Goal: Task Accomplishment & Management: Manage account settings

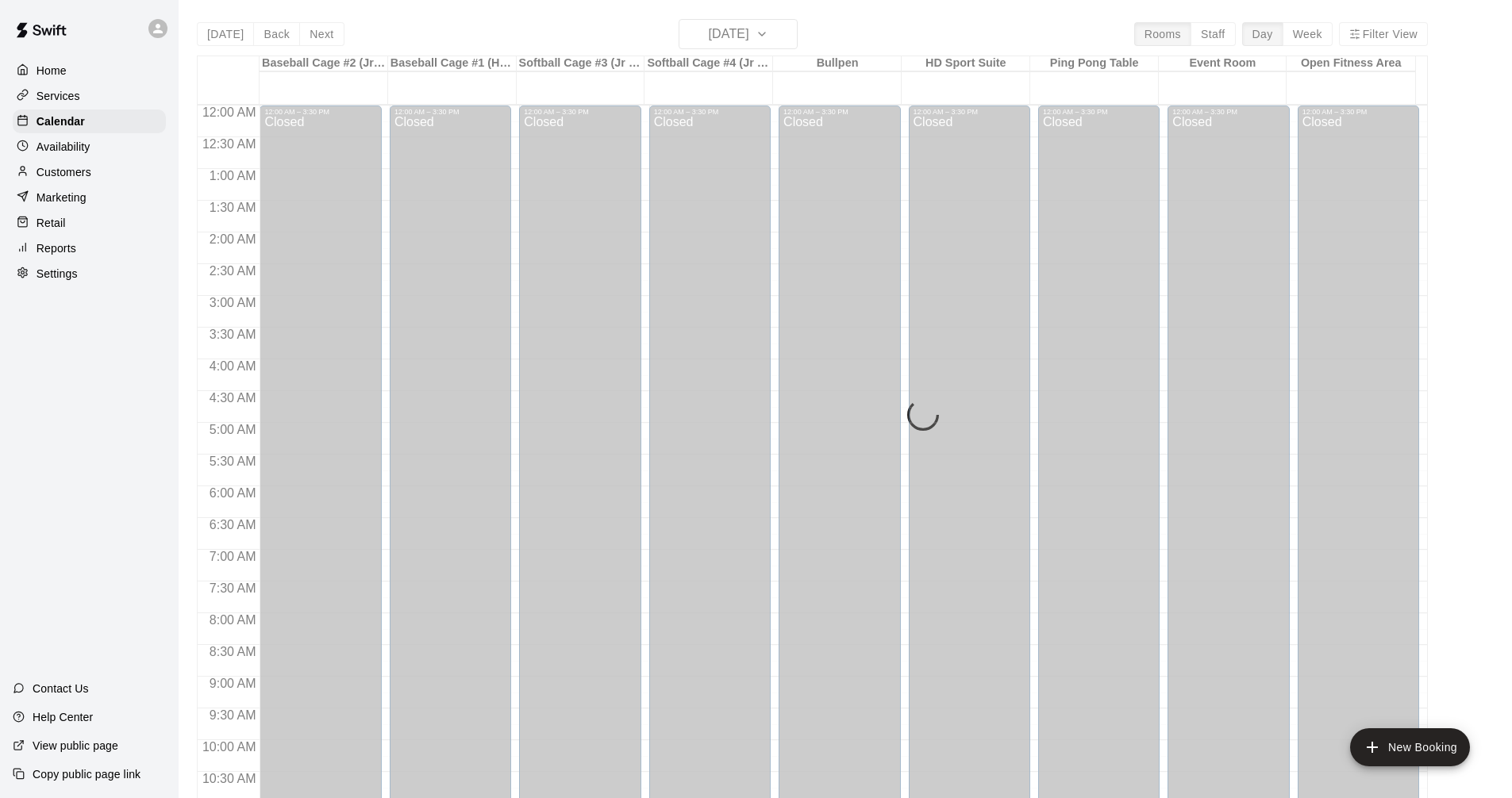
drag, startPoint x: 0, startPoint y: 0, endPoint x: 139, endPoint y: 168, distance: 218.0
click at [59, 110] on div "Home Services Calendar Availability Customers Marketing Retail Reports Settings" at bounding box center [89, 172] width 178 height 230
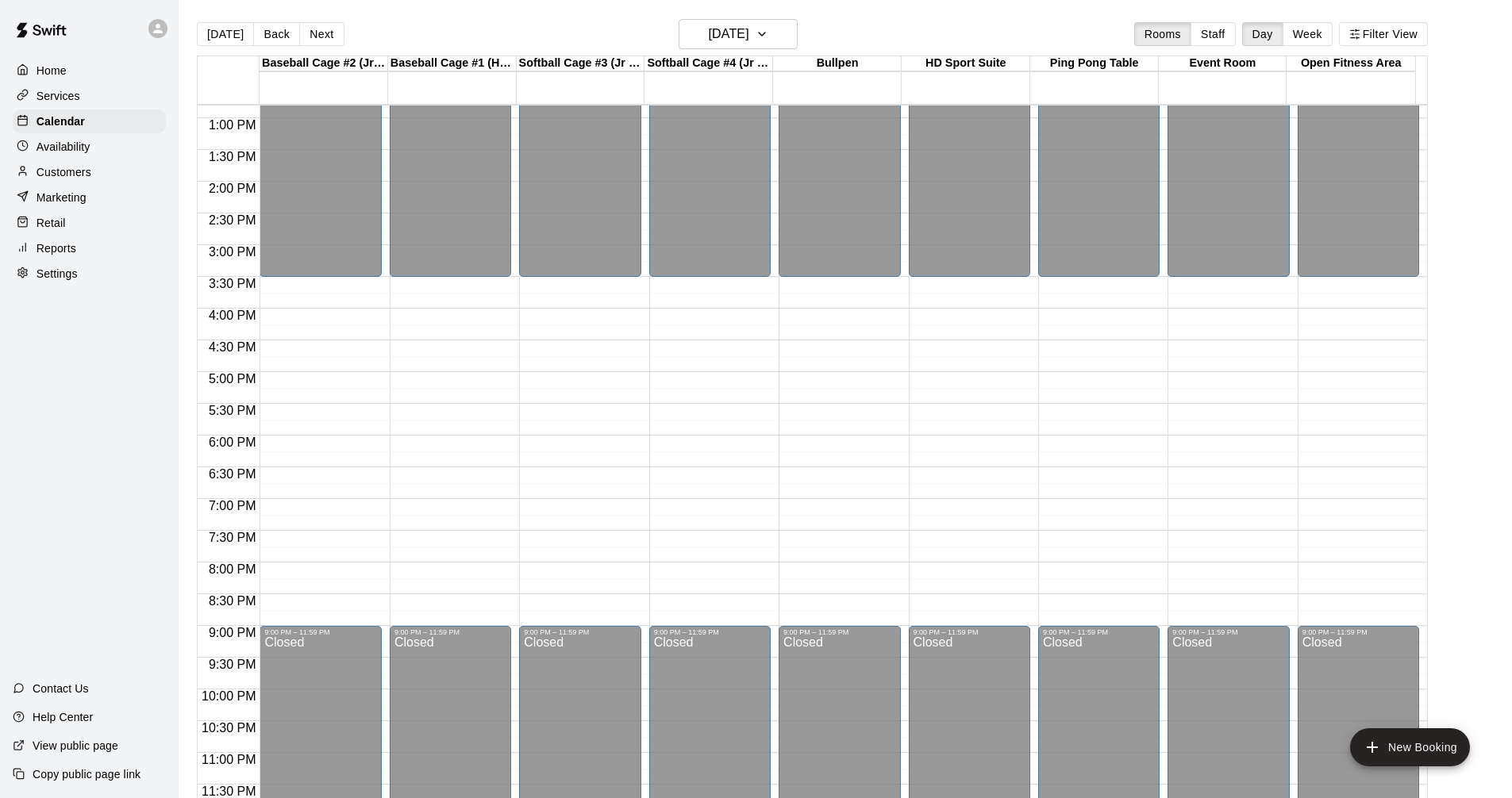
click at [86, 106] on div "Services" at bounding box center [89, 95] width 153 height 24
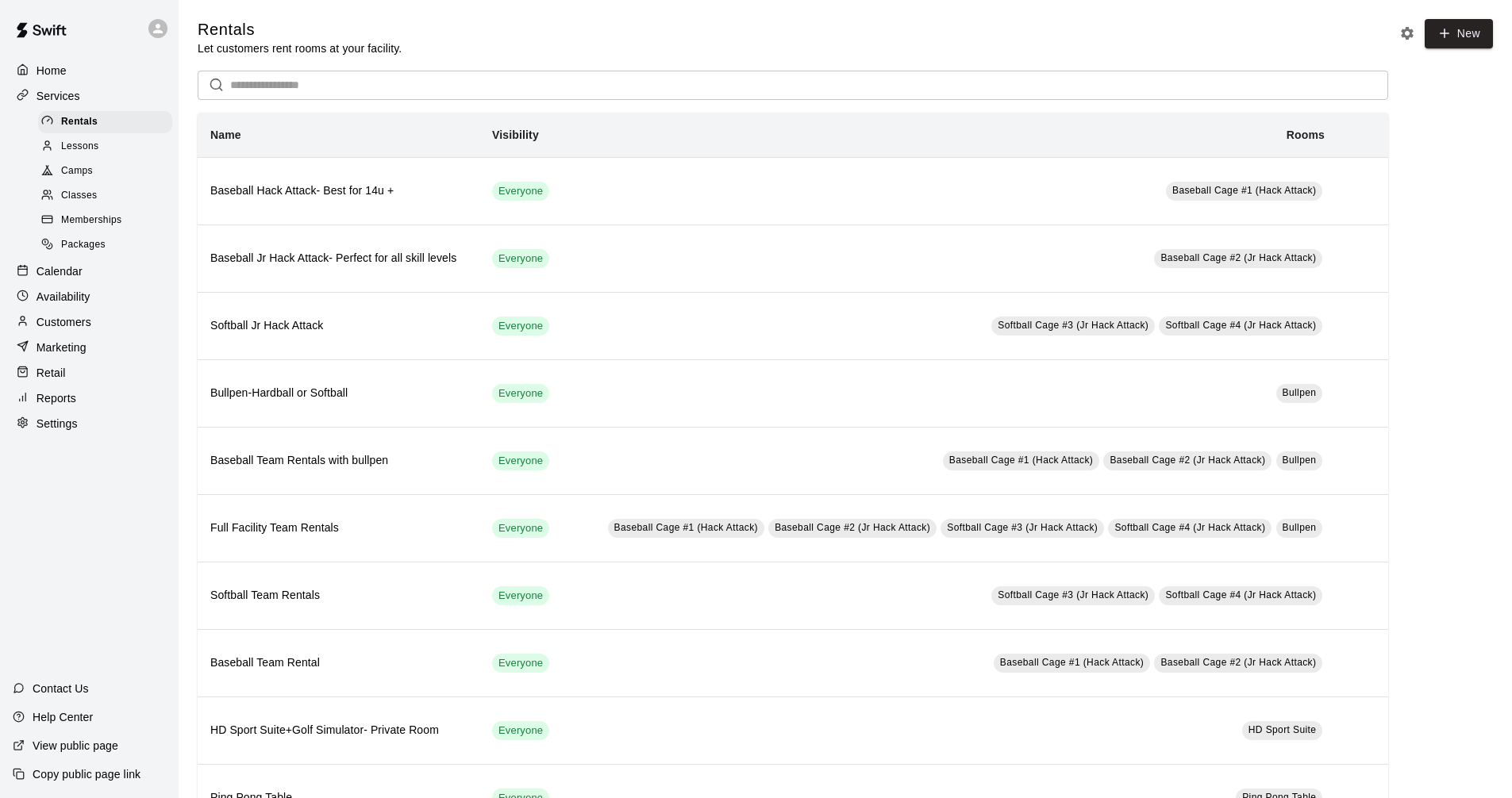
click at [115, 274] on div "Calendar" at bounding box center [89, 271] width 153 height 24
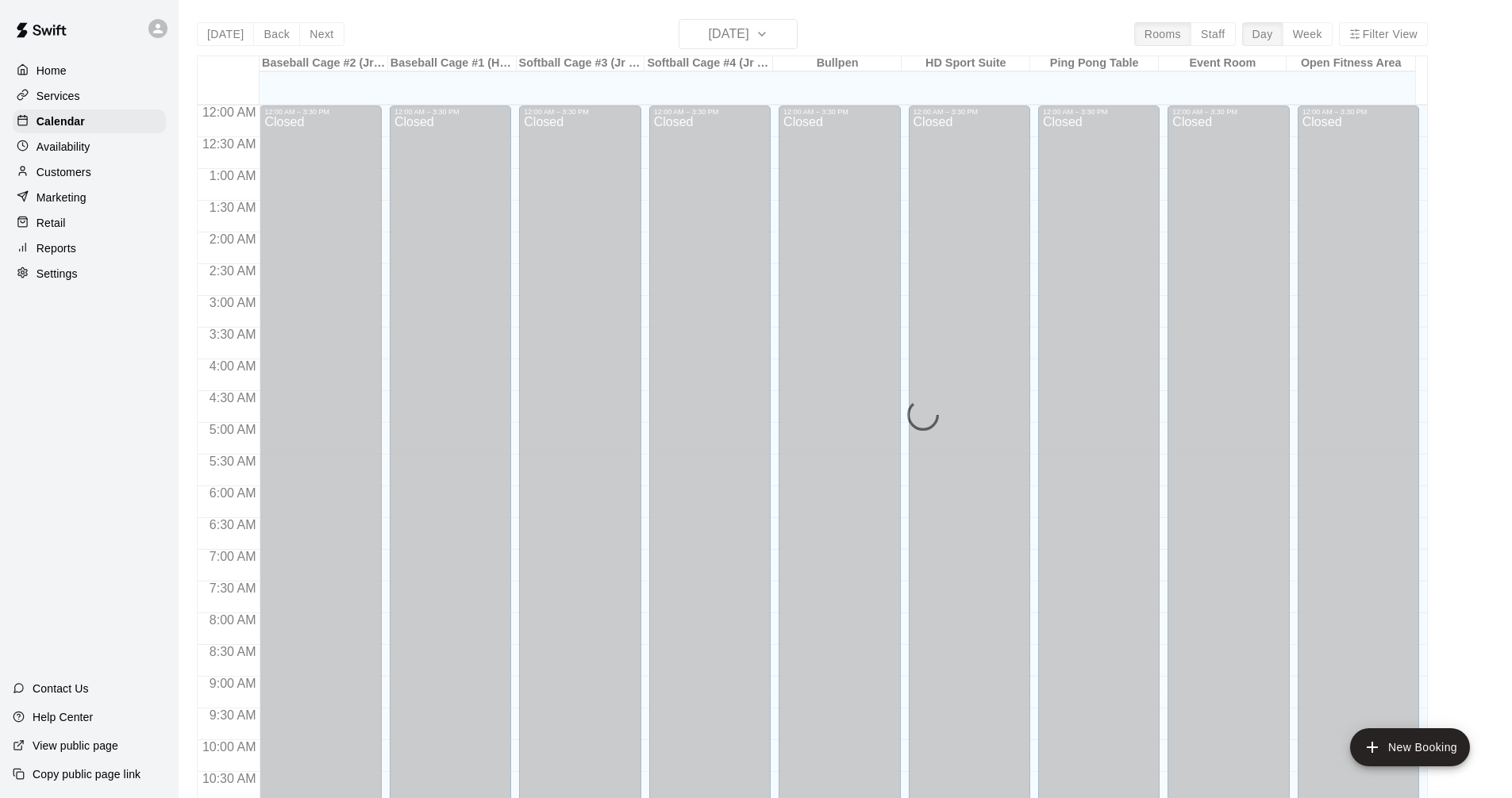
scroll to position [765, 0]
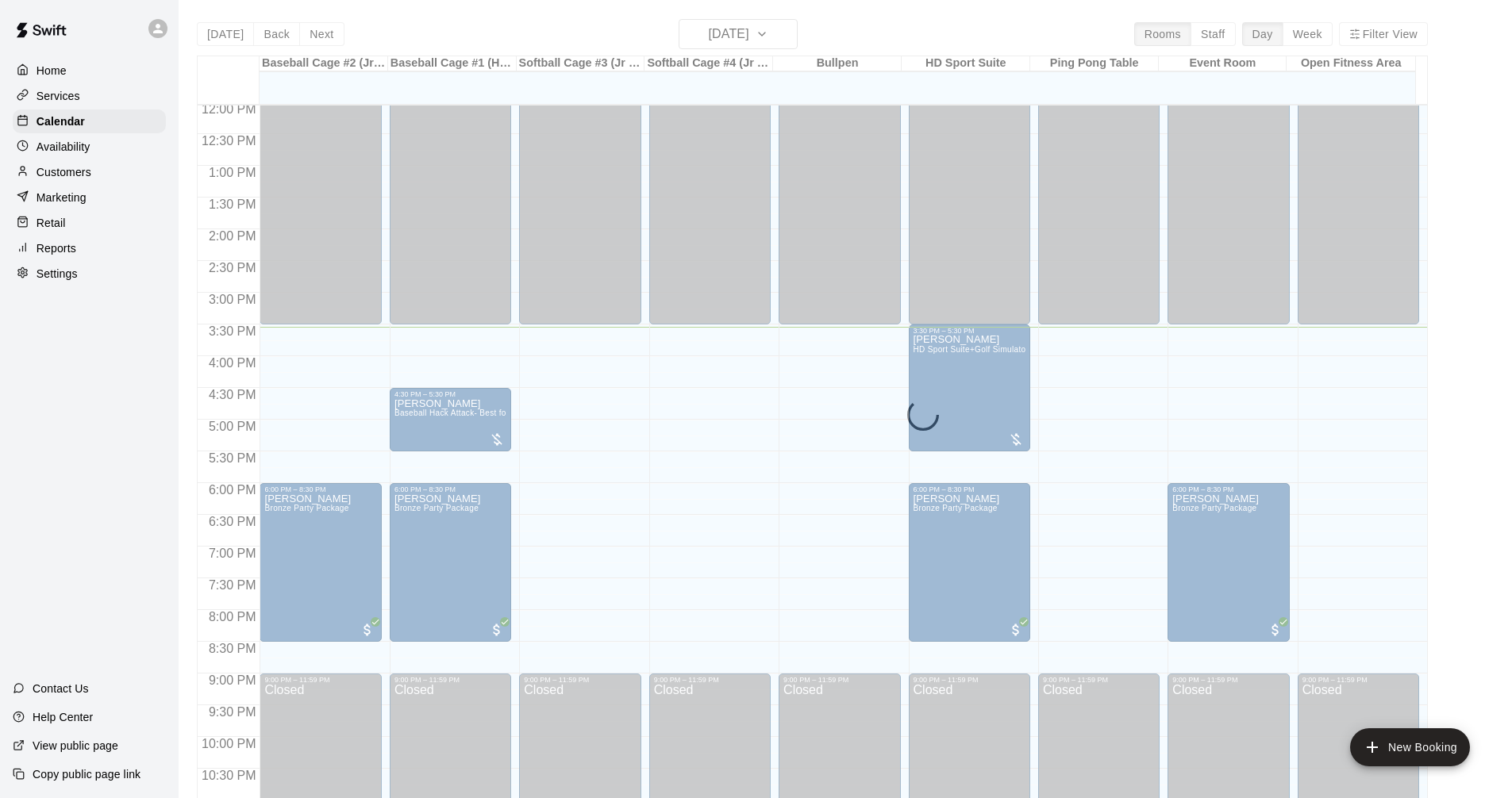
click at [89, 97] on div "Services" at bounding box center [89, 95] width 153 height 24
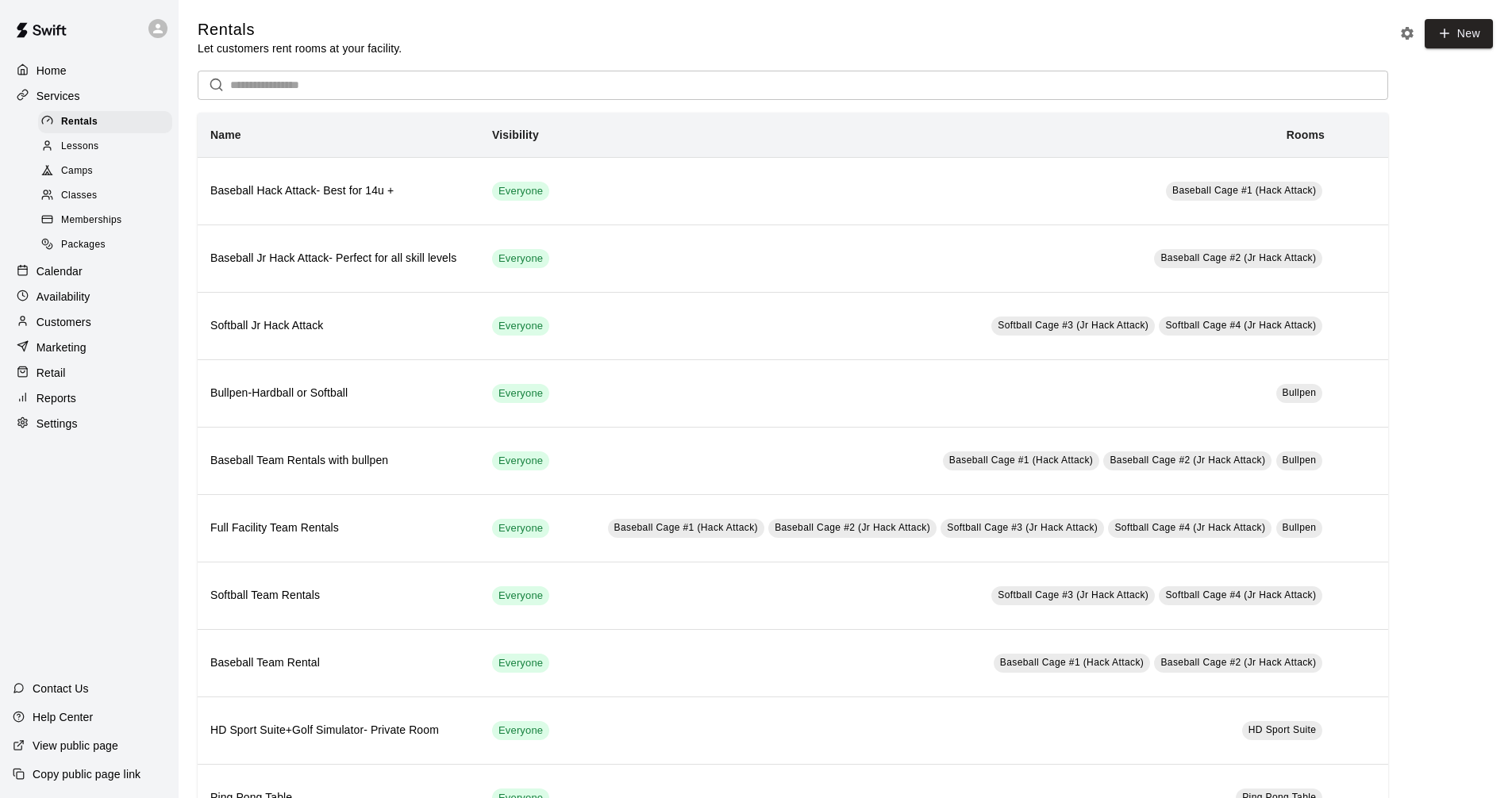
click at [95, 276] on div "Calendar" at bounding box center [89, 271] width 153 height 24
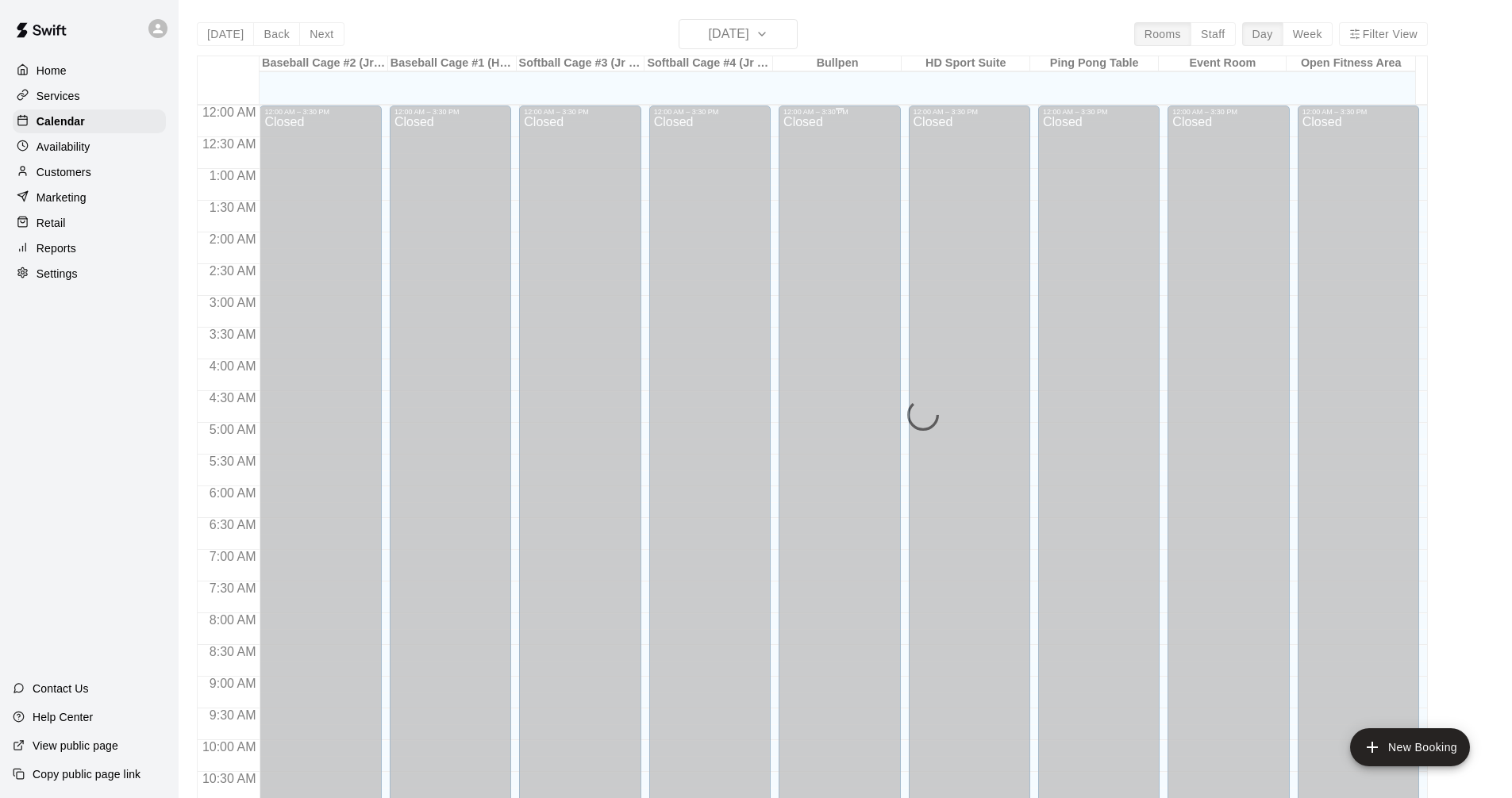
scroll to position [765, 0]
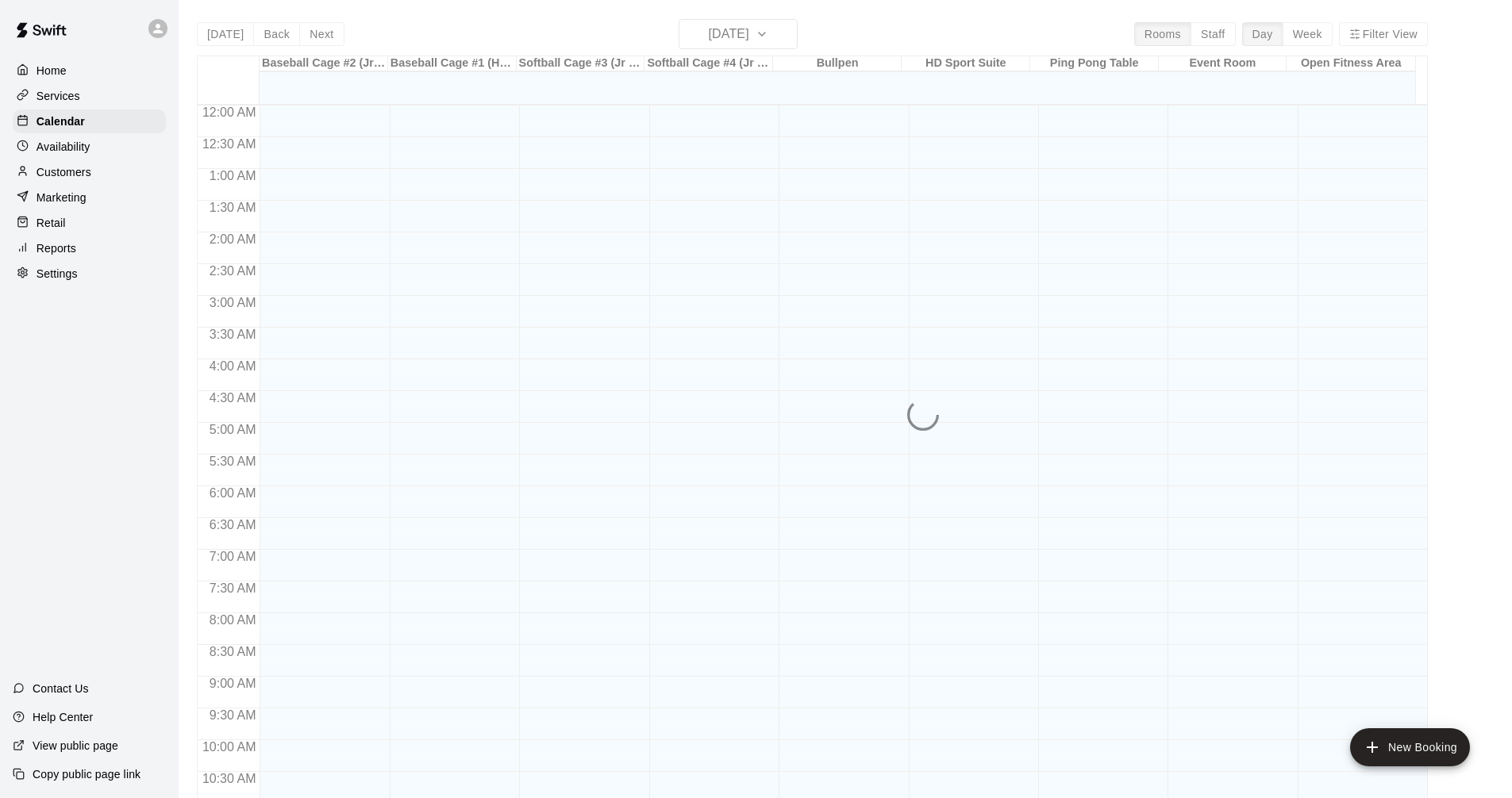
scroll to position [765, 0]
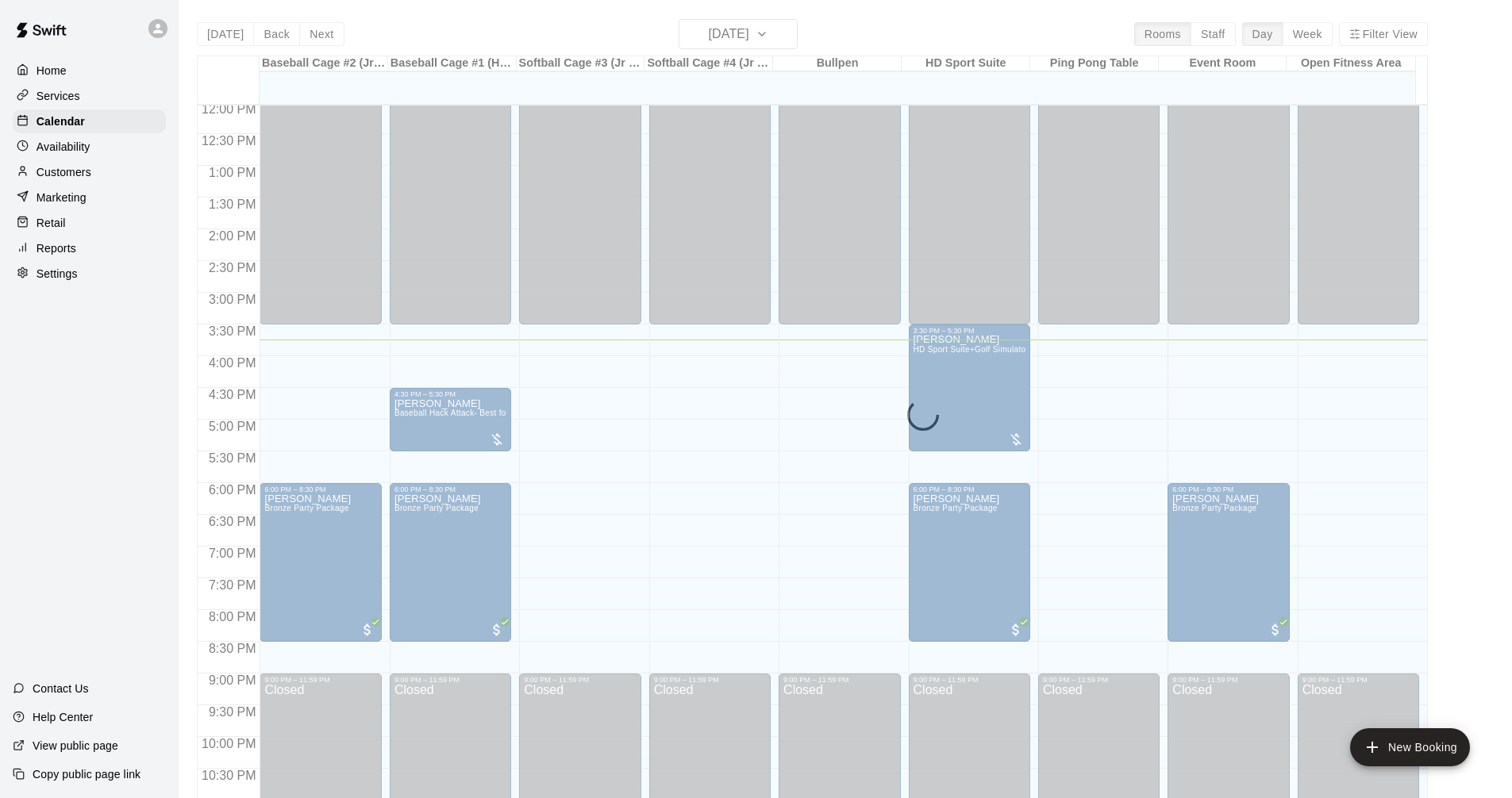
click at [96, 102] on div "Services" at bounding box center [89, 95] width 153 height 24
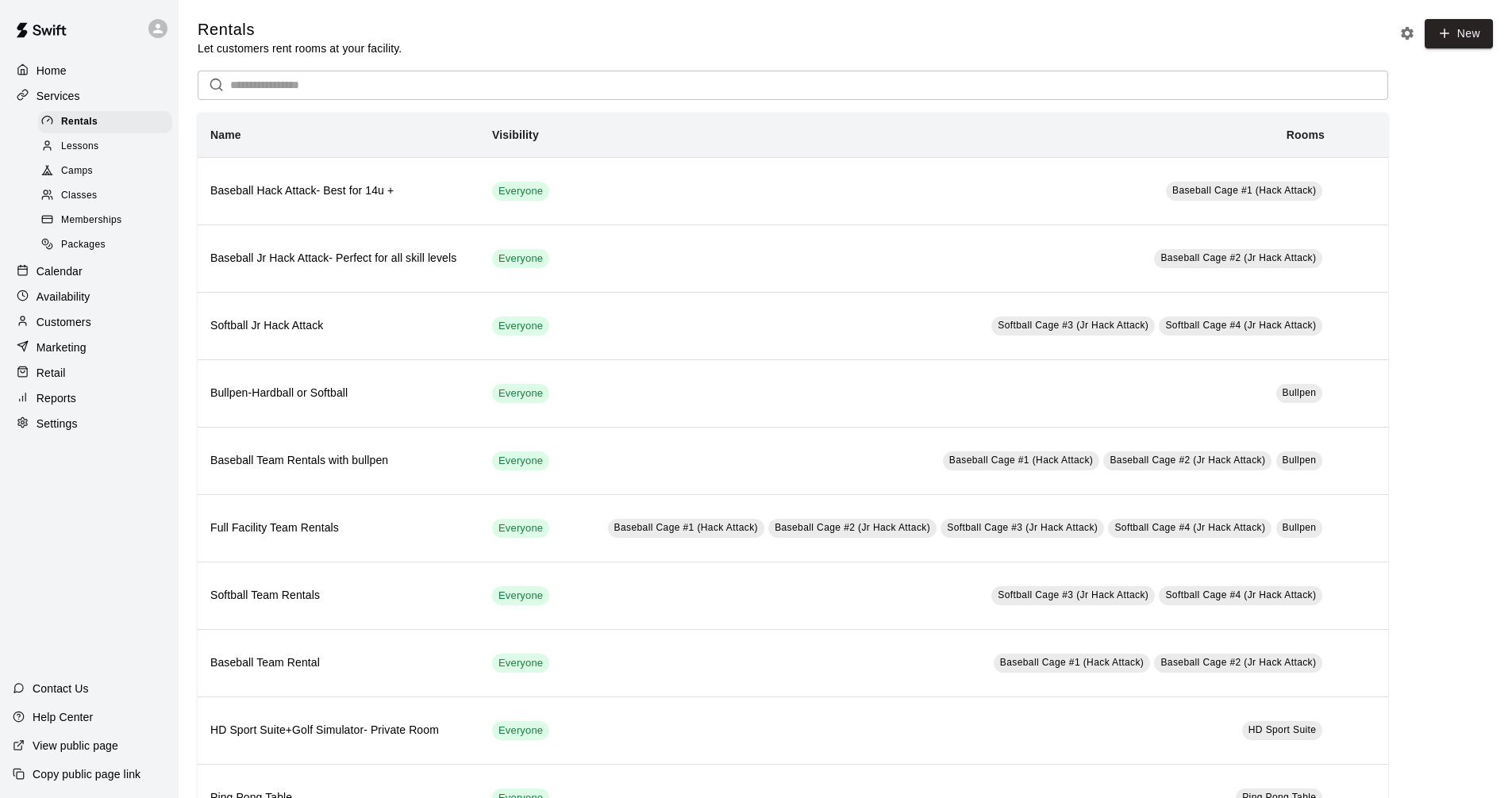
click at [105, 284] on div "Calendar" at bounding box center [89, 271] width 153 height 24
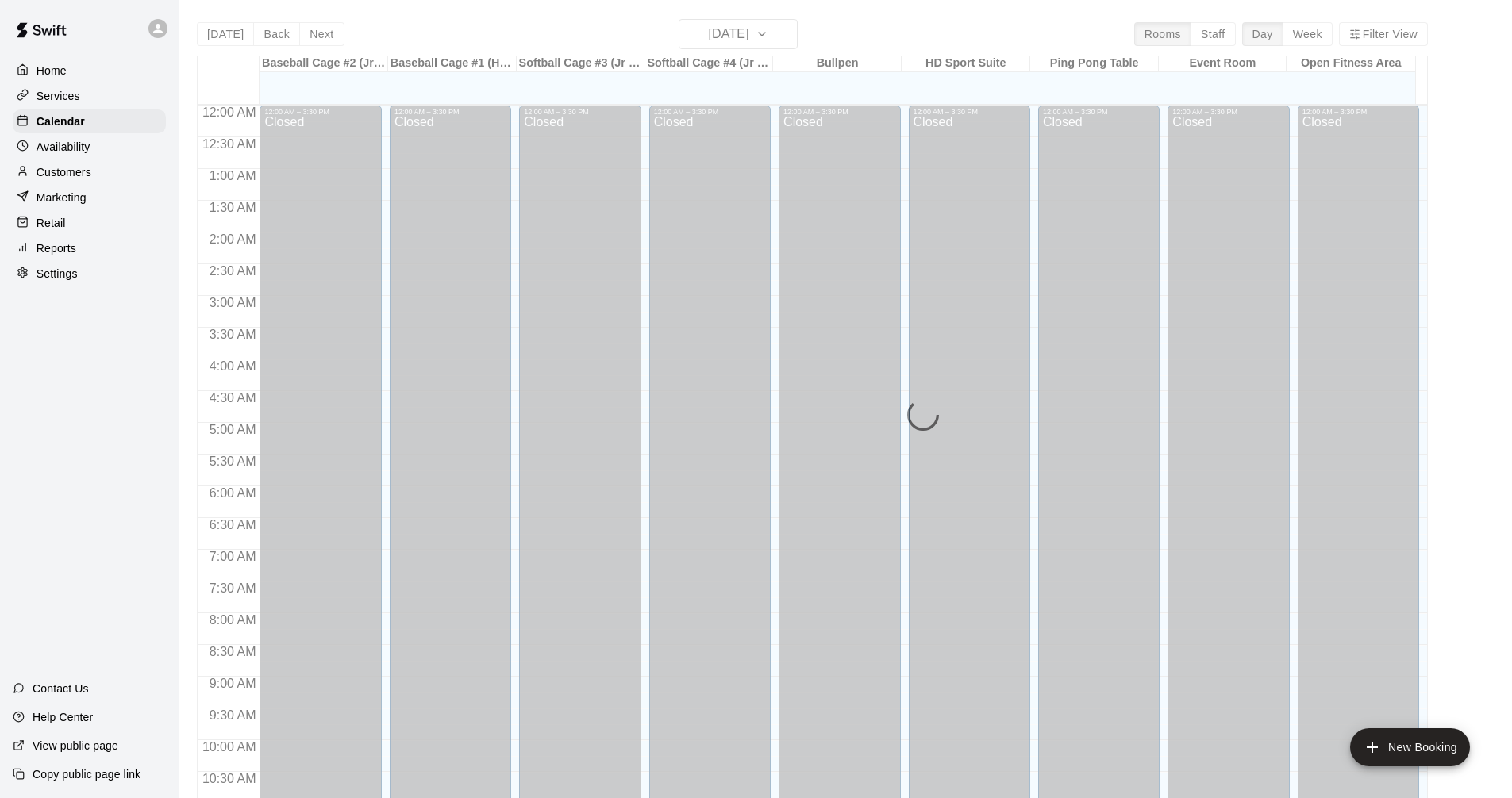
scroll to position [765, 0]
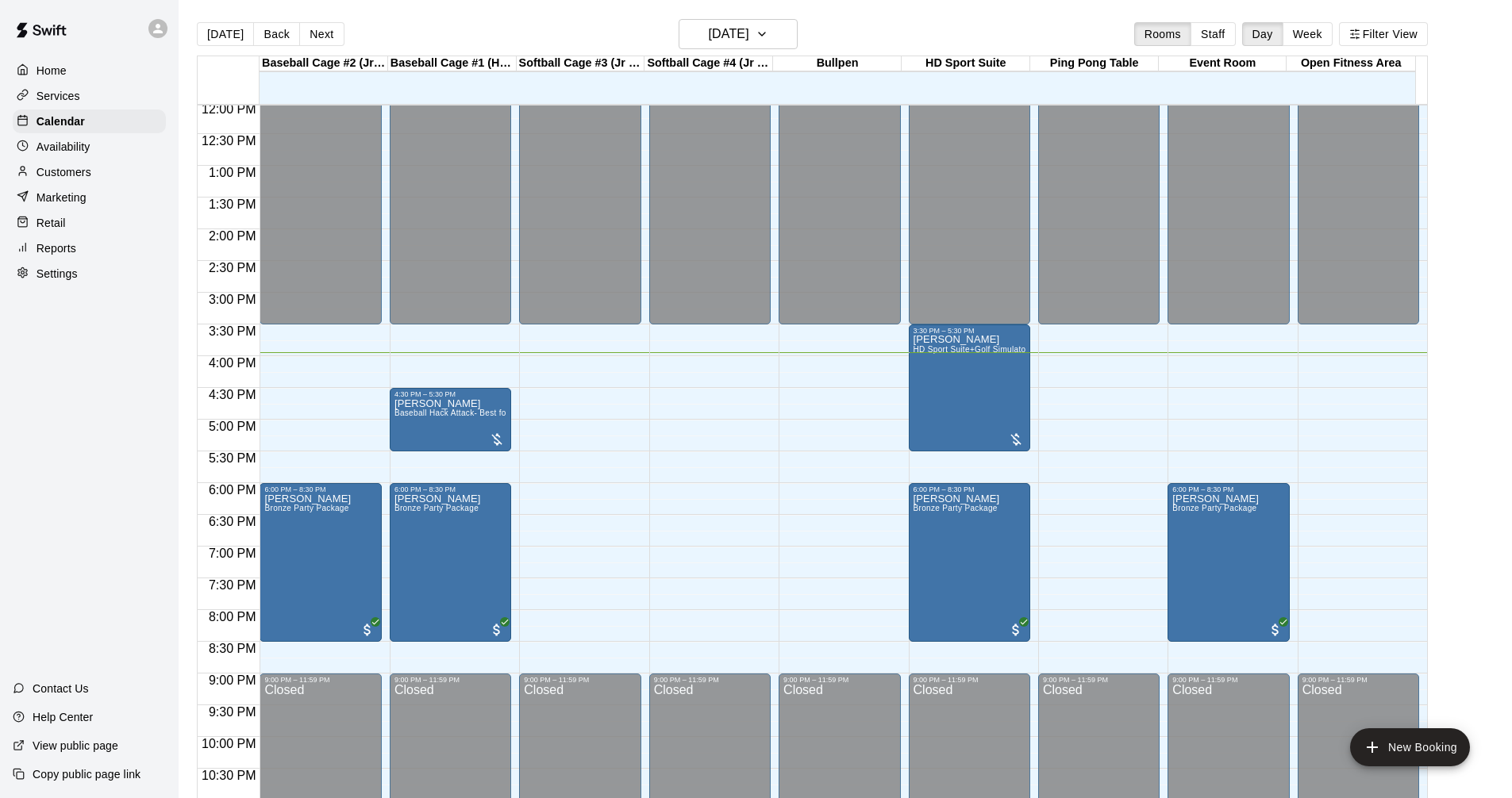
click at [76, 90] on p "Services" at bounding box center [59, 96] width 44 height 16
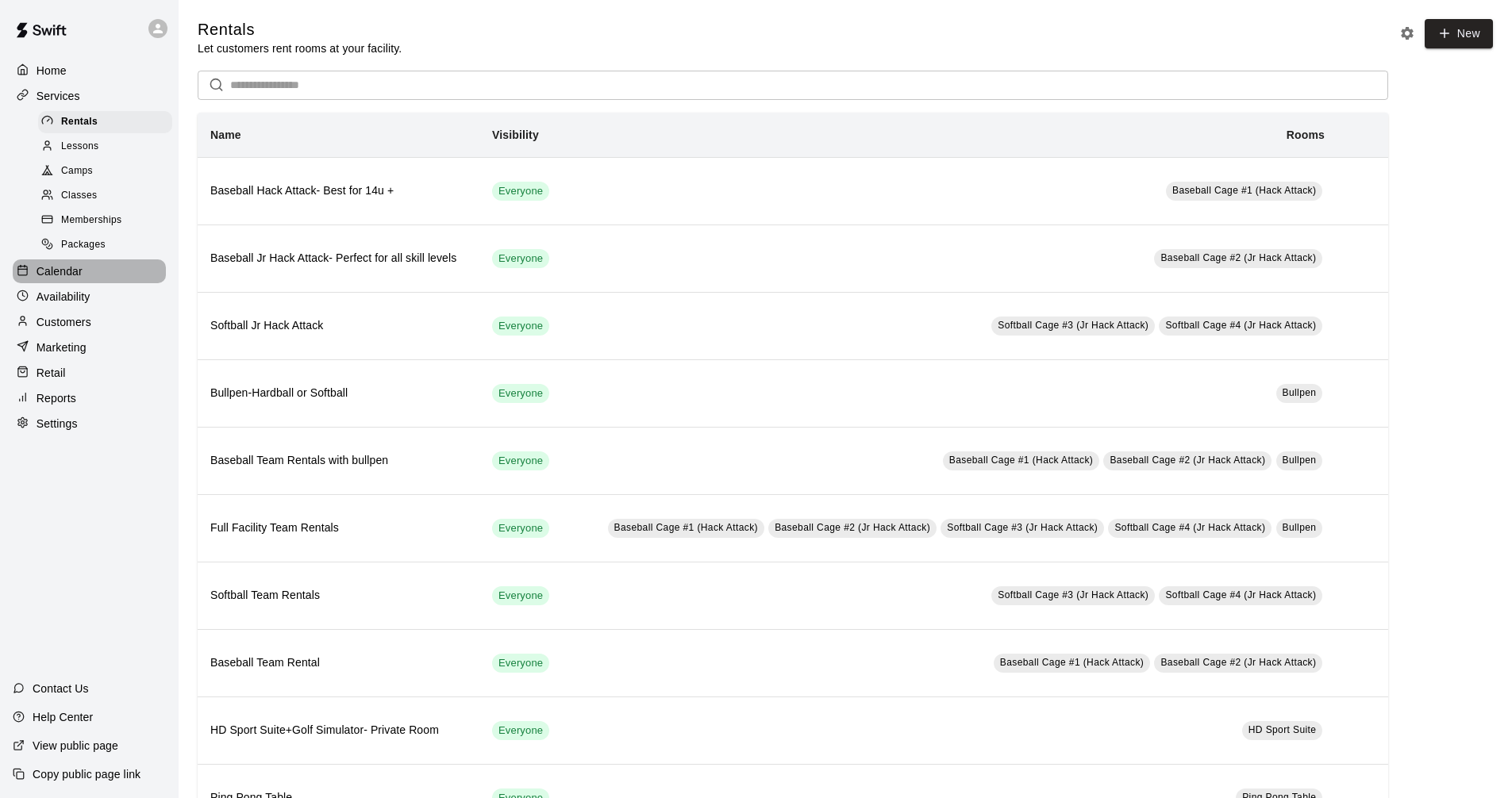
click at [115, 284] on div "Calendar" at bounding box center [89, 271] width 153 height 24
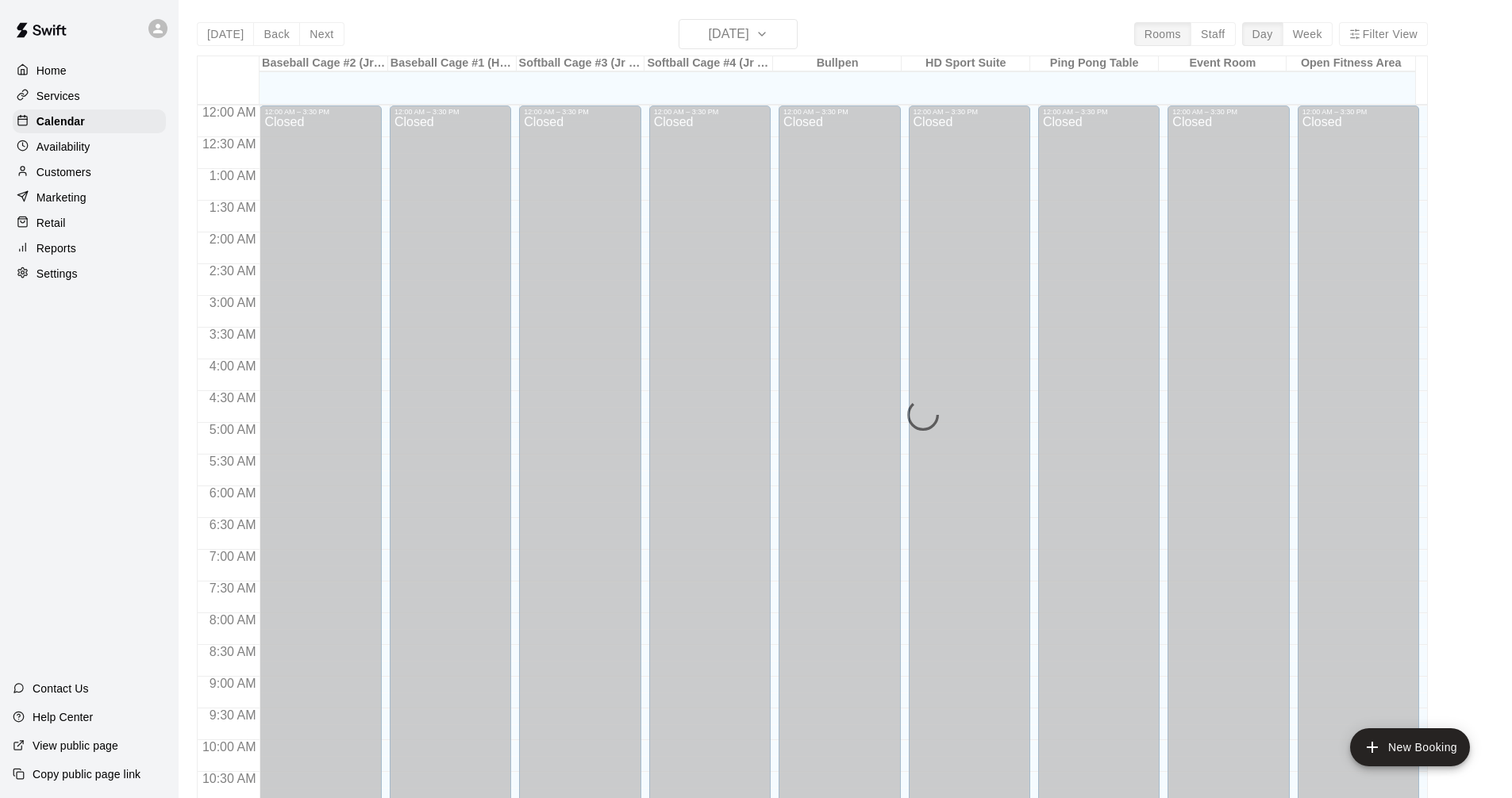
scroll to position [765, 0]
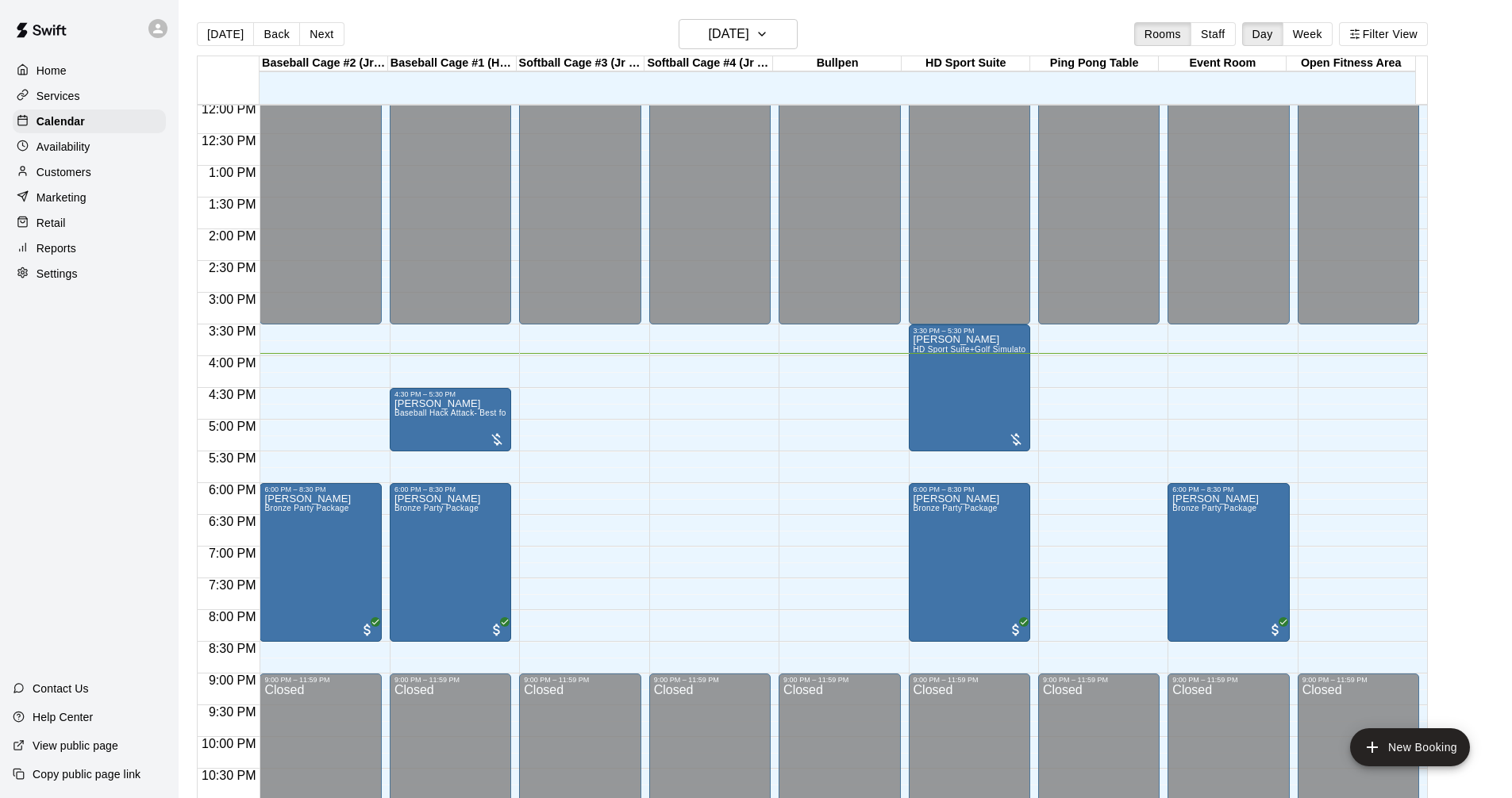
click at [94, 99] on div "Services" at bounding box center [89, 95] width 153 height 24
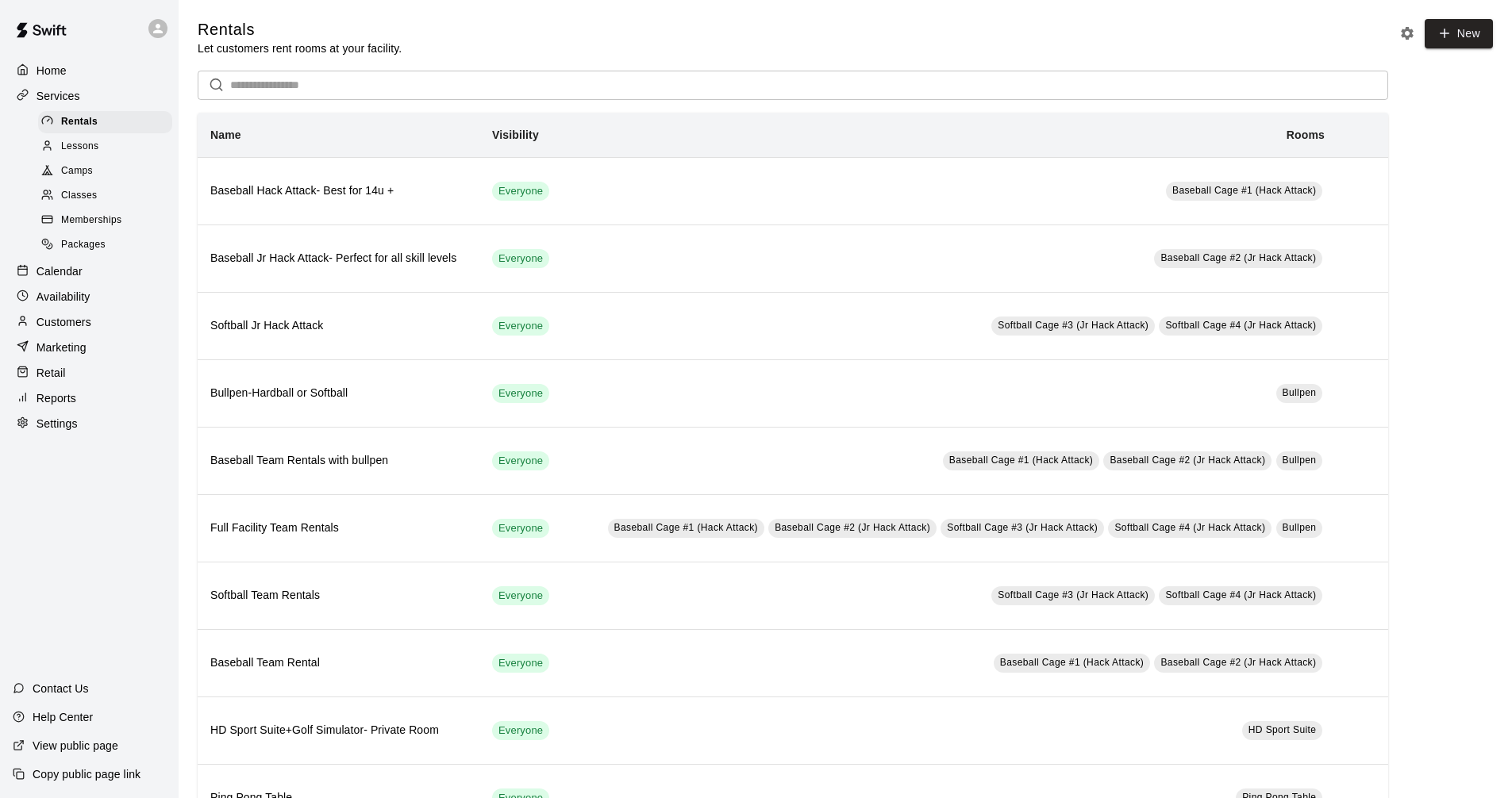
click at [88, 268] on div "Calendar" at bounding box center [89, 271] width 153 height 24
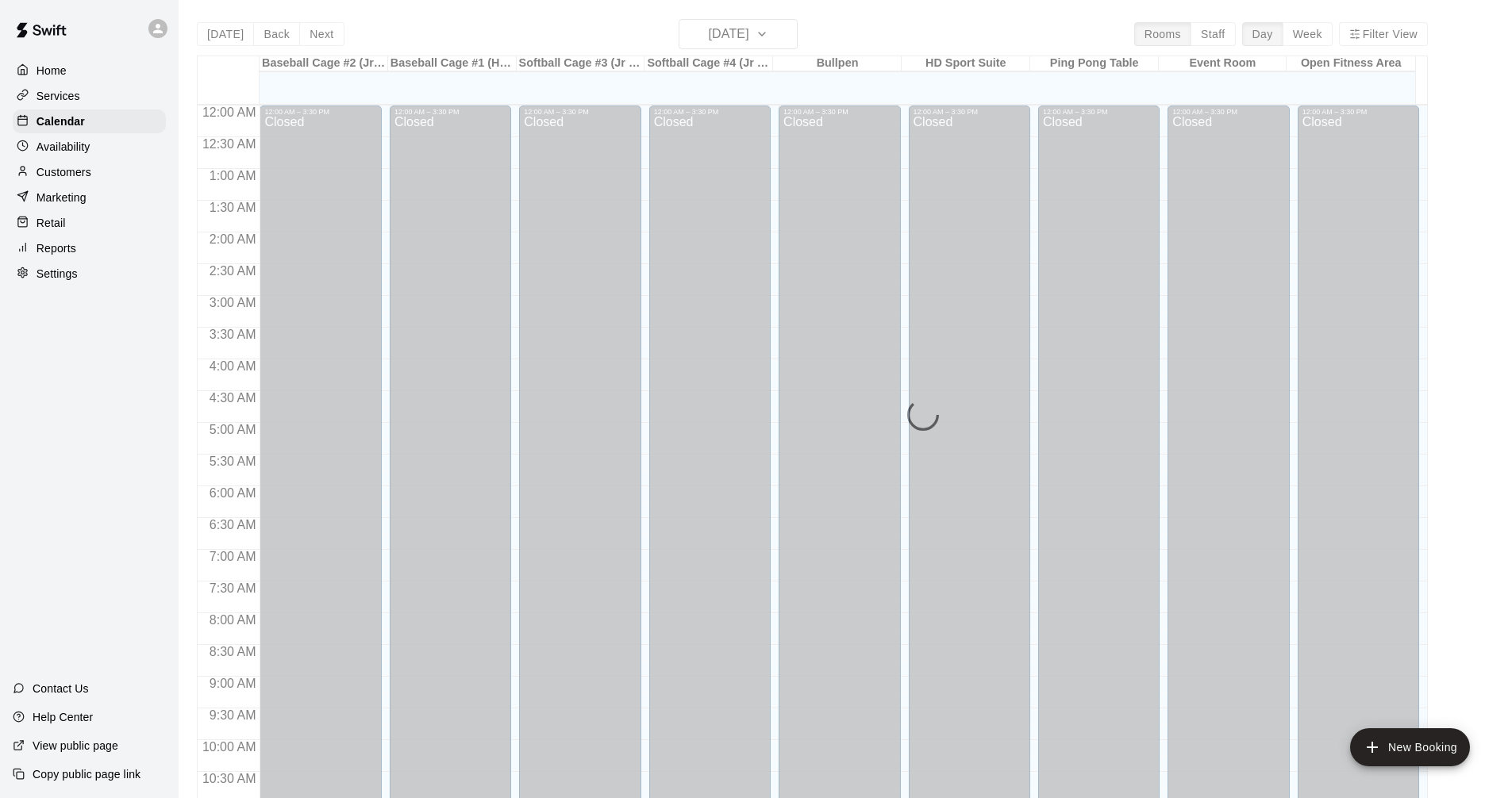
scroll to position [765, 0]
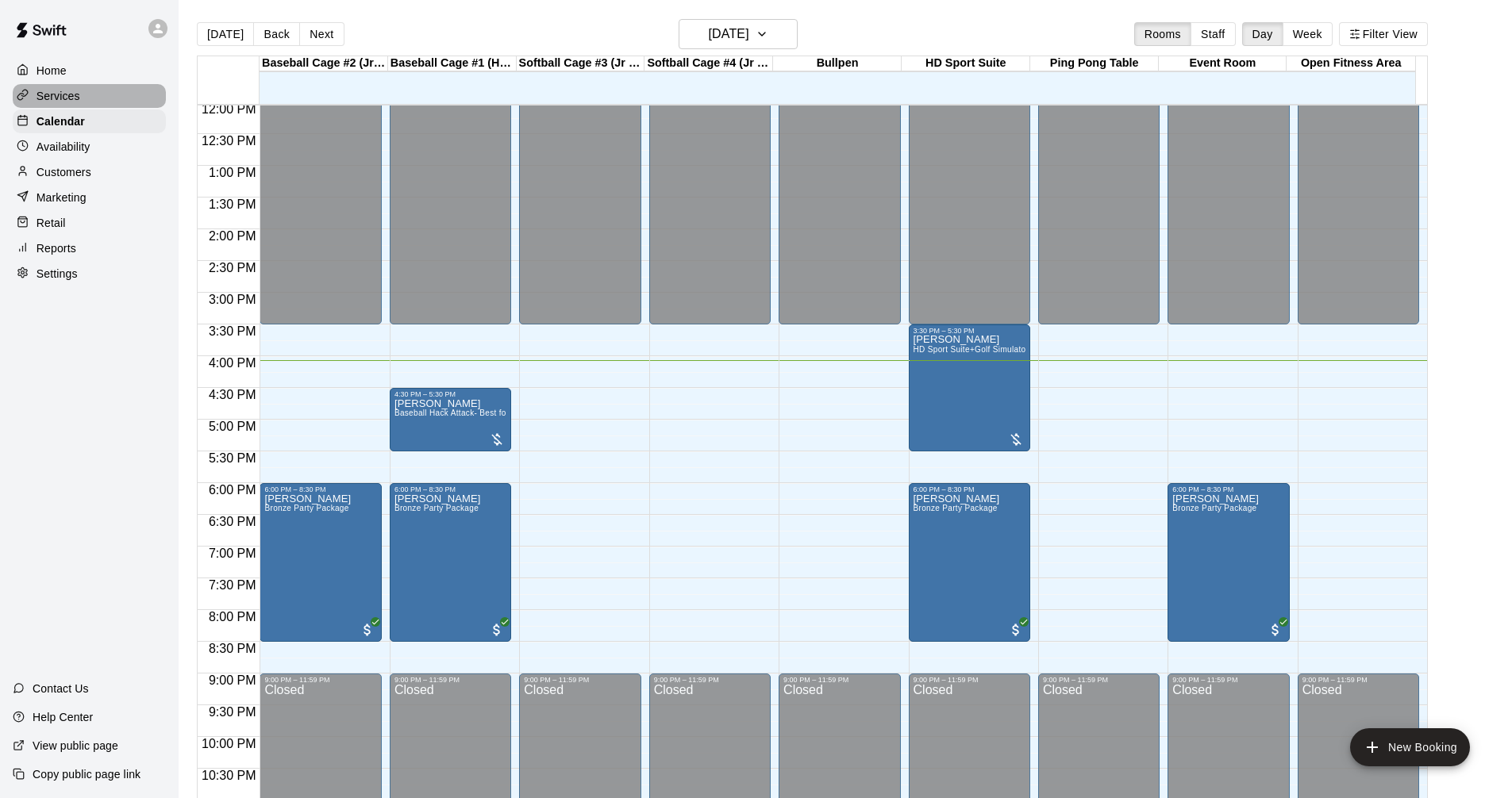
click at [117, 96] on div "Services" at bounding box center [89, 95] width 153 height 24
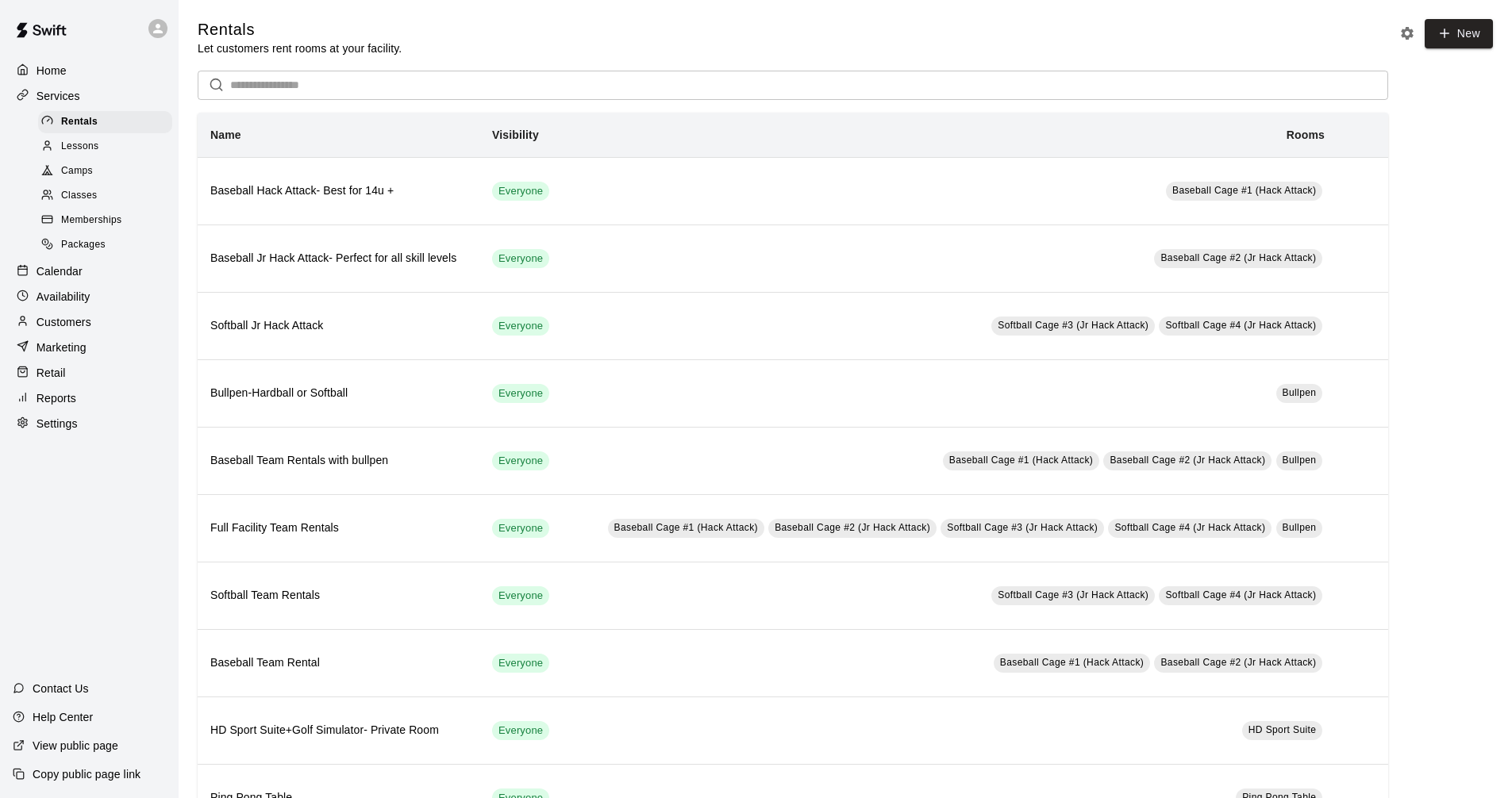
click at [100, 294] on div "Availability" at bounding box center [89, 297] width 153 height 24
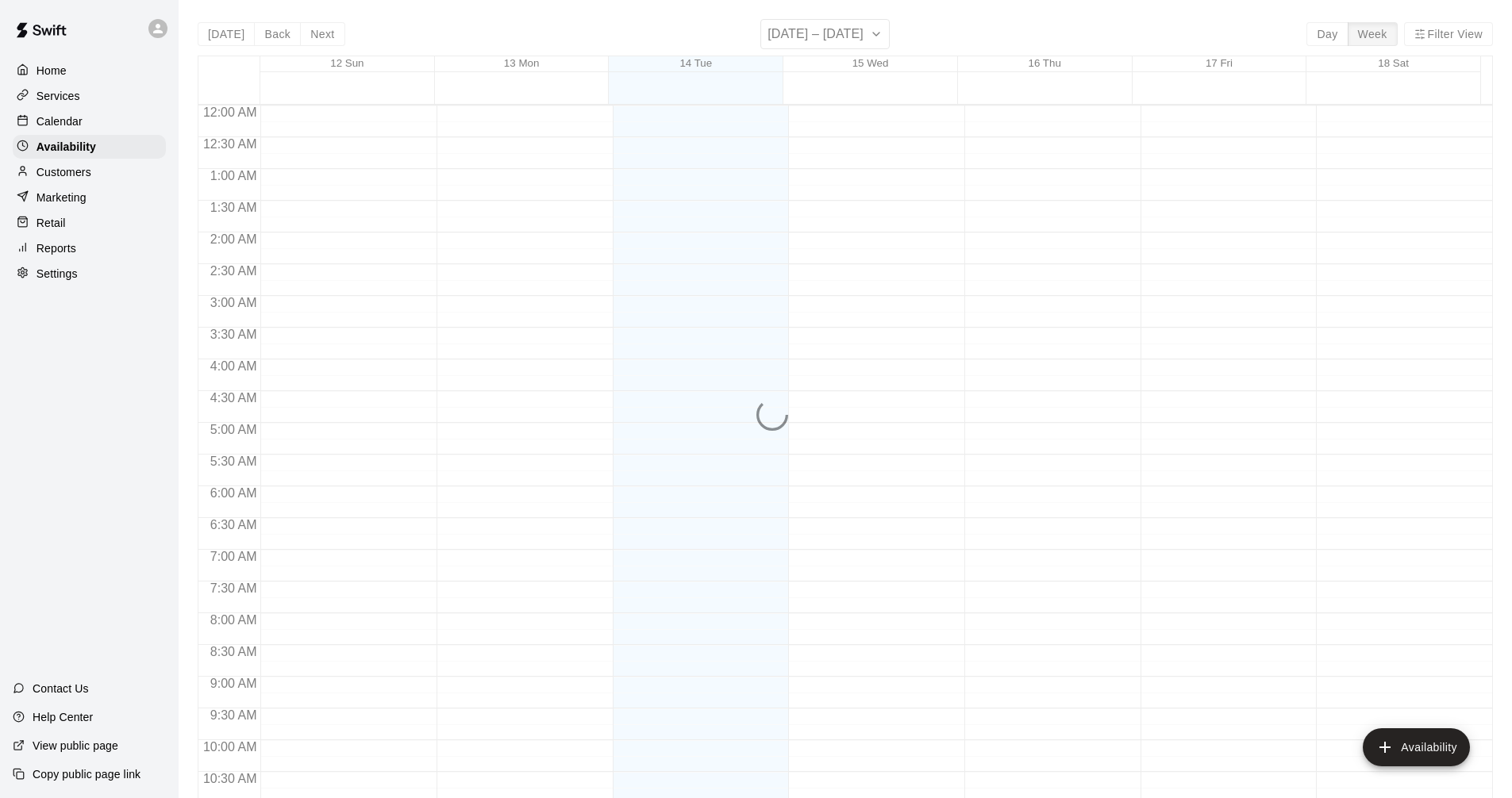
scroll to position [814, 0]
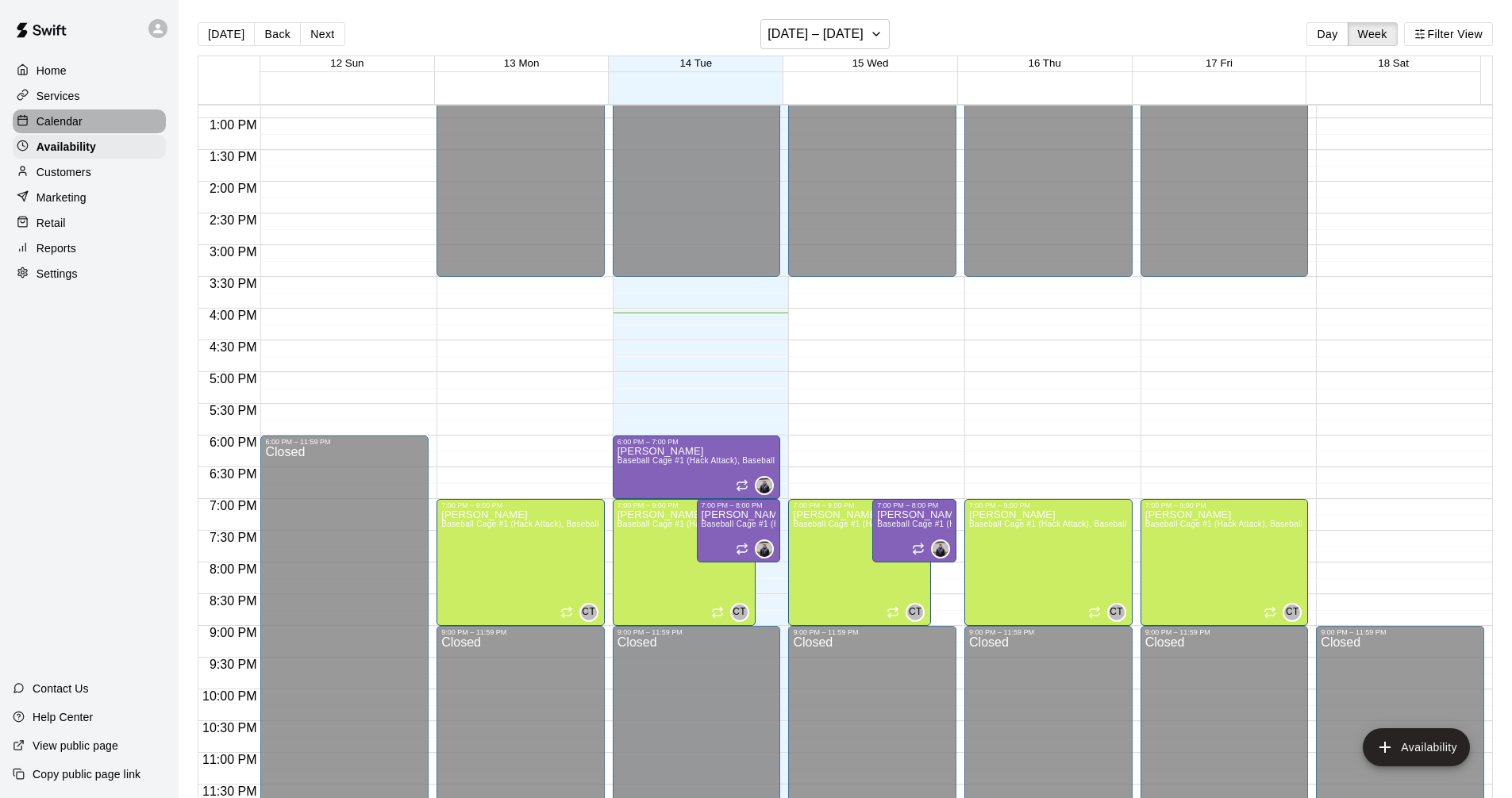
drag, startPoint x: 122, startPoint y: 118, endPoint x: 144, endPoint y: 116, distance: 22.1
click at [122, 118] on div "Calendar" at bounding box center [89, 121] width 153 height 24
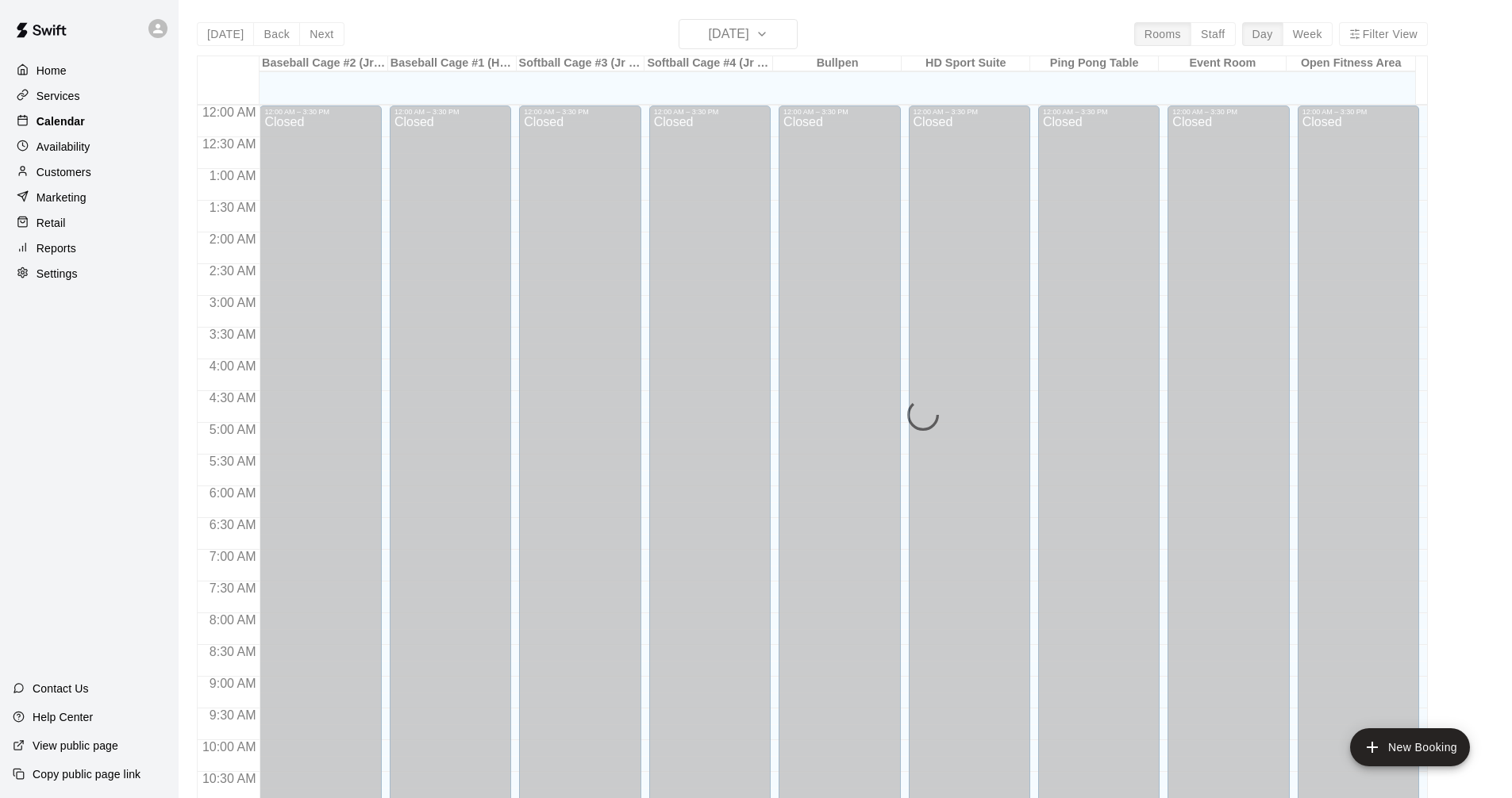
scroll to position [765, 0]
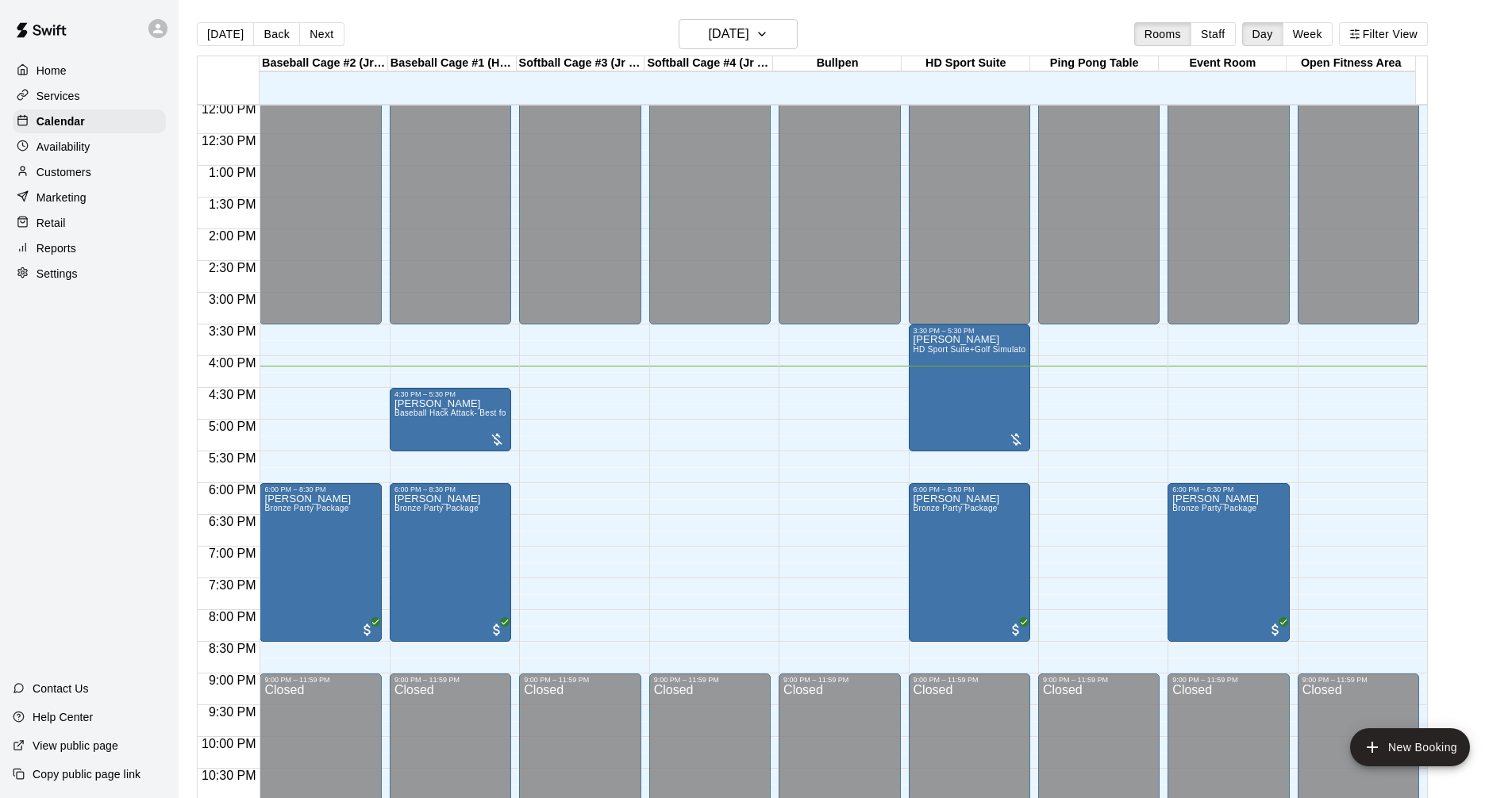
click at [125, 90] on div "Services" at bounding box center [89, 95] width 153 height 24
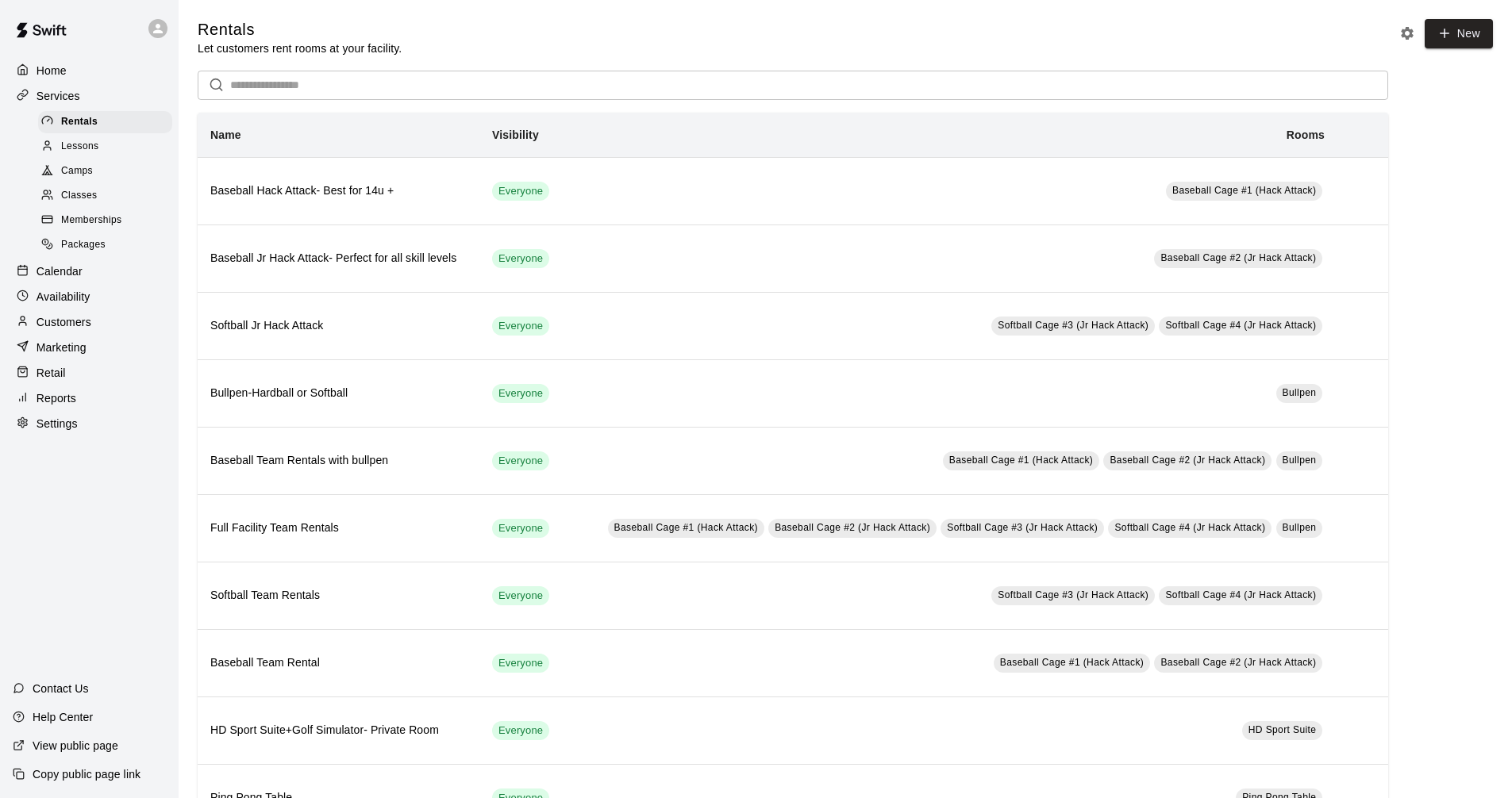
click at [100, 284] on div "Calendar" at bounding box center [89, 271] width 153 height 24
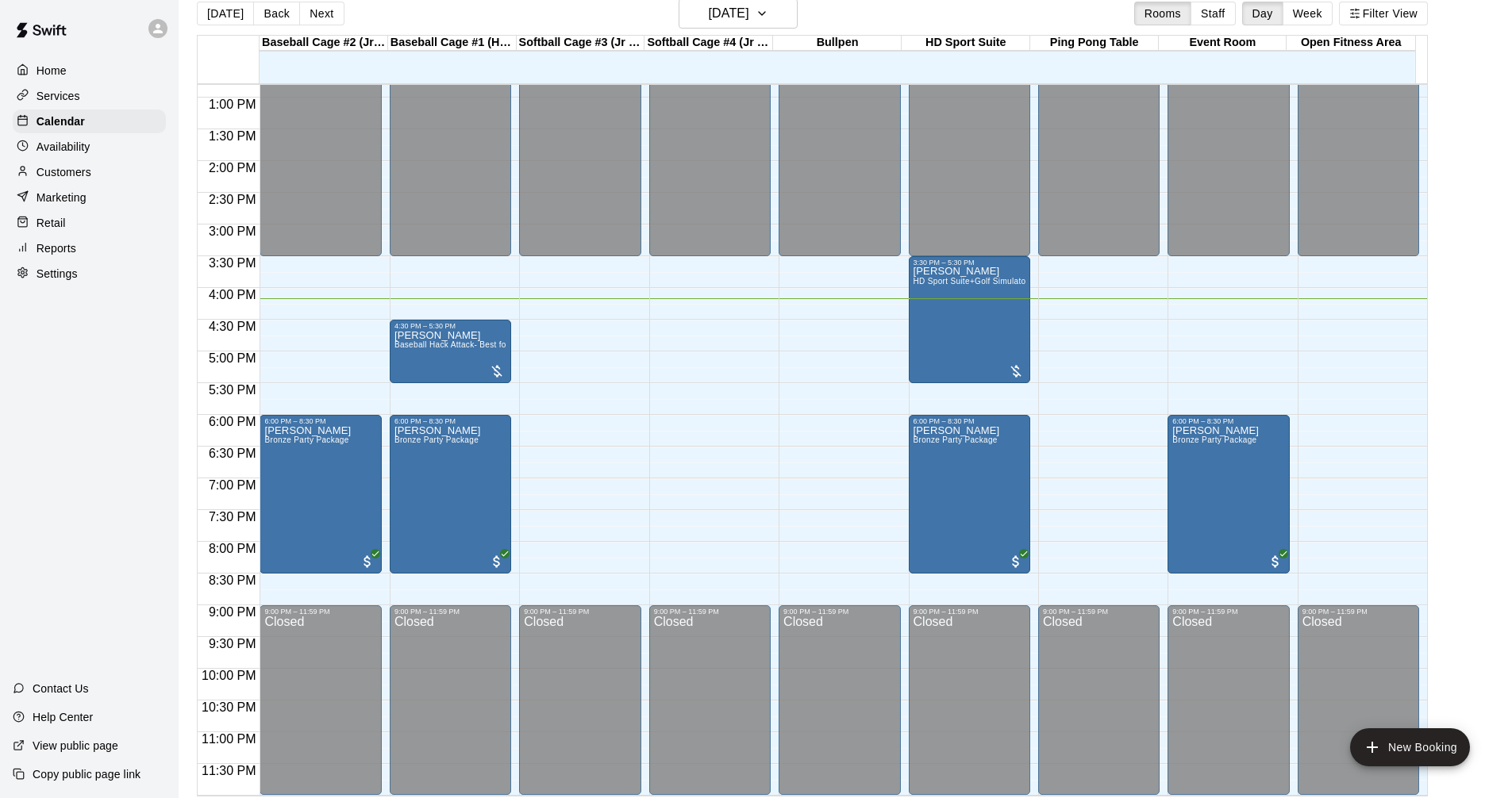
scroll to position [25, 0]
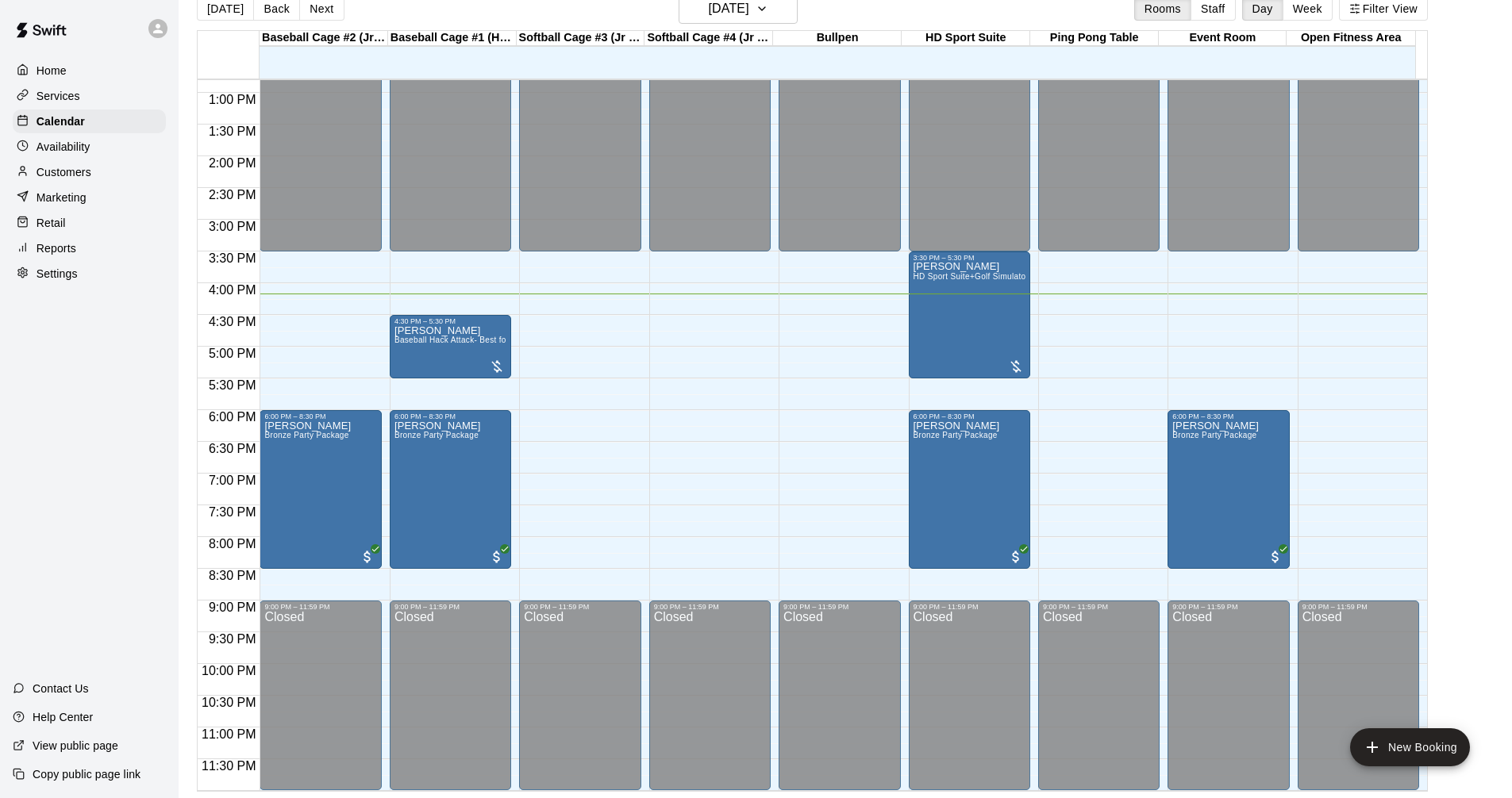
click at [86, 98] on div "Services" at bounding box center [89, 95] width 153 height 24
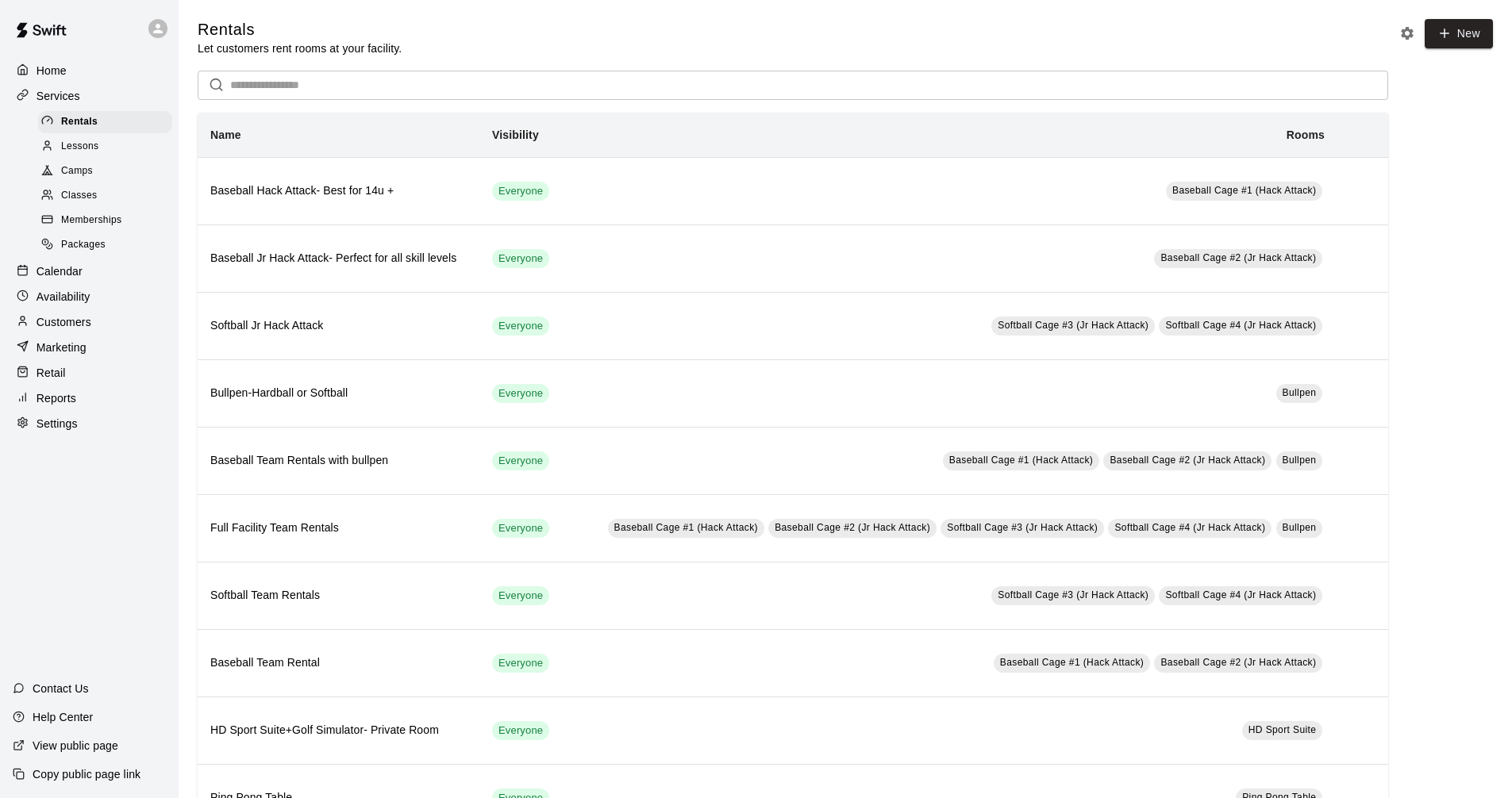
click at [80, 279] on p "Calendar" at bounding box center [60, 271] width 46 height 16
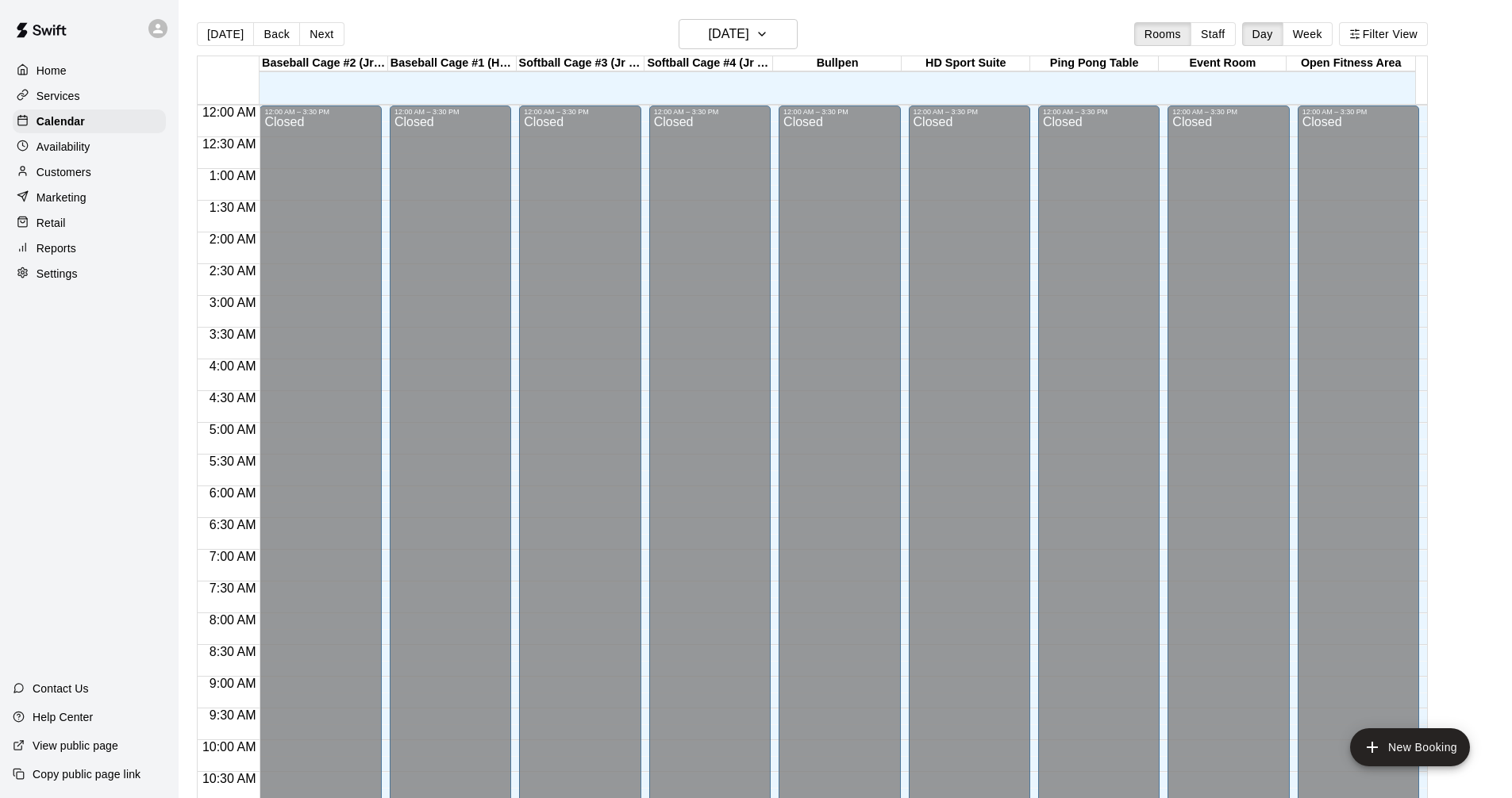
scroll to position [765, 0]
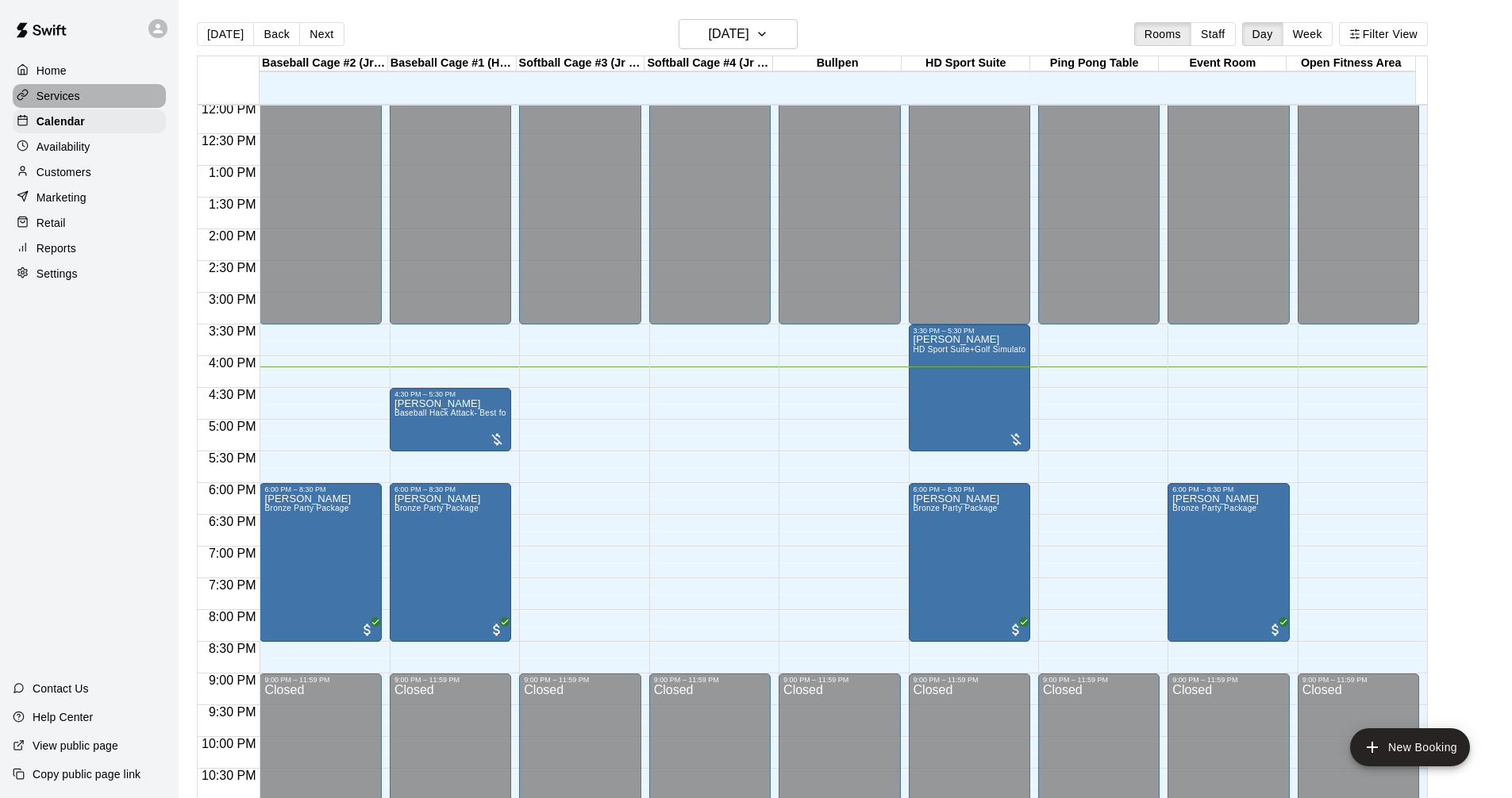
click at [107, 98] on div "Services" at bounding box center [89, 95] width 153 height 24
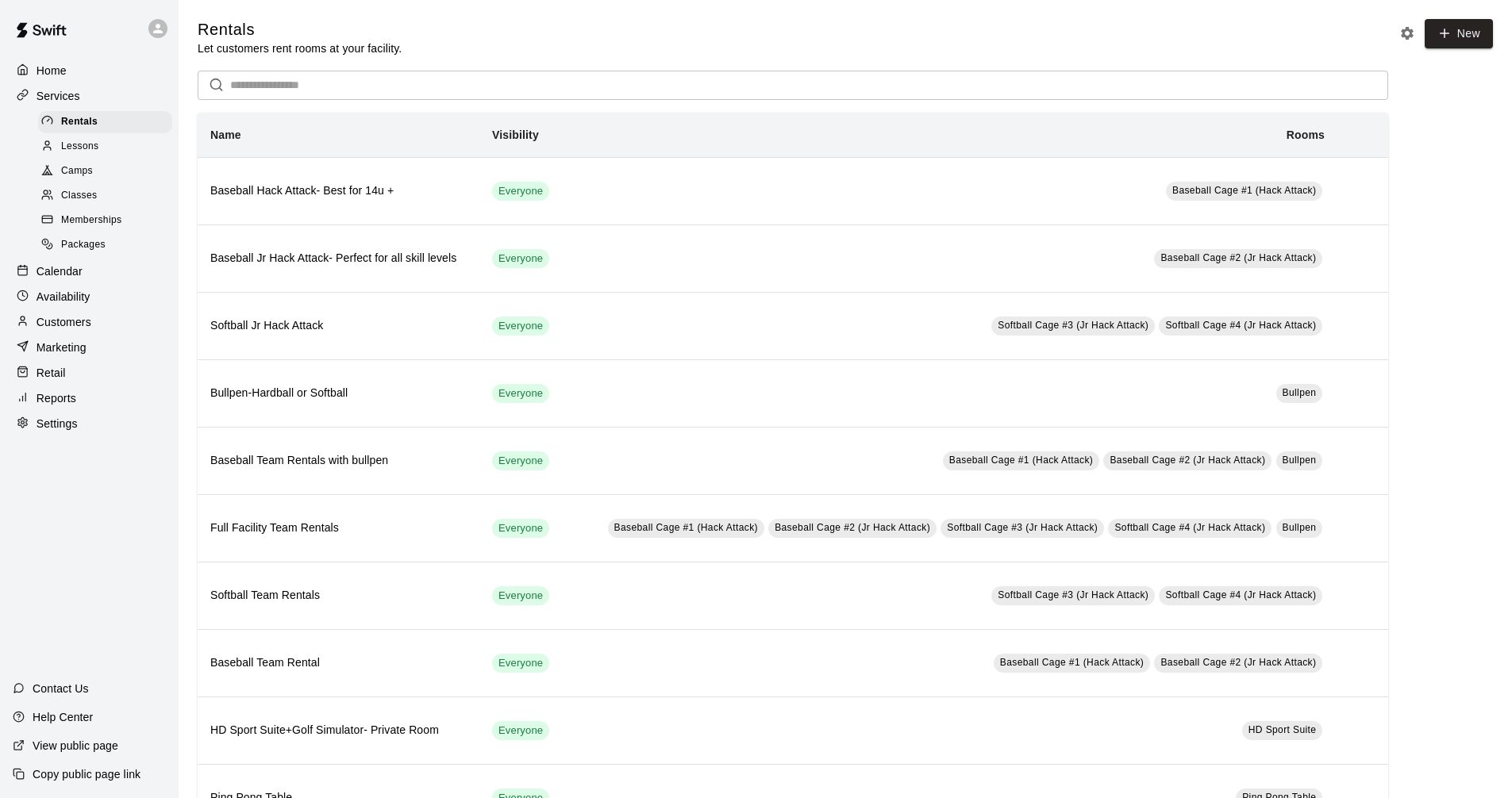
click at [101, 284] on div "Calendar" at bounding box center [89, 271] width 153 height 24
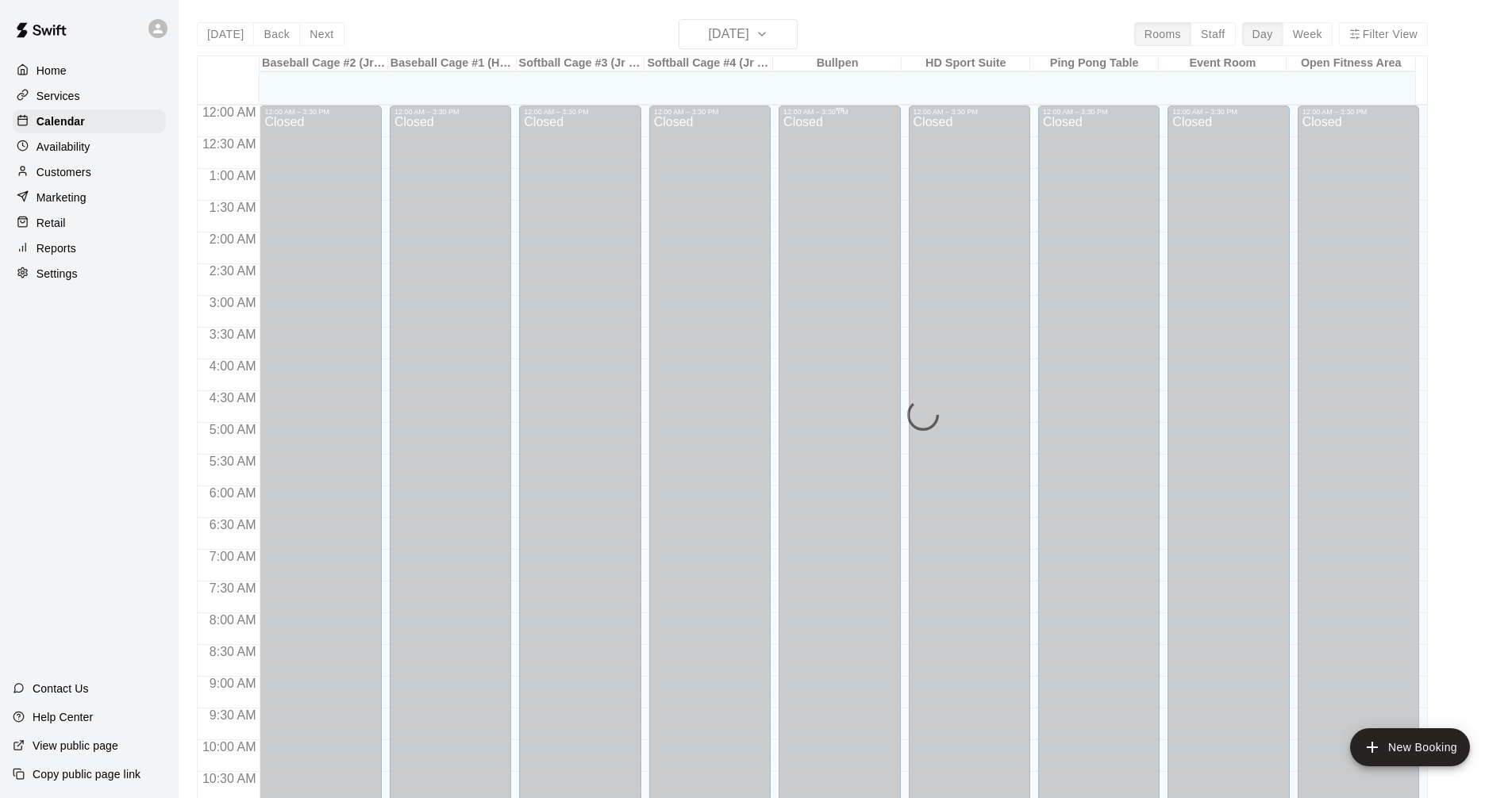
scroll to position [765, 0]
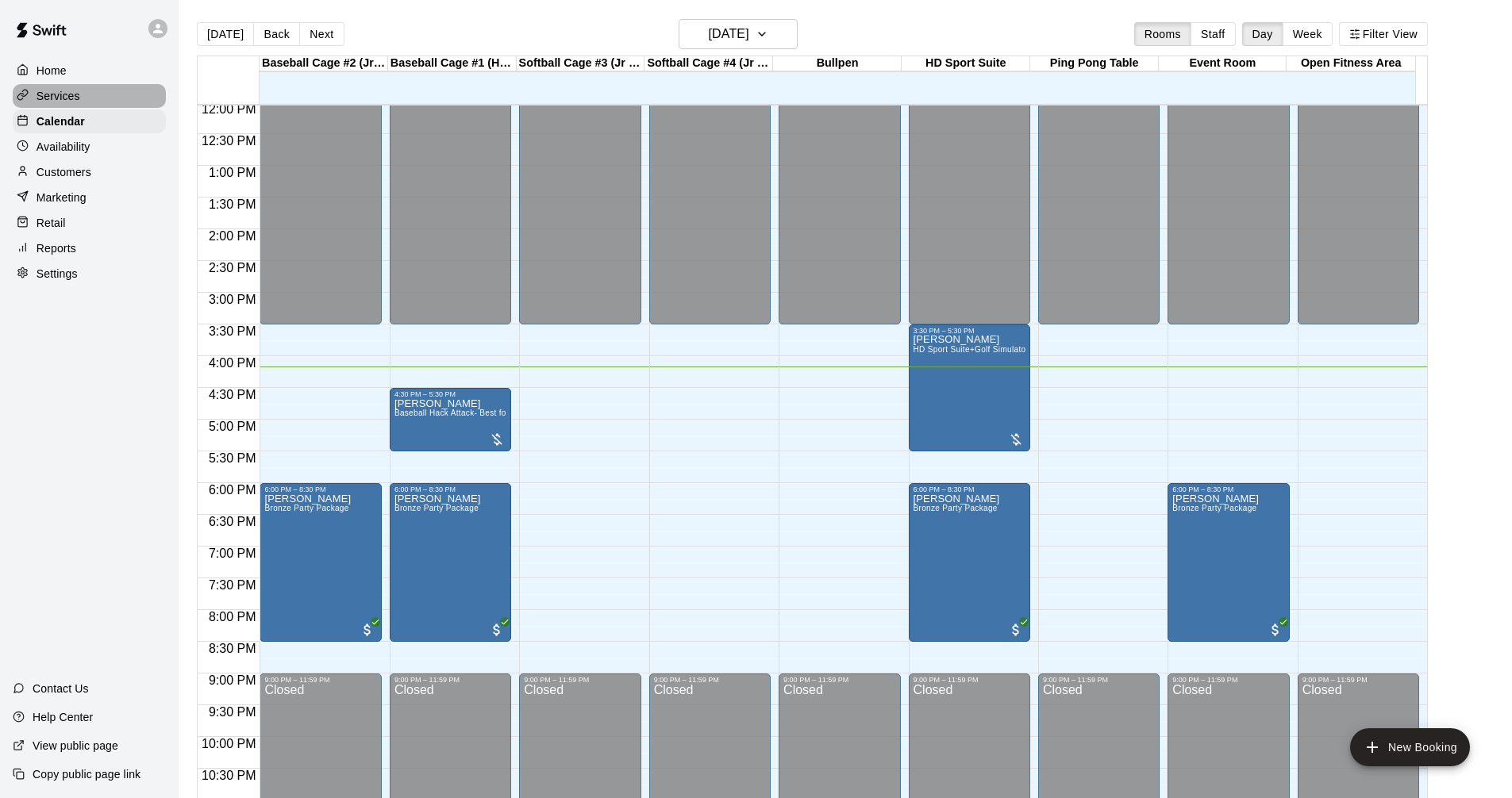
click at [115, 89] on div "Services" at bounding box center [89, 95] width 153 height 24
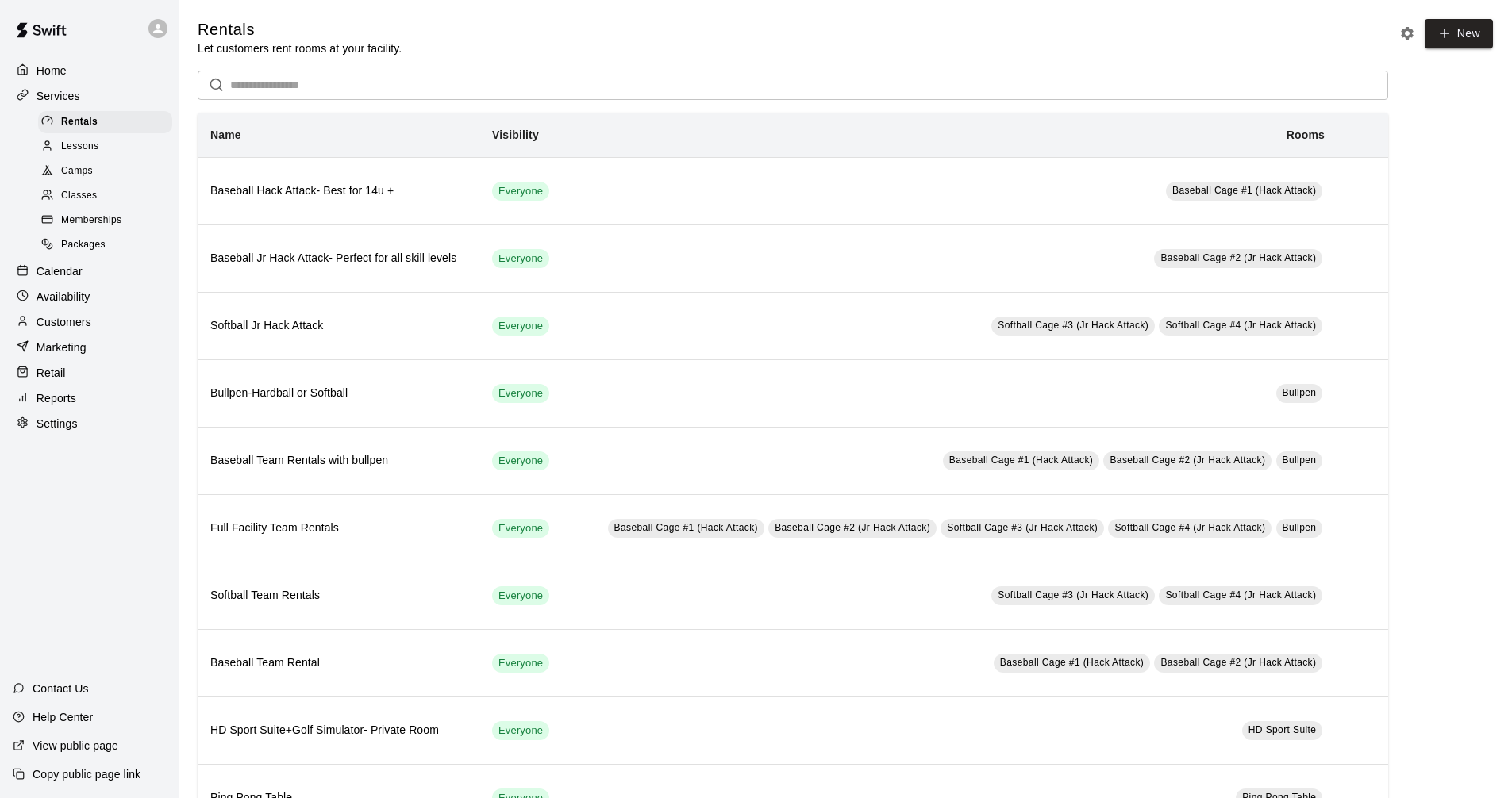
click at [107, 272] on div "Calendar" at bounding box center [89, 271] width 153 height 24
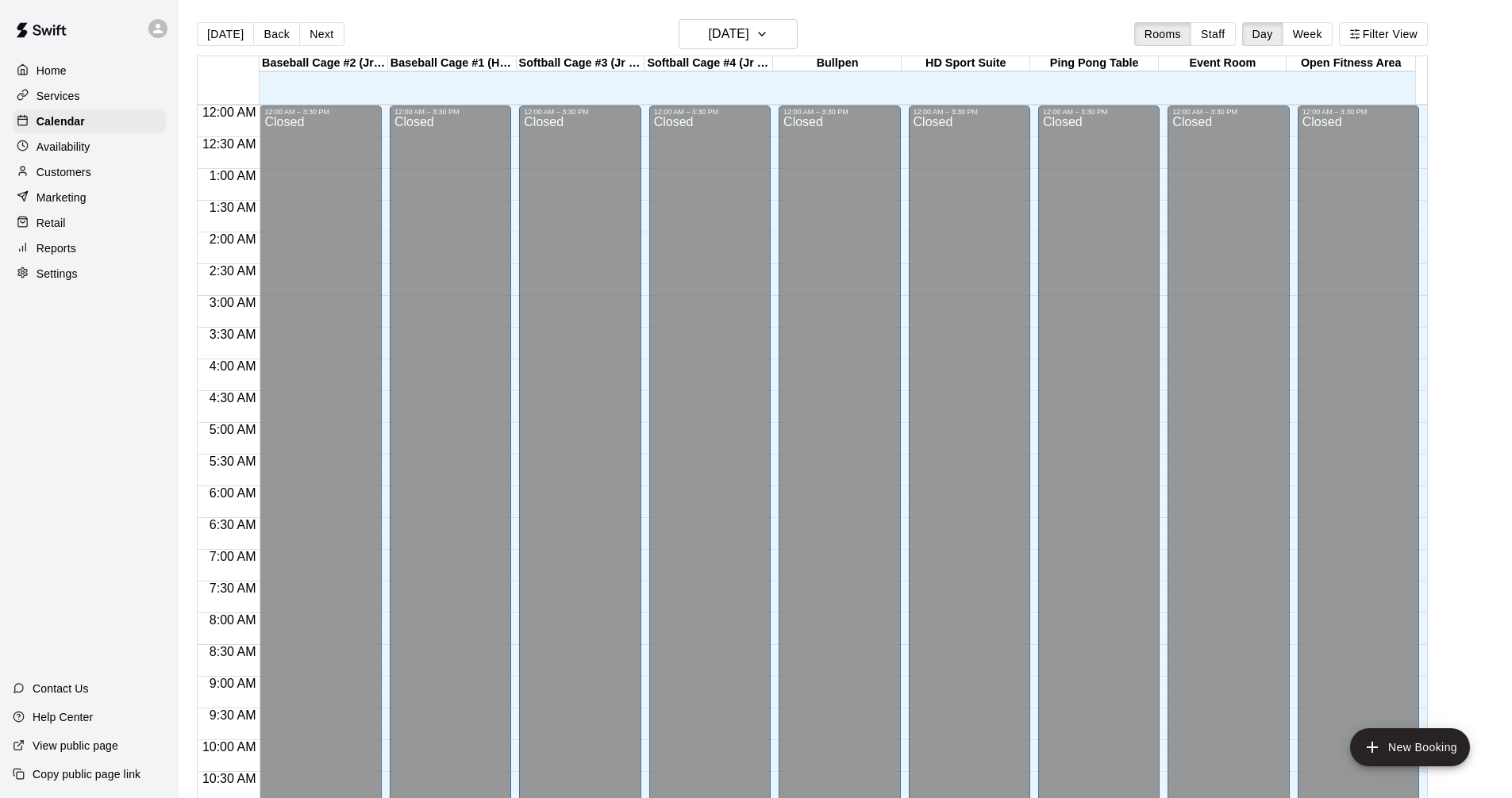
scroll to position [765, 0]
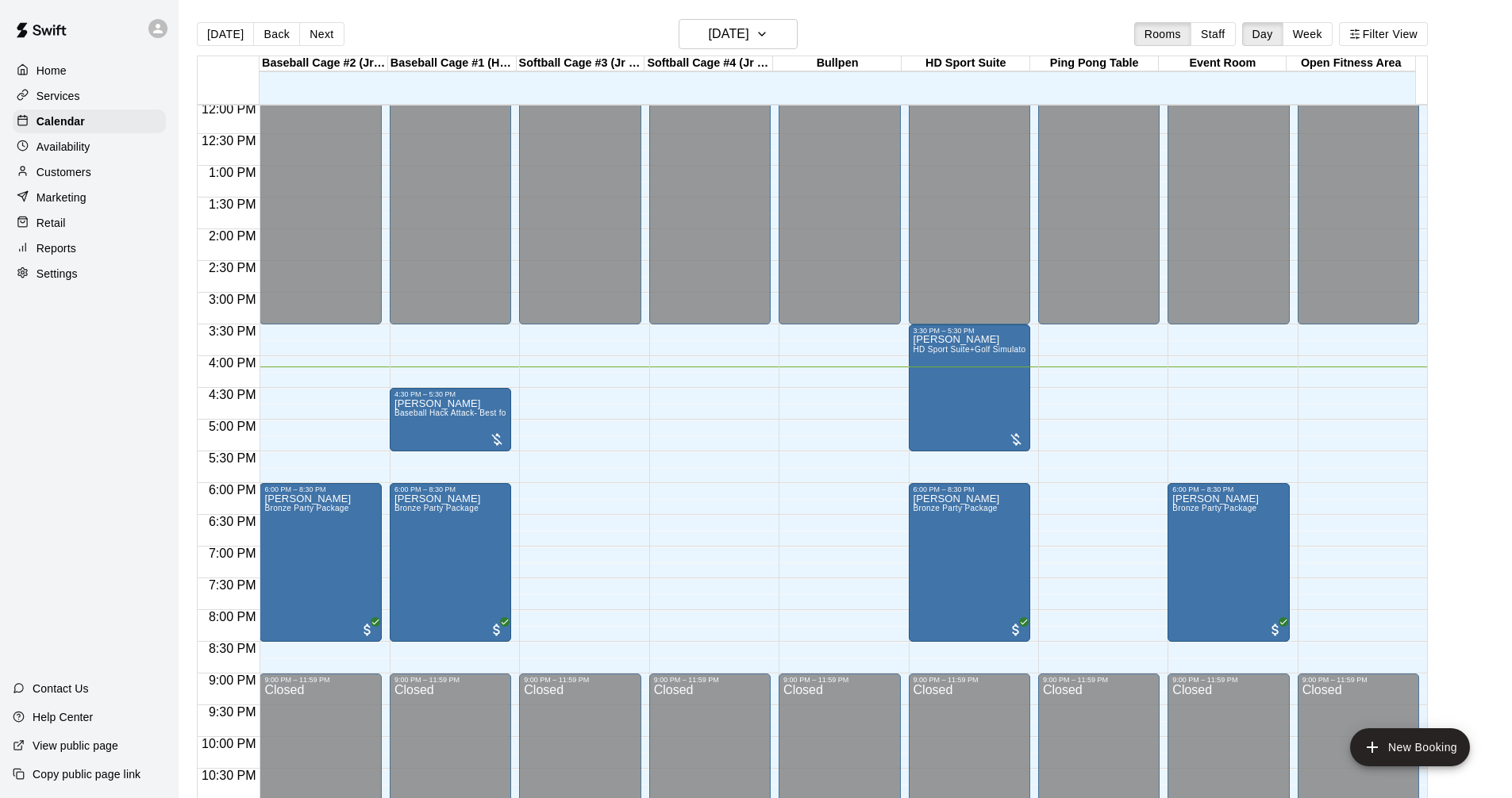
click at [105, 94] on div "Services" at bounding box center [89, 95] width 153 height 24
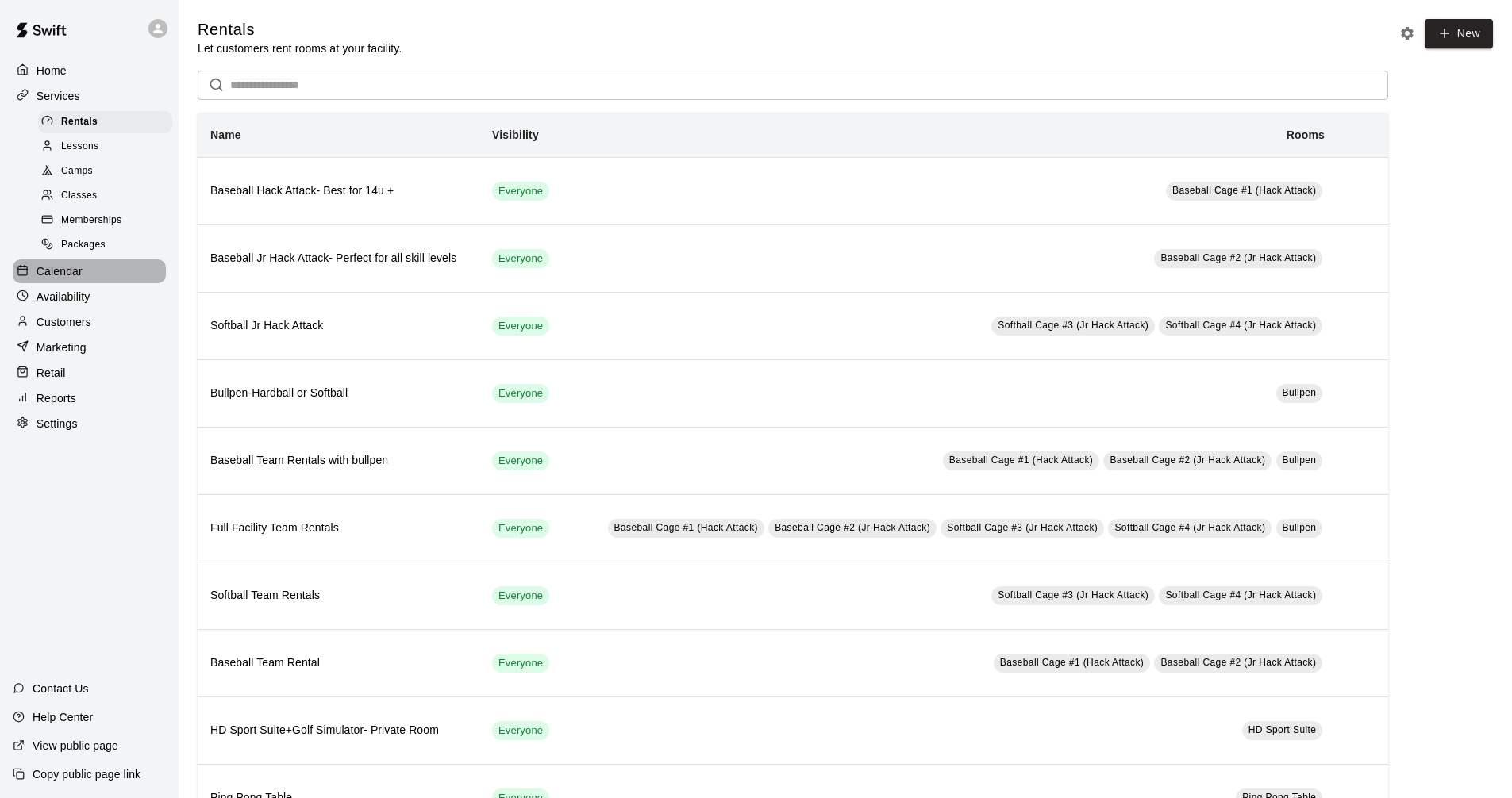
drag, startPoint x: 90, startPoint y: 272, endPoint x: 701, endPoint y: 64, distance: 645.4
click at [93, 272] on div "Calendar" at bounding box center [89, 271] width 153 height 24
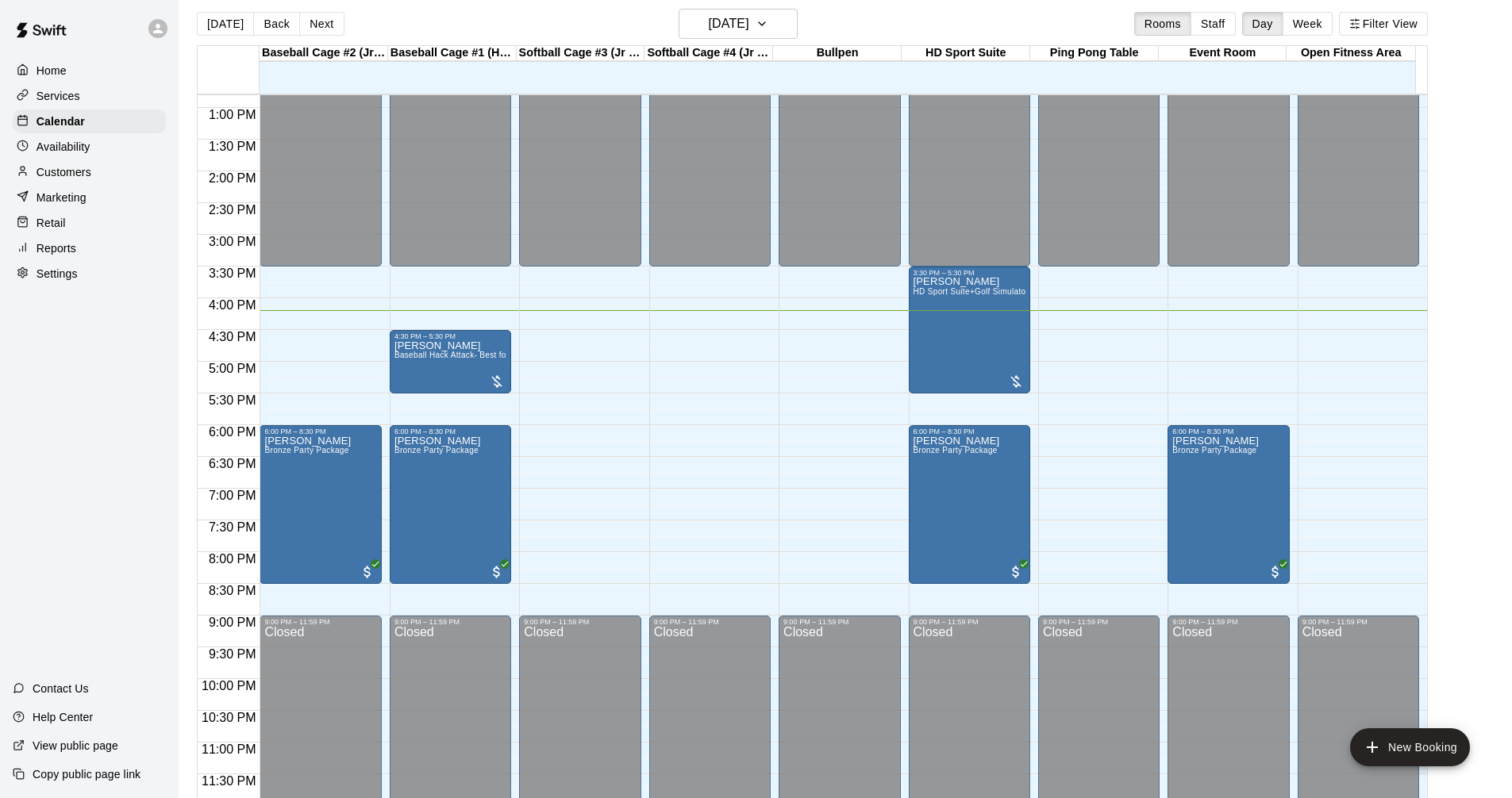
scroll to position [25, 0]
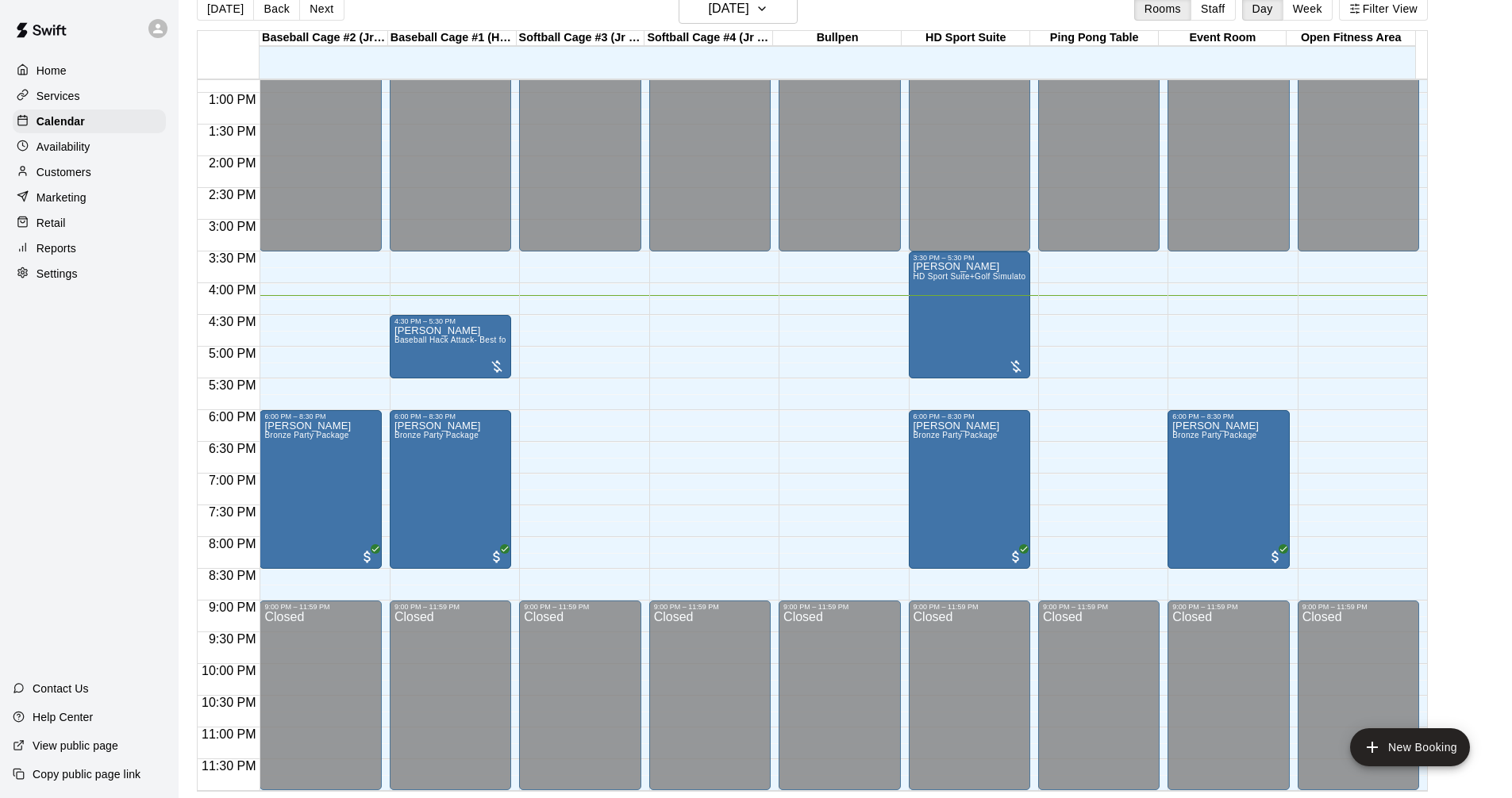
click at [102, 90] on div "Services" at bounding box center [89, 95] width 153 height 24
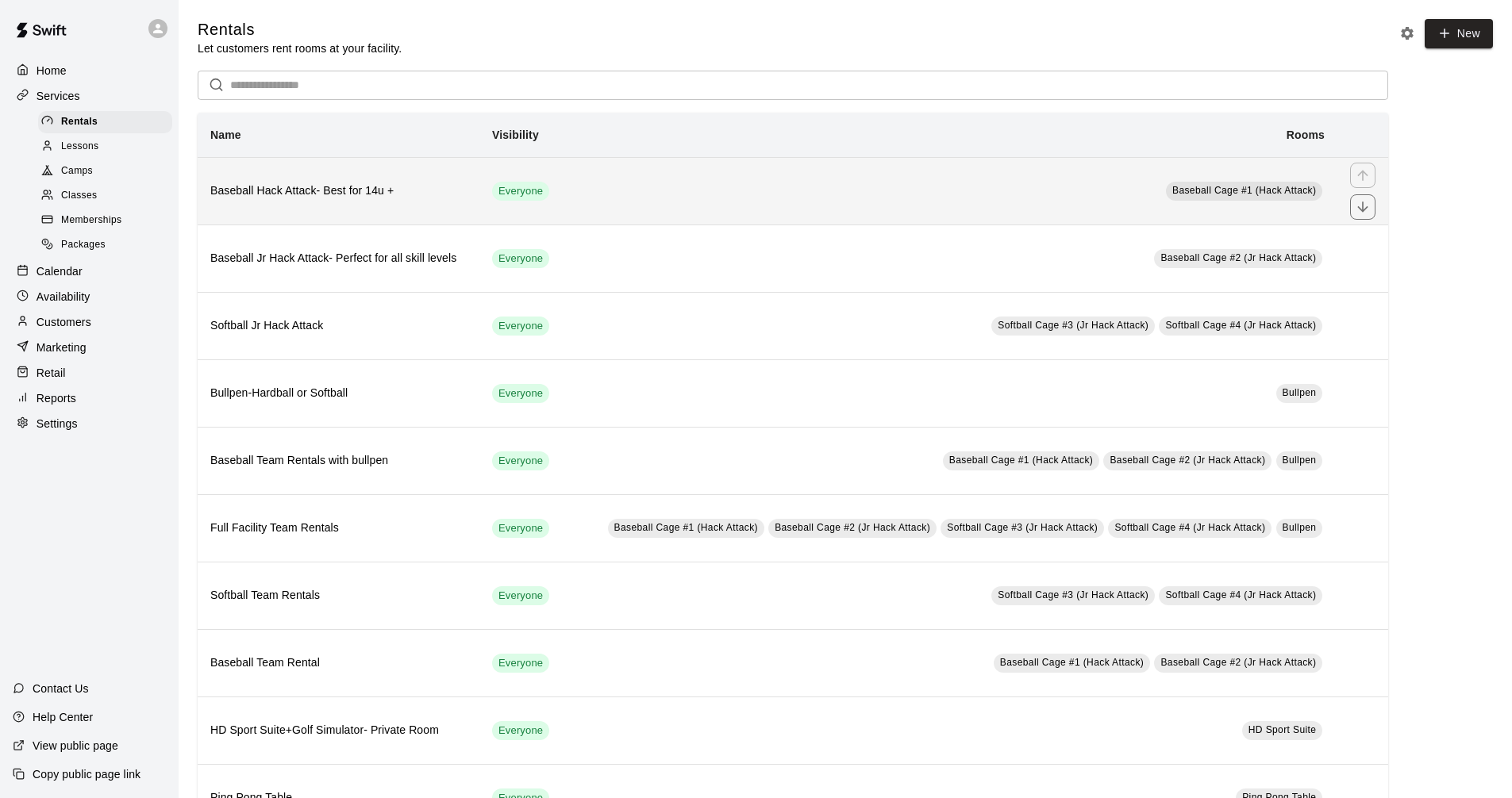
click at [575, 178] on td "Baseball Cage #1 (Hack Attack)" at bounding box center [951, 191] width 772 height 67
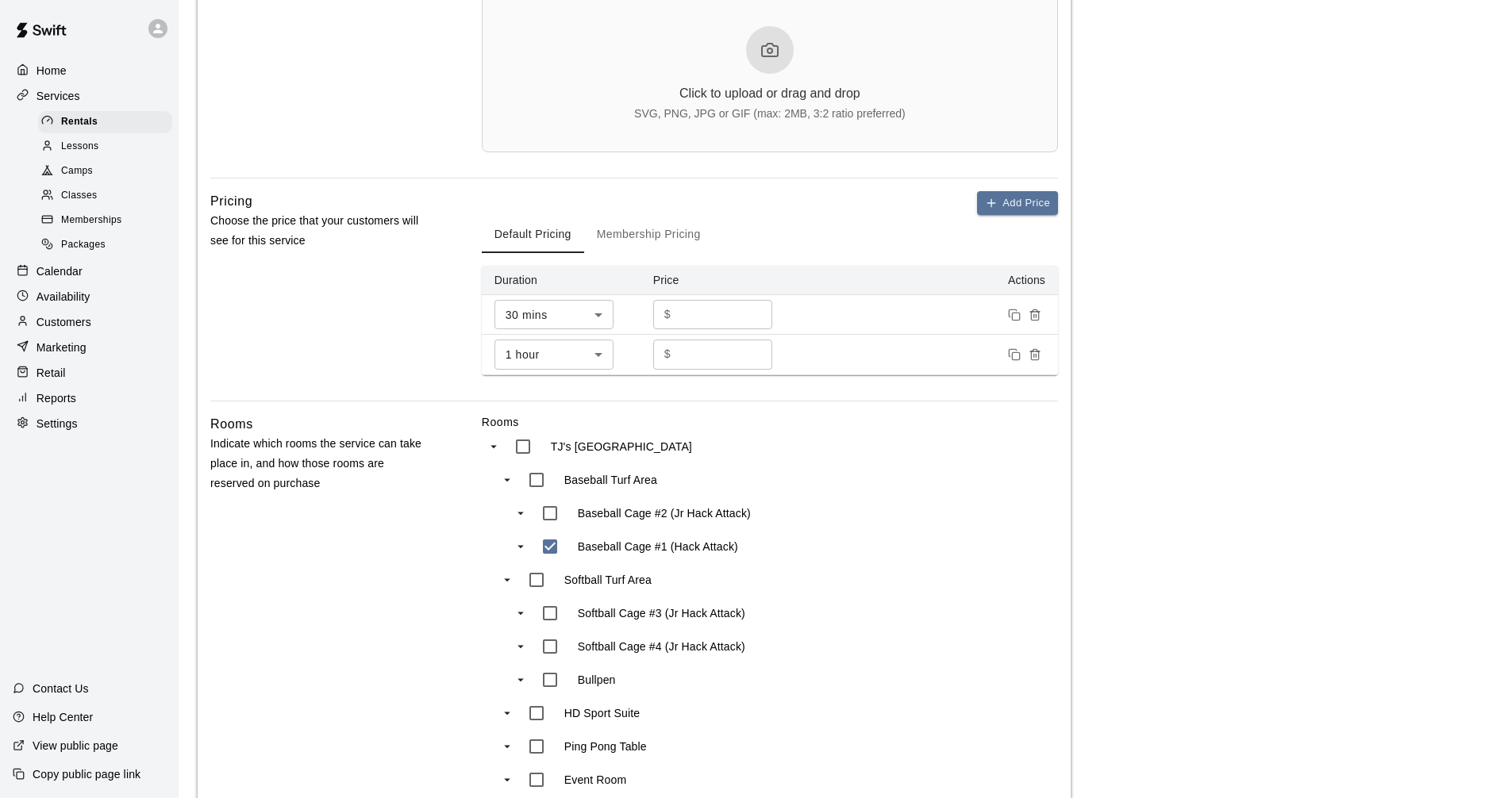
scroll to position [556, 0]
click at [1207, 257] on main "**********" at bounding box center [845, 268] width 1295 height 1608
click at [1447, 413] on main "**********" at bounding box center [845, 268] width 1295 height 1608
click at [115, 277] on div "Calendar" at bounding box center [89, 271] width 153 height 24
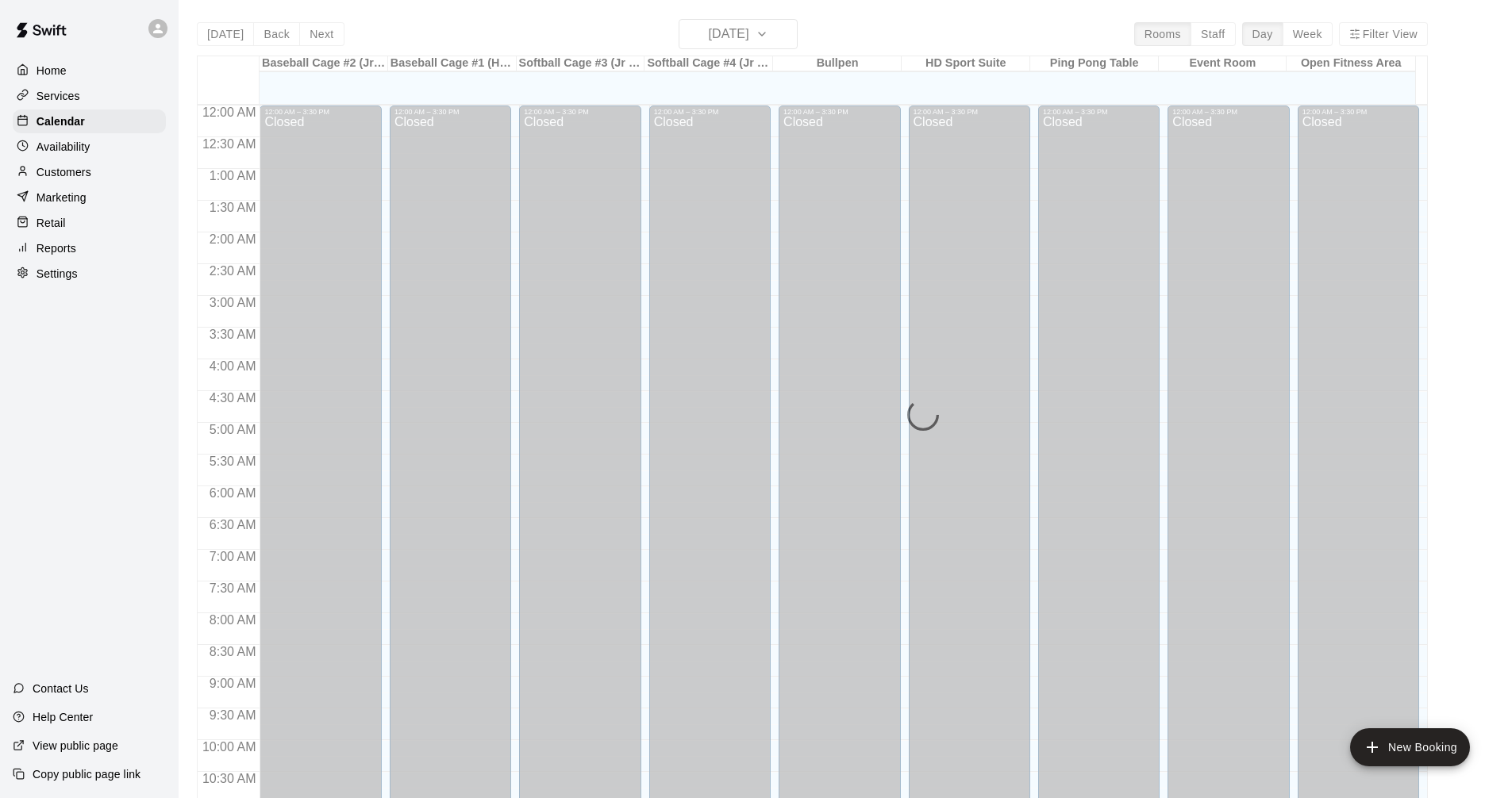
scroll to position [765, 0]
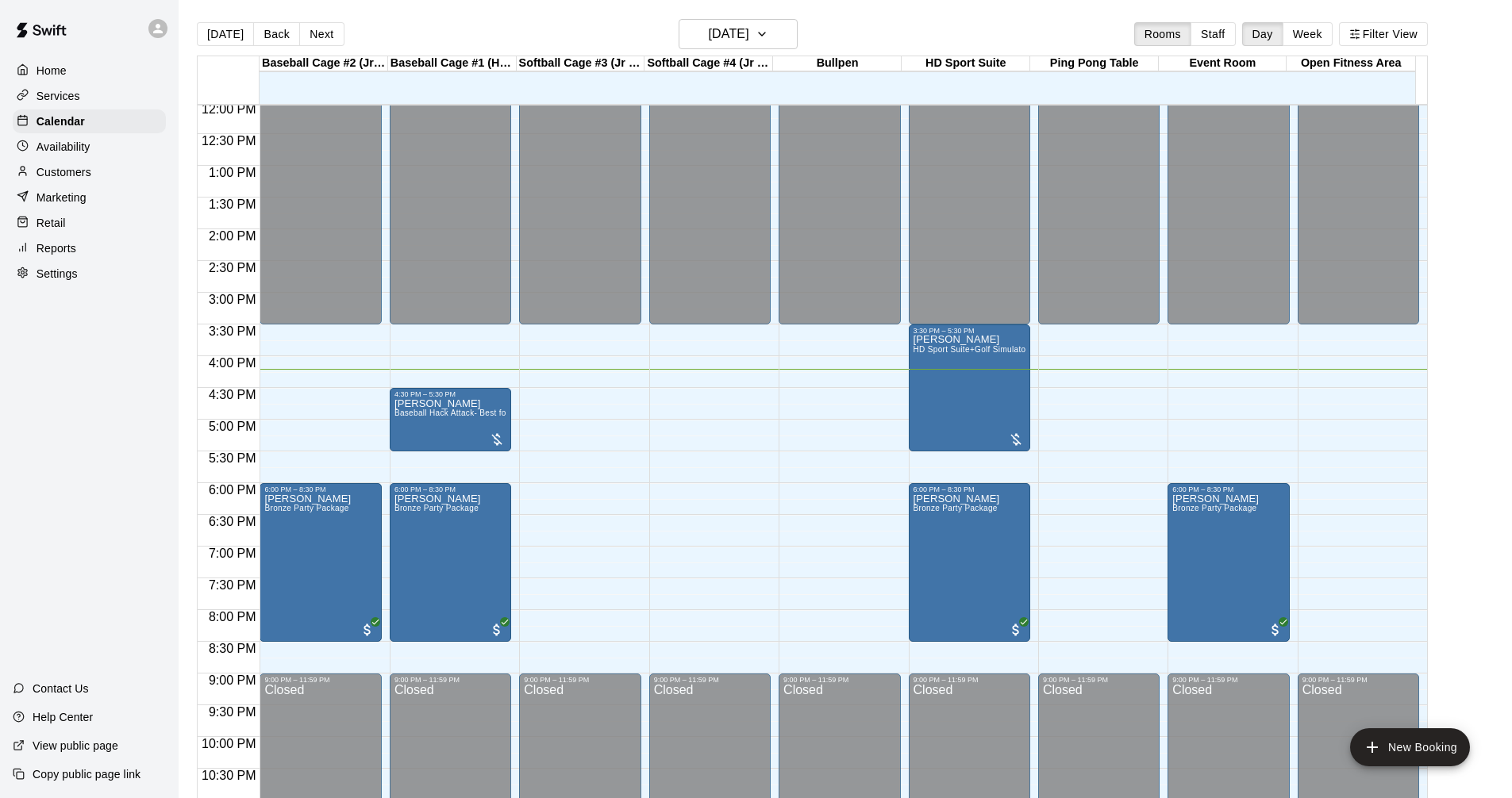
click at [52, 98] on p "Services" at bounding box center [59, 96] width 44 height 16
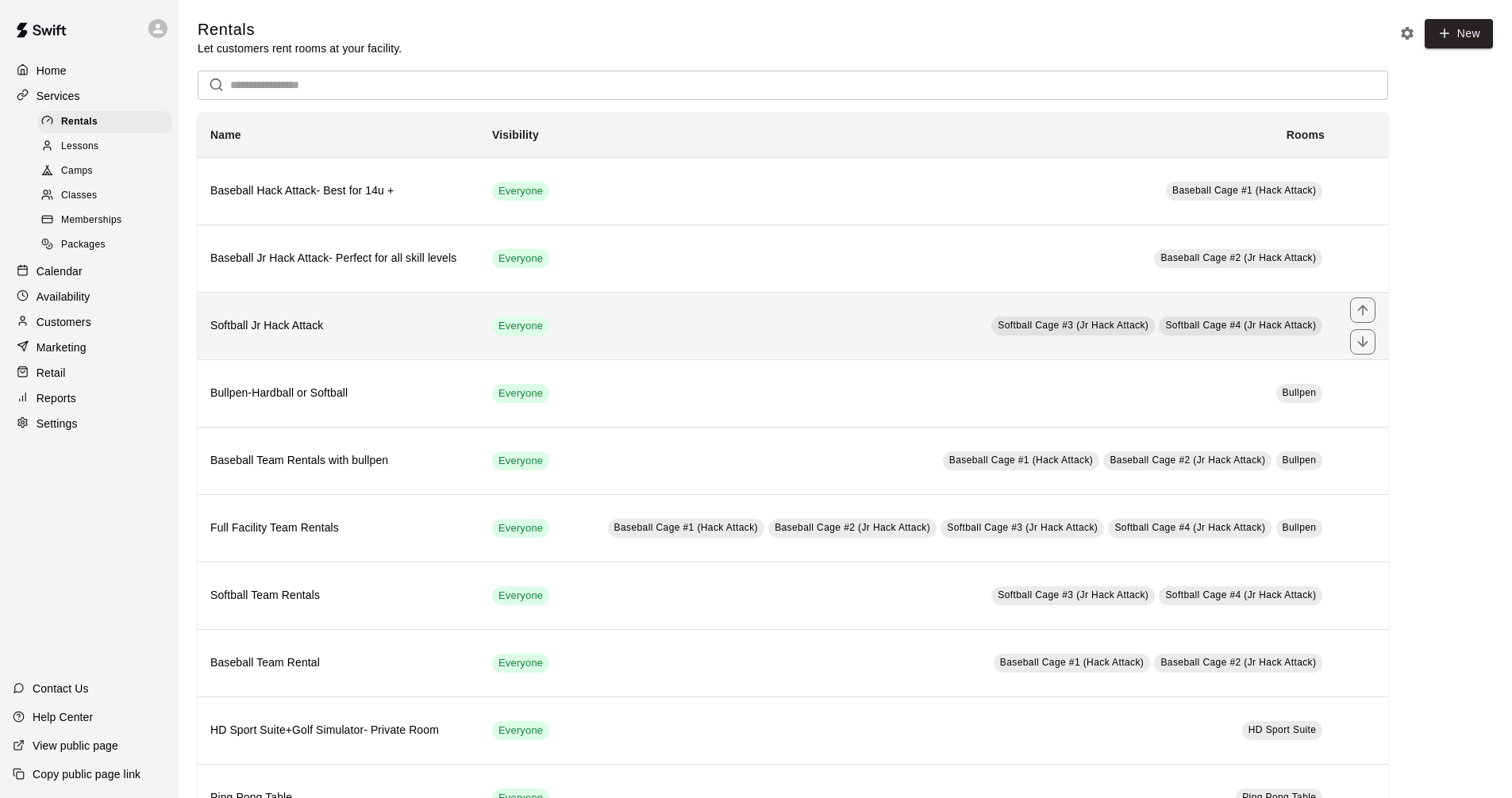
click at [601, 318] on td "Softball Cage #3 (Jr Hack Attack) Softball Cage #4 (Jr Hack Attack)" at bounding box center [951, 326] width 772 height 67
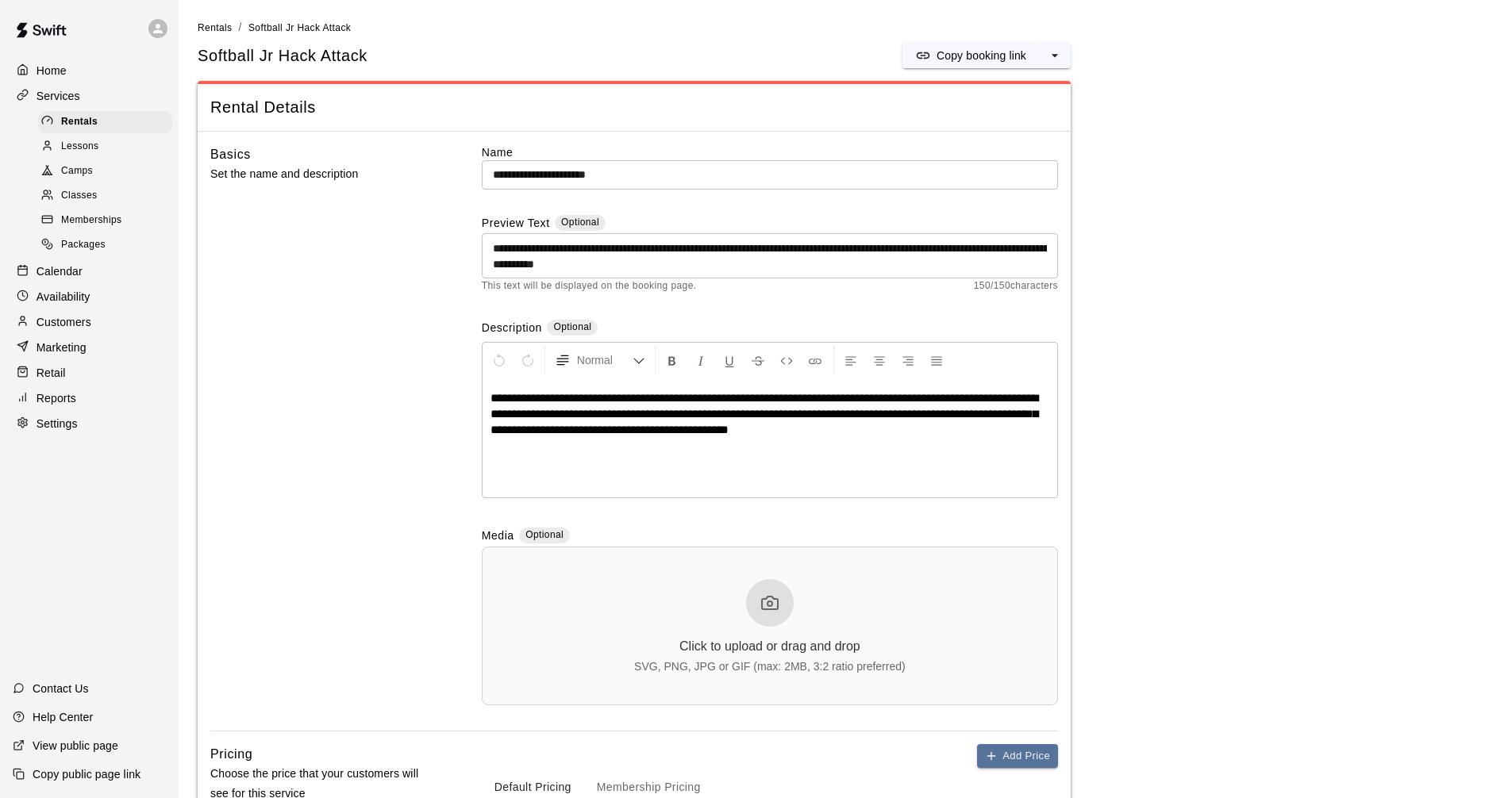
scroll to position [396, 0]
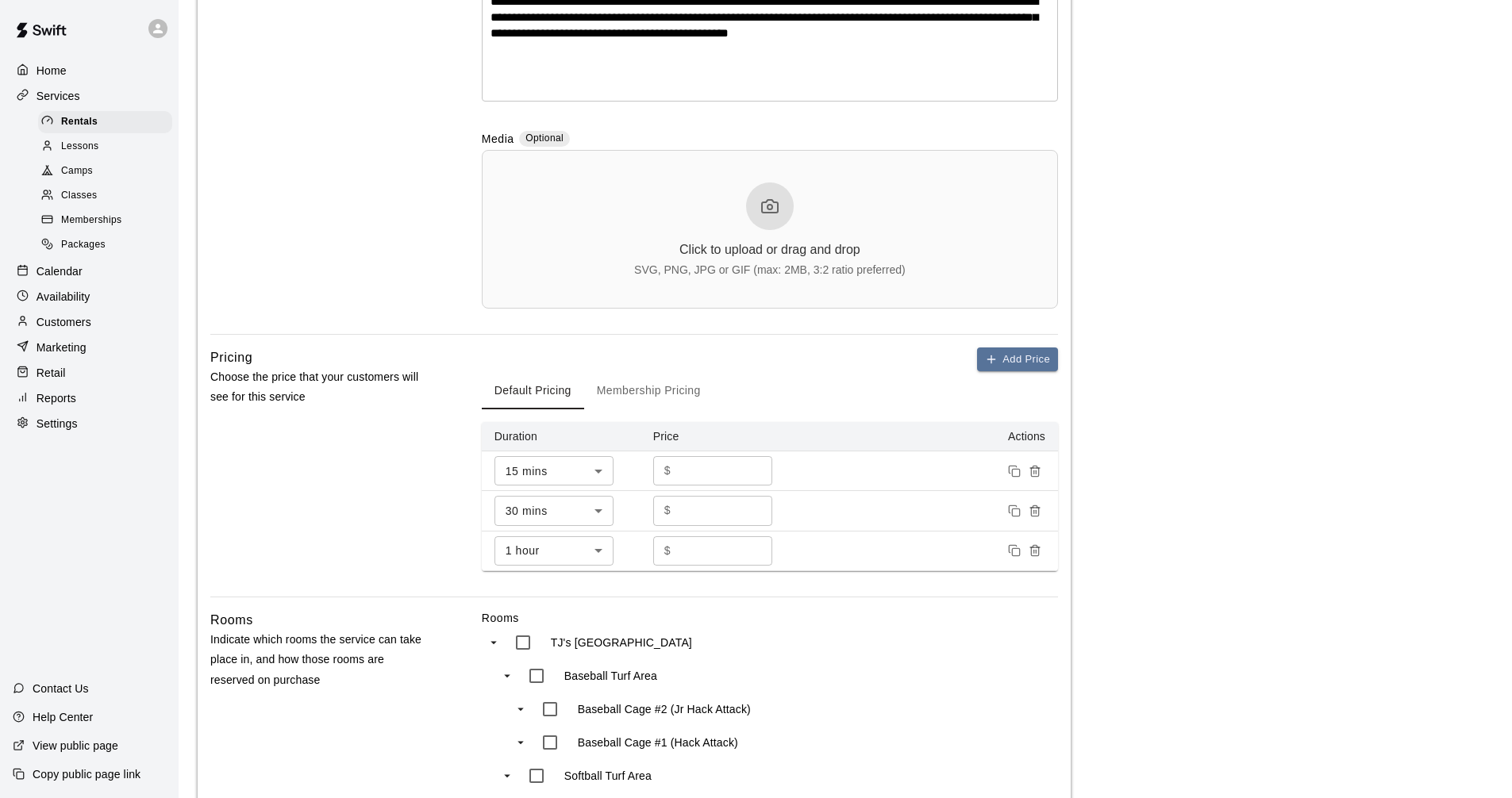
click at [93, 101] on div "Services" at bounding box center [89, 95] width 153 height 24
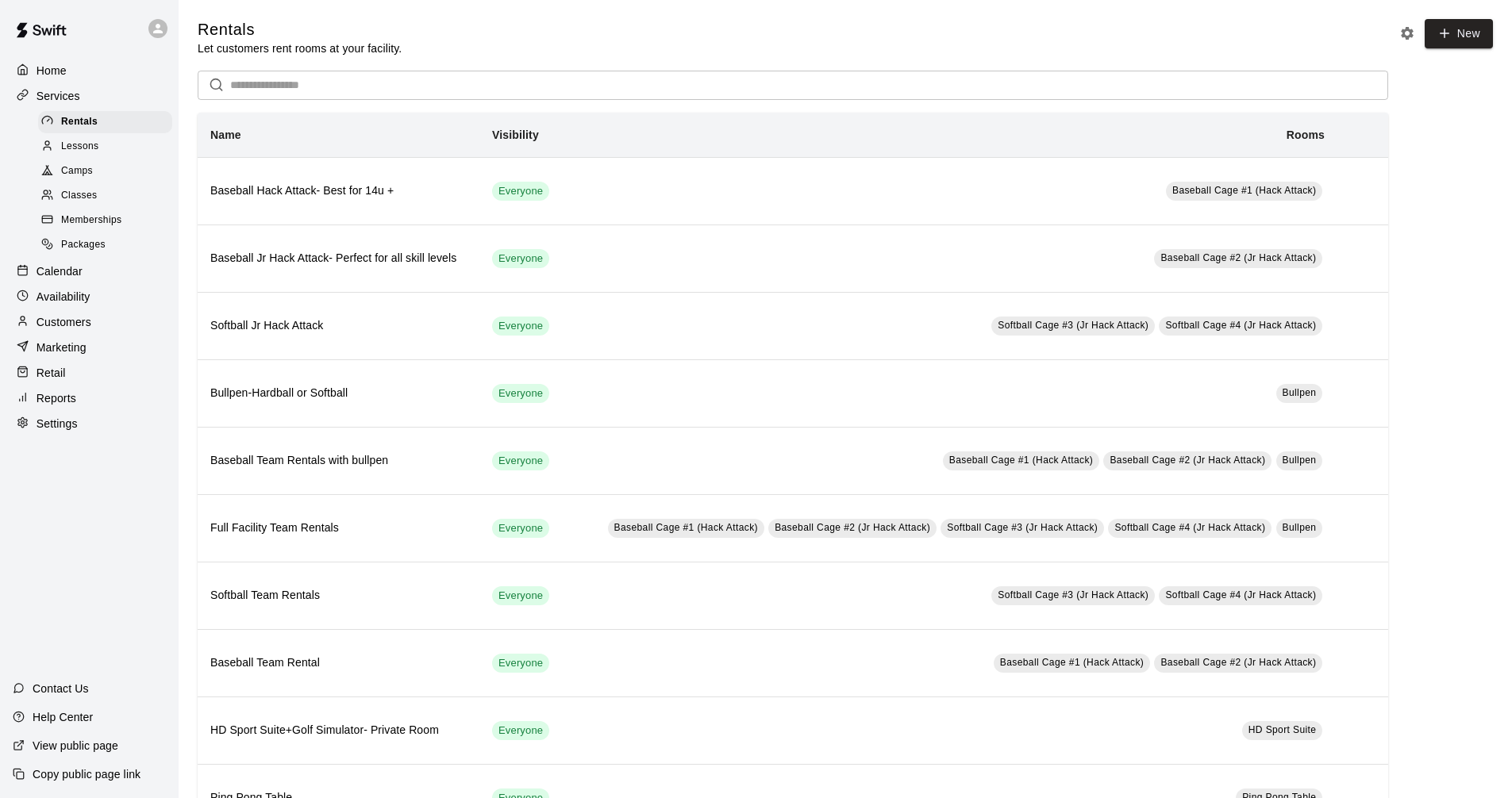
click at [98, 284] on div "Calendar" at bounding box center [89, 271] width 153 height 24
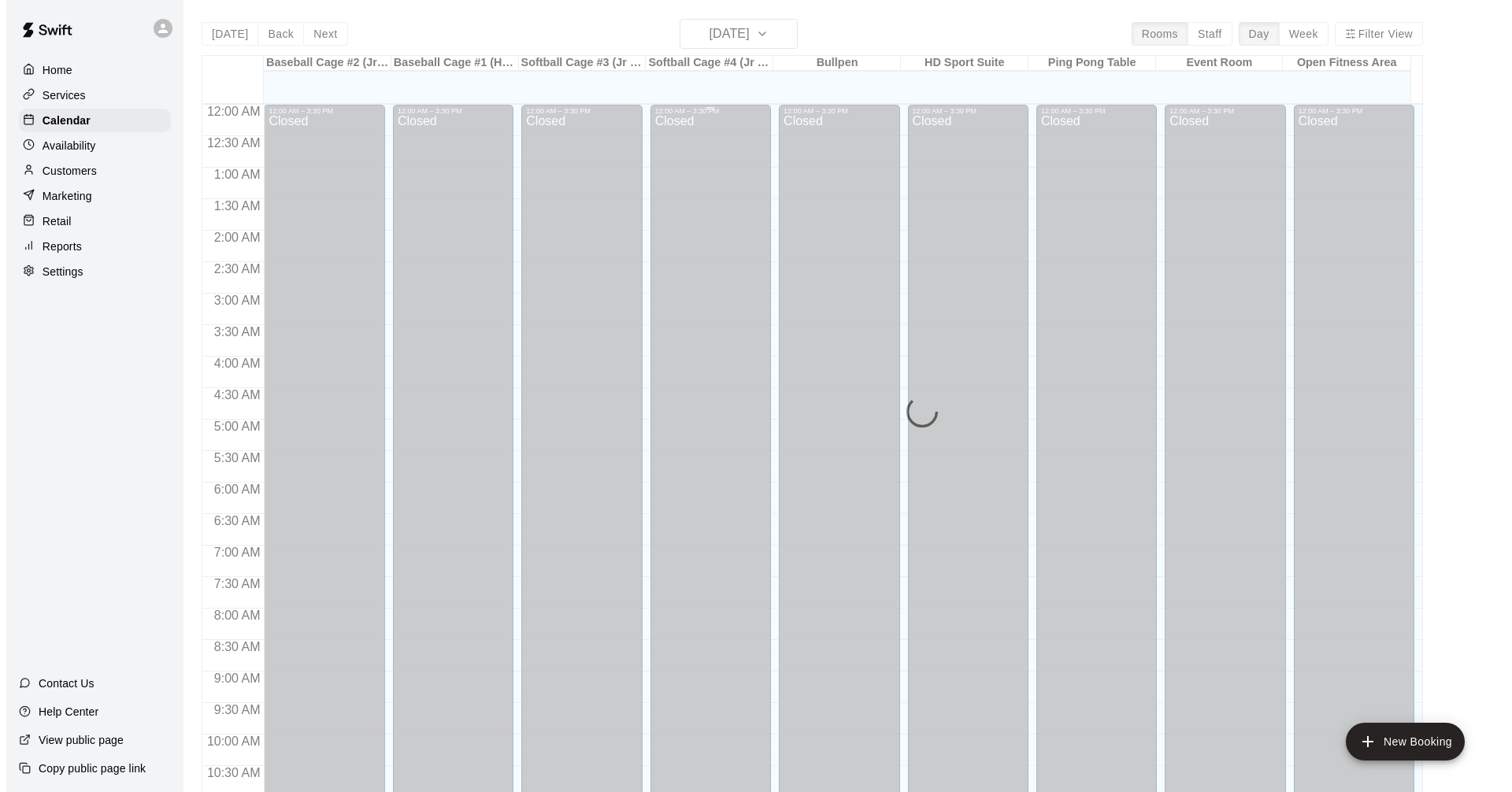
scroll to position [759, 0]
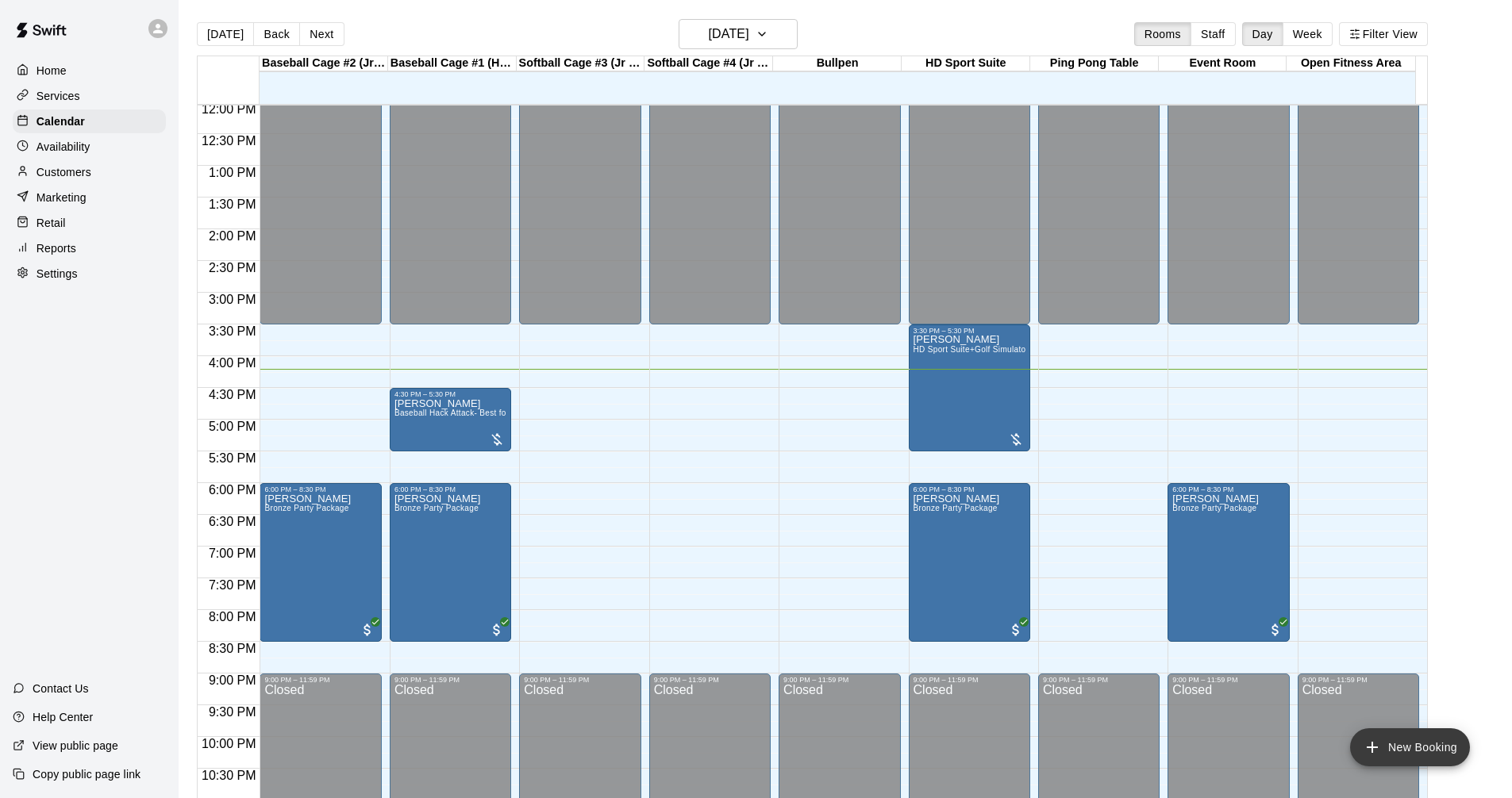
click at [1377, 751] on icon "add" at bounding box center [1372, 747] width 19 height 19
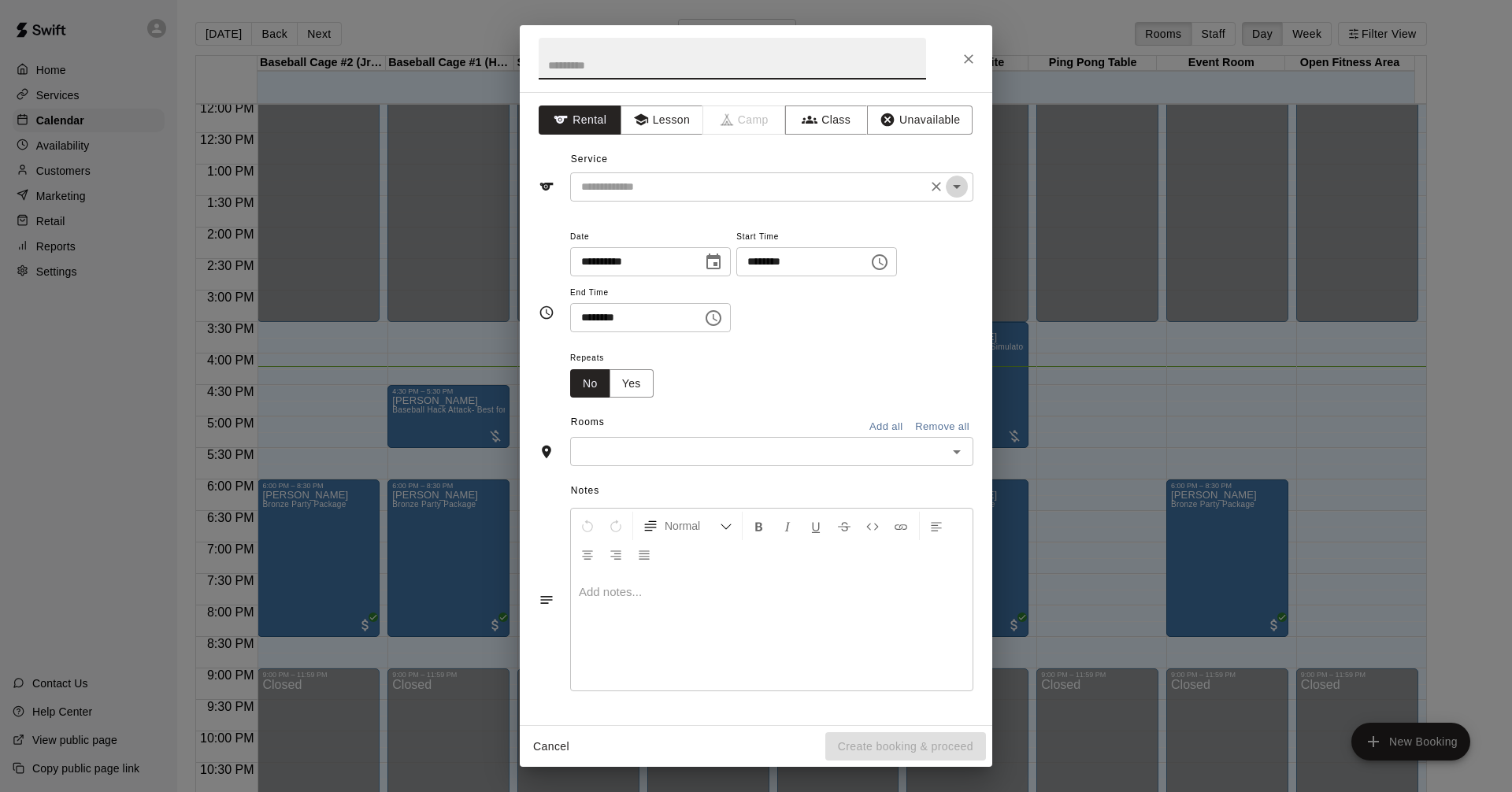
click at [952, 178] on icon "Open" at bounding box center [957, 187] width 19 height 19
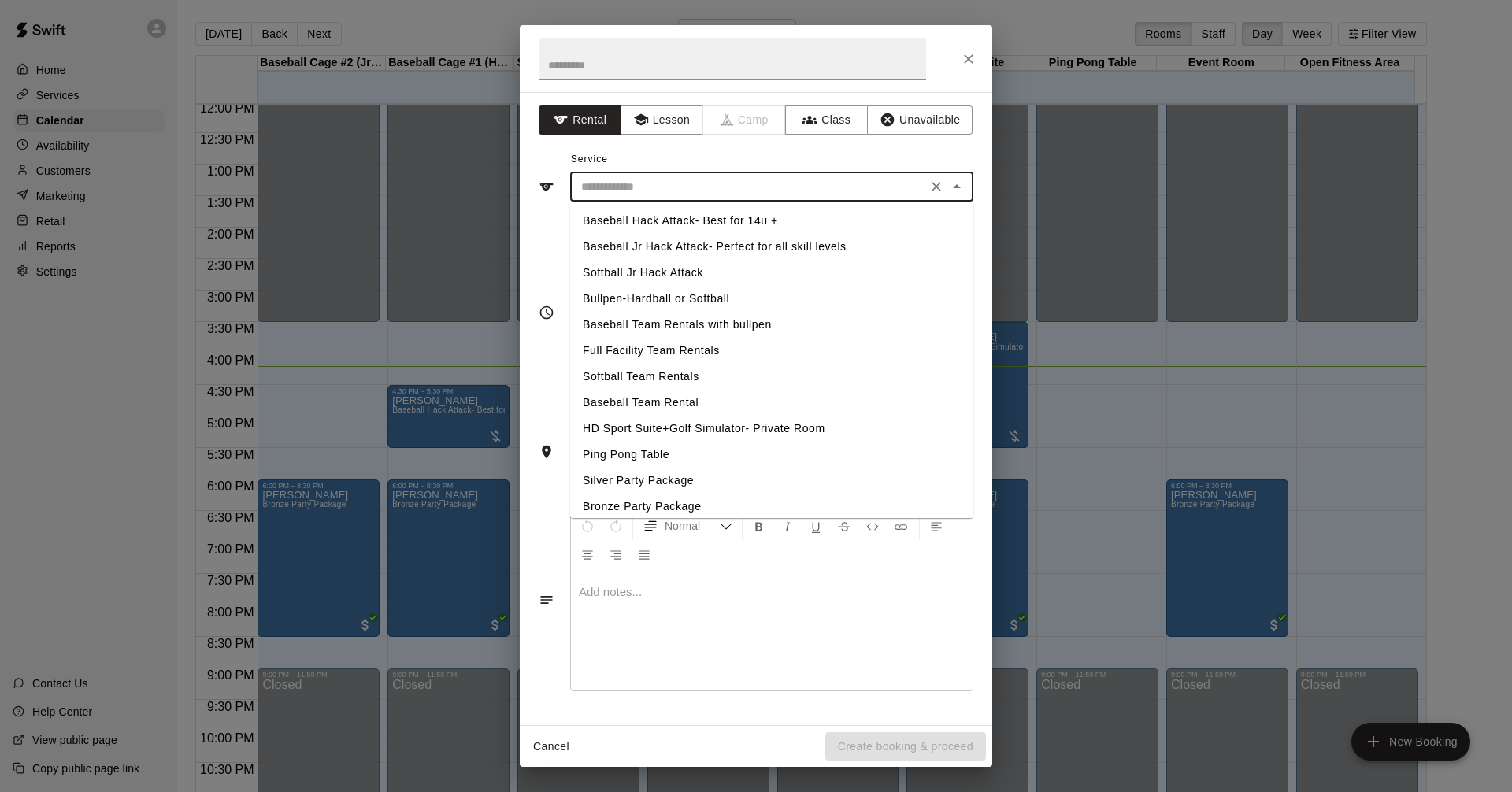
click at [675, 269] on li "Softball Jr Hack Attack" at bounding box center [772, 273] width 403 height 26
type input "**********"
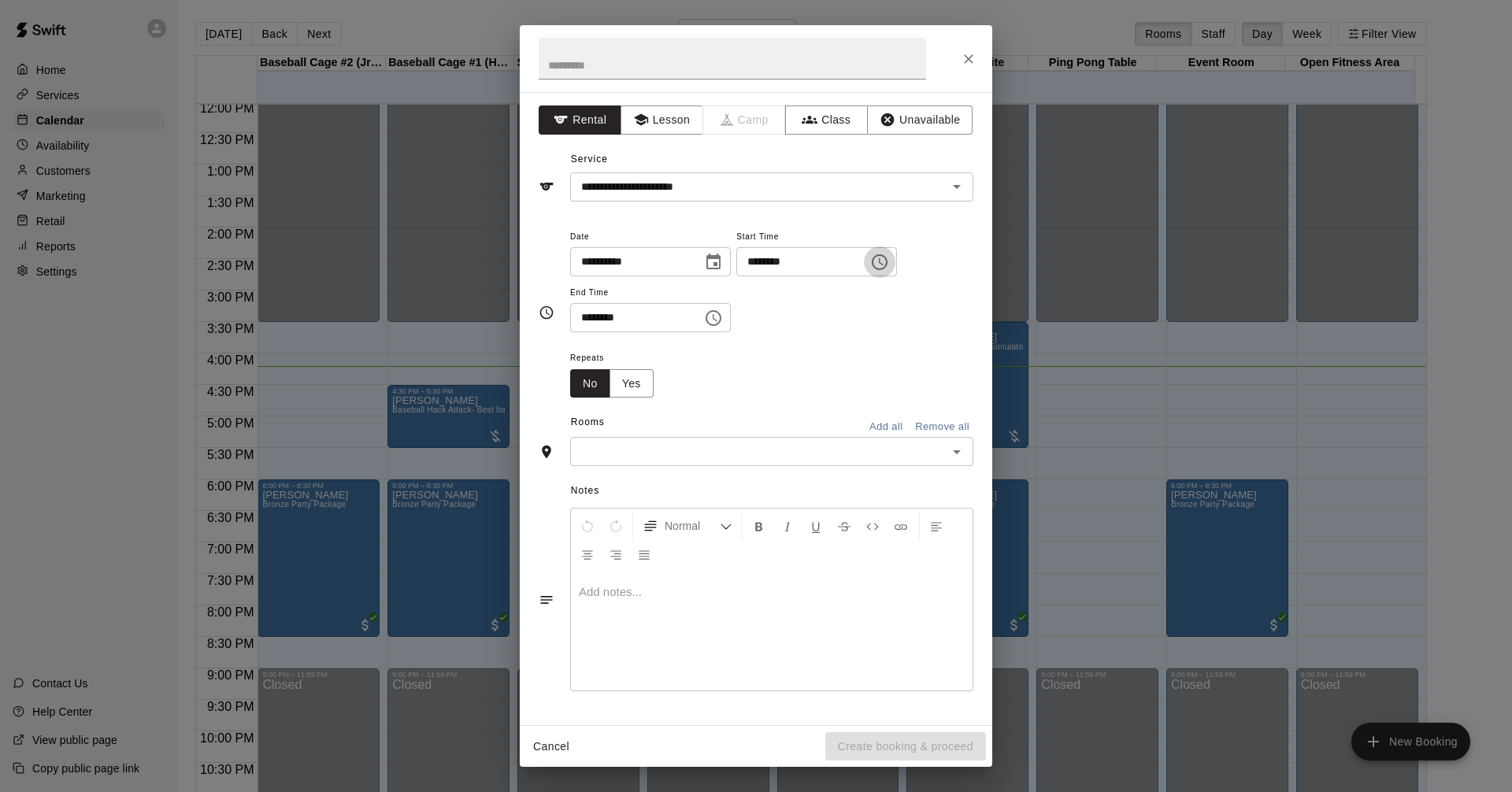
click at [889, 258] on icon "Choose time, selected time is 4:00 PM" at bounding box center [880, 262] width 19 height 19
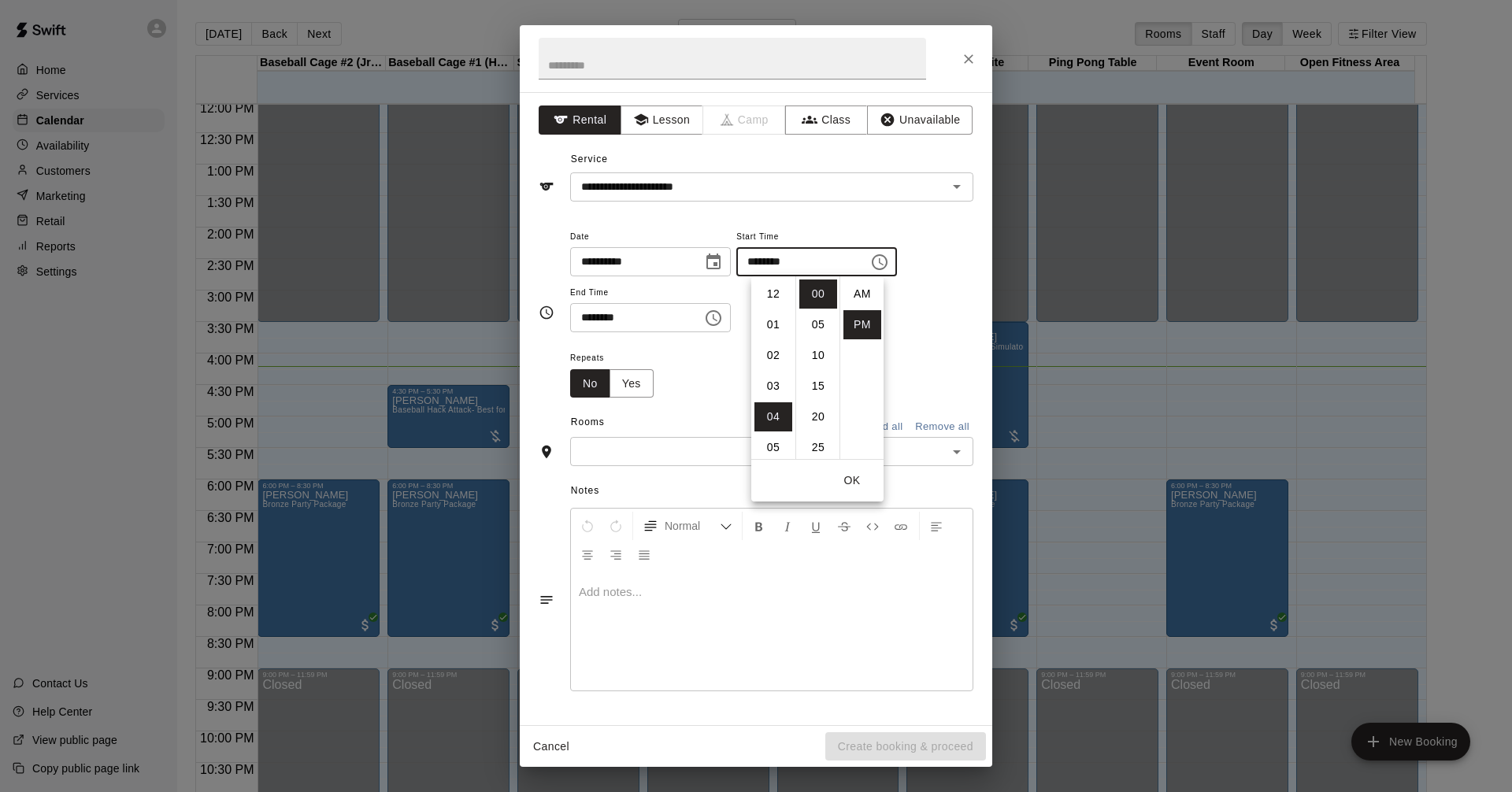
scroll to position [29, 0]
click at [816, 389] on li "15" at bounding box center [818, 386] width 38 height 30
click at [943, 340] on div "**********" at bounding box center [772, 287] width 403 height 122
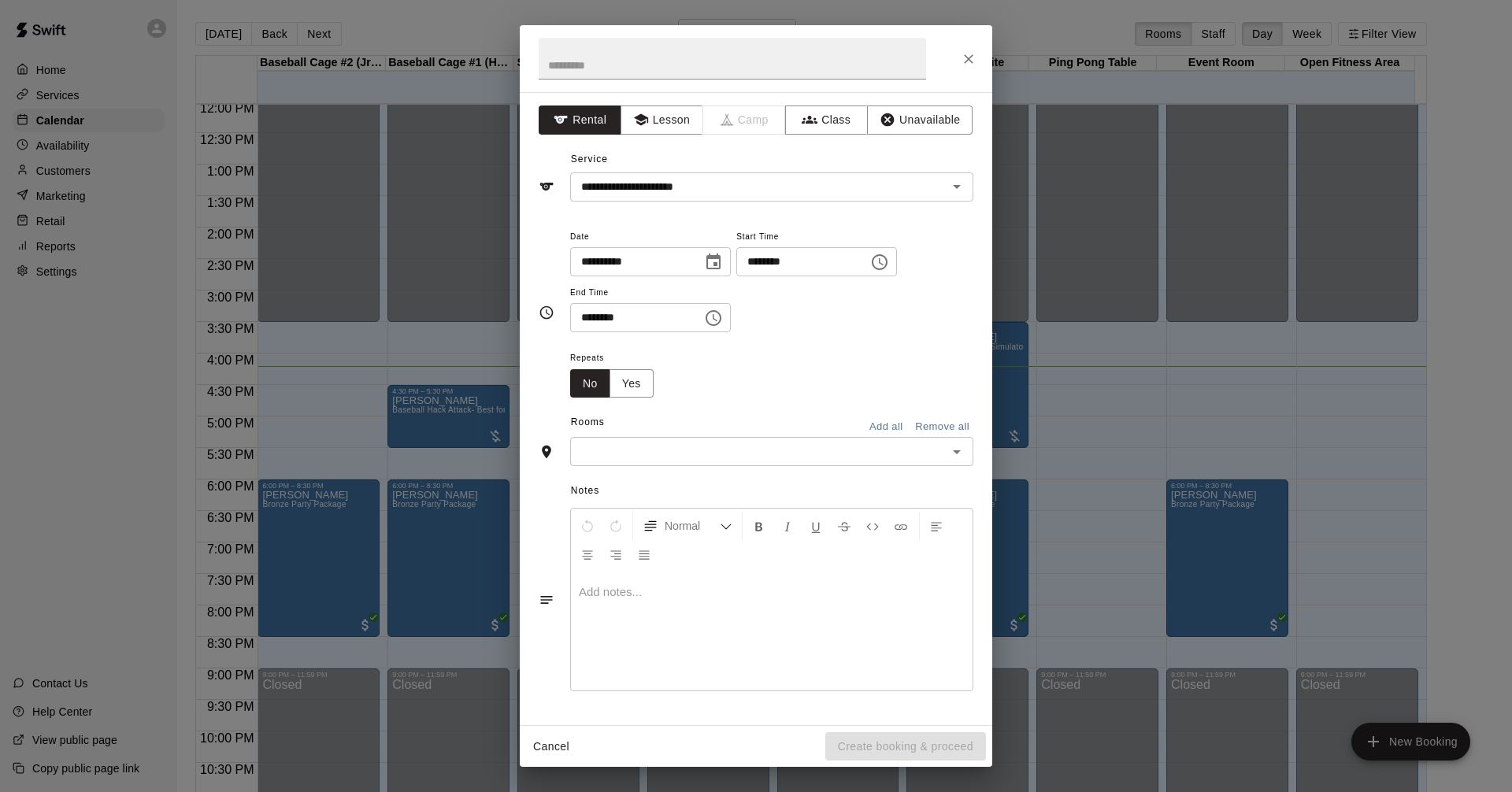
click at [722, 321] on icon "Choose time, selected time is 4:30 PM" at bounding box center [714, 318] width 16 height 16
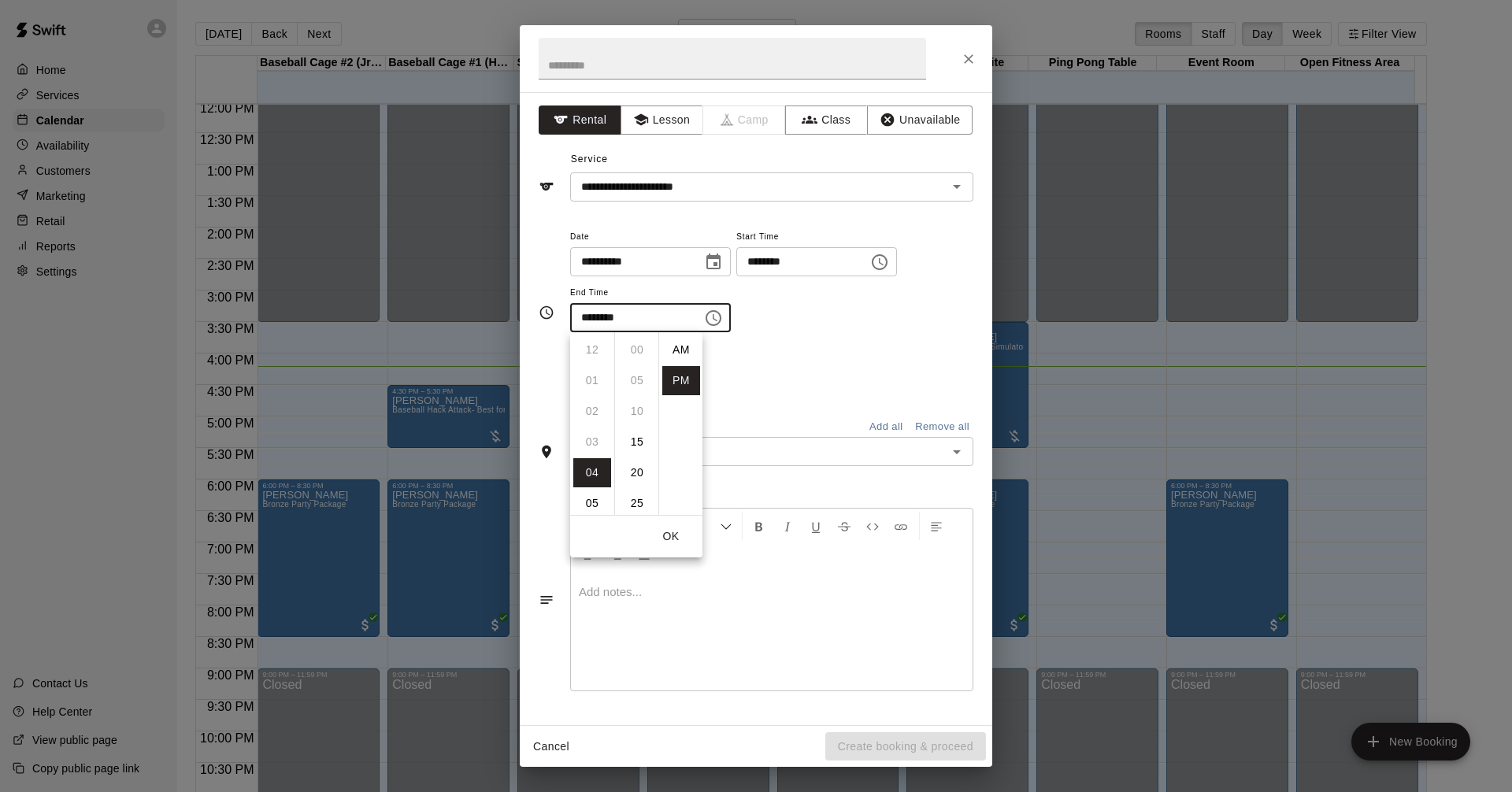
scroll to position [29, 0]
click at [889, 260] on icon "Choose time, selected time is 4:15 PM" at bounding box center [880, 262] width 19 height 19
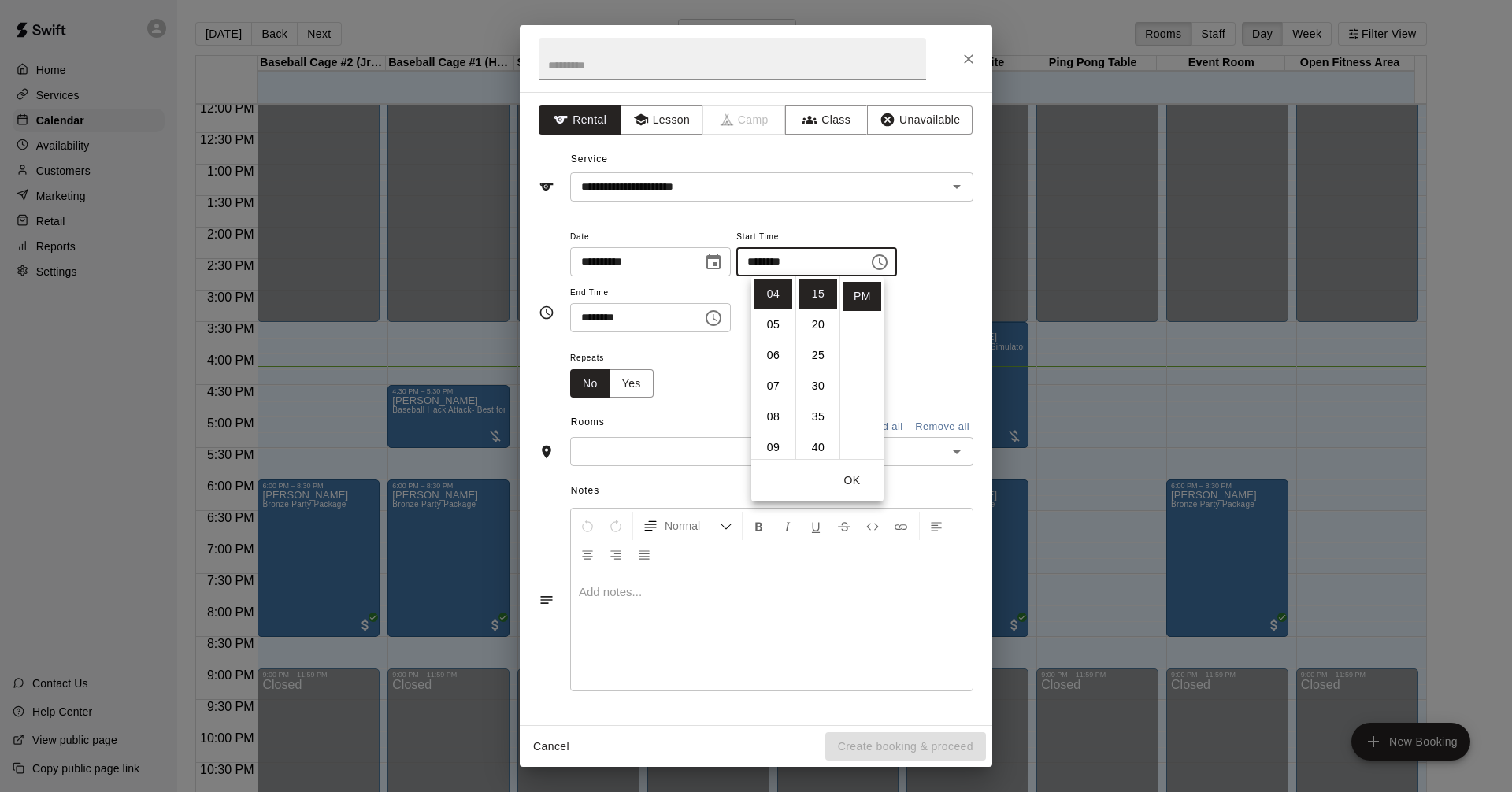
click at [921, 333] on div "**********" at bounding box center [772, 287] width 403 height 122
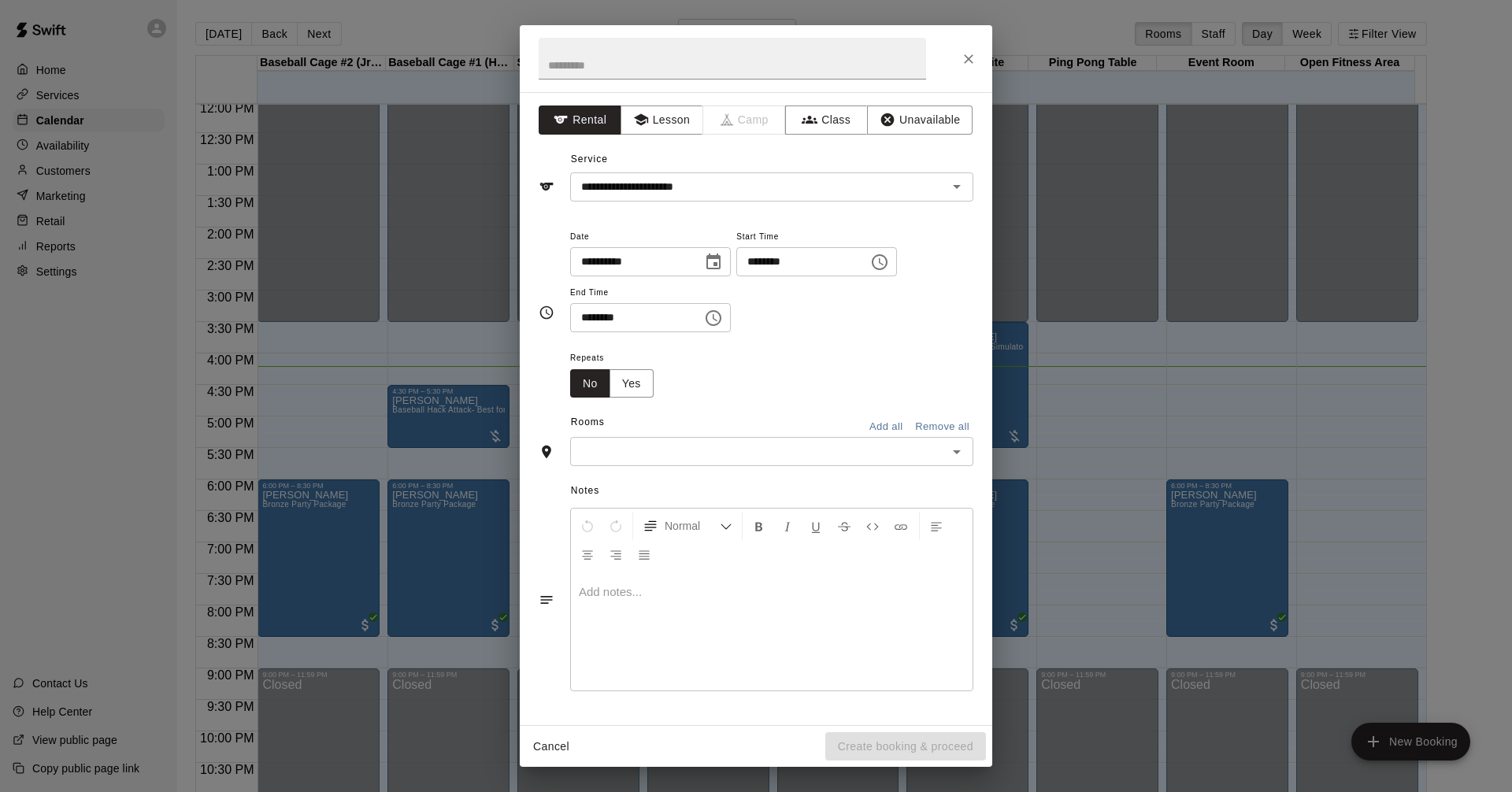
click at [889, 264] on icon "Choose time, selected time is 4:15 PM" at bounding box center [880, 262] width 19 height 19
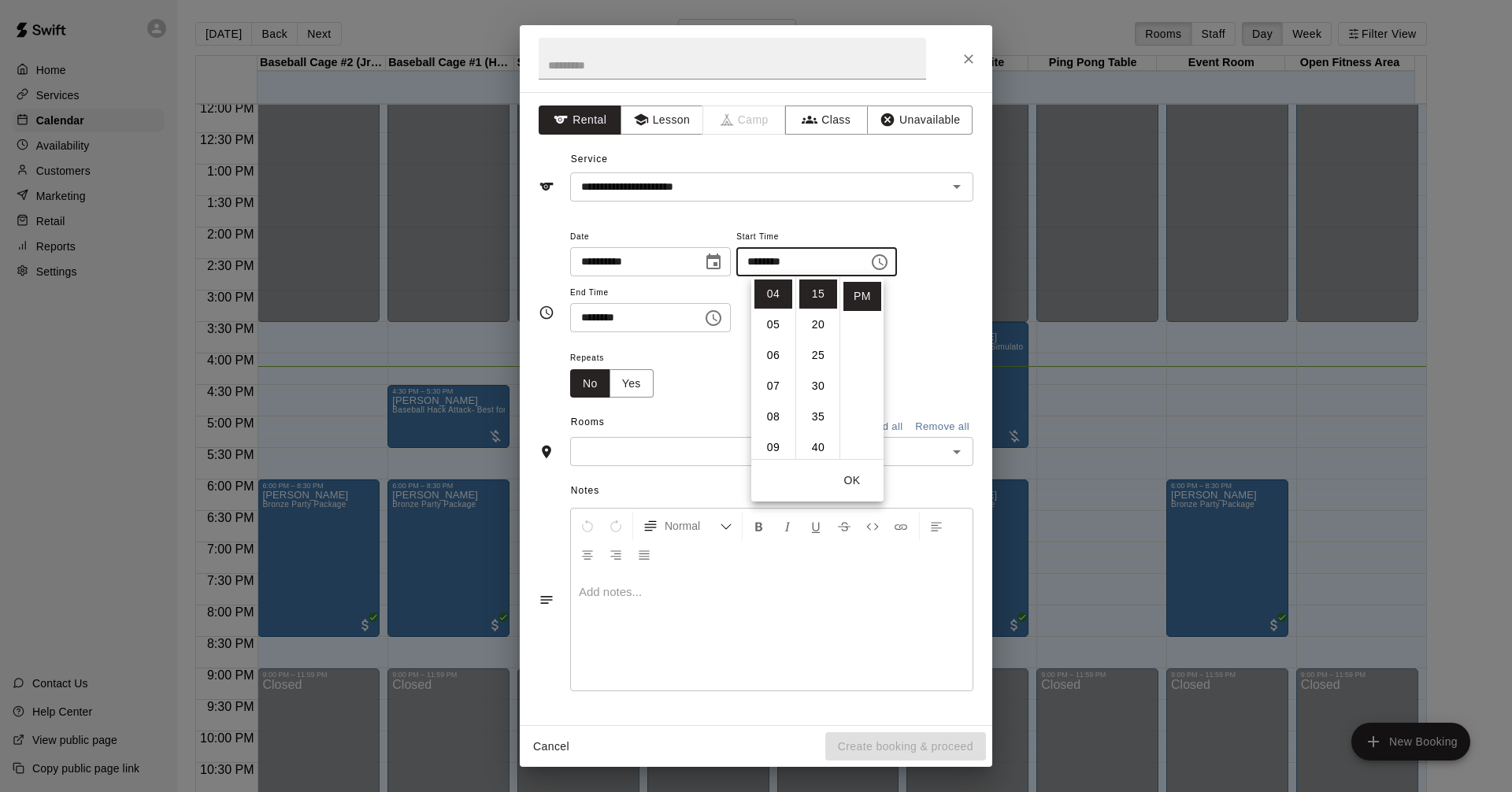
click at [823, 325] on li "20" at bounding box center [818, 325] width 38 height 30
type input "********"
click at [910, 324] on div "**********" at bounding box center [772, 280] width 403 height 106
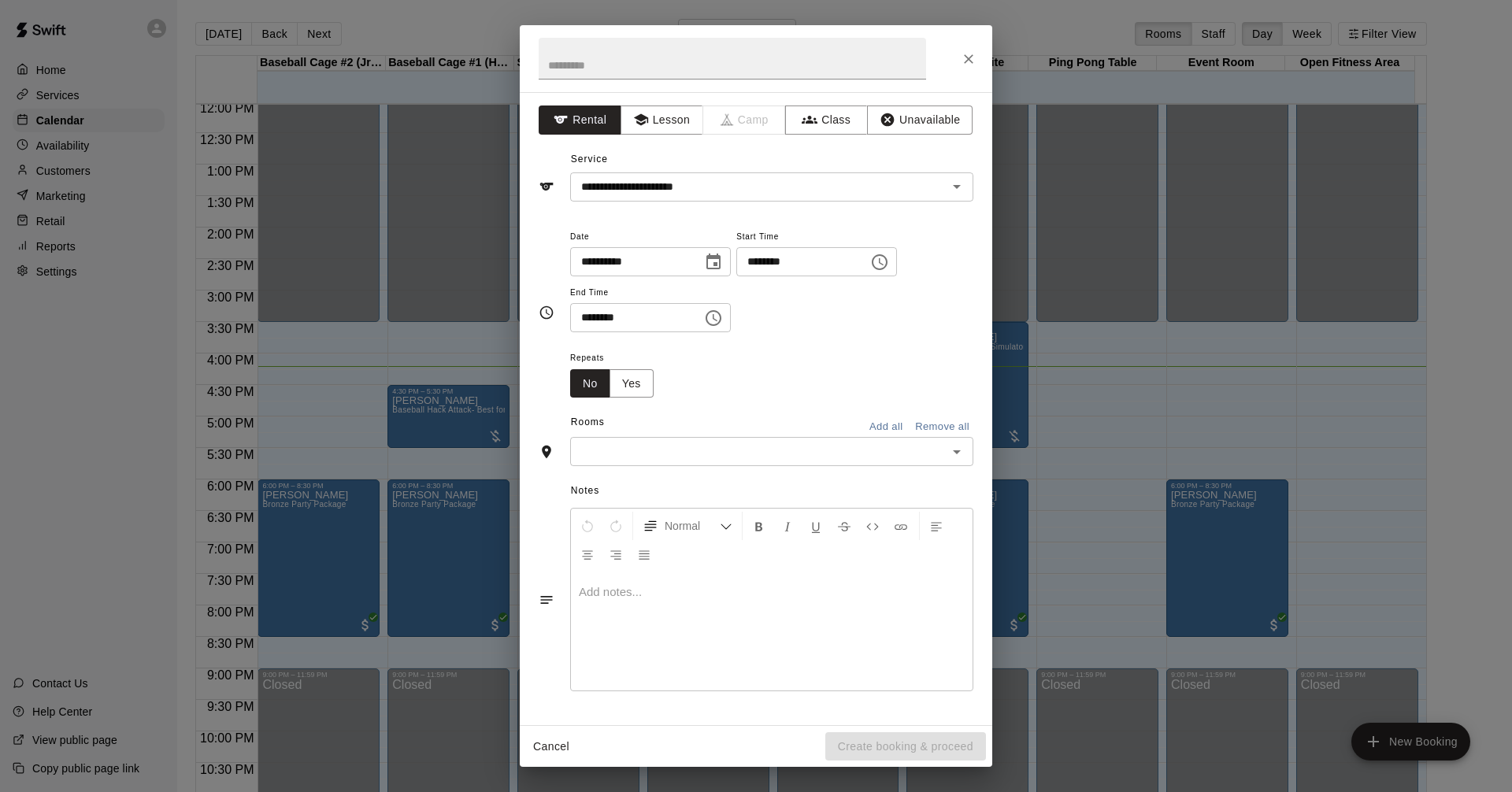
click at [722, 321] on icon "Choose time, selected time is 4:30 PM" at bounding box center [714, 318] width 16 height 16
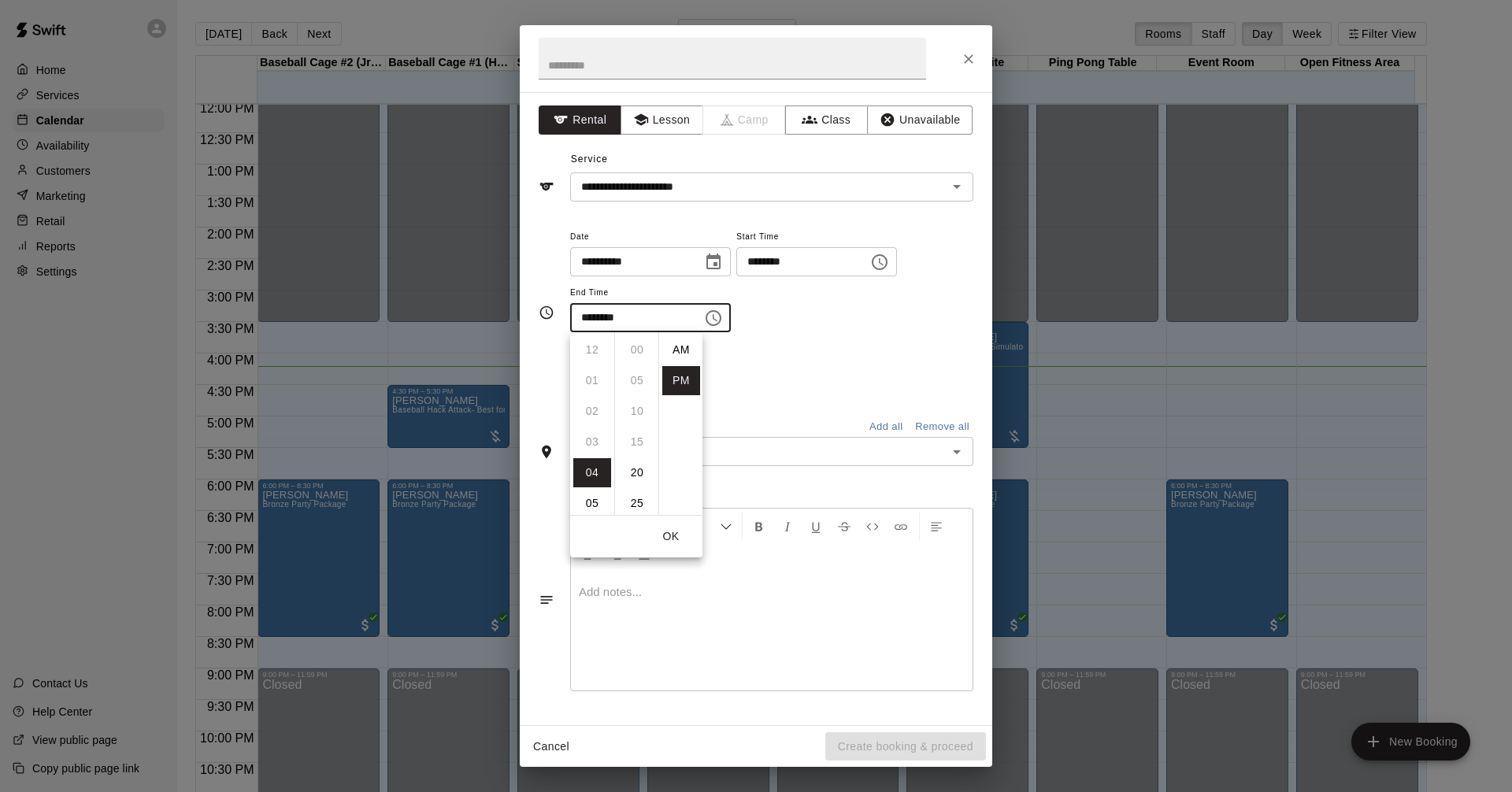
scroll to position [29, 0]
click at [637, 384] on li "35" at bounding box center [637, 381] width 38 height 30
type input "********"
click at [891, 350] on div "Repeats No Yes" at bounding box center [772, 373] width 403 height 50
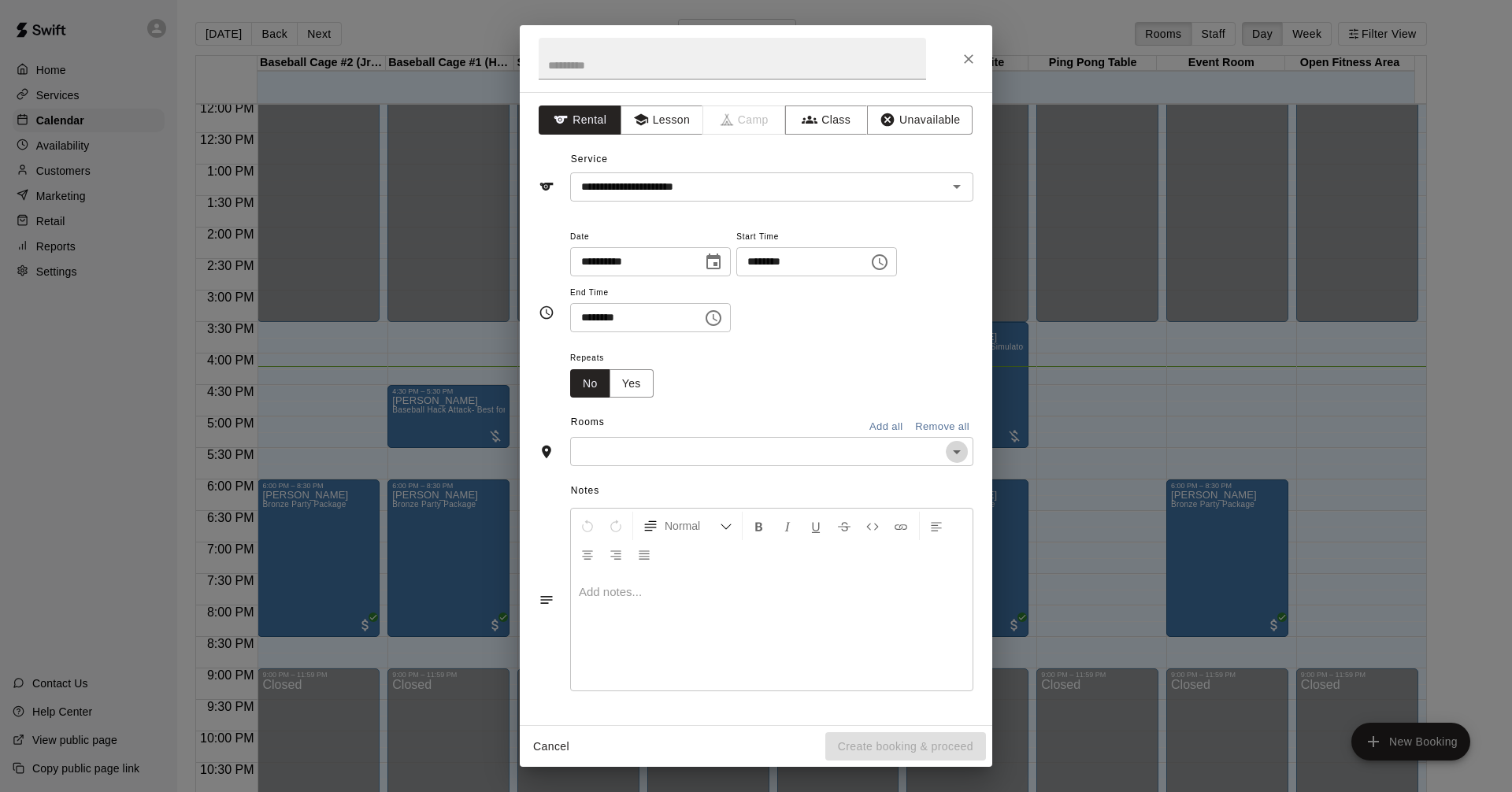
click at [963, 444] on icon "Open" at bounding box center [957, 452] width 19 height 19
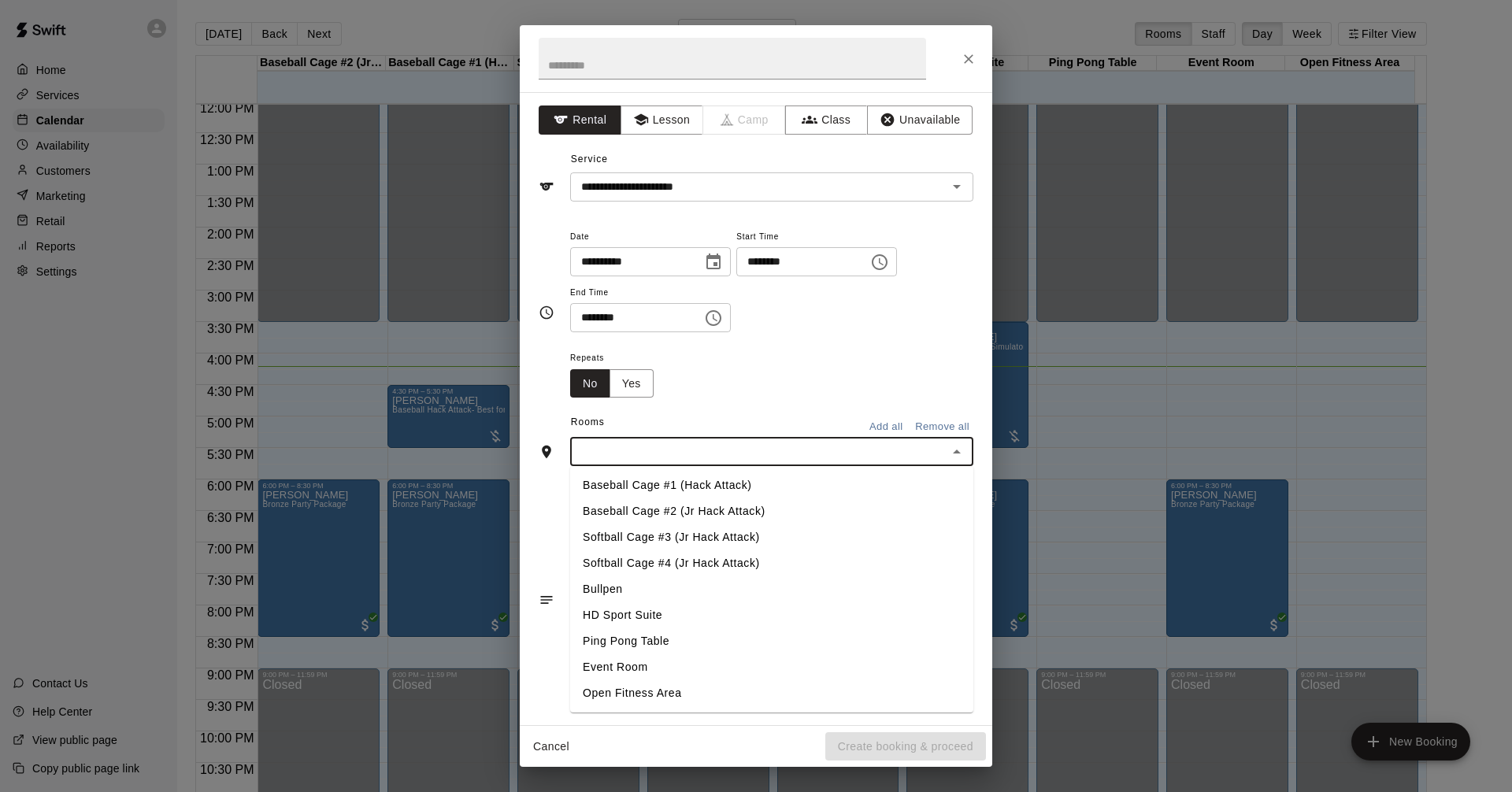
click at [790, 537] on li "Softball Cage #3 (Jr Hack Attack)" at bounding box center [772, 538] width 403 height 26
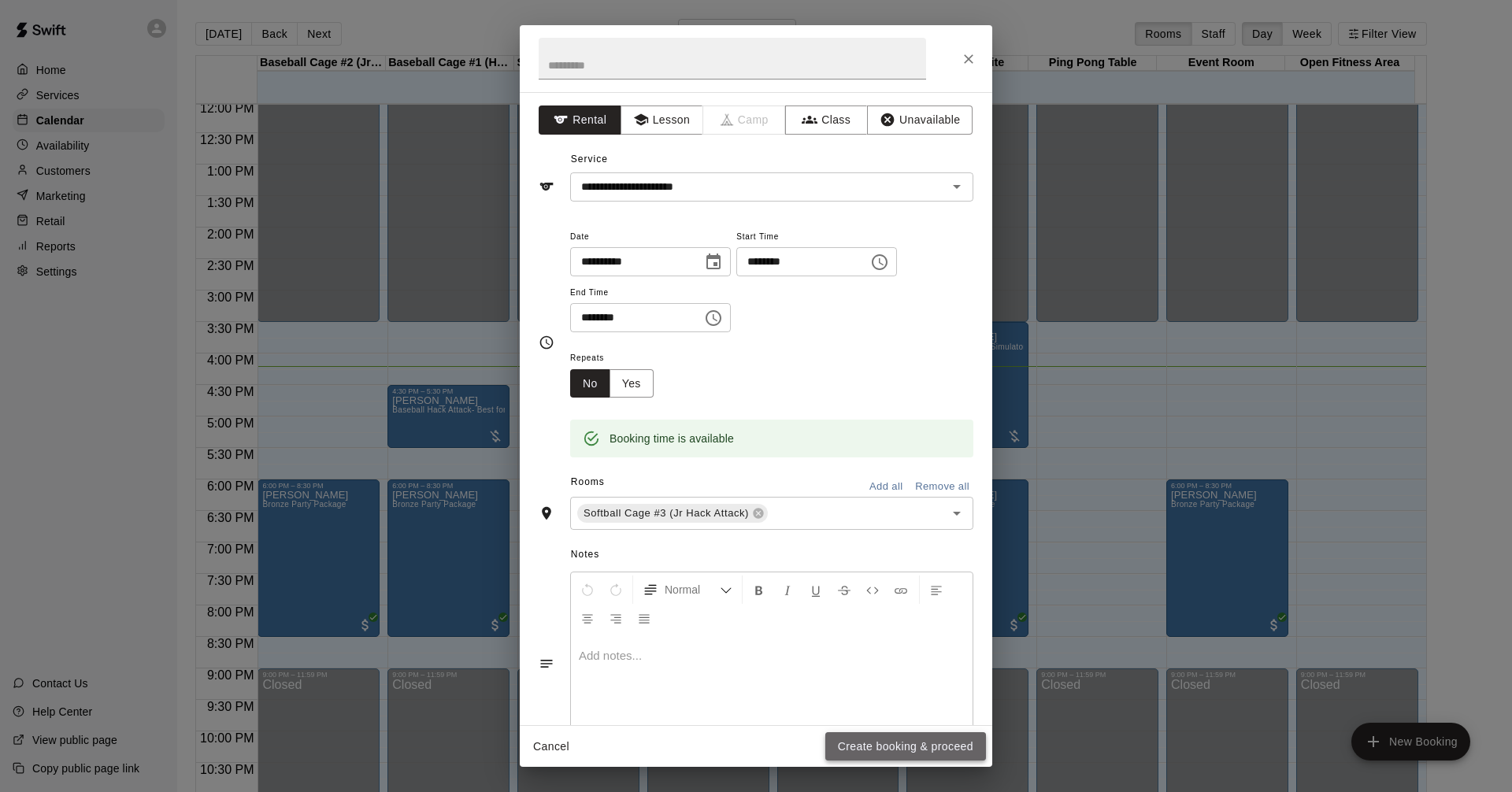
click at [920, 752] on button "Create booking & proceed" at bounding box center [905, 747] width 161 height 30
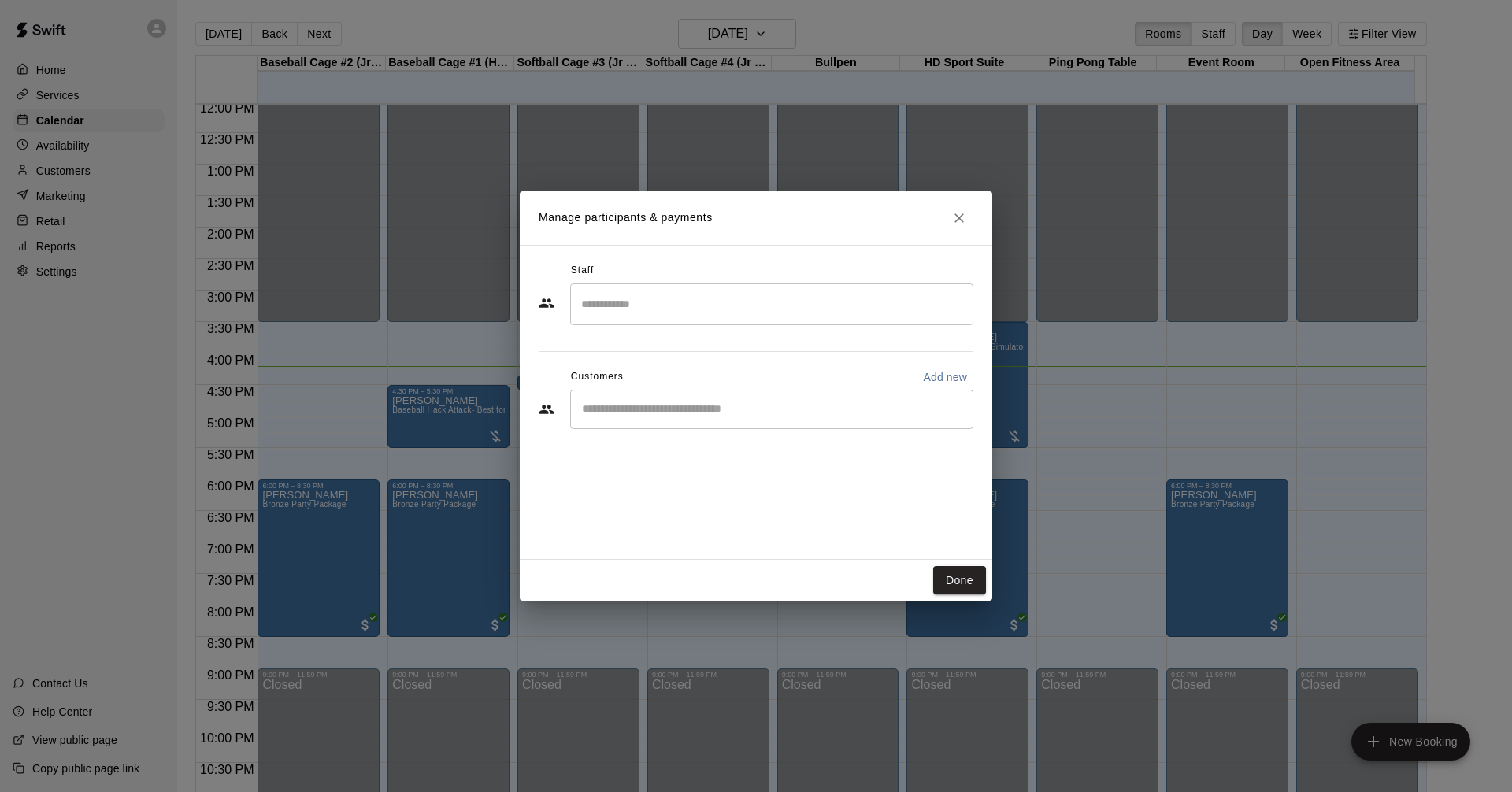
click at [954, 376] on p "Add new" at bounding box center [945, 377] width 44 height 16
select select "**"
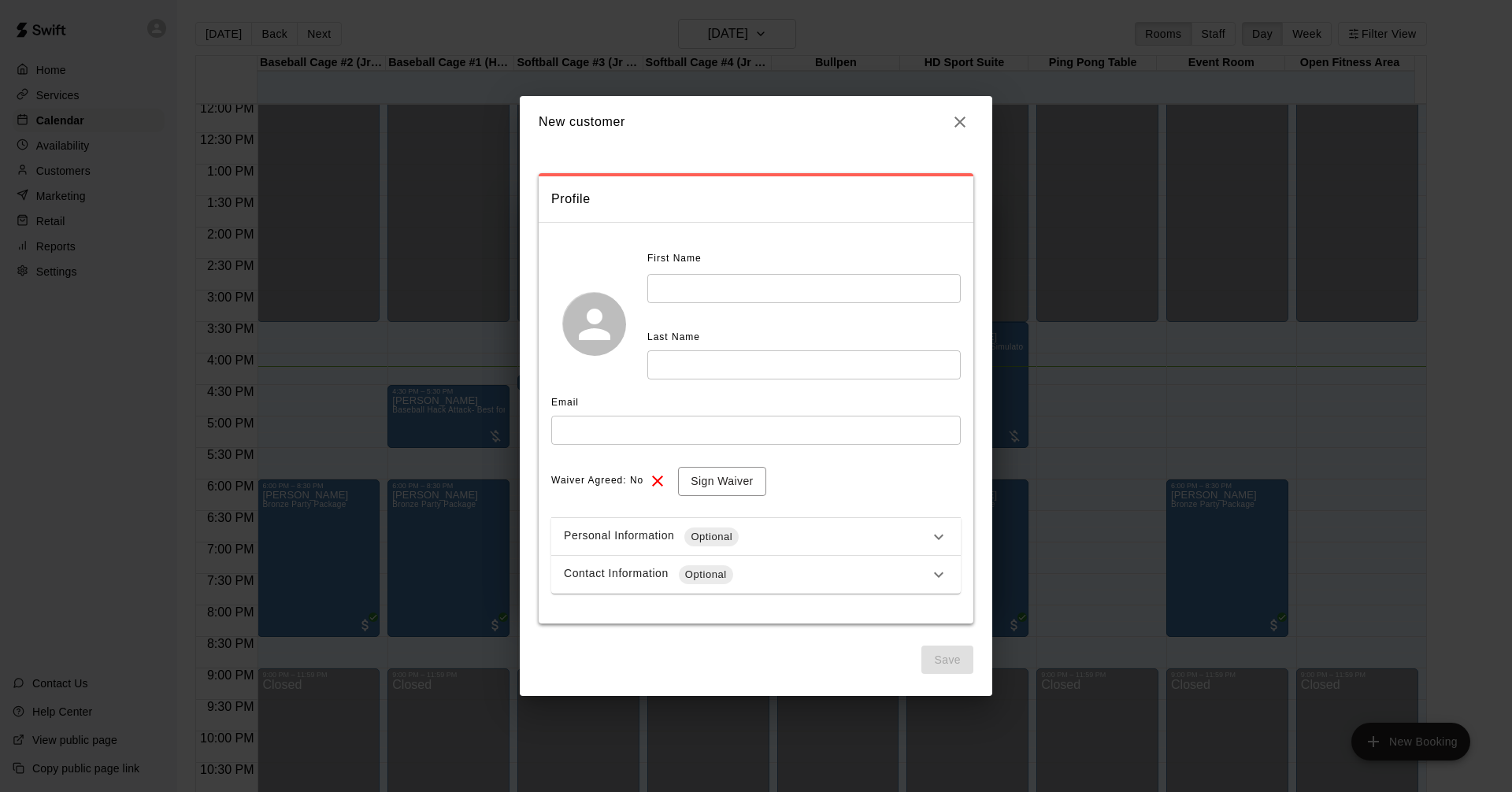
click at [818, 292] on input "text" at bounding box center [803, 289] width 314 height 30
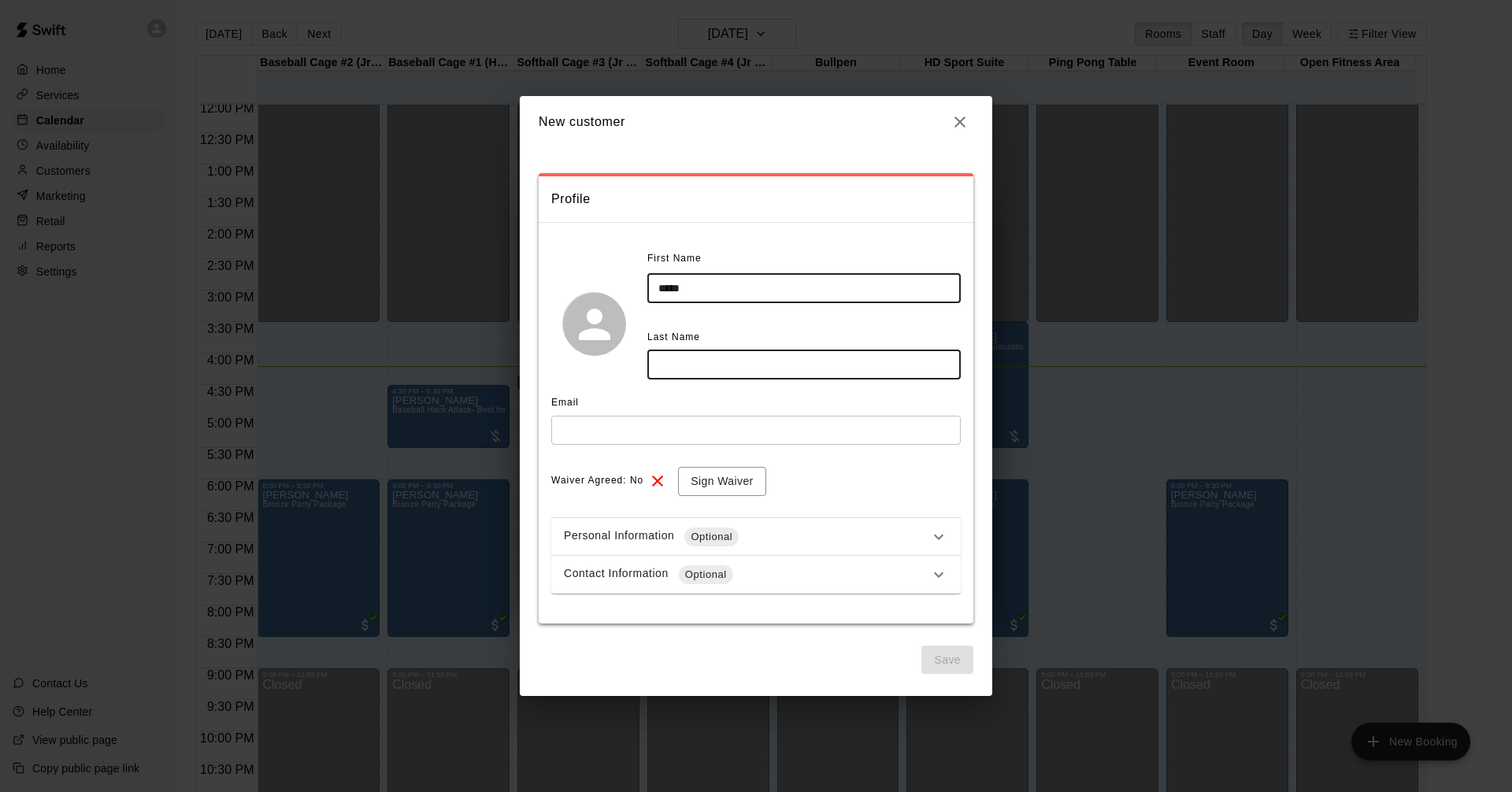
type input "******"
drag, startPoint x: 474, startPoint y: 227, endPoint x: 305, endPoint y: 215, distance: 169.4
click at [311, 215] on div "**********" at bounding box center [756, 396] width 1512 height 792
click at [964, 123] on icon "button" at bounding box center [961, 122] width 19 height 19
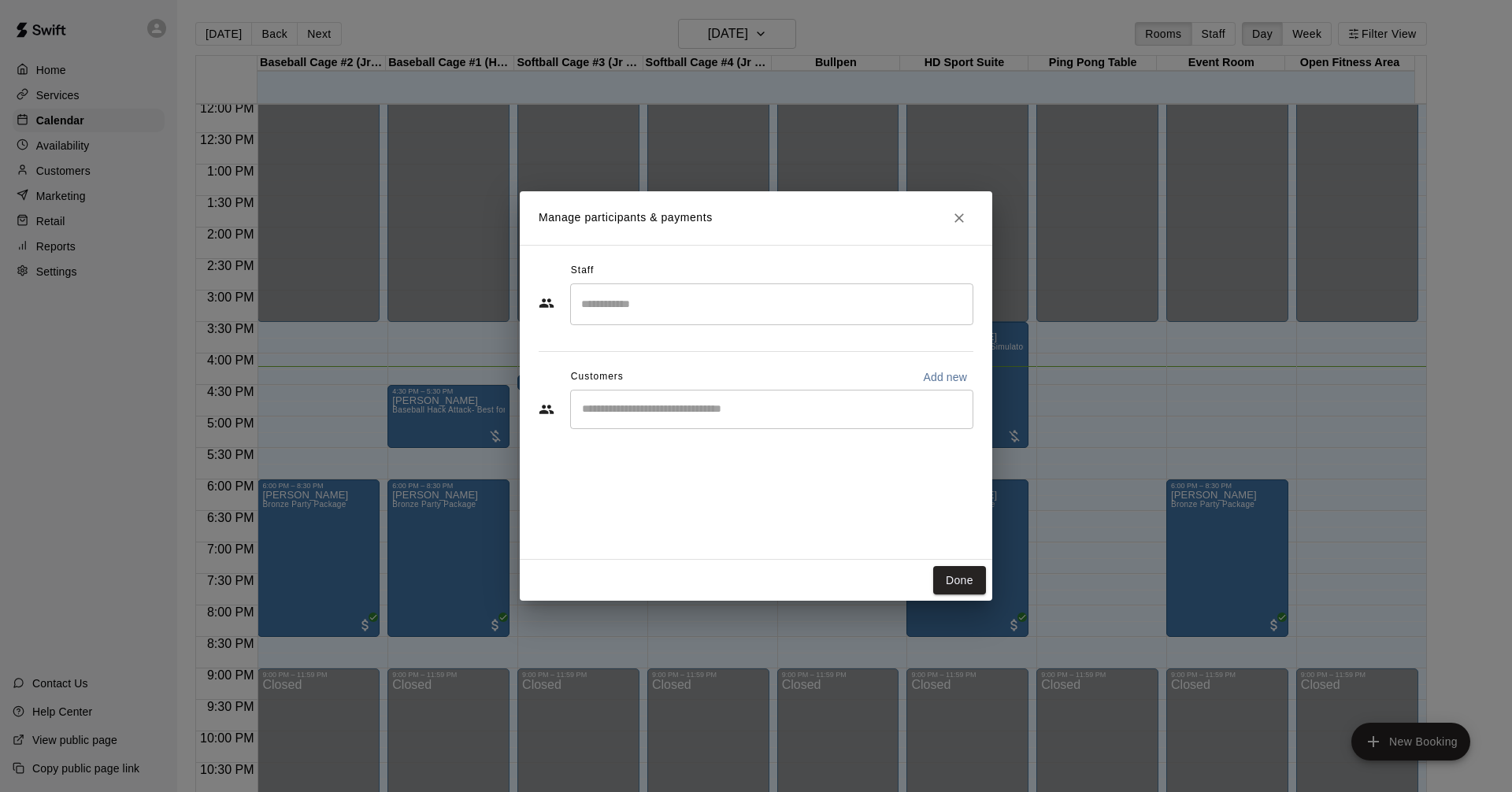
click at [672, 407] on input "Start typing to search customers..." at bounding box center [772, 410] width 389 height 16
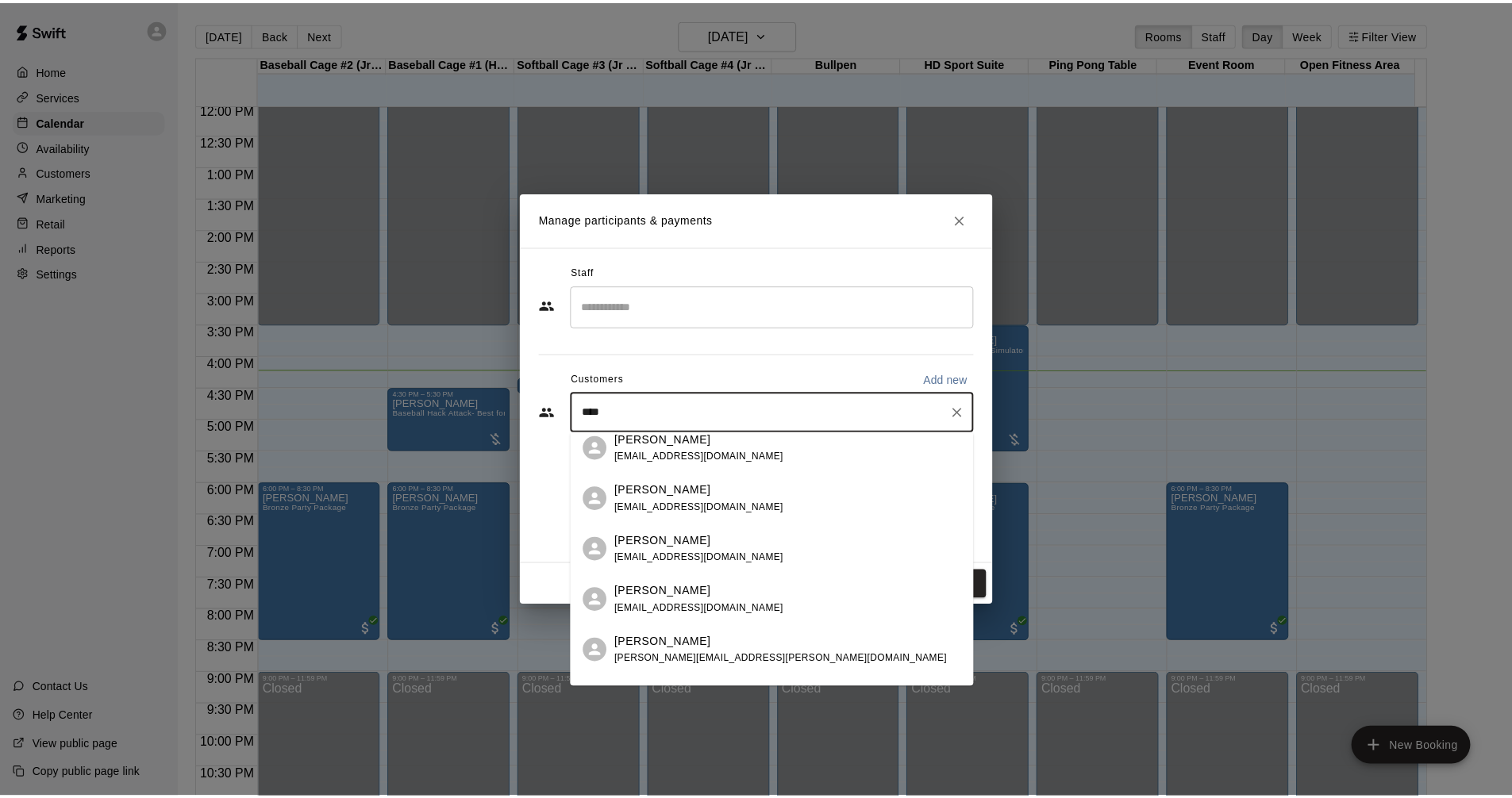
scroll to position [0, 0]
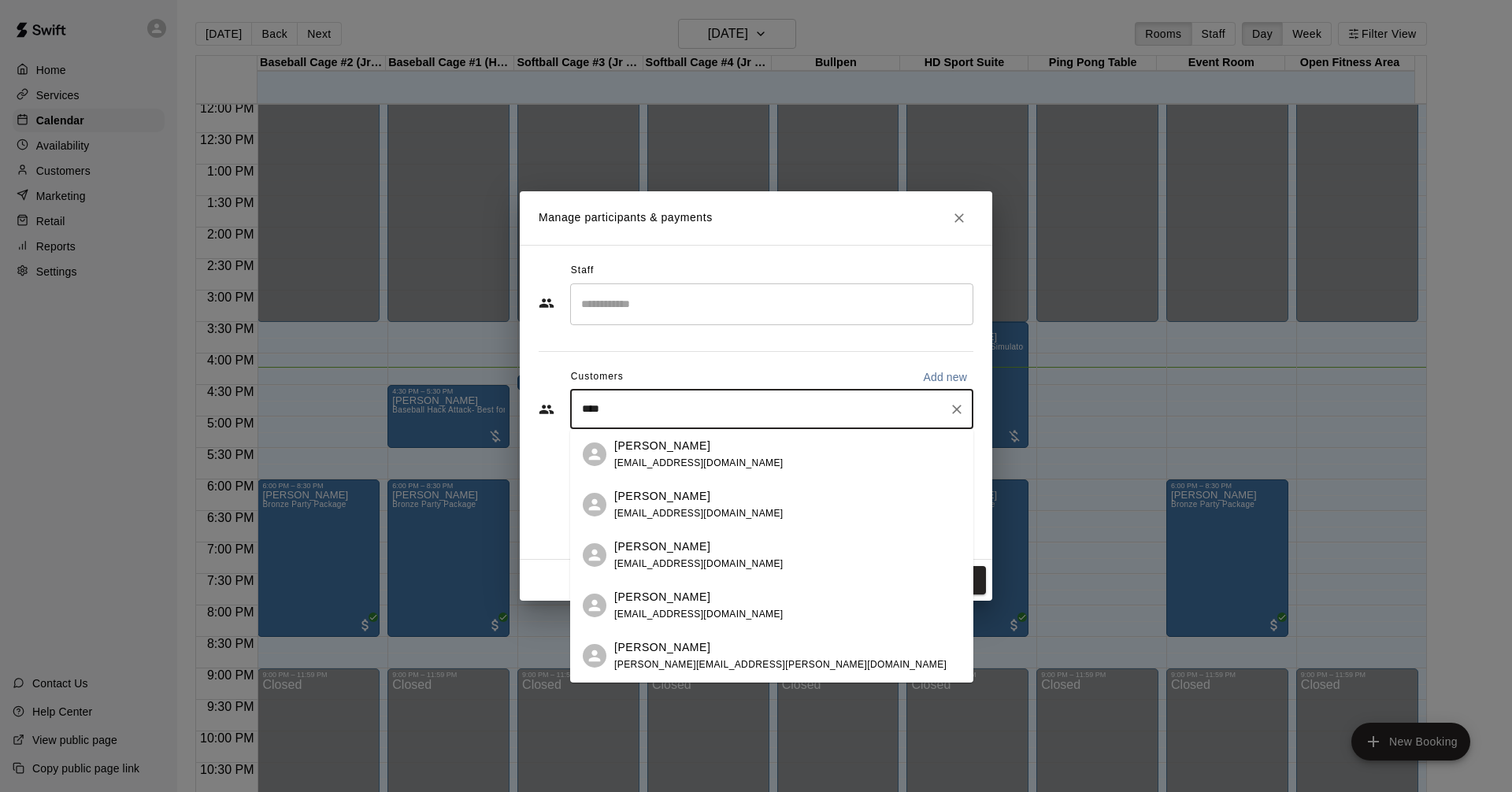
drag, startPoint x: 740, startPoint y: 423, endPoint x: 326, endPoint y: 304, distance: 430.8
click at [339, 373] on div "Manage participants & payments Staff ​ Customers Add new **** ​ Done" at bounding box center [756, 396] width 1512 height 792
type input "*"
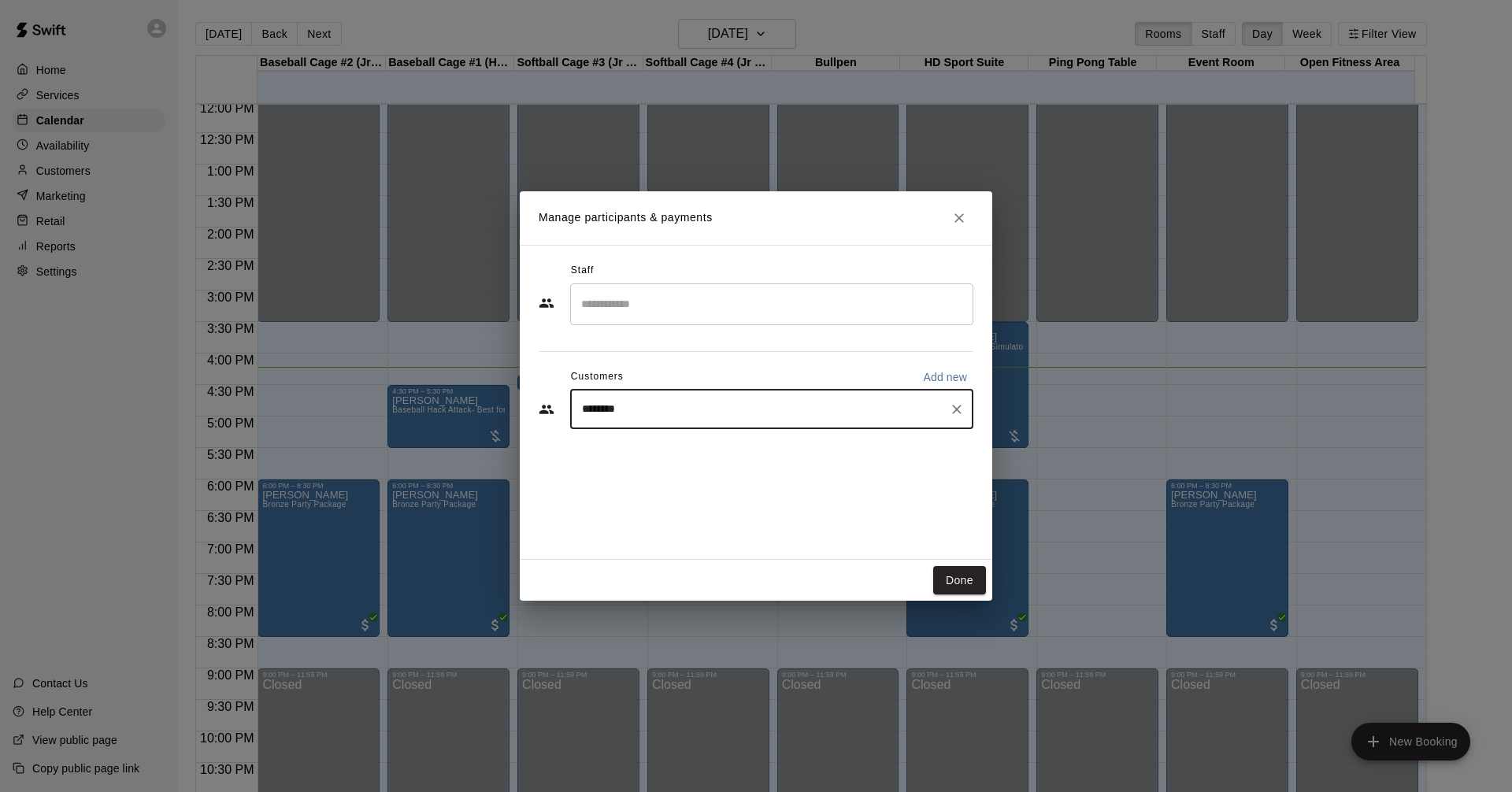
type input "*********"
click at [955, 405] on icon "Clear" at bounding box center [957, 410] width 16 height 16
click at [941, 369] on p "Add new" at bounding box center [945, 377] width 44 height 16
select select "**"
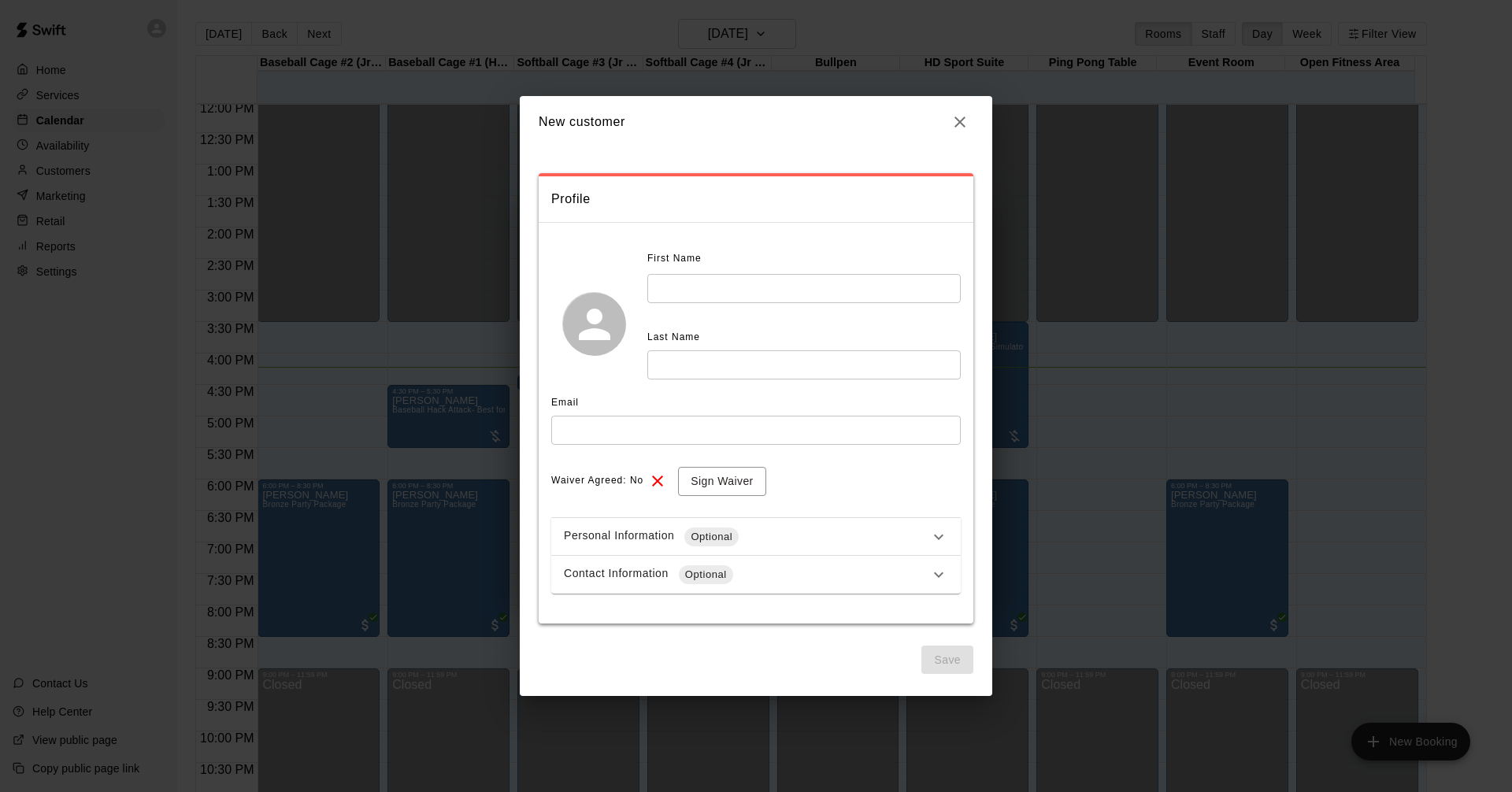
click at [807, 286] on input "text" at bounding box center [803, 289] width 314 height 30
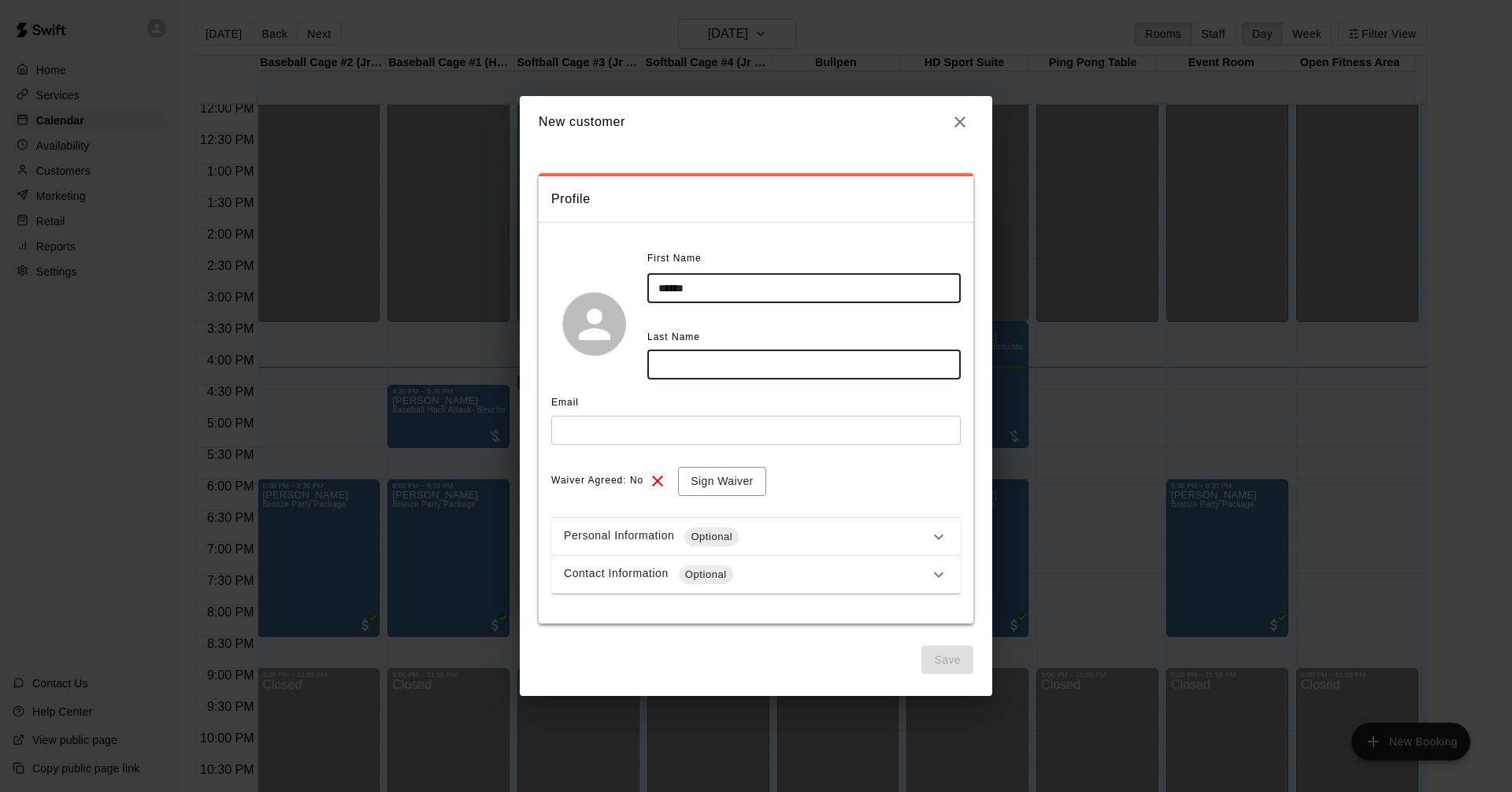
type input "******"
click at [729, 354] on input "text" at bounding box center [803, 366] width 314 height 30
click at [781, 426] on input "text" at bounding box center [756, 431] width 410 height 30
click at [760, 366] on input "text" at bounding box center [803, 366] width 314 height 30
type input "****"
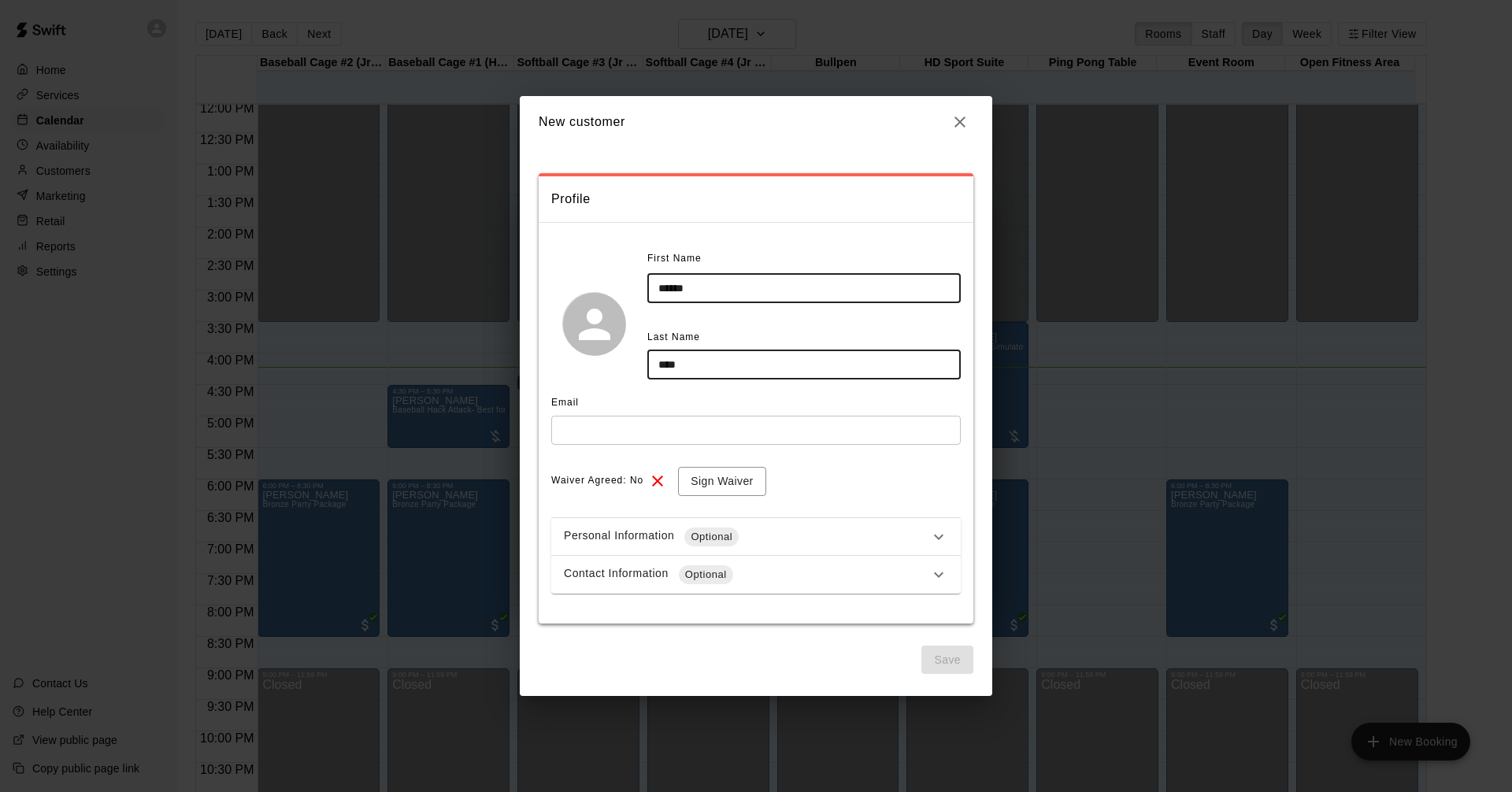
click at [591, 429] on input "text" at bounding box center [756, 431] width 410 height 30
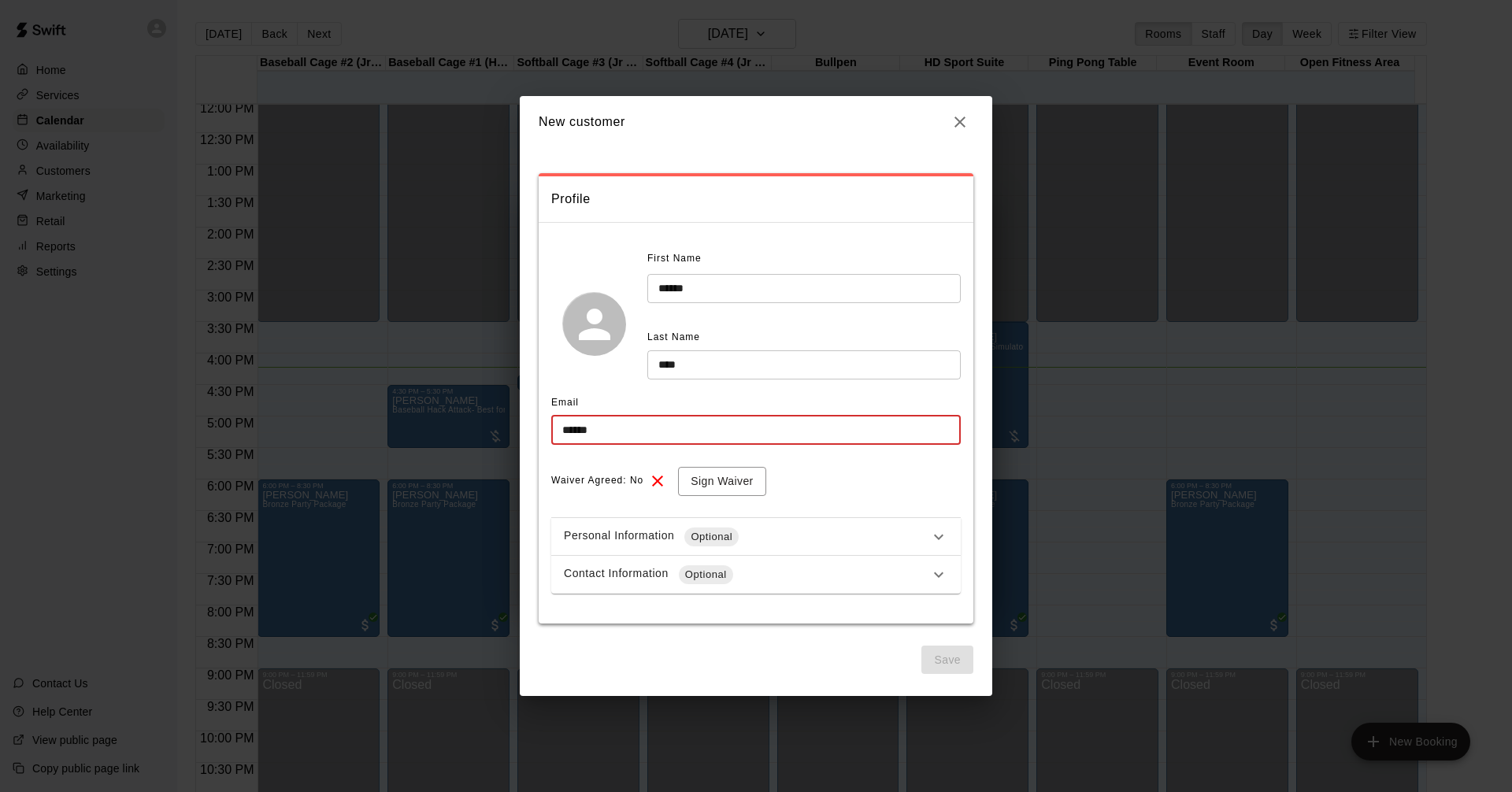
click at [750, 366] on input "****" at bounding box center [803, 366] width 314 height 30
click at [624, 428] on input "******" at bounding box center [756, 431] width 410 height 30
type input "**********"
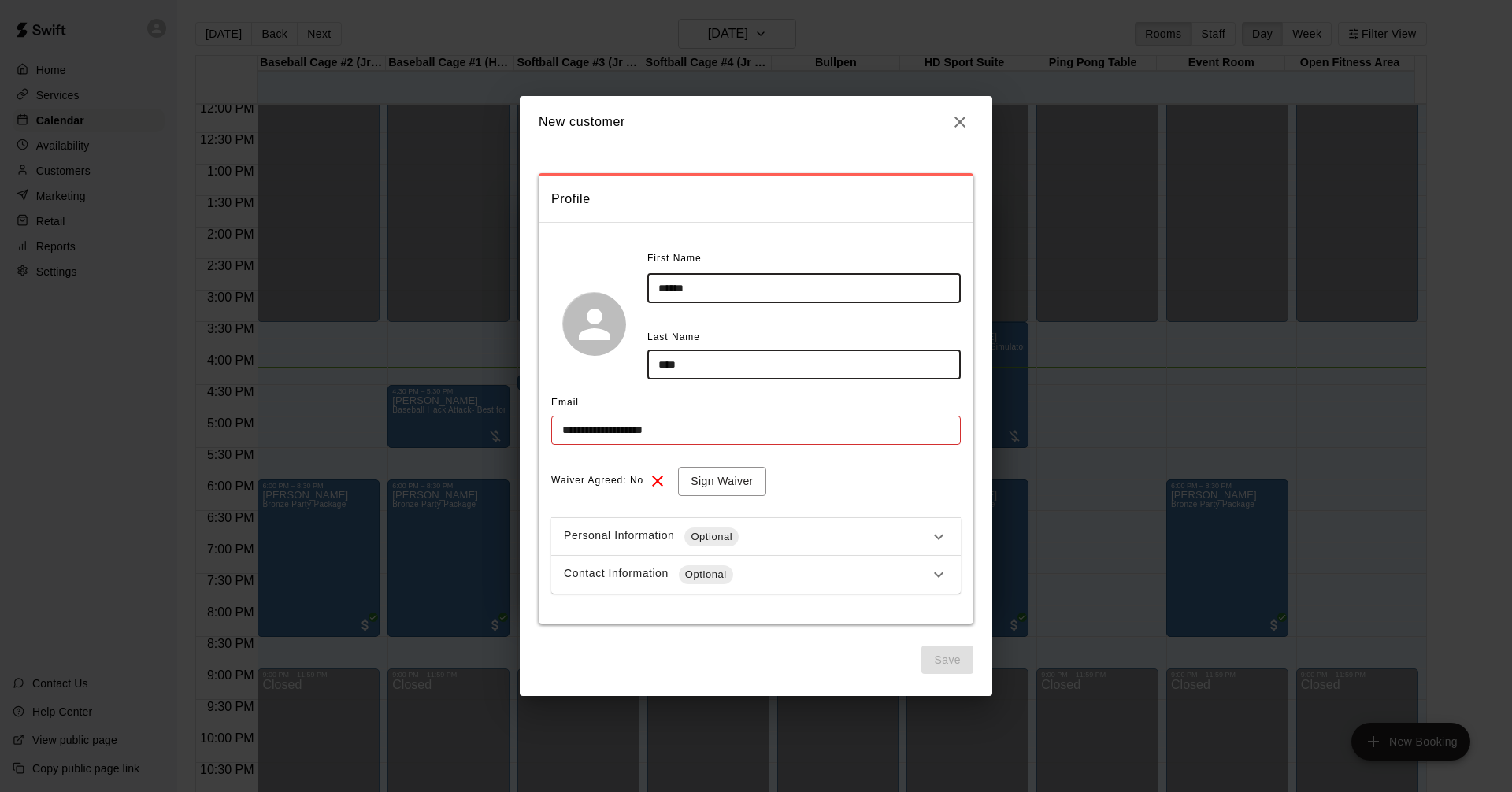
click at [734, 364] on input "****" at bounding box center [803, 366] width 314 height 30
type input "**********"
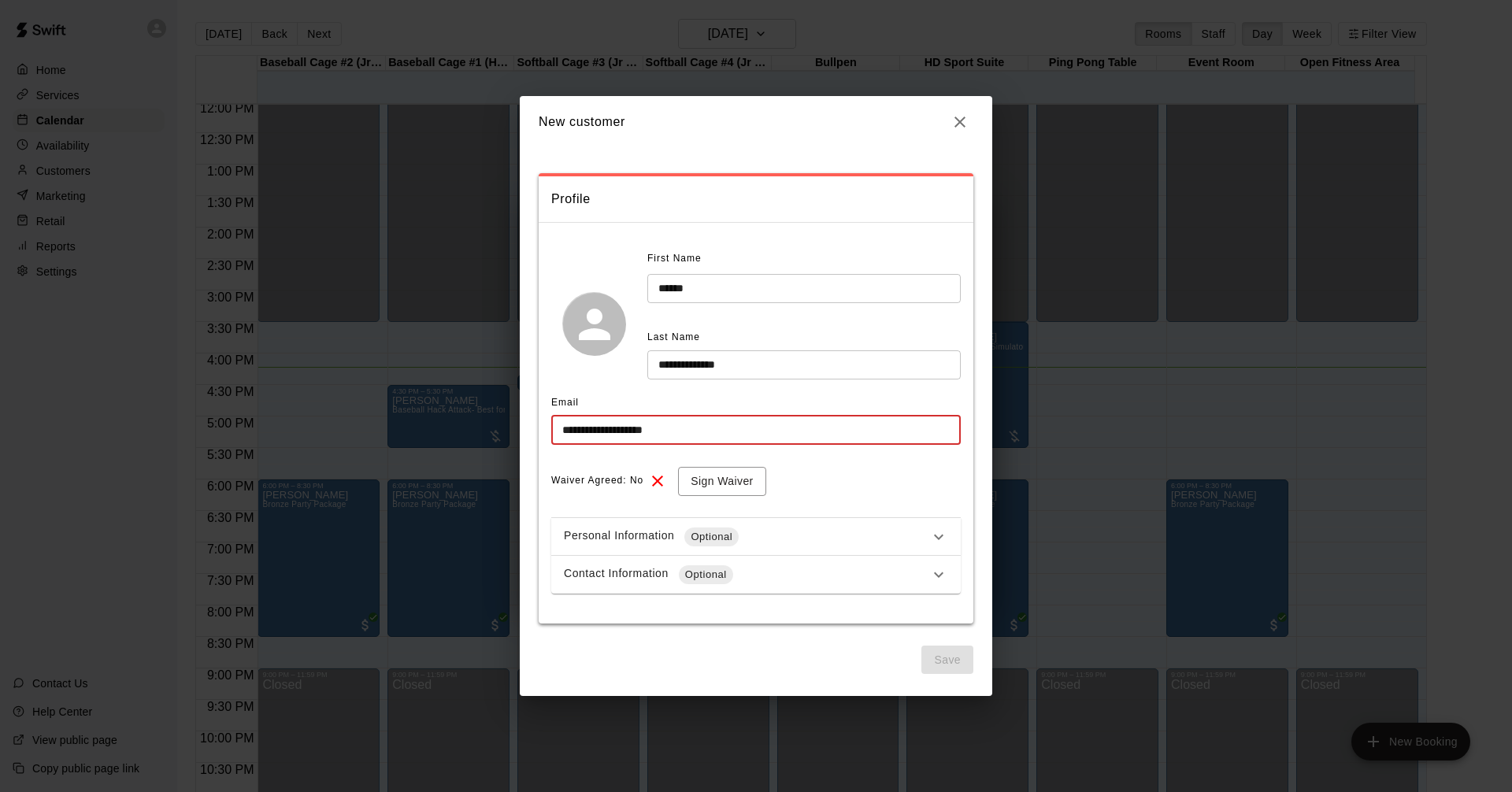
drag, startPoint x: 710, startPoint y: 430, endPoint x: 439, endPoint y: 425, distance: 271.0
click at [456, 432] on div "**********" at bounding box center [756, 396] width 1512 height 792
type input "**********"
click at [745, 481] on button "Sign Waiver" at bounding box center [722, 482] width 88 height 30
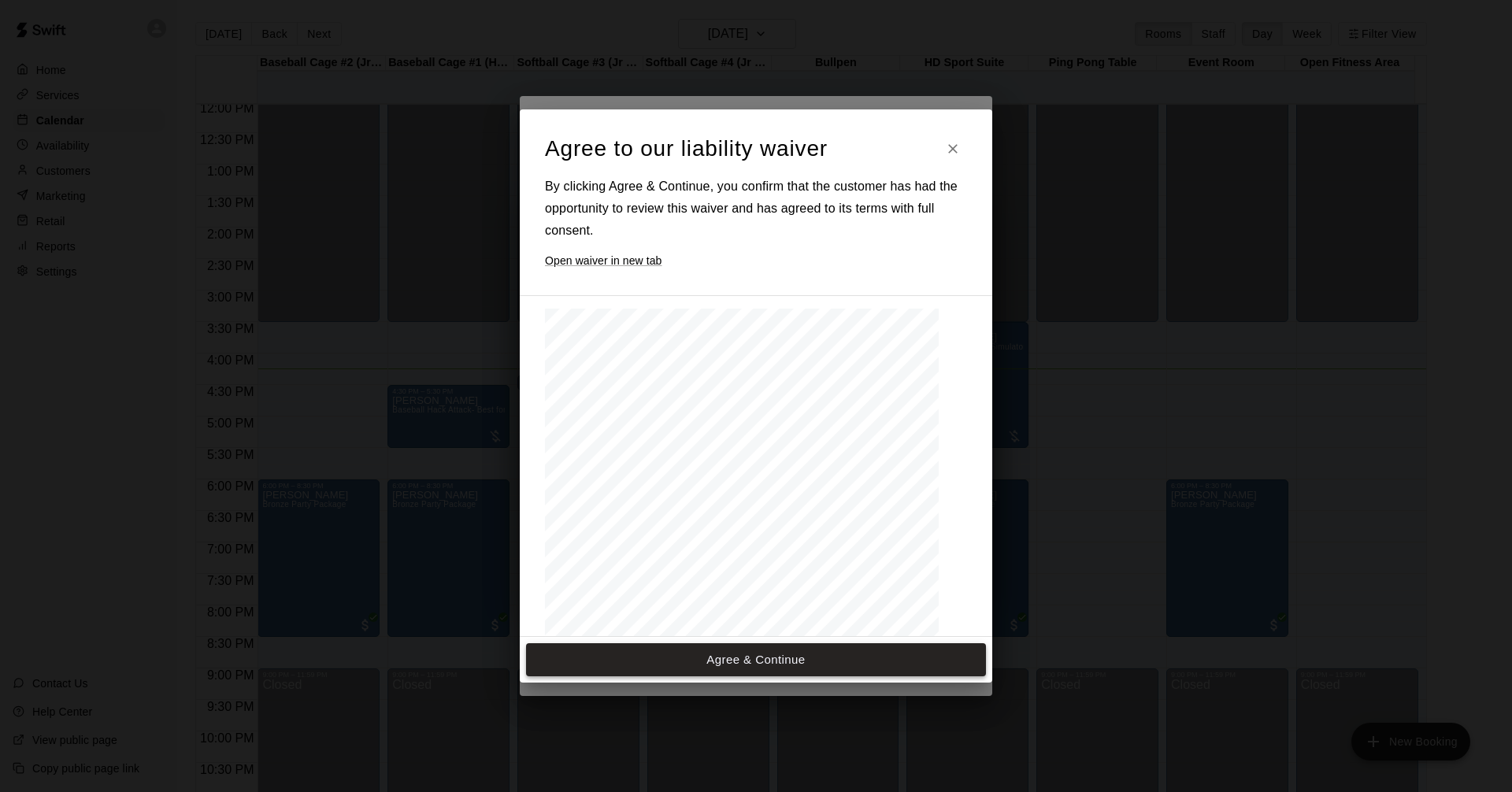
click at [847, 656] on button "Agree & Continue" at bounding box center [756, 660] width 460 height 33
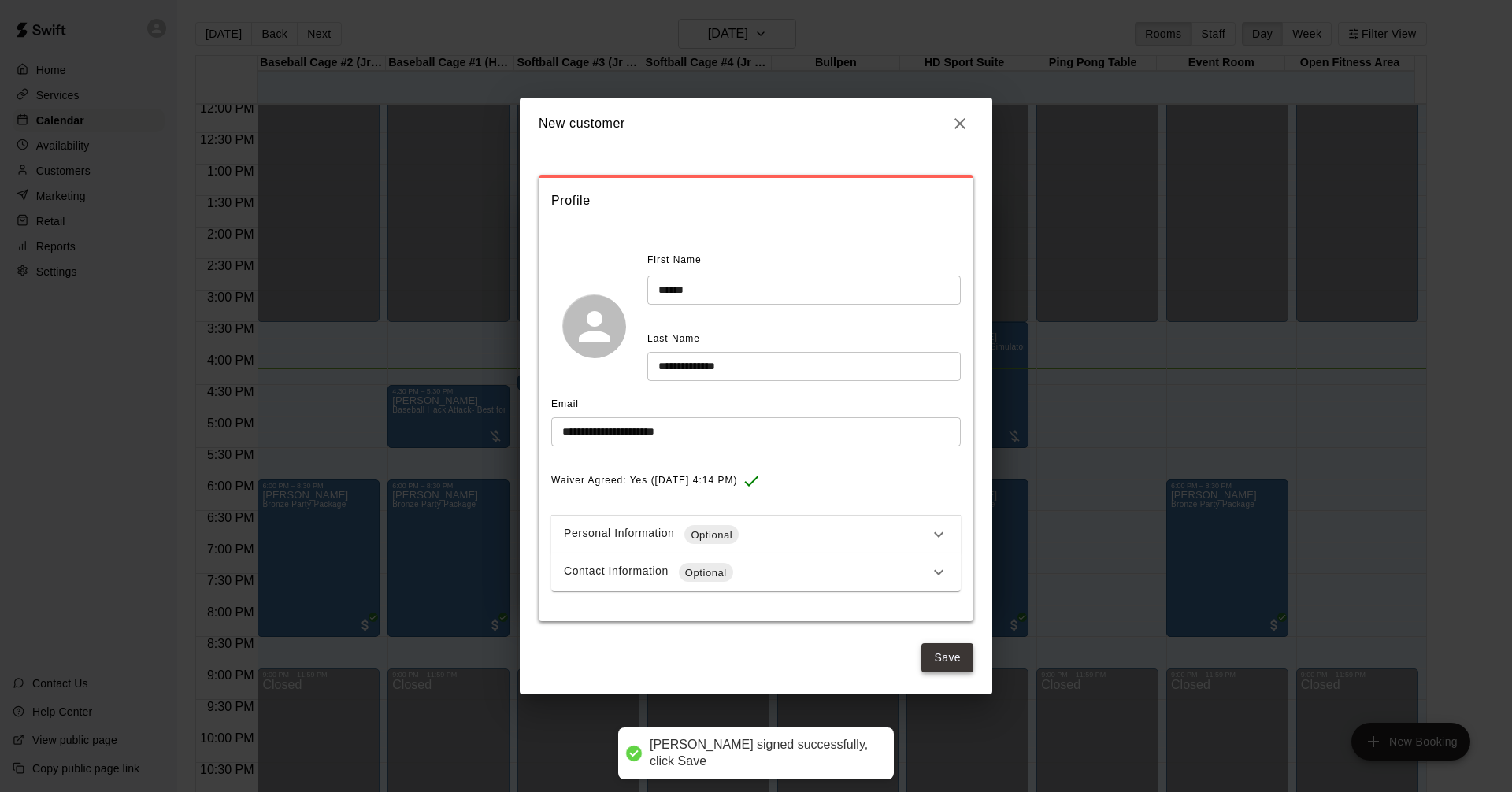
click at [951, 659] on button "Save" at bounding box center [947, 658] width 52 height 30
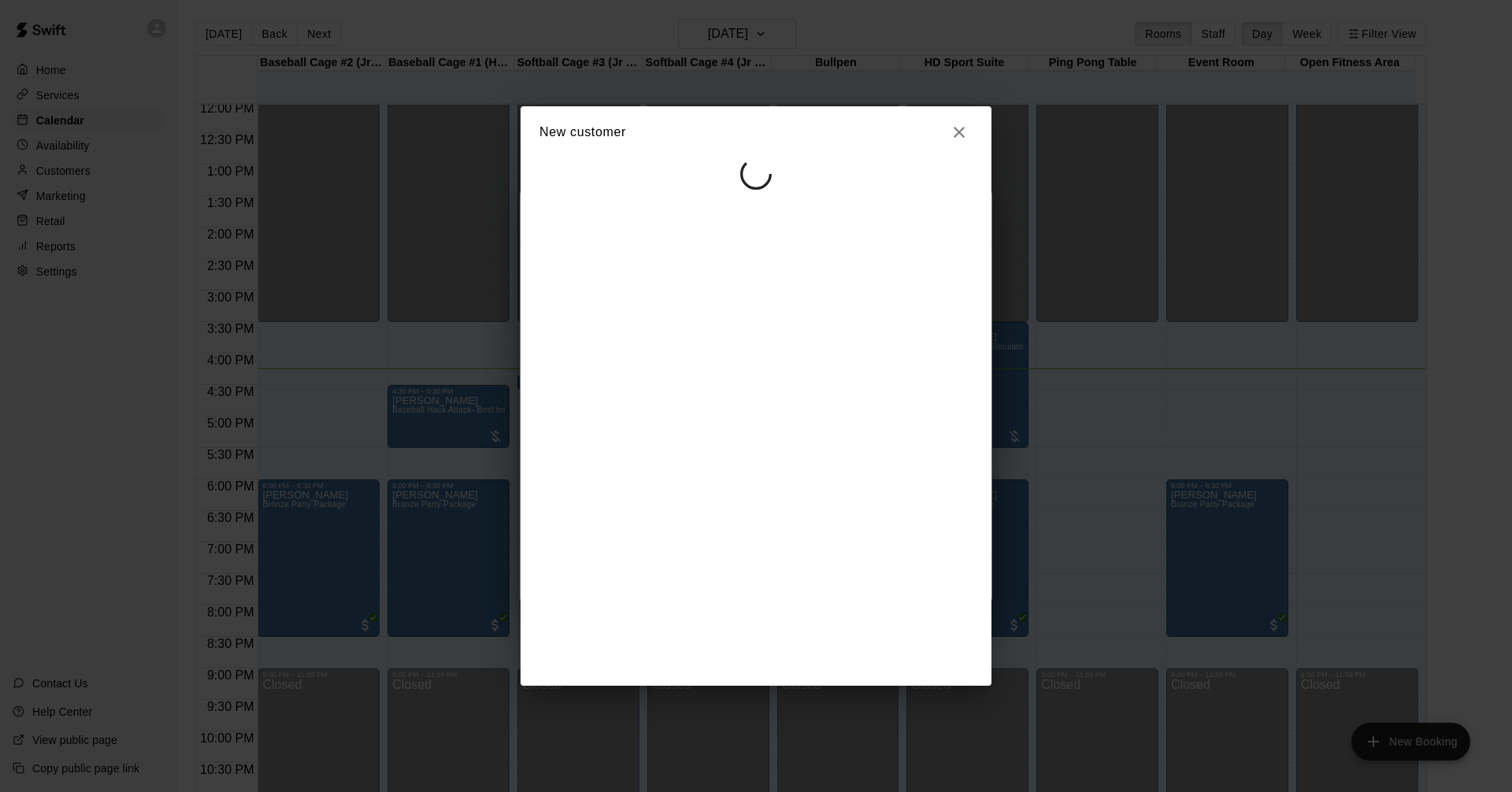
select select "**"
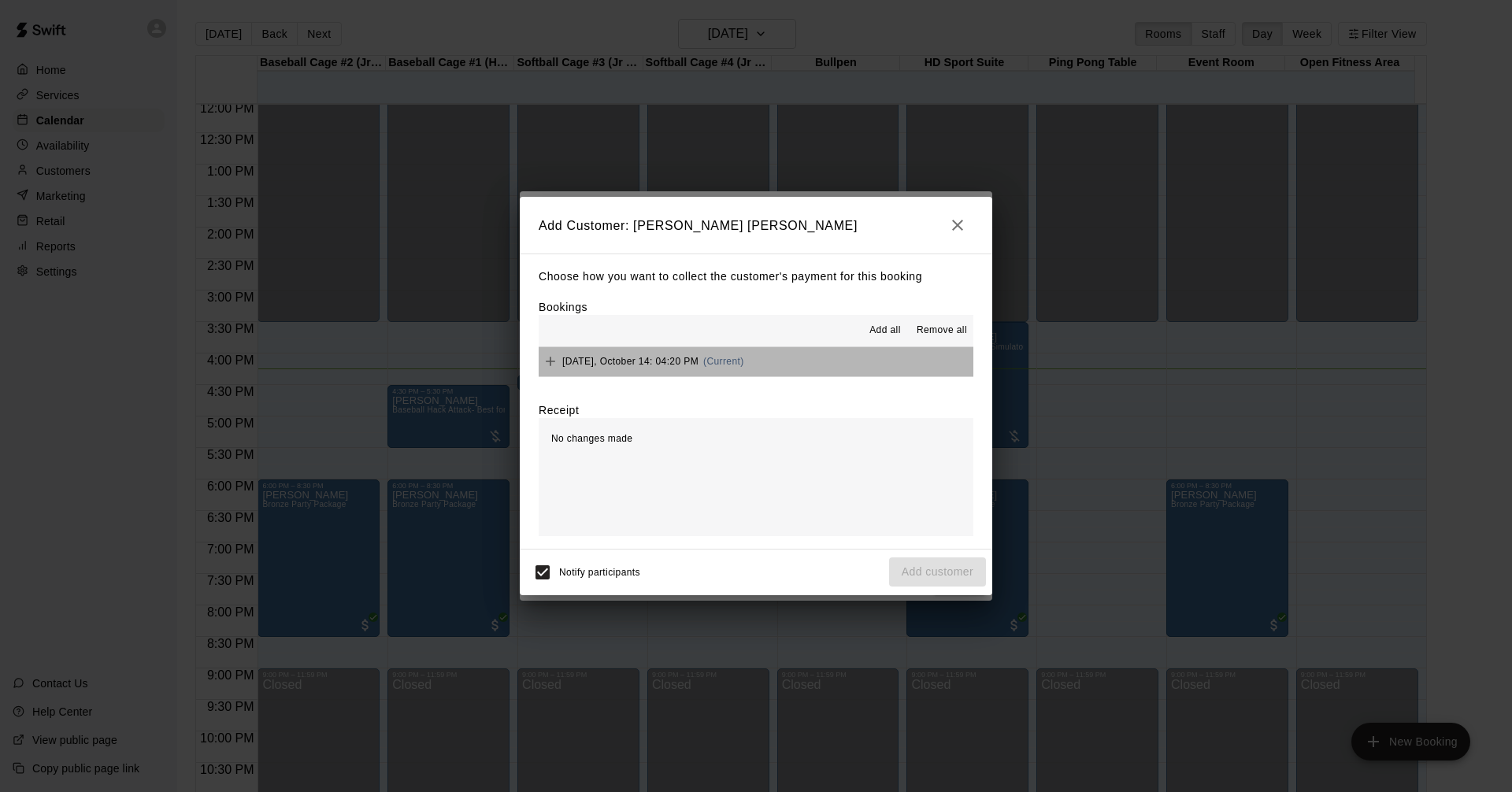
click at [830, 356] on button "[DATE], October 14: 04:20 PM (Current)" at bounding box center [756, 362] width 435 height 30
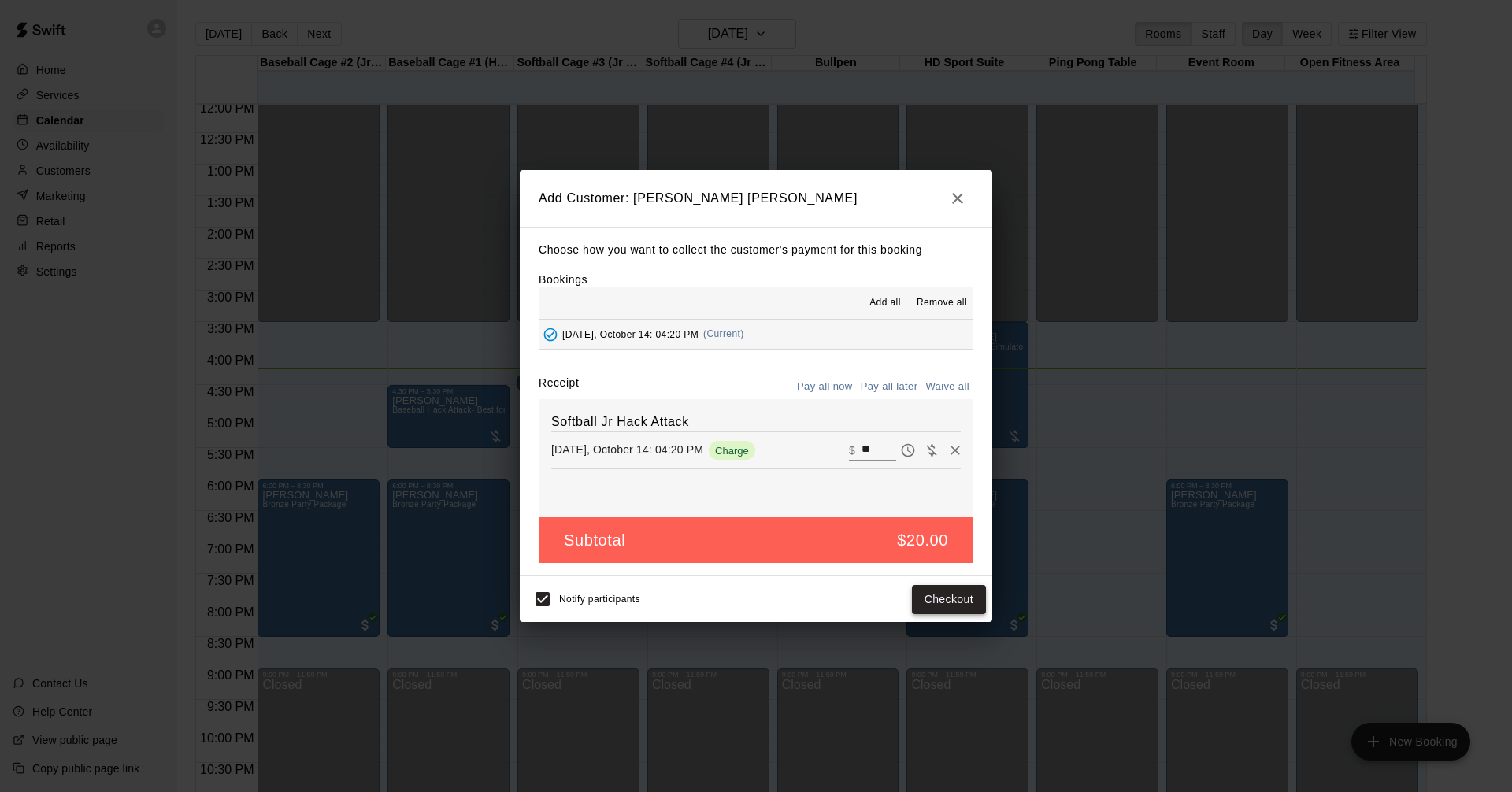
click at [939, 596] on button "Checkout" at bounding box center [948, 600] width 74 height 30
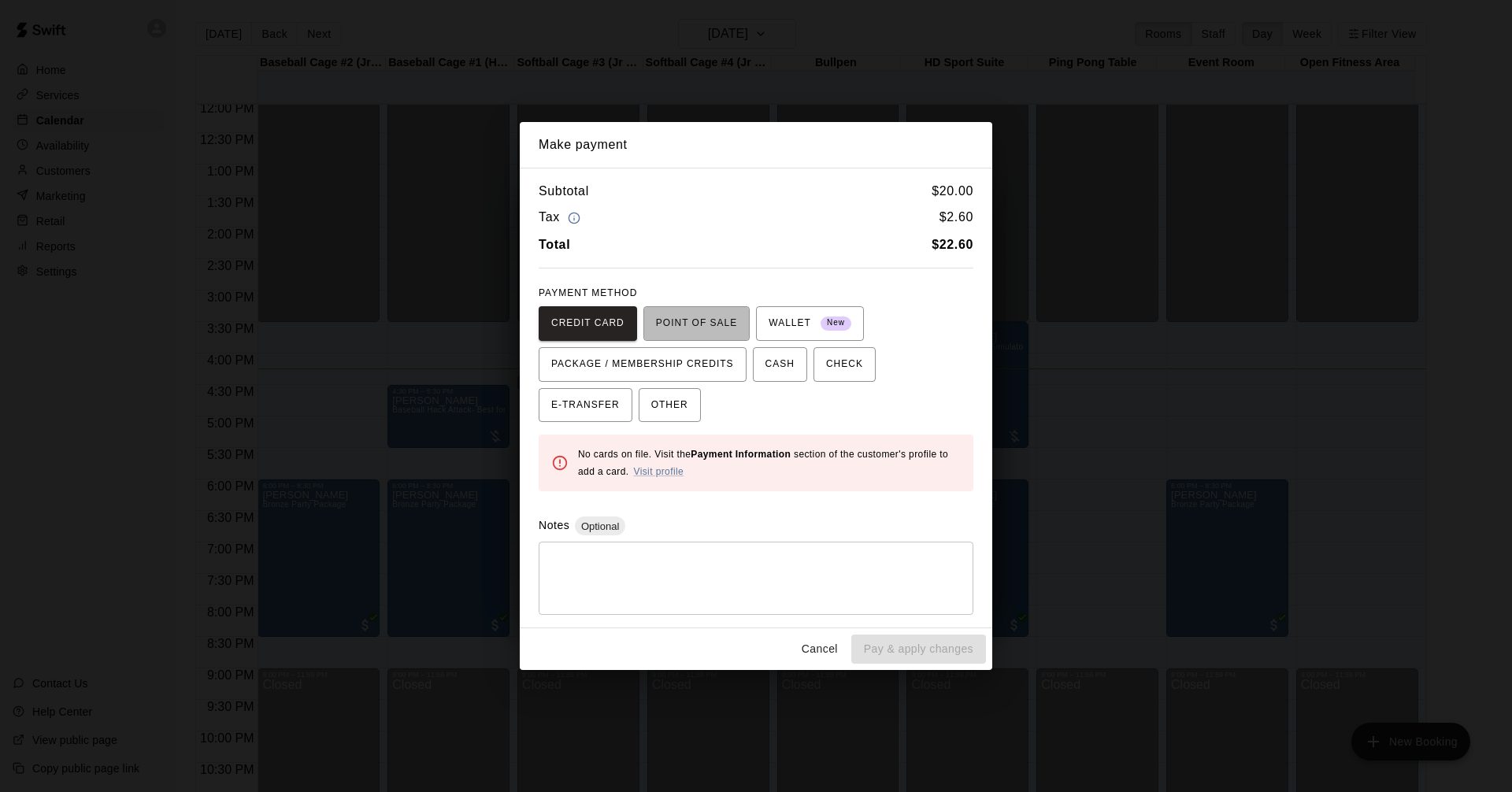
drag, startPoint x: 695, startPoint y: 317, endPoint x: 1119, endPoint y: 255, distance: 428.5
click at [697, 317] on span "POINT OF SALE" at bounding box center [696, 323] width 81 height 25
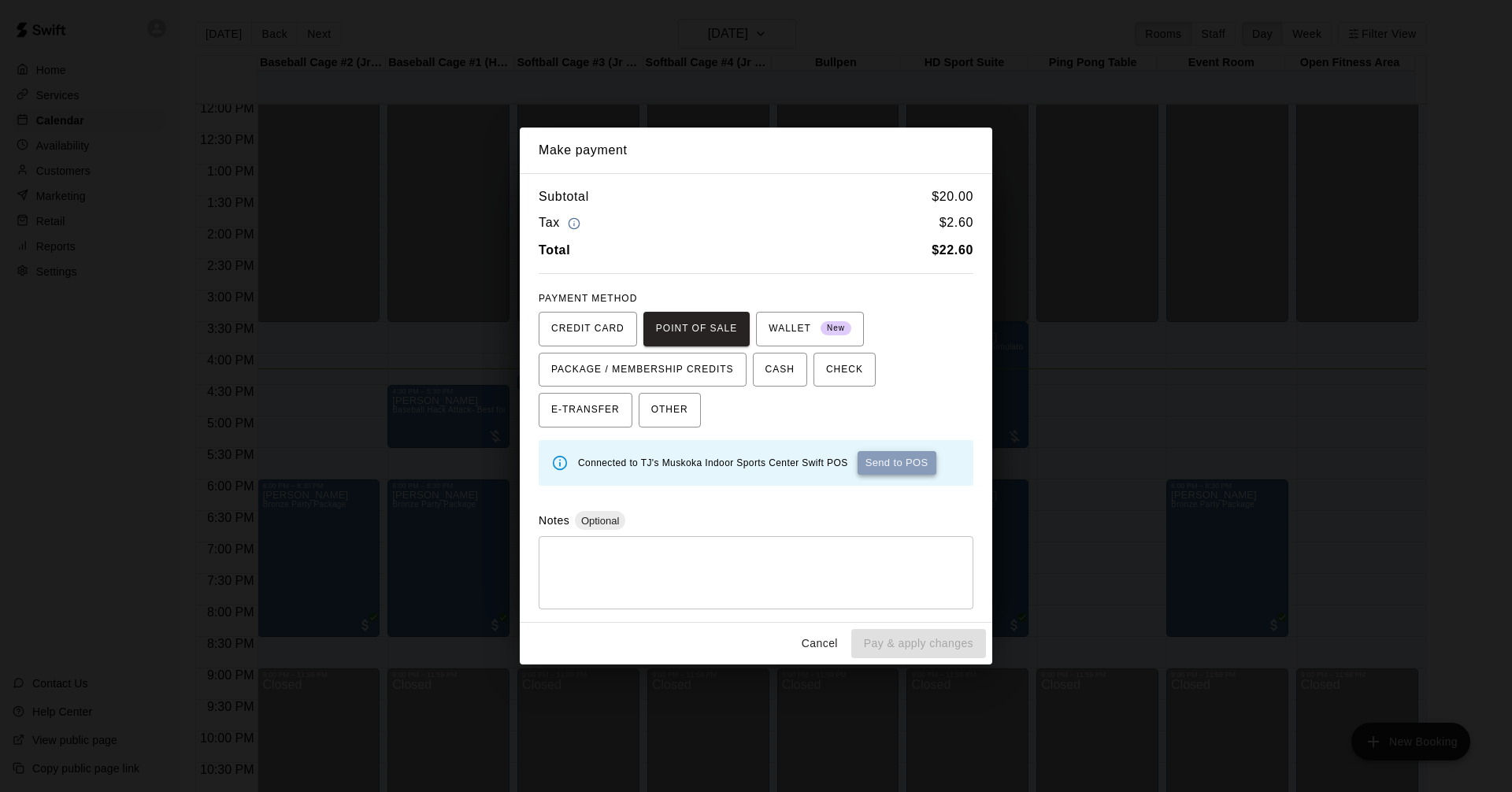
click at [894, 457] on button "Send to POS" at bounding box center [897, 463] width 79 height 23
click at [816, 636] on button "Cancel" at bounding box center [820, 644] width 50 height 30
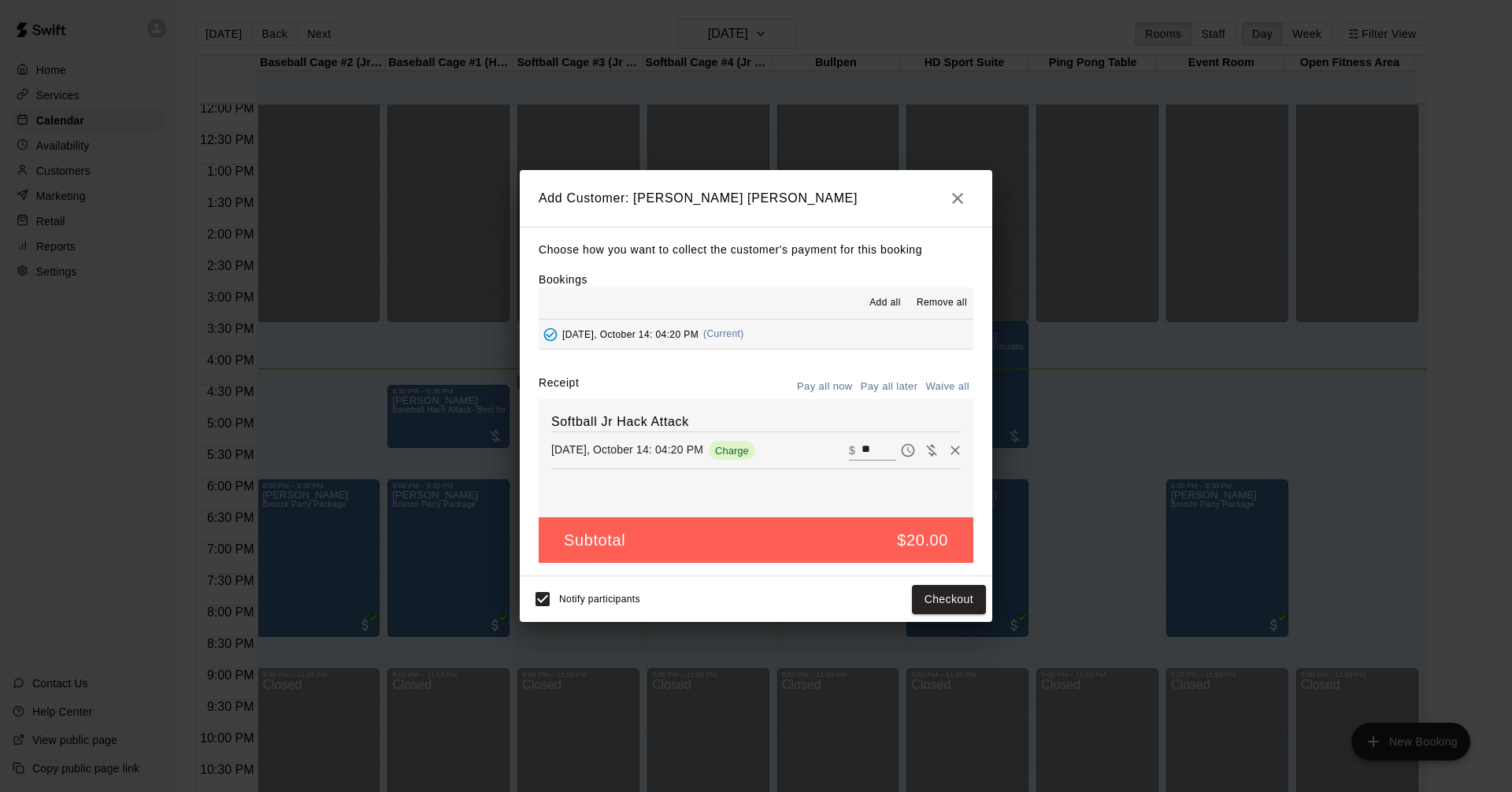
click at [908, 392] on button "Pay all later" at bounding box center [889, 387] width 65 height 24
click at [951, 604] on button "Add customer" at bounding box center [938, 600] width 97 height 30
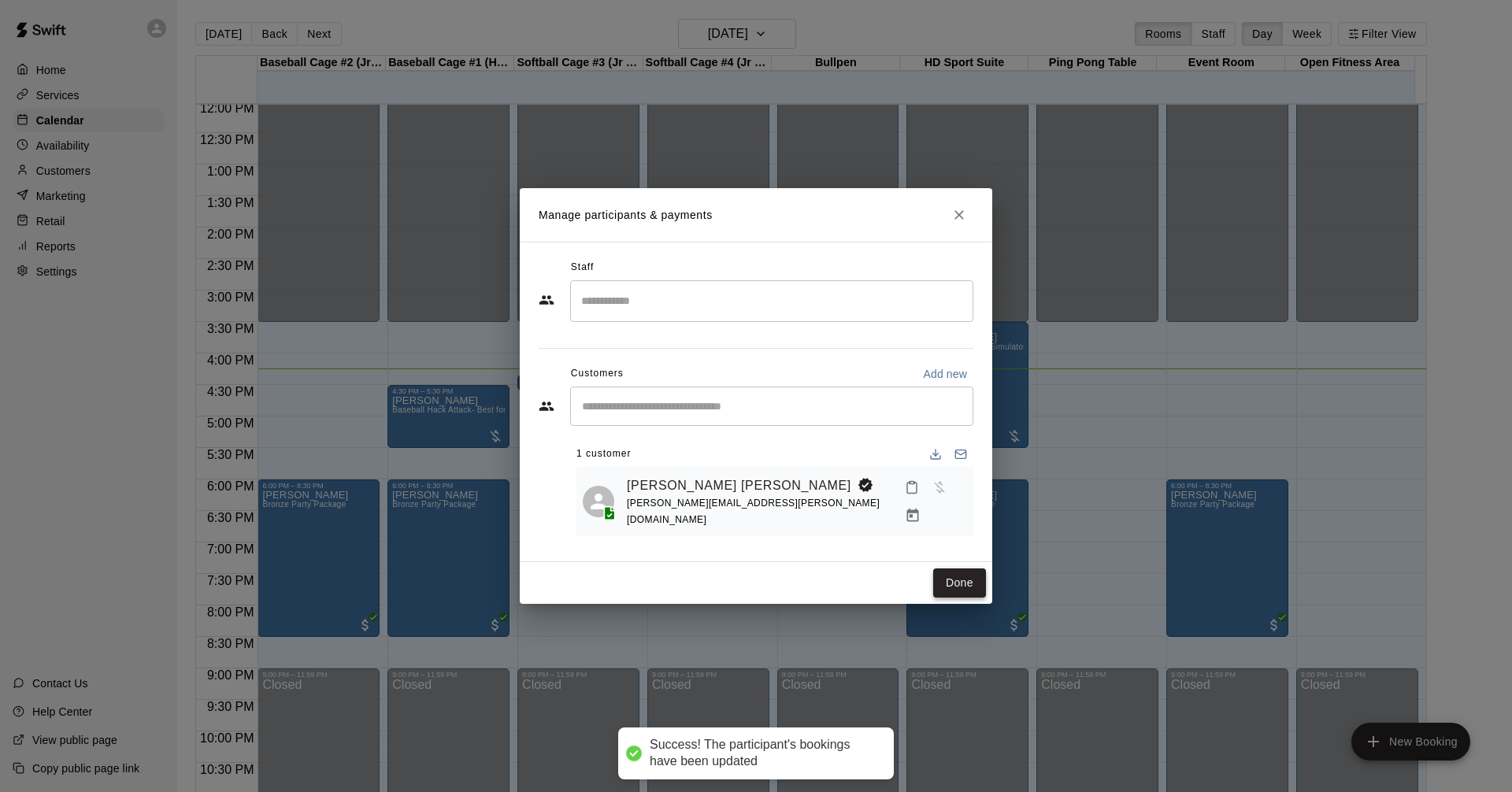
click at [973, 586] on button "Done" at bounding box center [960, 584] width 53 height 30
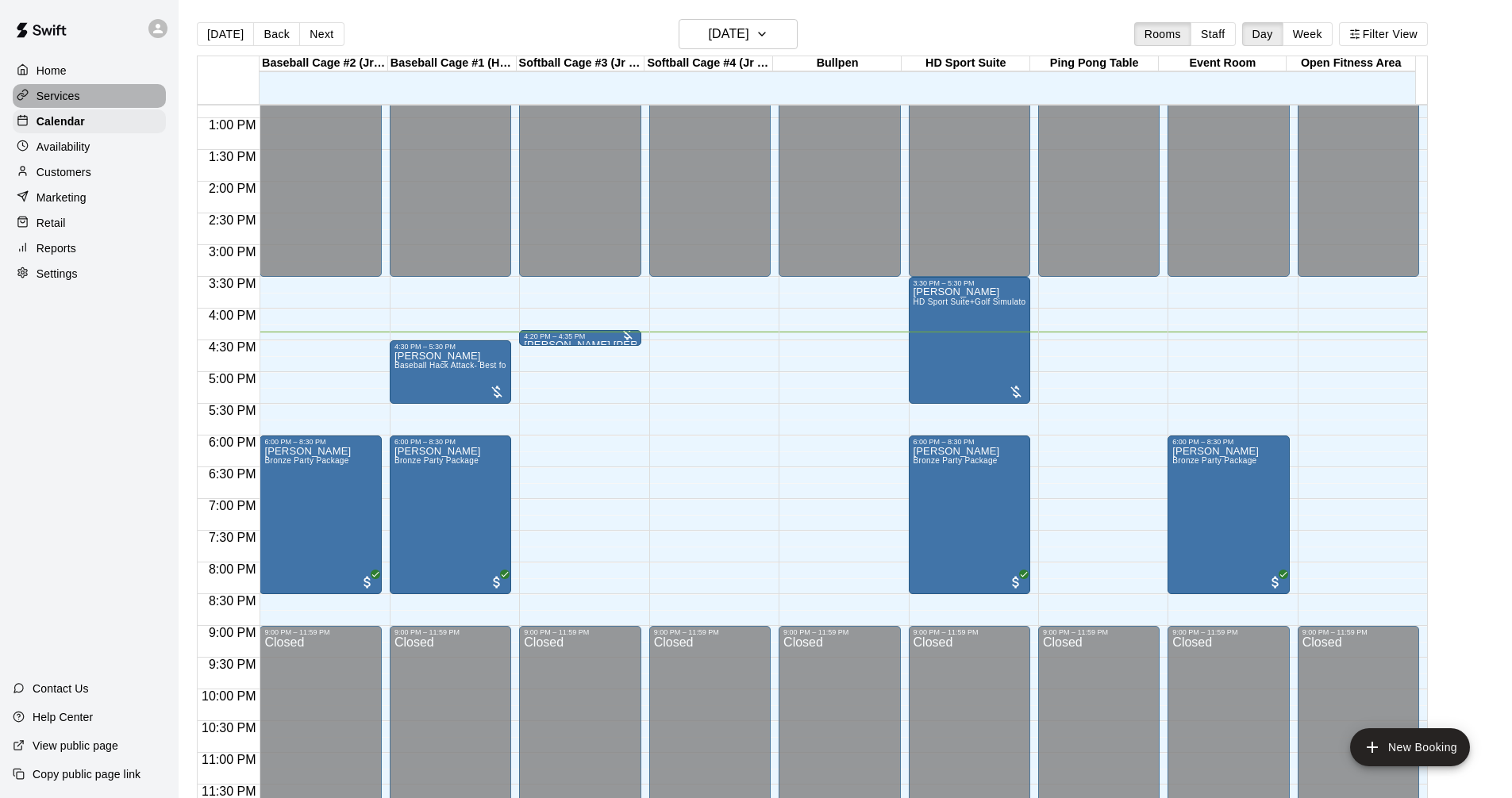
click at [116, 94] on div "Services" at bounding box center [89, 95] width 153 height 24
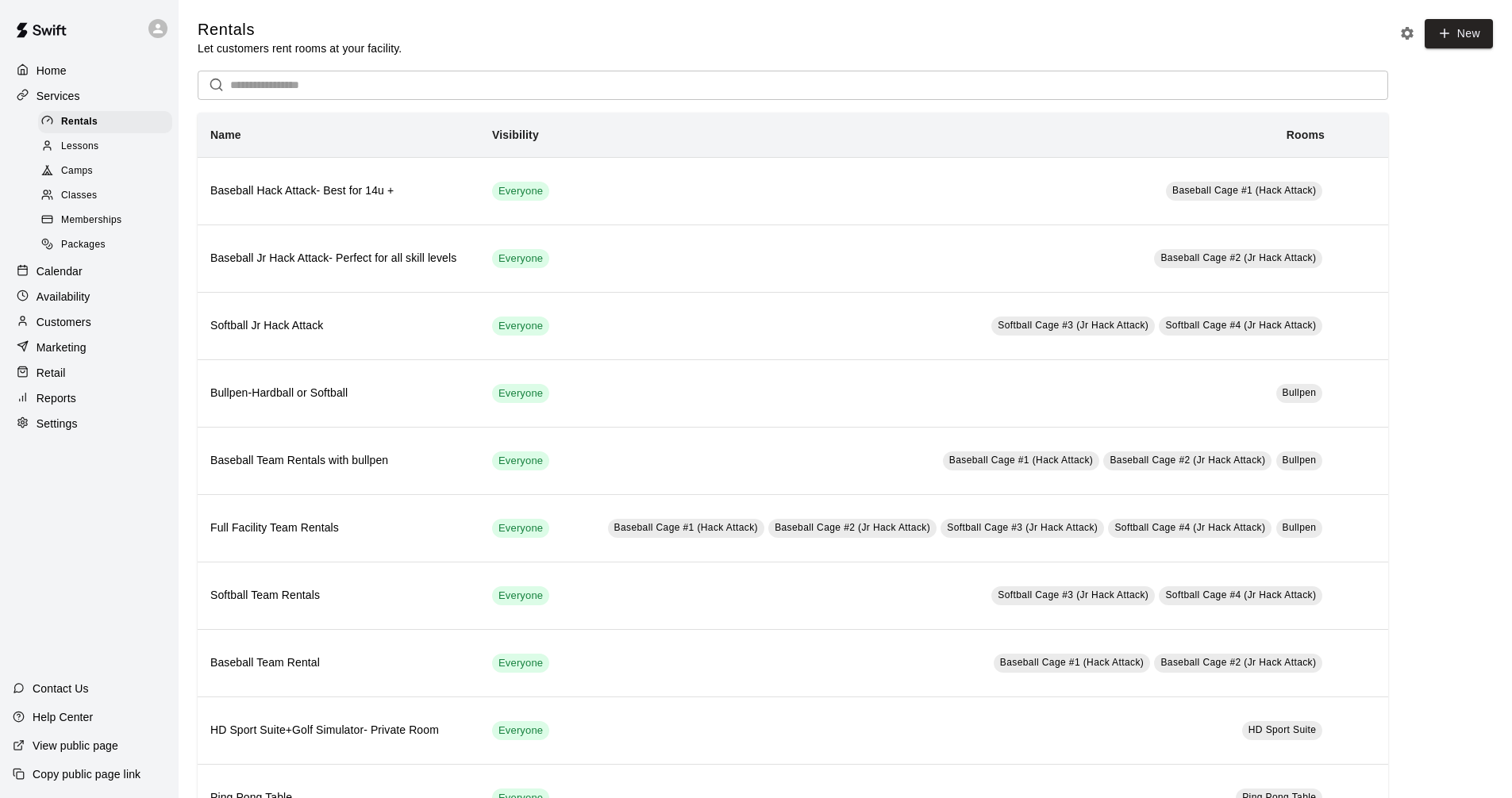
click at [88, 276] on div "Calendar" at bounding box center [89, 271] width 153 height 24
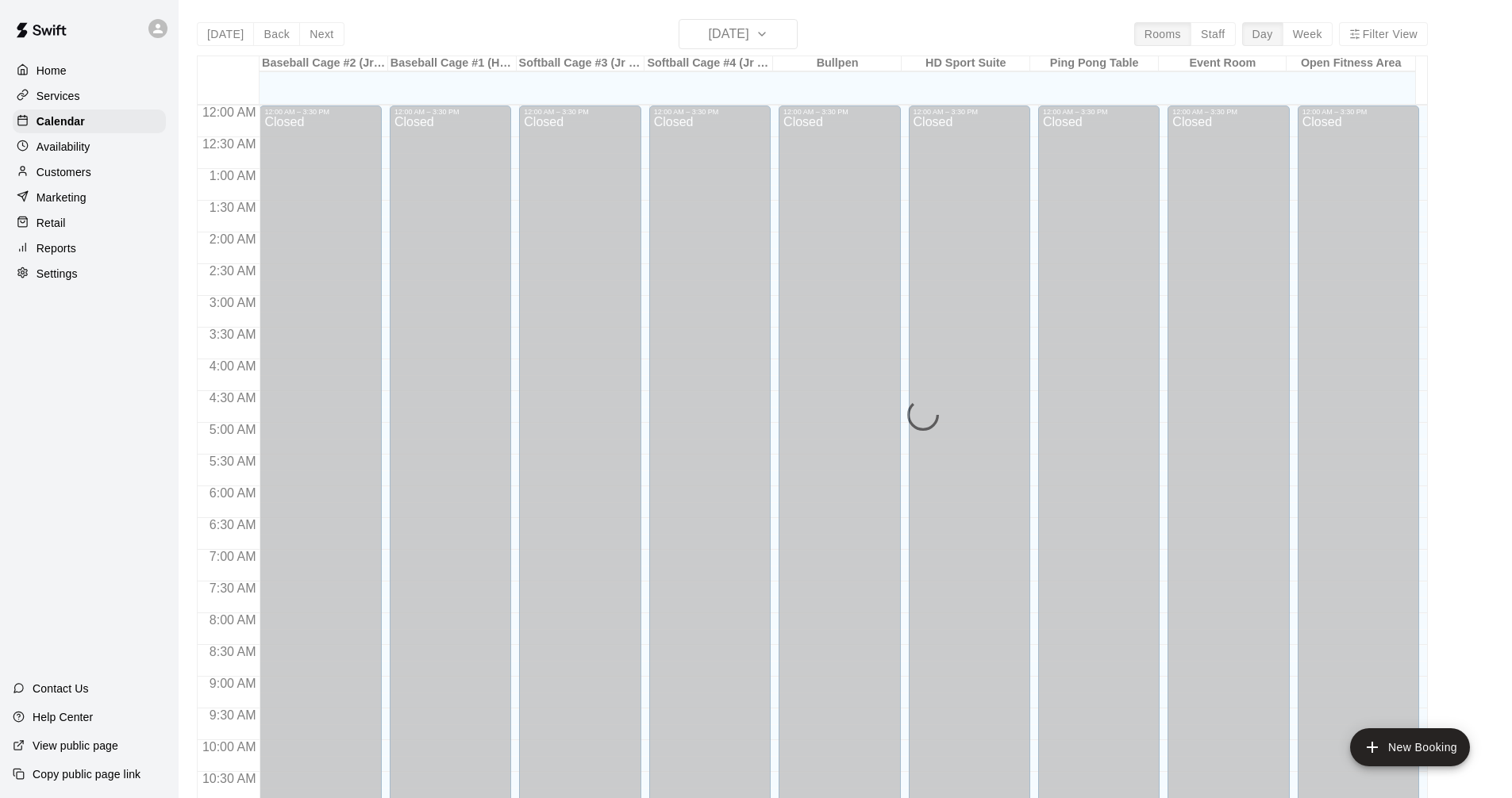
scroll to position [765, 0]
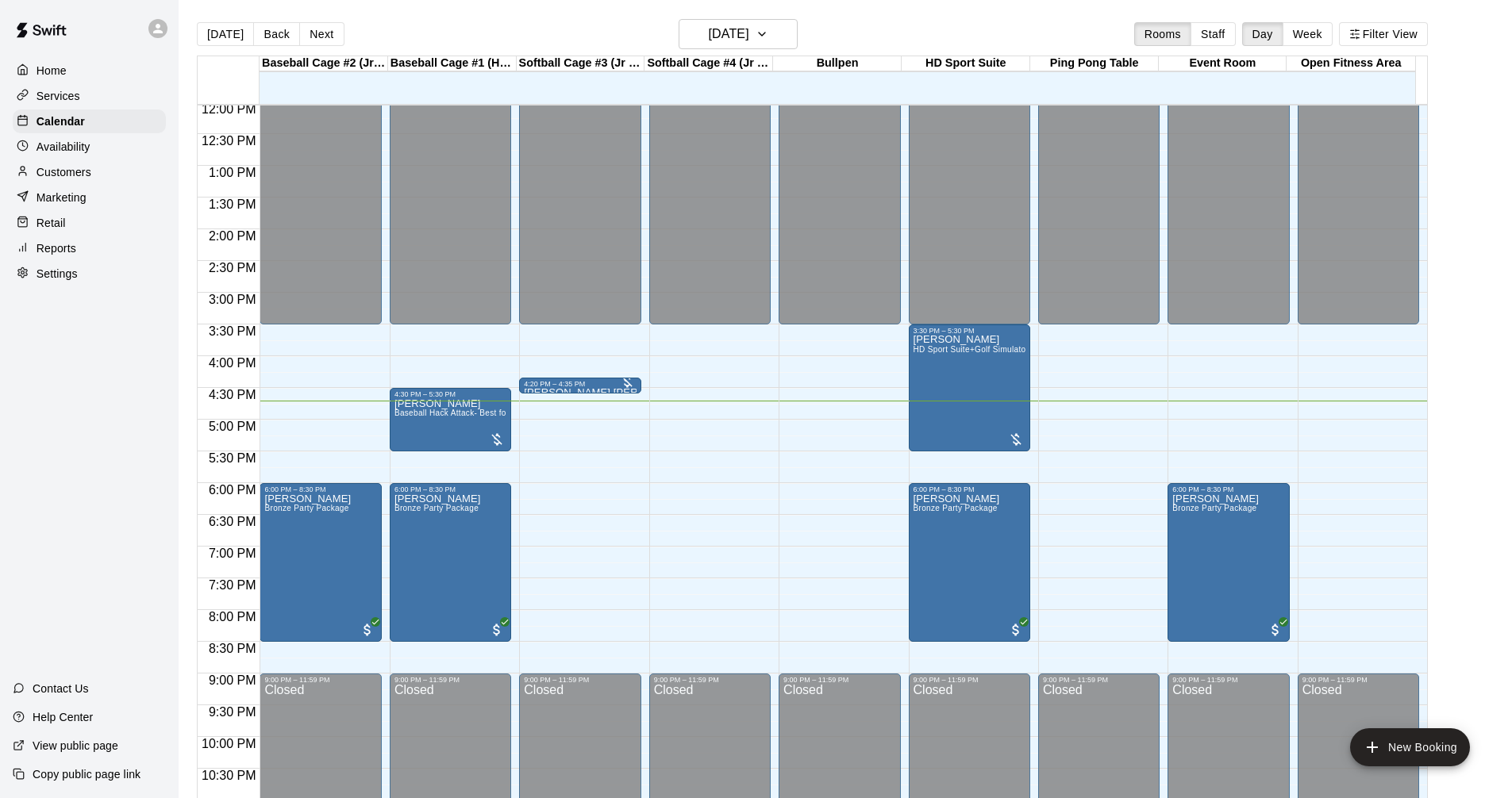
click at [119, 94] on div "Services" at bounding box center [89, 95] width 153 height 24
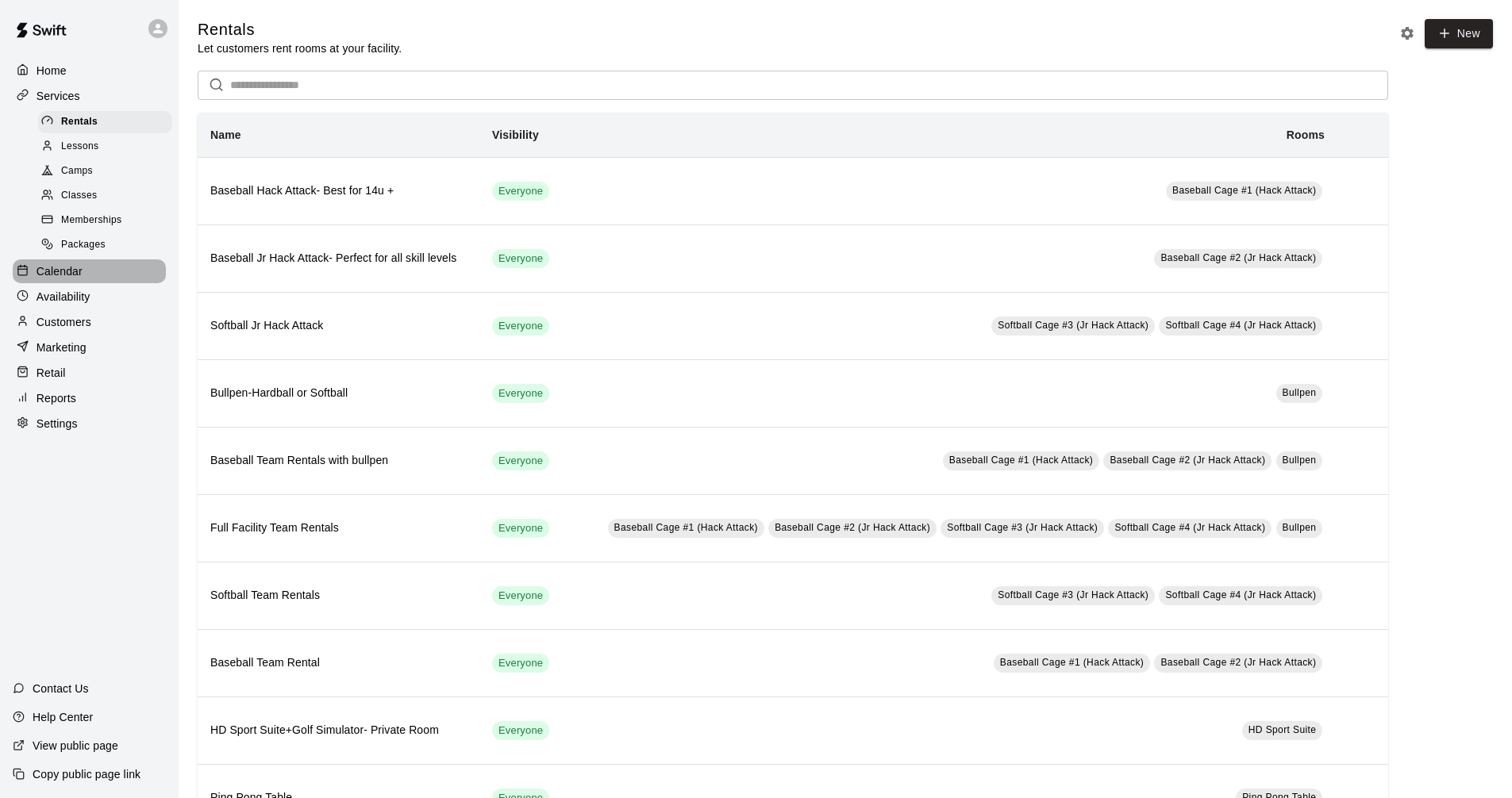
click at [126, 276] on div "Calendar" at bounding box center [89, 271] width 153 height 24
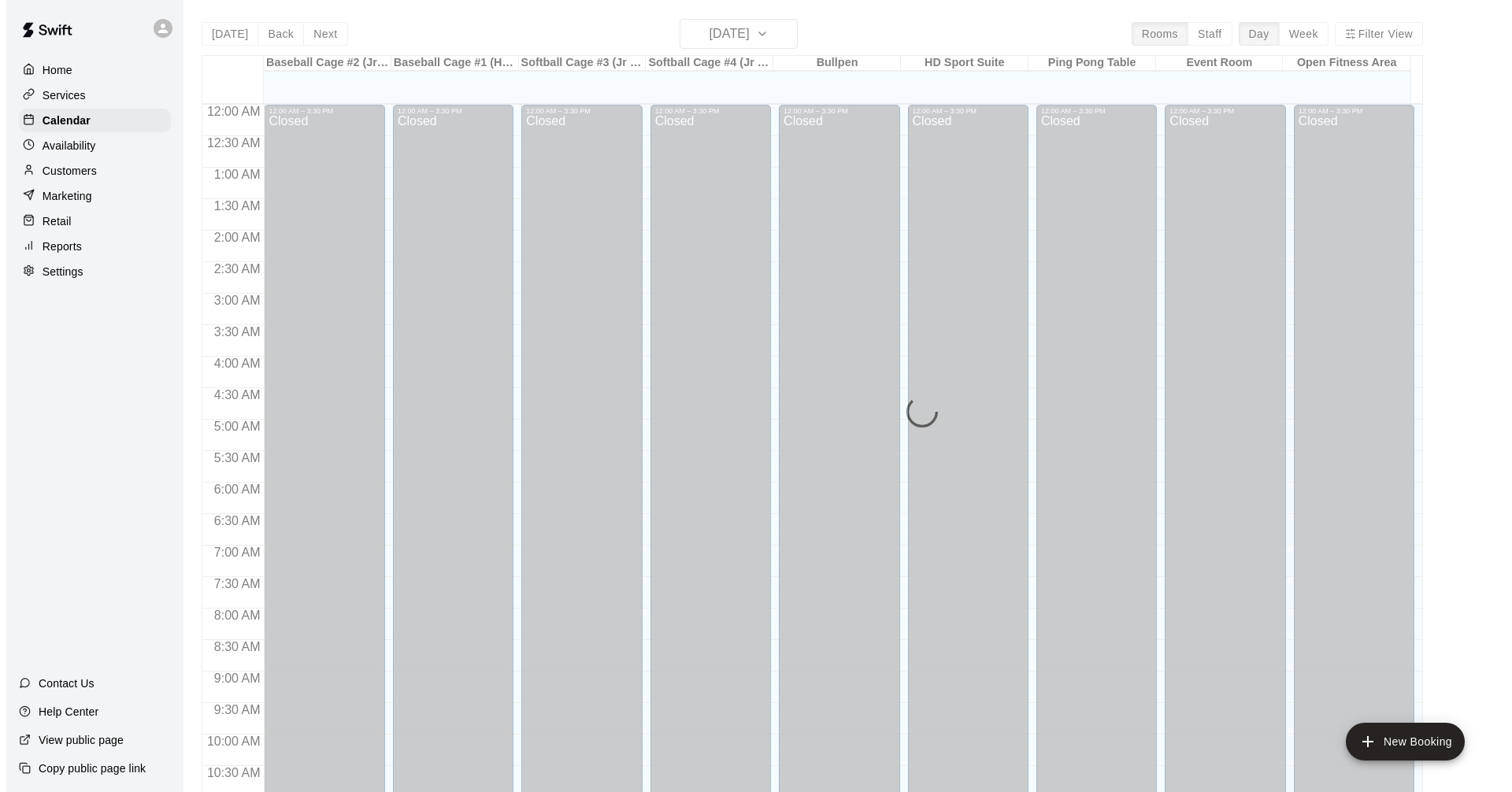
scroll to position [759, 0]
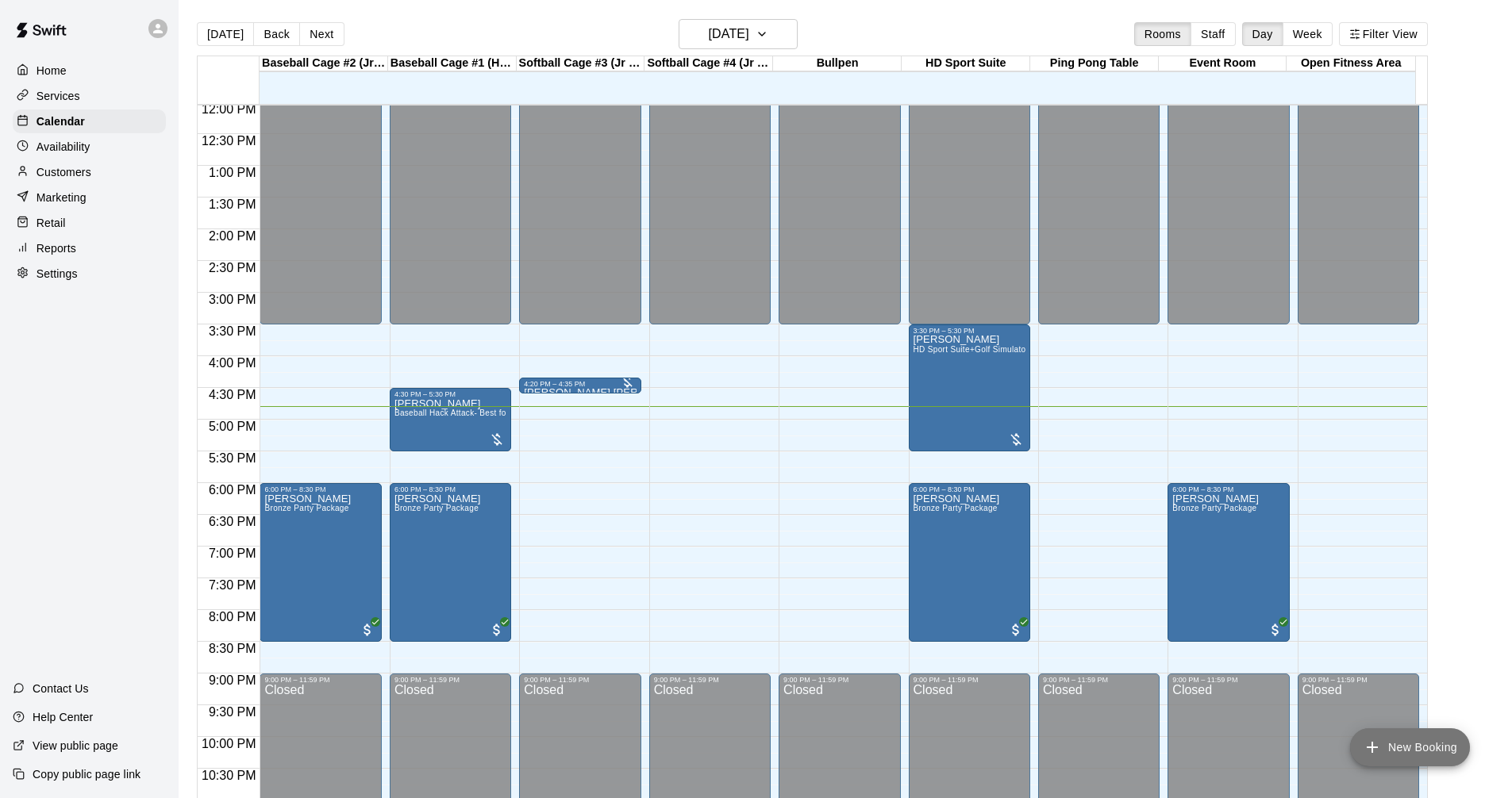
click at [1390, 745] on button "New Booking" at bounding box center [1410, 748] width 120 height 38
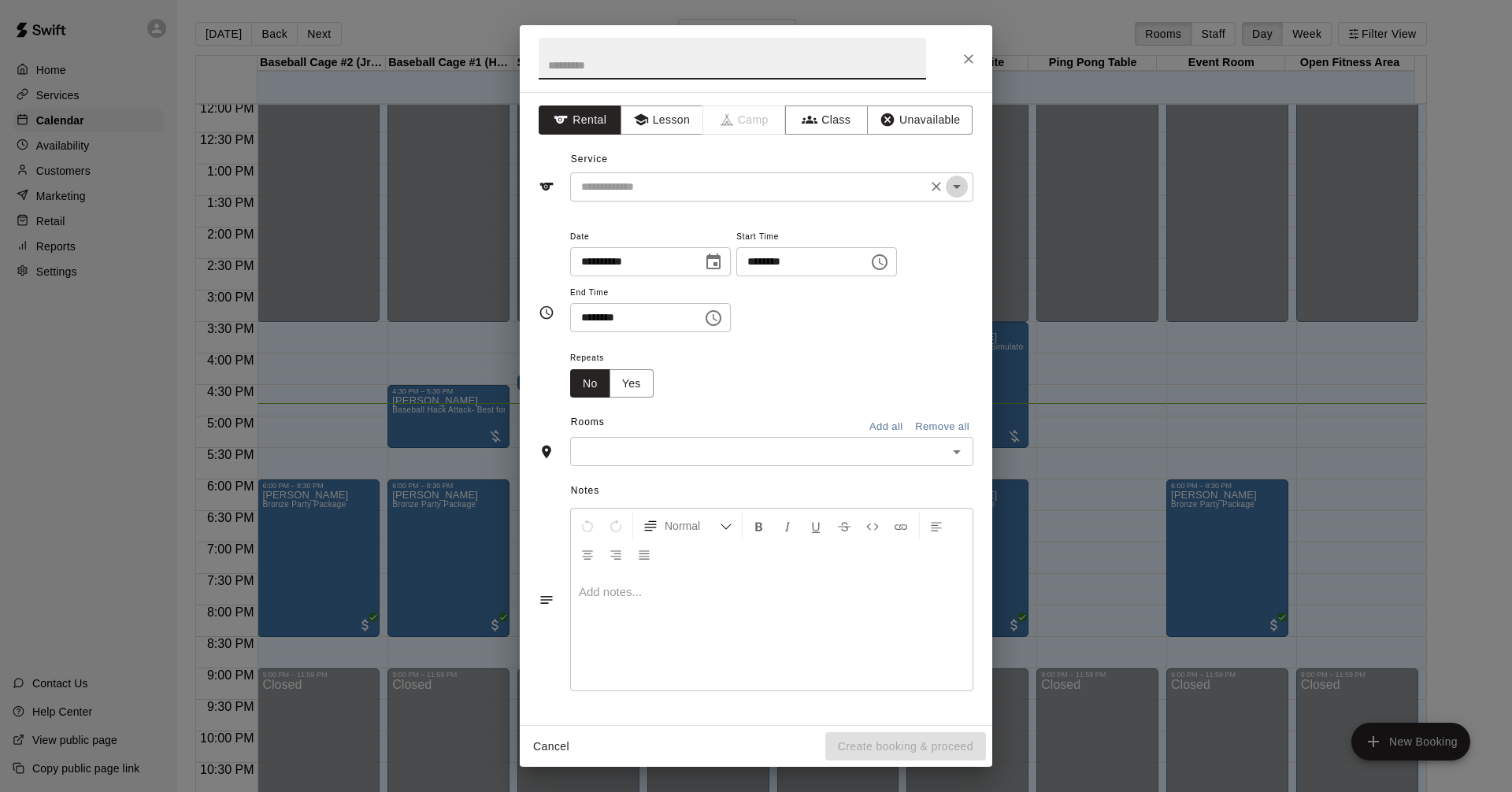
click at [952, 181] on icon "Open" at bounding box center [957, 187] width 19 height 19
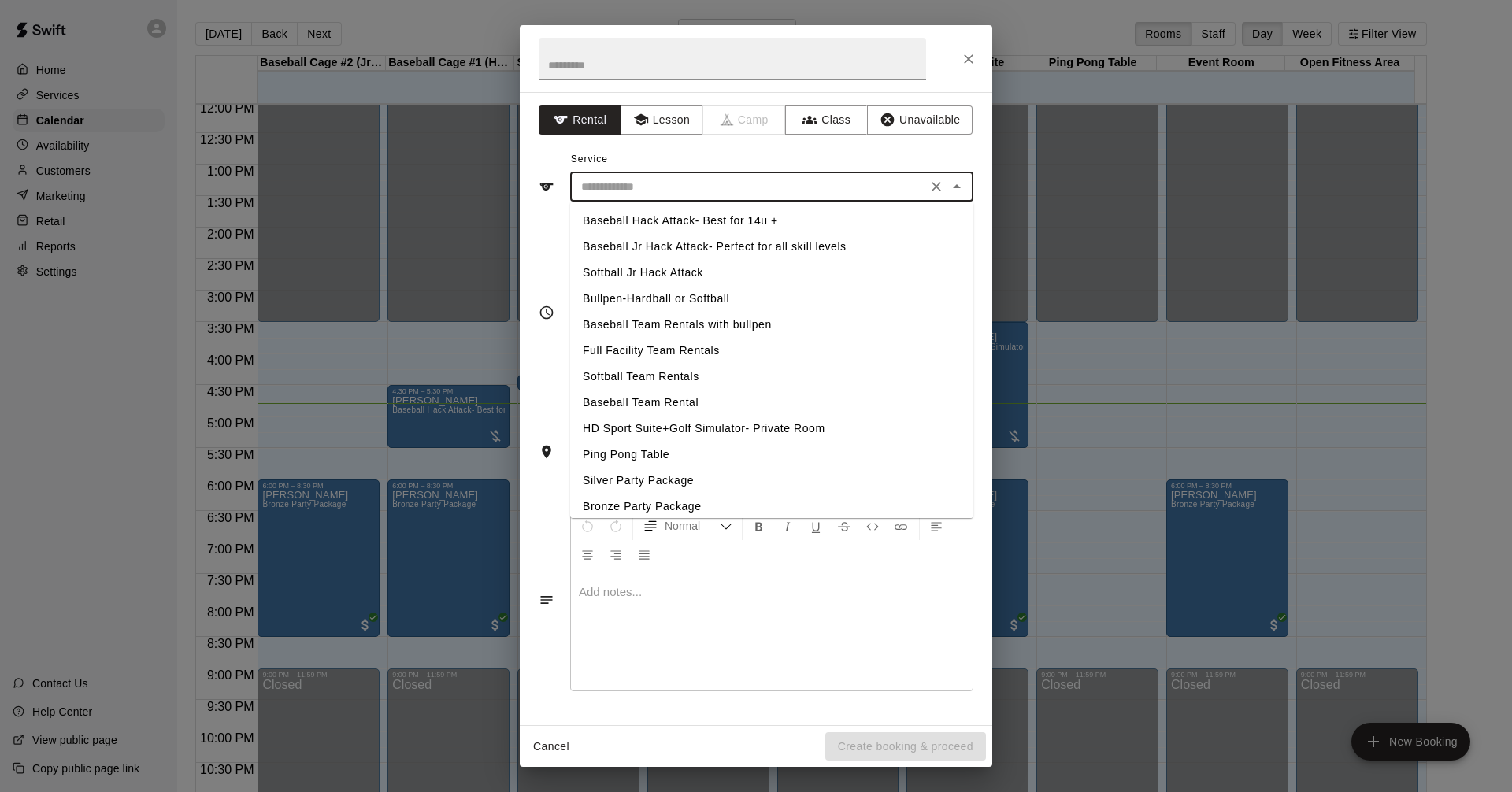
click at [707, 273] on li "Softball Jr Hack Attack" at bounding box center [772, 273] width 403 height 26
type input "**********"
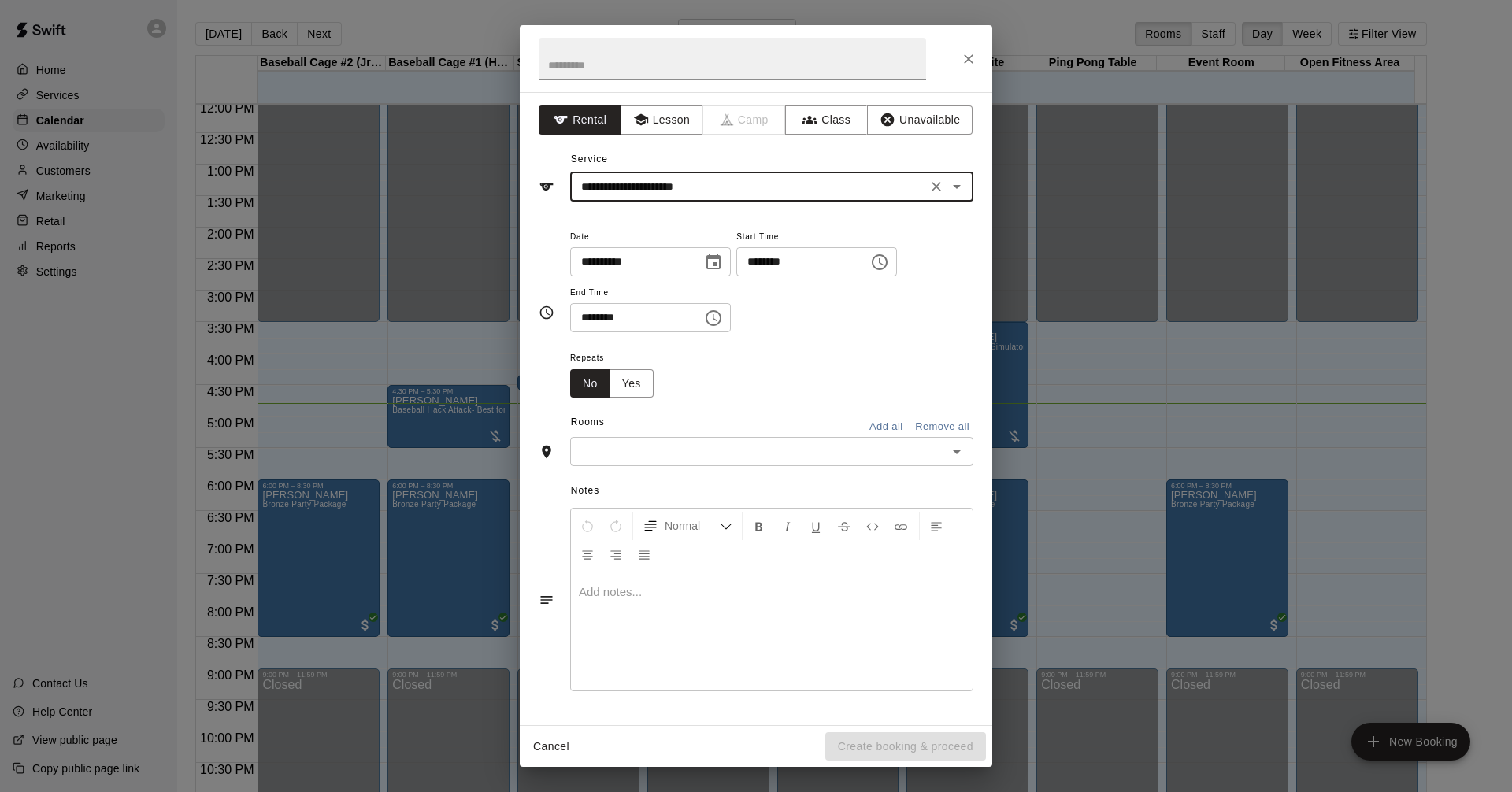
click at [889, 261] on icon "Choose time, selected time is 4:00 PM" at bounding box center [880, 262] width 19 height 19
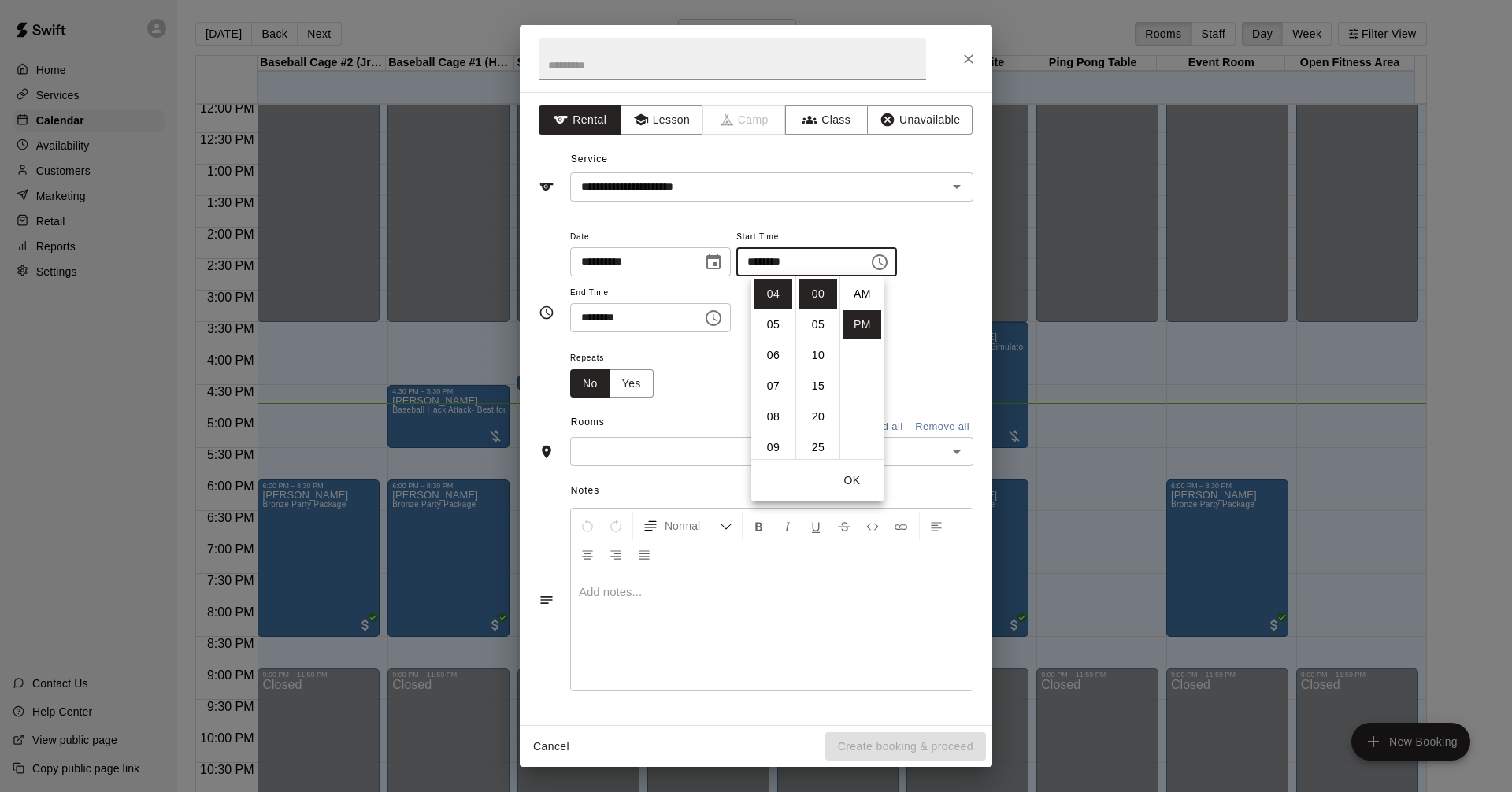
scroll to position [29, 0]
click at [820, 396] on li "45" at bounding box center [818, 393] width 38 height 30
type input "********"
click at [723, 314] on icon "Choose time, selected time is 4:30 PM" at bounding box center [714, 318] width 19 height 19
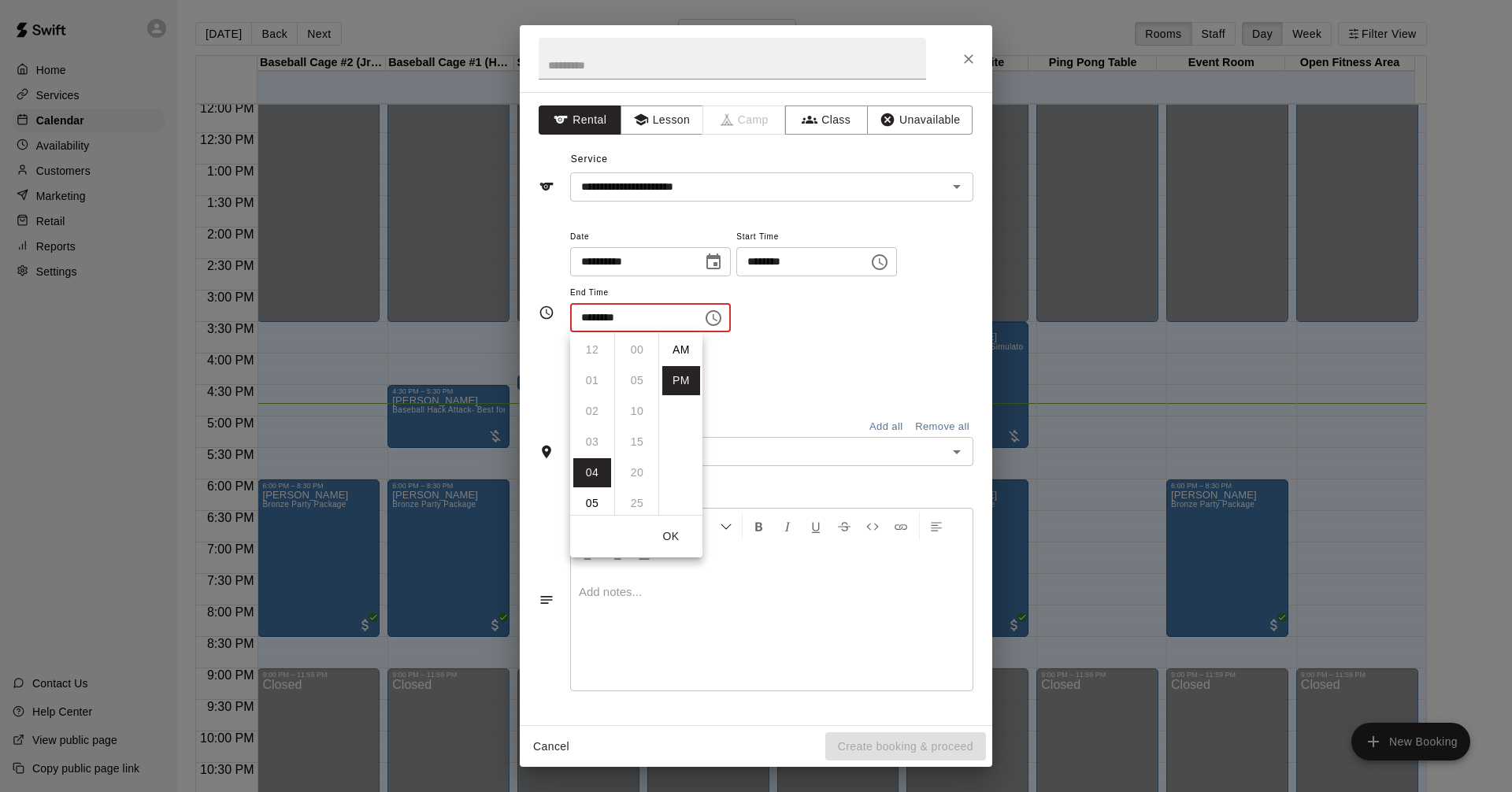
scroll to position [29, 0]
click at [598, 380] on li "05" at bounding box center [592, 381] width 38 height 30
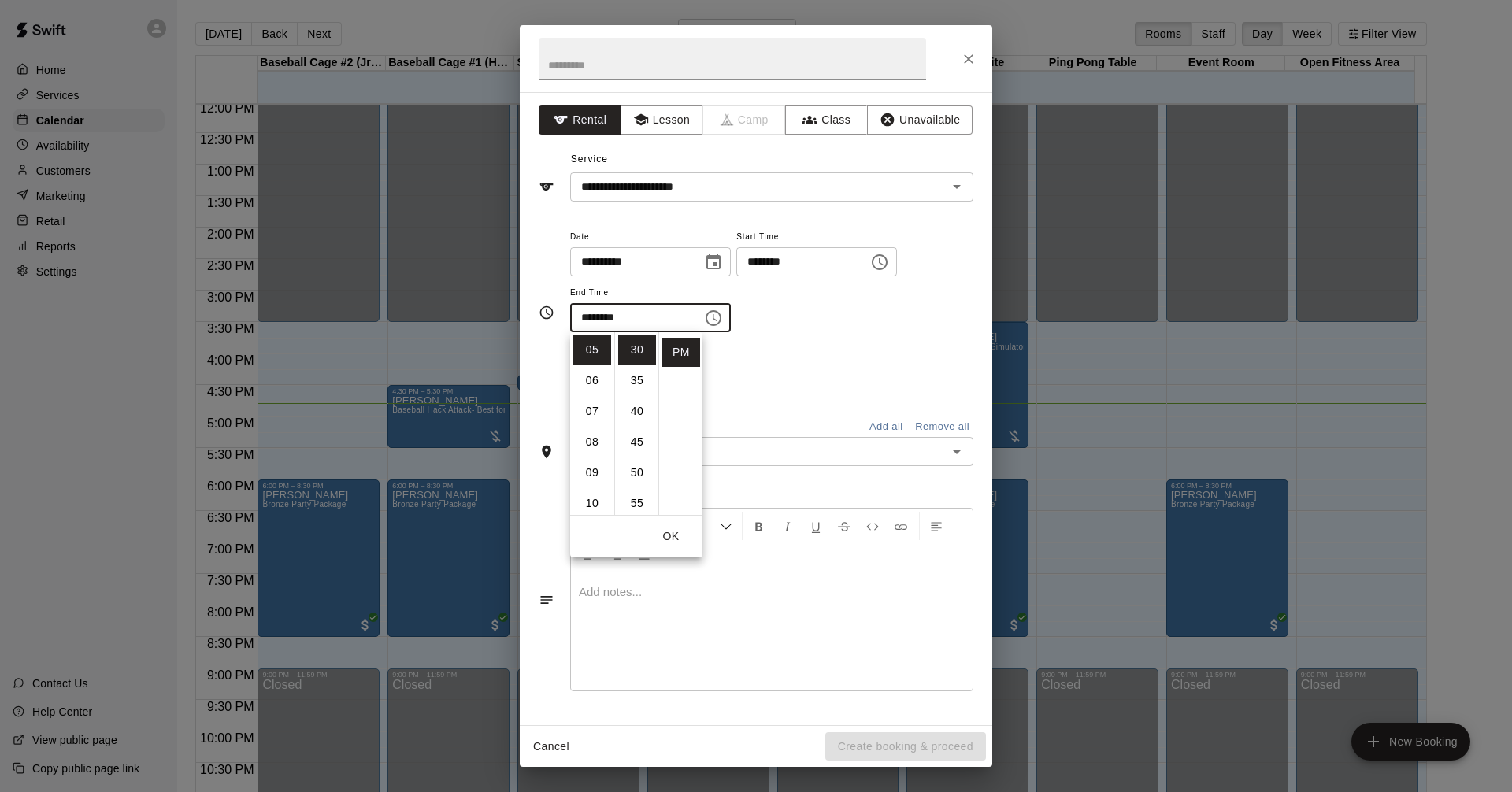
scroll to position [0, 0]
click at [634, 341] on li "00" at bounding box center [637, 350] width 38 height 30
type input "********"
click at [874, 296] on div "**********" at bounding box center [772, 280] width 403 height 106
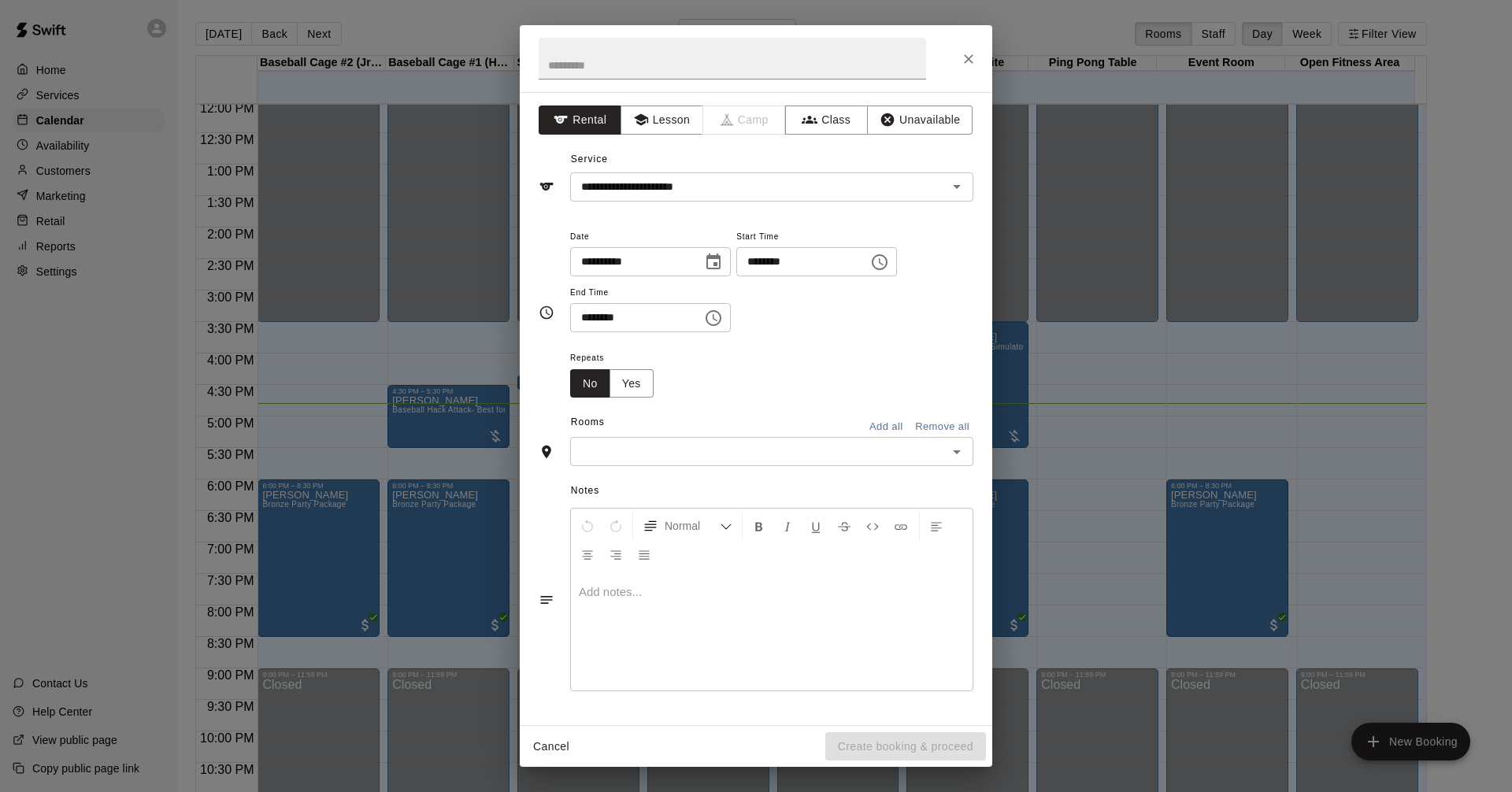
click at [962, 446] on icon "Open" at bounding box center [957, 452] width 19 height 19
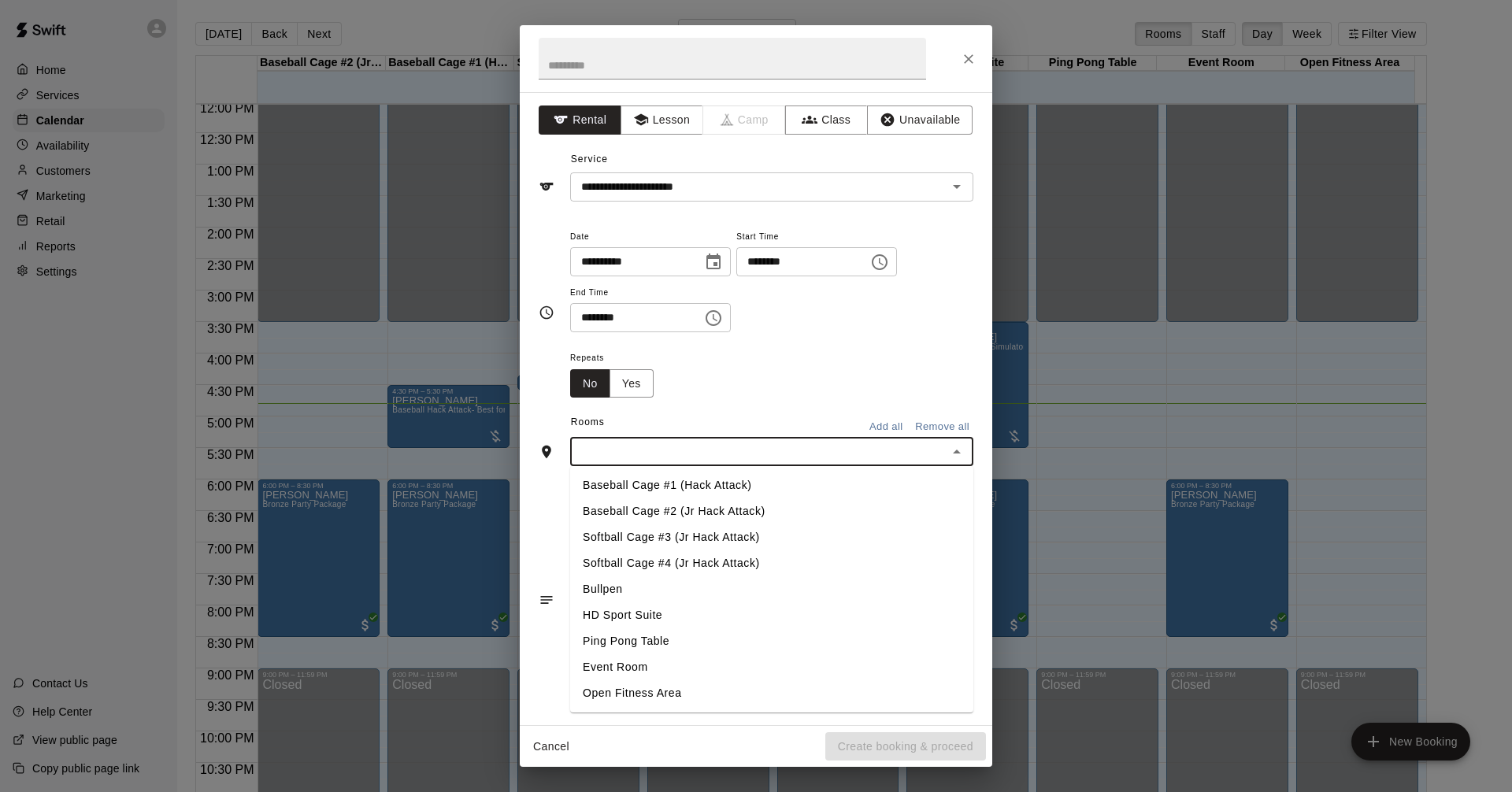
click at [795, 558] on li "Softball Cage #4 (Jr Hack Attack)" at bounding box center [772, 564] width 403 height 26
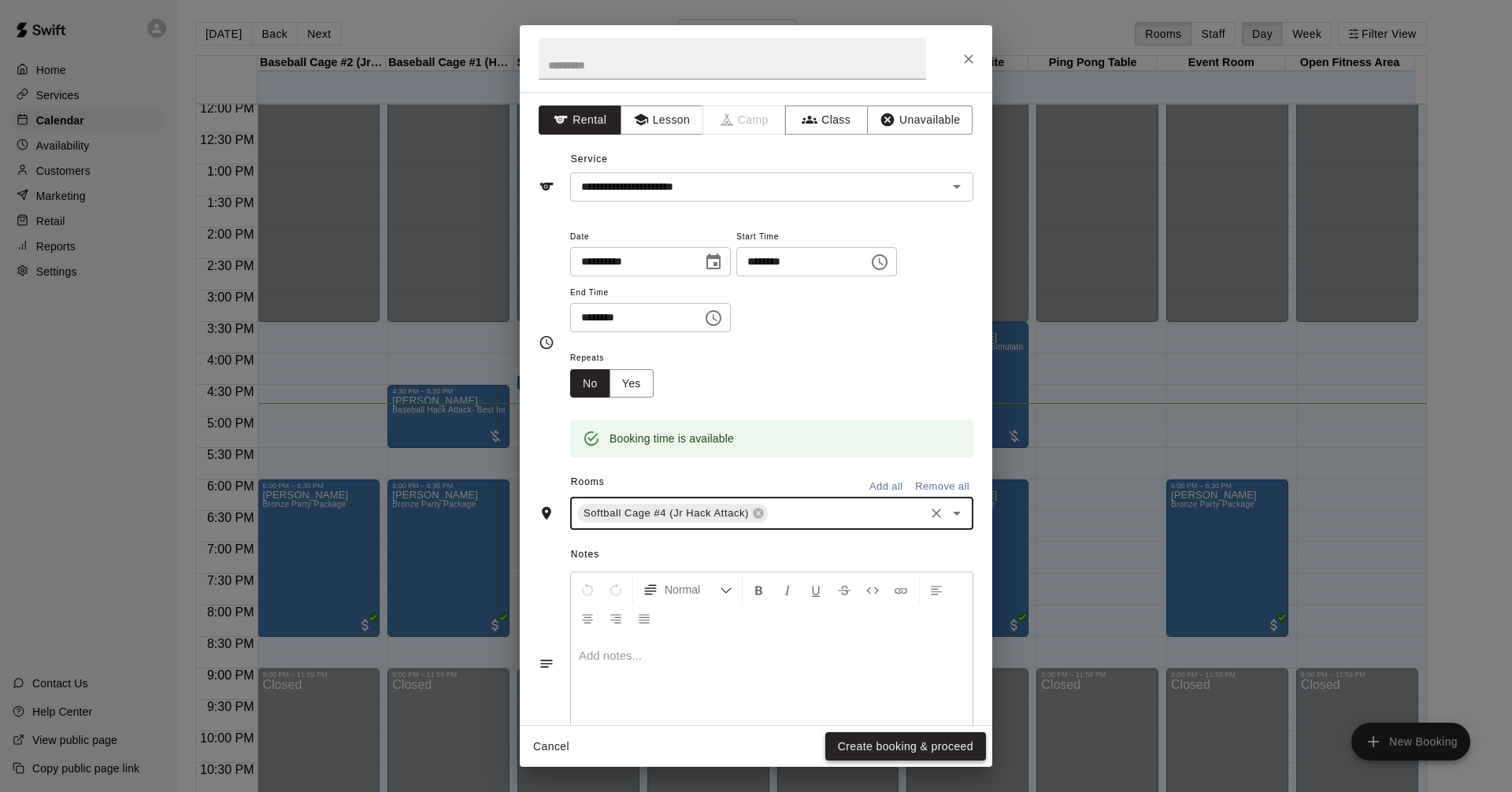
click at [961, 749] on button "Create booking & proceed" at bounding box center [905, 747] width 161 height 30
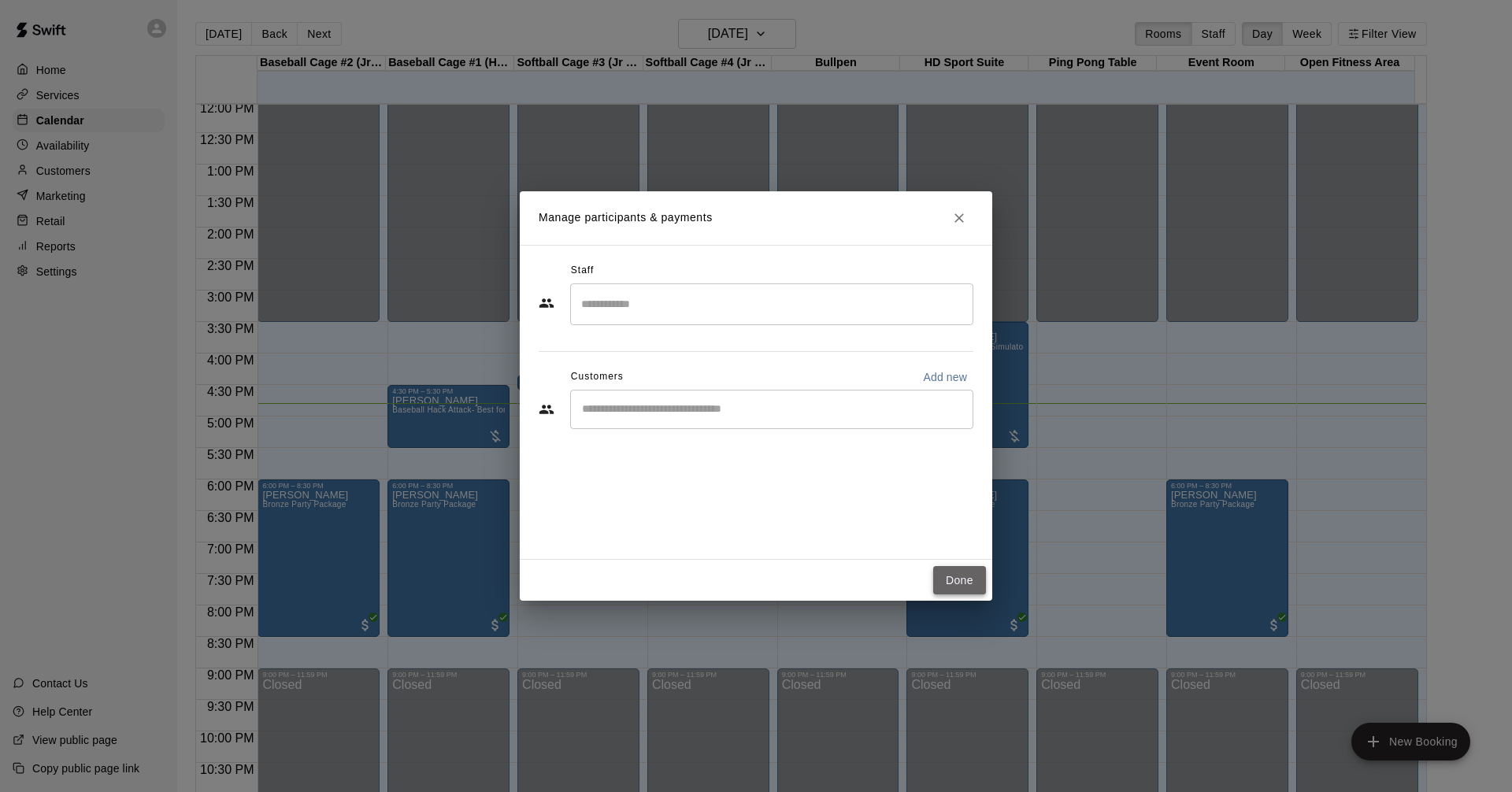
click at [957, 579] on button "Done" at bounding box center [960, 581] width 53 height 30
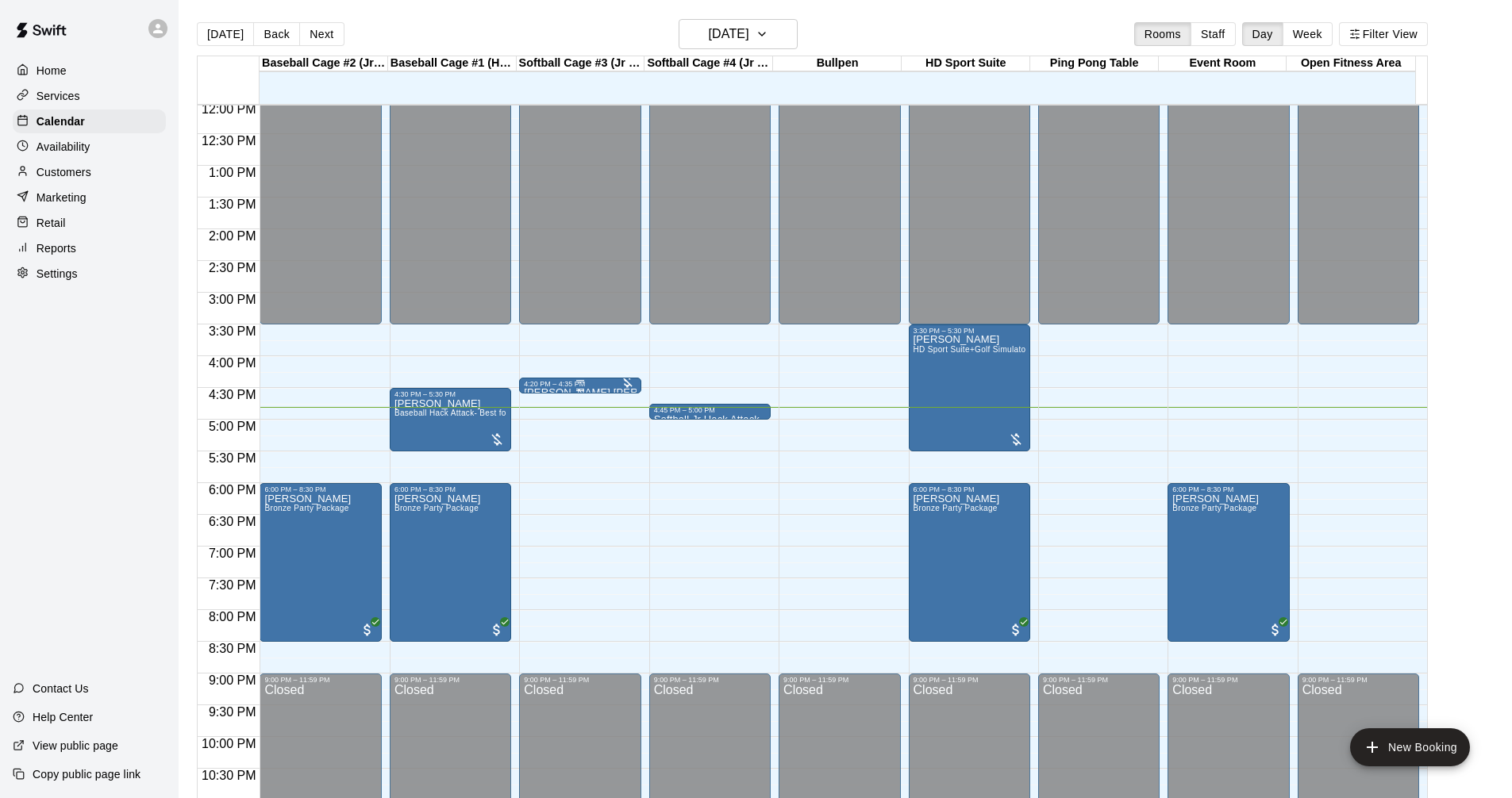
click at [598, 386] on div "4:20 PM – 4:35 PM" at bounding box center [580, 383] width 112 height 8
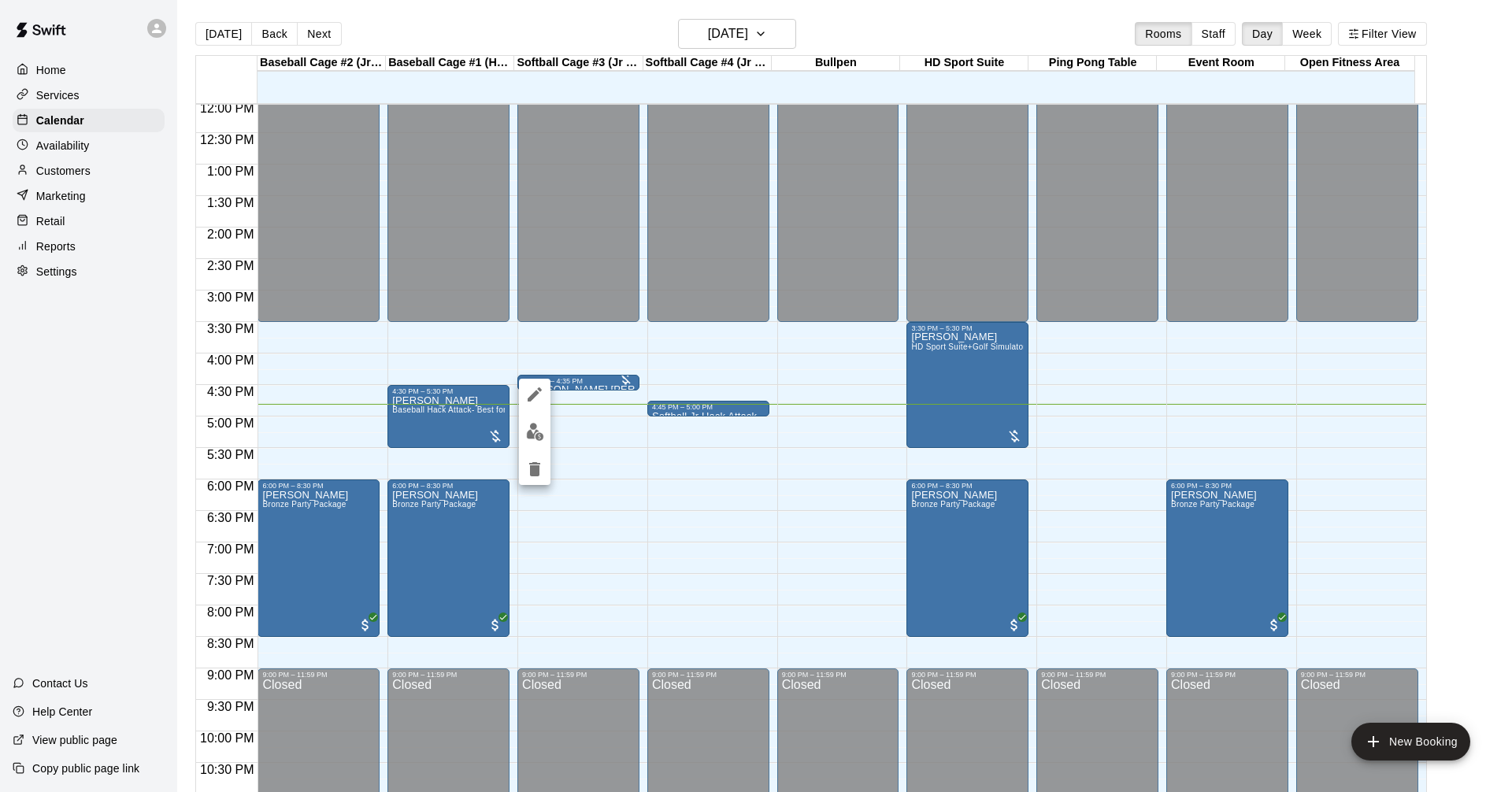
click at [535, 386] on icon "edit" at bounding box center [535, 394] width 19 height 19
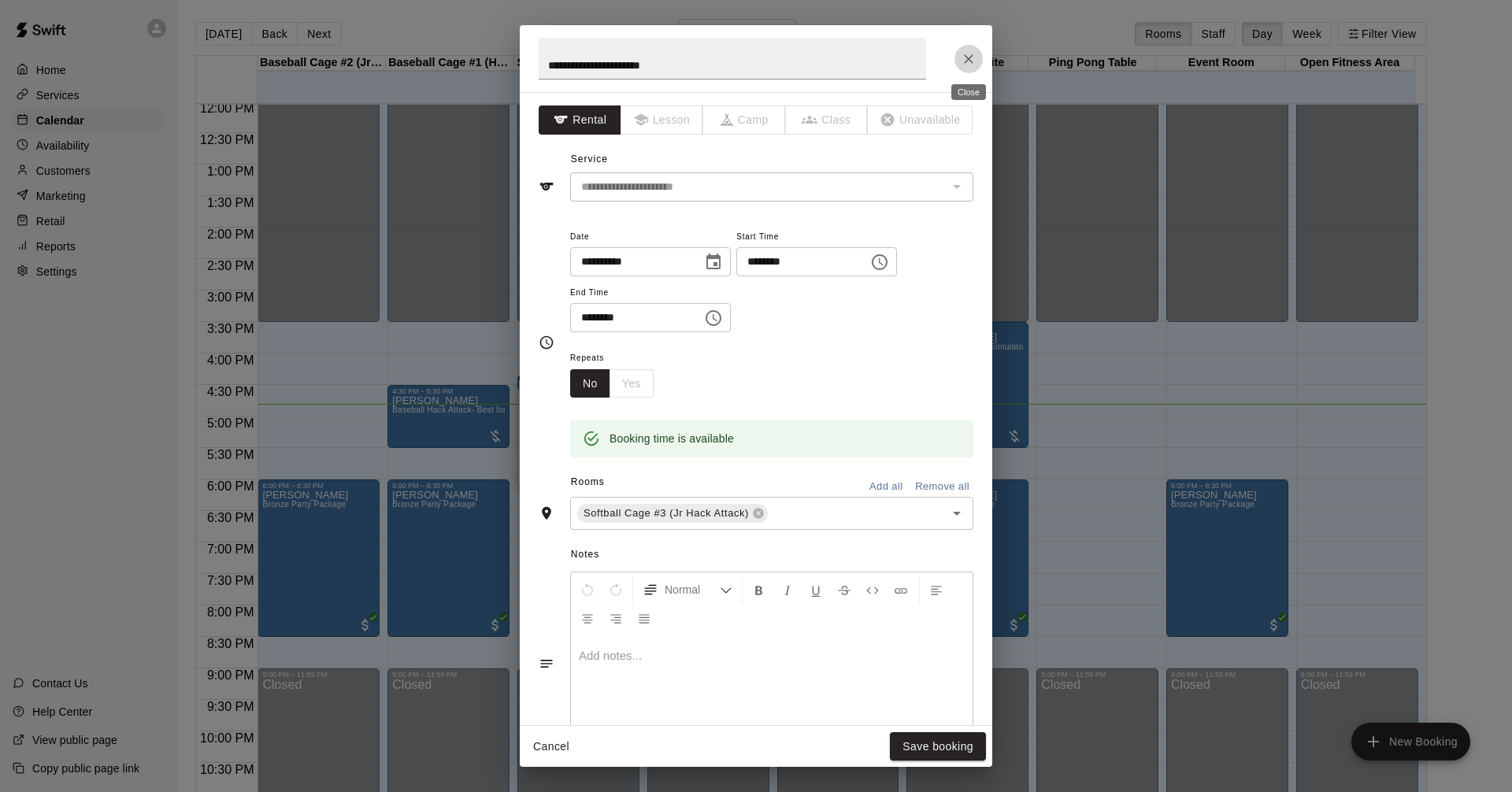
click at [977, 60] on button "Close" at bounding box center [968, 59] width 29 height 29
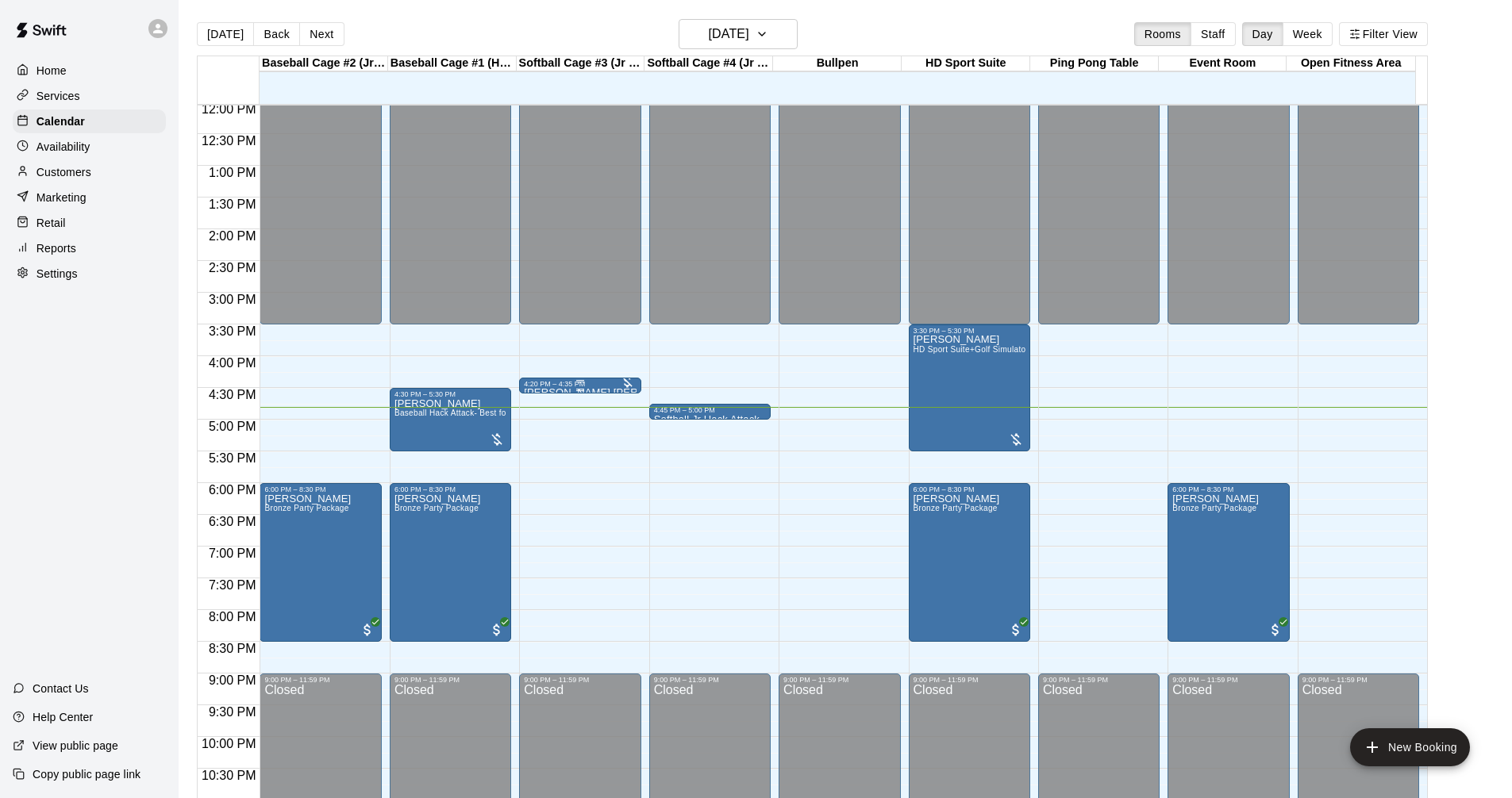
click at [578, 388] on div "4:20 PM – 4:35 PM" at bounding box center [580, 383] width 112 height 8
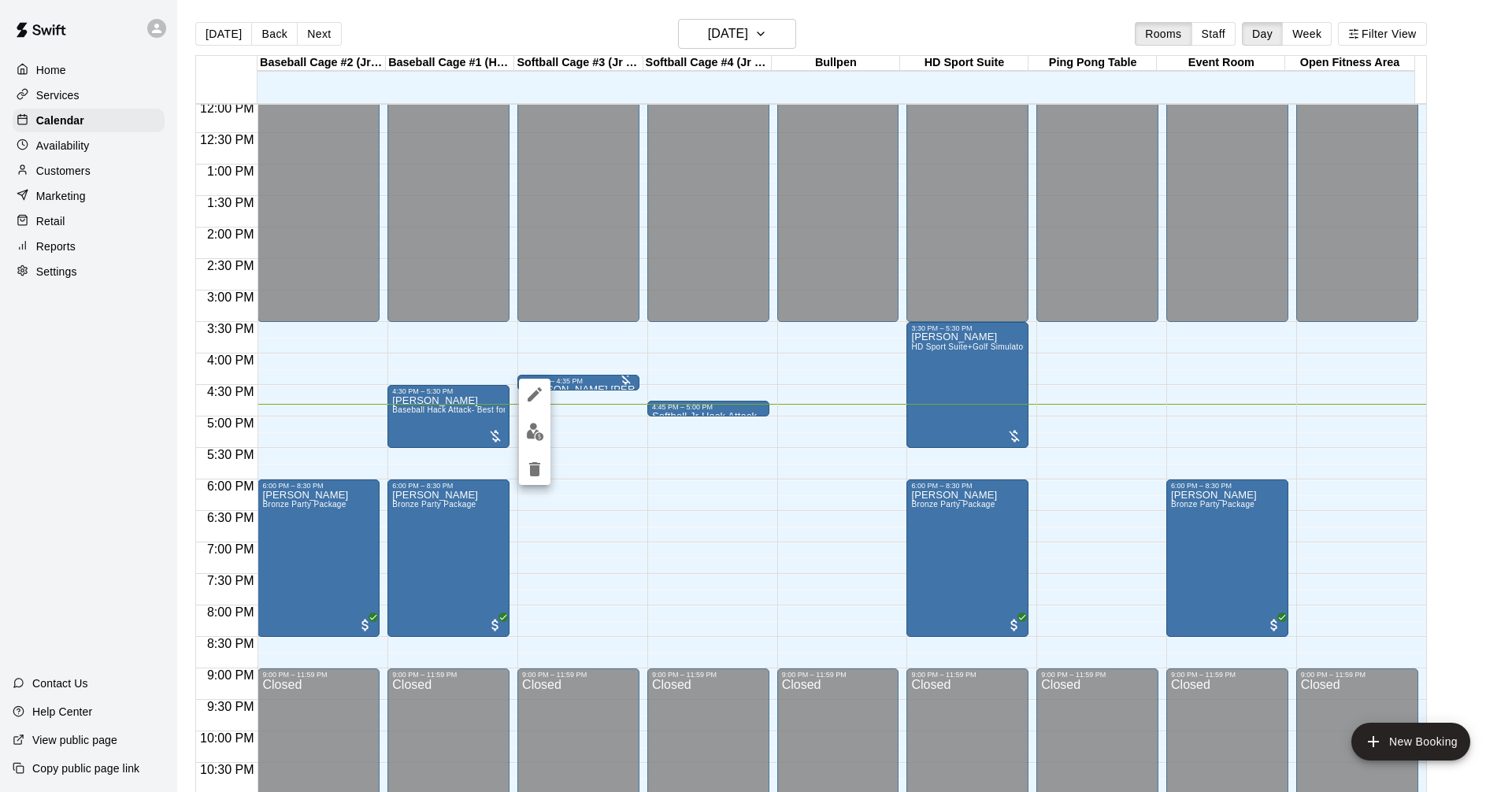
click at [529, 399] on icon "edit" at bounding box center [535, 394] width 14 height 14
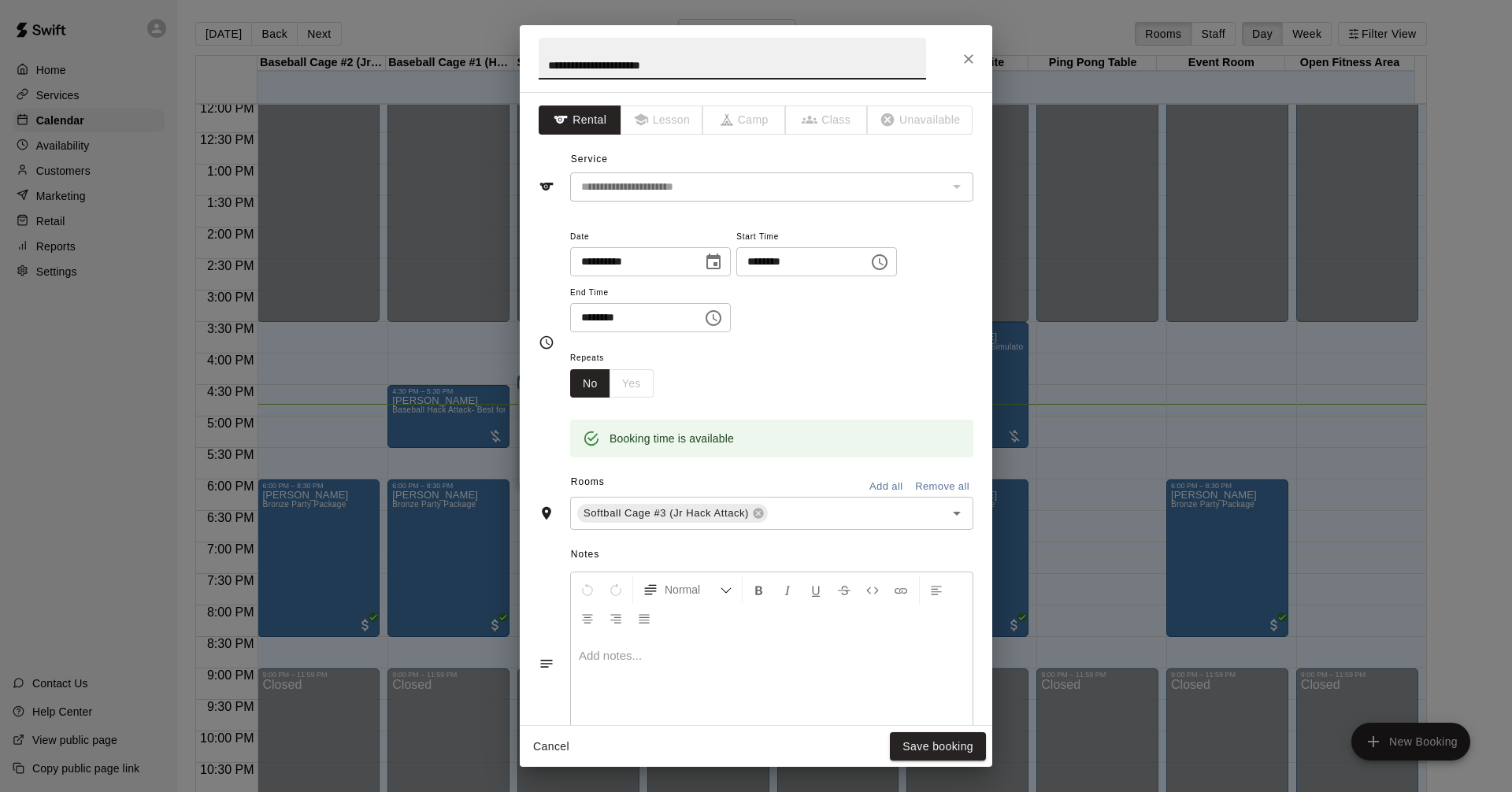
click at [718, 316] on button "Choose time, selected time is 4:35 PM" at bounding box center [713, 318] width 31 height 31
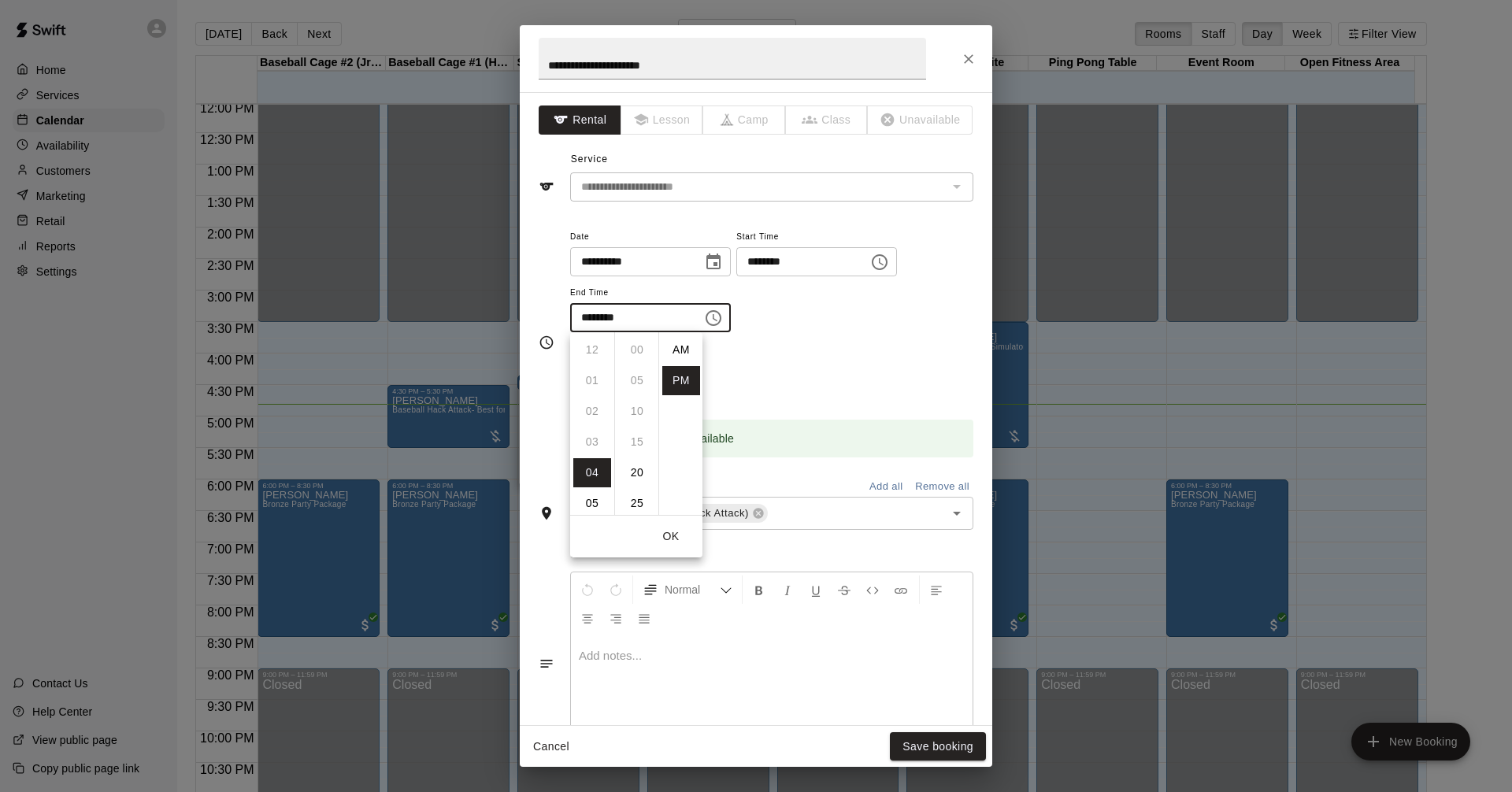
scroll to position [29, 0]
click at [637, 442] on li "50" at bounding box center [637, 442] width 38 height 30
type input "********"
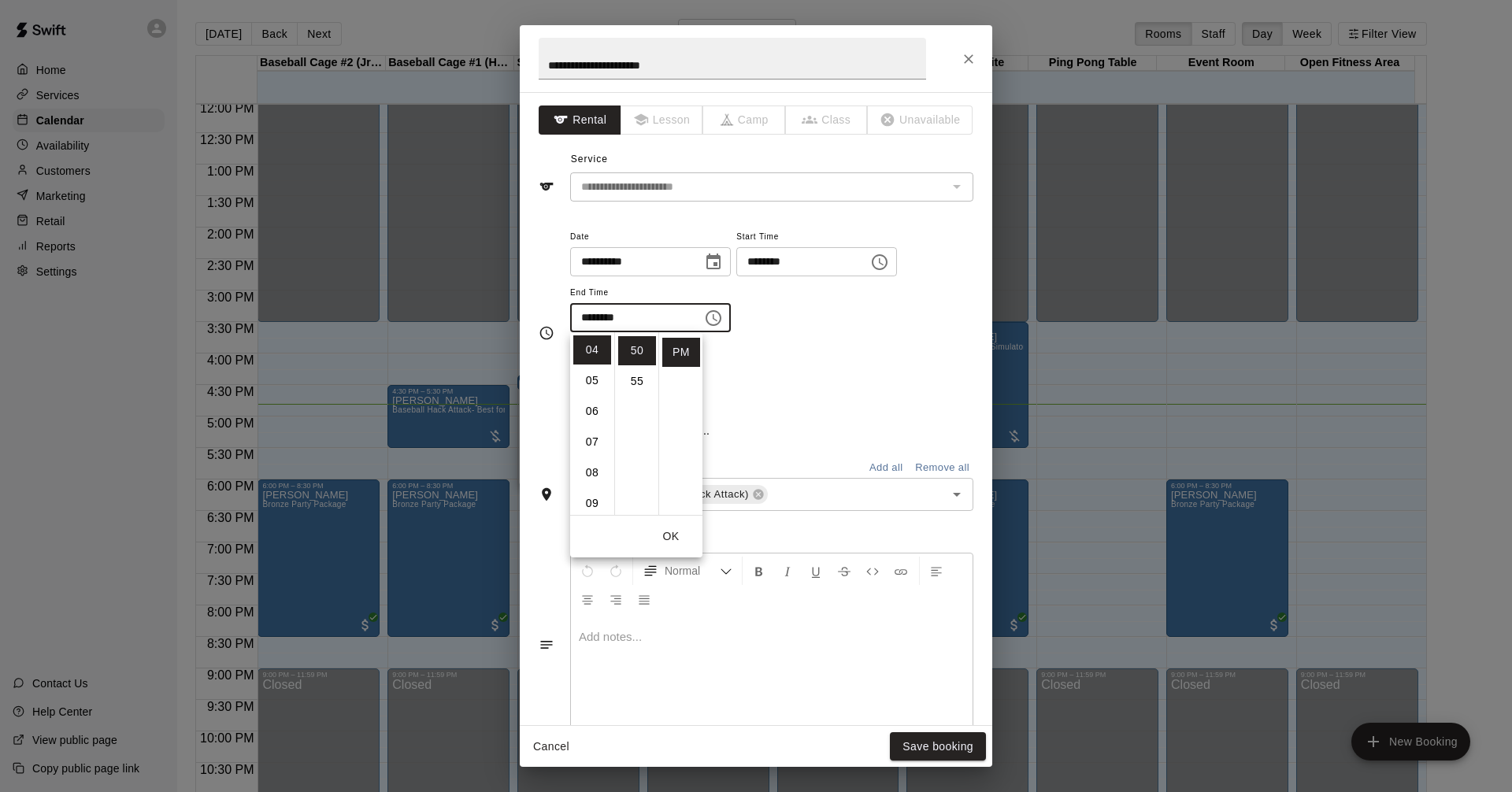
scroll to position [307, 0]
click at [826, 376] on div "Repeats No Yes" at bounding box center [772, 373] width 403 height 50
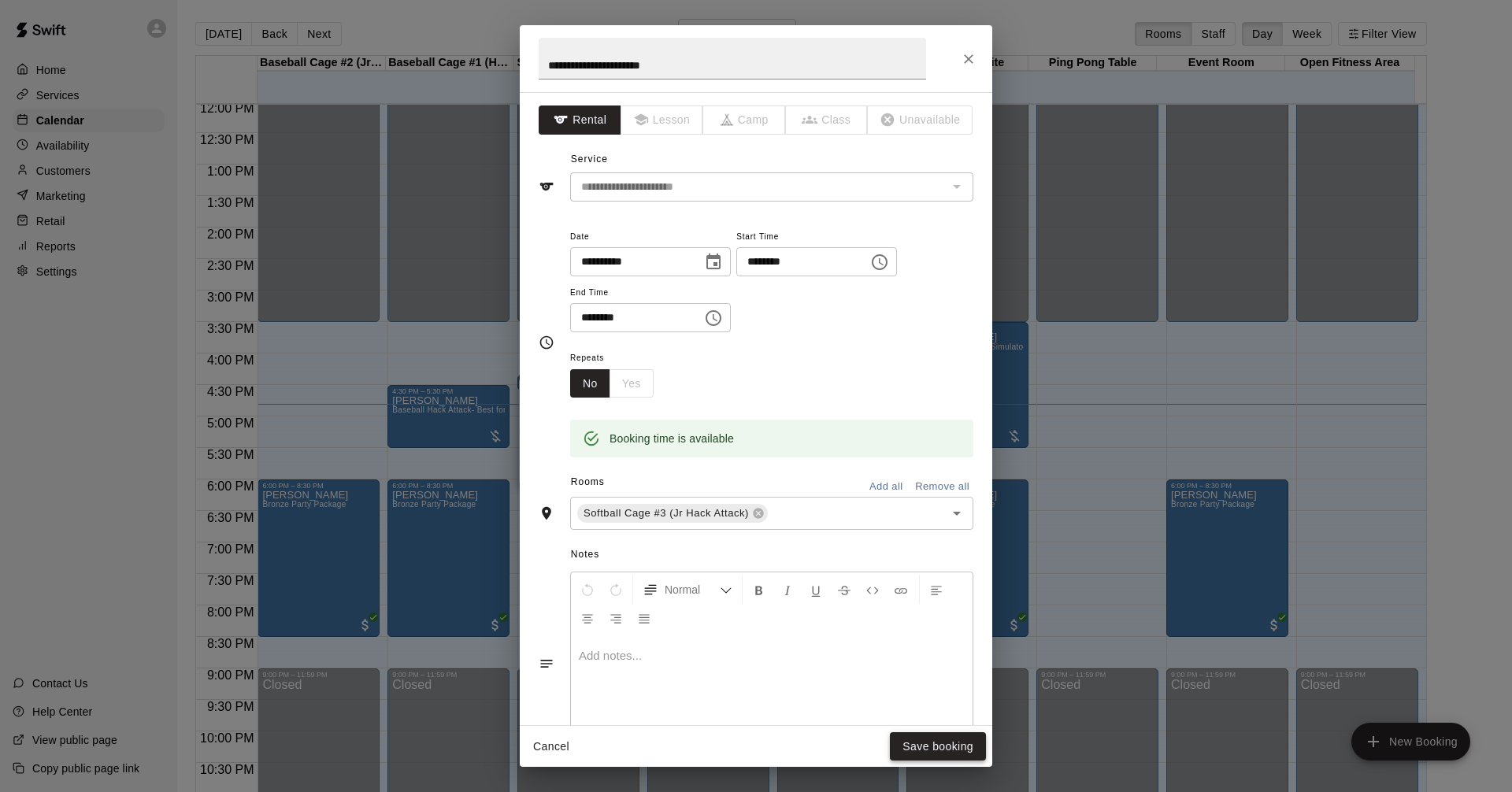
click at [967, 744] on button "Save booking" at bounding box center [938, 747] width 96 height 30
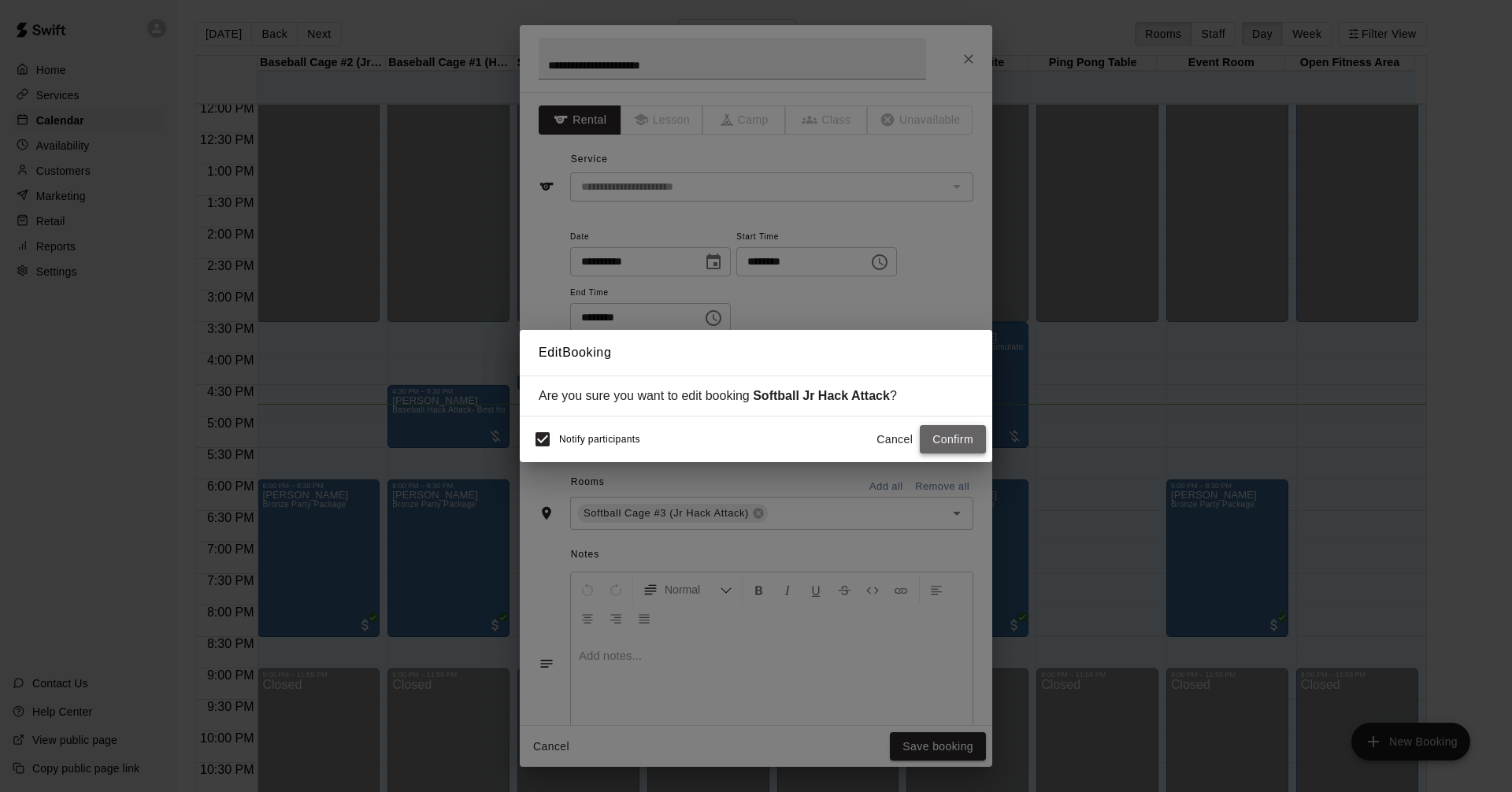
click at [974, 439] on button "Confirm" at bounding box center [953, 440] width 66 height 30
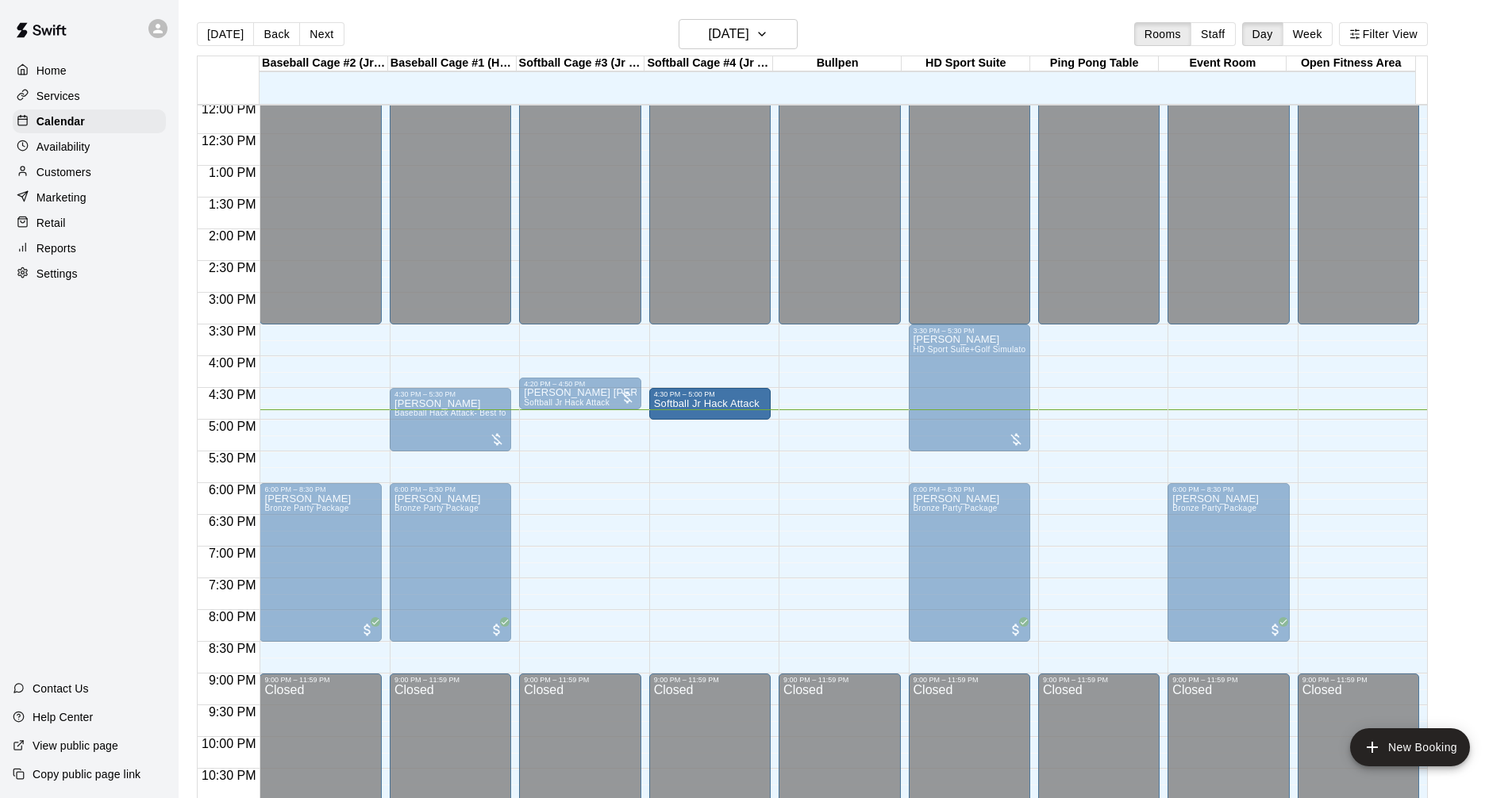
drag, startPoint x: 709, startPoint y: 410, endPoint x: 711, endPoint y: 393, distance: 17.1
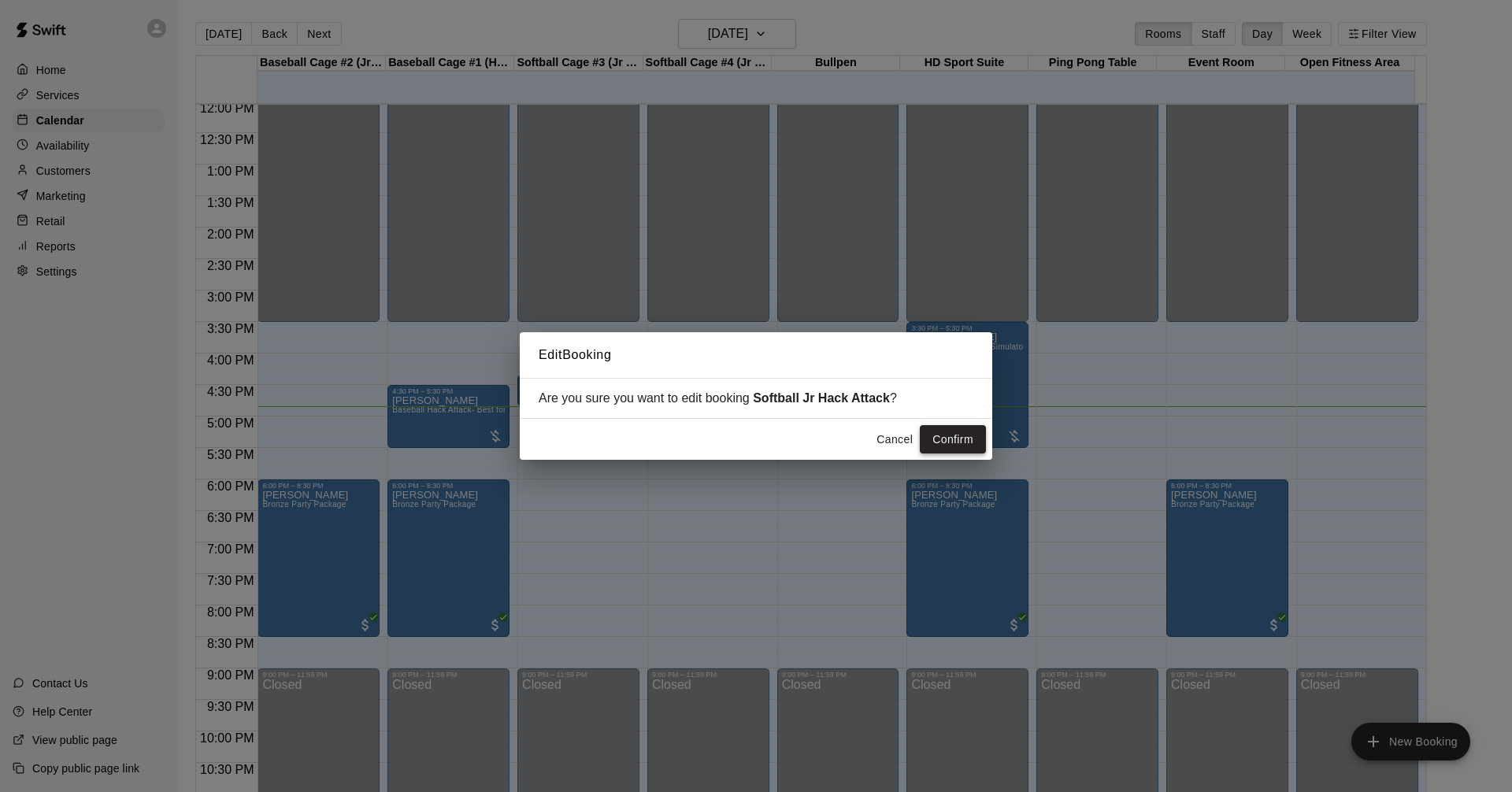
click at [946, 446] on button "Confirm" at bounding box center [953, 440] width 66 height 30
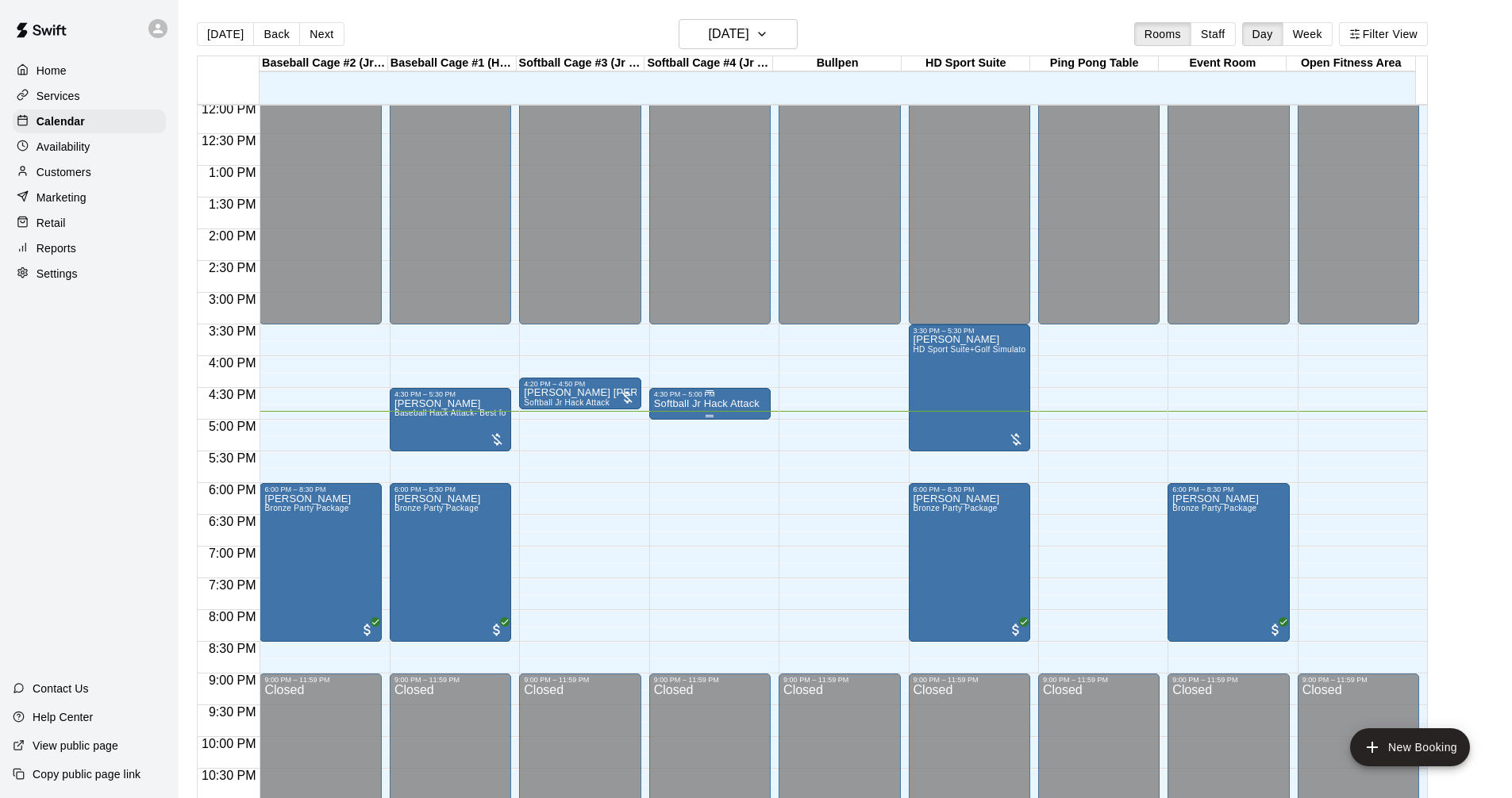
click at [738, 393] on div at bounding box center [710, 391] width 112 height 3
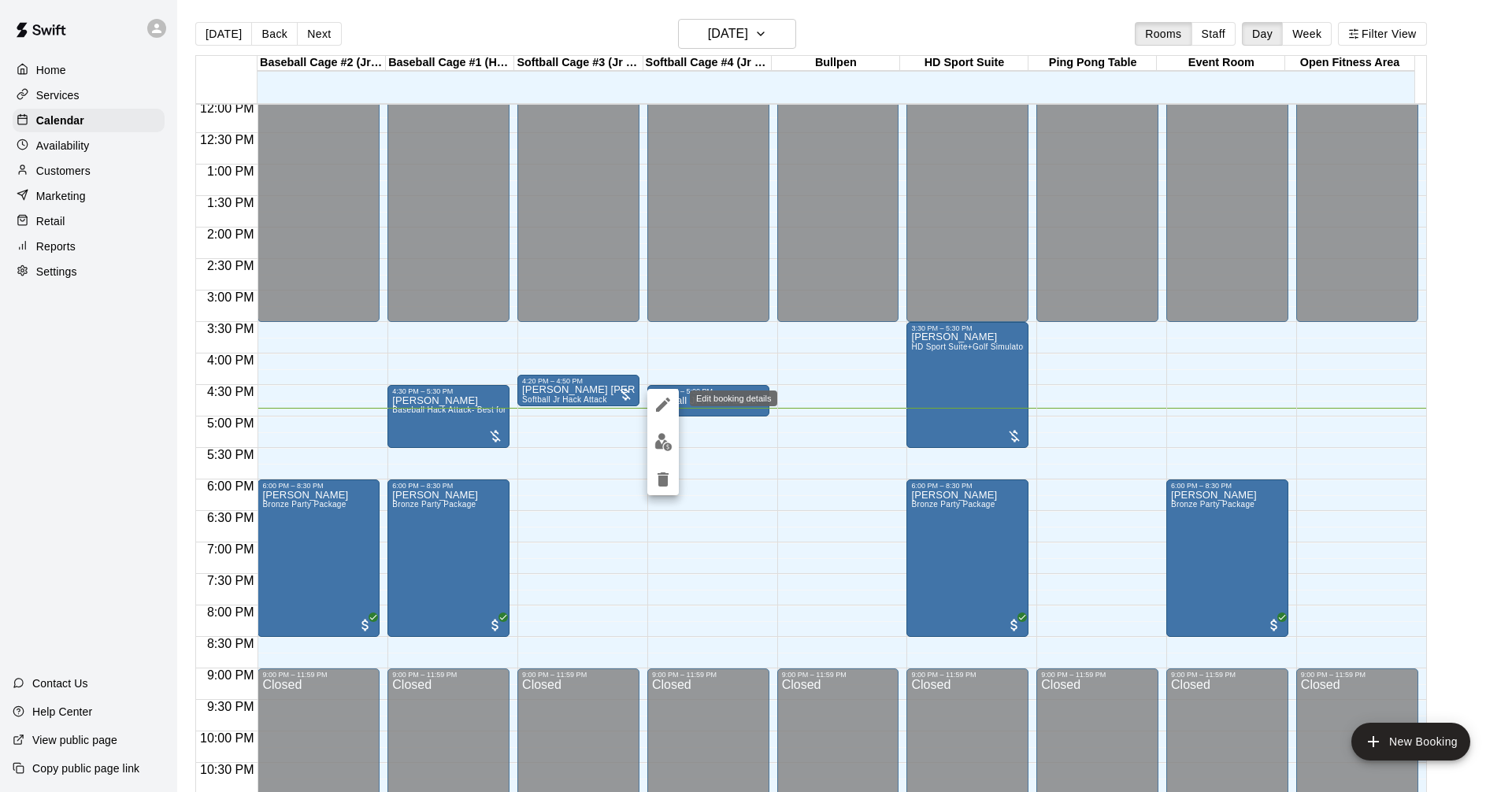
click at [664, 398] on icon "edit" at bounding box center [664, 405] width 19 height 19
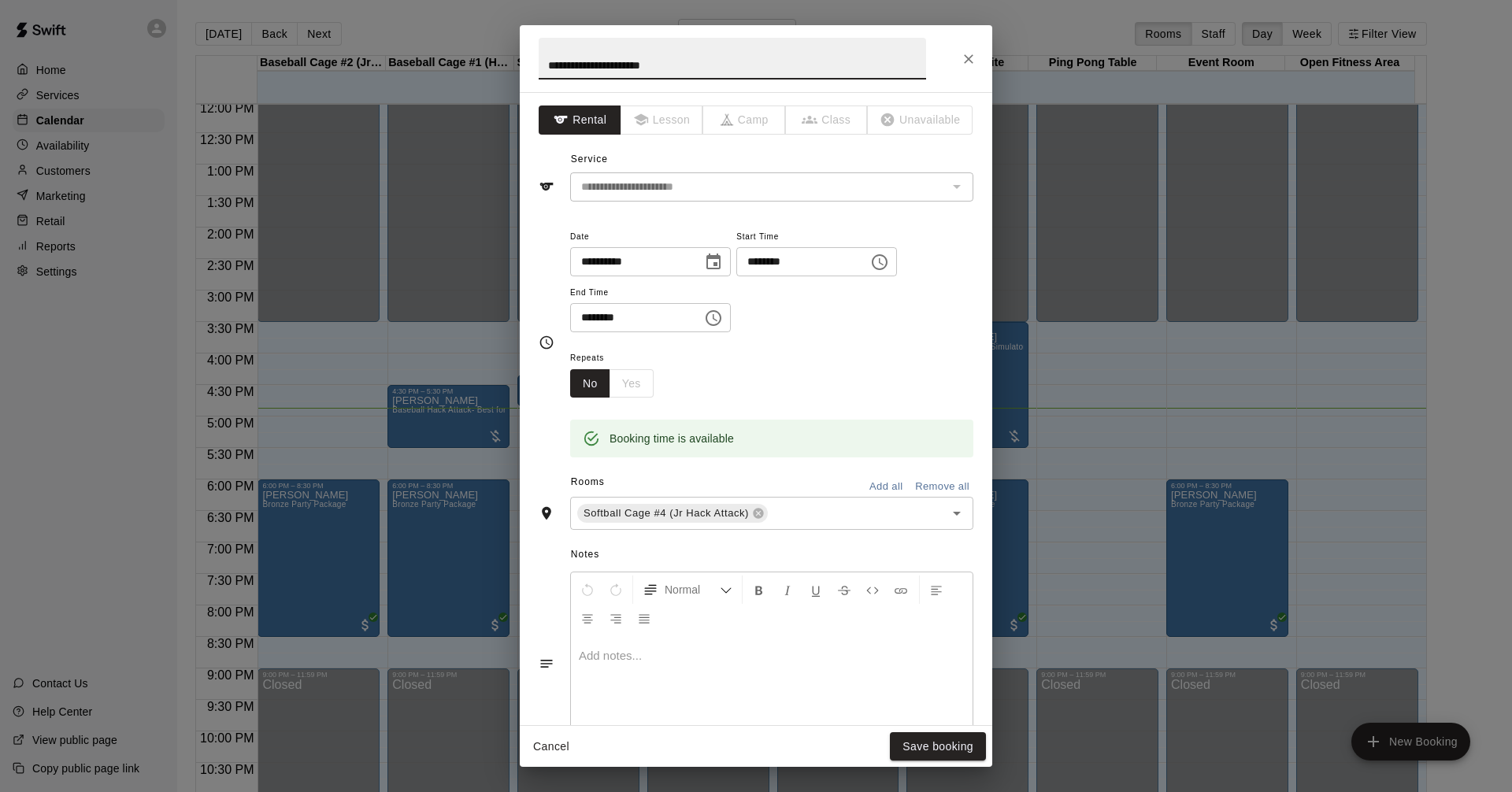
click at [722, 312] on icon "Choose time, selected time is 5:00 PM" at bounding box center [714, 318] width 16 height 16
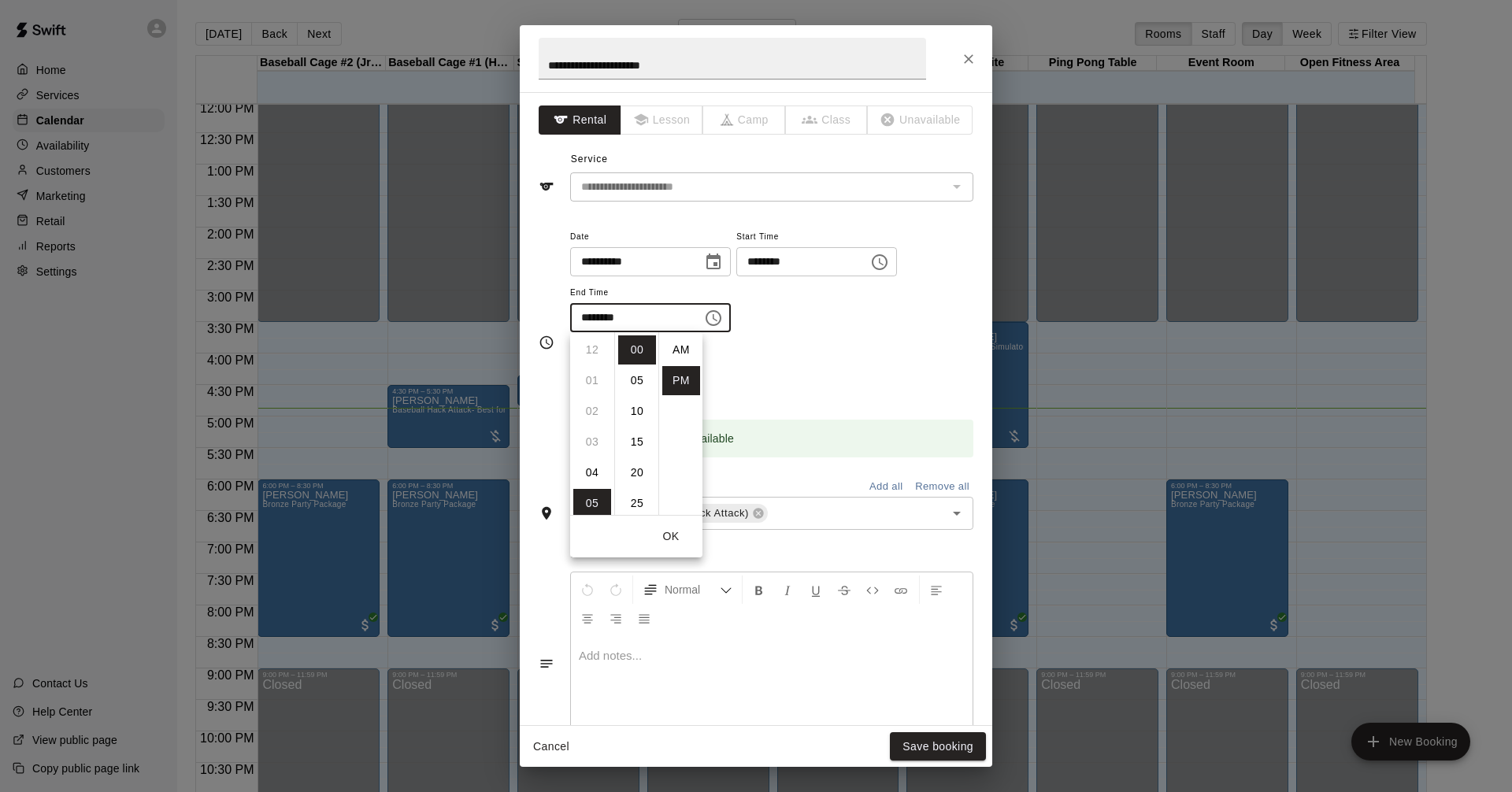
scroll to position [29, 0]
click at [589, 396] on li "04" at bounding box center [592, 399] width 38 height 30
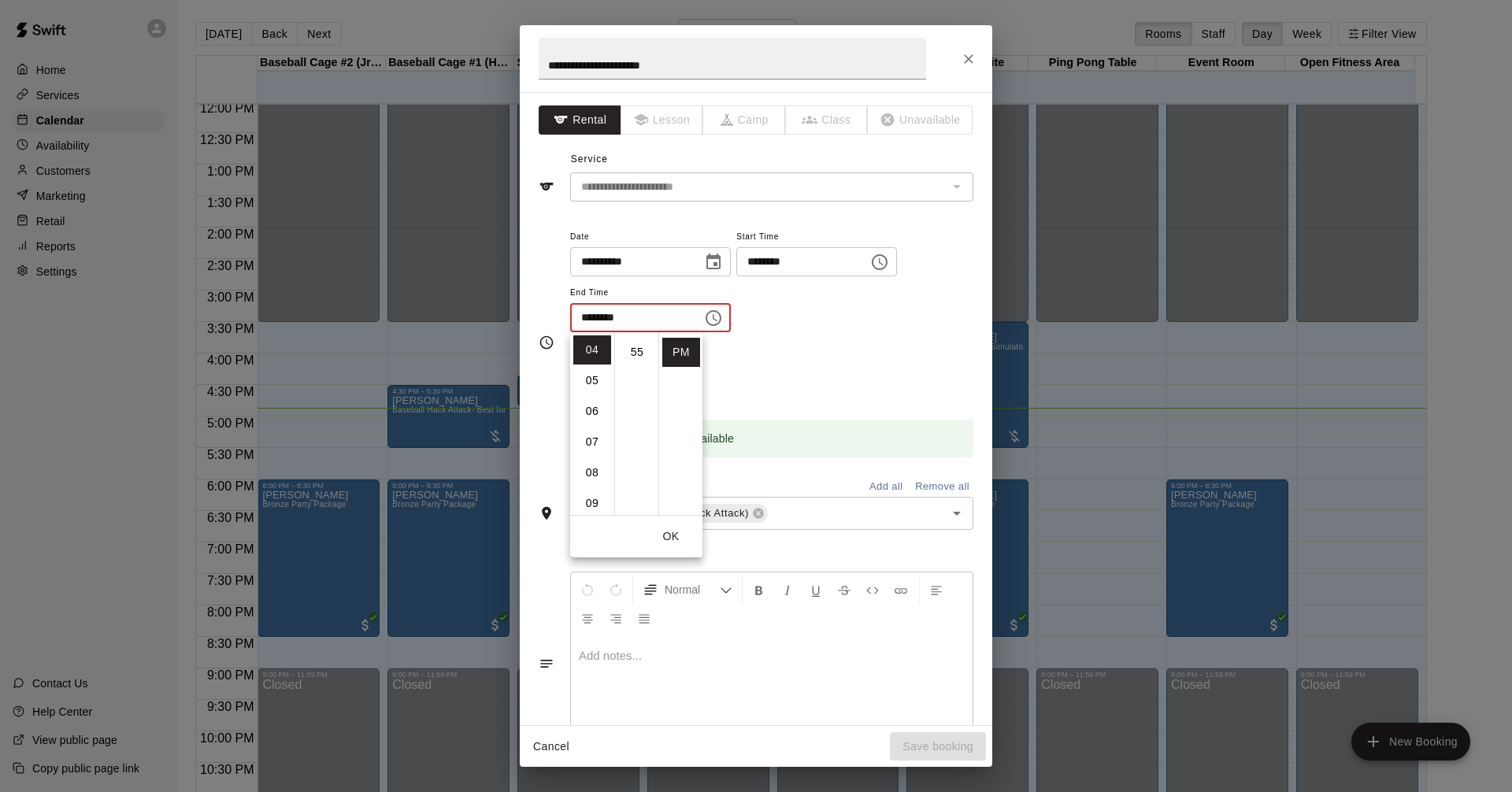
scroll to position [257, 0]
click at [644, 393] on li "50" at bounding box center [637, 400] width 38 height 30
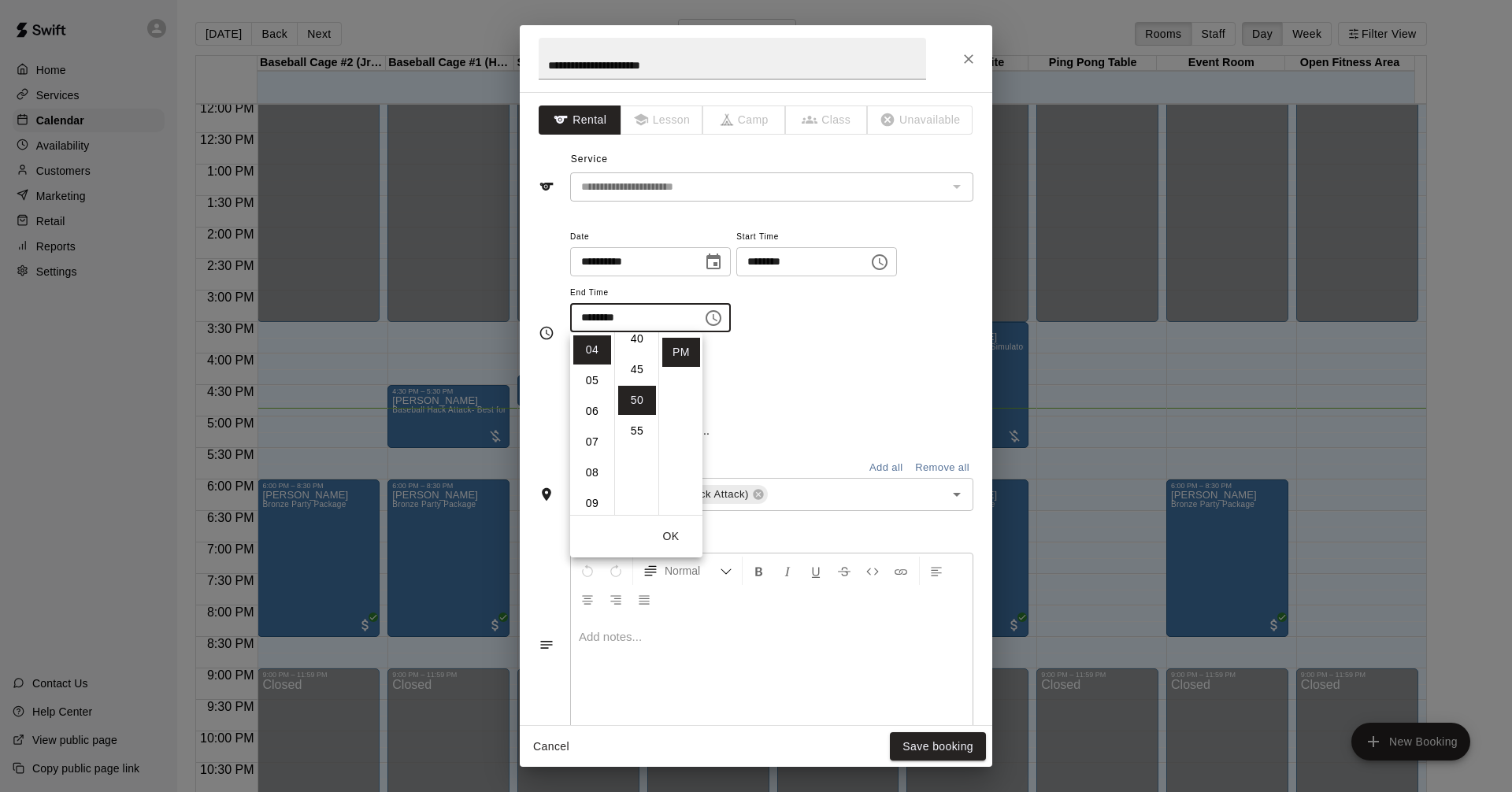
type input "********"
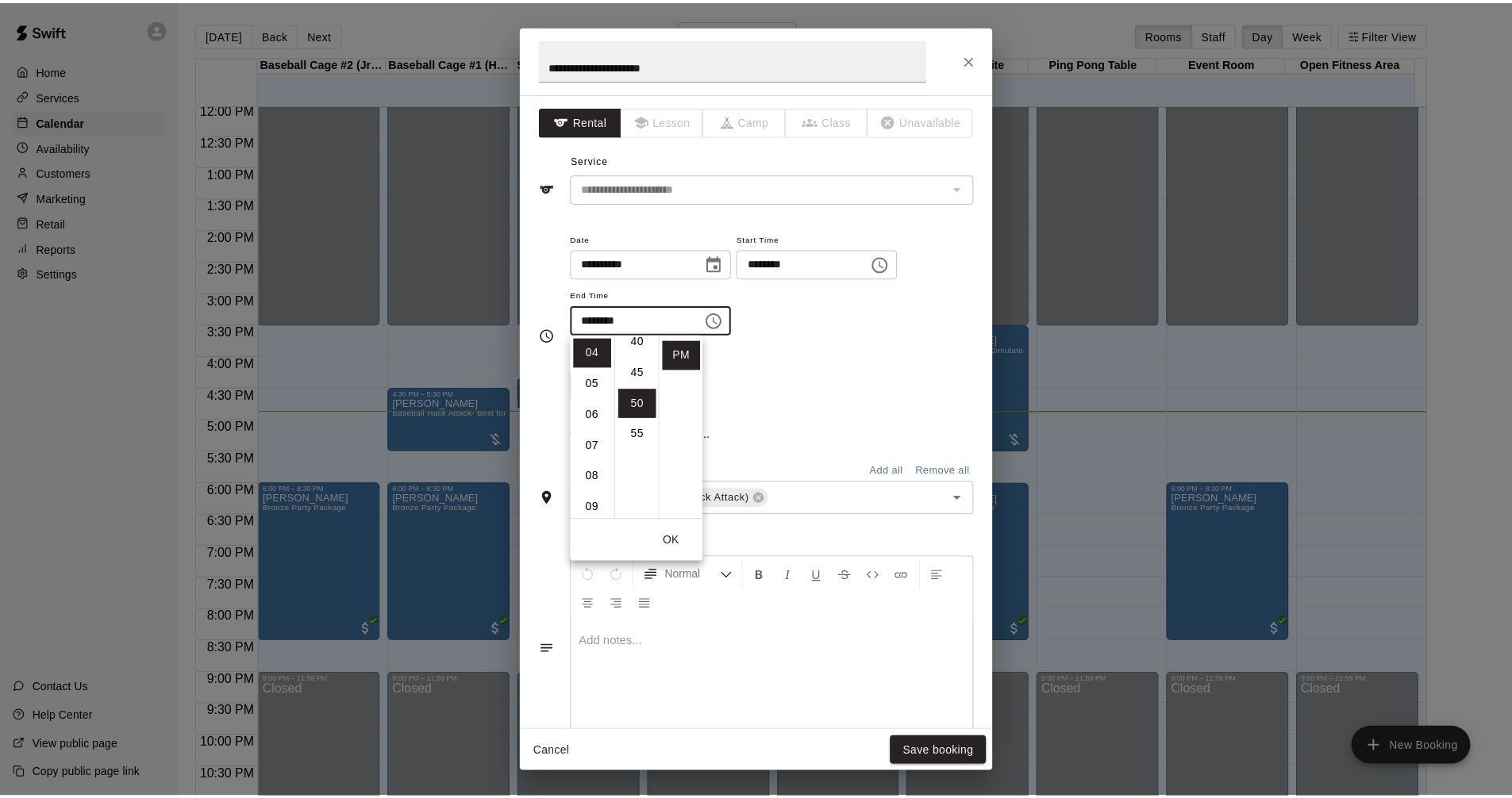
scroll to position [310, 0]
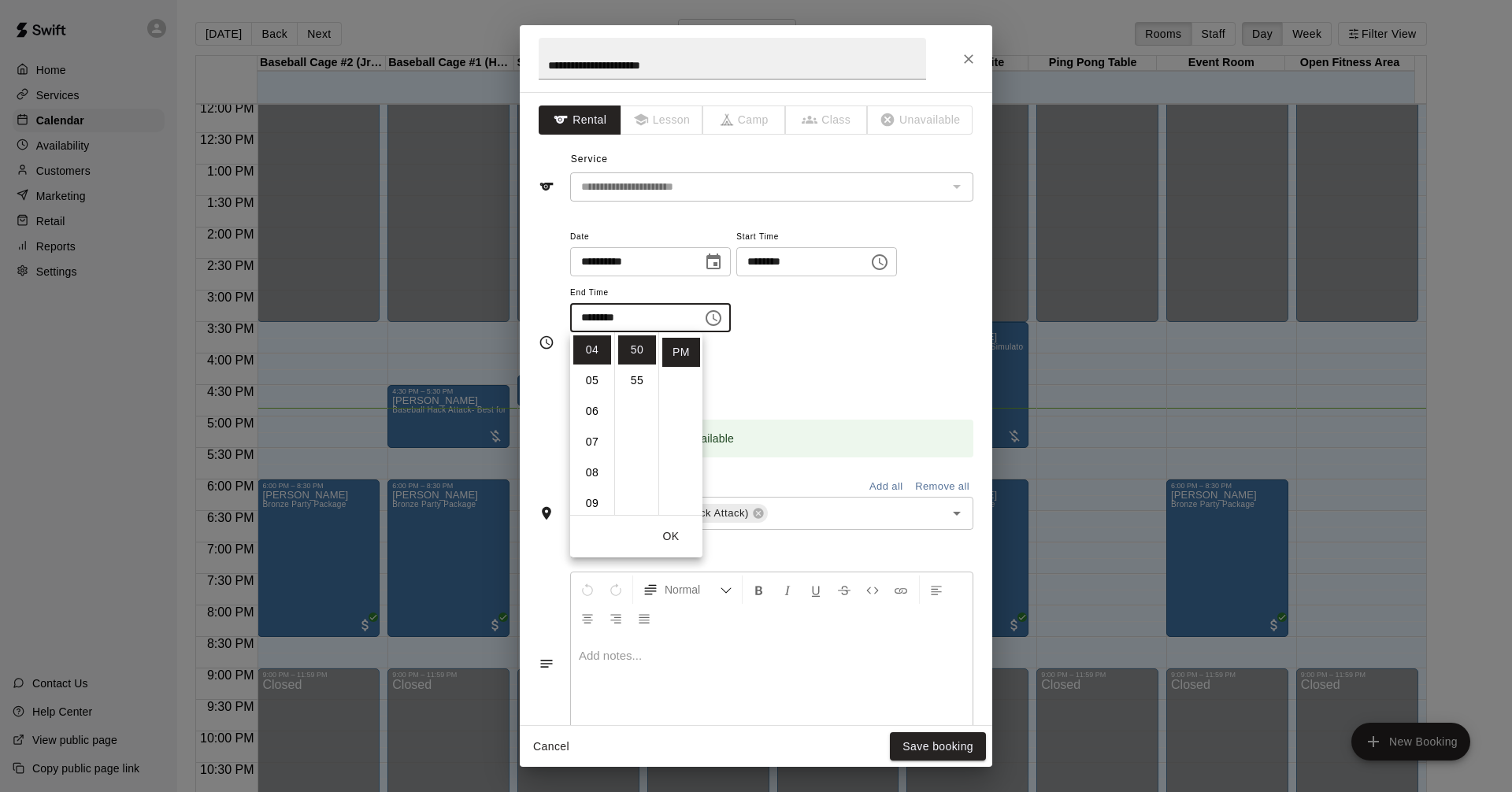
click at [888, 344] on div "**********" at bounding box center [772, 287] width 403 height 122
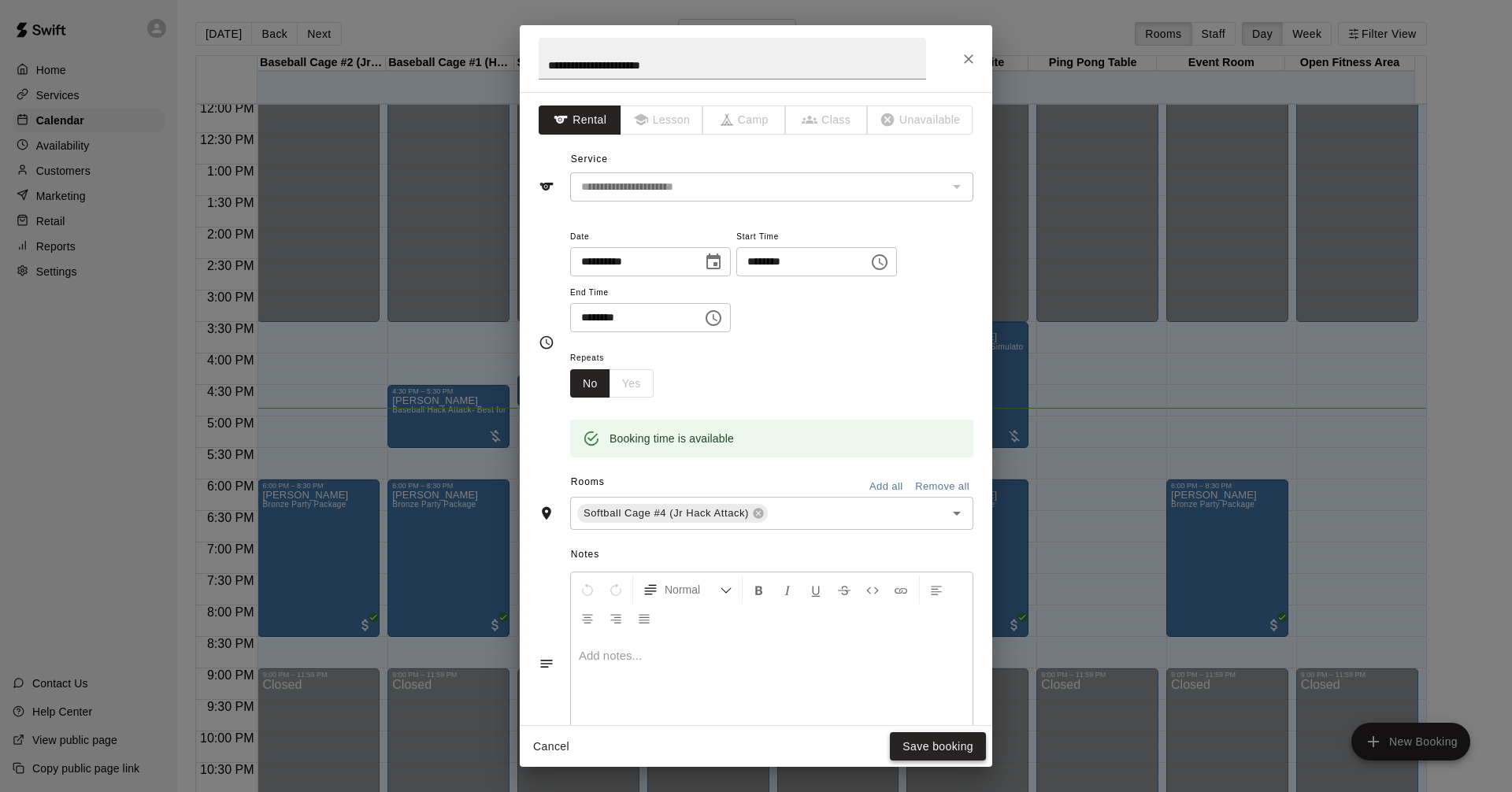
click at [960, 734] on button "Save booking" at bounding box center [938, 747] width 96 height 30
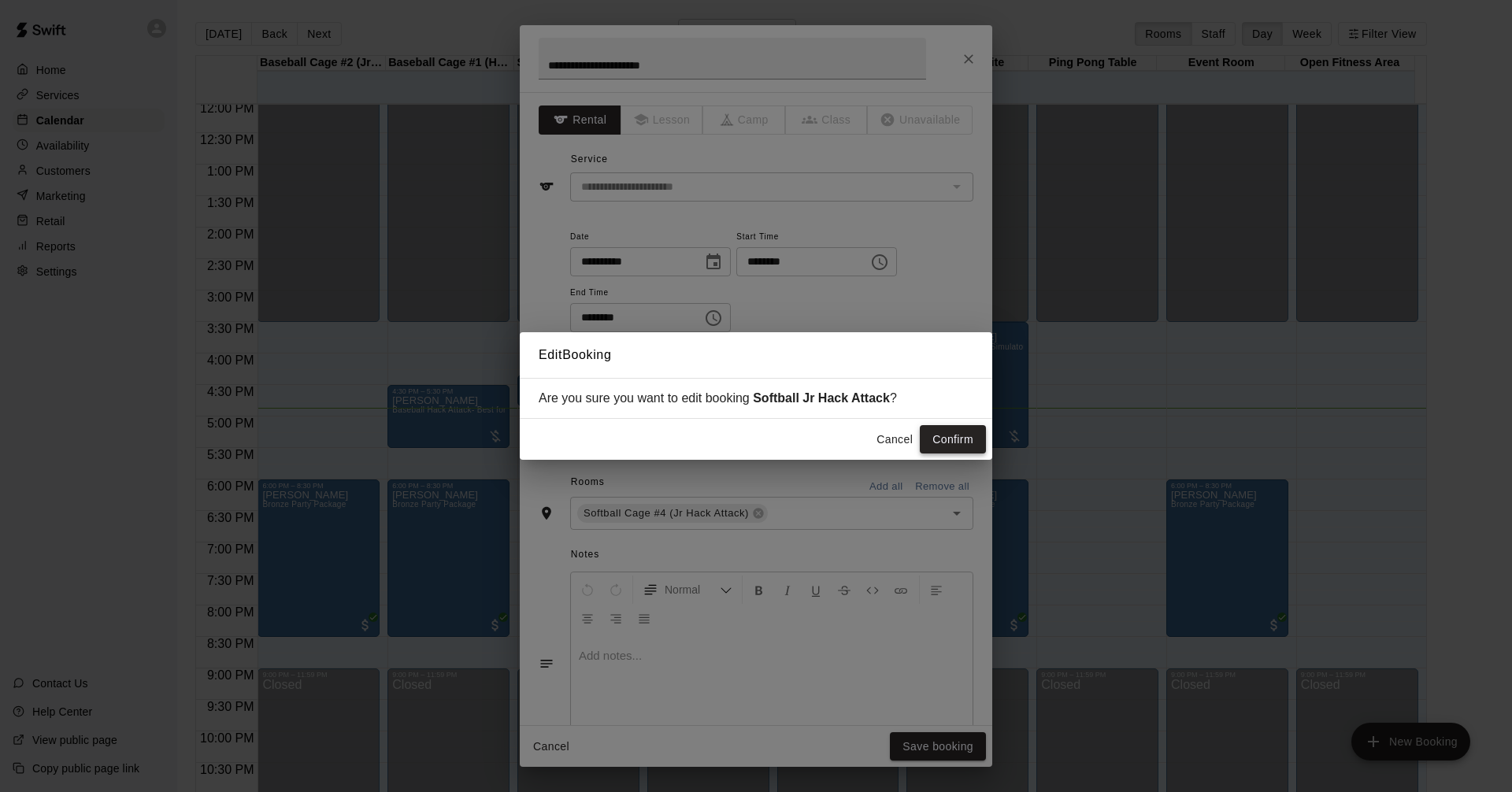
click at [956, 433] on button "Confirm" at bounding box center [953, 440] width 66 height 30
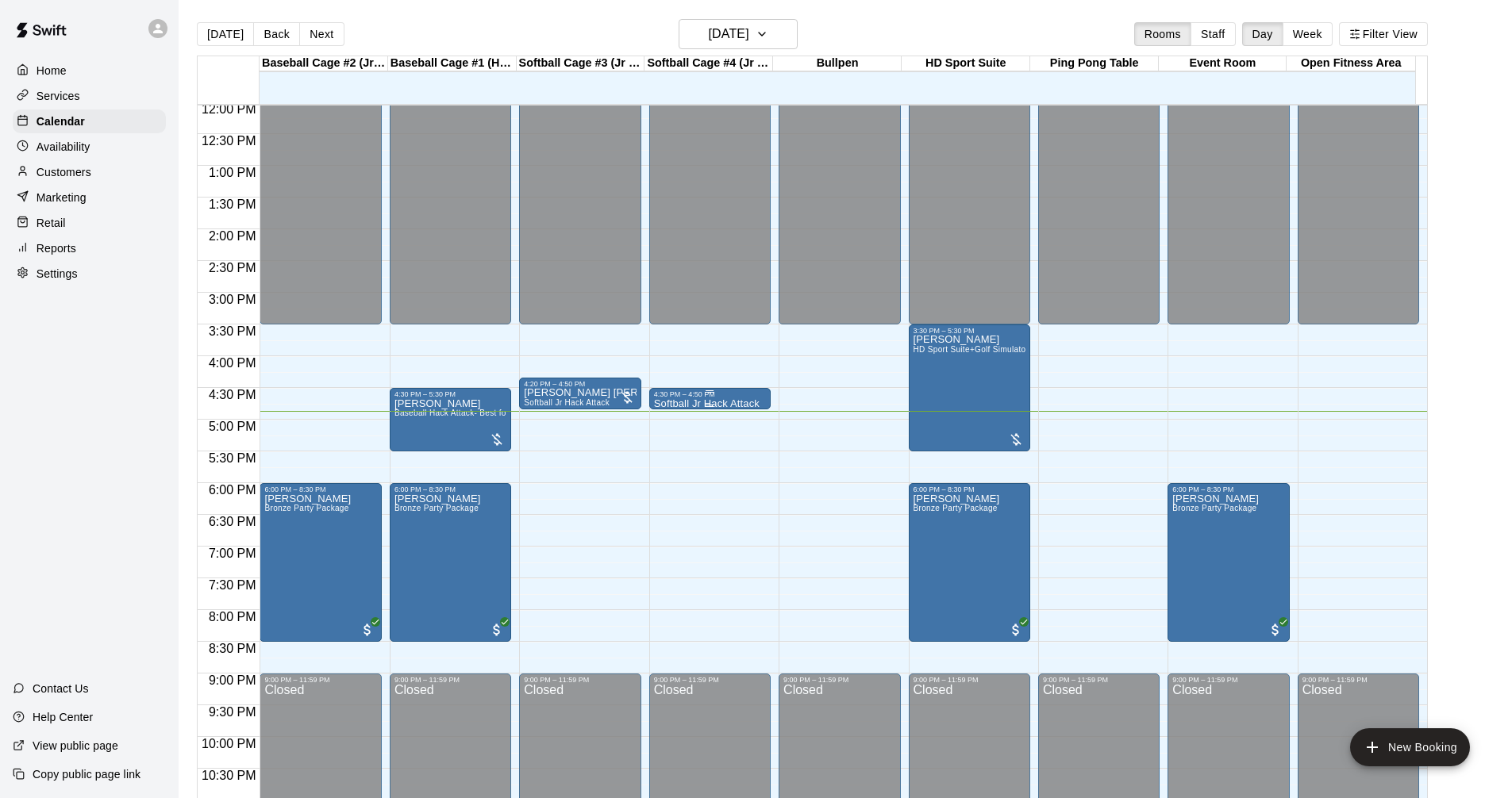
click at [712, 398] on div "4:30 PM – 4:50 PM" at bounding box center [710, 394] width 112 height 8
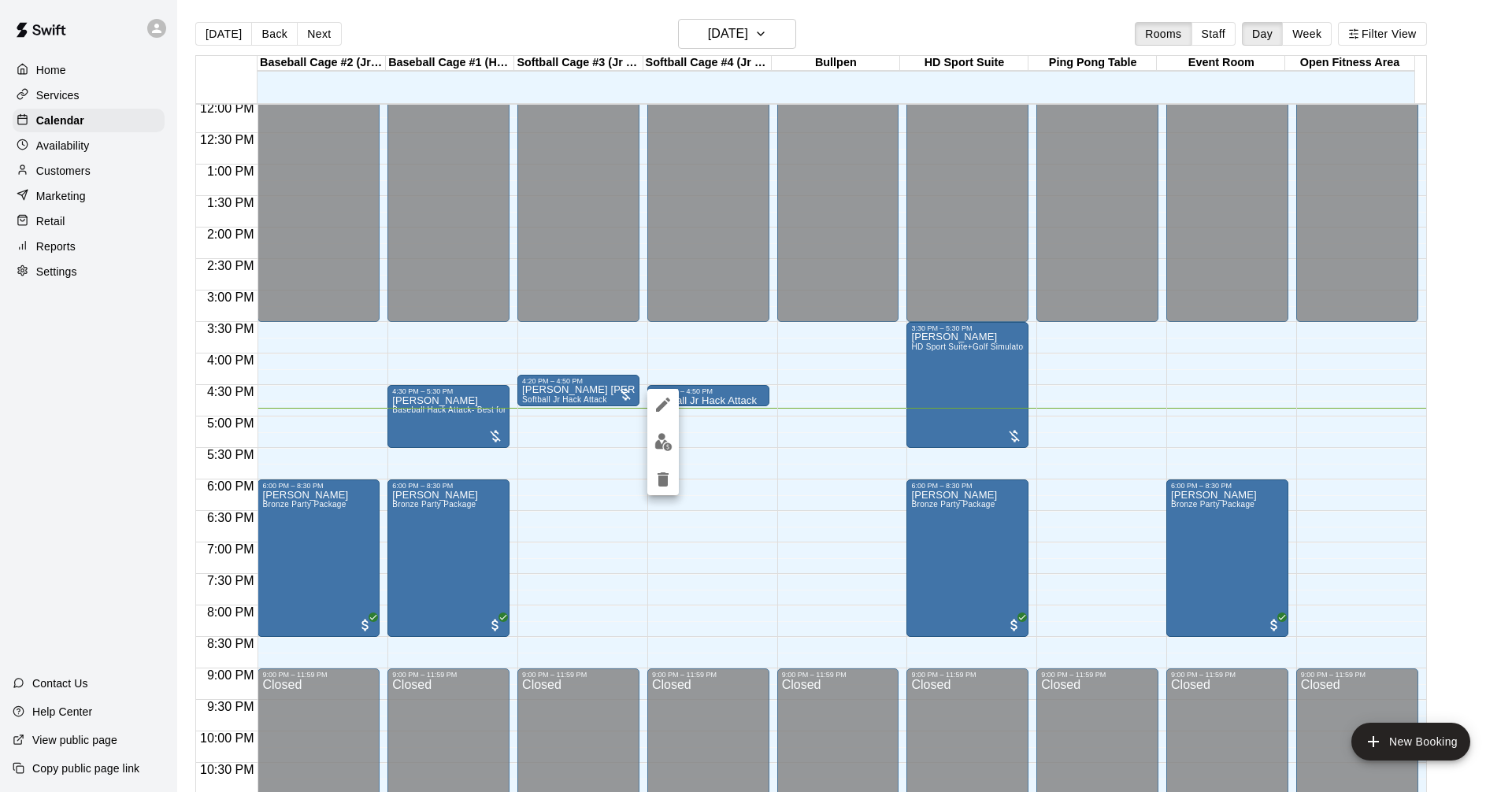
click at [890, 20] on div at bounding box center [756, 396] width 1512 height 792
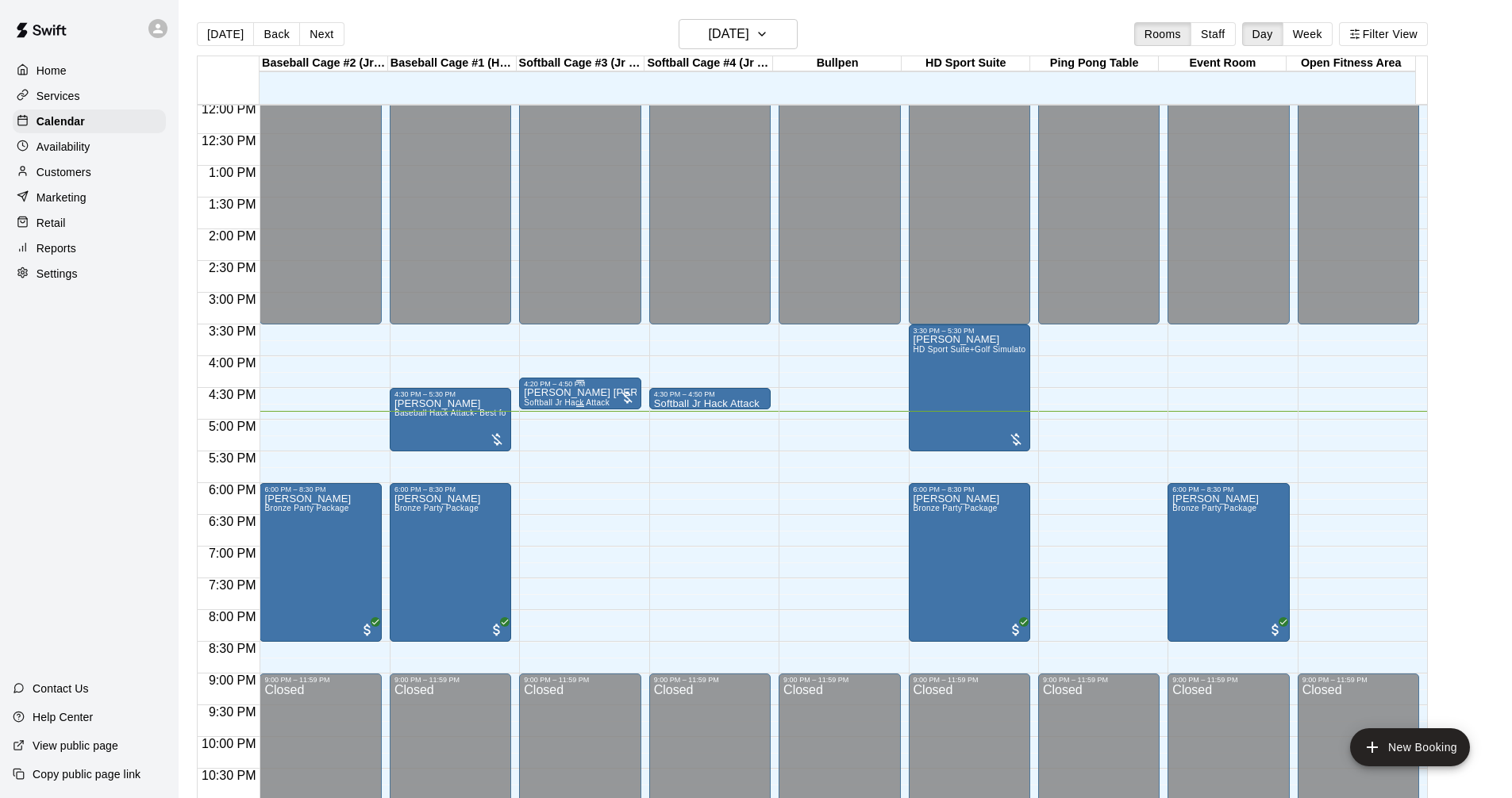
click at [590, 393] on p "[PERSON_NAME] [PERSON_NAME]" at bounding box center [580, 393] width 112 height 0
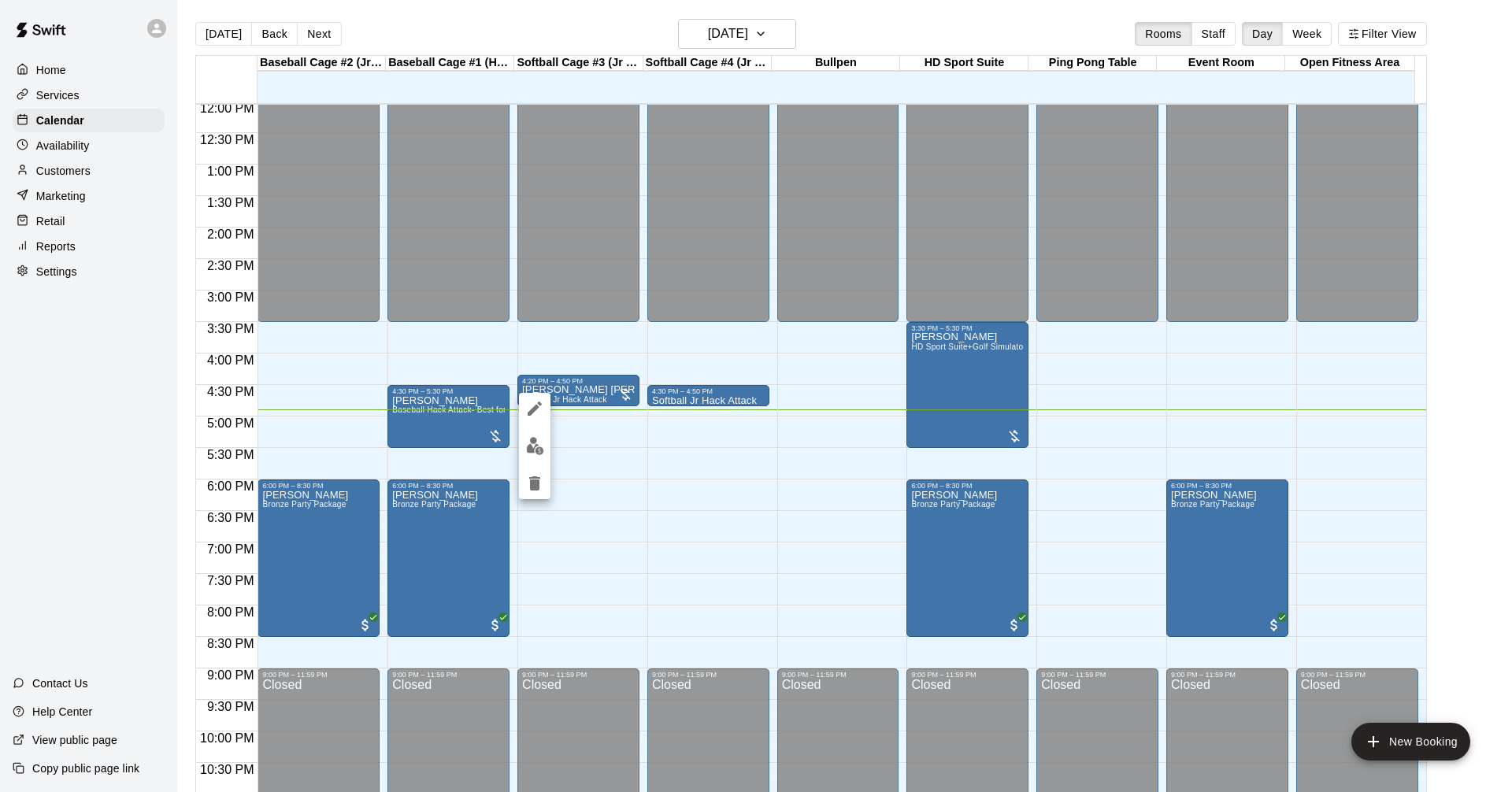
click at [610, 390] on div at bounding box center [756, 396] width 1512 height 792
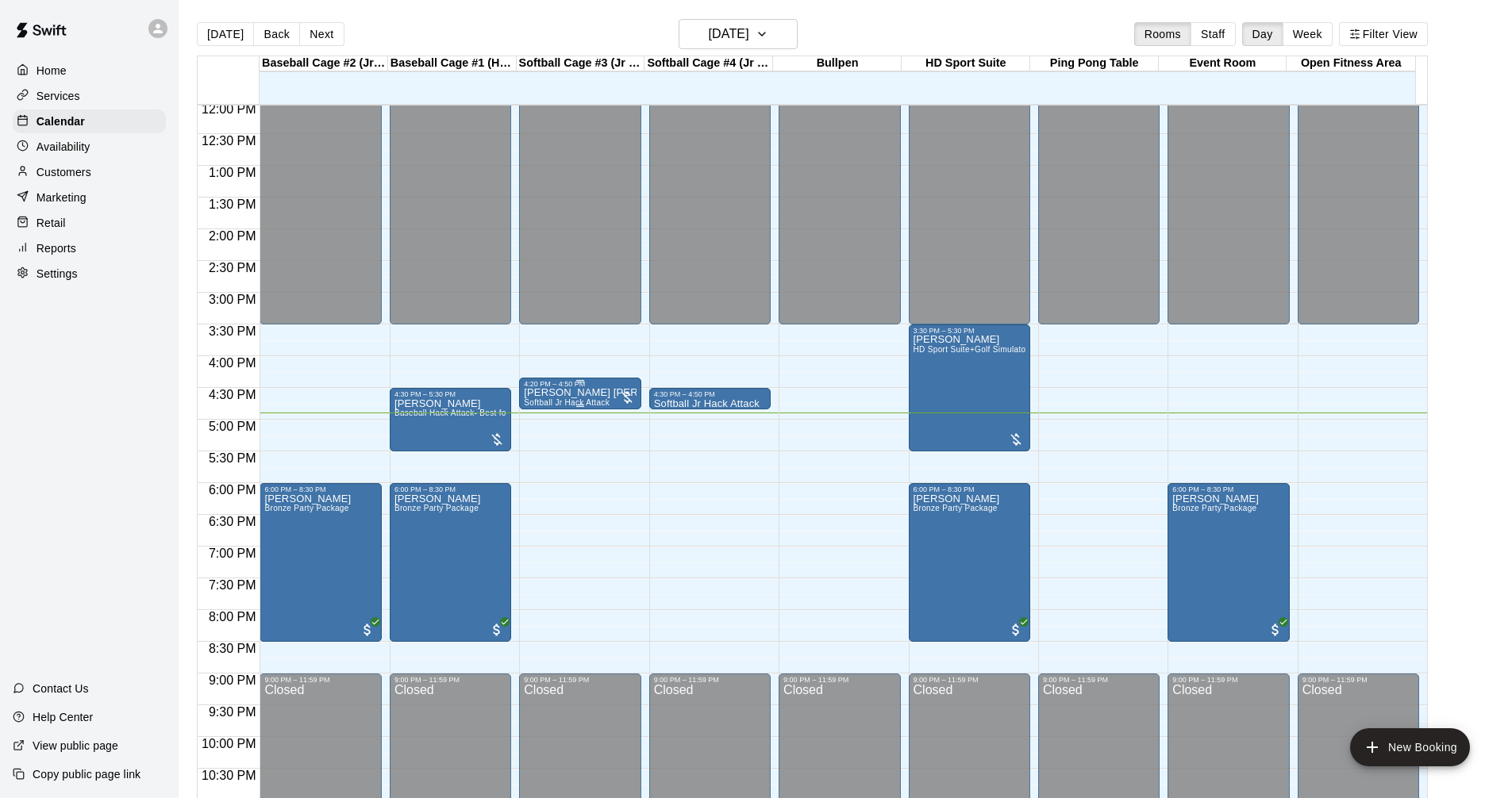
click at [572, 401] on span "Softball Jr Hack Attack" at bounding box center [567, 402] width 86 height 9
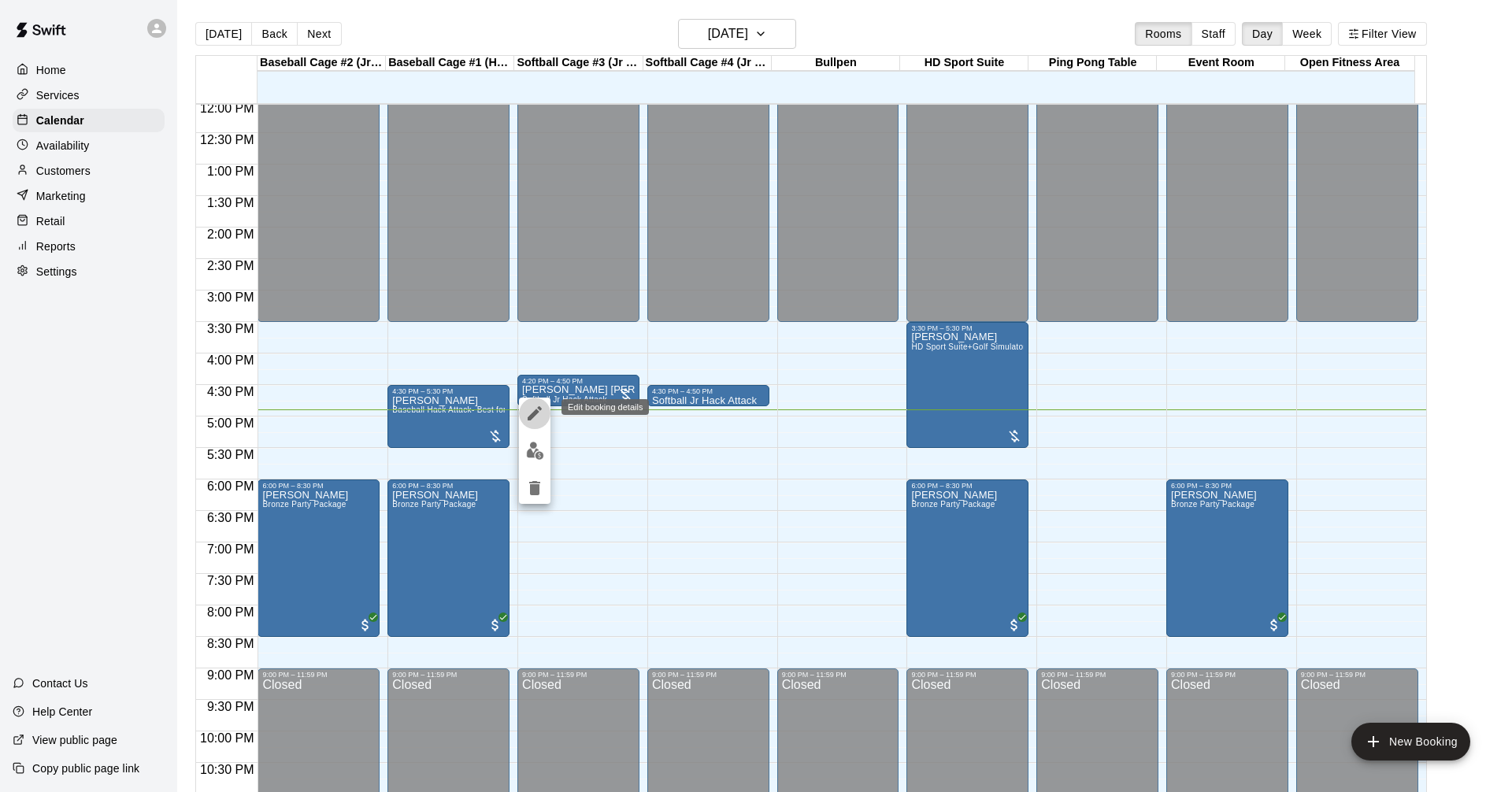
click at [538, 410] on icon "edit" at bounding box center [535, 413] width 19 height 19
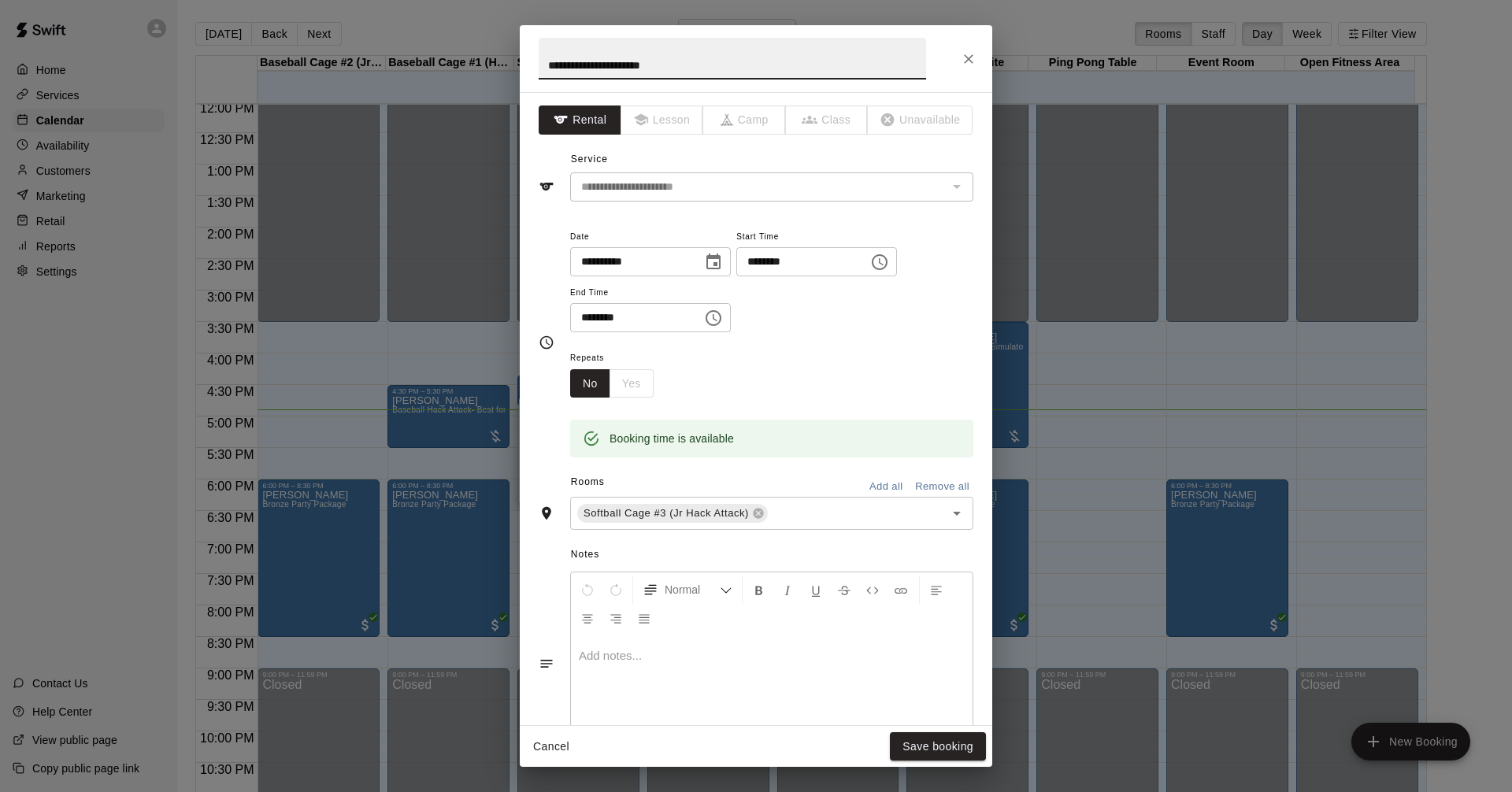
click at [953, 325] on div "**********" at bounding box center [772, 280] width 403 height 106
click at [947, 342] on div "**********" at bounding box center [772, 287] width 403 height 122
click at [914, 353] on div "Repeats No Yes" at bounding box center [772, 373] width 403 height 50
click at [970, 58] on icon "Close" at bounding box center [968, 59] width 16 height 16
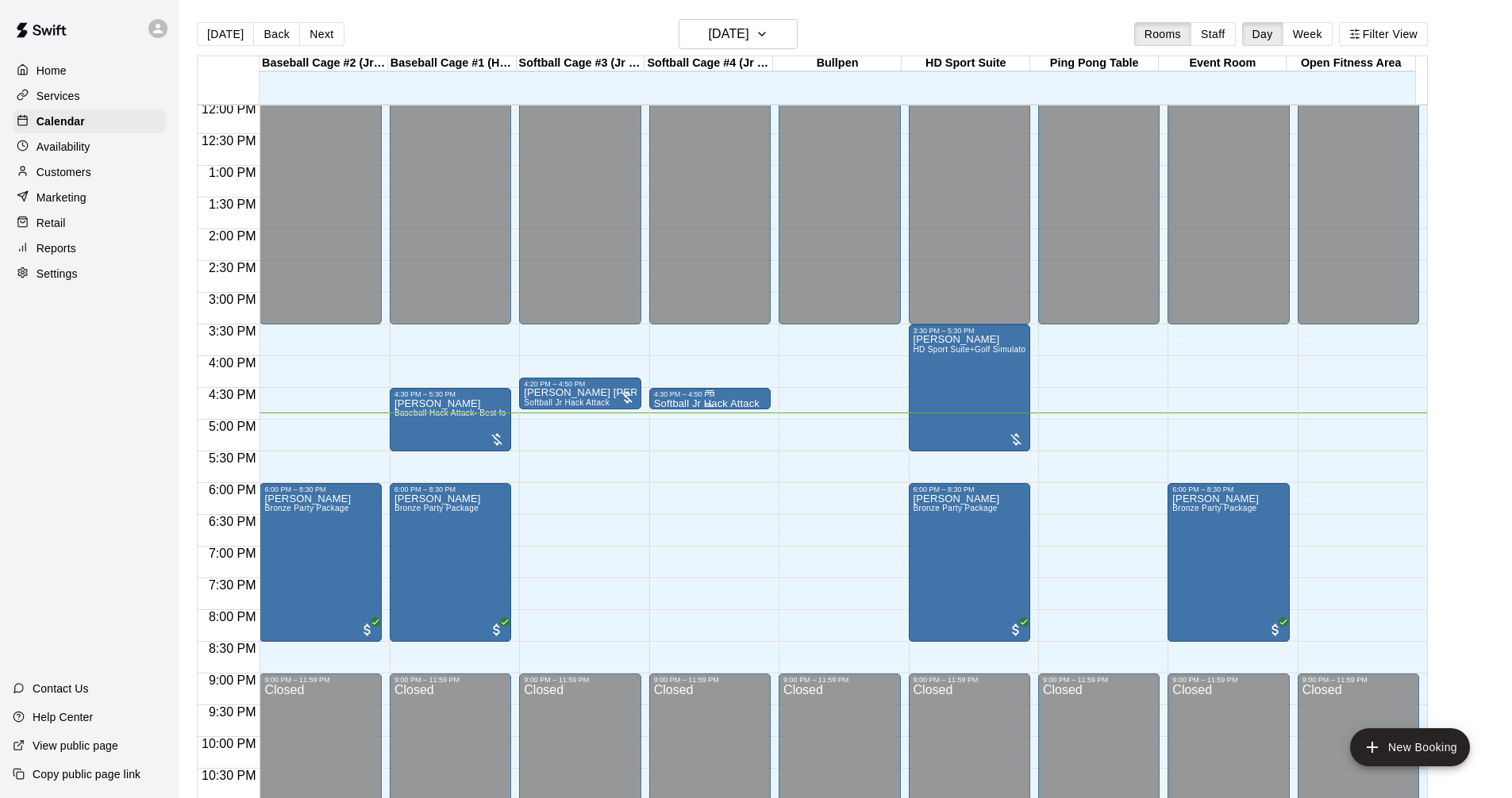
click at [733, 393] on div at bounding box center [710, 391] width 112 height 3
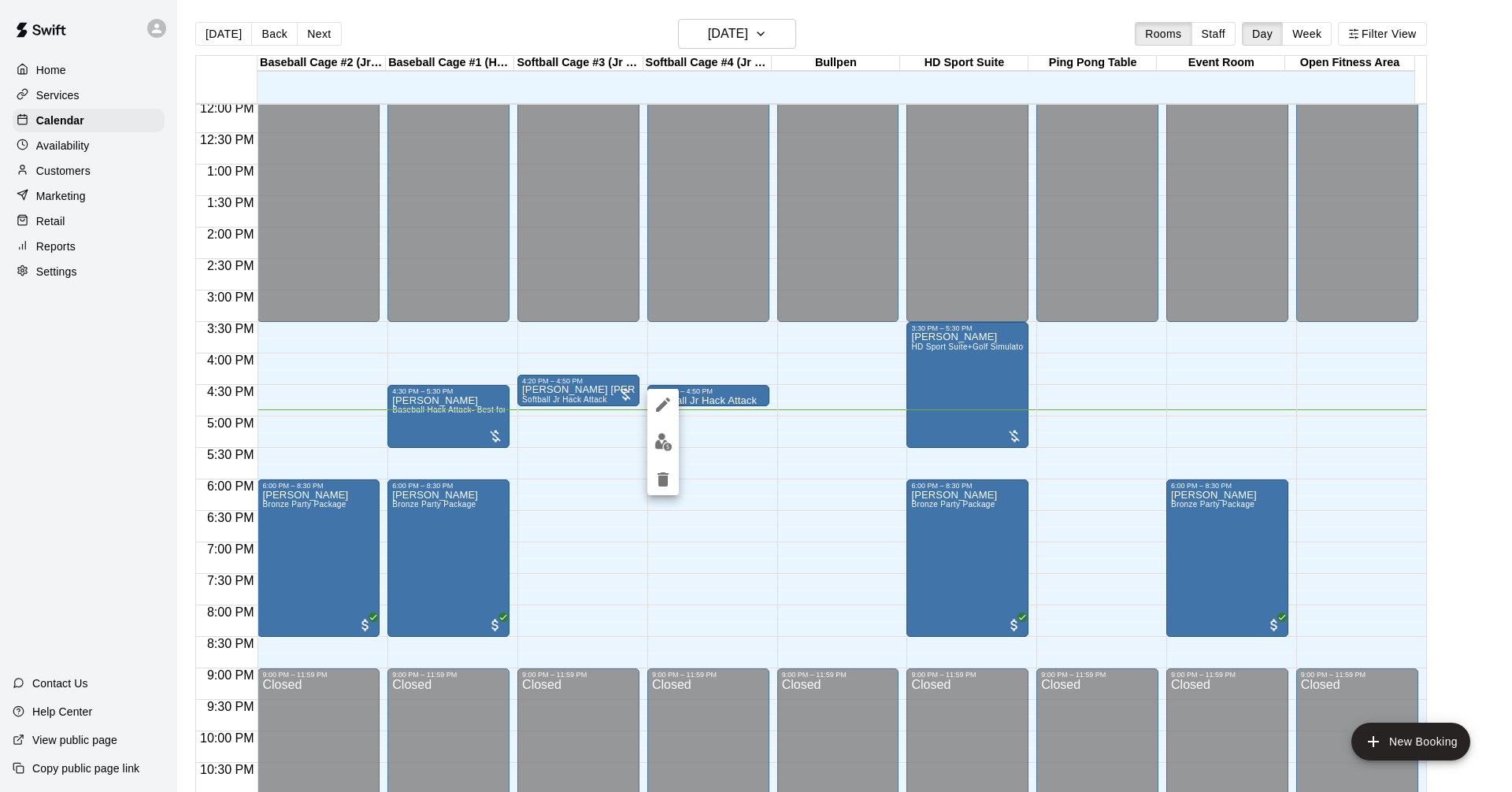
click at [583, 386] on div at bounding box center [756, 396] width 1512 height 792
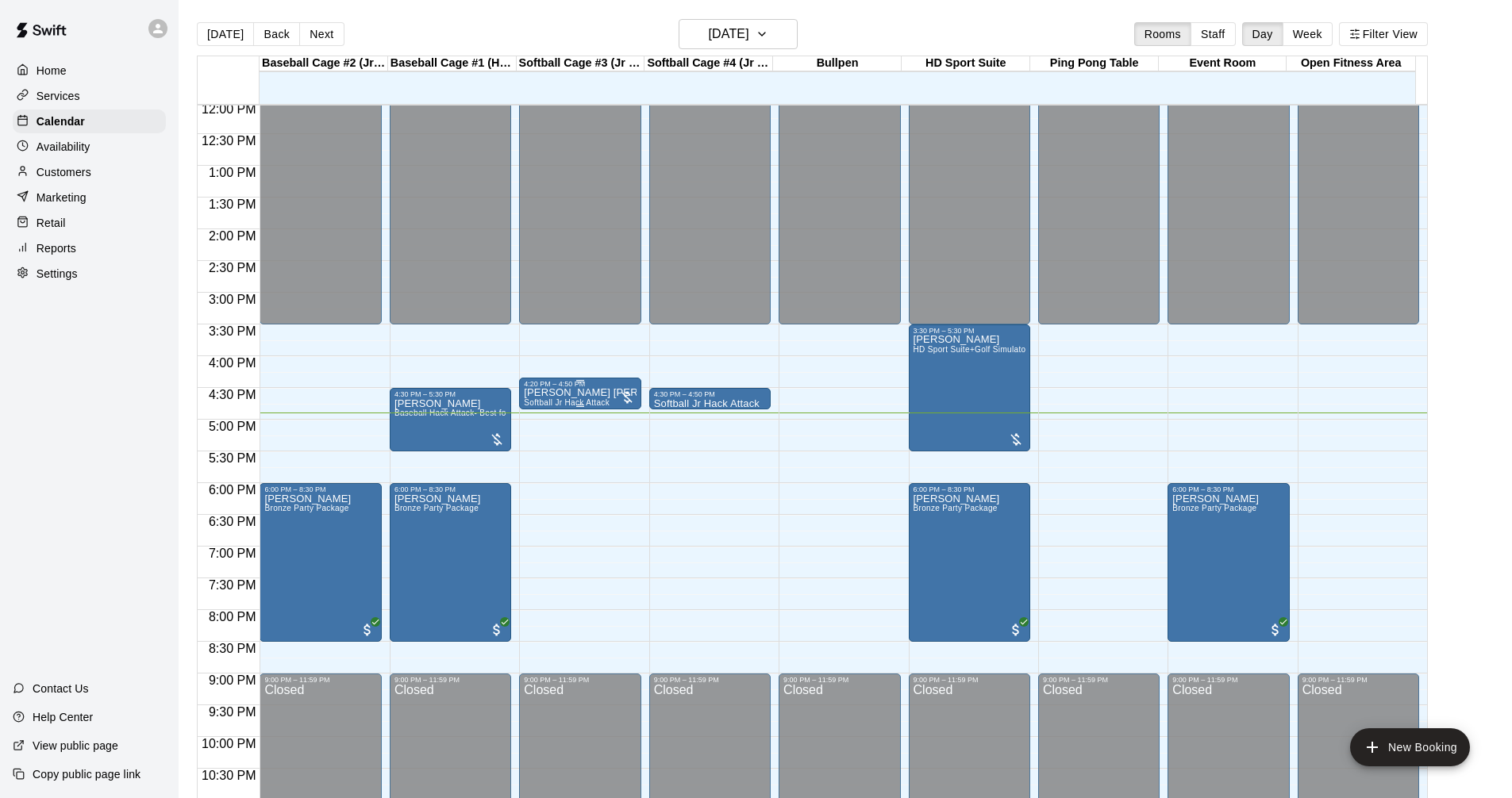
click at [598, 393] on p "[PERSON_NAME] [PERSON_NAME]" at bounding box center [580, 393] width 112 height 0
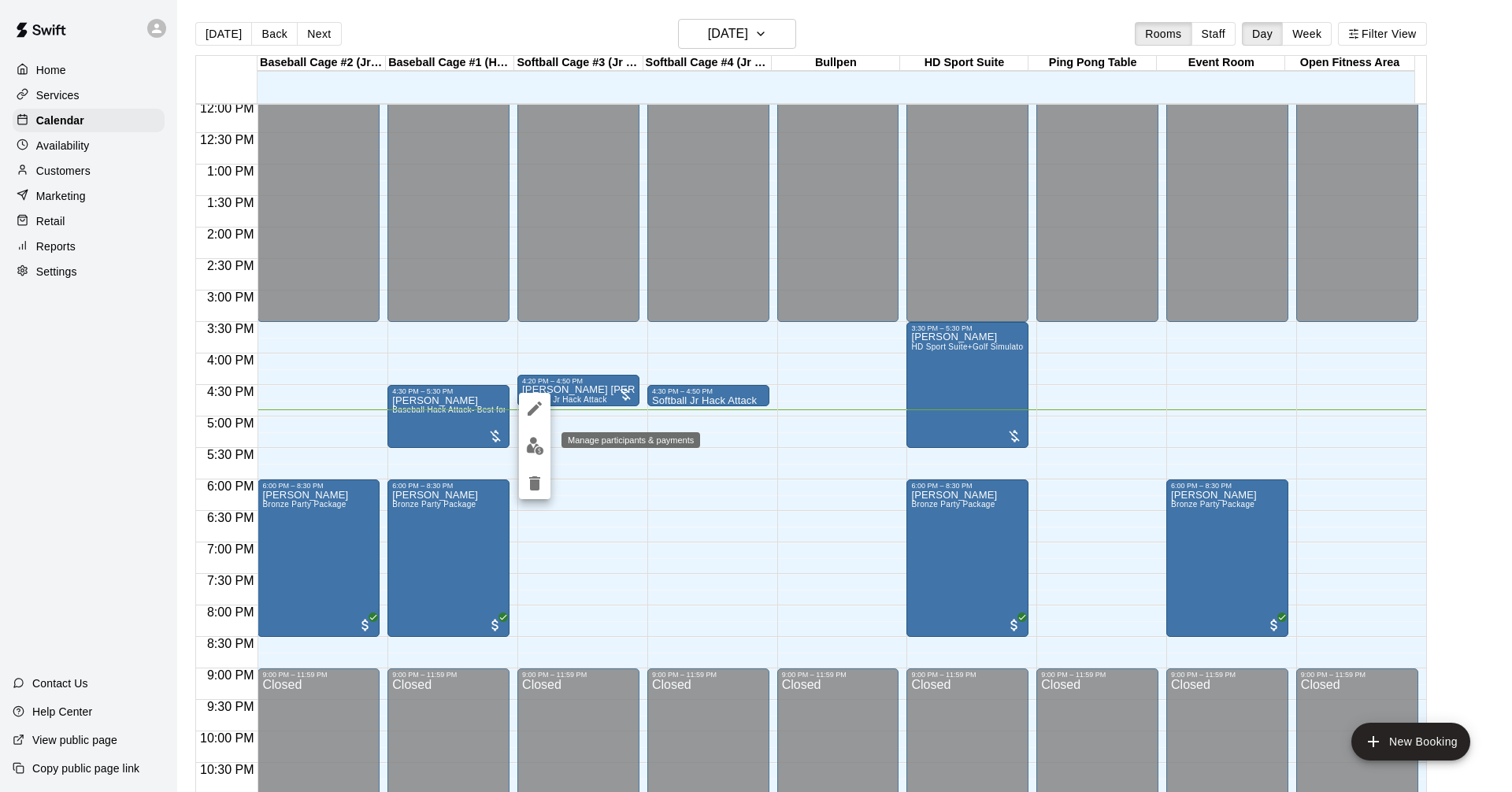
click at [544, 448] on img "edit" at bounding box center [535, 446] width 18 height 18
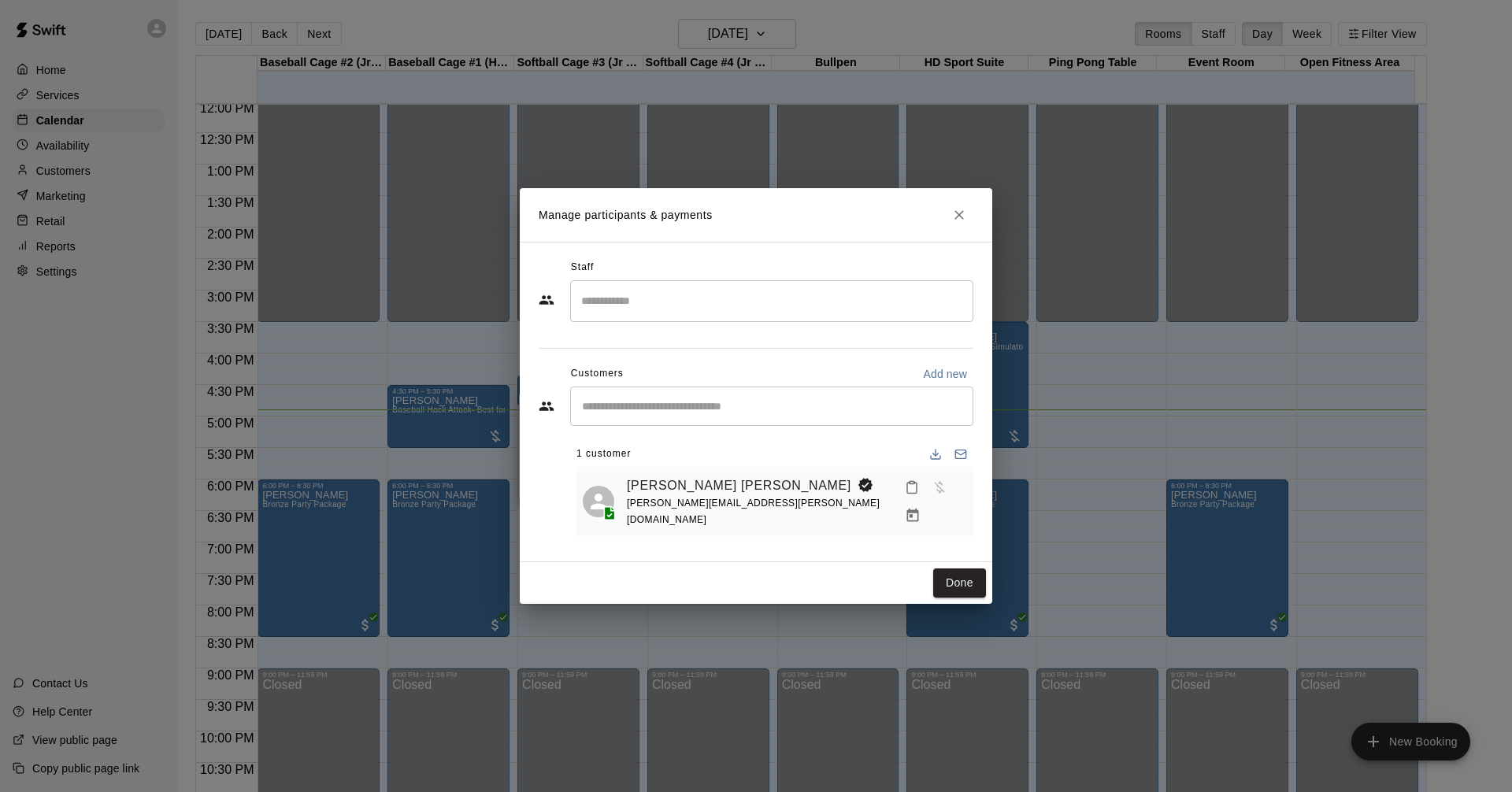
click at [921, 508] on icon "Manage bookings & payment" at bounding box center [913, 516] width 16 height 16
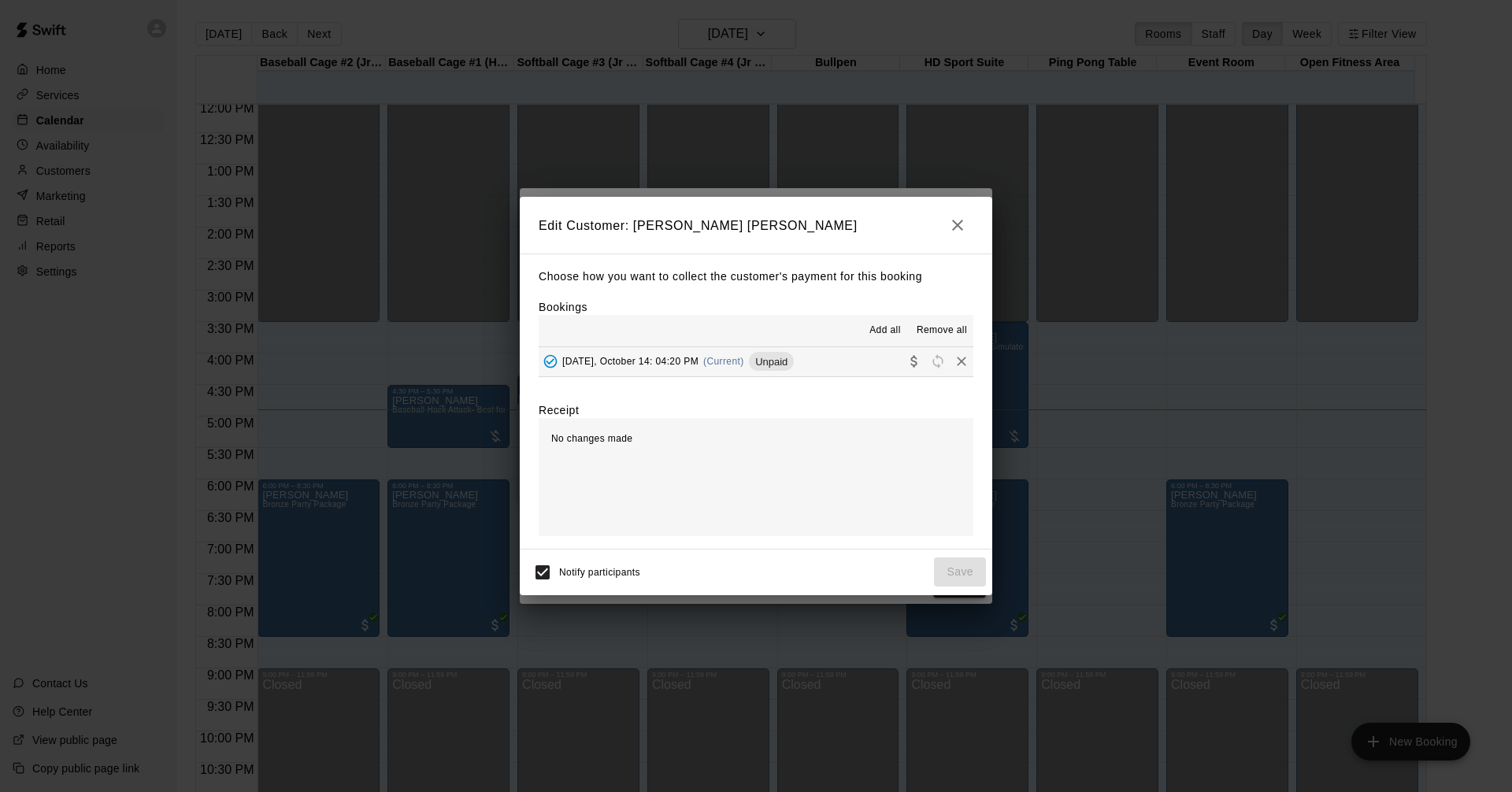
click at [815, 367] on button "[DATE], October 14: 04:20 PM (Current) Unpaid" at bounding box center [756, 362] width 435 height 30
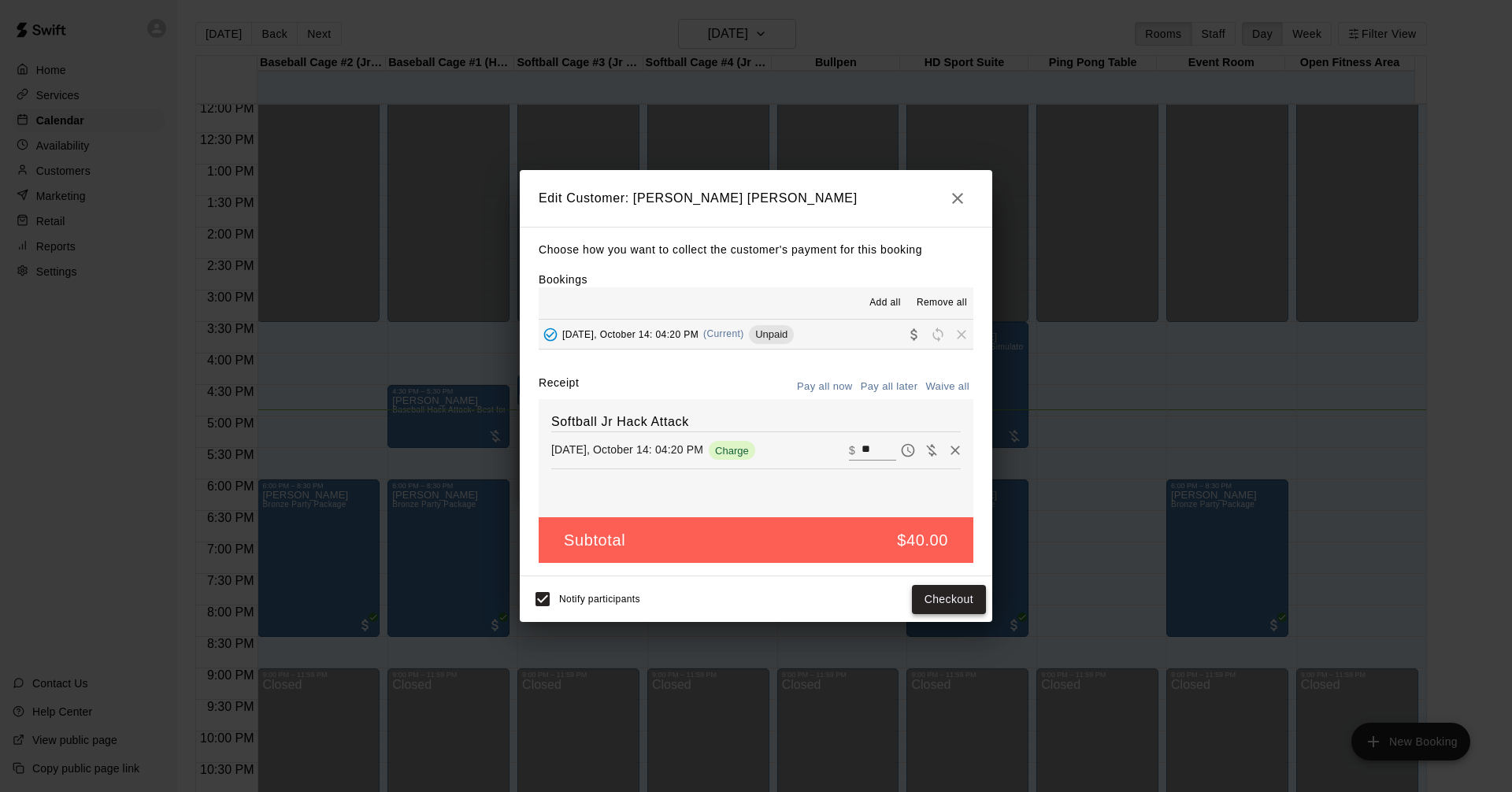
click at [949, 597] on button "Checkout" at bounding box center [948, 600] width 74 height 30
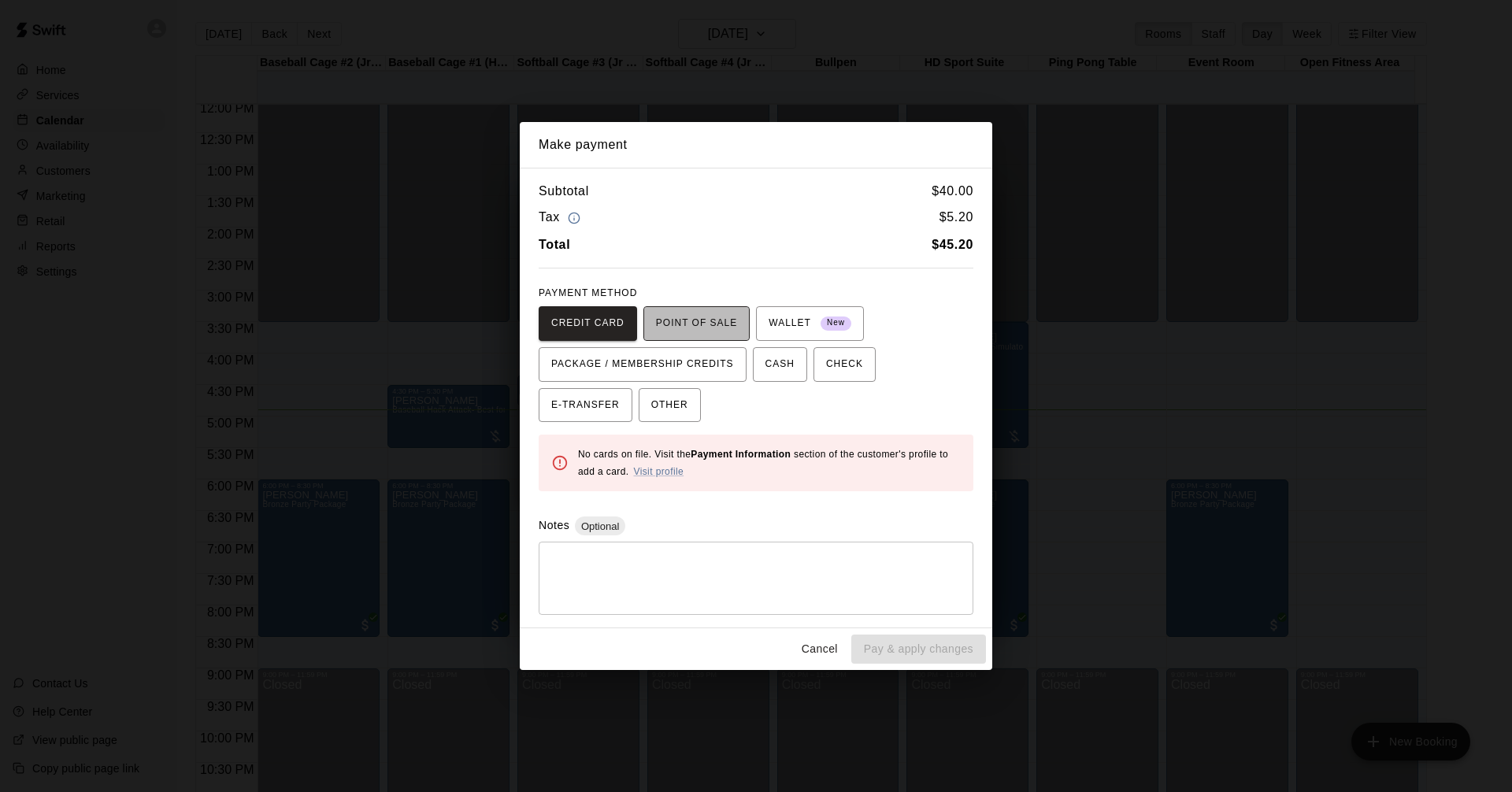
click at [707, 315] on span "POINT OF SALE" at bounding box center [696, 323] width 81 height 25
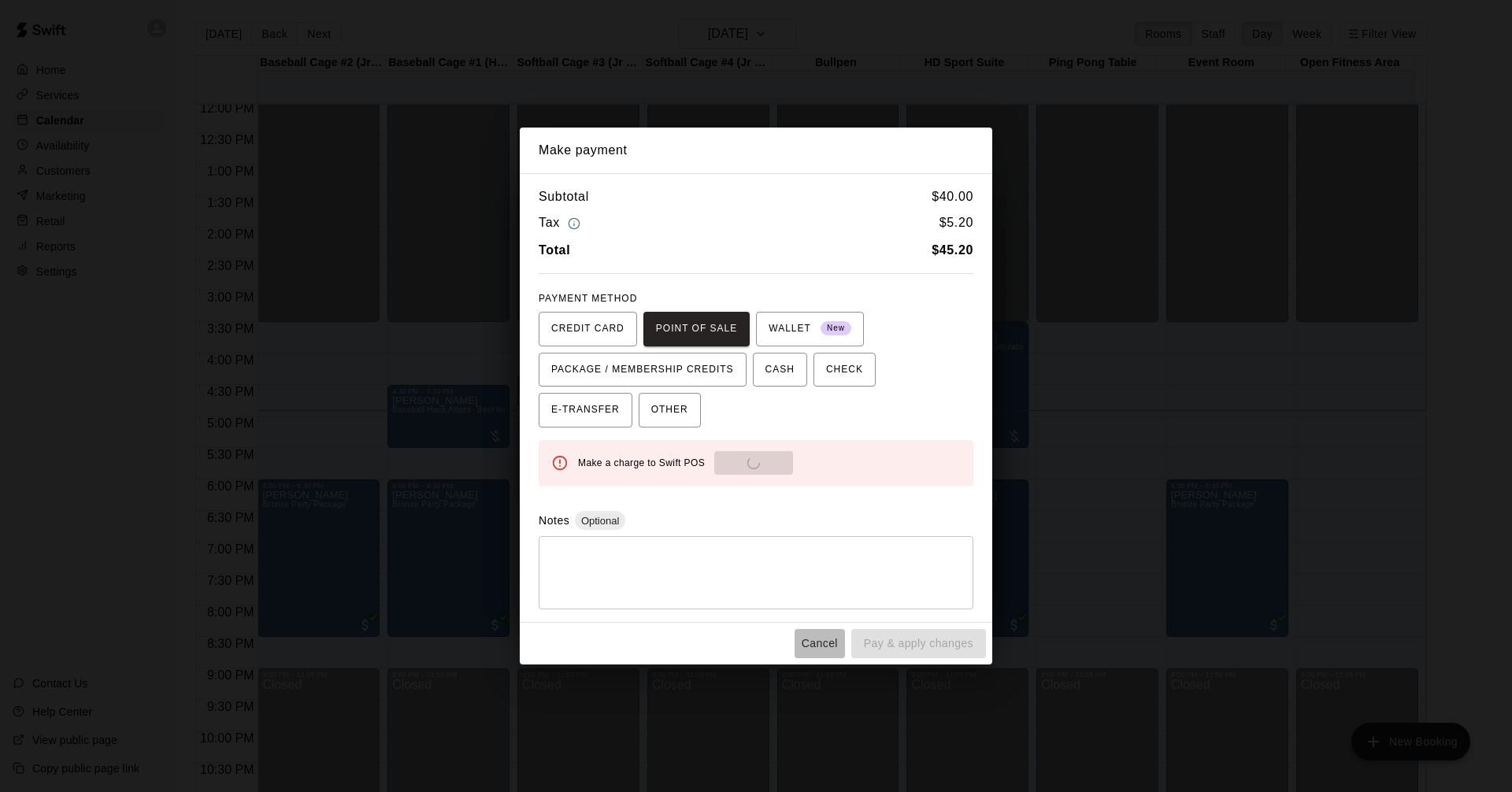
click at [824, 636] on button "Cancel" at bounding box center [820, 644] width 50 height 30
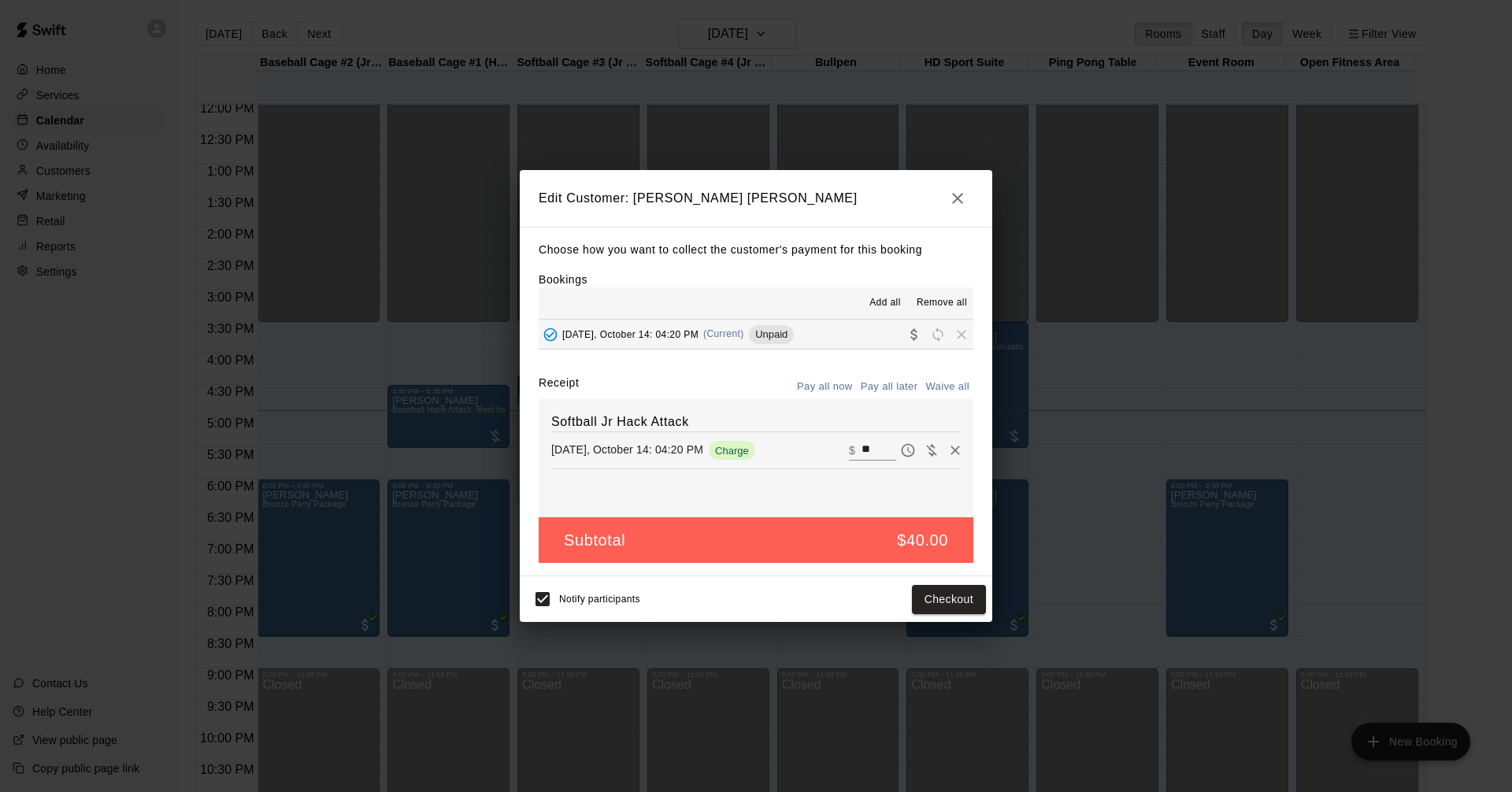
click at [957, 189] on icon "button" at bounding box center [958, 199] width 19 height 19
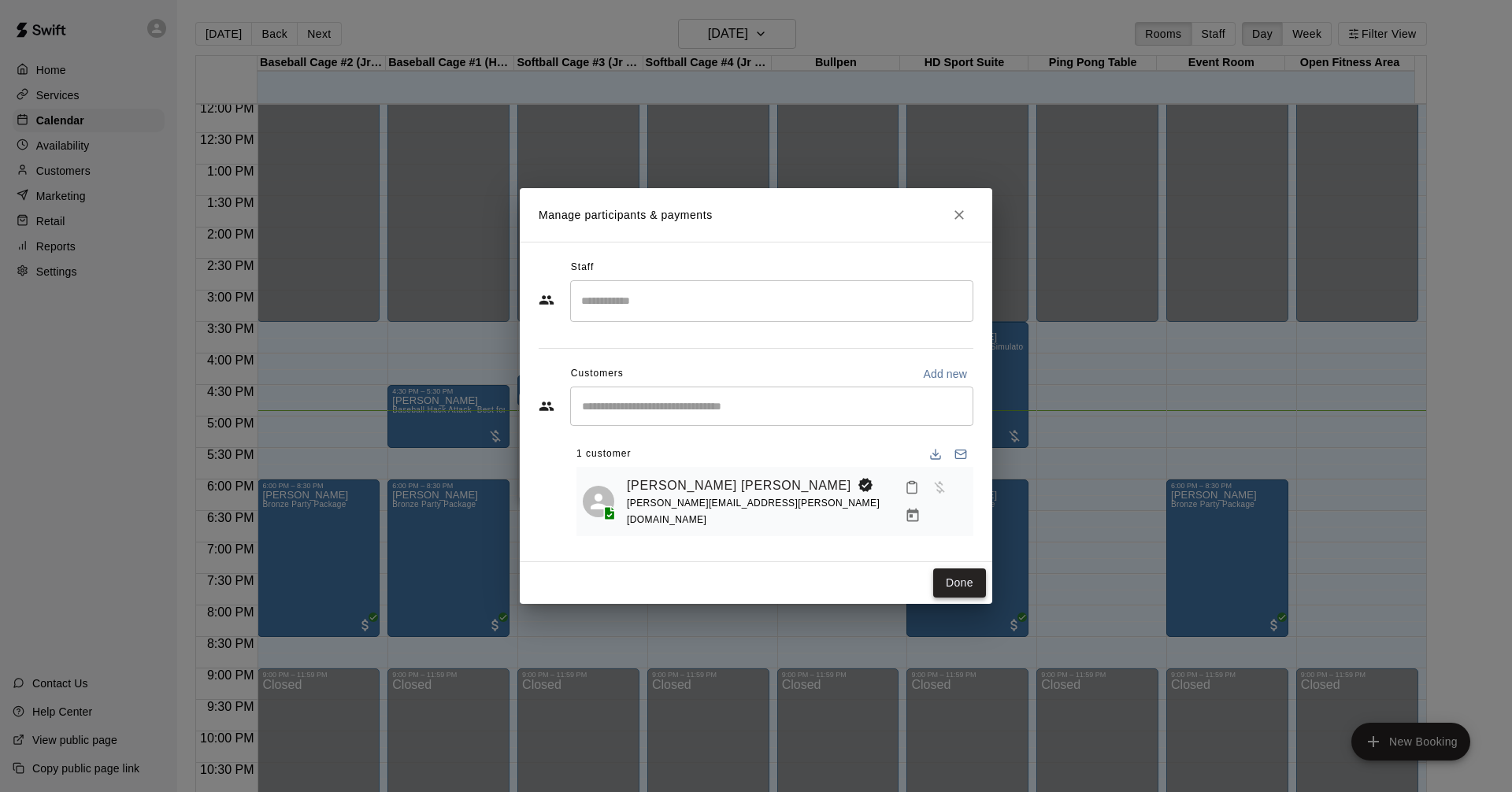
click at [961, 580] on button "Done" at bounding box center [960, 584] width 53 height 30
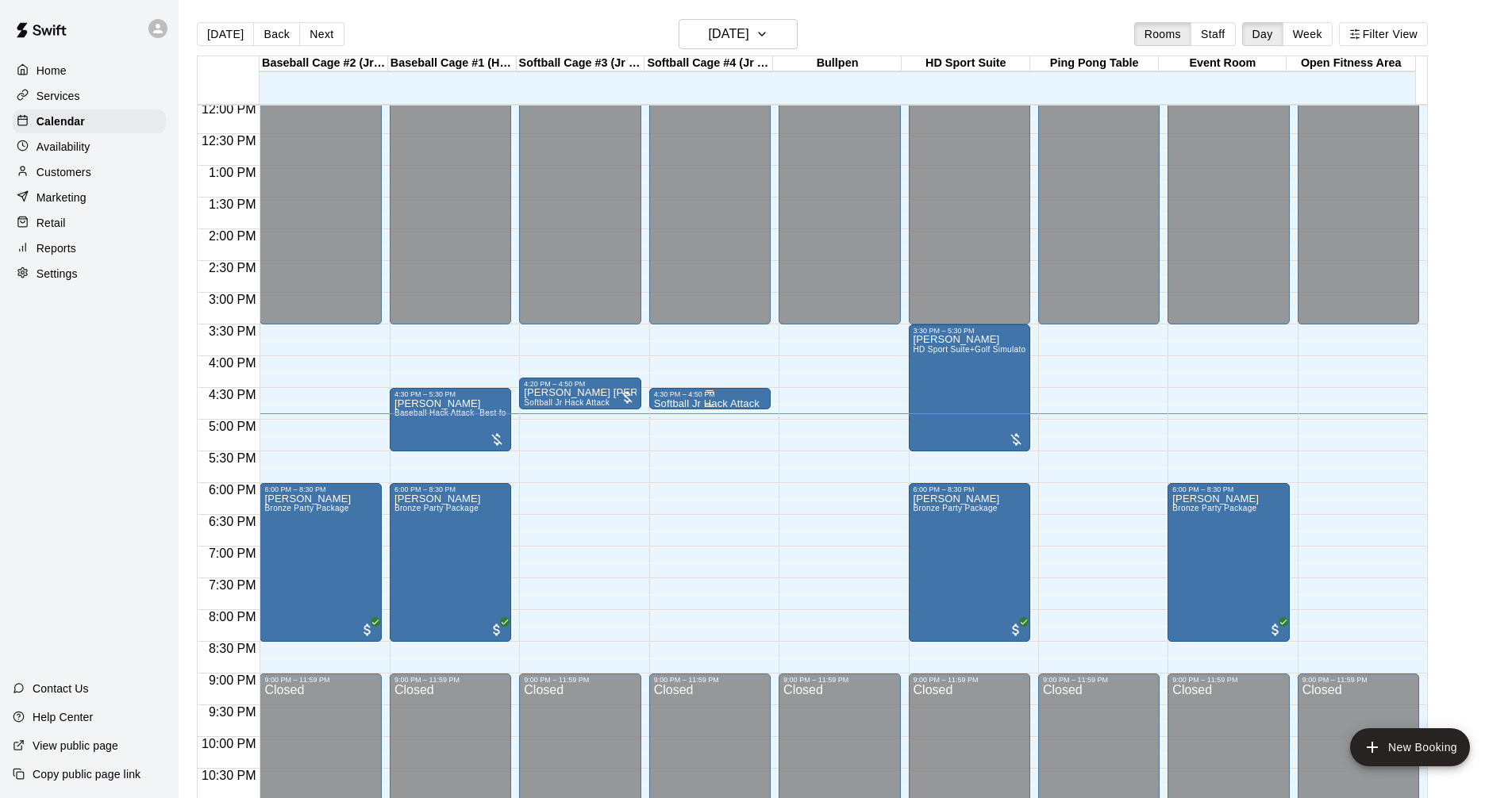
click at [712, 404] on p "Softball Jr Hack Attack" at bounding box center [706, 404] width 106 height 0
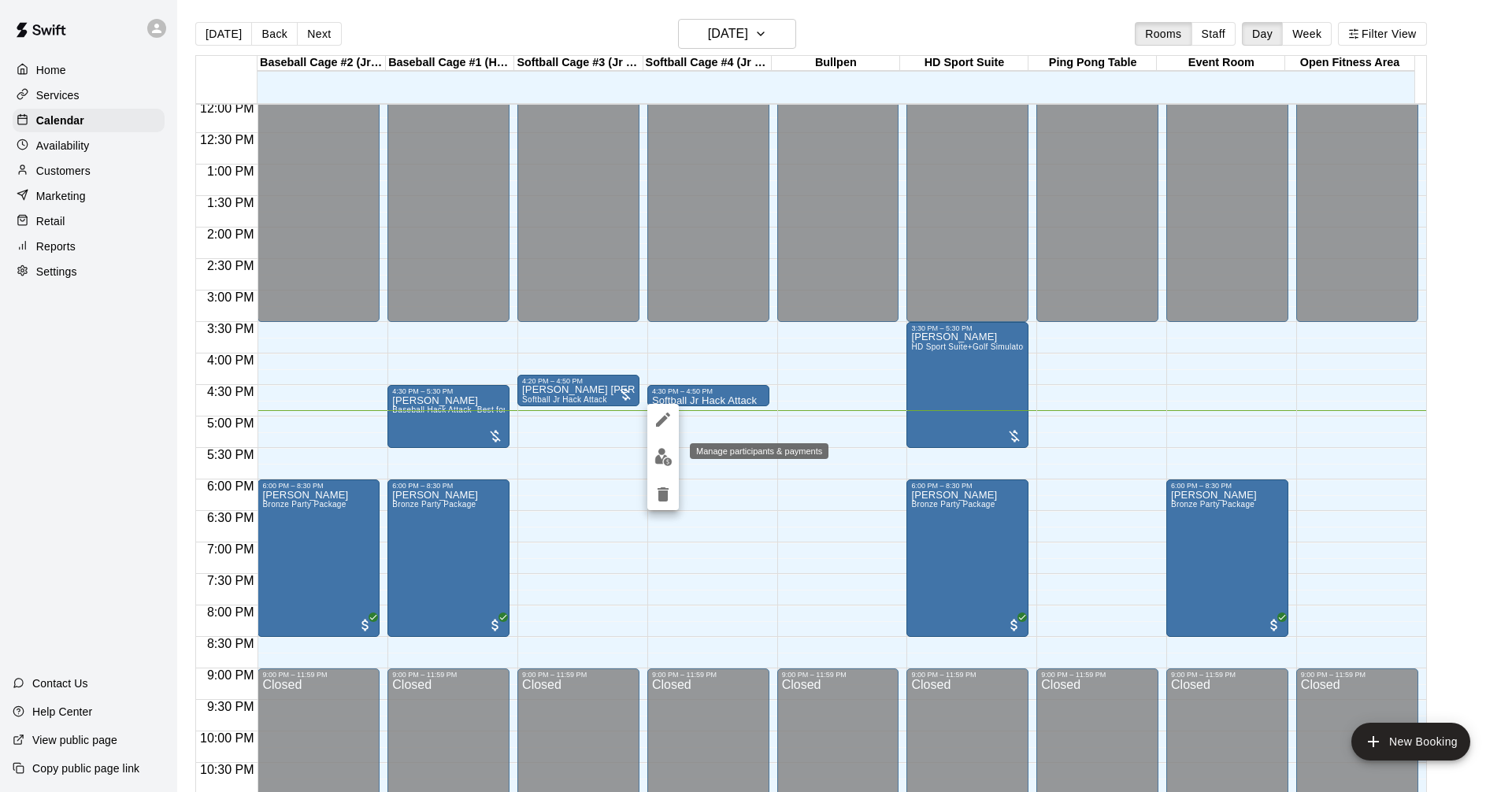
click at [672, 452] on button "edit" at bounding box center [663, 457] width 31 height 30
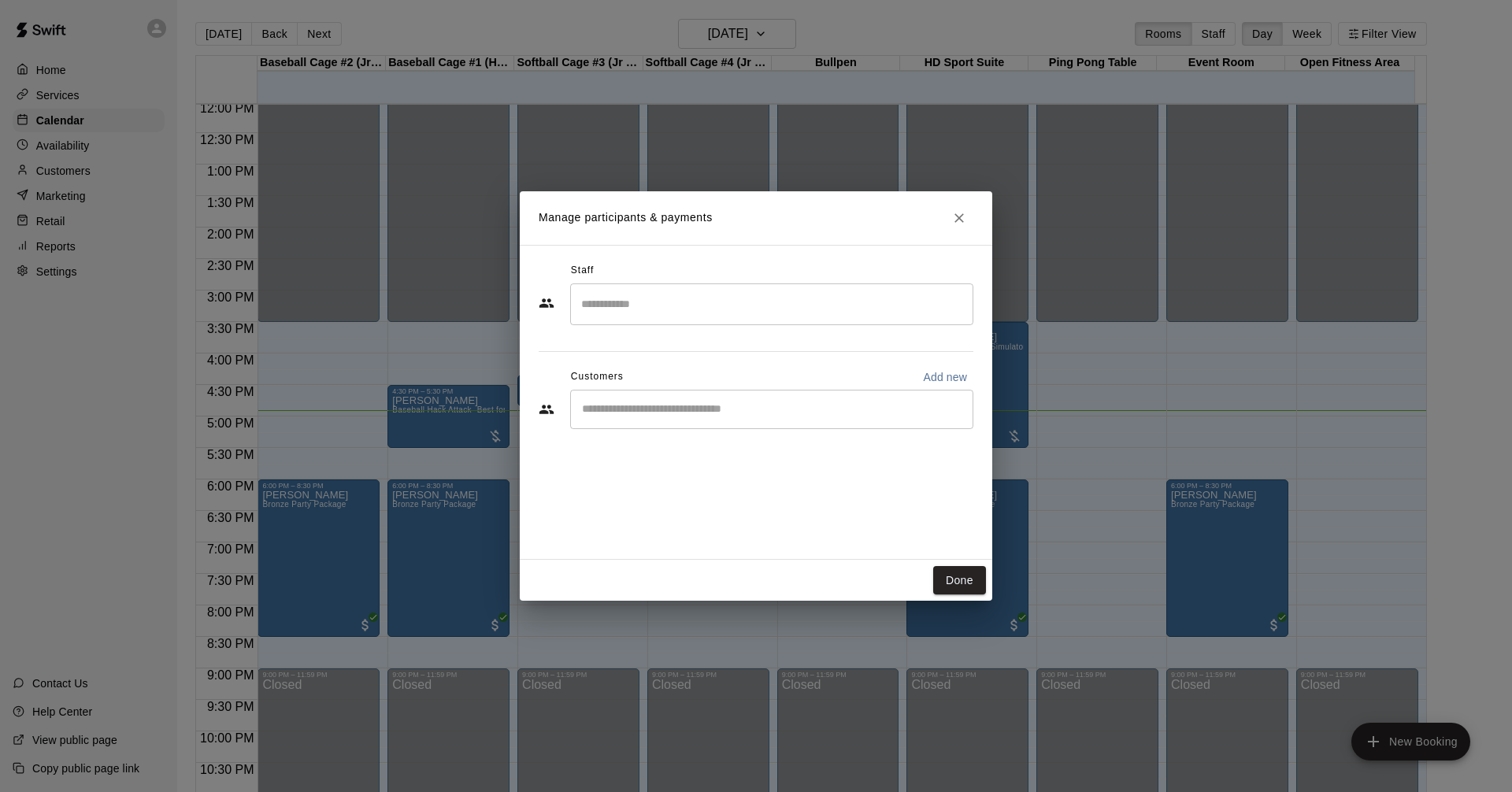
click at [874, 412] on input "Start typing to search customers..." at bounding box center [772, 410] width 389 height 16
click at [954, 373] on p "Add new" at bounding box center [945, 377] width 44 height 16
select select "**"
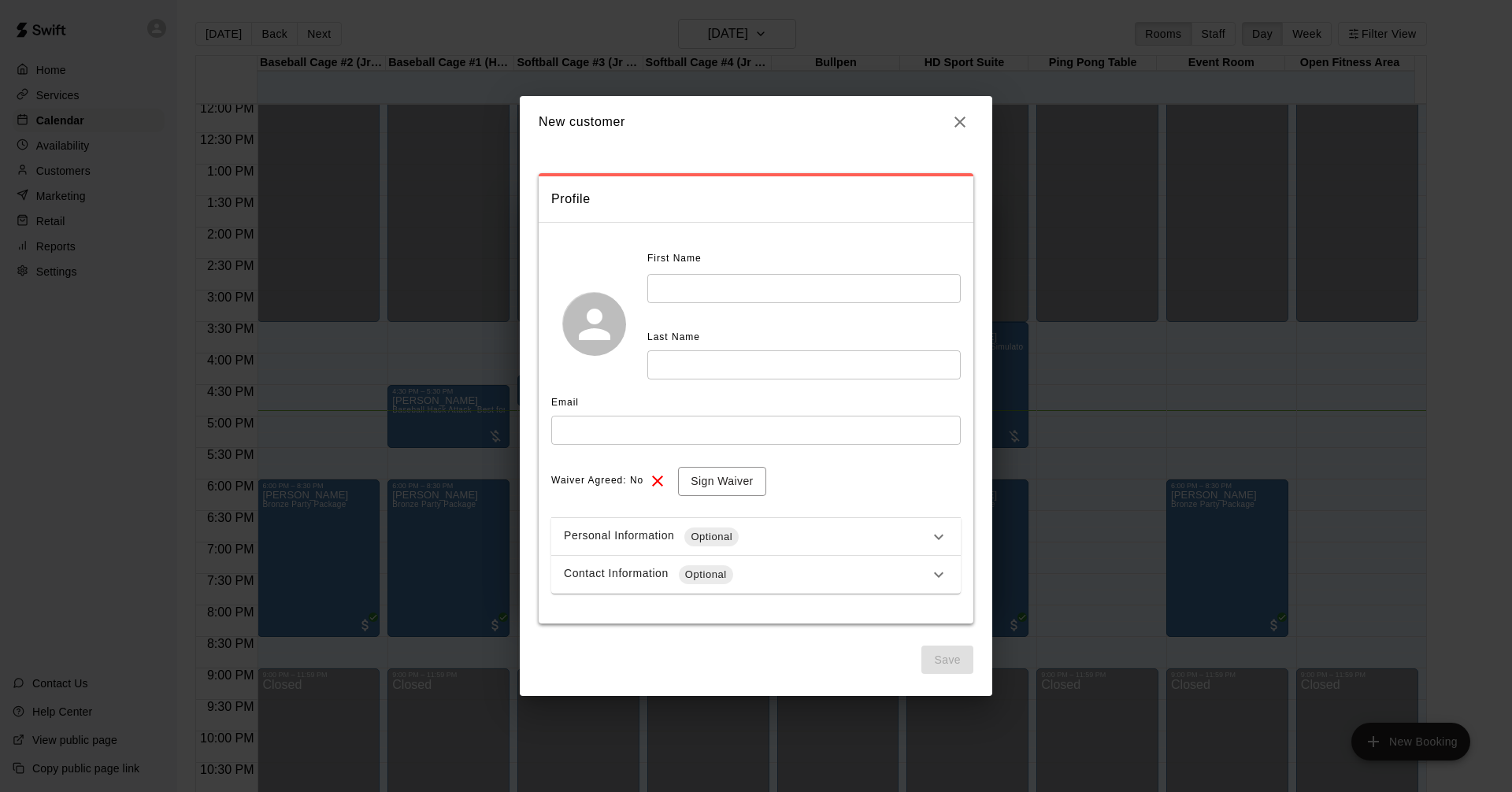
click at [707, 290] on input "text" at bounding box center [803, 289] width 314 height 30
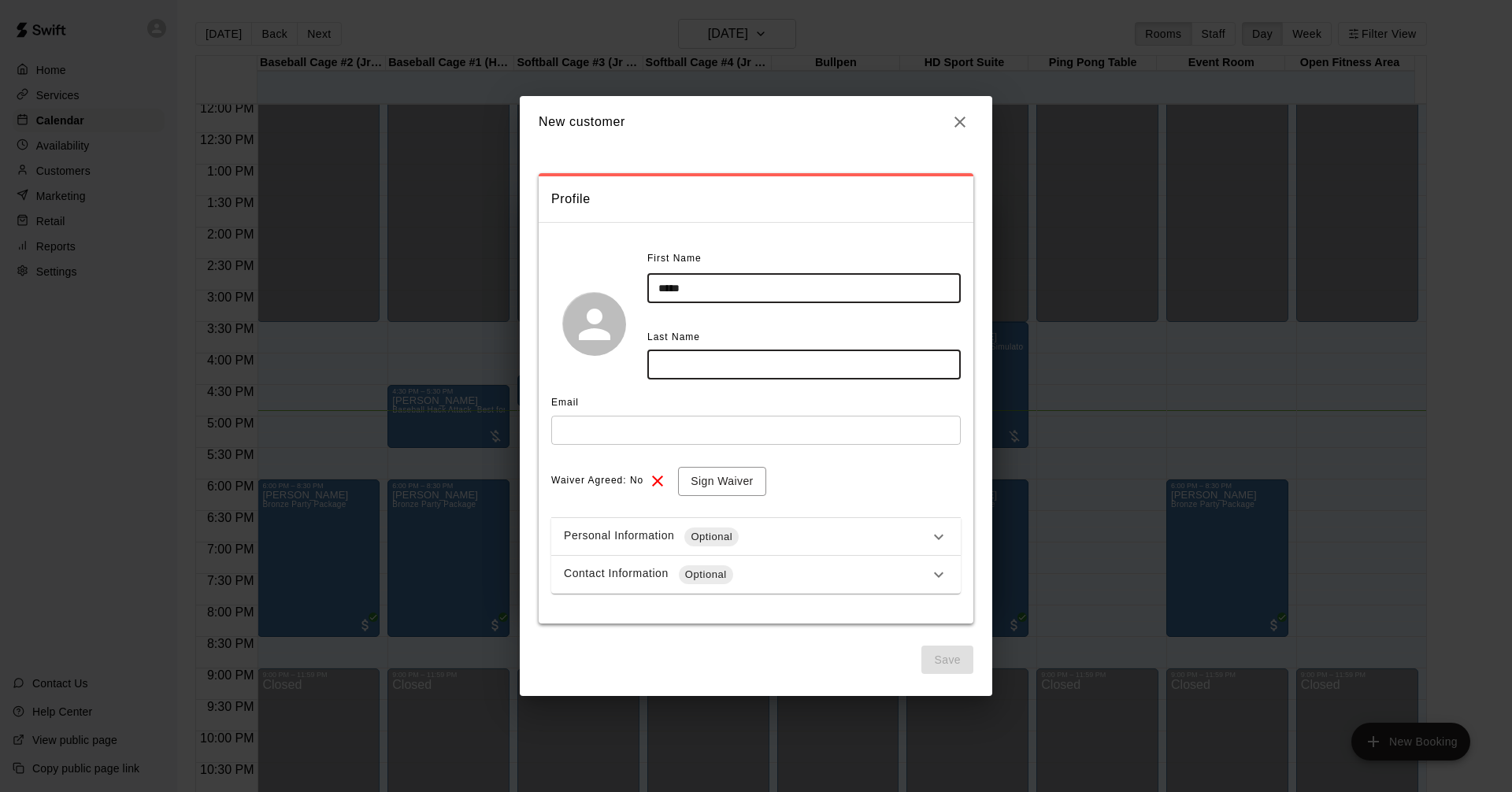
type input "*****"
drag, startPoint x: 763, startPoint y: 363, endPoint x: 770, endPoint y: 359, distance: 8.1
click at [765, 360] on input "text" at bounding box center [803, 366] width 314 height 30
type input "*********"
click at [733, 427] on input "text" at bounding box center [756, 431] width 410 height 30
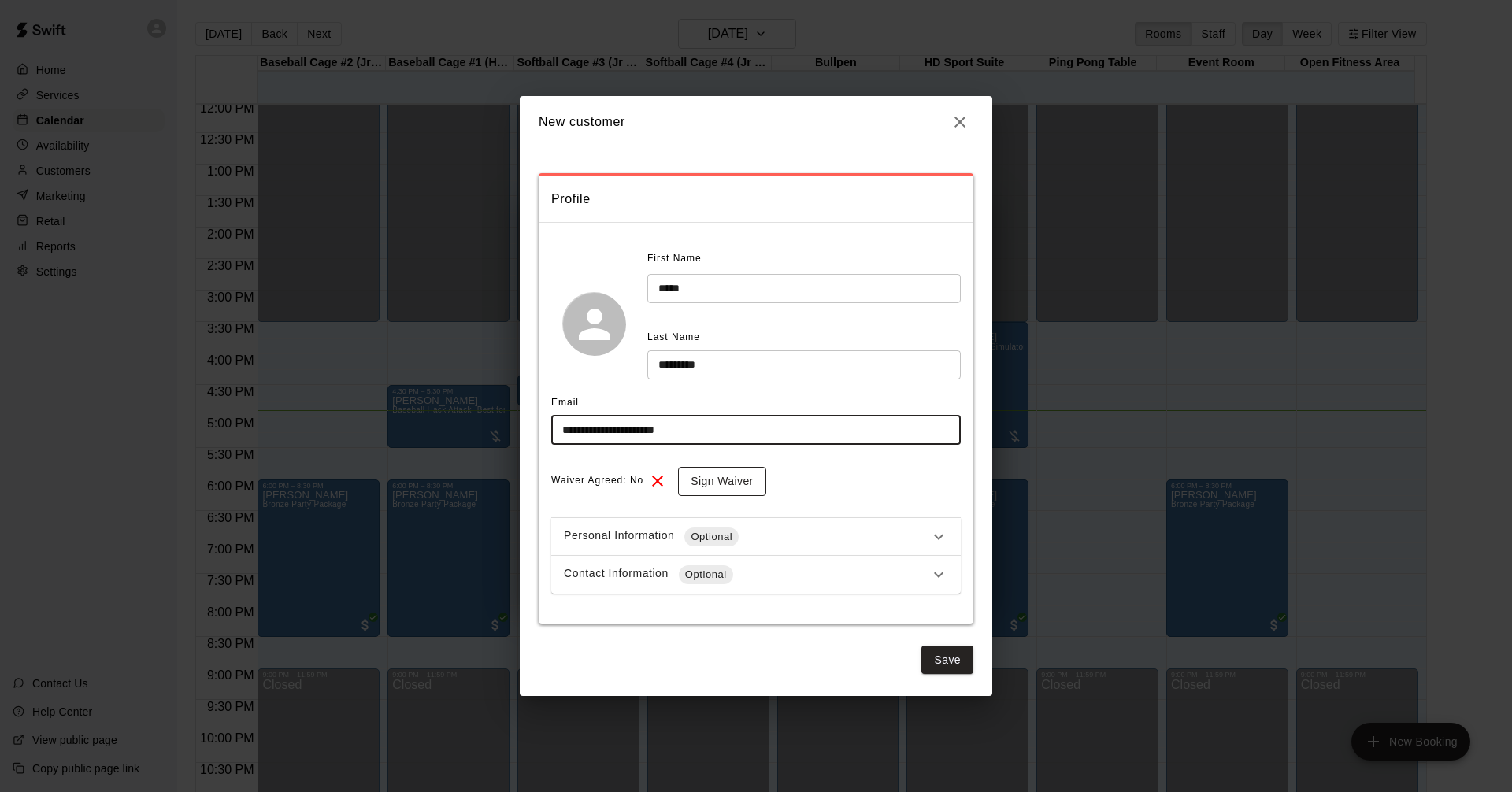
type input "**********"
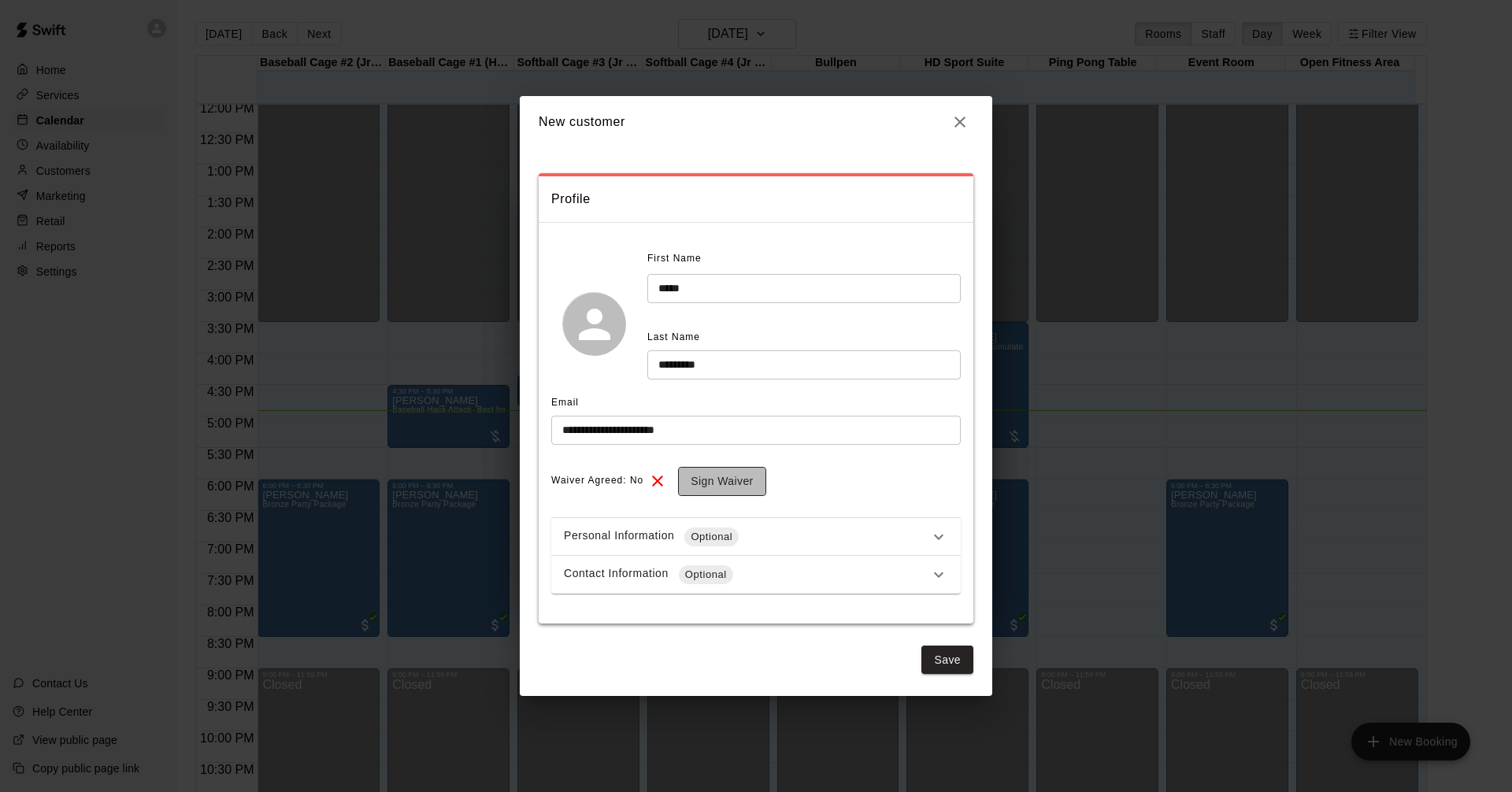
click at [752, 477] on button "Sign Waiver" at bounding box center [722, 482] width 88 height 30
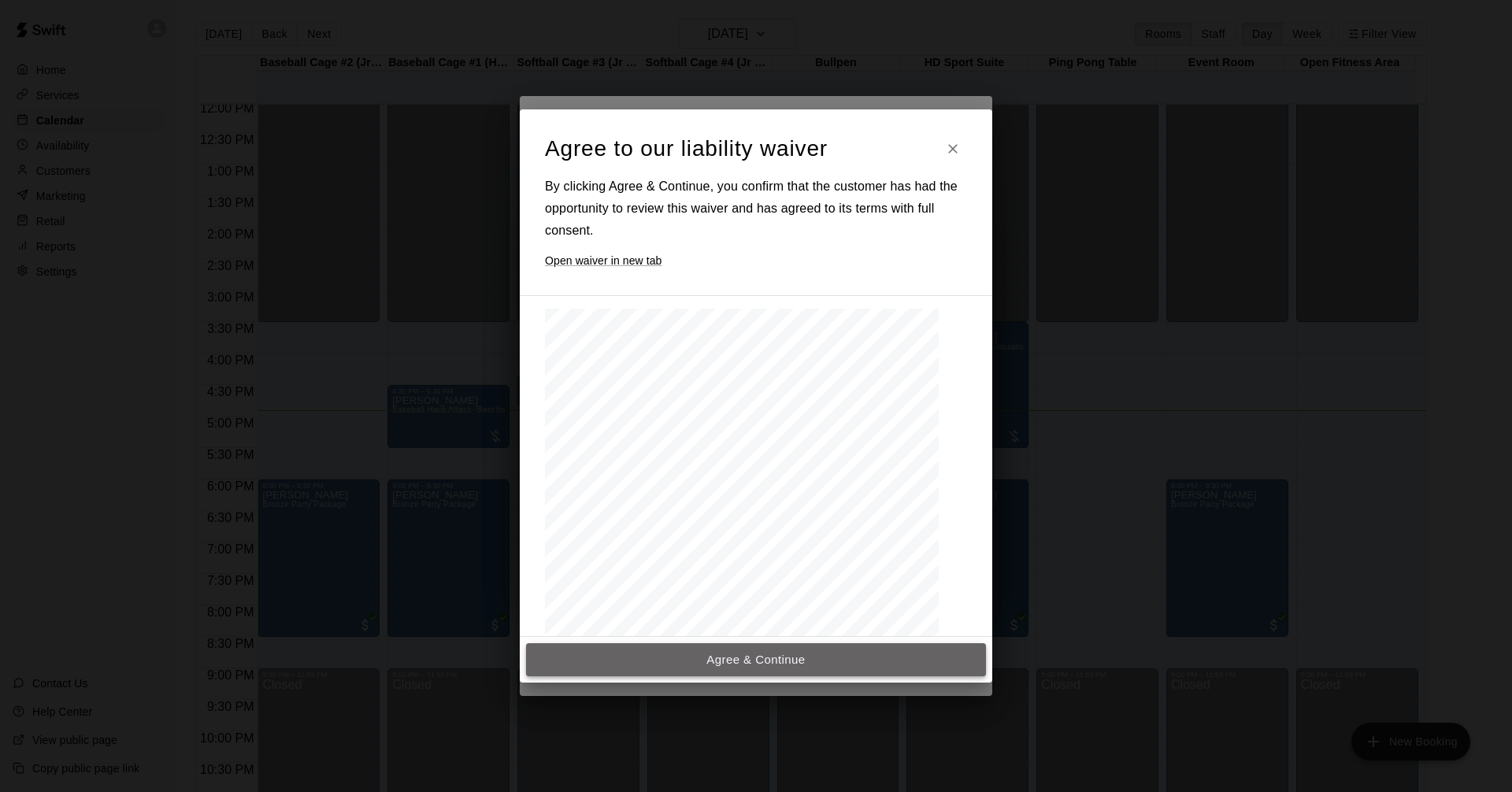
click at [783, 661] on button "Agree & Continue" at bounding box center [756, 660] width 460 height 33
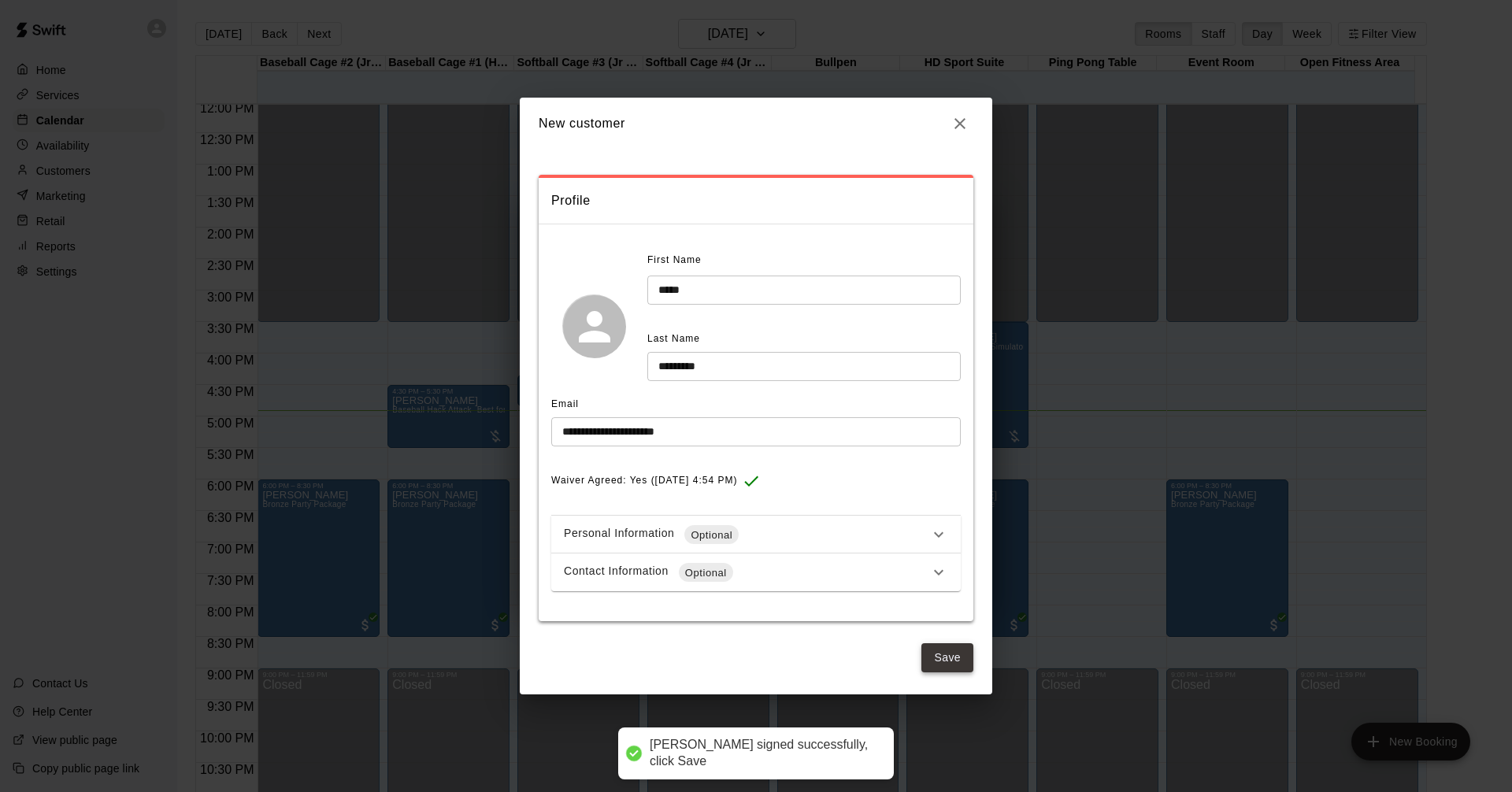
click at [951, 663] on button "Save" at bounding box center [947, 658] width 52 height 30
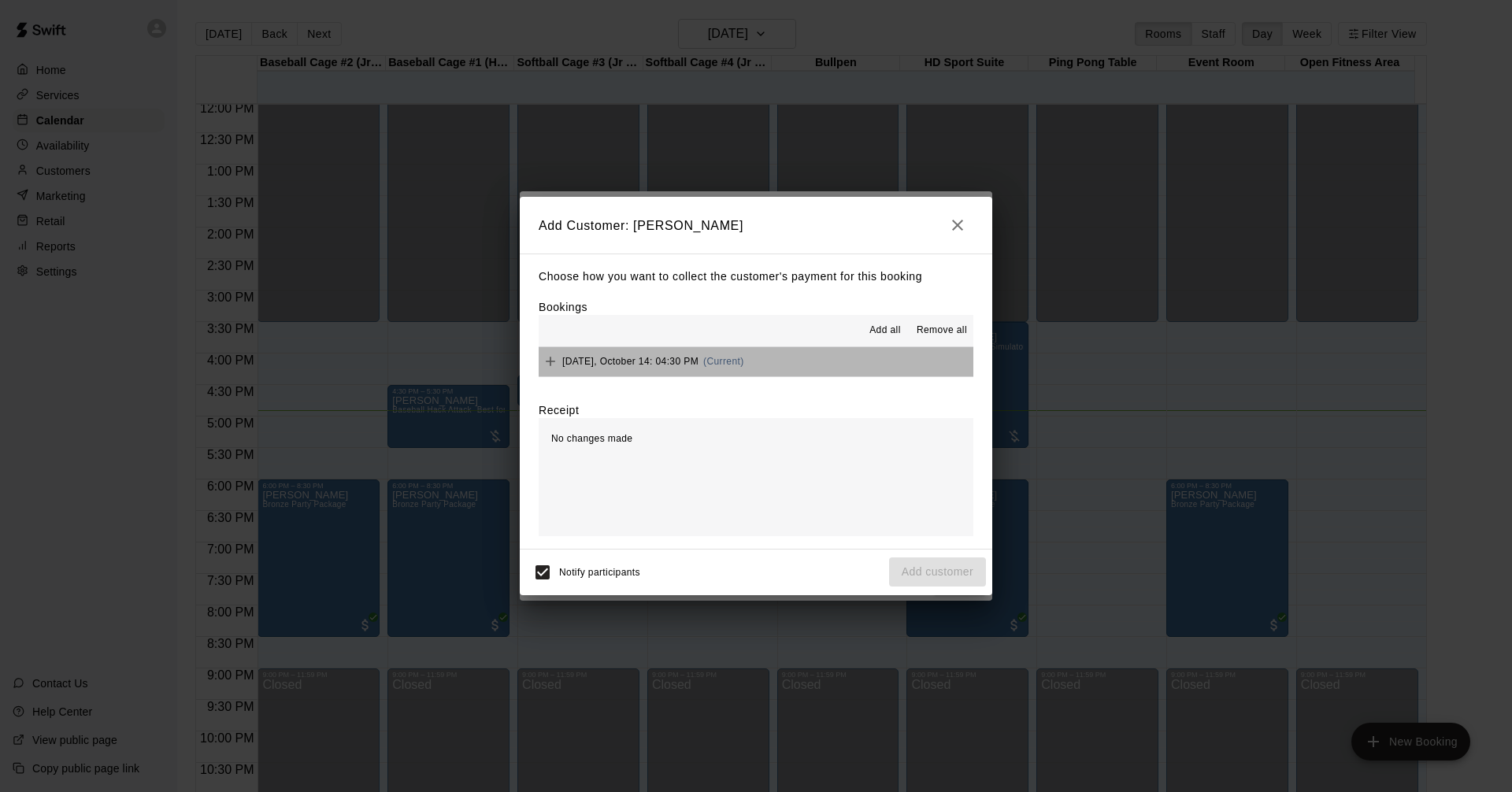
click at [808, 361] on button "[DATE], October 14: 04:30 PM (Current)" at bounding box center [756, 362] width 435 height 30
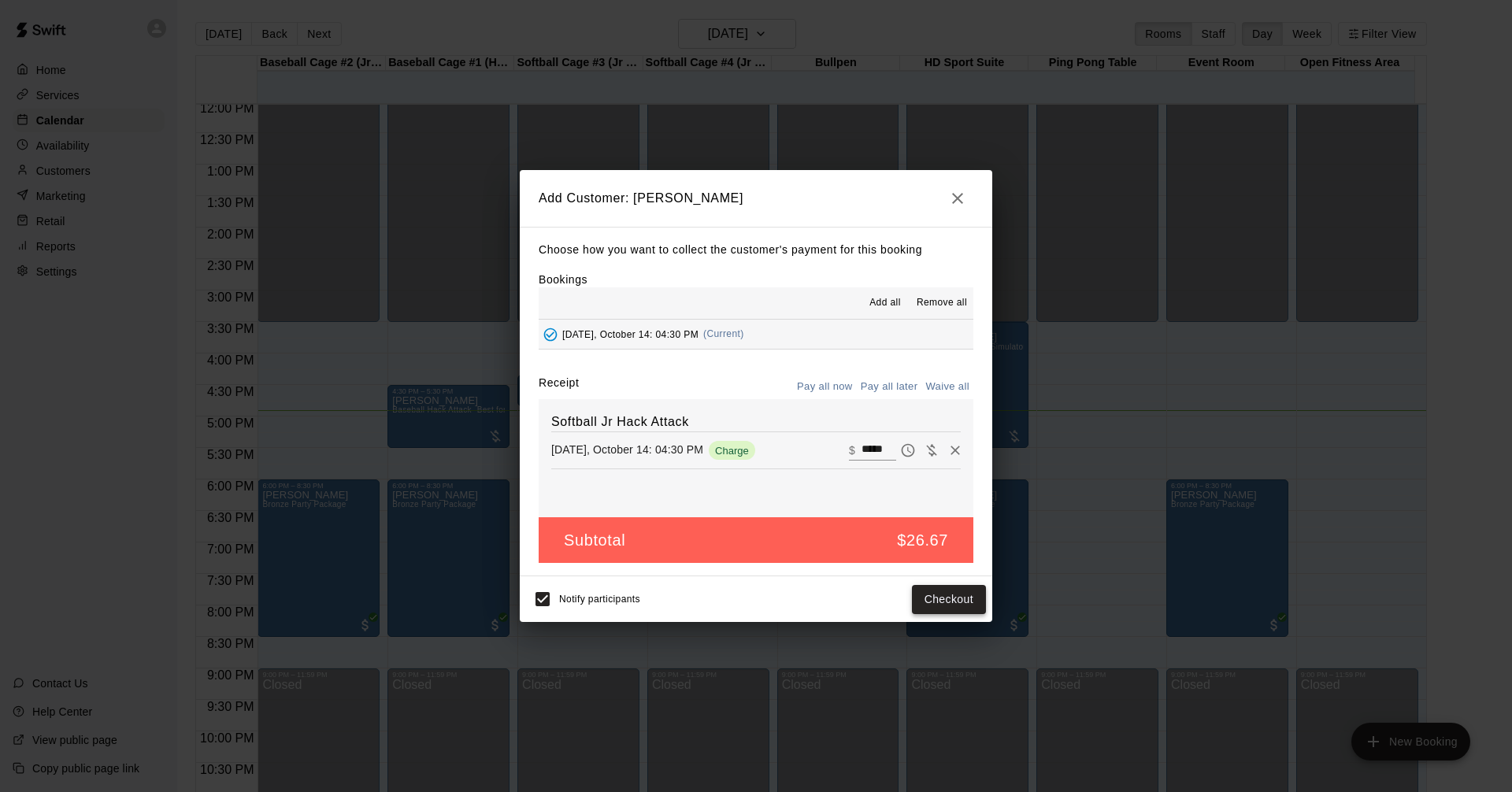
click at [960, 597] on button "Checkout" at bounding box center [948, 600] width 74 height 30
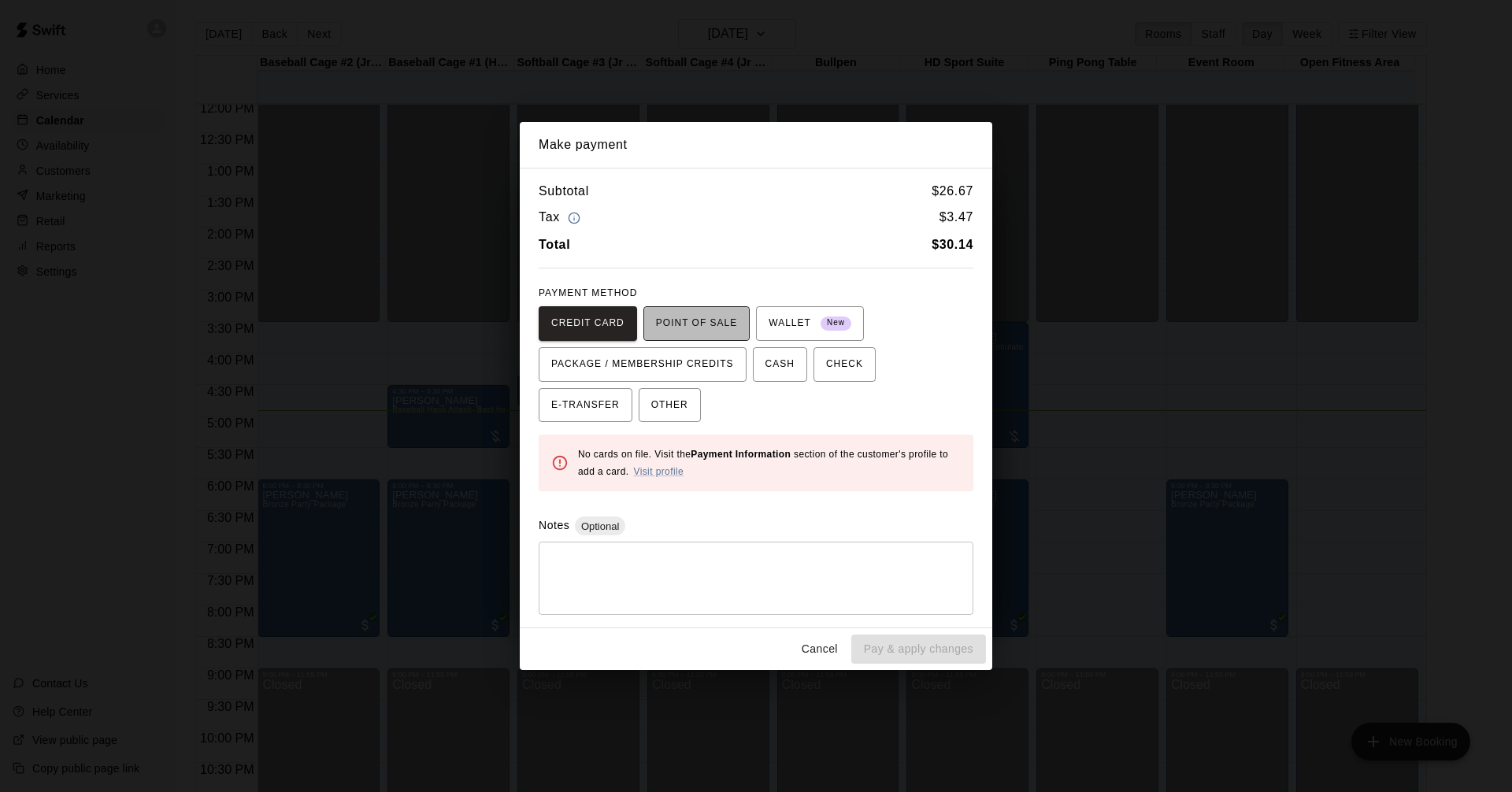
click at [698, 324] on span "POINT OF SALE" at bounding box center [696, 323] width 81 height 25
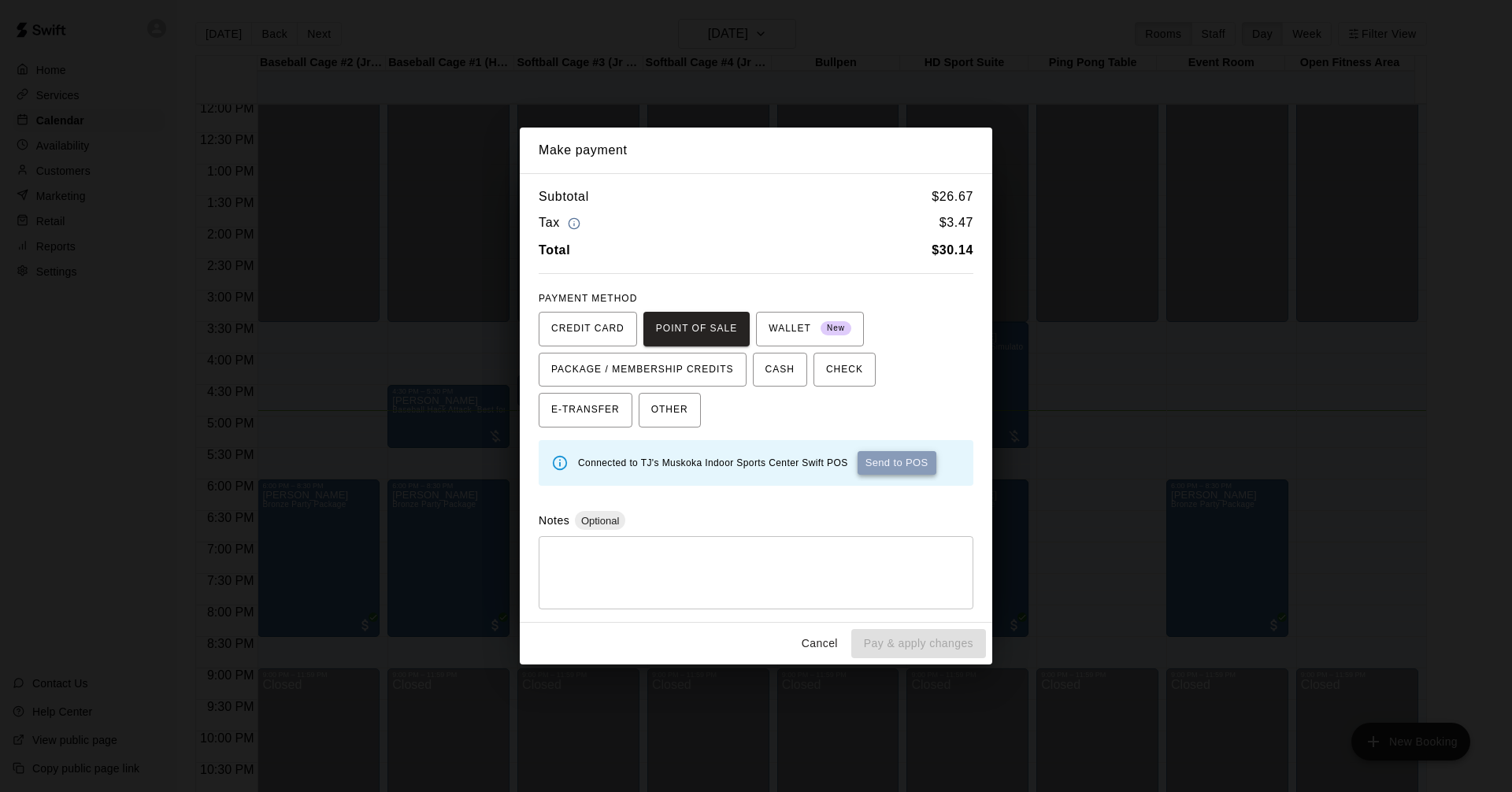
click at [894, 470] on button "Send to POS" at bounding box center [897, 463] width 79 height 23
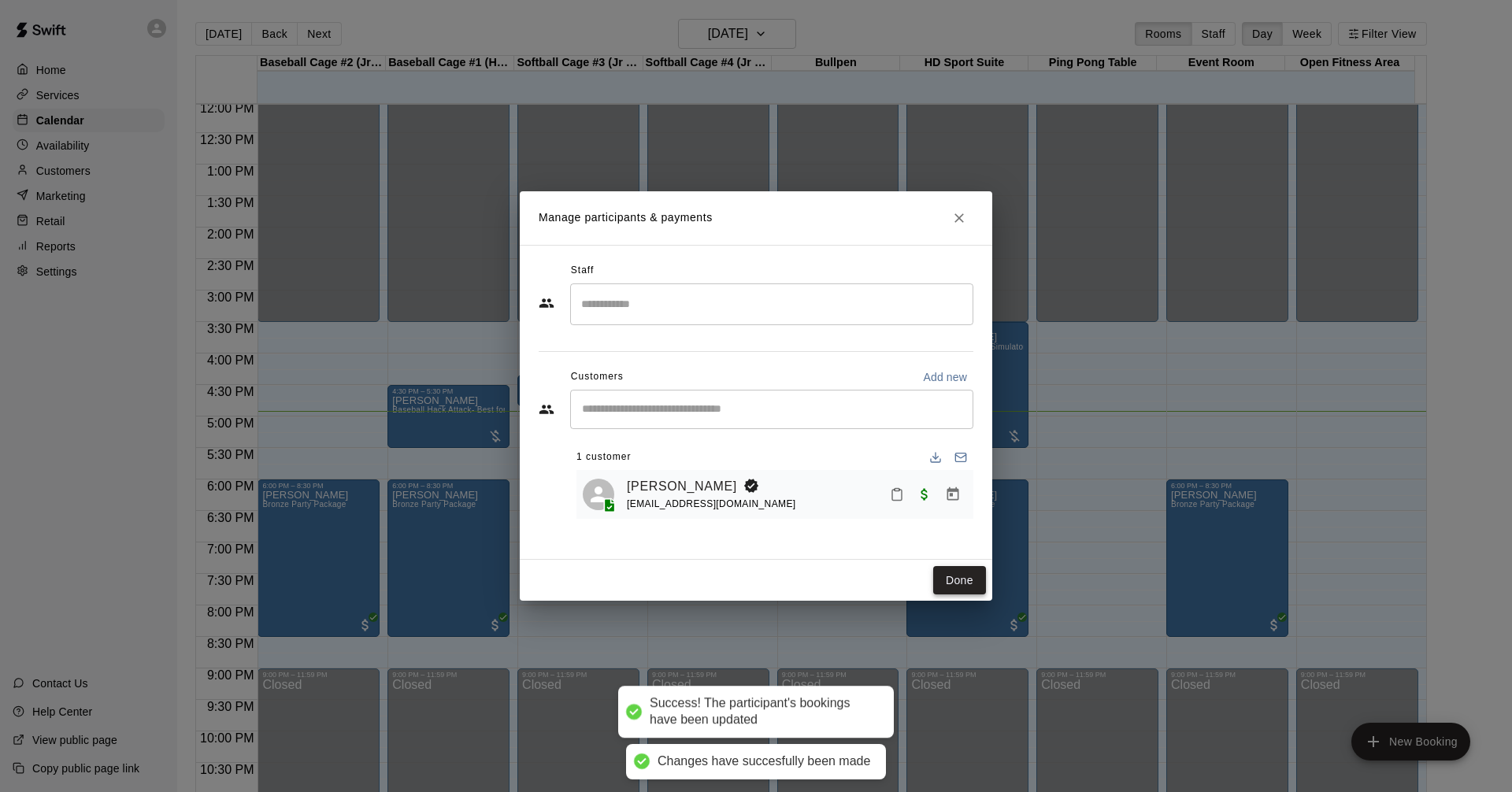
click at [959, 570] on button "Done" at bounding box center [960, 581] width 53 height 30
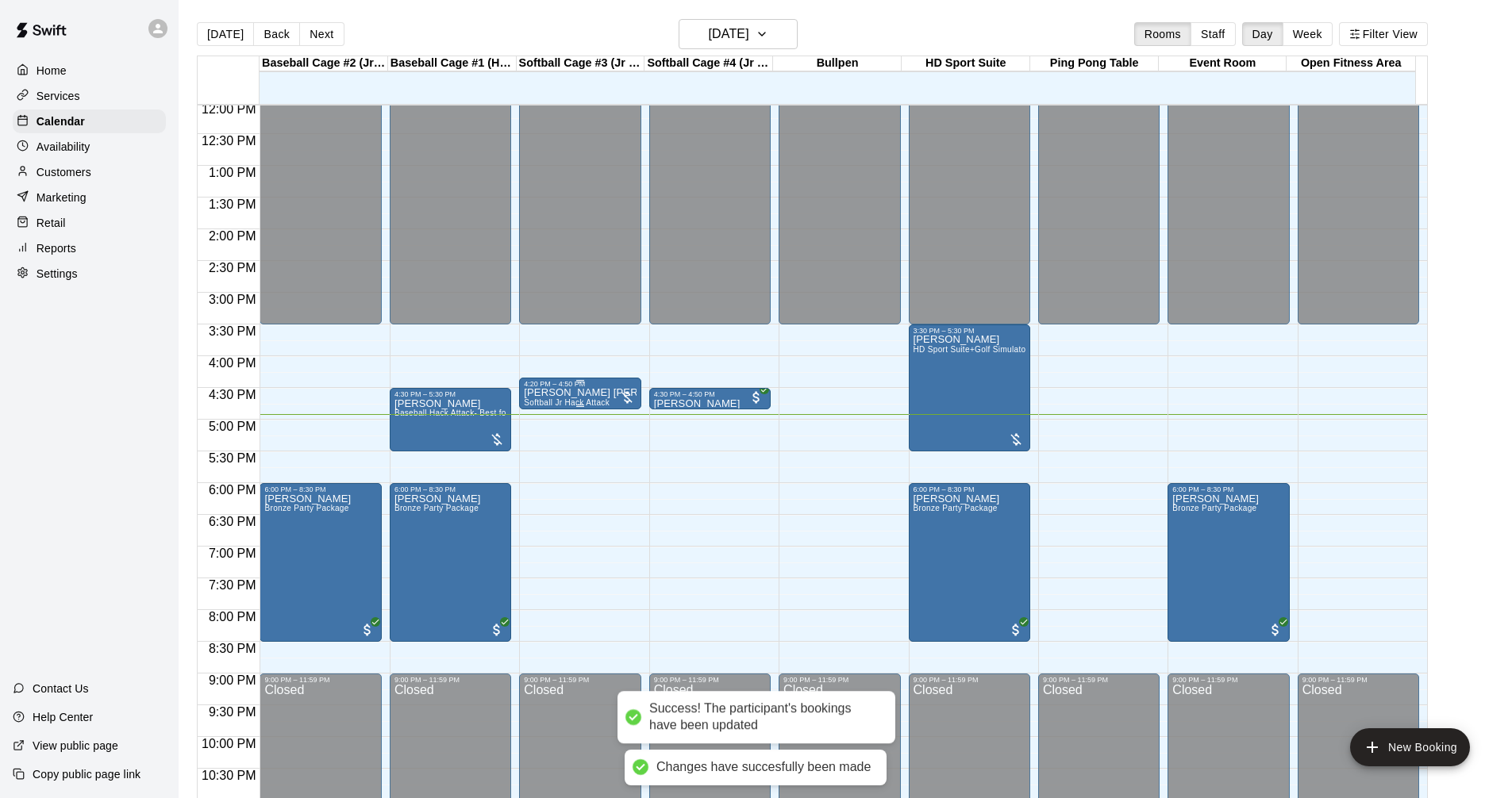
click at [565, 388] on div "4:20 PM – 4:50 PM" at bounding box center [580, 383] width 112 height 8
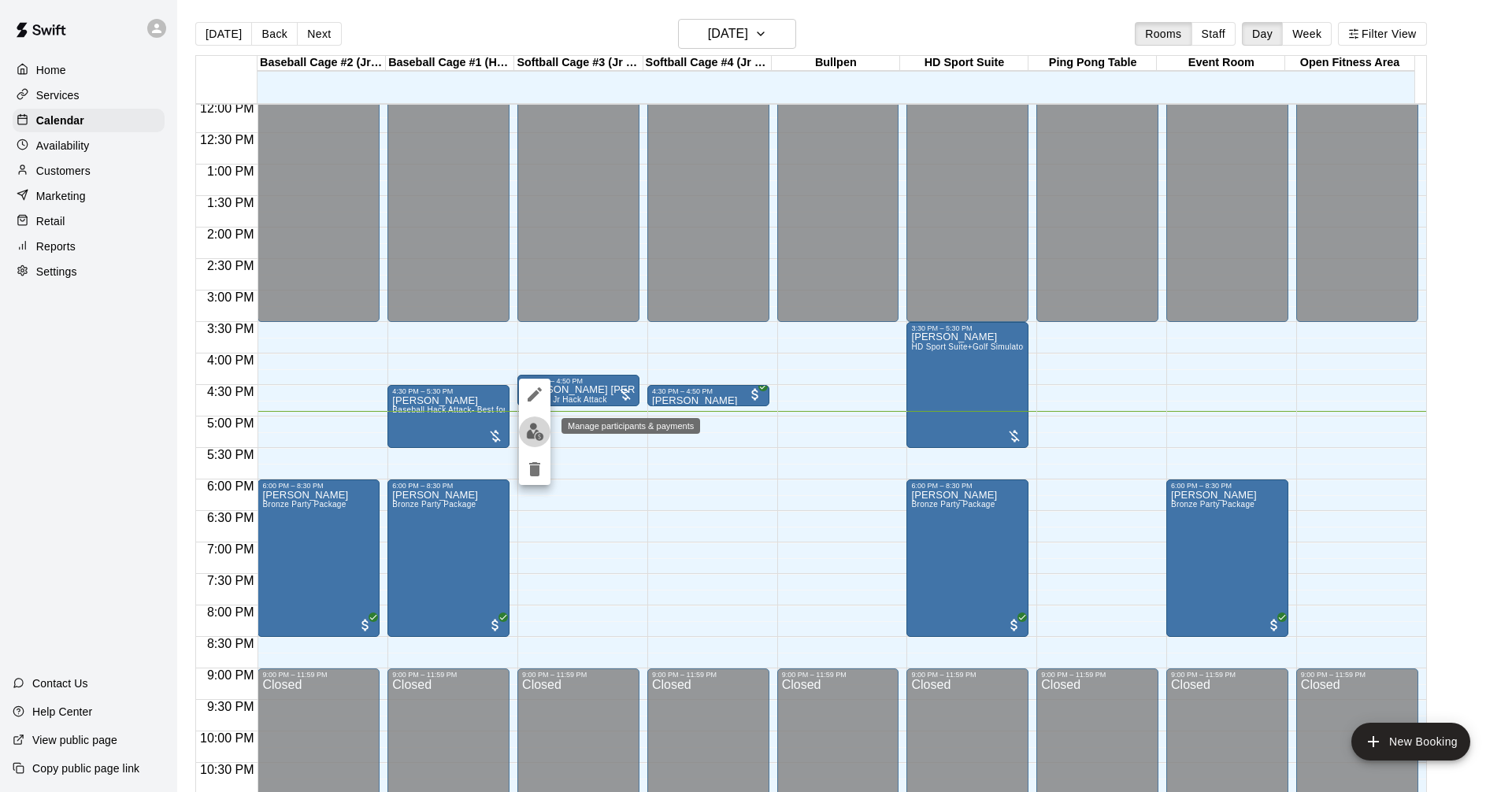
click at [536, 430] on img "edit" at bounding box center [535, 432] width 18 height 18
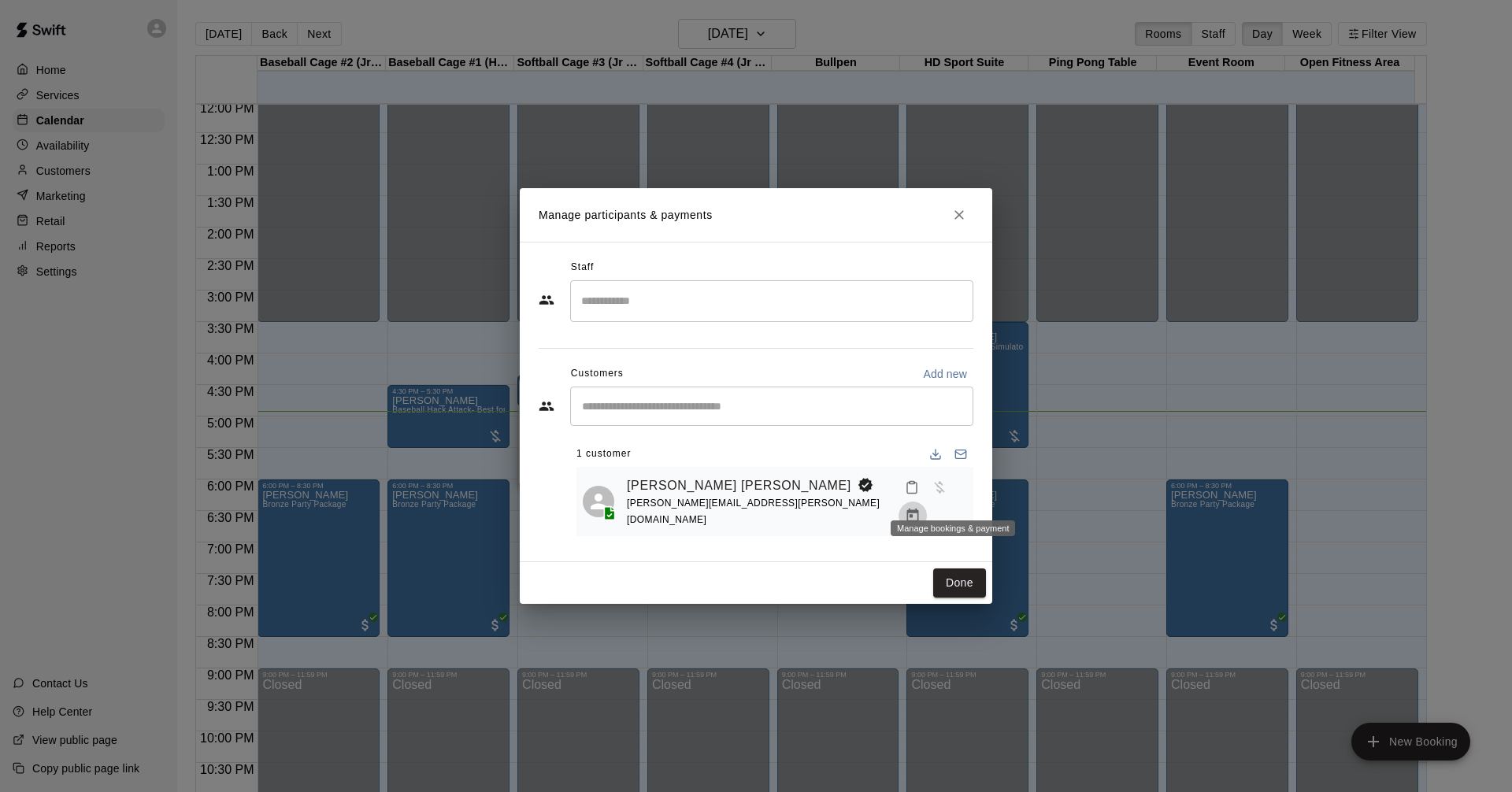
click at [919, 509] on icon "Manage bookings & payment" at bounding box center [914, 515] width 12 height 13
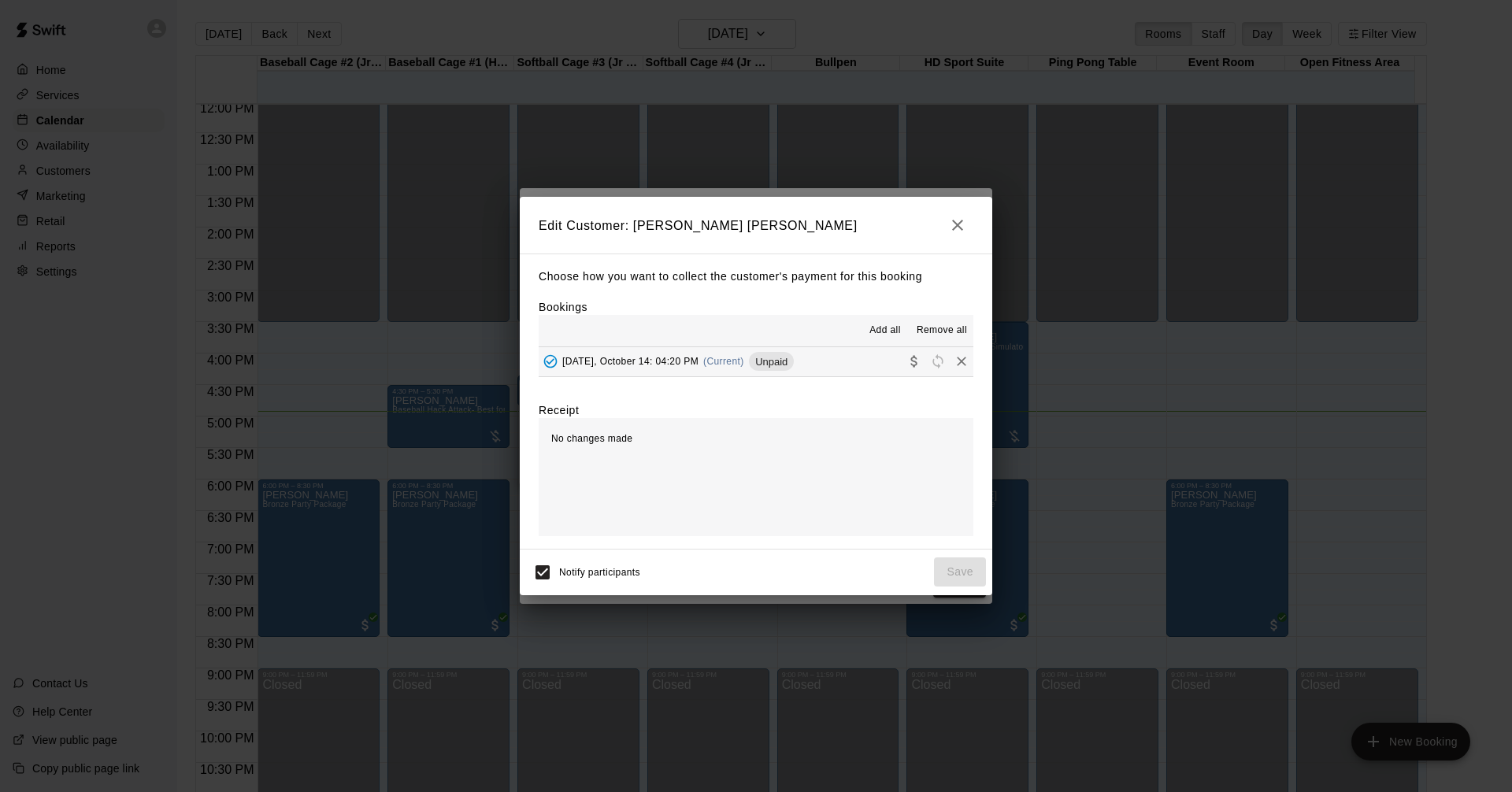
click at [817, 359] on button "[DATE], October 14: 04:20 PM (Current) Unpaid" at bounding box center [756, 362] width 435 height 30
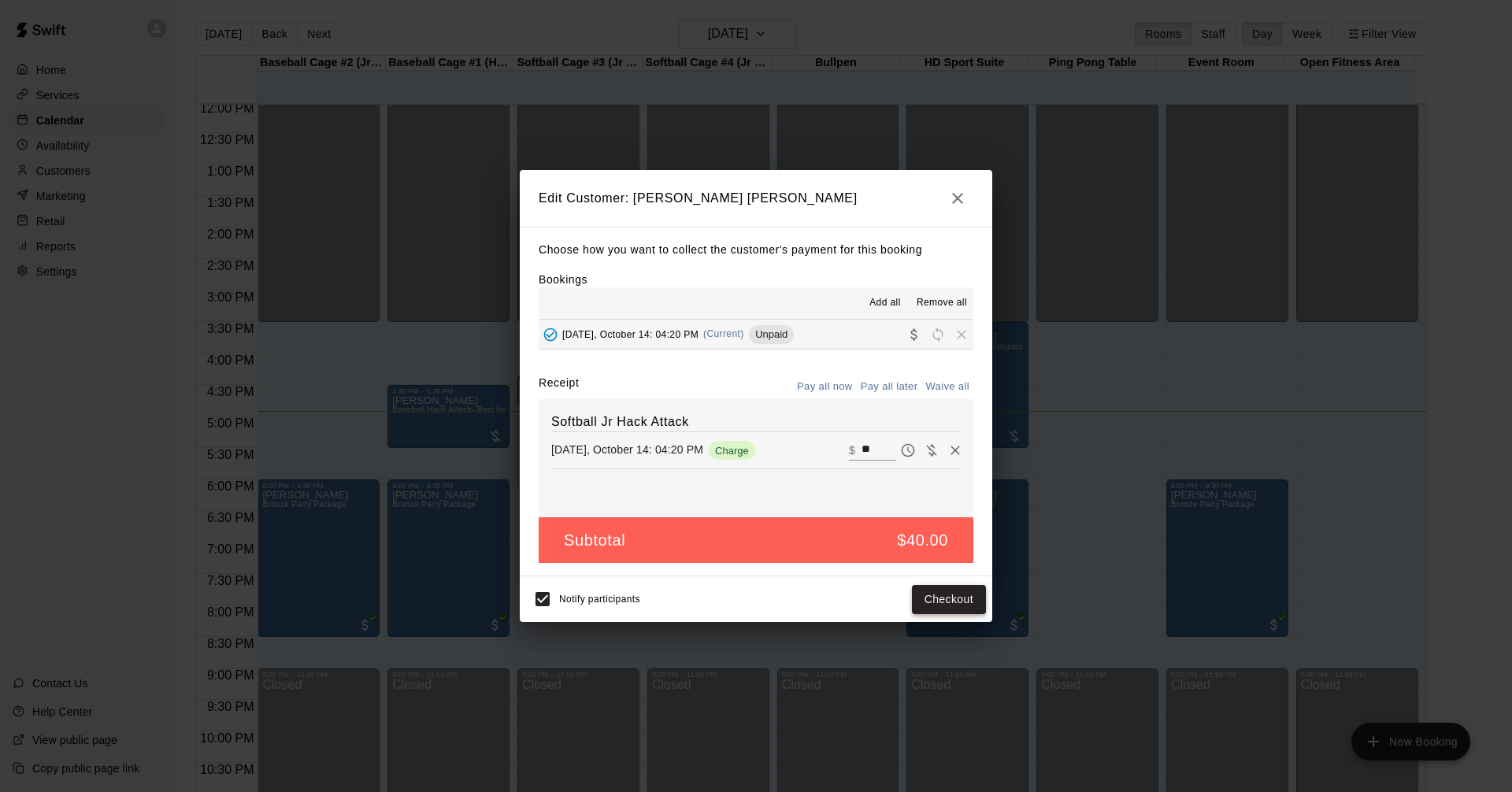
click at [961, 598] on button "Checkout" at bounding box center [948, 600] width 74 height 30
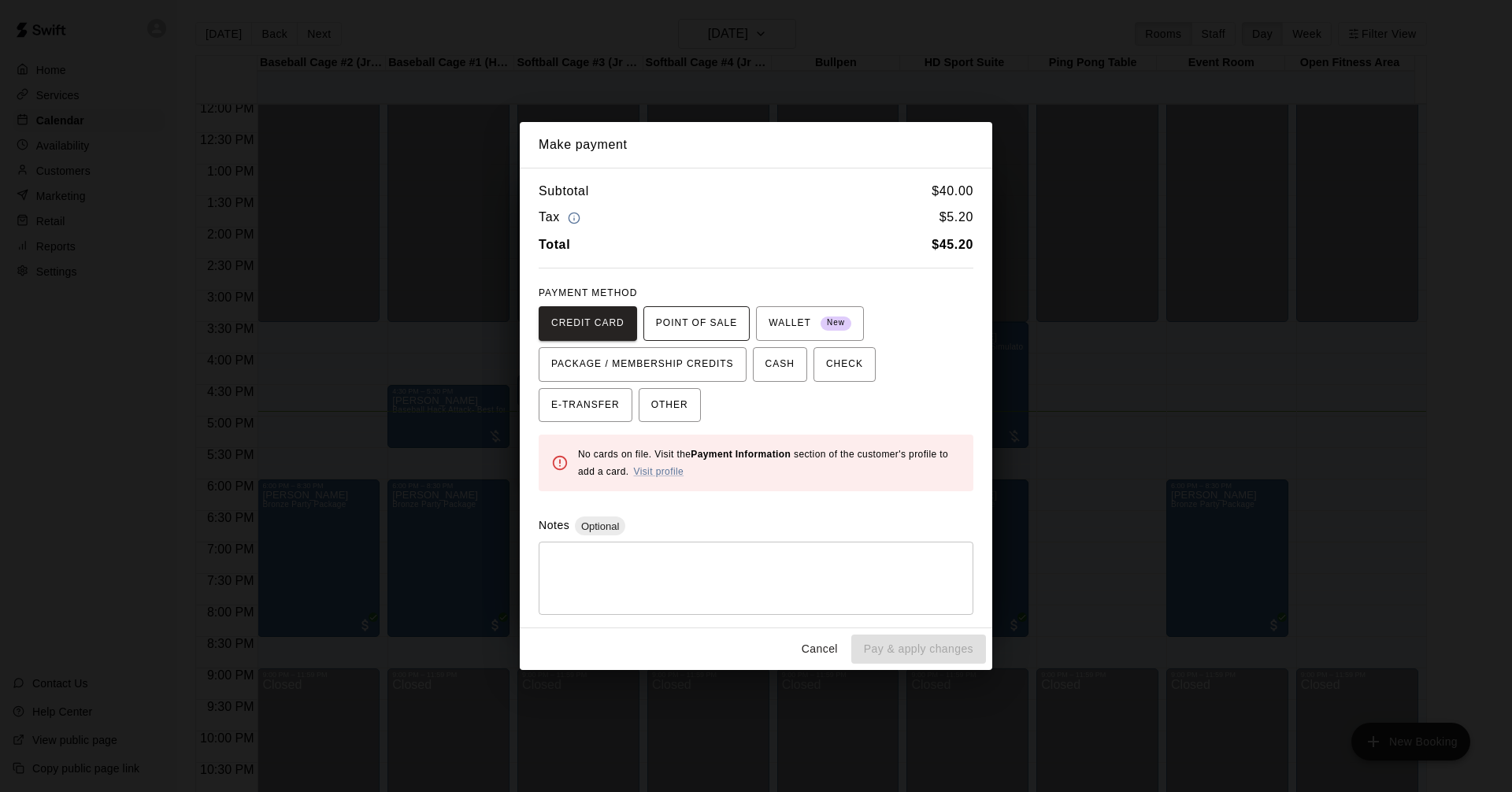
click at [714, 324] on span "POINT OF SALE" at bounding box center [696, 323] width 81 height 25
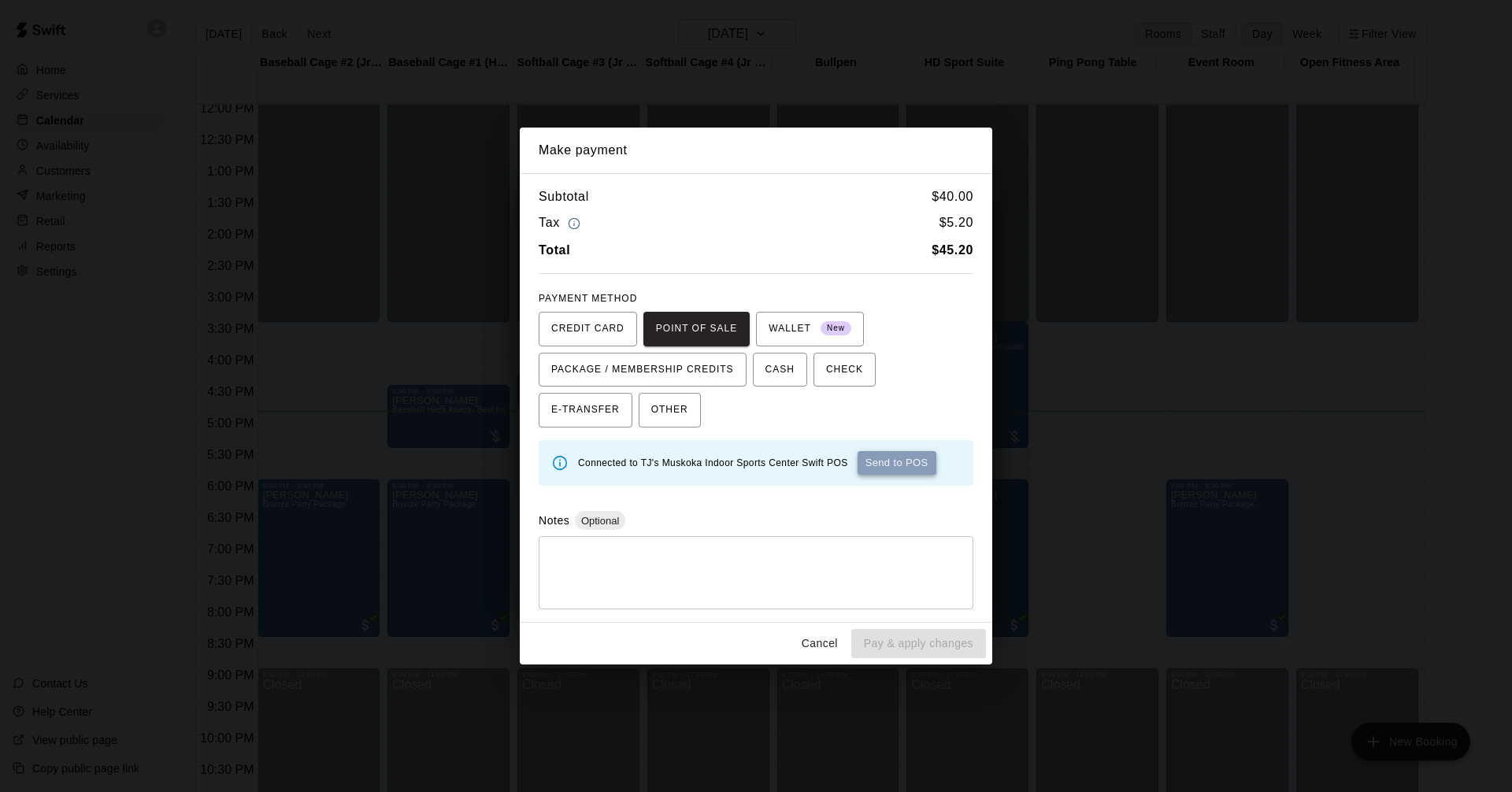
click at [924, 456] on button "Send to POS" at bounding box center [897, 463] width 79 height 23
click at [730, 469] on button "Send to POS" at bounding box center [727, 463] width 79 height 23
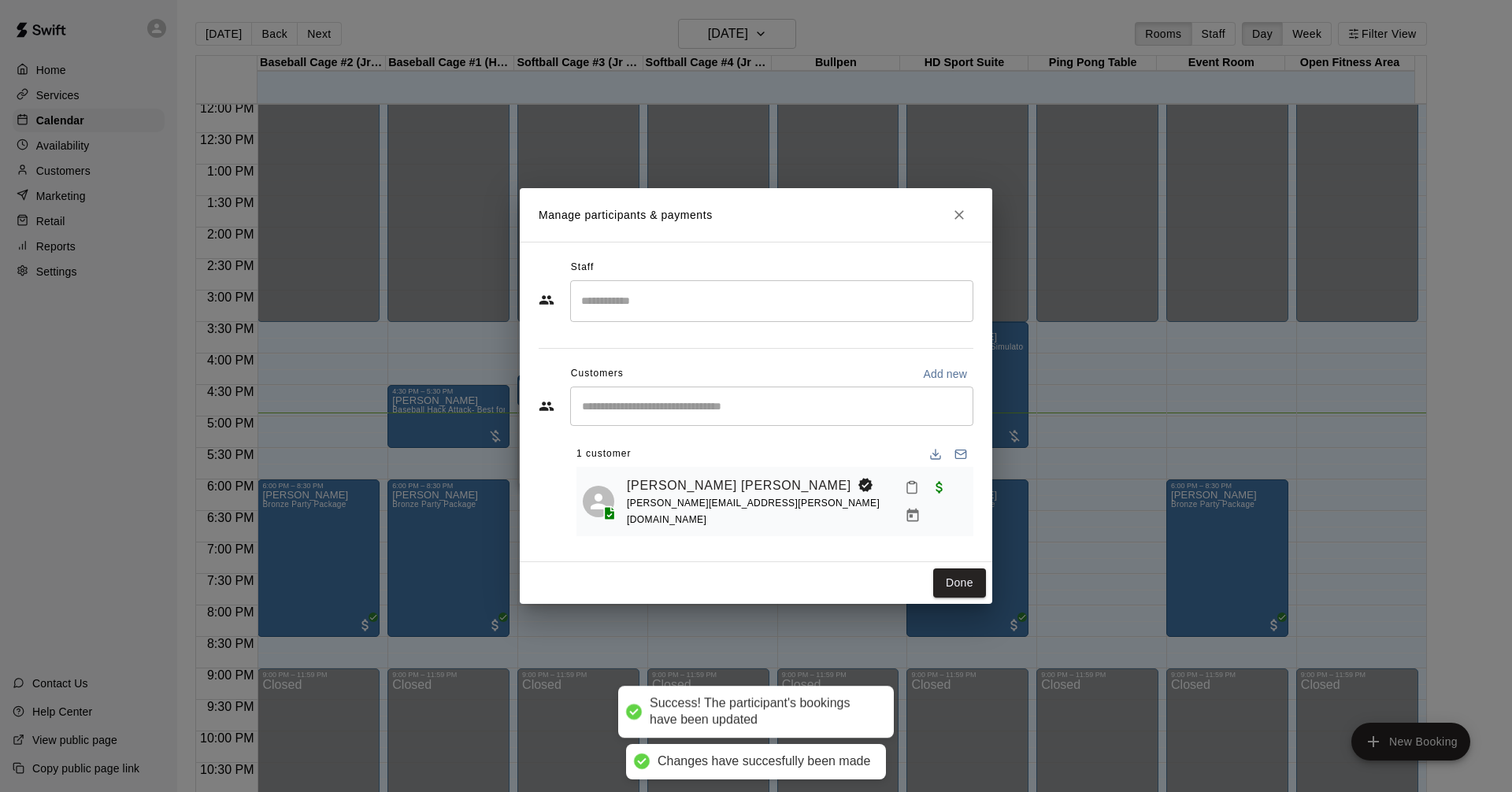
click at [959, 570] on button "Done" at bounding box center [960, 584] width 53 height 30
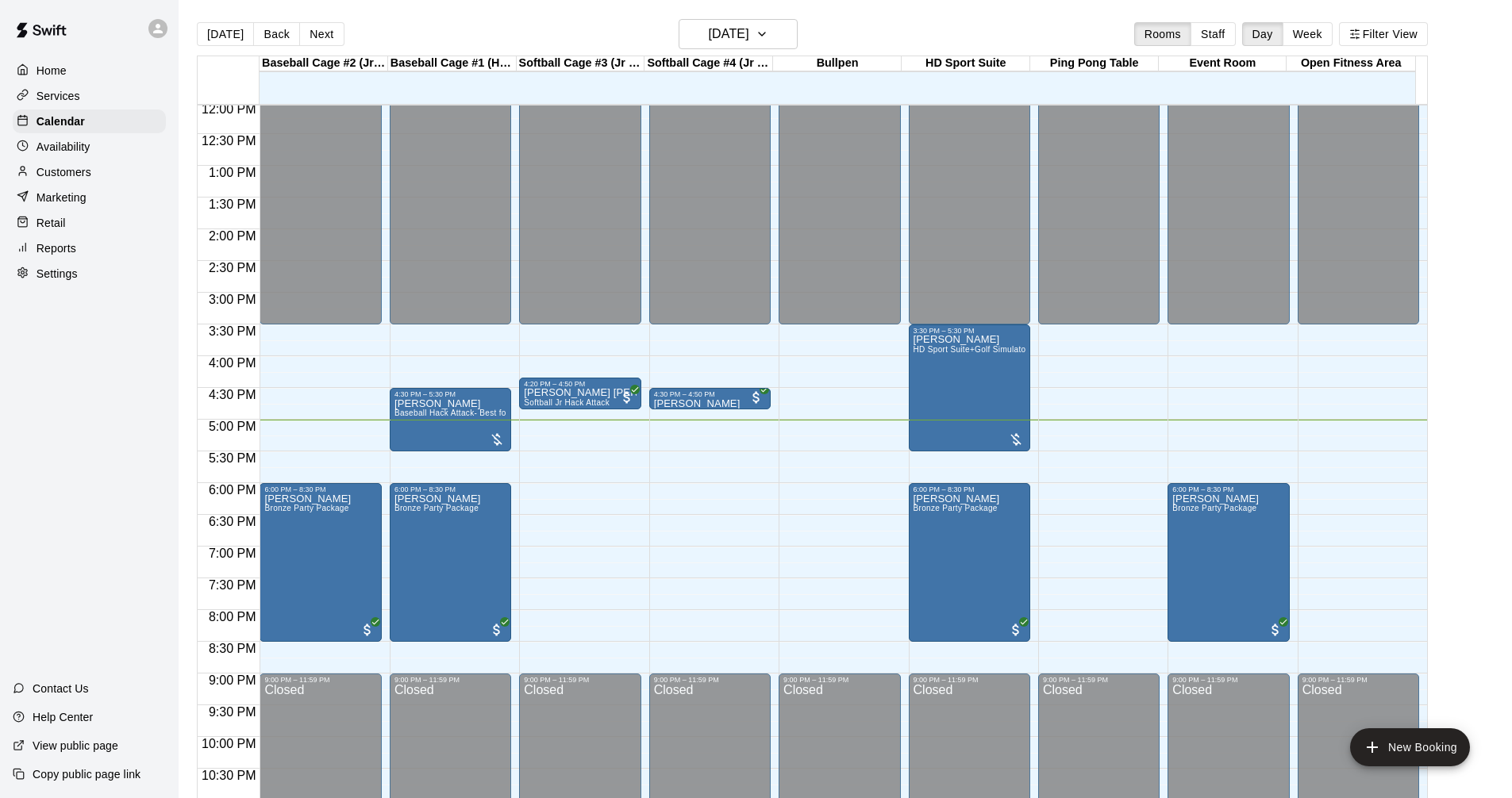
click at [100, 93] on div "Services" at bounding box center [89, 95] width 153 height 24
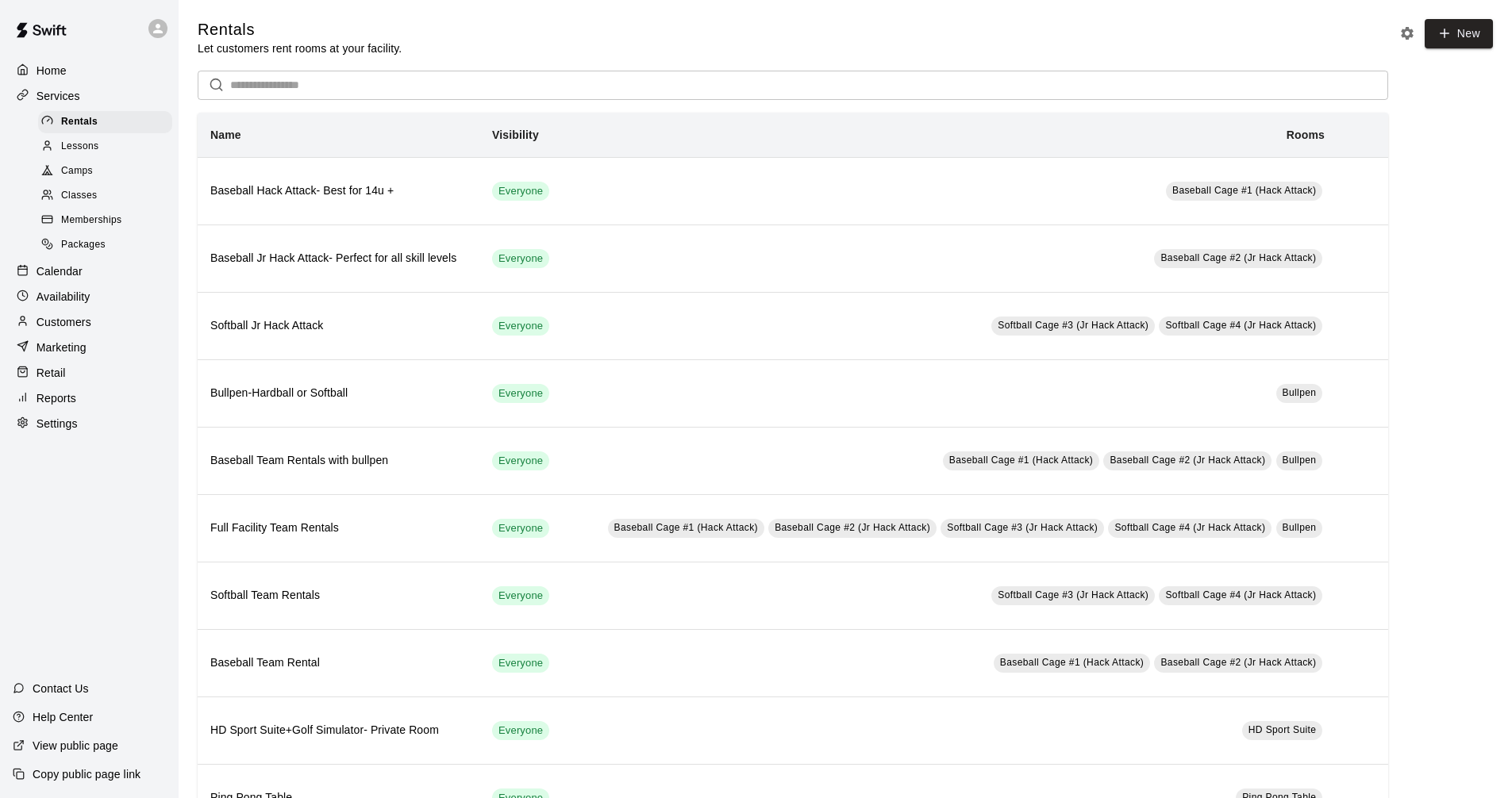
click at [96, 276] on div "Calendar" at bounding box center [89, 271] width 153 height 24
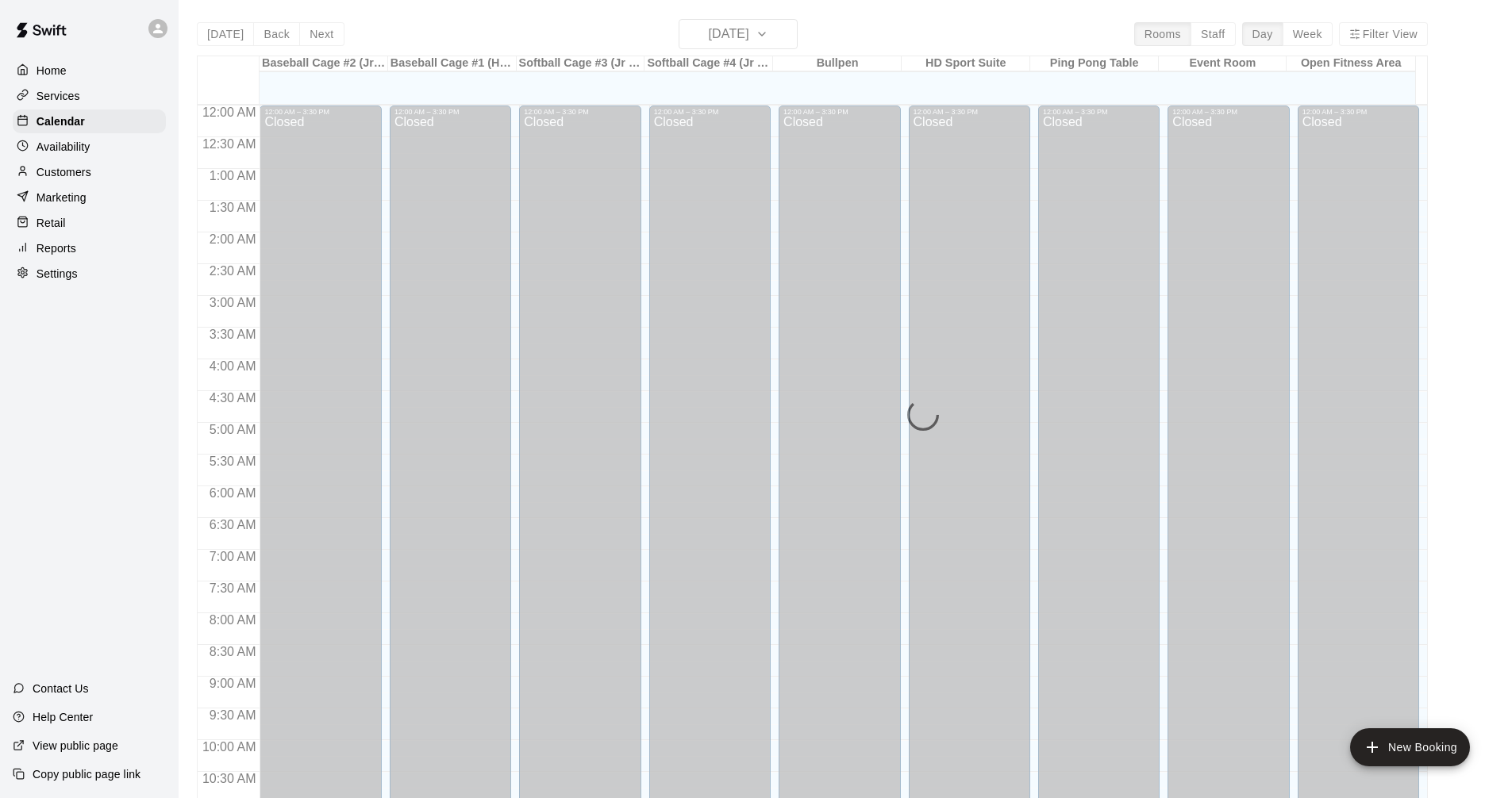
scroll to position [765, 0]
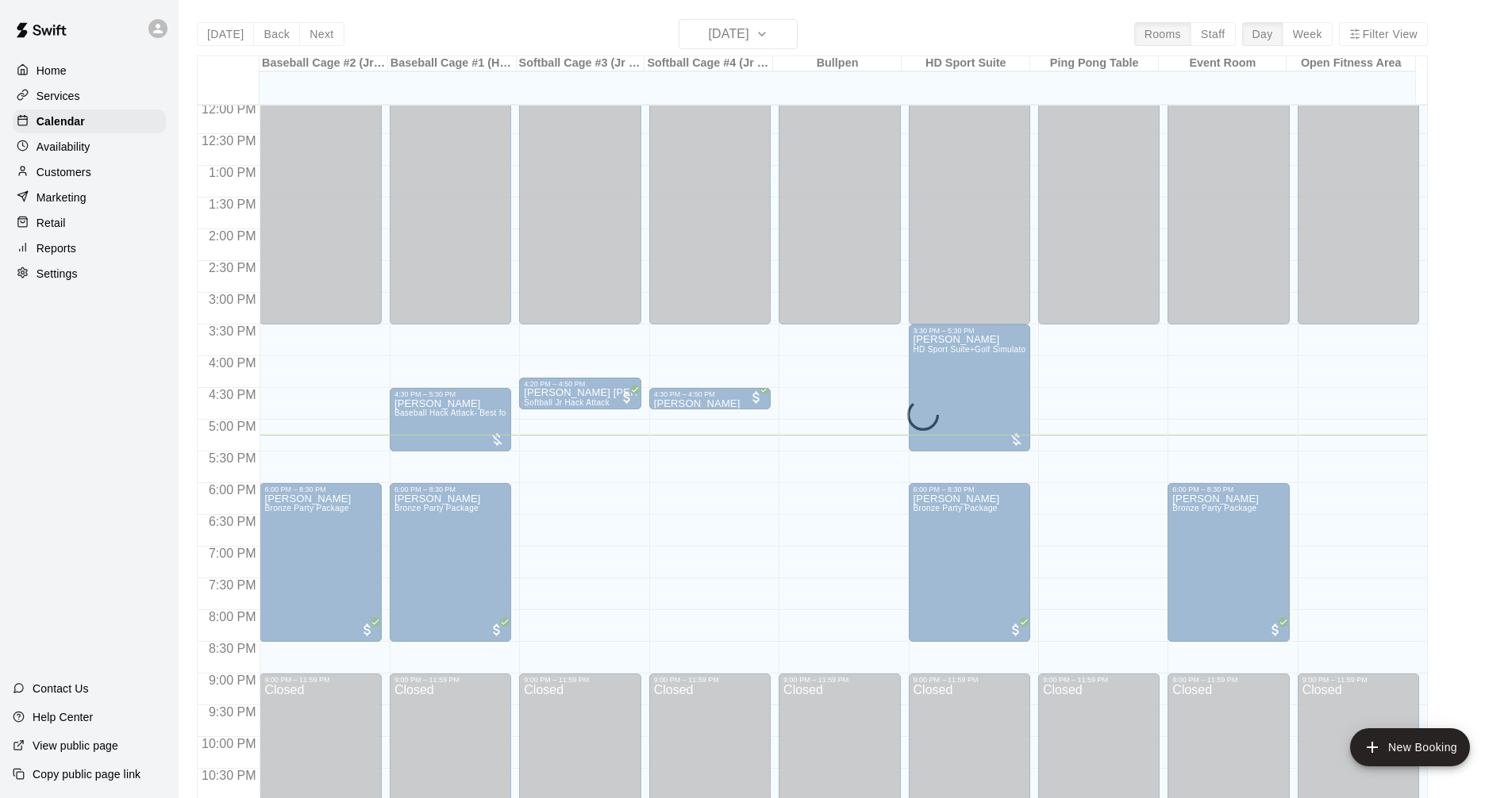
click at [94, 93] on div "Services" at bounding box center [89, 95] width 153 height 24
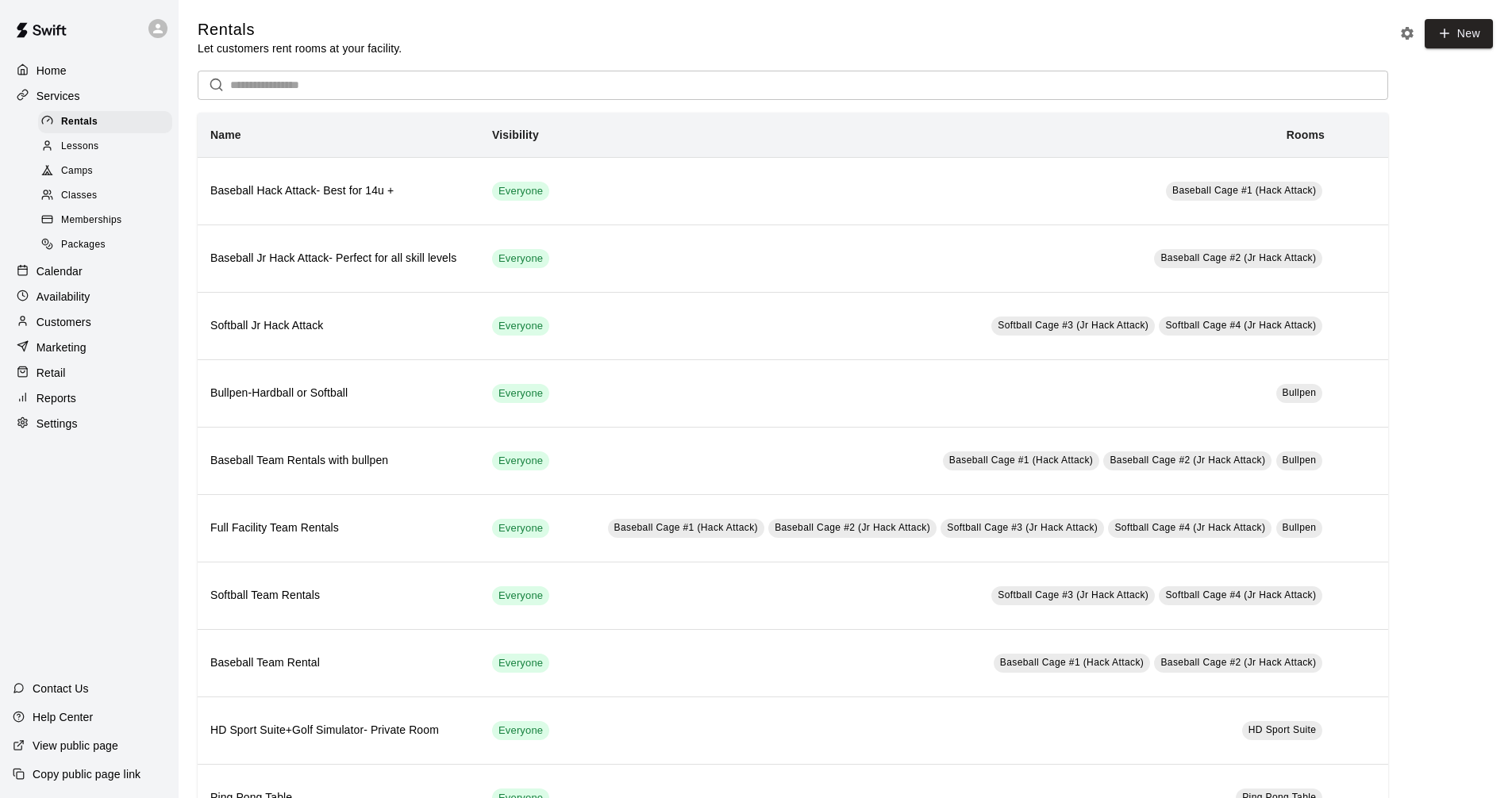
click at [90, 284] on div "Calendar" at bounding box center [89, 271] width 153 height 24
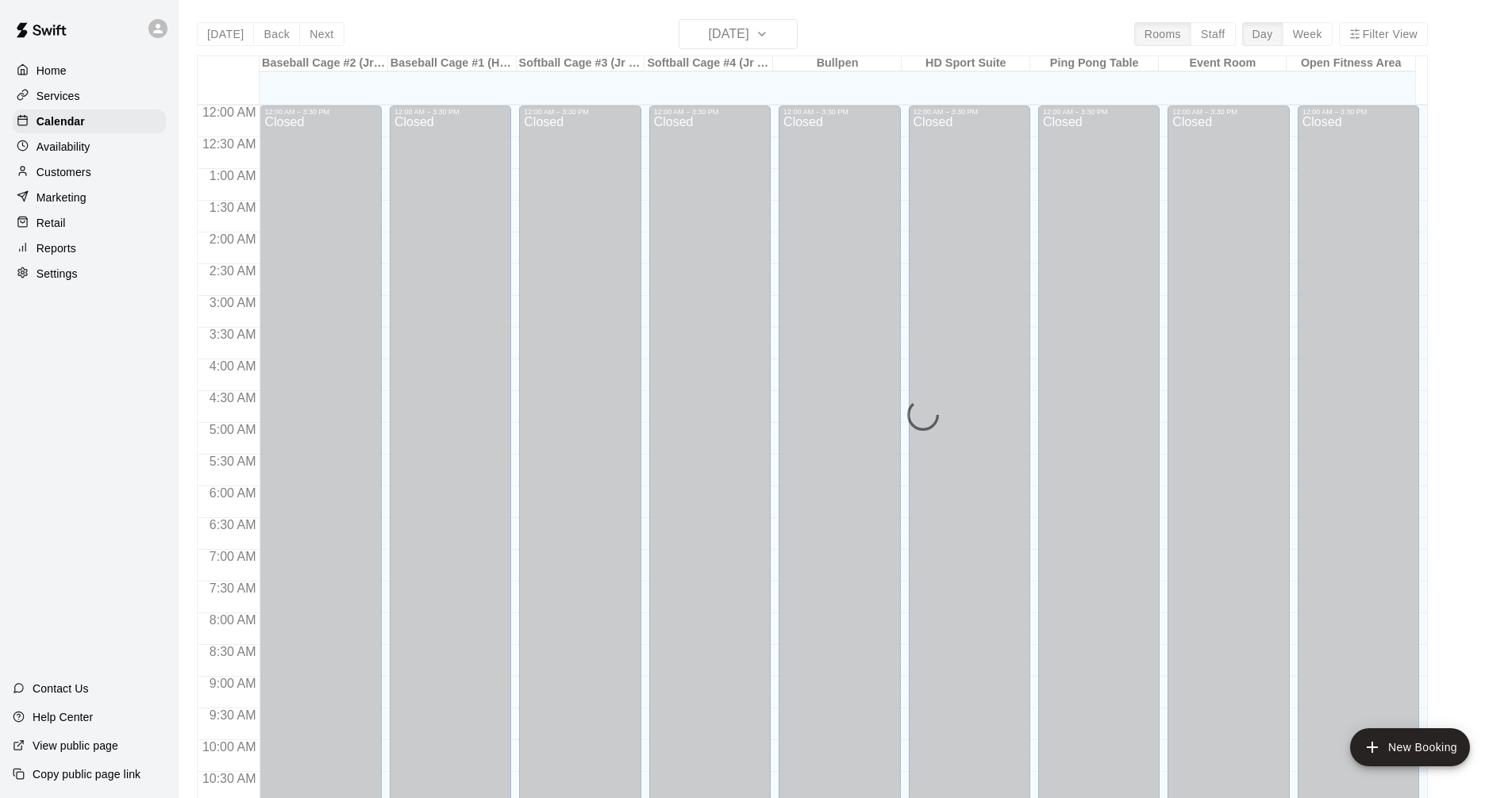
scroll to position [765, 0]
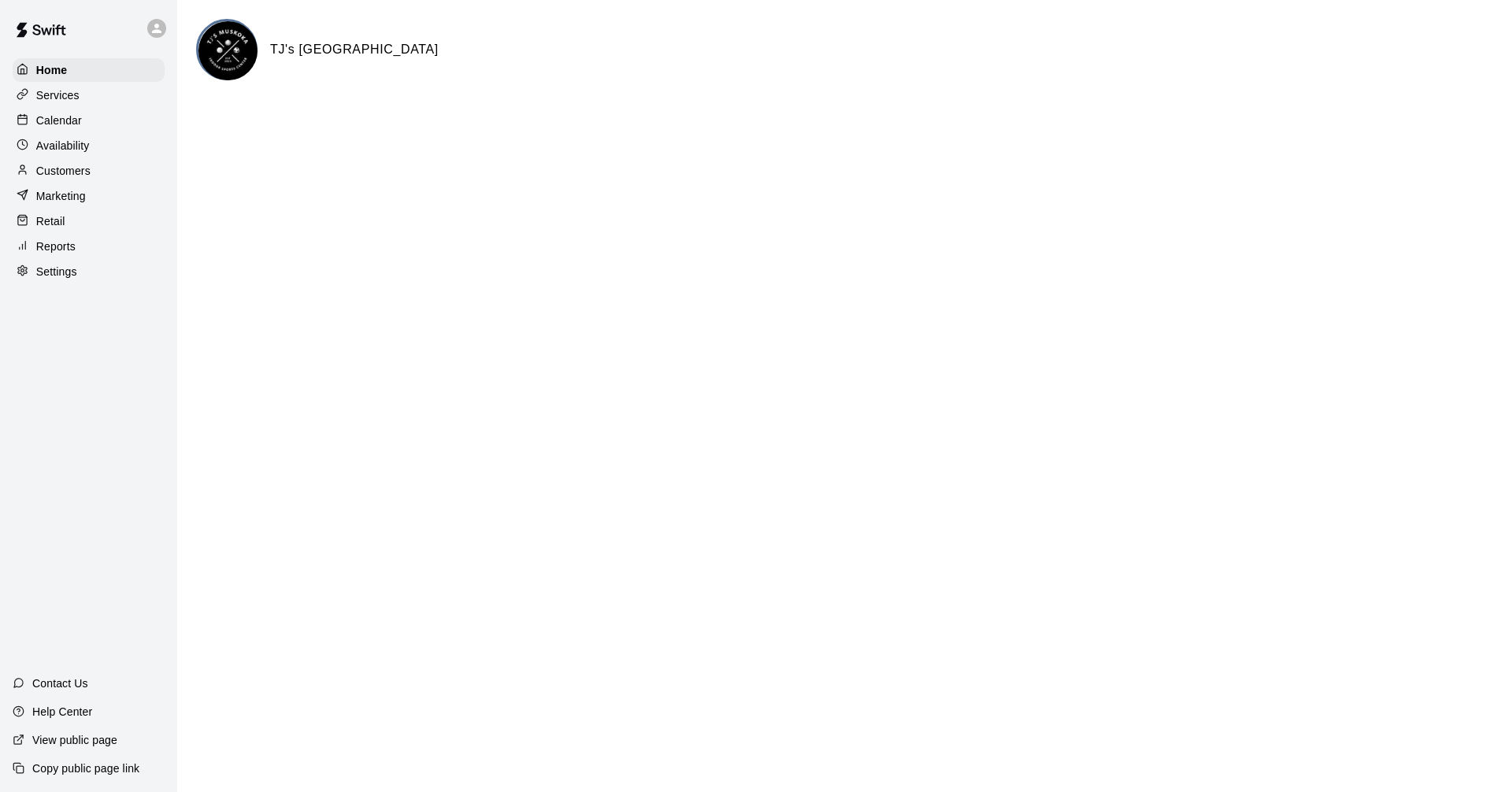
drag, startPoint x: 110, startPoint y: 120, endPoint x: 200, endPoint y: 105, distance: 91.2
click at [110, 120] on div "Calendar" at bounding box center [89, 120] width 152 height 23
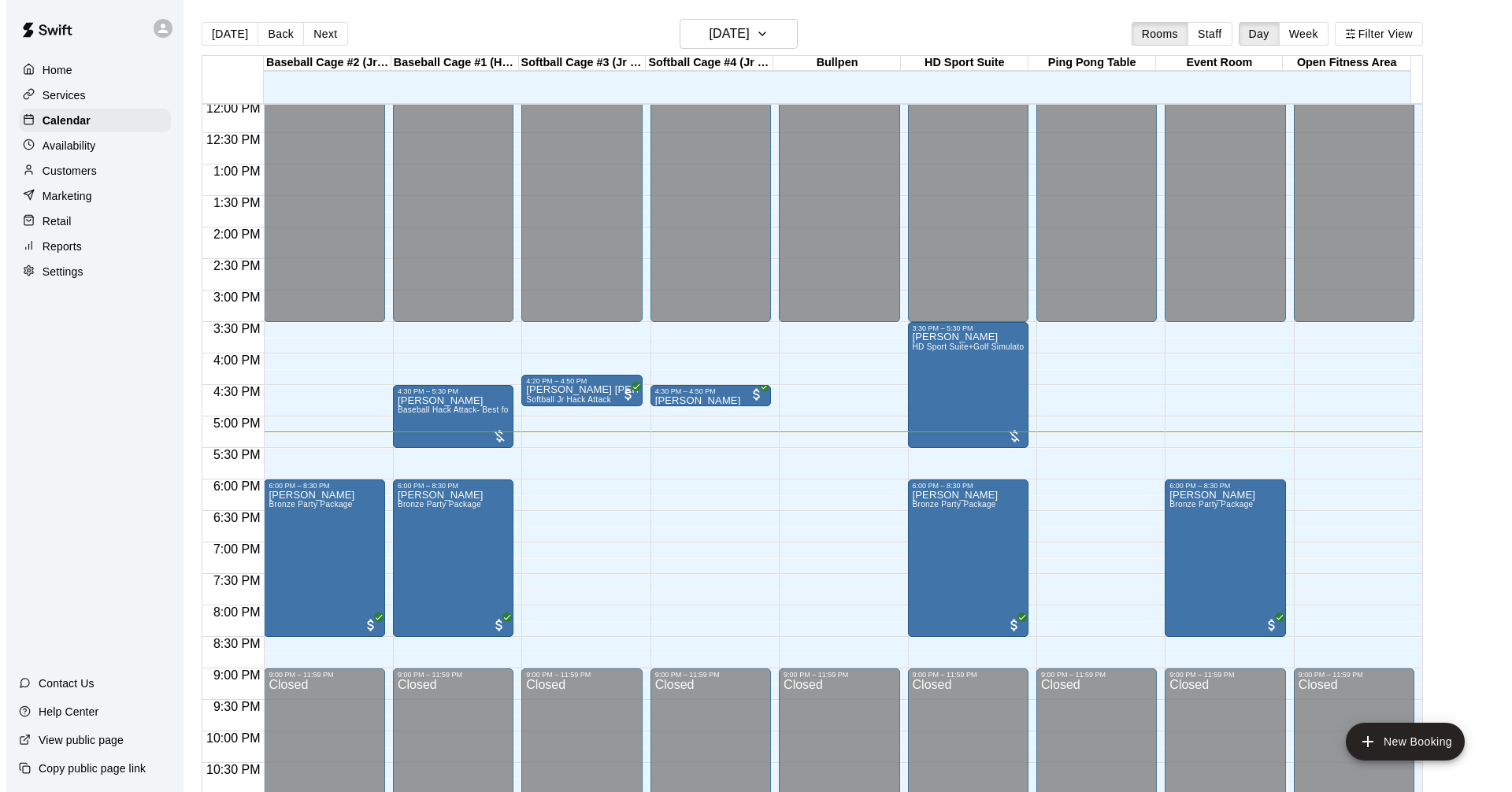
scroll to position [808, 0]
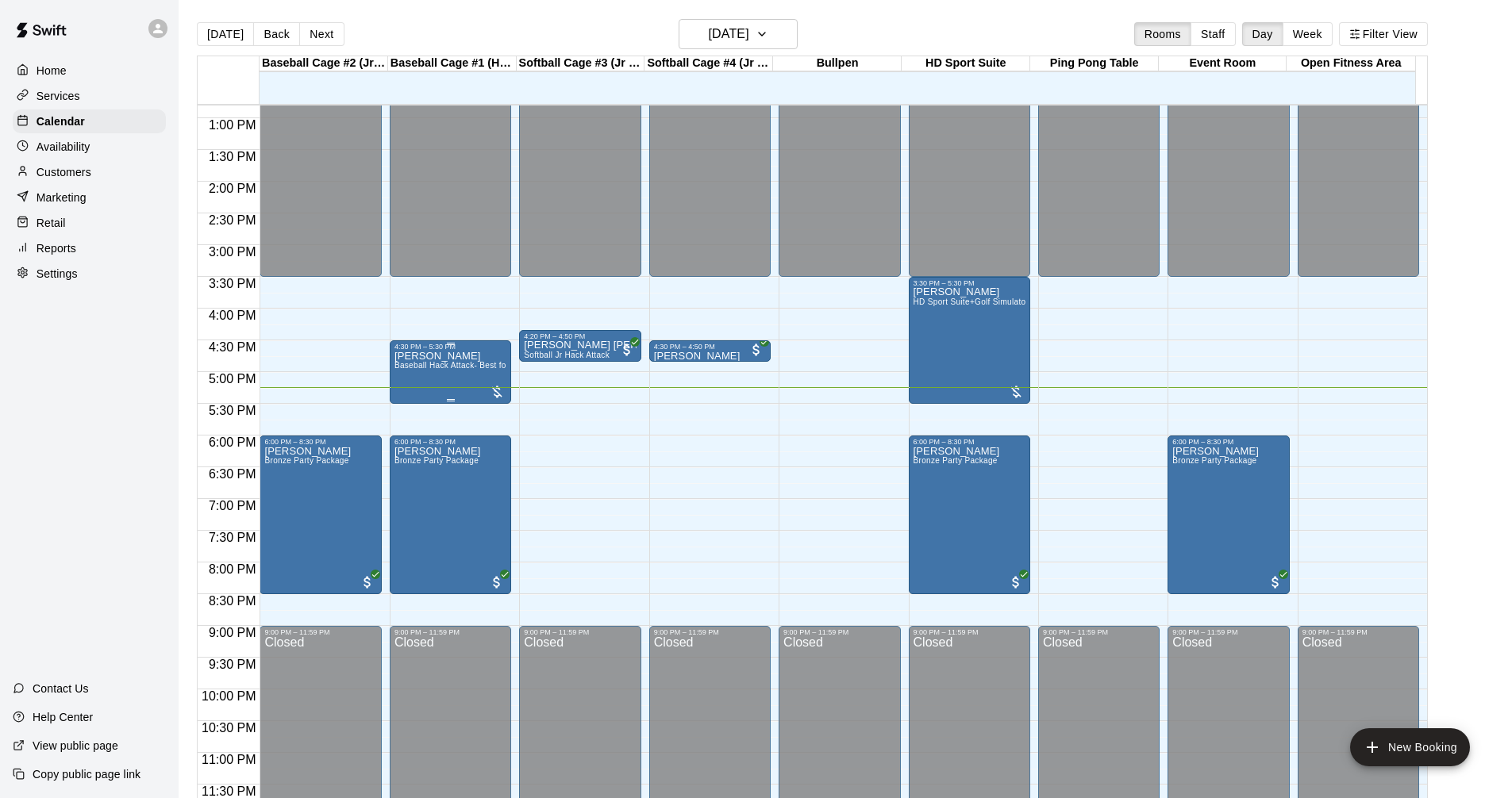
click at [453, 361] on div "Jennifer Chambers Baseball Hack Attack- Best for 14u +" at bounding box center [451, 750] width 112 height 798
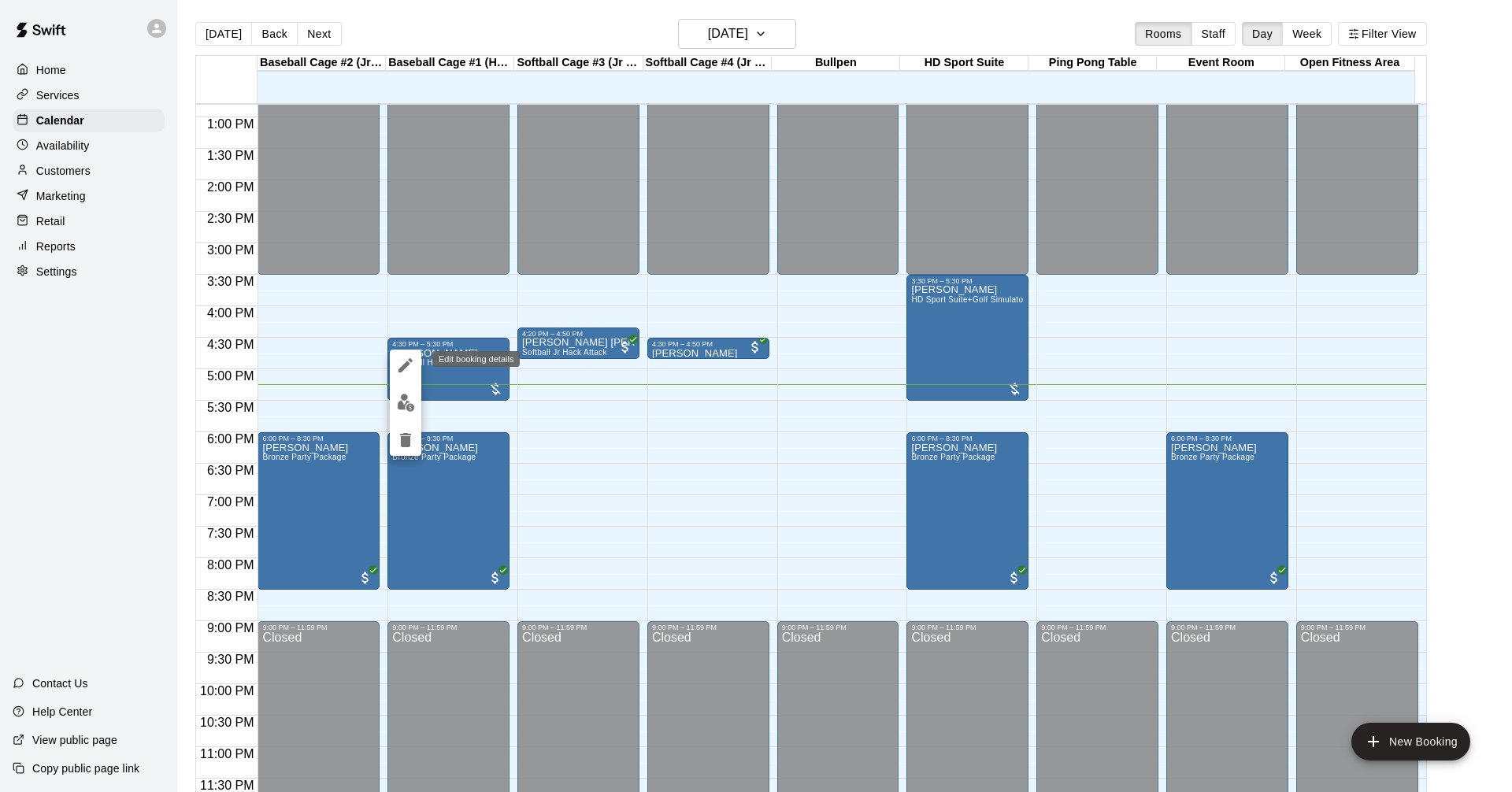
click at [404, 364] on icon "edit" at bounding box center [406, 366] width 19 height 19
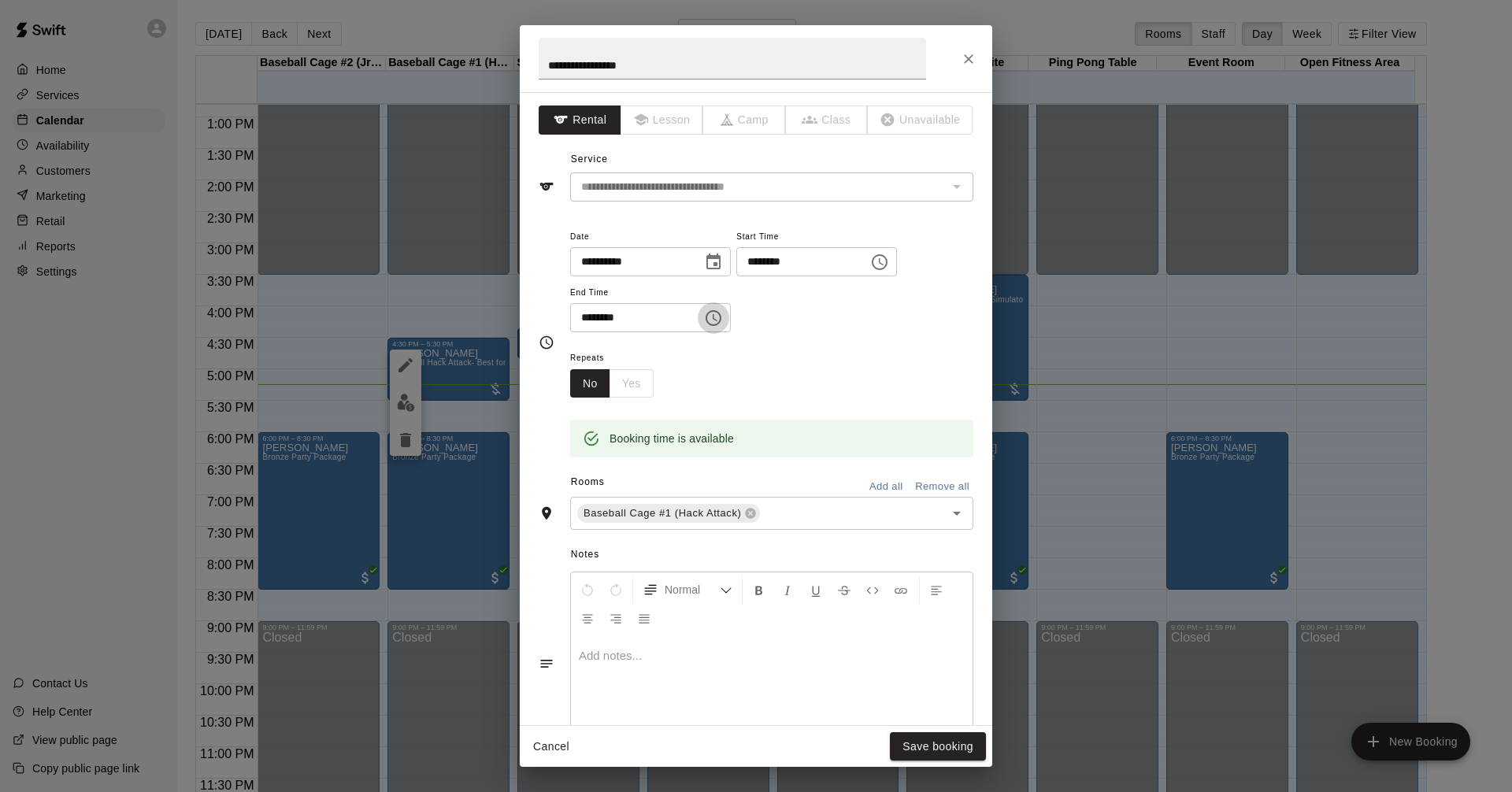
click at [723, 316] on icon "Choose time, selected time is 5:30 PM" at bounding box center [714, 318] width 19 height 19
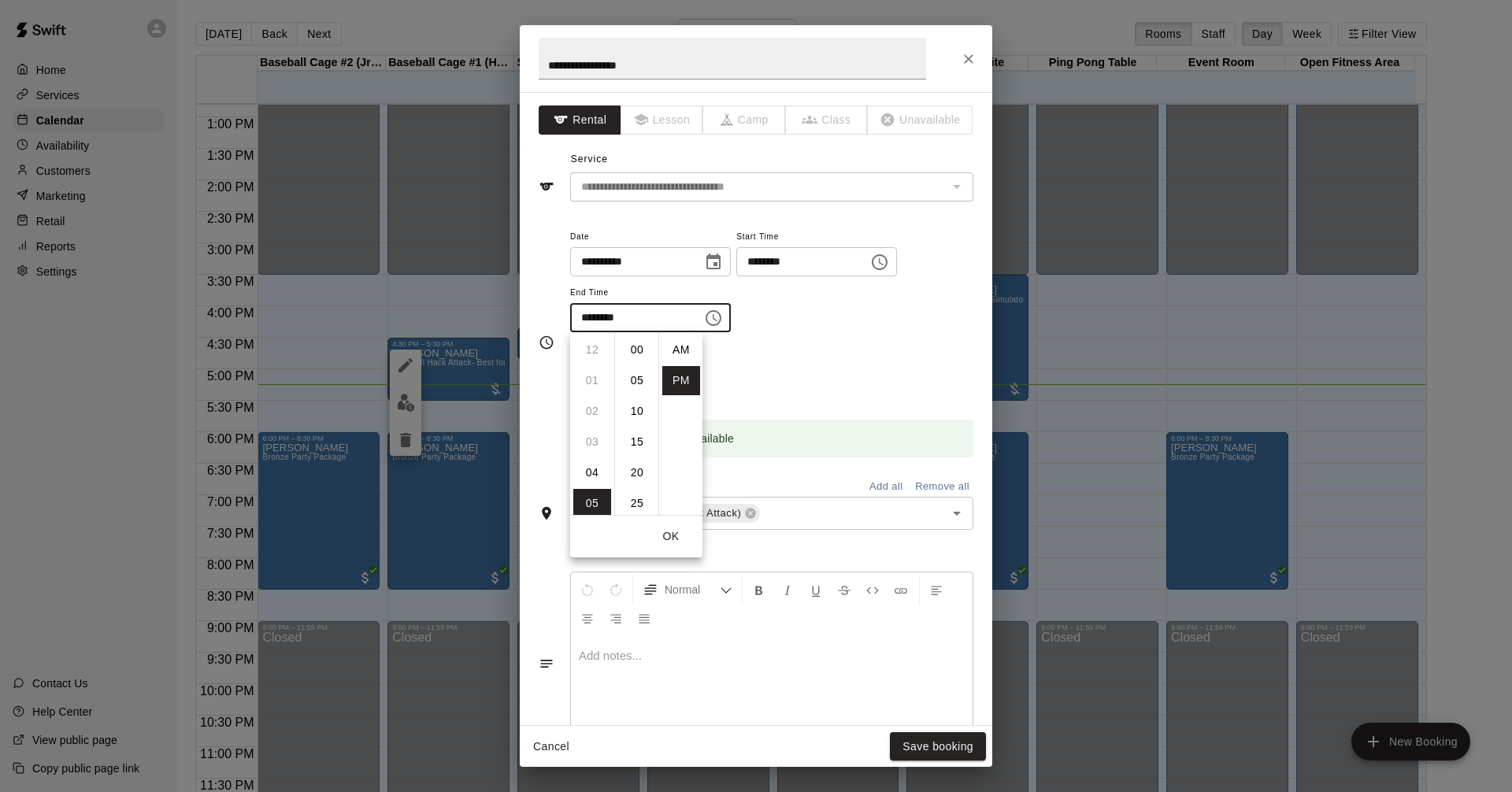
scroll to position [29, 0]
click at [637, 447] on li "45" at bounding box center [637, 442] width 38 height 30
type input "********"
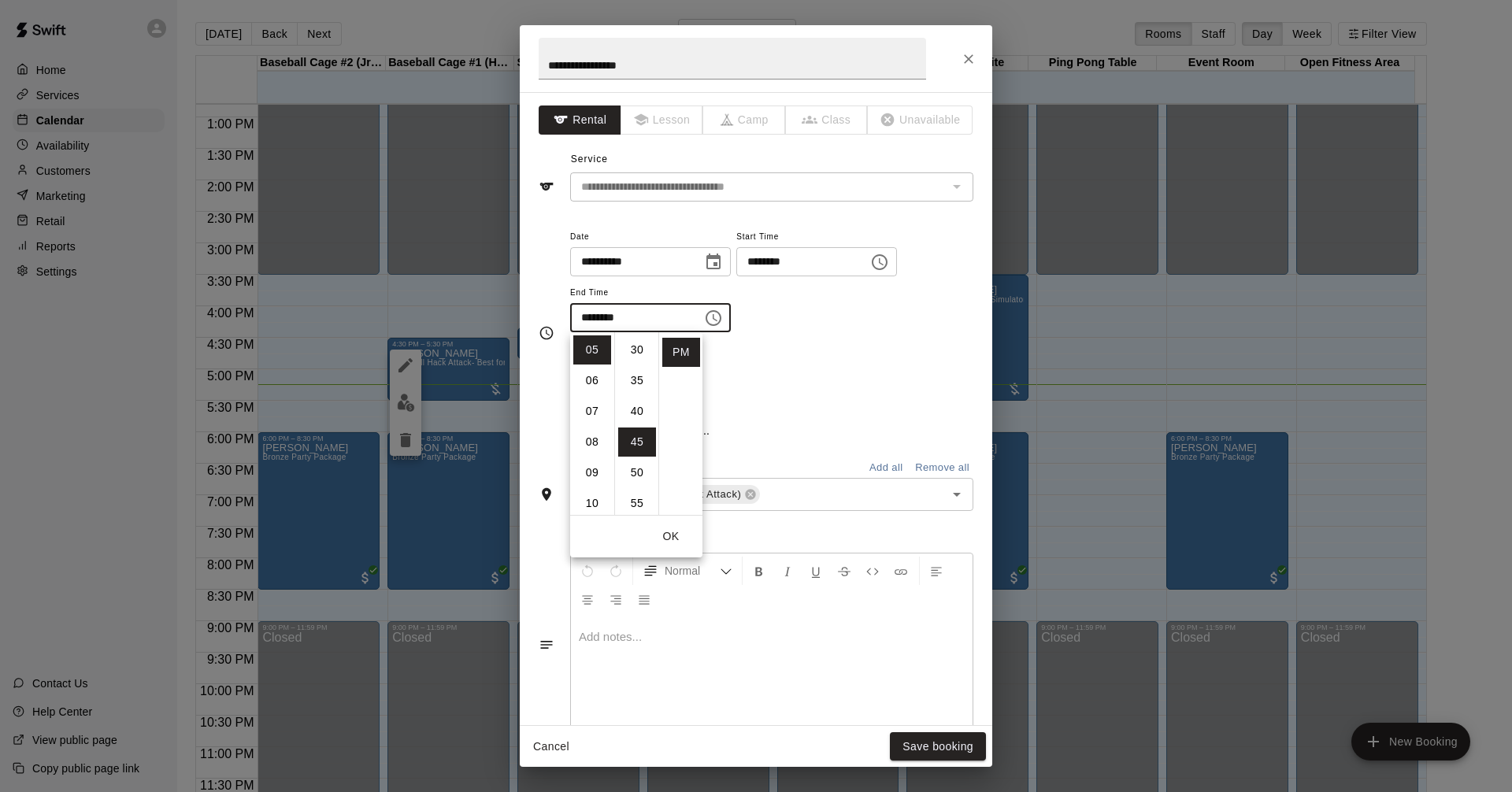
scroll to position [276, 0]
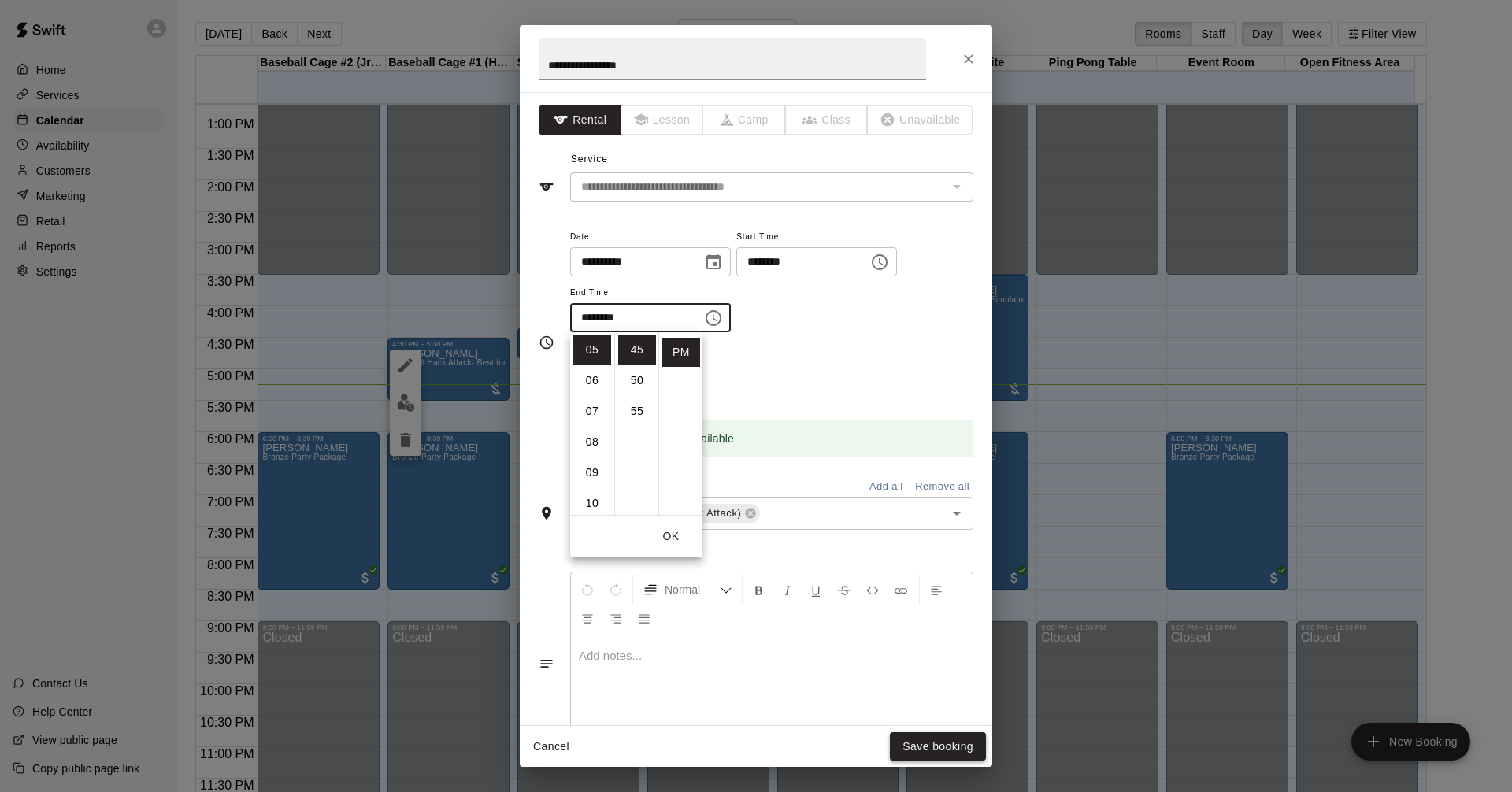
click at [956, 749] on button "Save booking" at bounding box center [938, 747] width 96 height 30
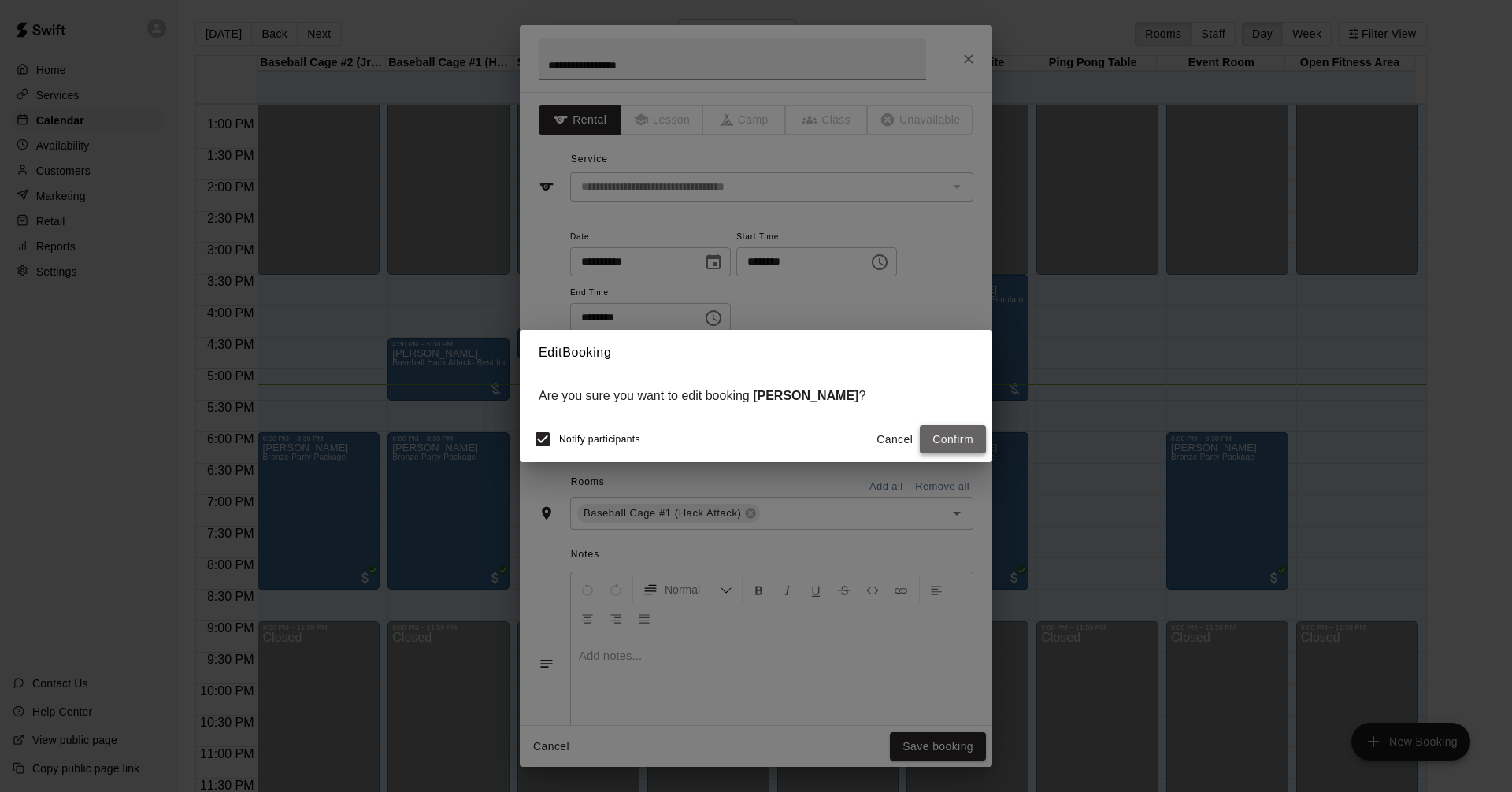
click at [952, 439] on button "Confirm" at bounding box center [953, 440] width 66 height 30
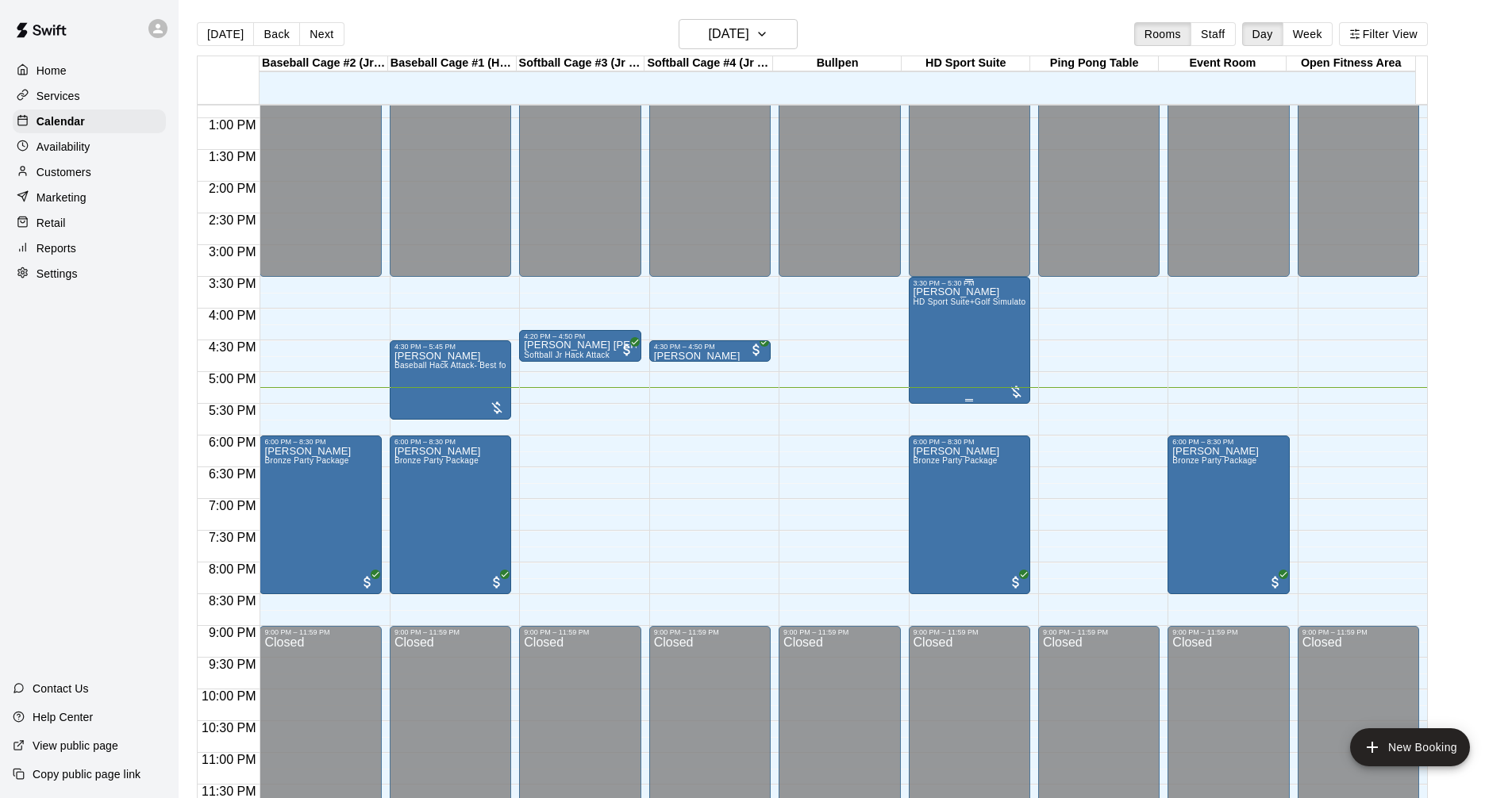
click at [959, 325] on div "Jennifer Chambers HD Sport Suite+Golf Simulator- Private Room" at bounding box center [970, 686] width 112 height 798
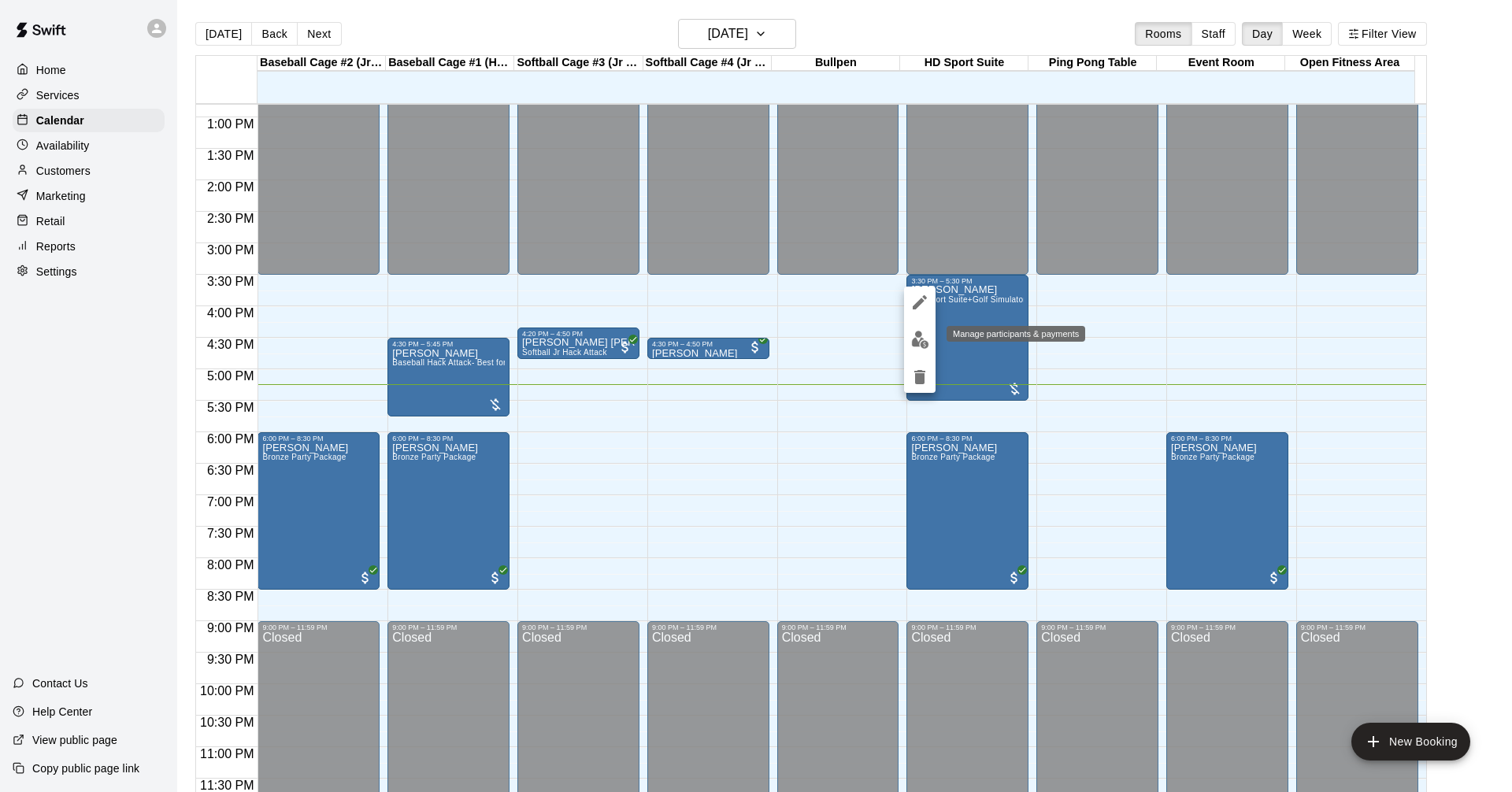
click at [921, 342] on img "edit" at bounding box center [920, 340] width 18 height 18
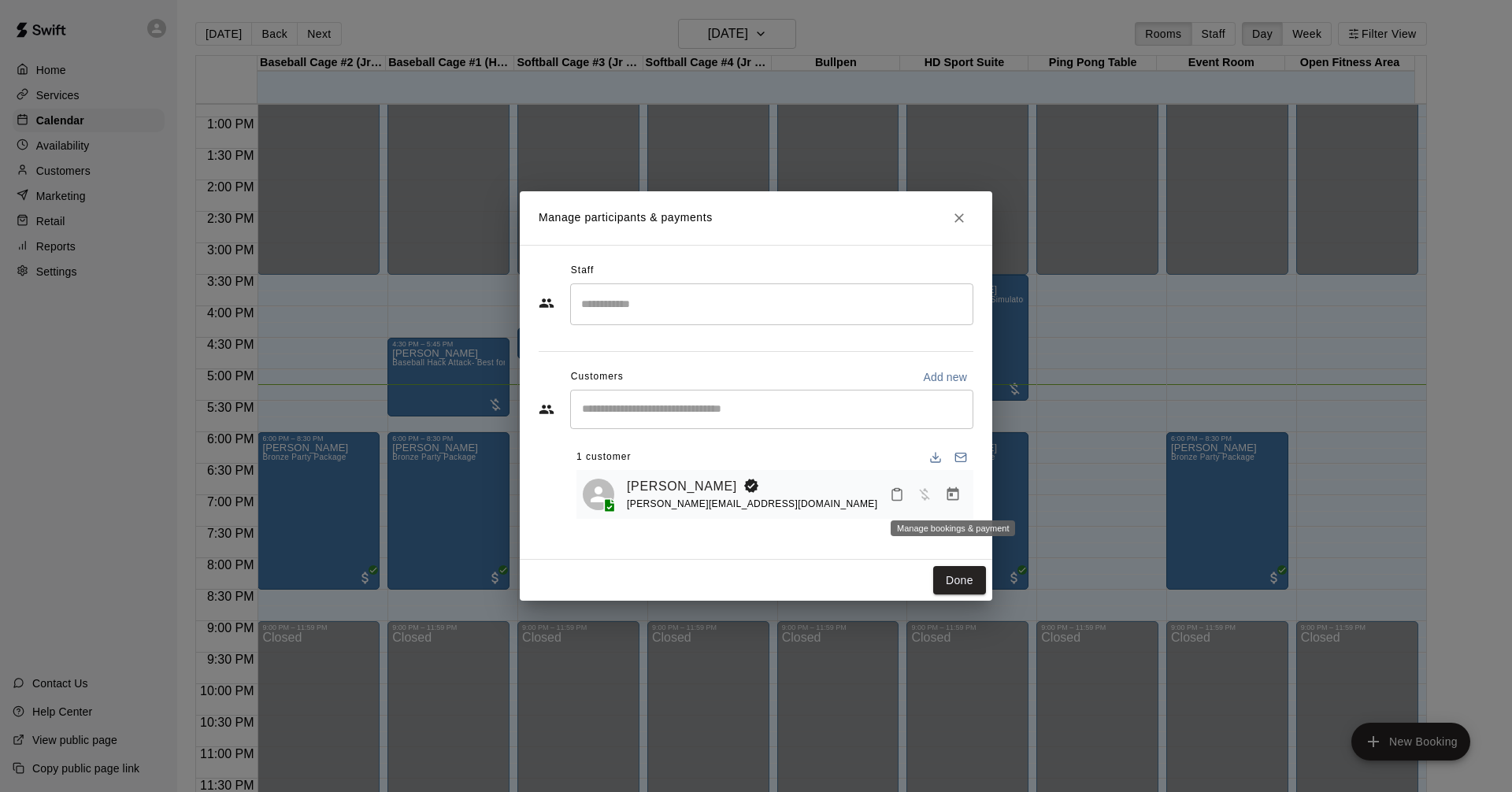
click at [956, 494] on icon "Manage bookings & payment" at bounding box center [953, 494] width 16 height 16
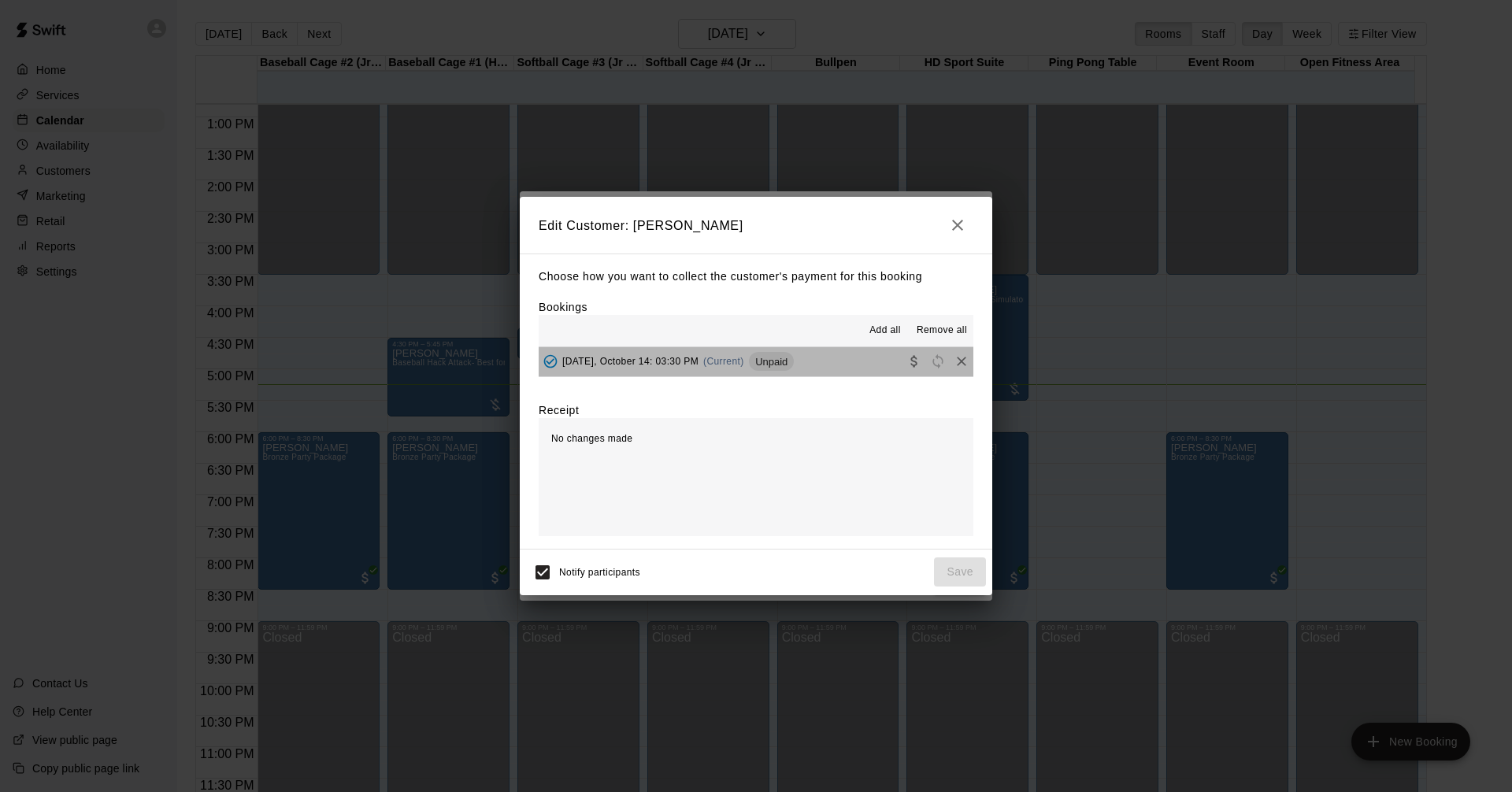
click at [831, 374] on button "Tuesday, October 14: 03:30 PM (Current) Unpaid" at bounding box center [756, 362] width 435 height 30
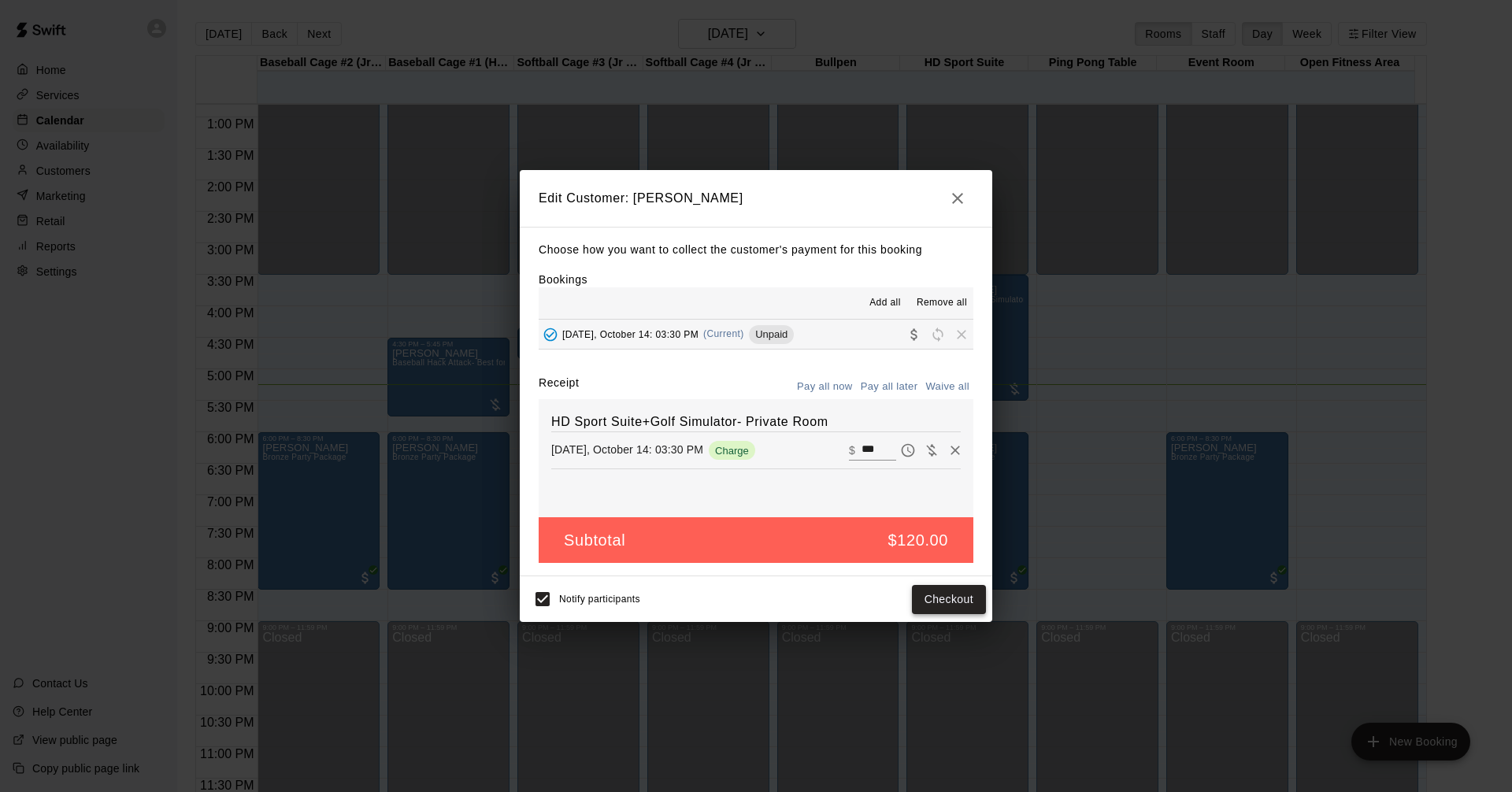
click at [956, 597] on button "Checkout" at bounding box center [948, 600] width 74 height 30
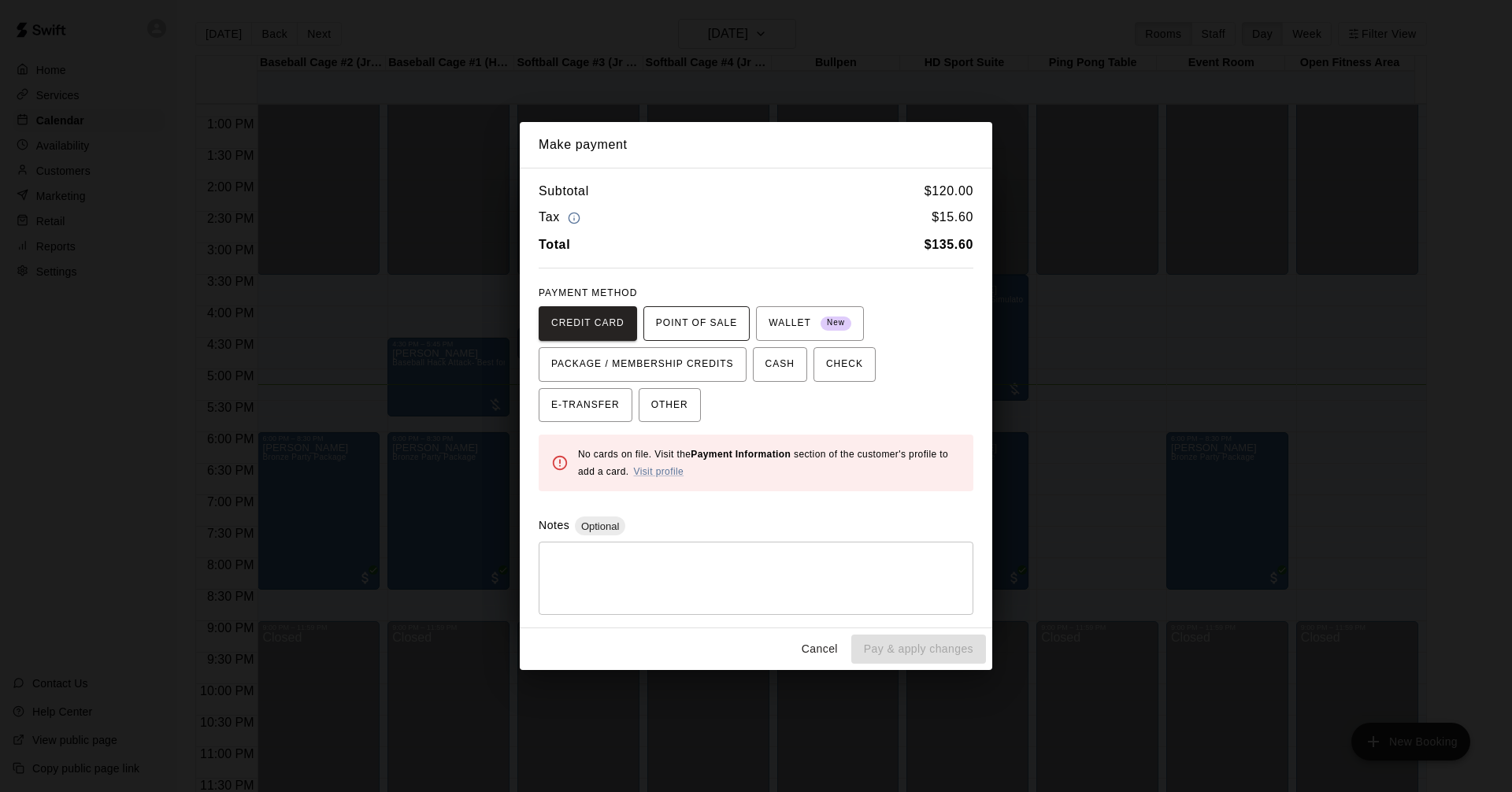
click at [697, 316] on span "POINT OF SALE" at bounding box center [696, 323] width 81 height 25
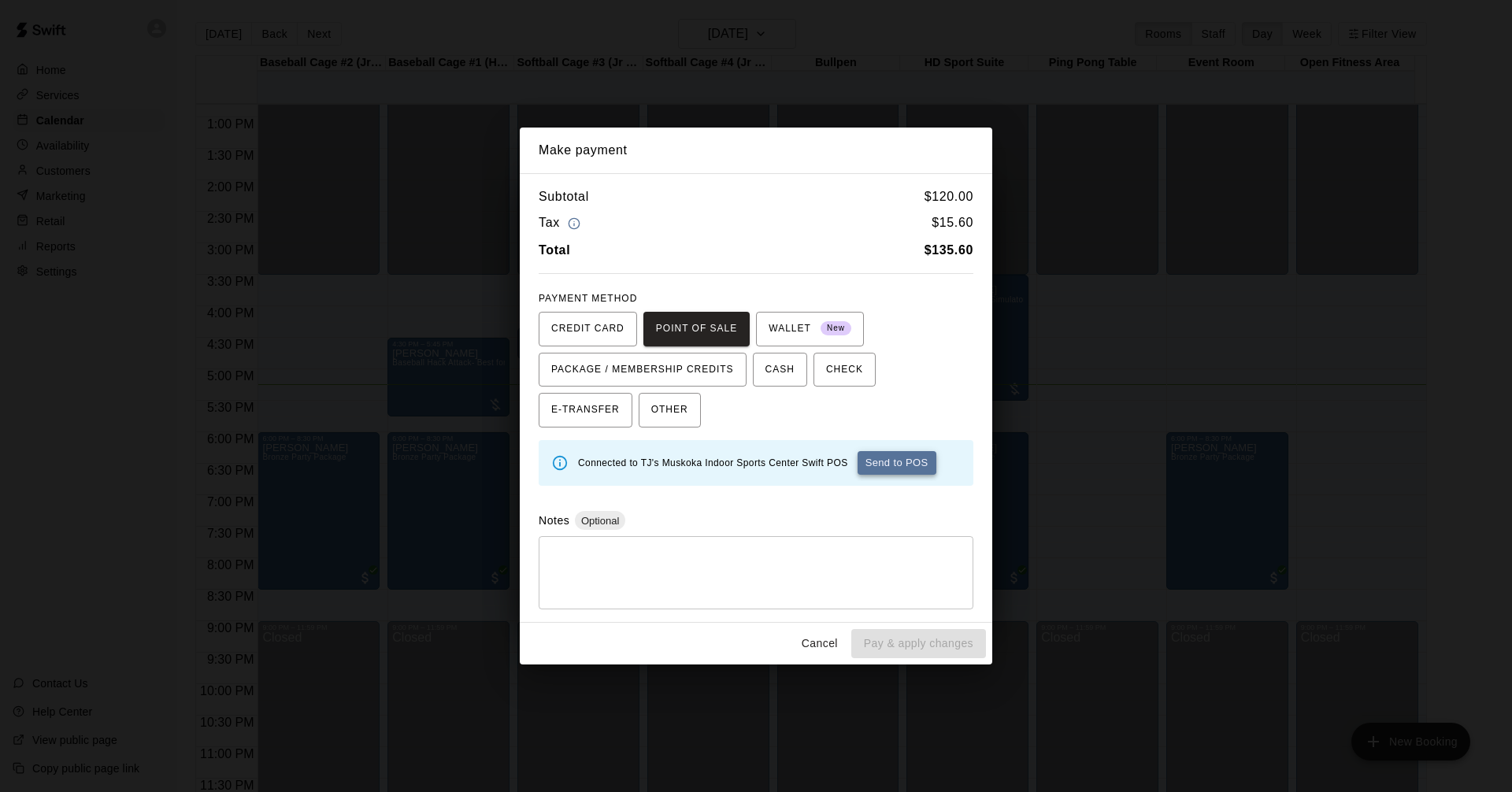
click at [894, 459] on button "Send to POS" at bounding box center [897, 463] width 79 height 23
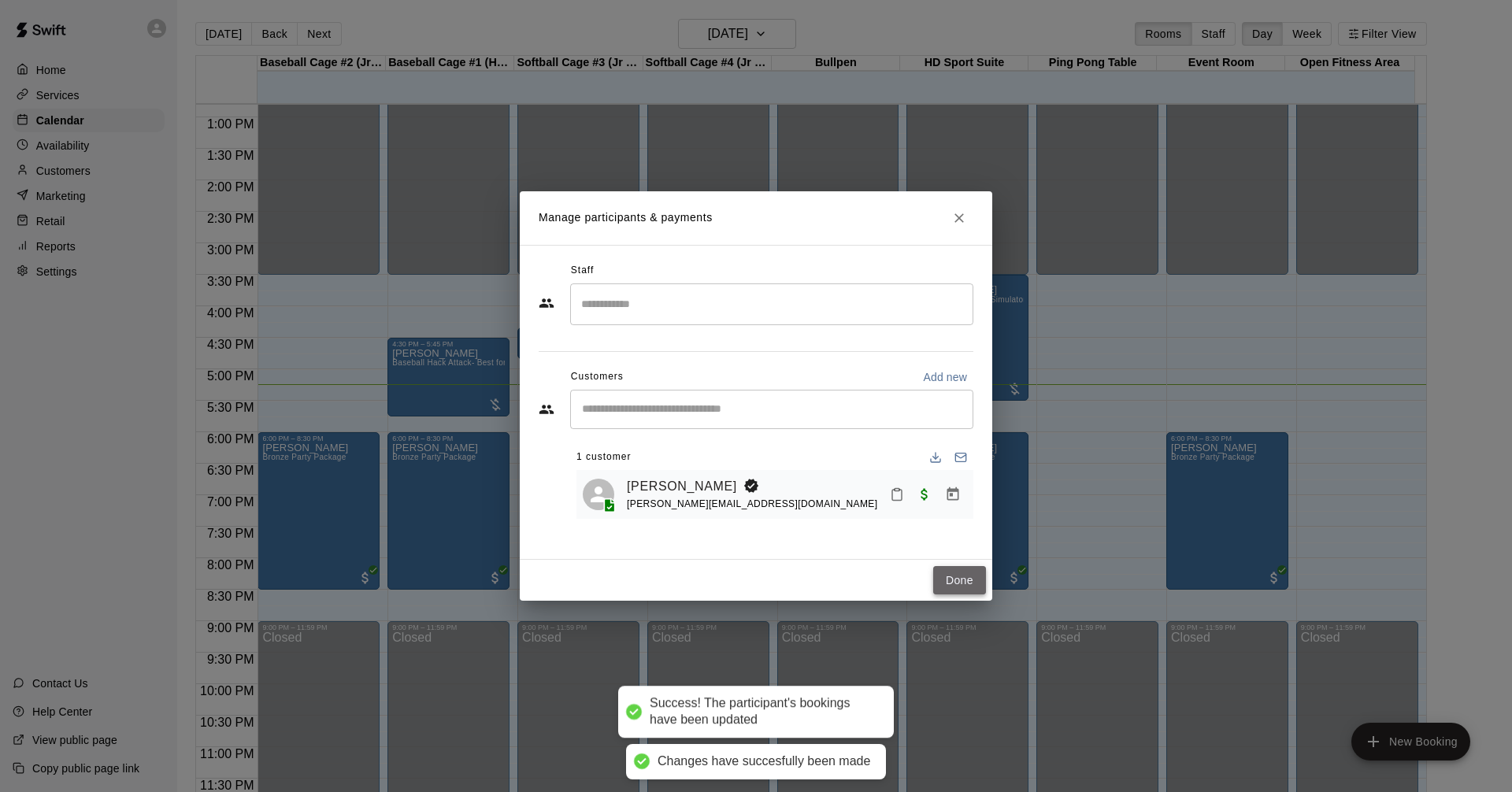
click at [960, 578] on button "Done" at bounding box center [960, 581] width 53 height 30
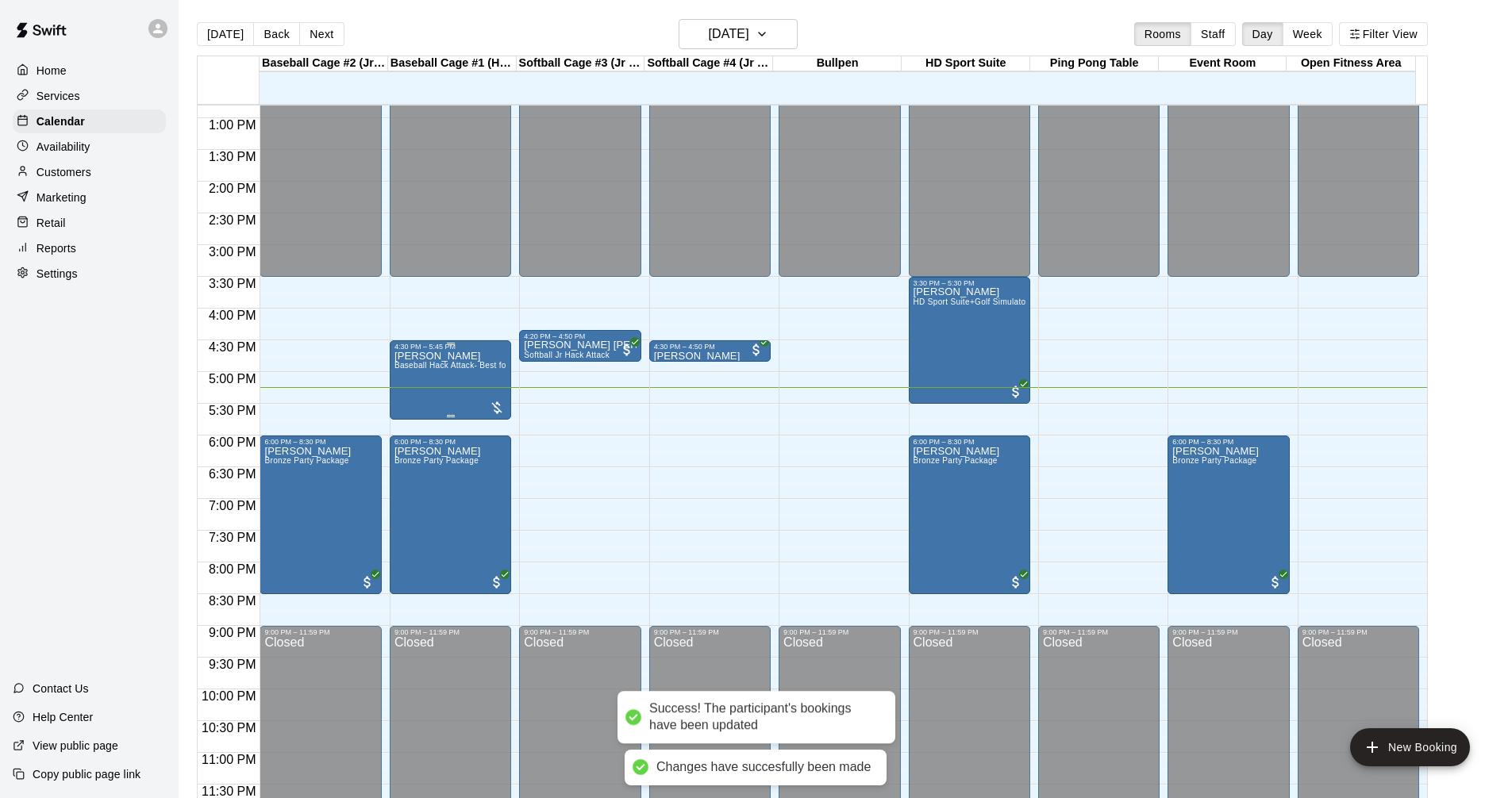
click at [478, 365] on span "Baseball Hack Attack- Best for 14u +" at bounding box center [464, 366] width 139 height 9
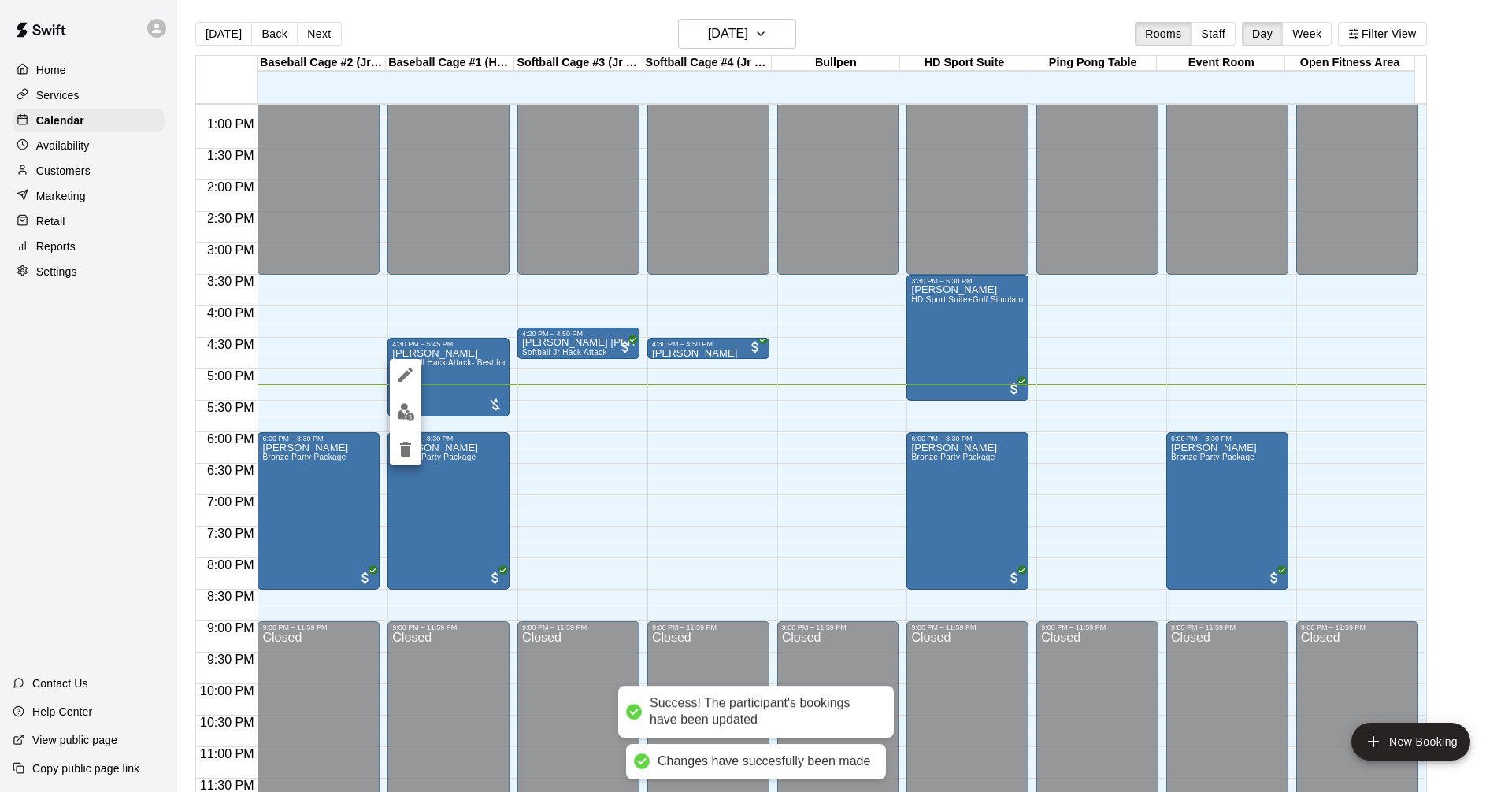
click at [413, 409] on img "edit" at bounding box center [406, 412] width 18 height 18
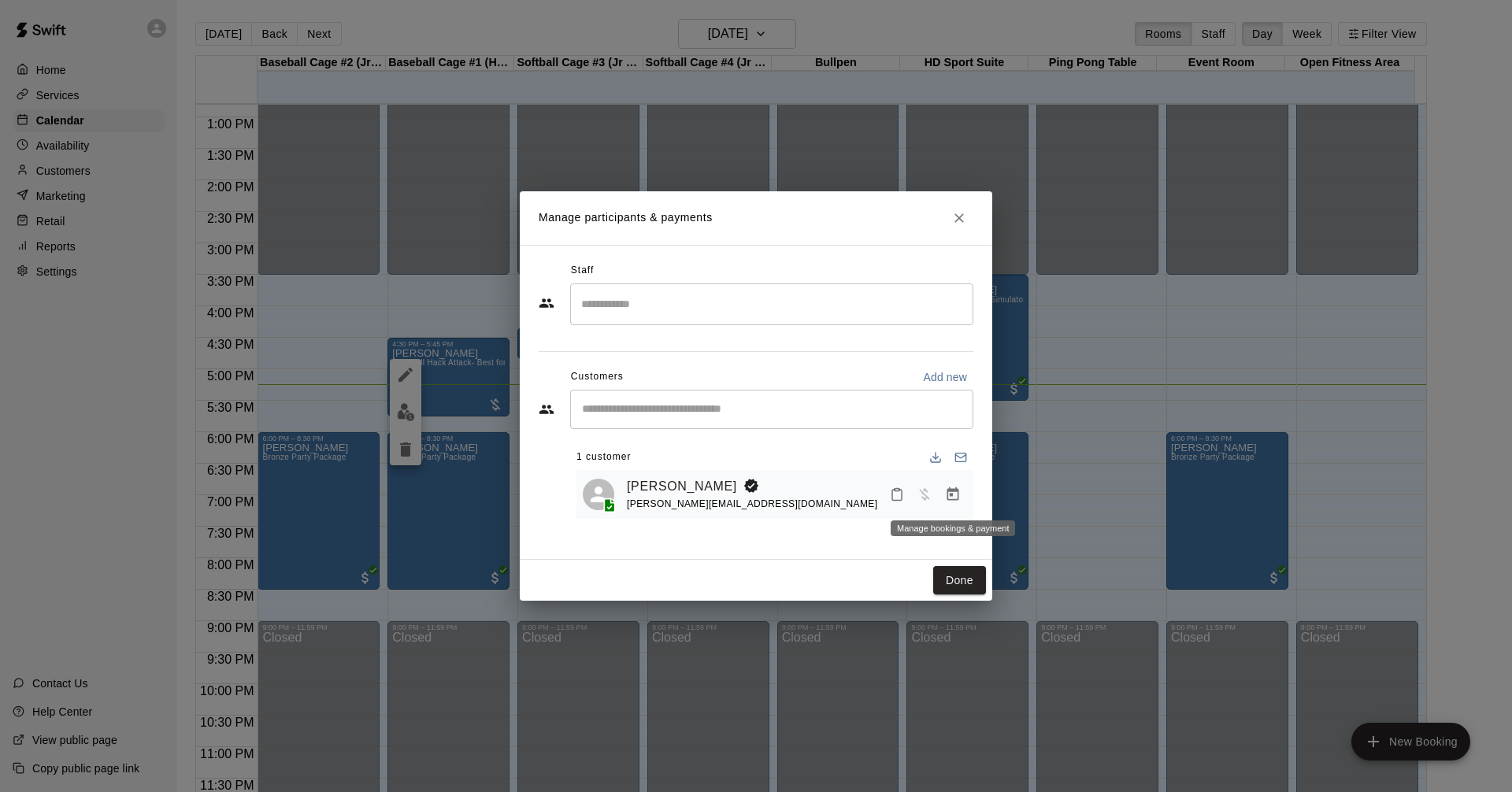
click at [953, 498] on icon "Manage bookings & payment" at bounding box center [953, 494] width 16 height 16
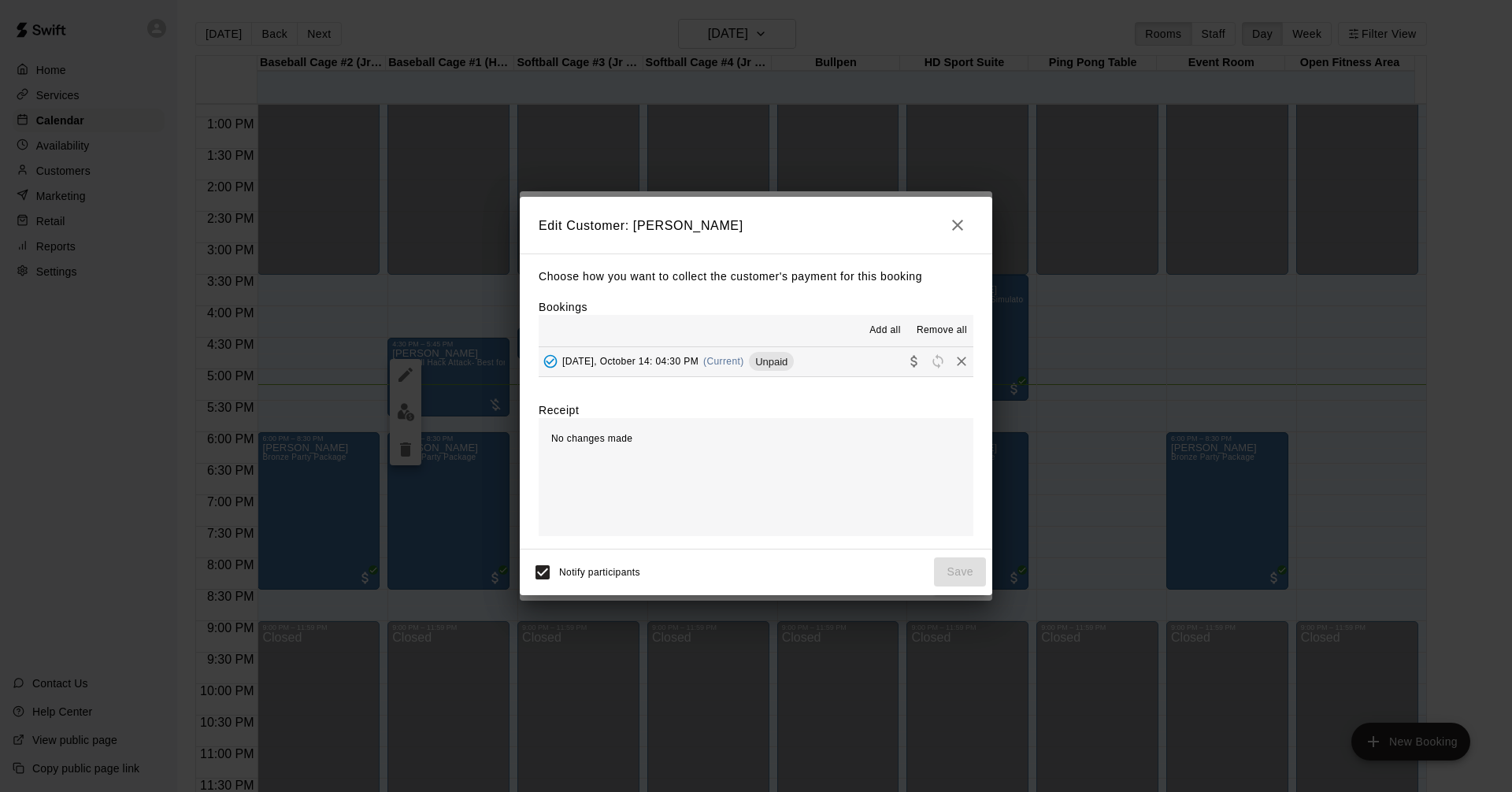
click at [838, 364] on button "Tuesday, October 14: 04:30 PM (Current) Unpaid" at bounding box center [756, 362] width 435 height 30
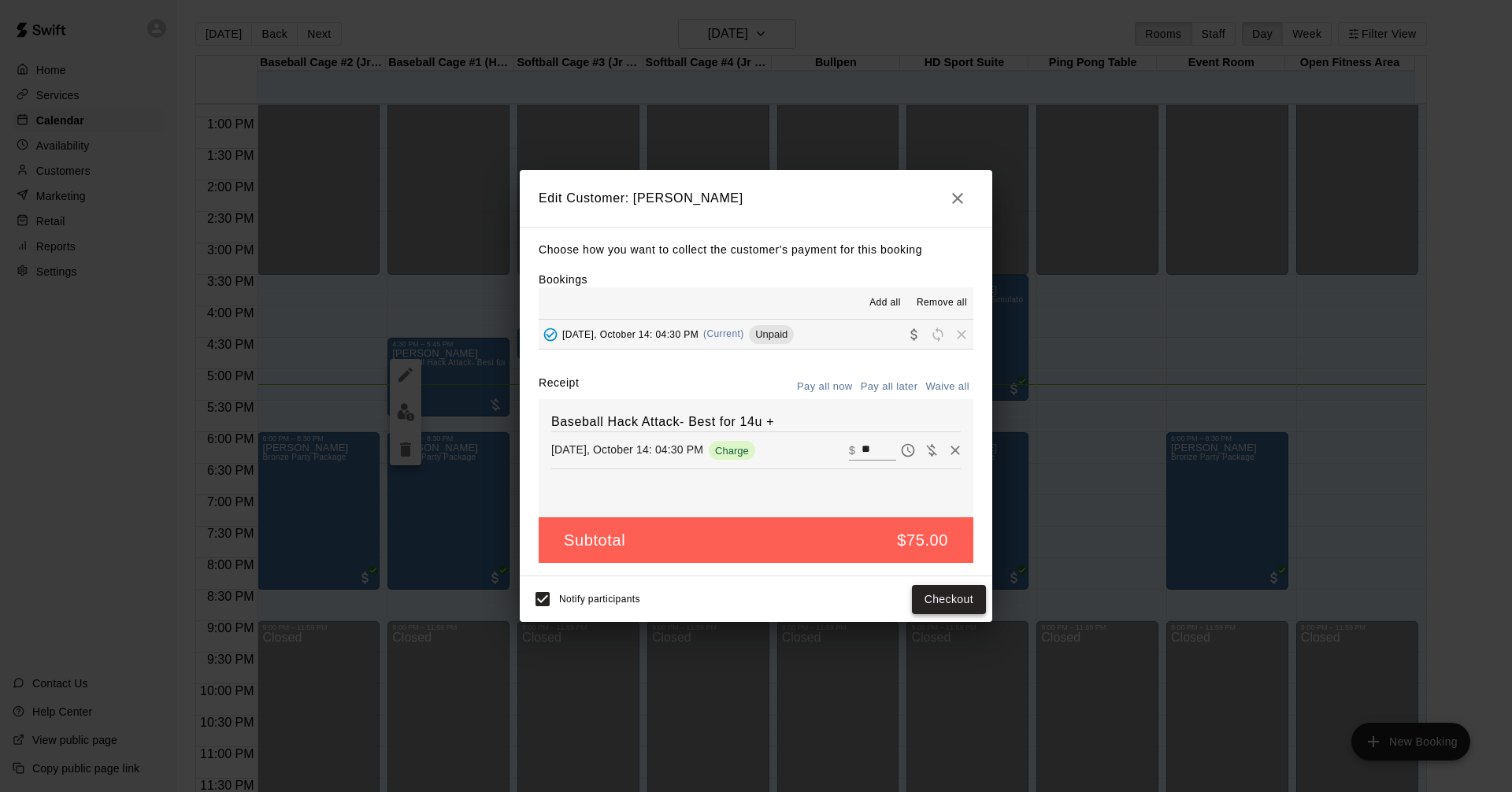
click at [947, 597] on button "Checkout" at bounding box center [948, 600] width 74 height 30
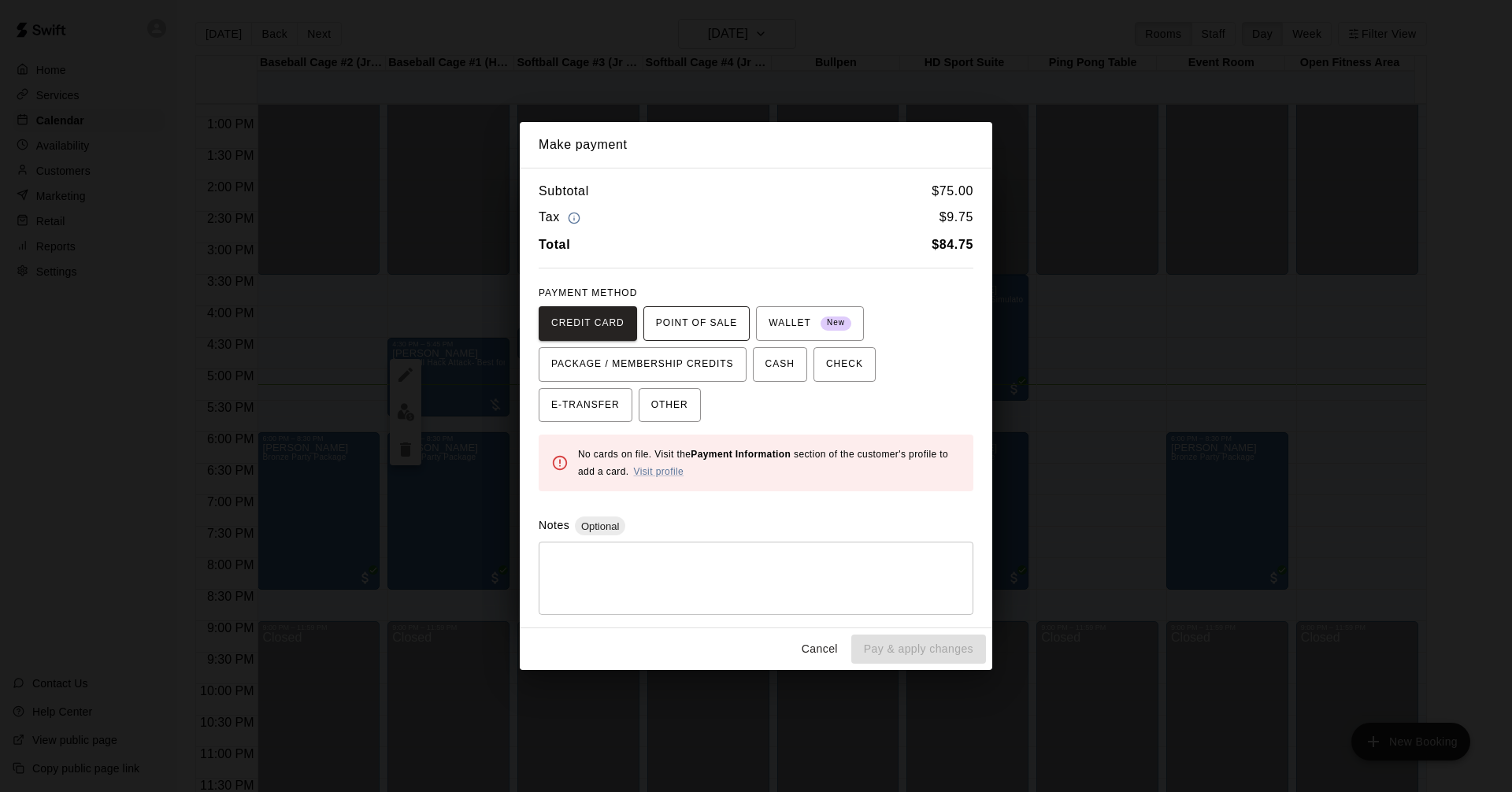
click at [694, 326] on span "POINT OF SALE" at bounding box center [696, 323] width 81 height 25
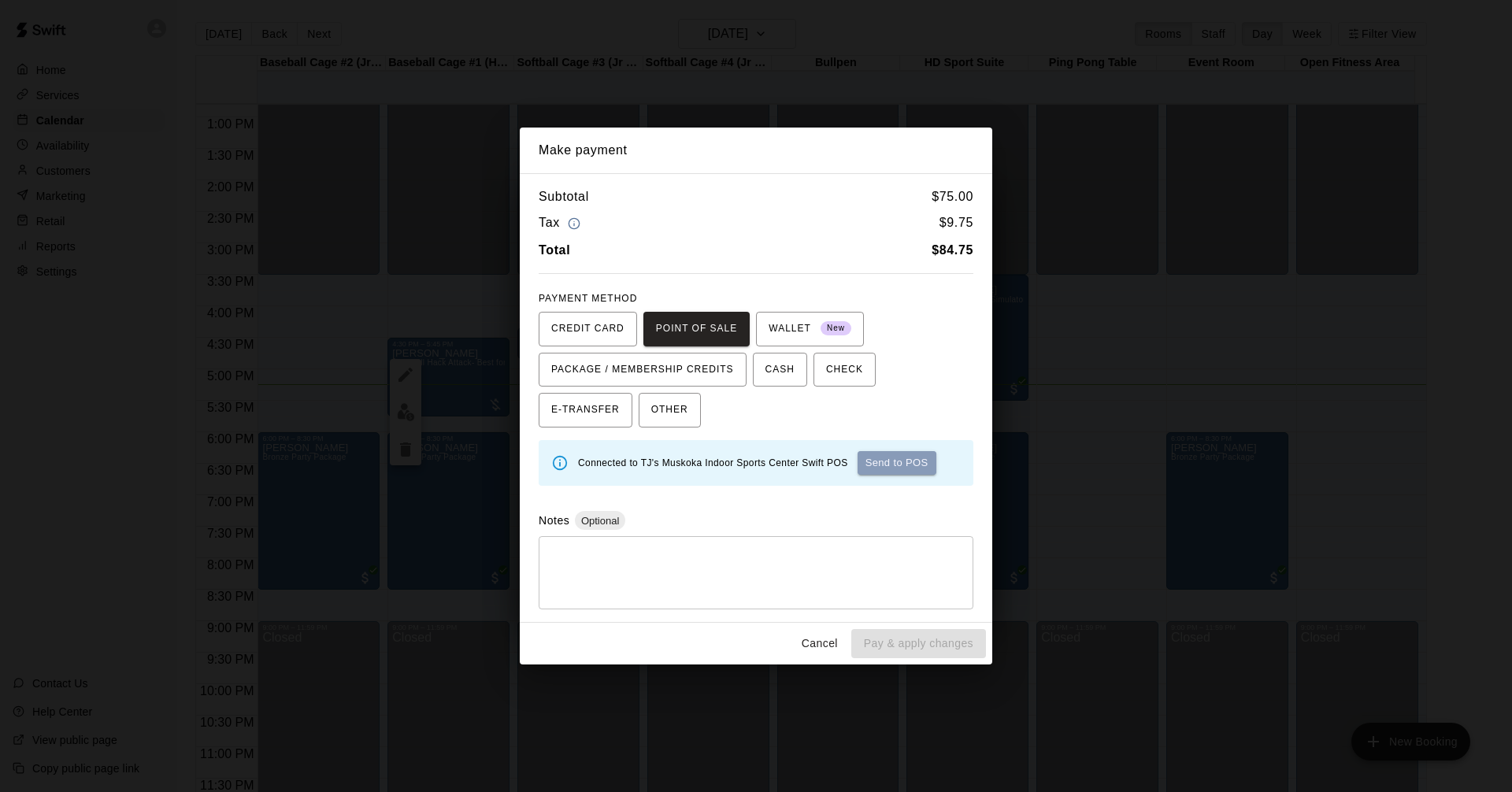
drag, startPoint x: 905, startPoint y: 462, endPoint x: 916, endPoint y: 462, distance: 11.0
click at [907, 462] on button "Send to POS" at bounding box center [897, 463] width 79 height 23
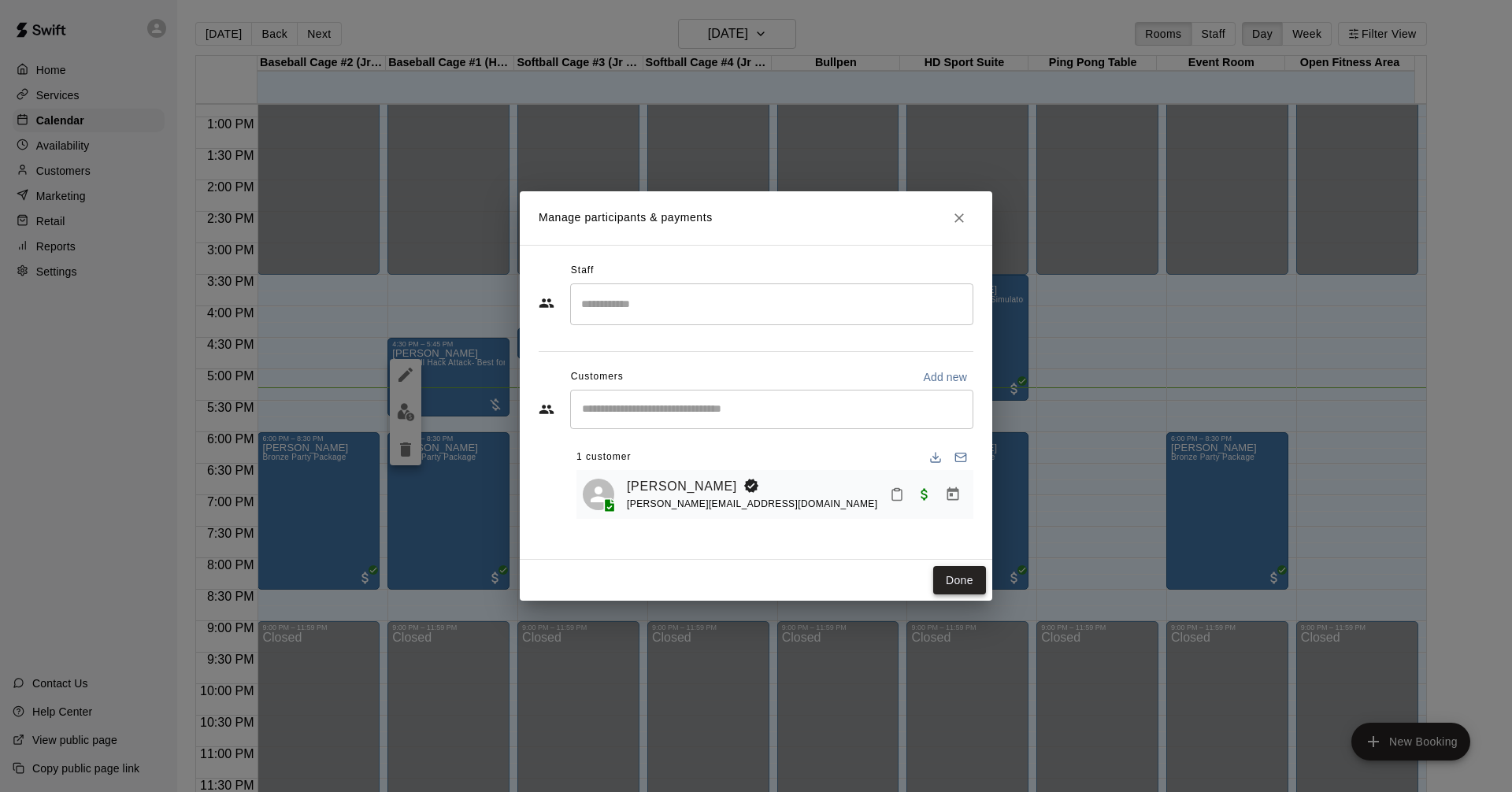
click at [964, 589] on button "Done" at bounding box center [960, 581] width 53 height 30
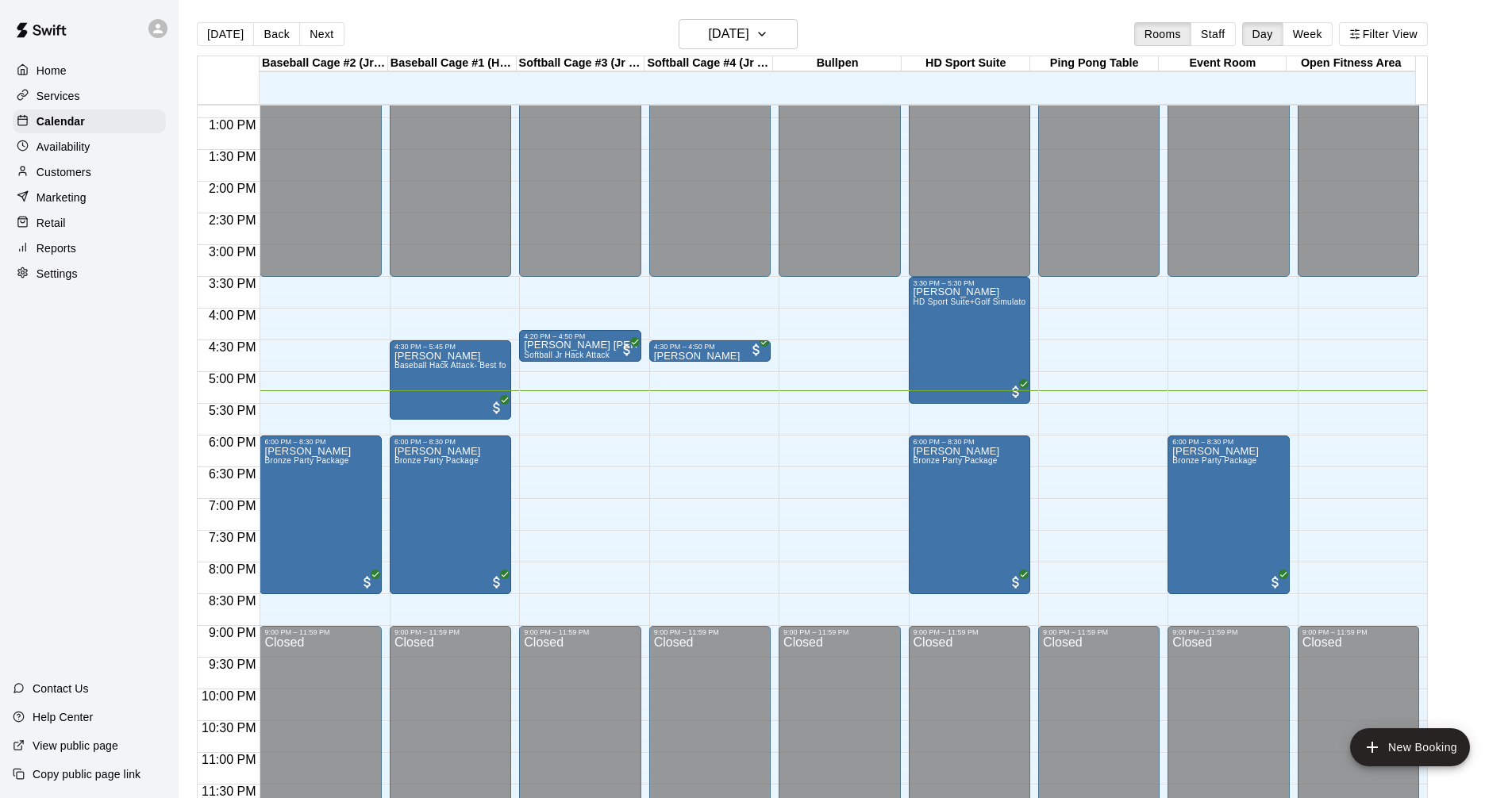
click at [117, 229] on div "Retail" at bounding box center [89, 222] width 153 height 24
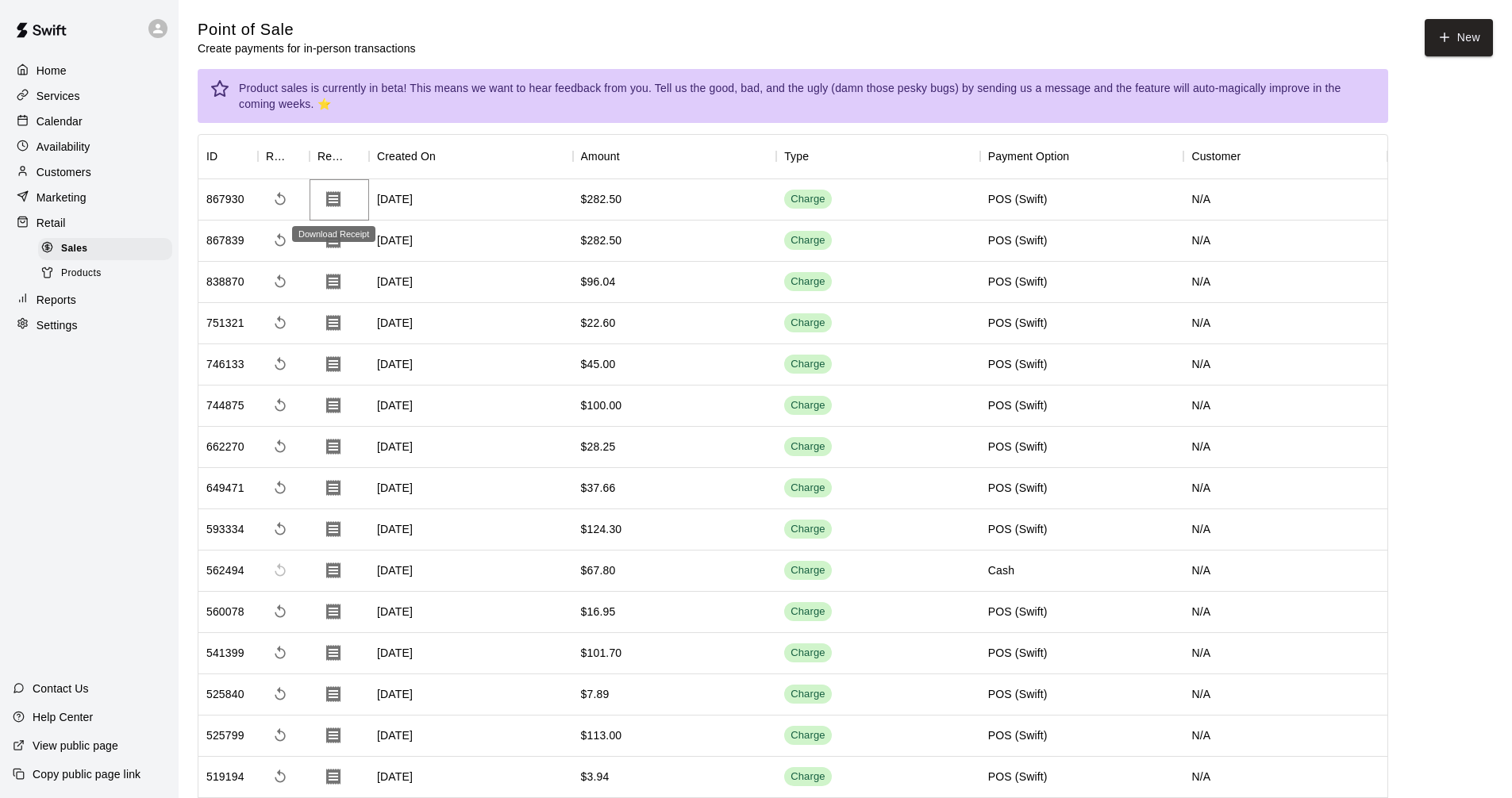
click at [343, 208] on button "Download Receipt" at bounding box center [333, 199] width 32 height 32
click at [66, 98] on p "Services" at bounding box center [59, 96] width 44 height 16
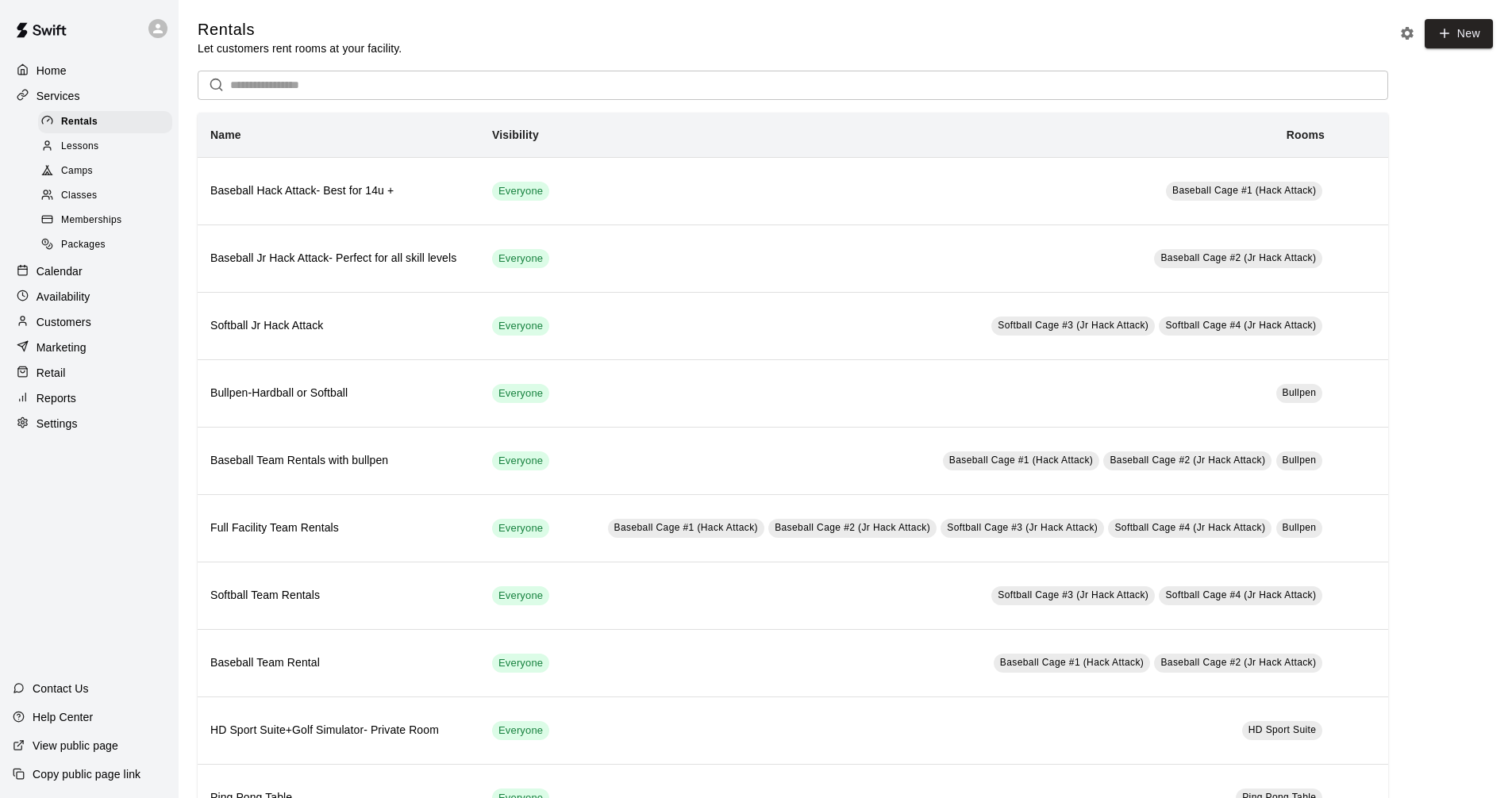
click at [147, 226] on div "Memberships" at bounding box center [105, 220] width 134 height 22
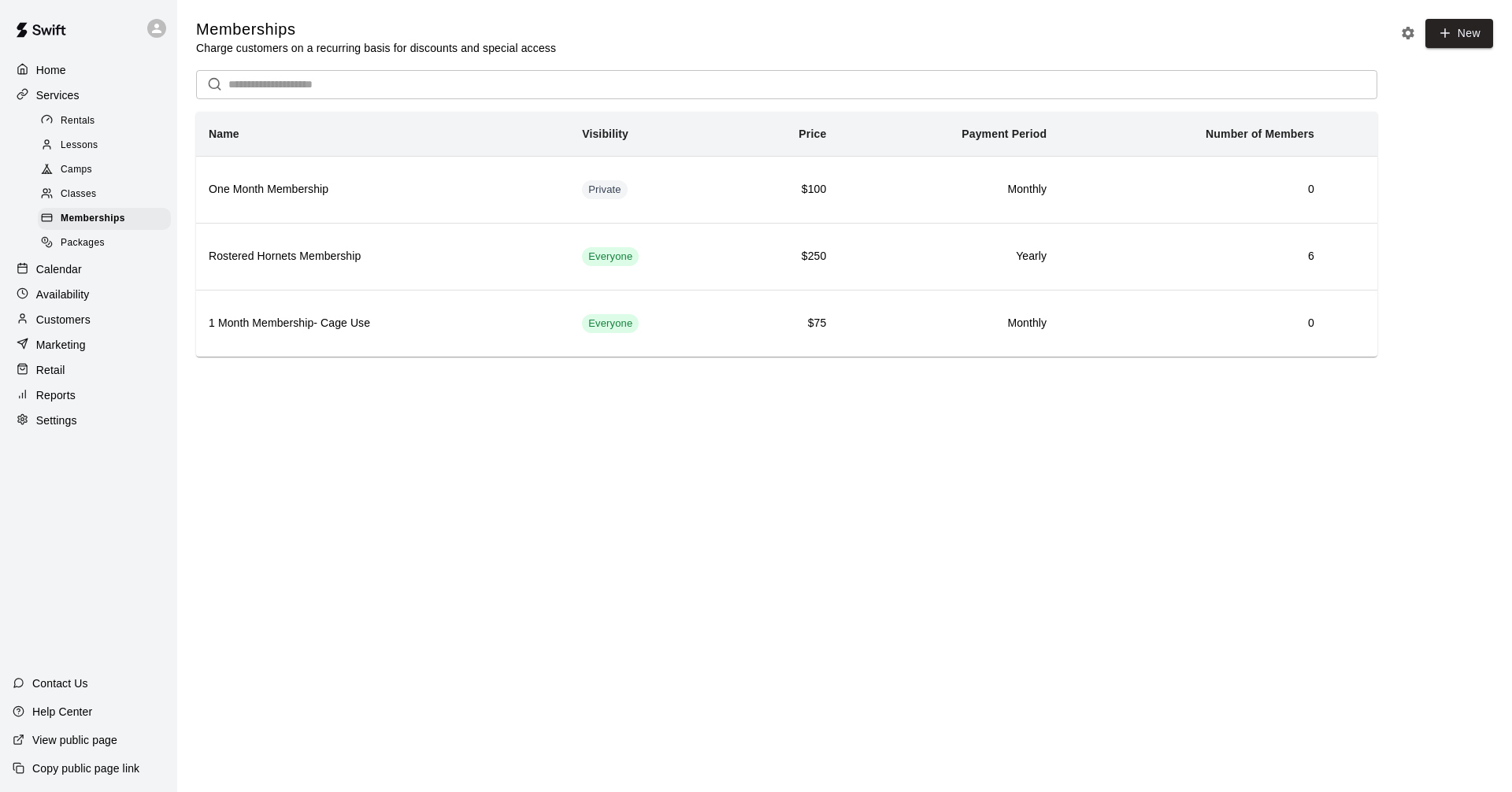
click at [112, 332] on div "Customers" at bounding box center [89, 320] width 152 height 23
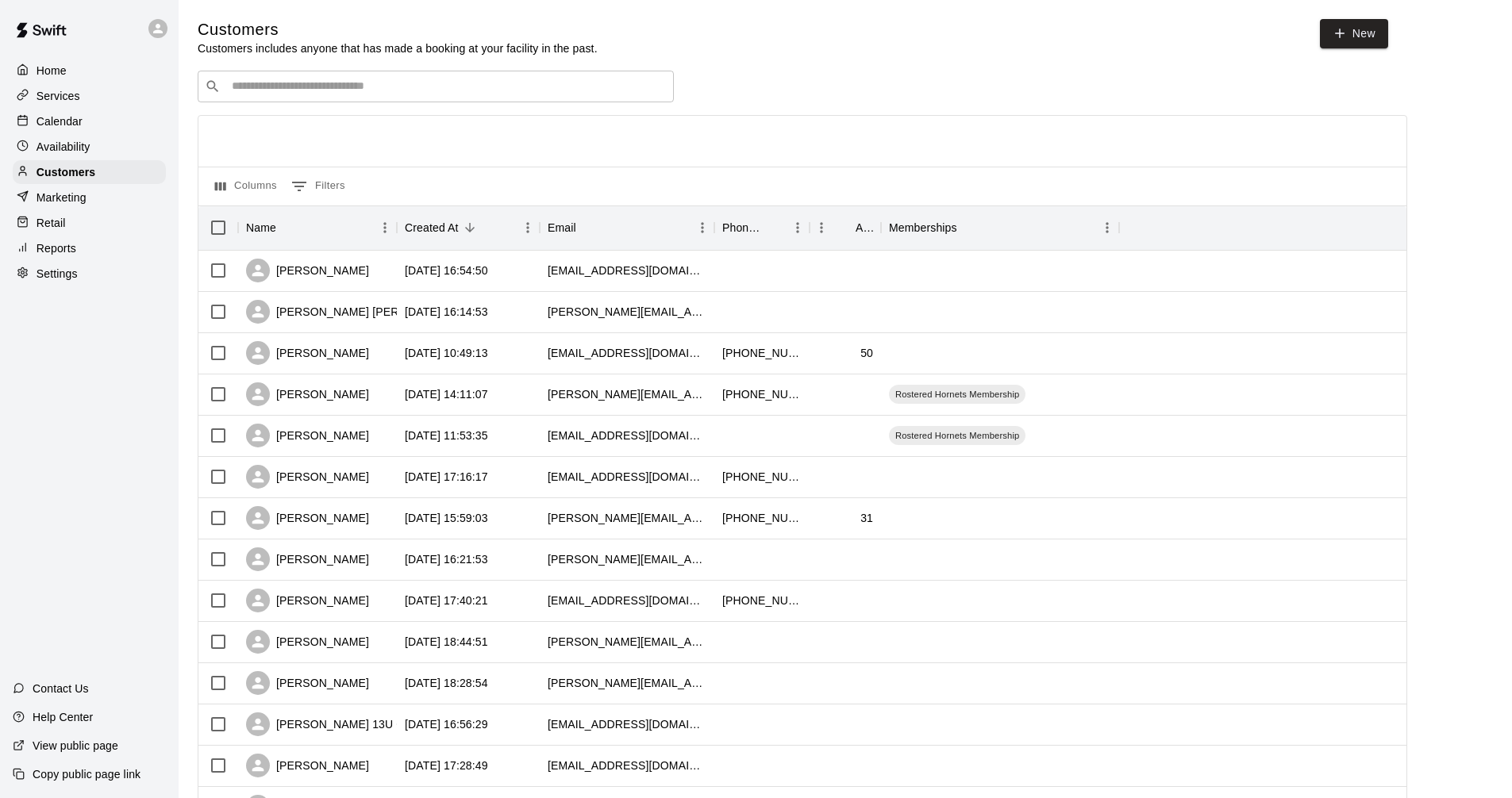
click at [425, 85] on input "Search customers by name or email" at bounding box center [446, 87] width 439 height 16
type input "*"
type input "***"
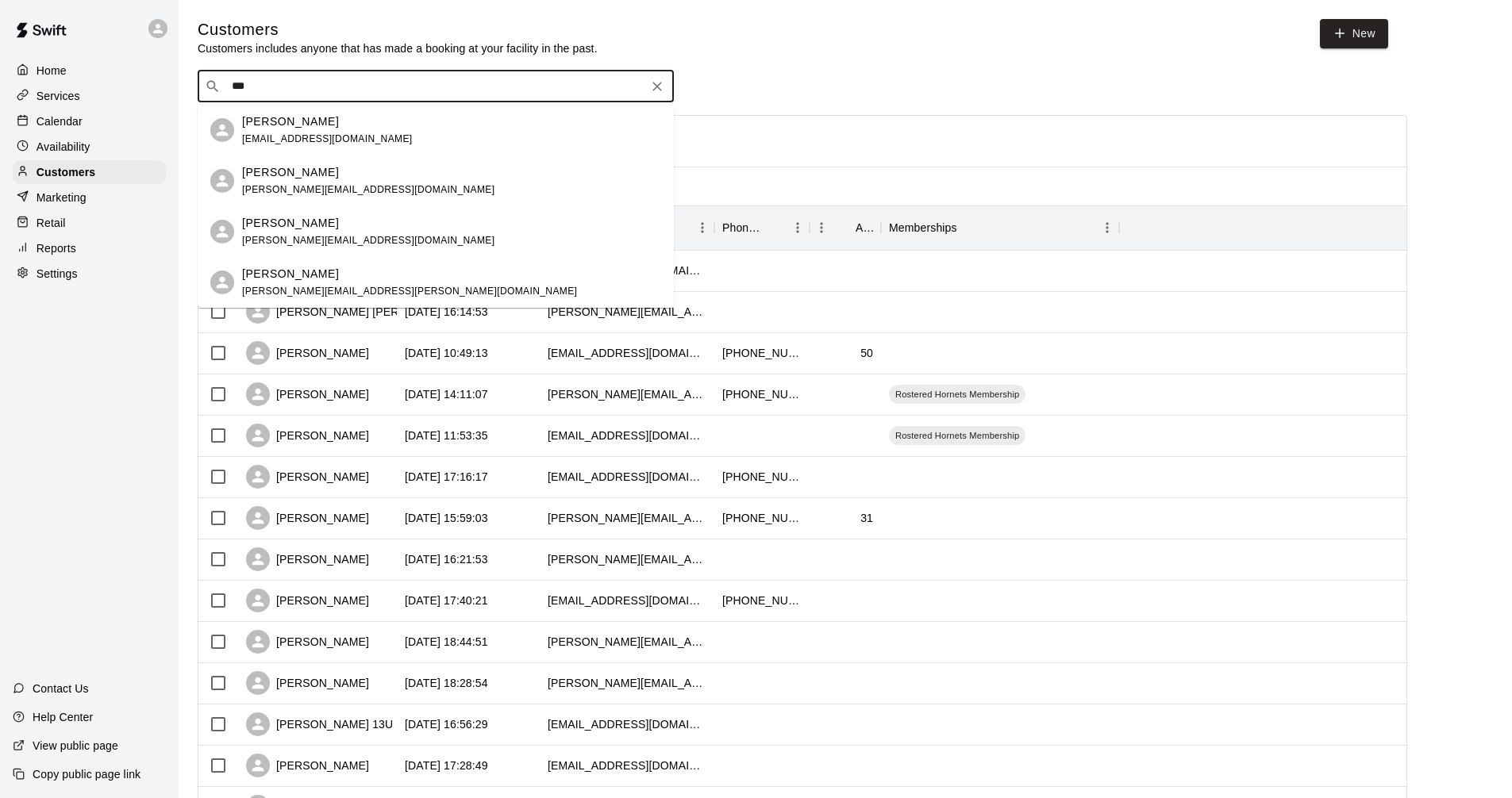
click at [347, 280] on div "Sam H" at bounding box center [410, 274] width 335 height 17
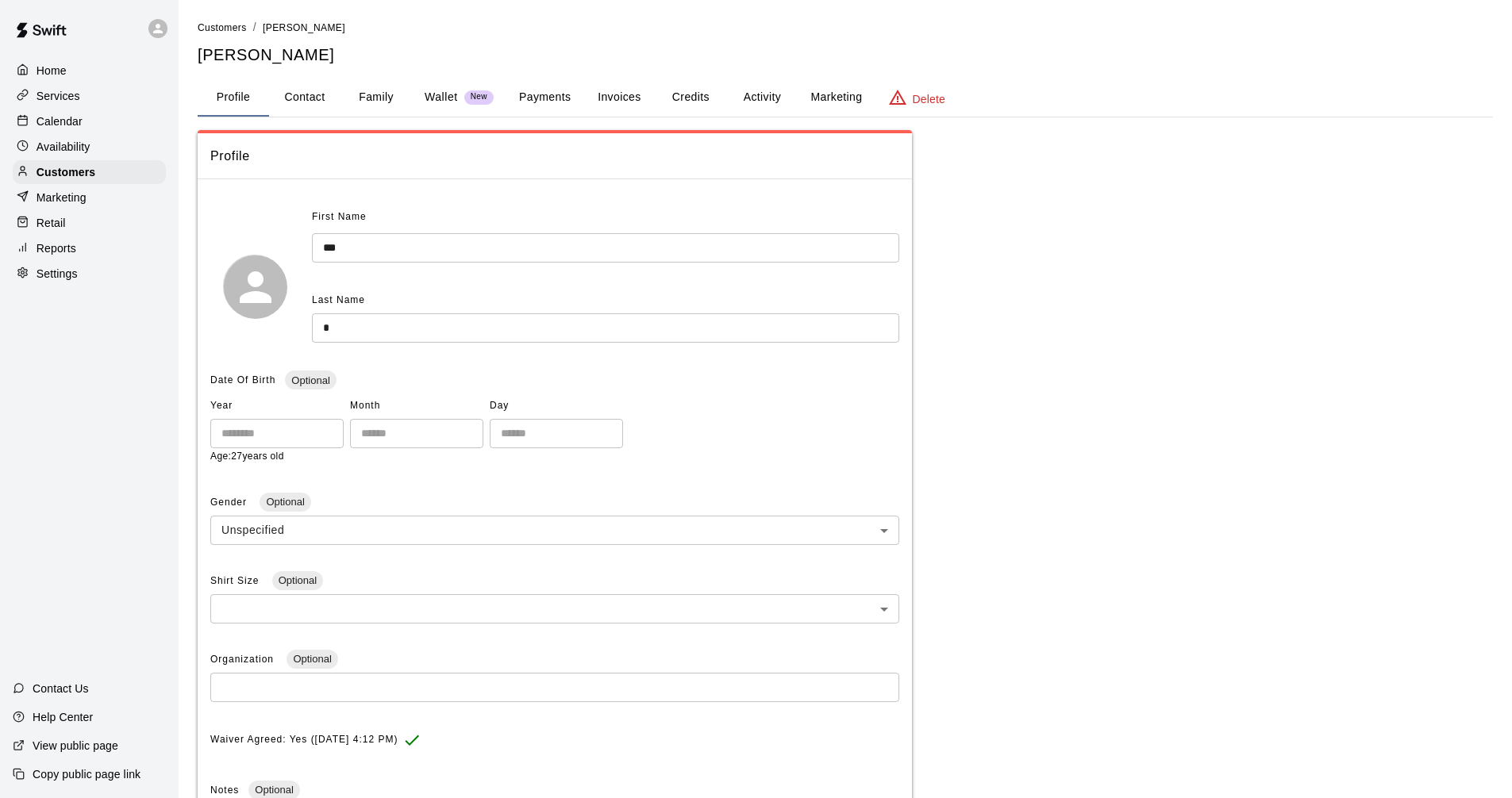
click at [687, 101] on button "Credits" at bounding box center [690, 98] width 72 height 38
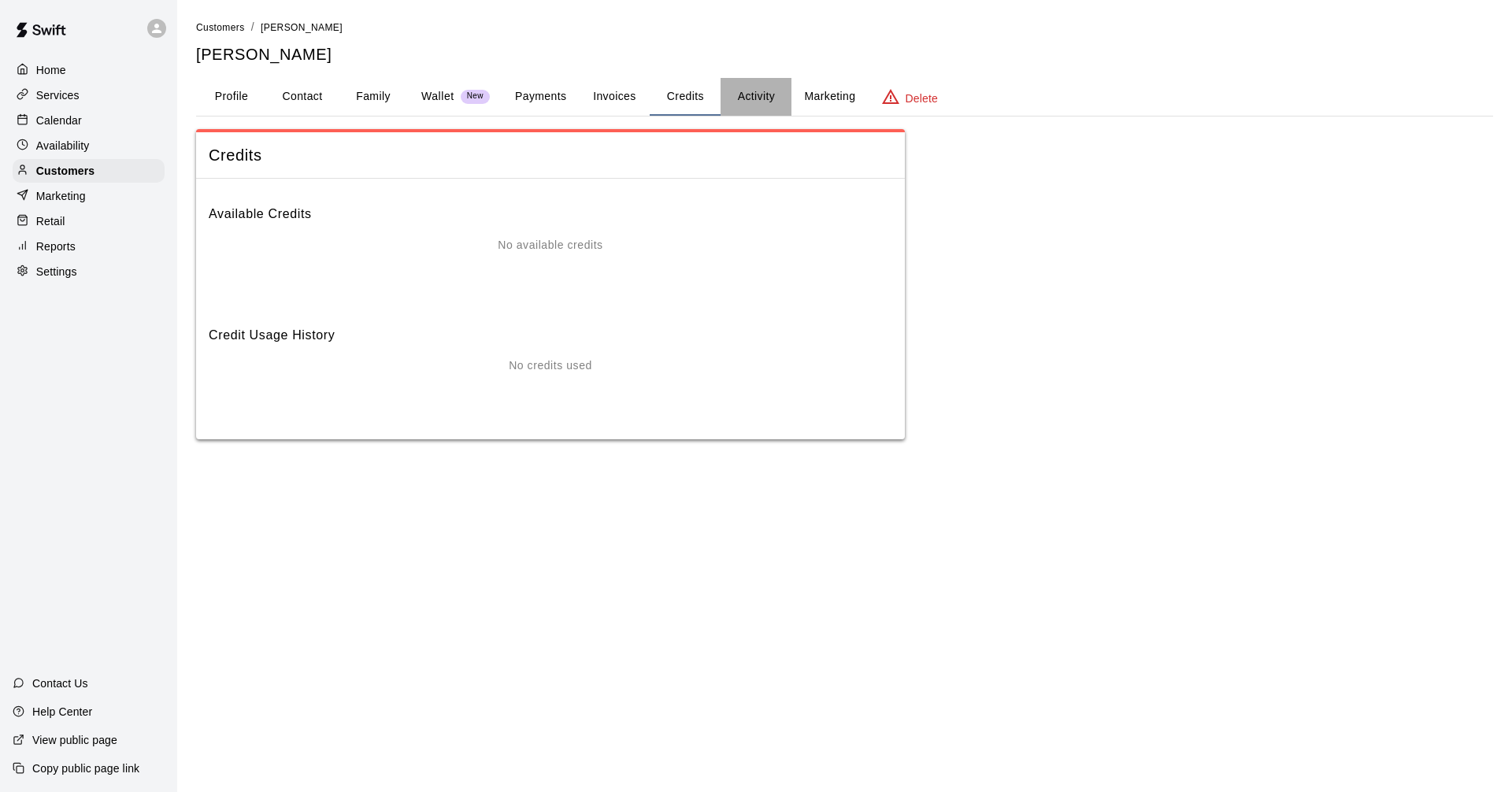
click at [732, 93] on button "Activity" at bounding box center [756, 97] width 71 height 38
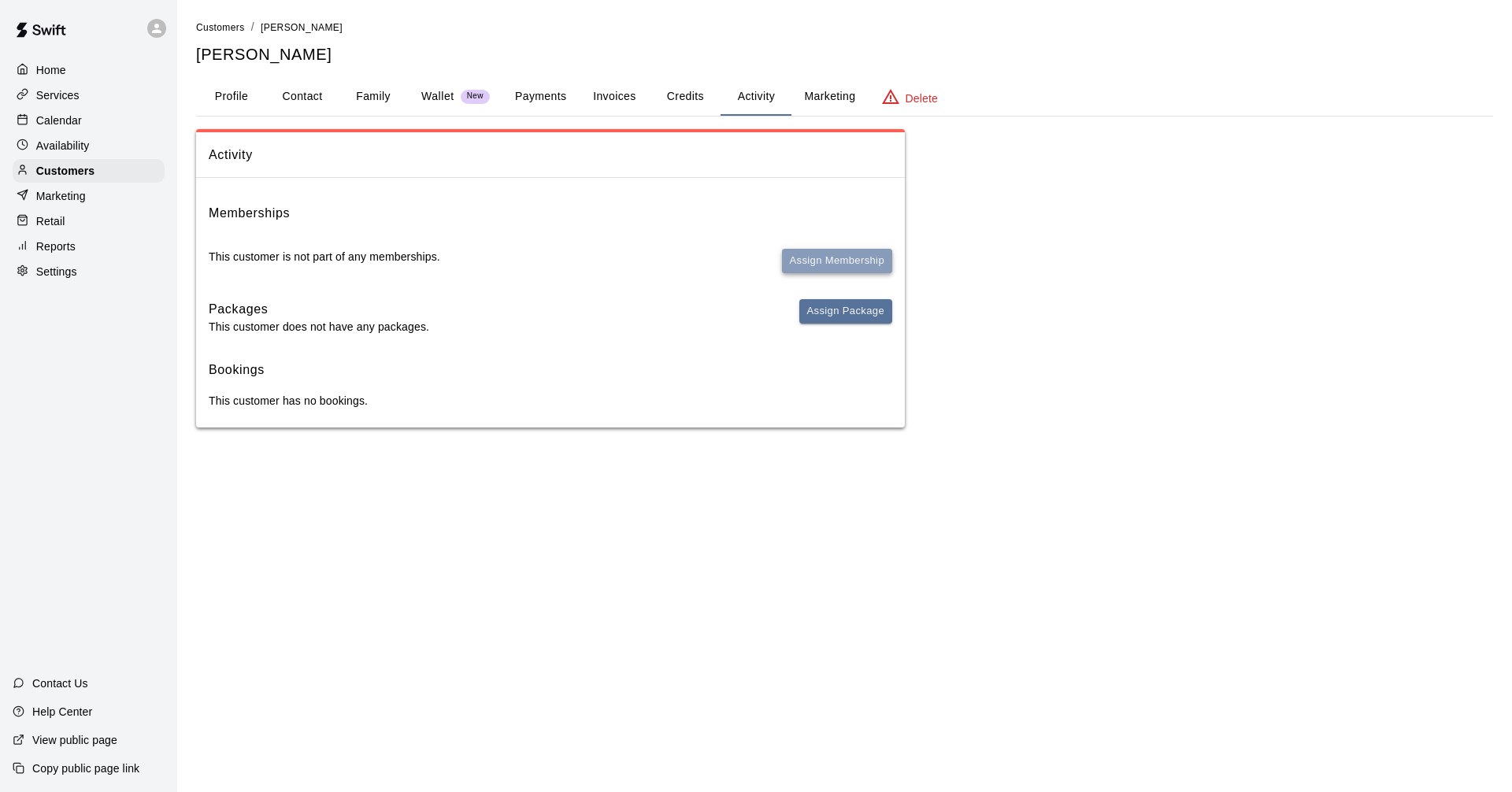
click at [845, 258] on button "Assign Membership" at bounding box center [837, 261] width 110 height 24
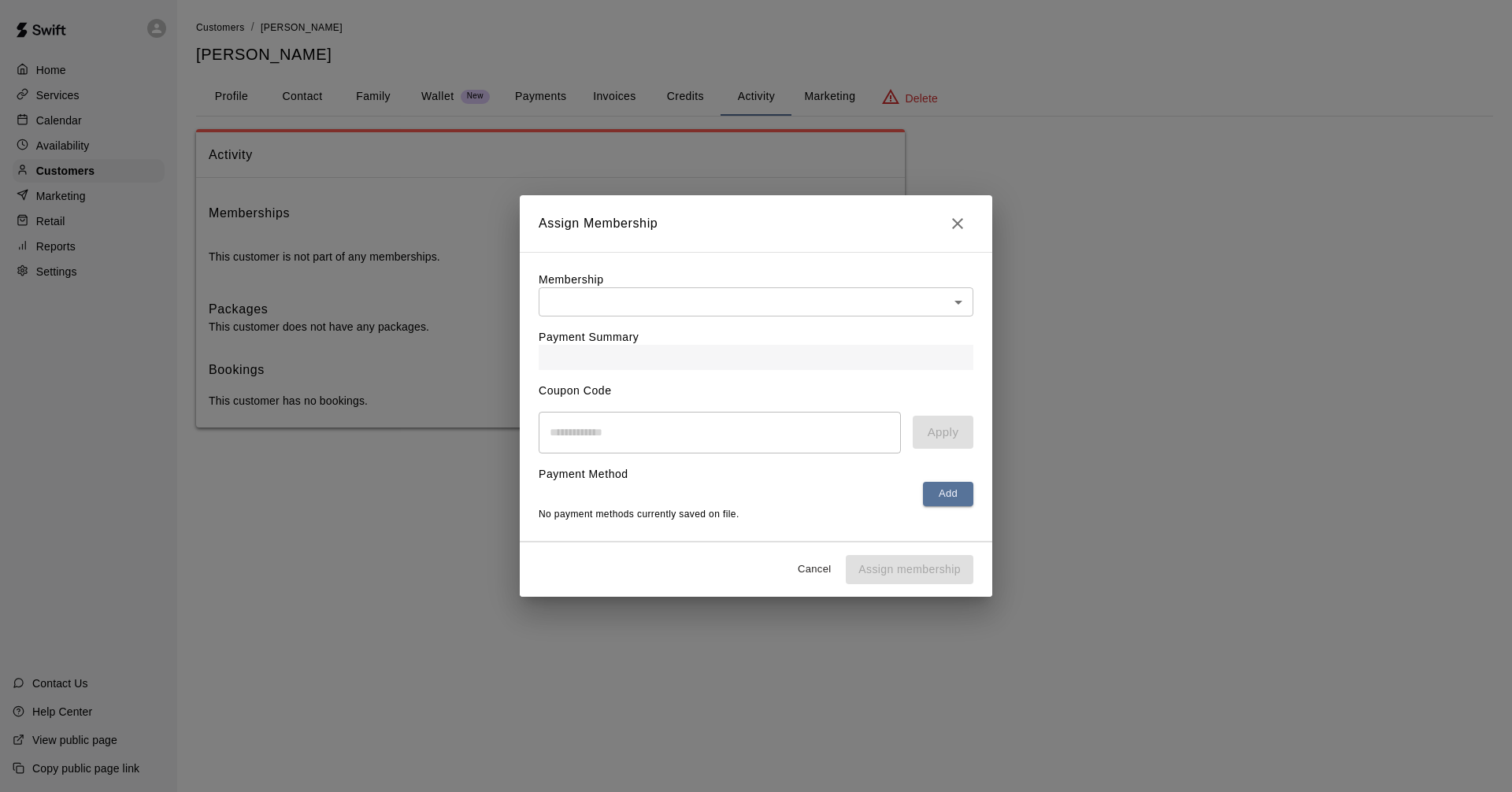
click at [959, 293] on body "Home Services Calendar Availability Customers Marketing Retail Reports Settings…" at bounding box center [756, 229] width 1512 height 459
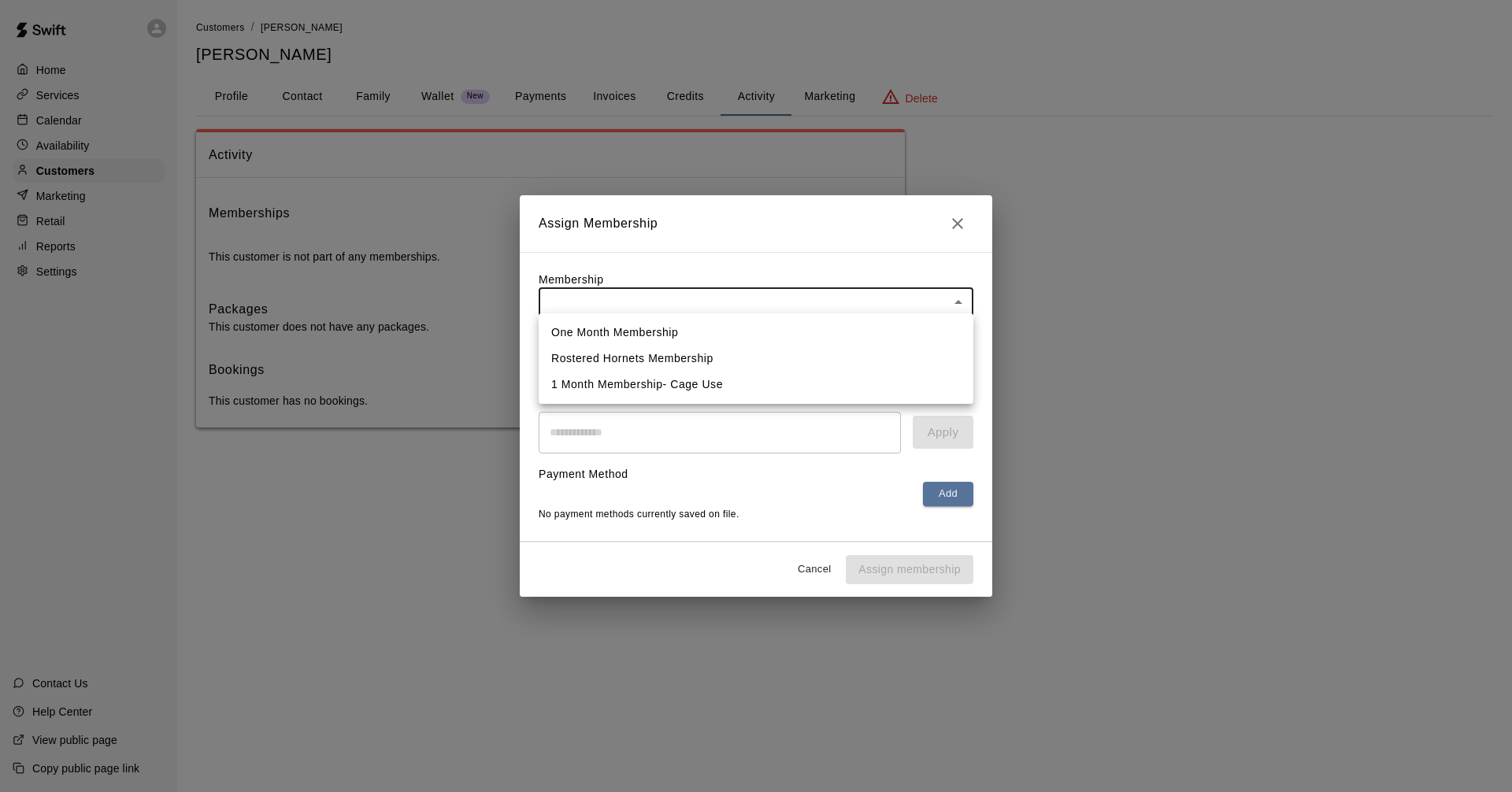
click at [821, 348] on li "Rostered Hornets Membership" at bounding box center [756, 359] width 435 height 26
type input "**********"
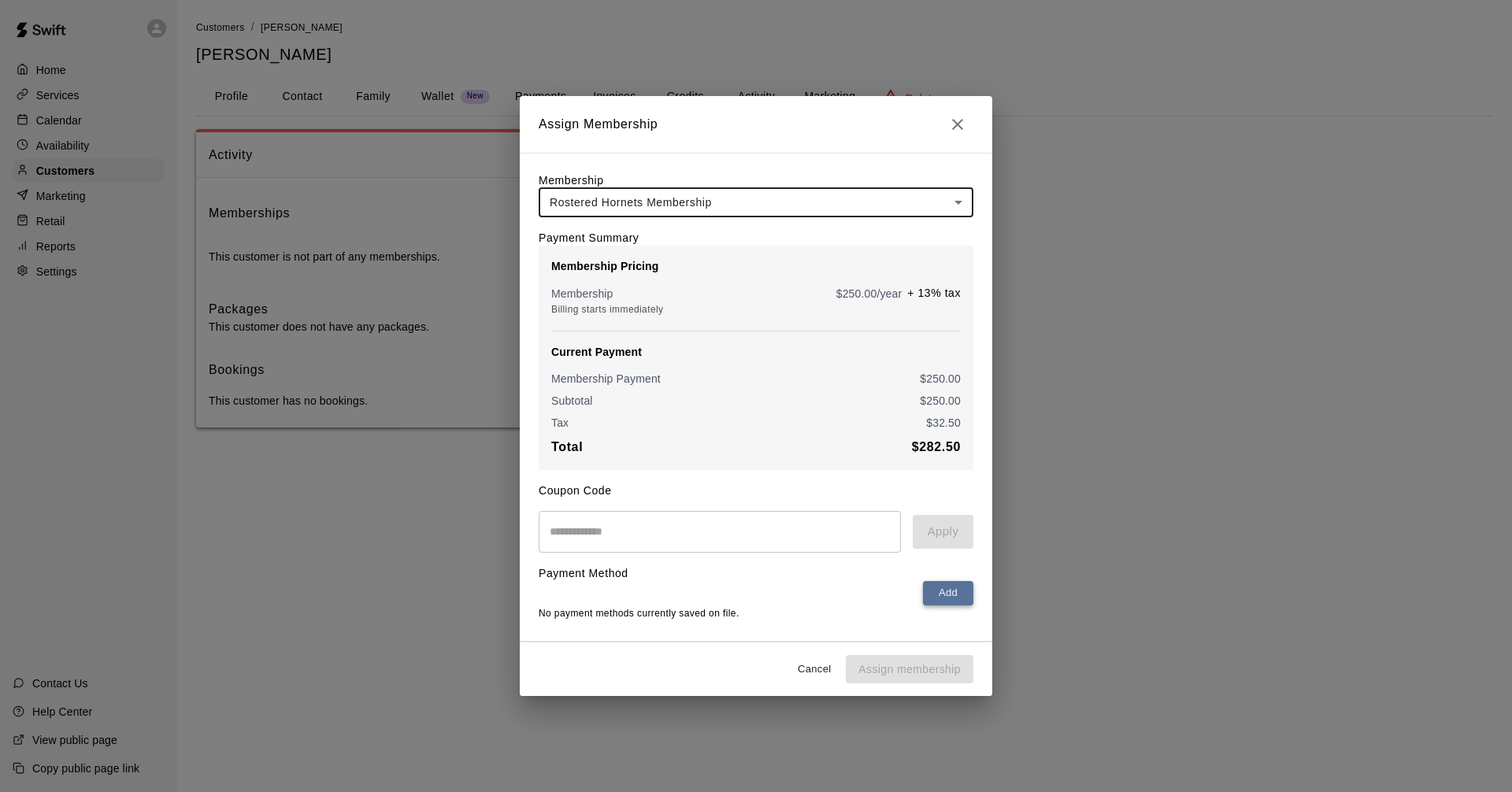
click at [957, 601] on button "Add" at bounding box center [948, 593] width 50 height 24
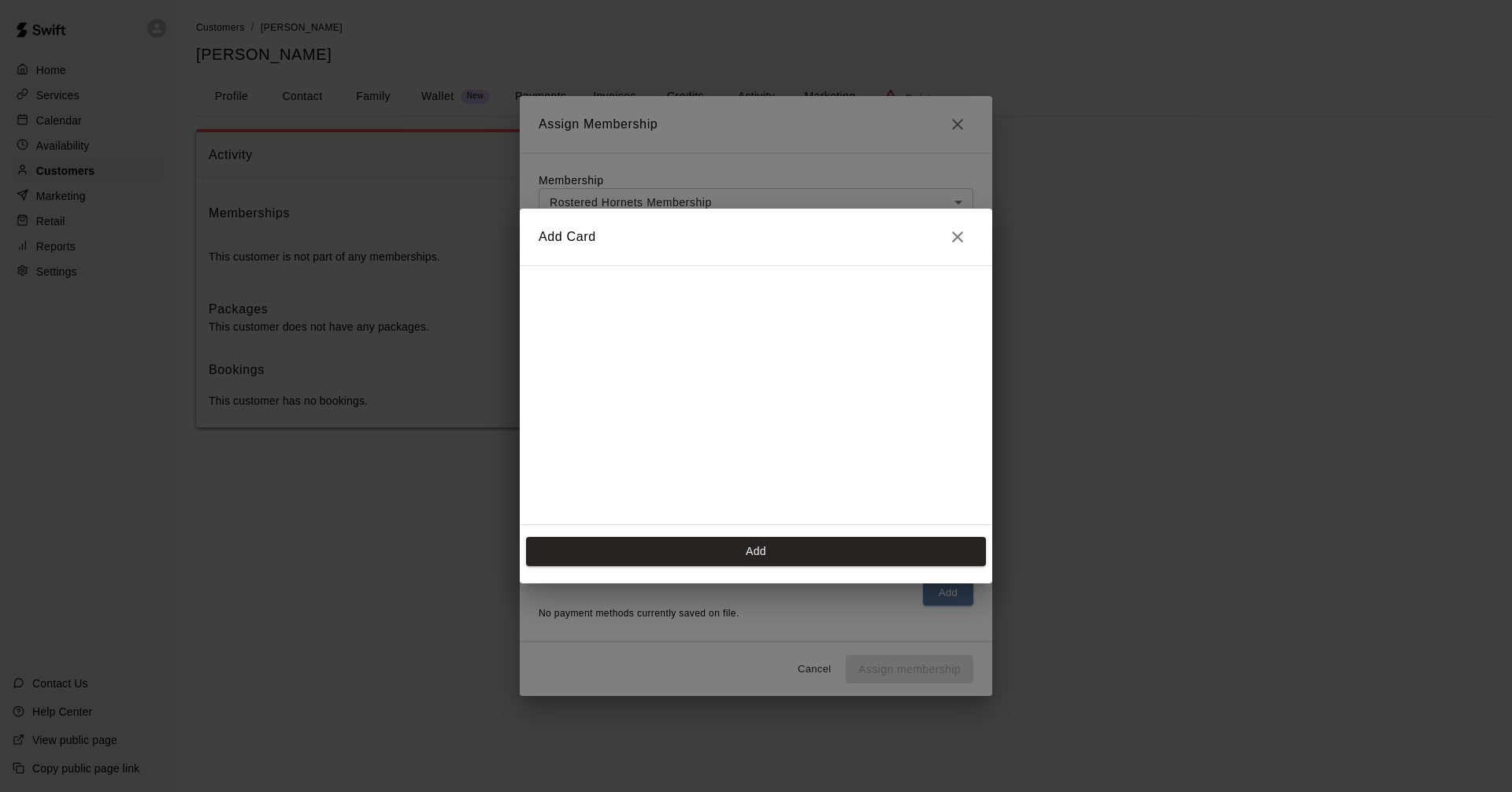
click at [954, 240] on icon "Close" at bounding box center [957, 237] width 11 height 11
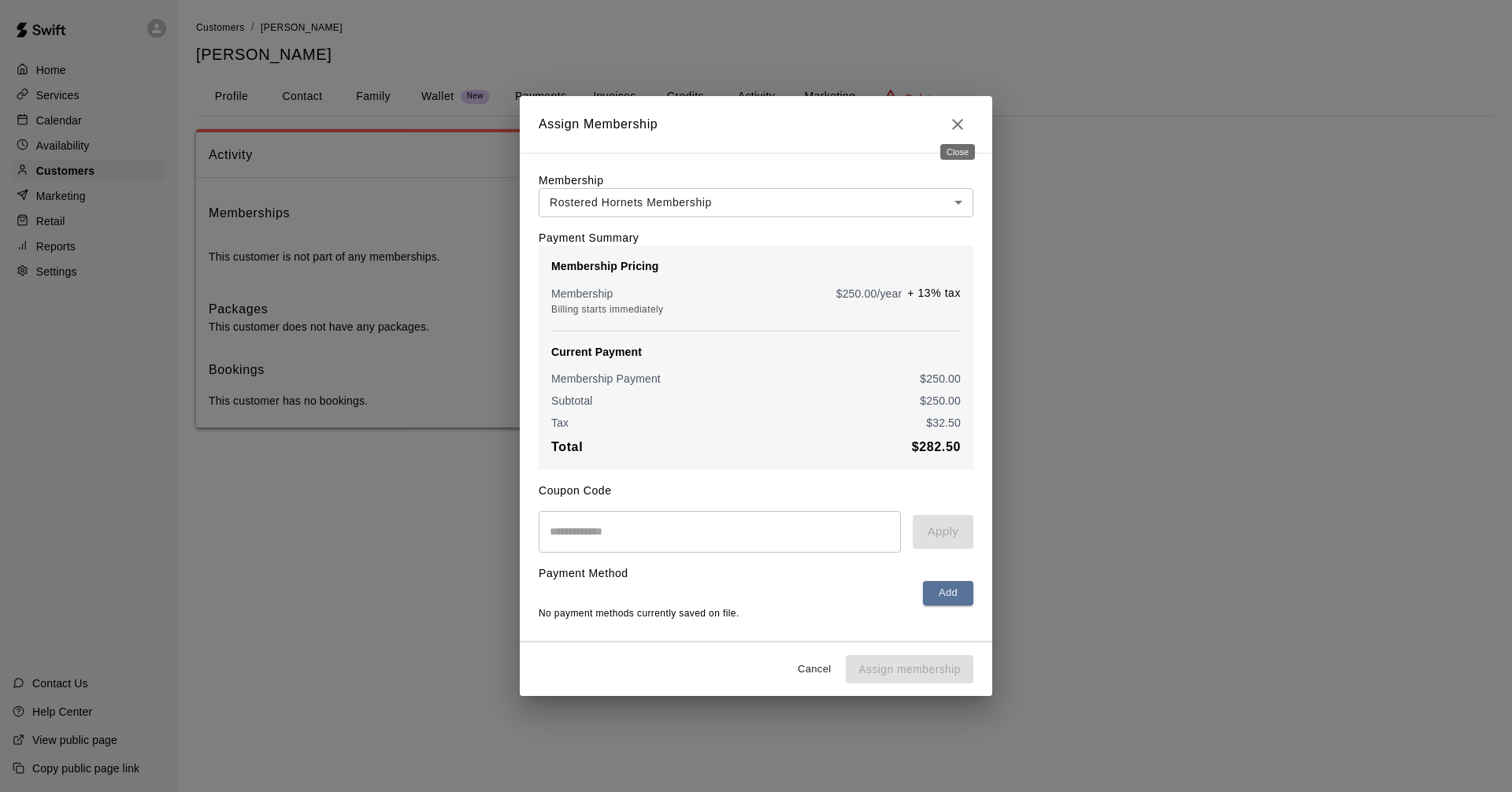
click at [959, 115] on icon "Close" at bounding box center [958, 124] width 19 height 19
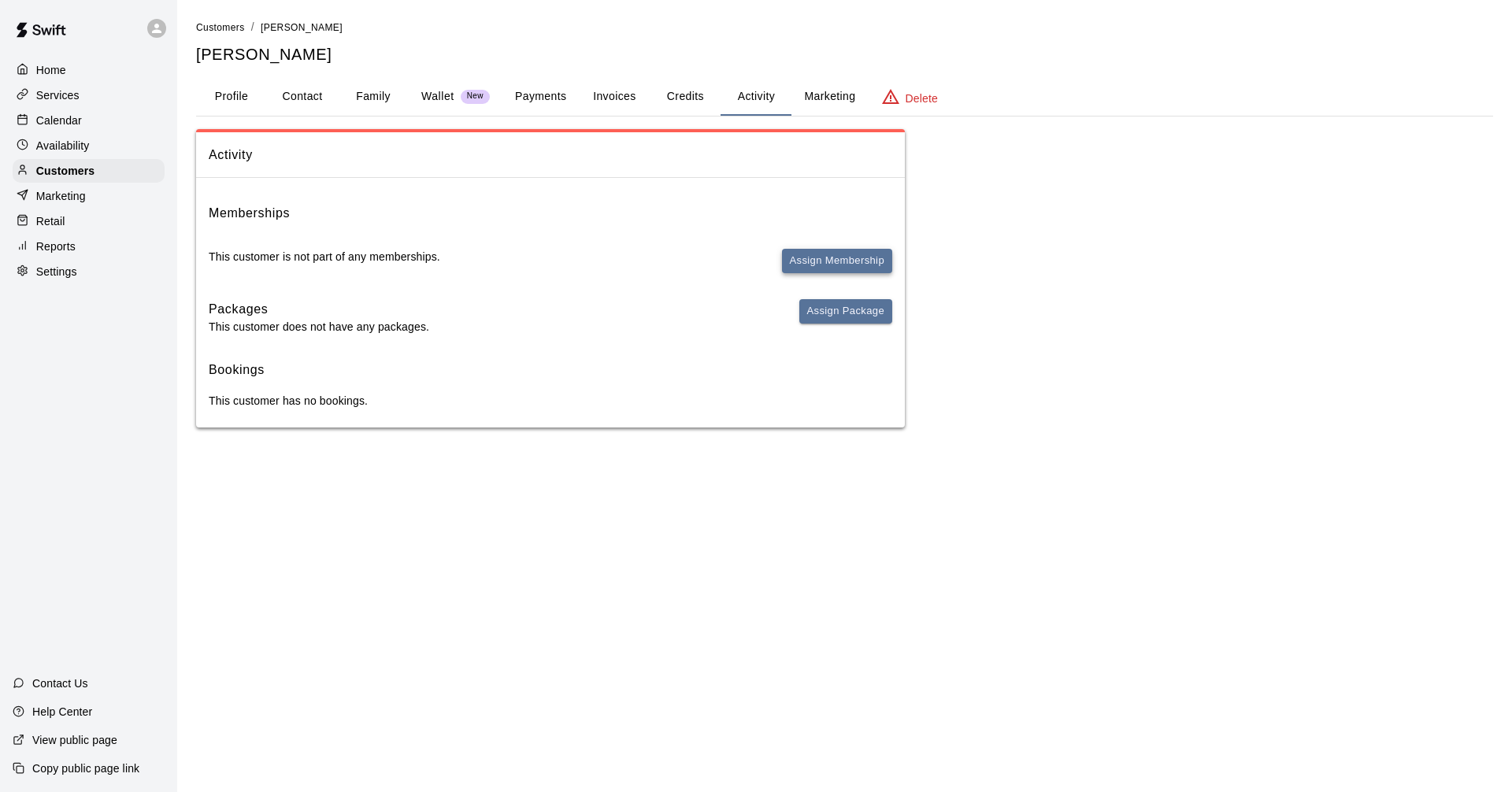
click at [864, 258] on button "Assign Membership" at bounding box center [837, 261] width 110 height 24
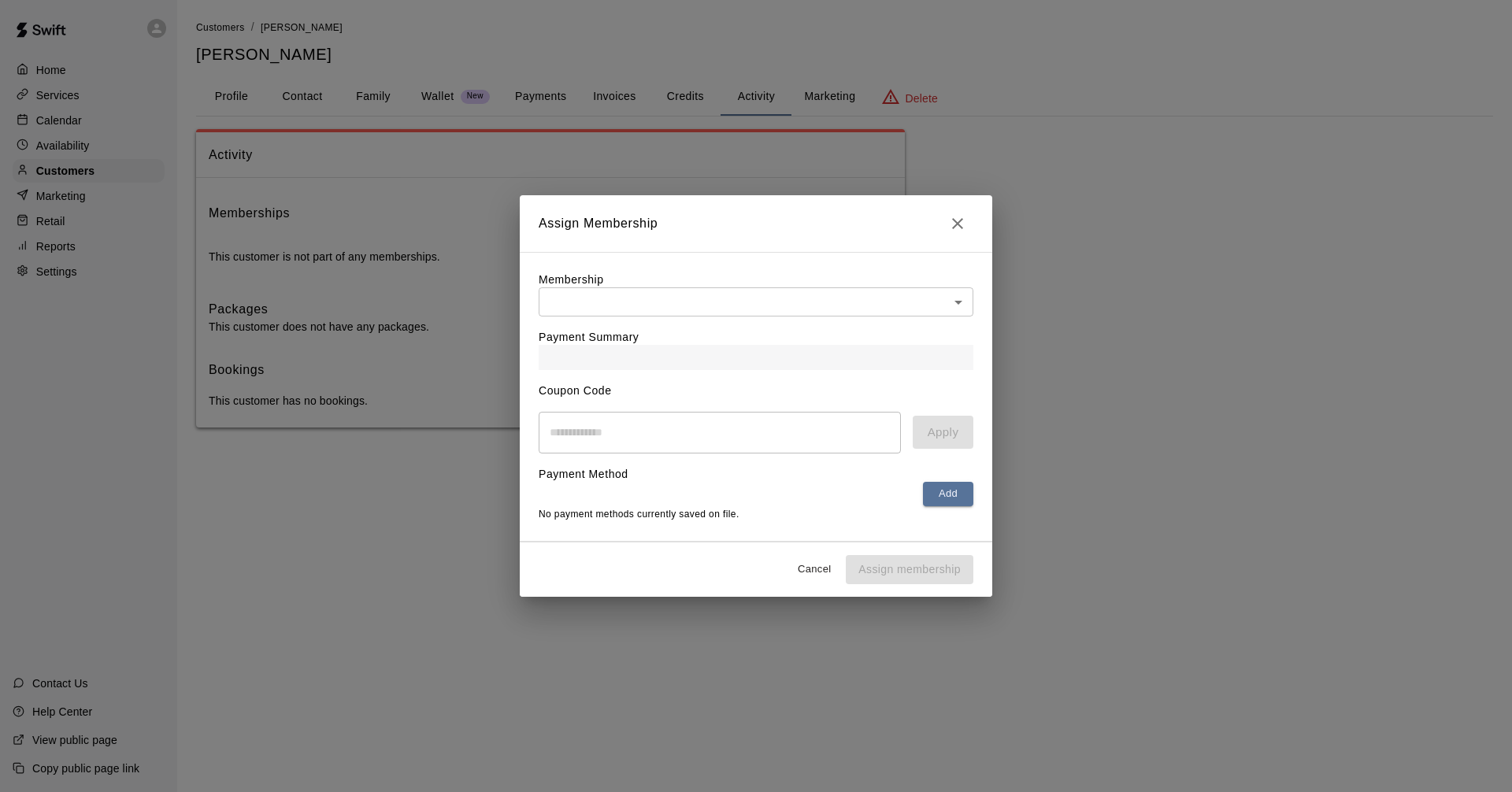
click at [908, 290] on body "Home Services Calendar Availability Customers Marketing Retail Reports Settings…" at bounding box center [756, 229] width 1512 height 459
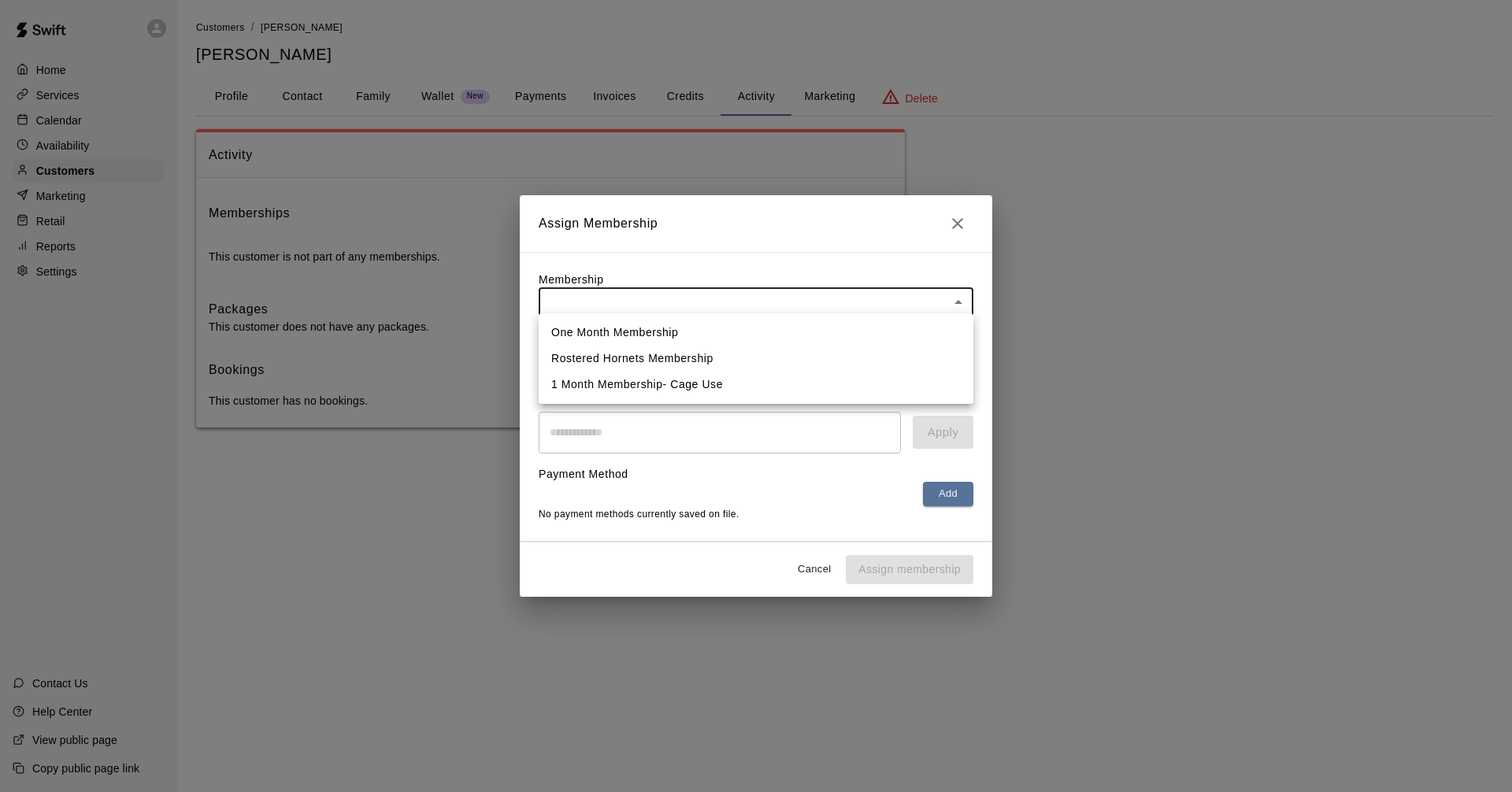
click at [799, 362] on li "Rostered Hornets Membership" at bounding box center [756, 359] width 435 height 26
type input "**********"
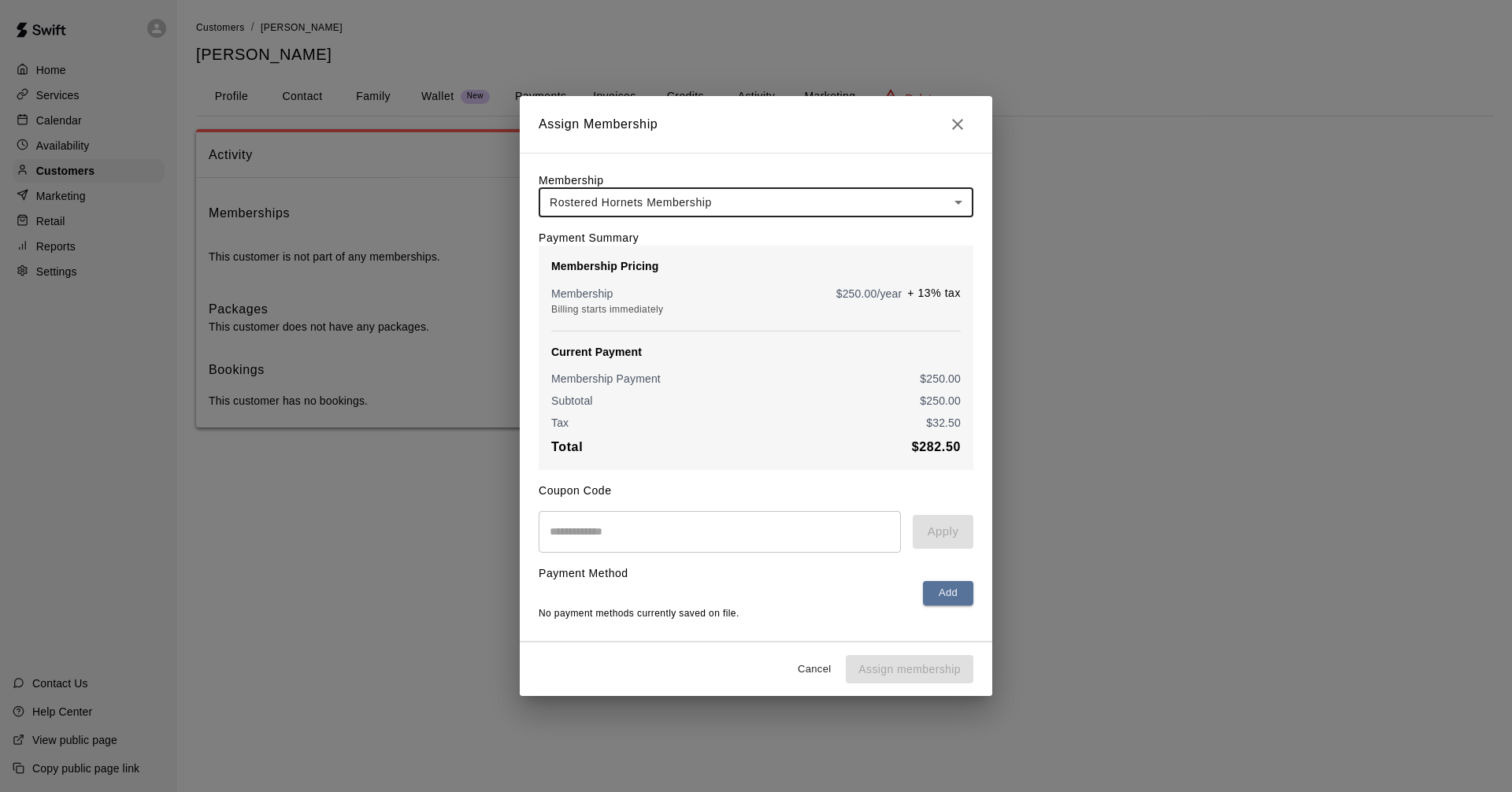
click at [757, 479] on div "Coupon Code ​ Apply" at bounding box center [756, 511] width 435 height 82
click at [920, 446] on b "$ 282.50" at bounding box center [936, 446] width 49 height 13
click at [947, 545] on div "​ Apply" at bounding box center [756, 532] width 435 height 42
click at [939, 604] on button "Add" at bounding box center [948, 593] width 50 height 24
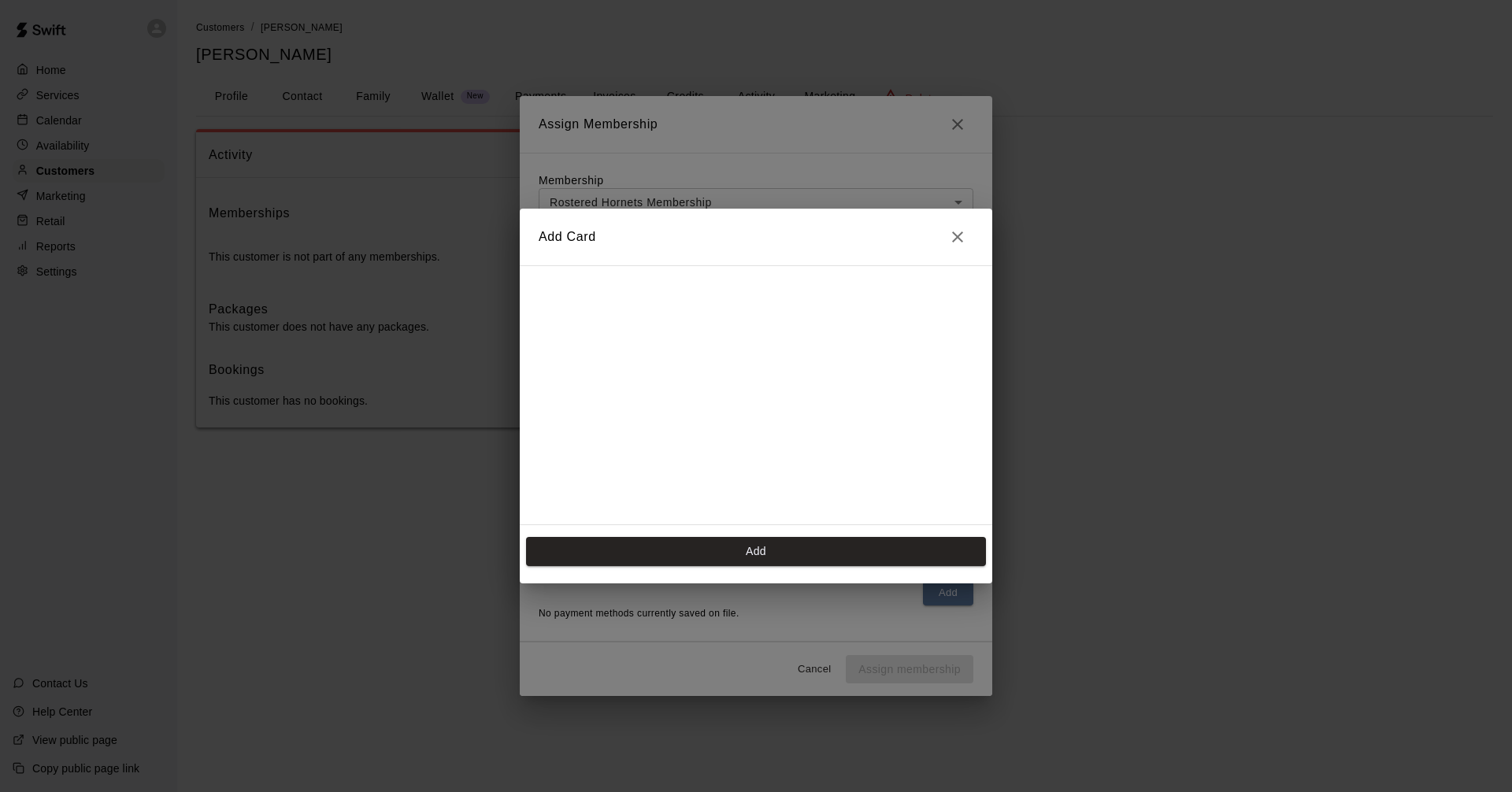
click at [958, 232] on icon "Close" at bounding box center [958, 237] width 19 height 19
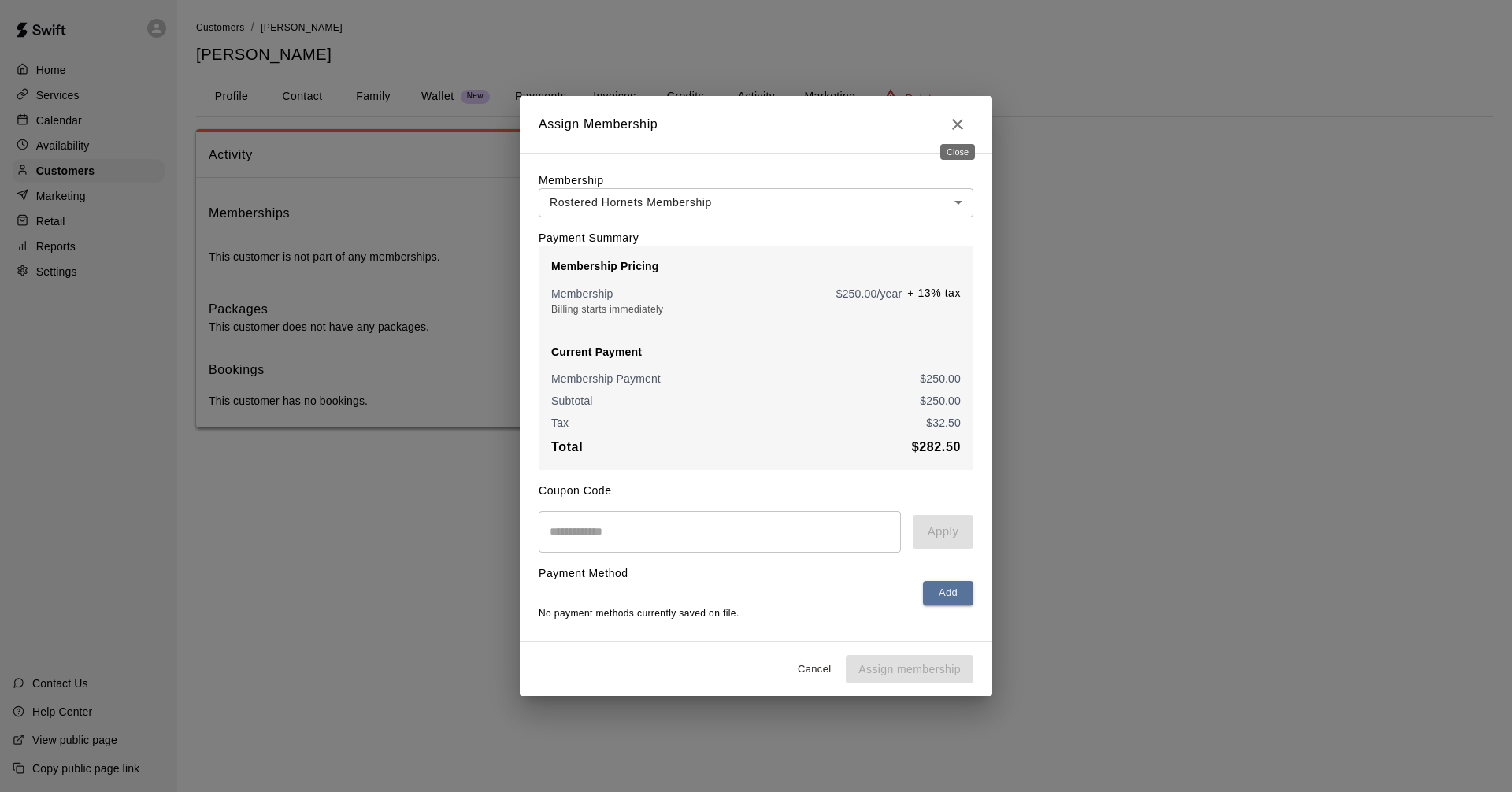
click at [955, 119] on icon "Close" at bounding box center [957, 124] width 11 height 11
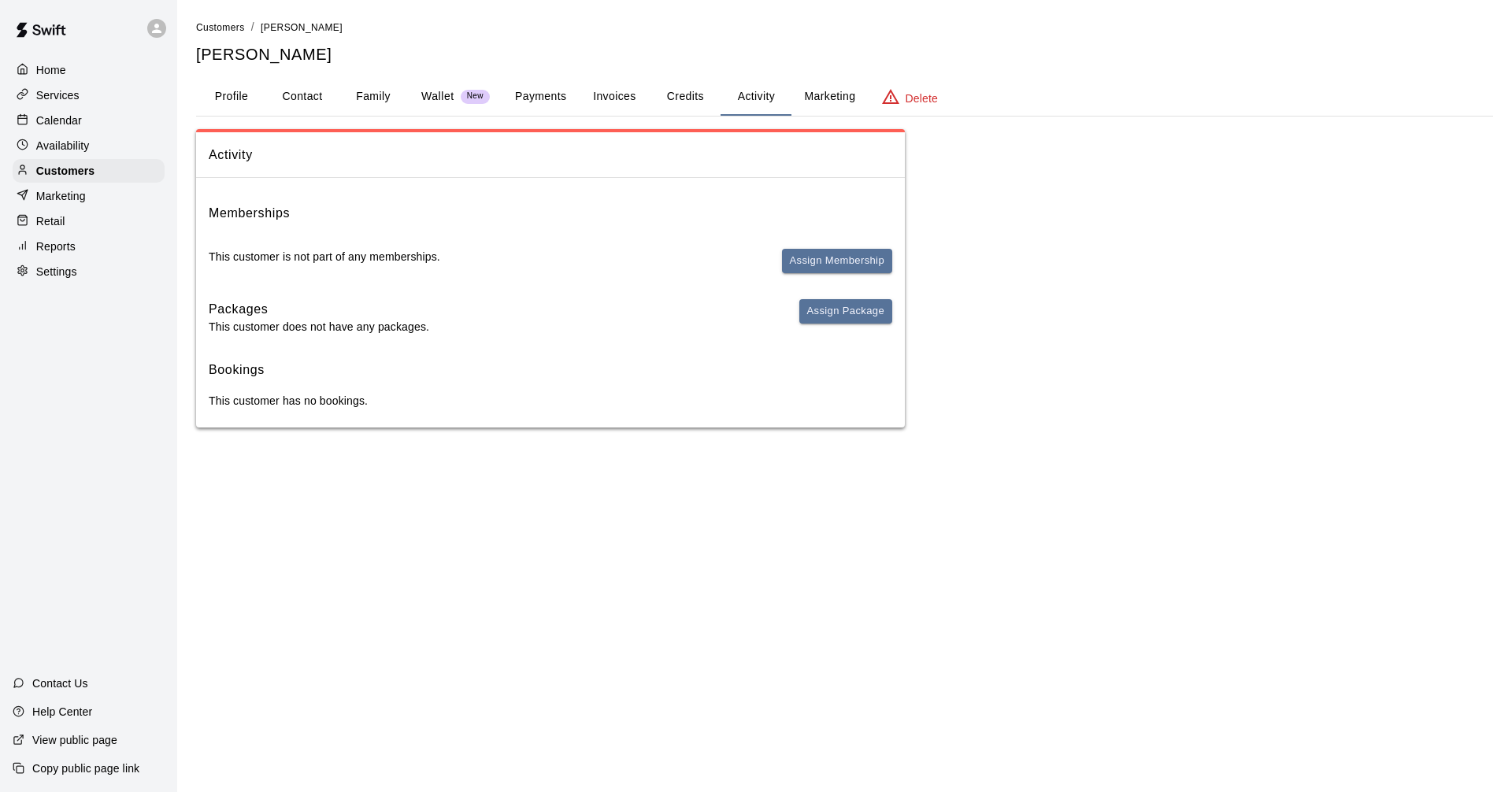
click at [1251, 337] on div "Activity Memberships This customer is not part of any memberships. Assign Membe…" at bounding box center [845, 279] width 1297 height 299
click at [866, 258] on button "Assign Membership" at bounding box center [837, 261] width 110 height 24
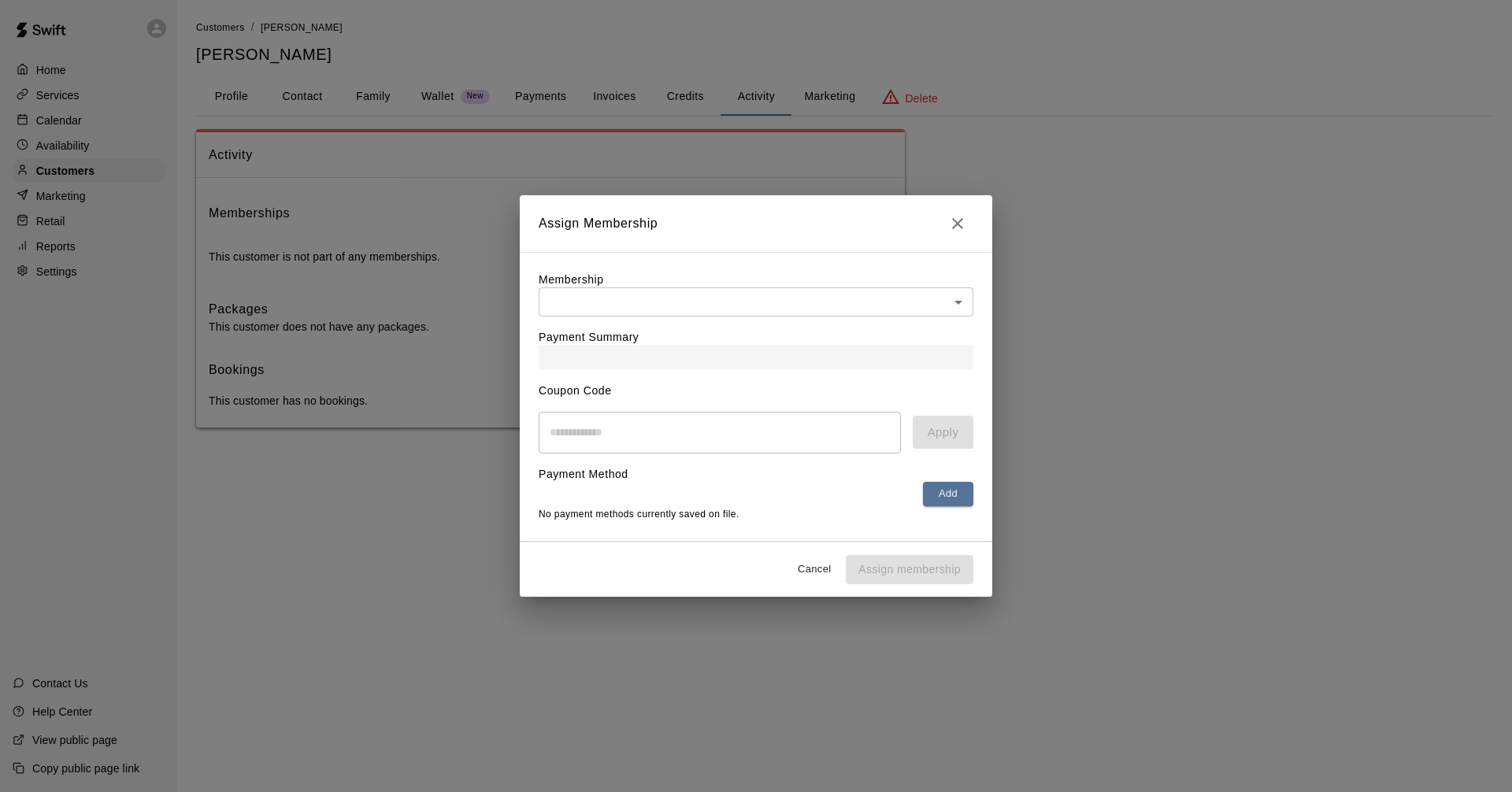
click at [954, 288] on body "Home Services Calendar Availability Customers Marketing Retail Reports Settings…" at bounding box center [756, 229] width 1512 height 459
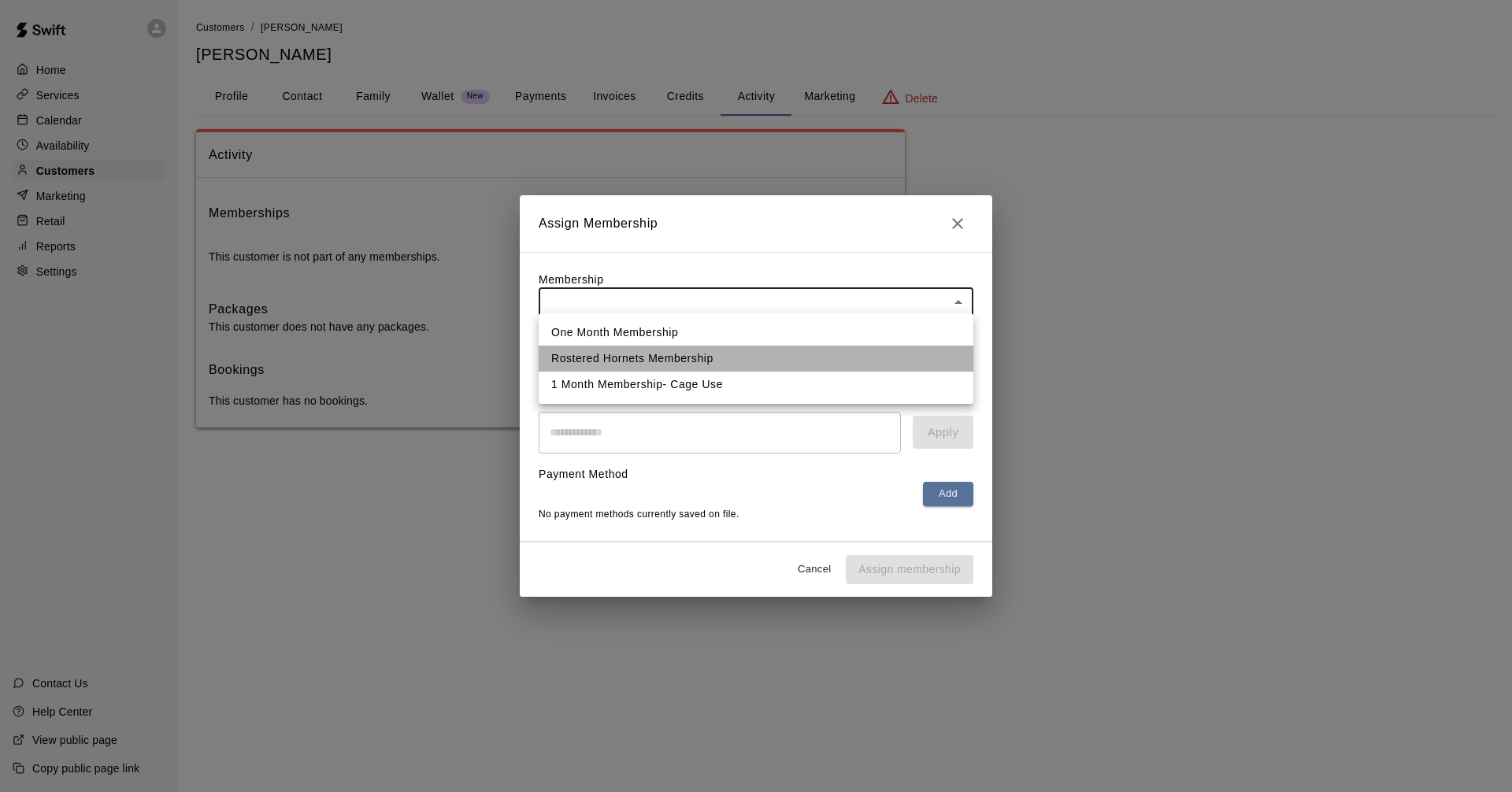
click at [710, 364] on li "Rostered Hornets Membership" at bounding box center [756, 359] width 435 height 26
type input "**********"
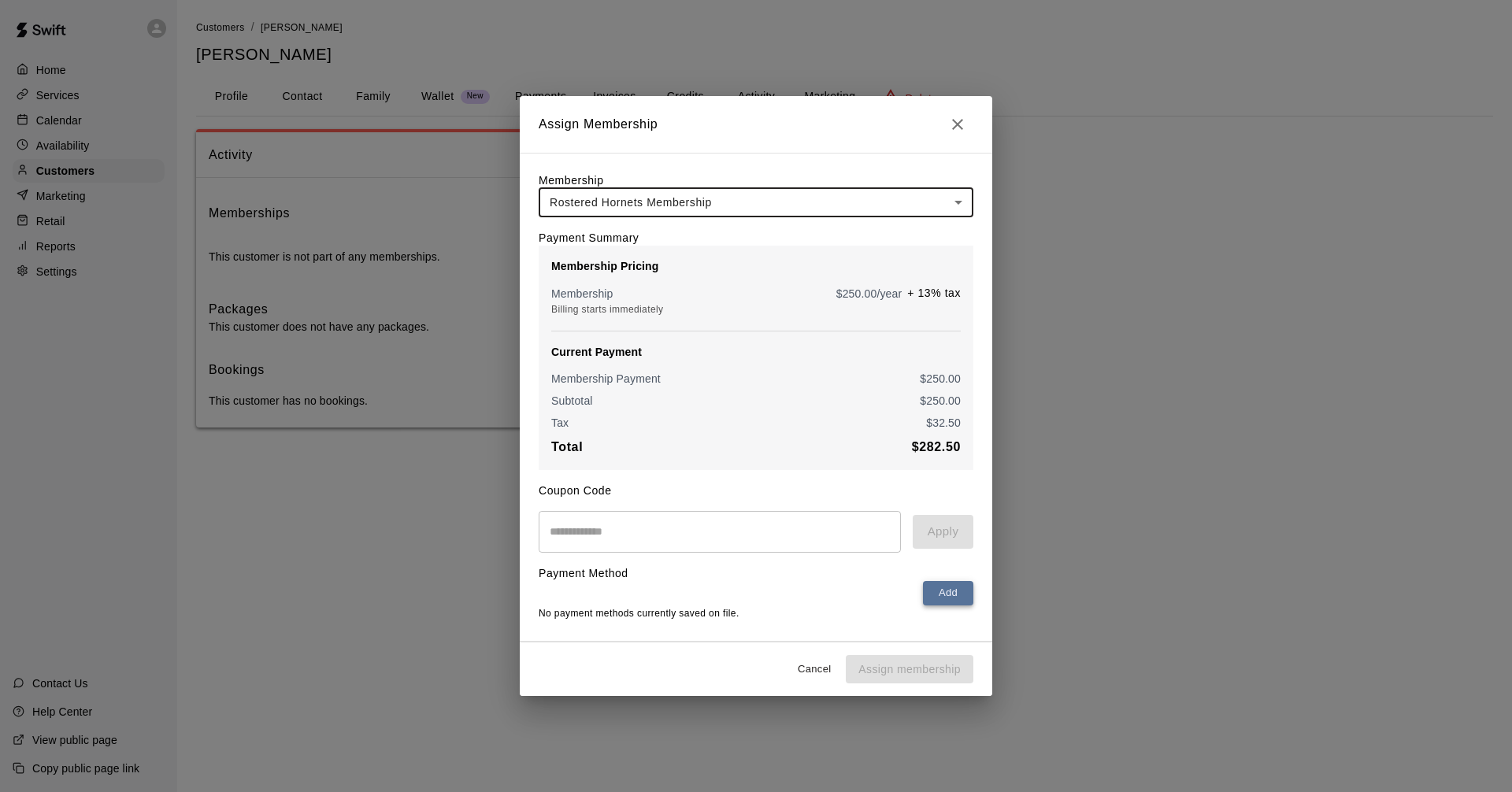
click at [941, 592] on button "Add" at bounding box center [948, 593] width 50 height 24
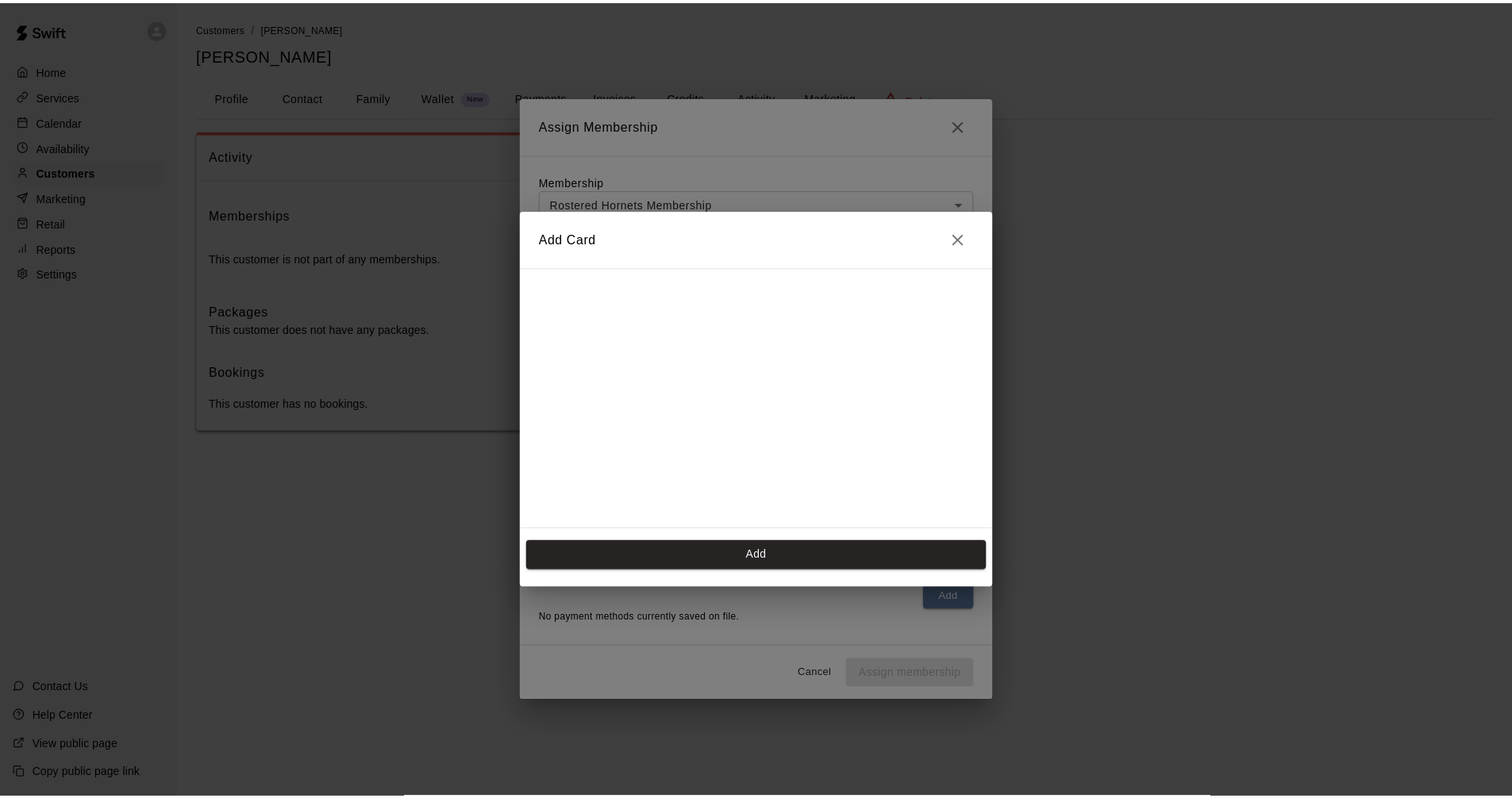
scroll to position [10, 0]
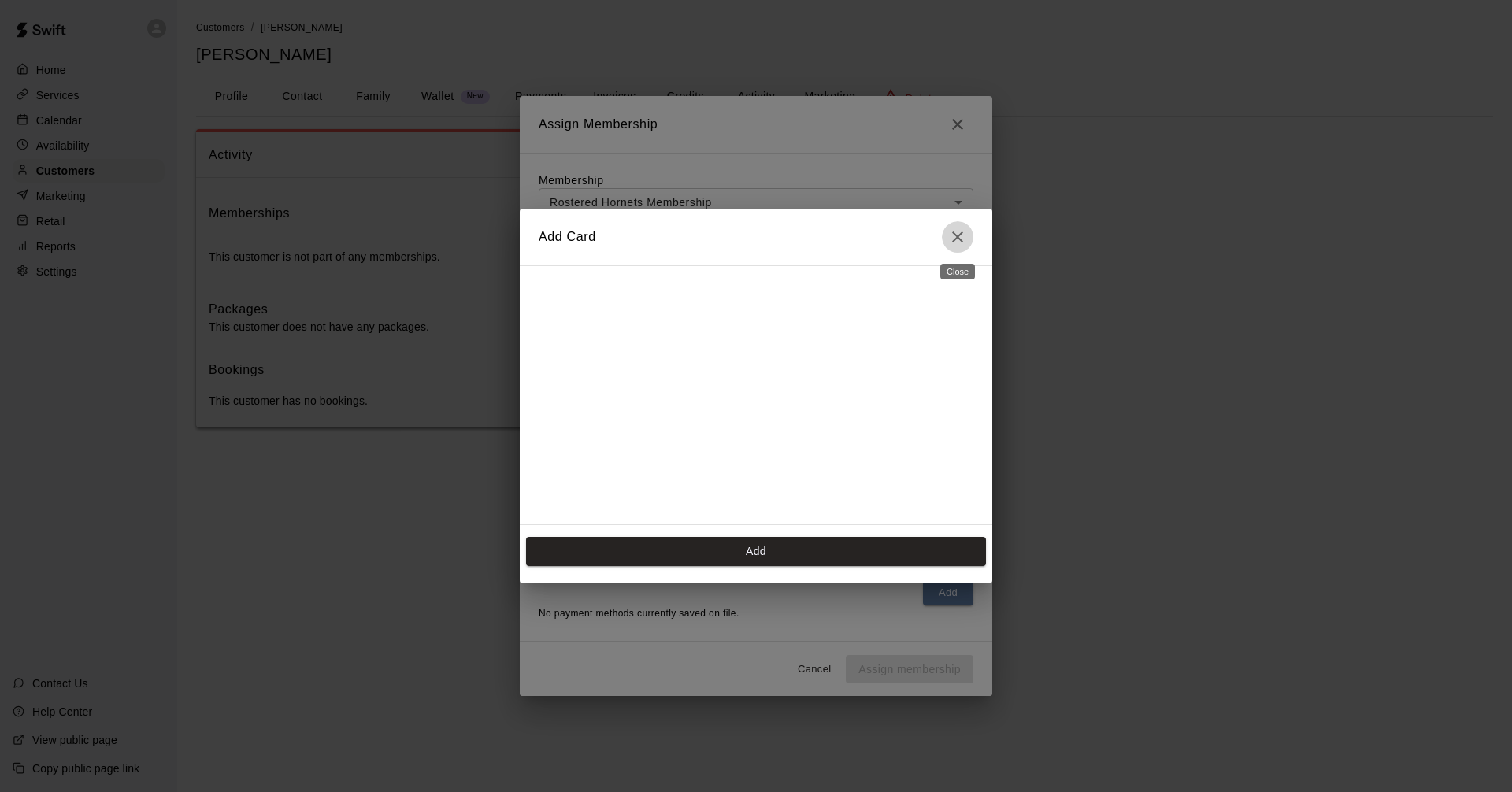
click at [958, 233] on icon "Close" at bounding box center [958, 237] width 19 height 19
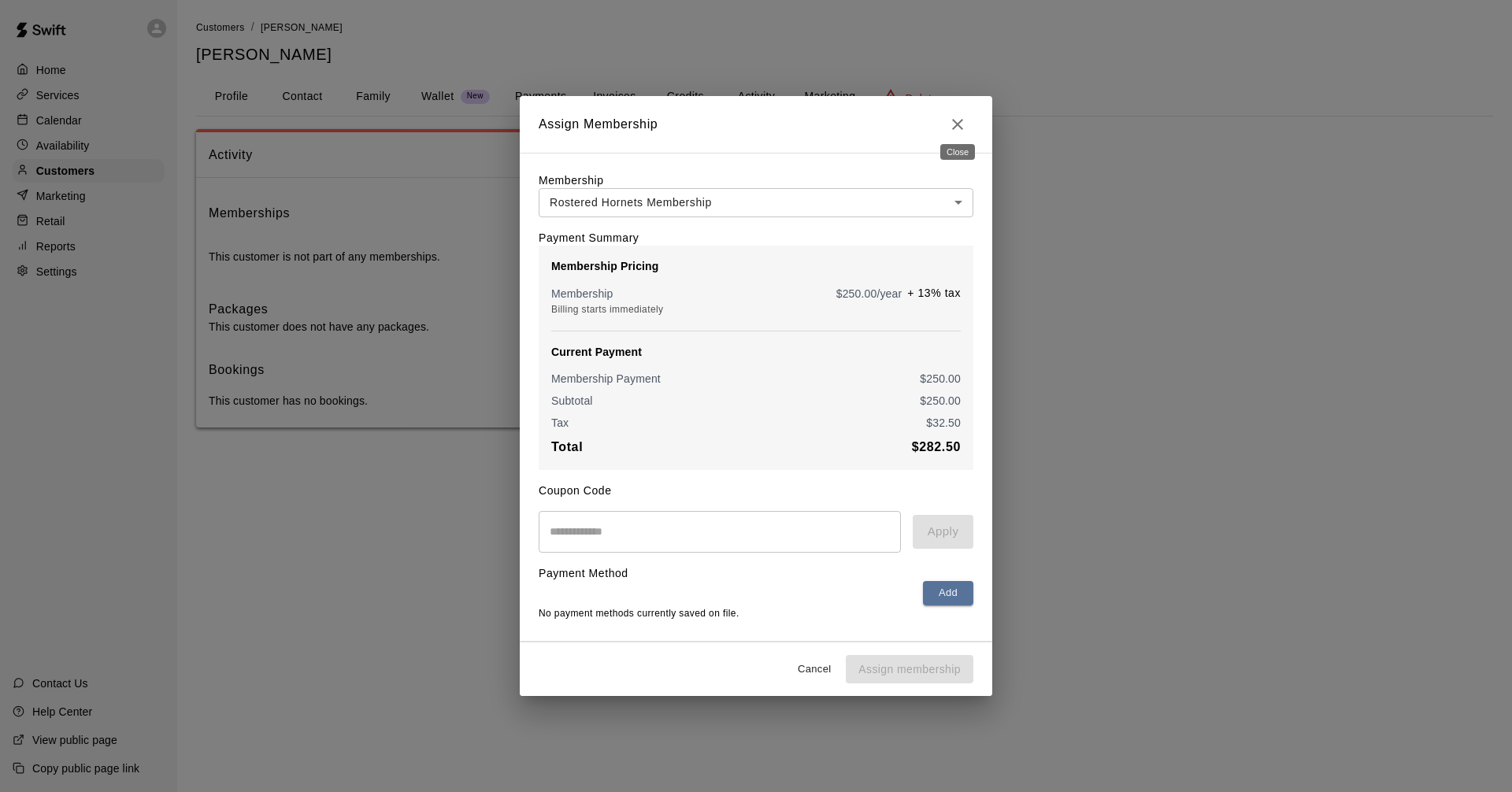
click at [958, 116] on icon "Close" at bounding box center [958, 124] width 19 height 19
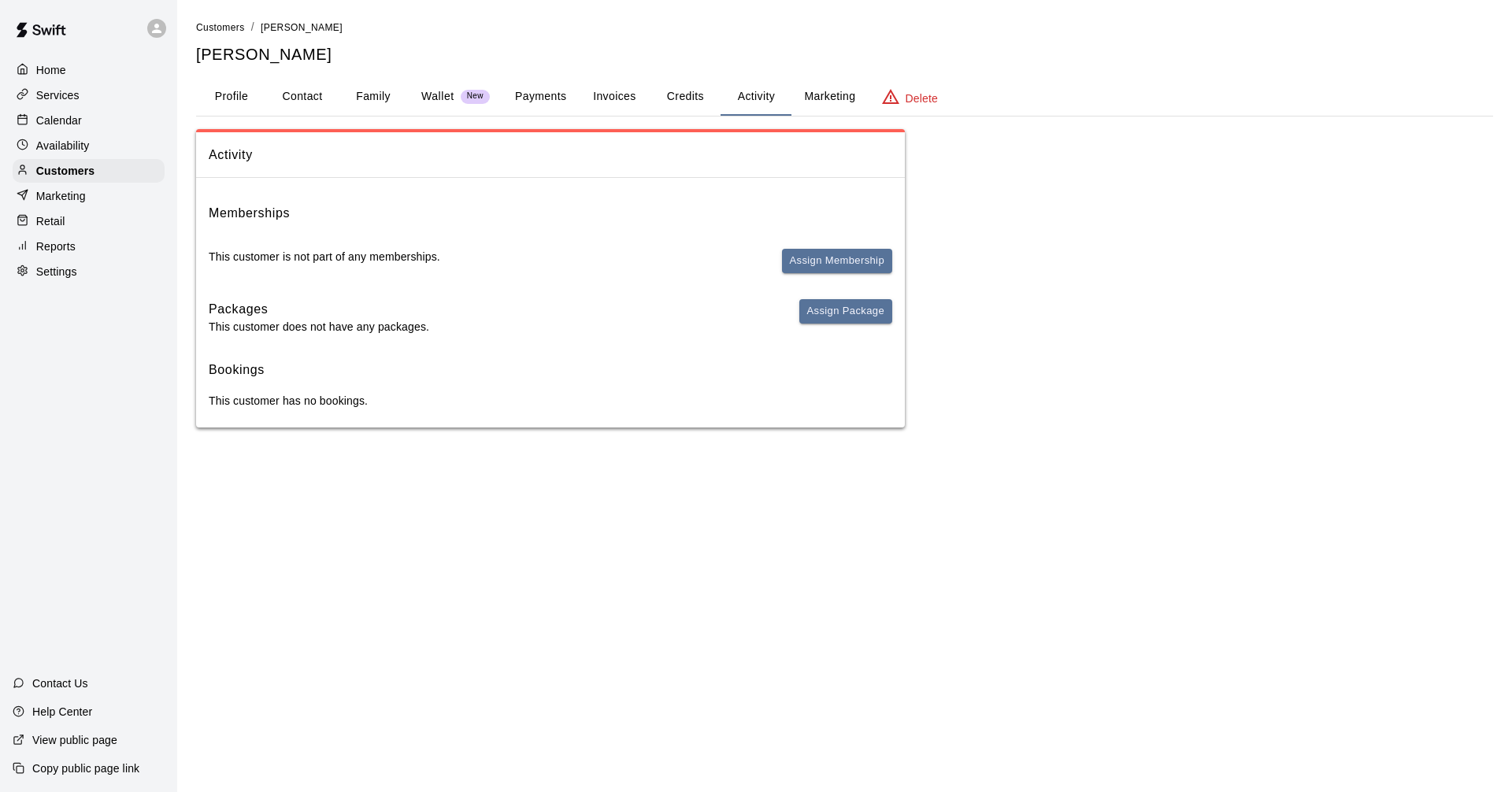
click at [1179, 249] on div "Activity Memberships This customer is not part of any memberships. Assign Membe…" at bounding box center [845, 279] width 1297 height 299
click at [83, 102] on div "Services" at bounding box center [89, 95] width 152 height 23
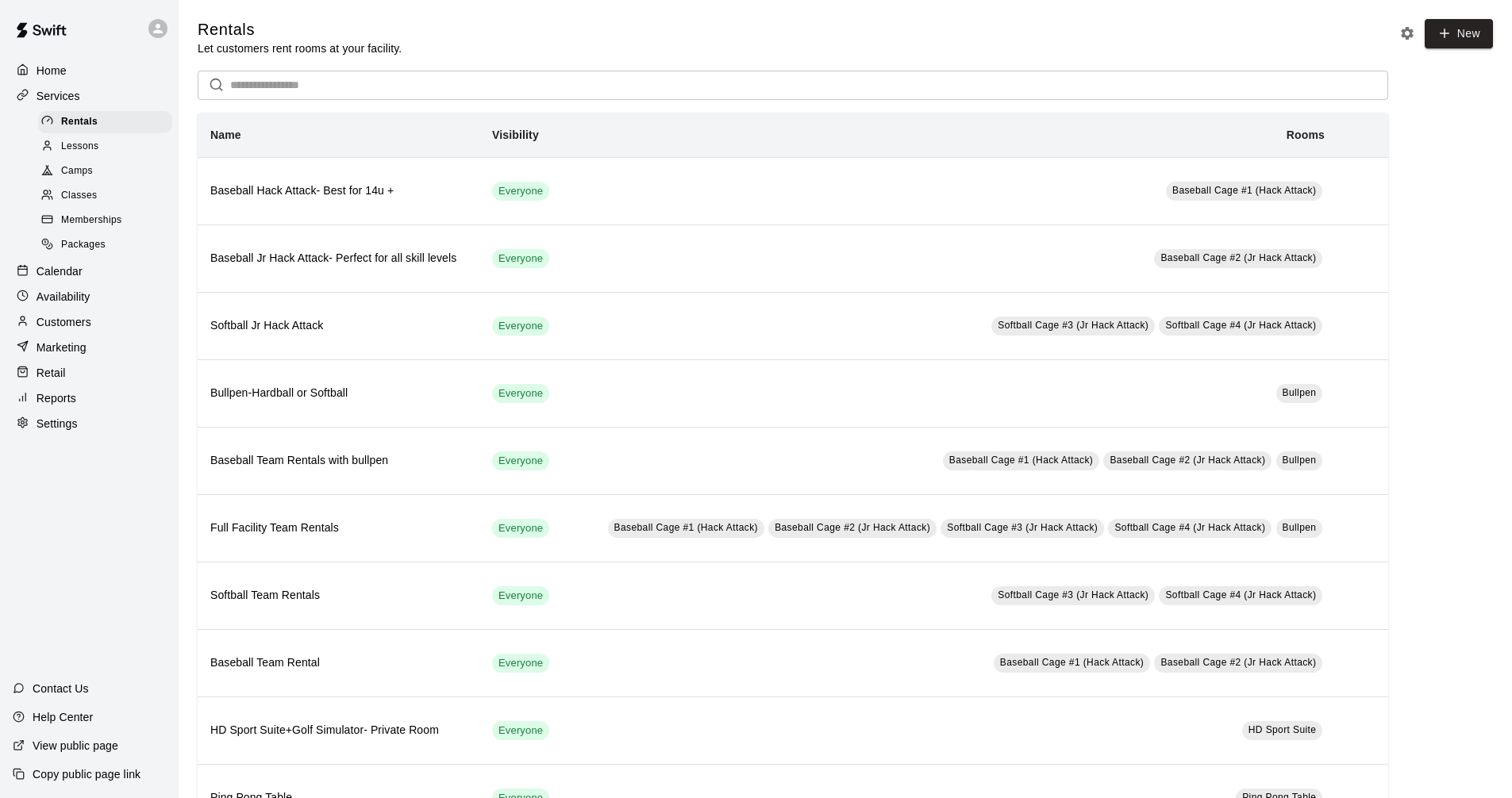
click at [66, 279] on p "Calendar" at bounding box center [60, 271] width 46 height 16
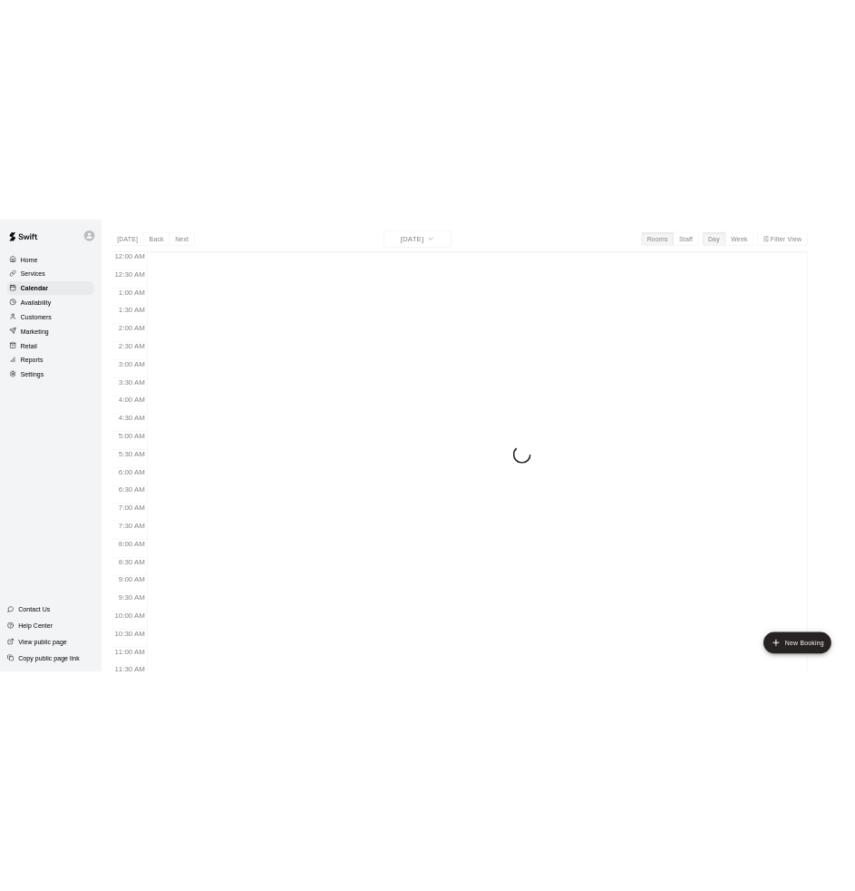
scroll to position [874, 0]
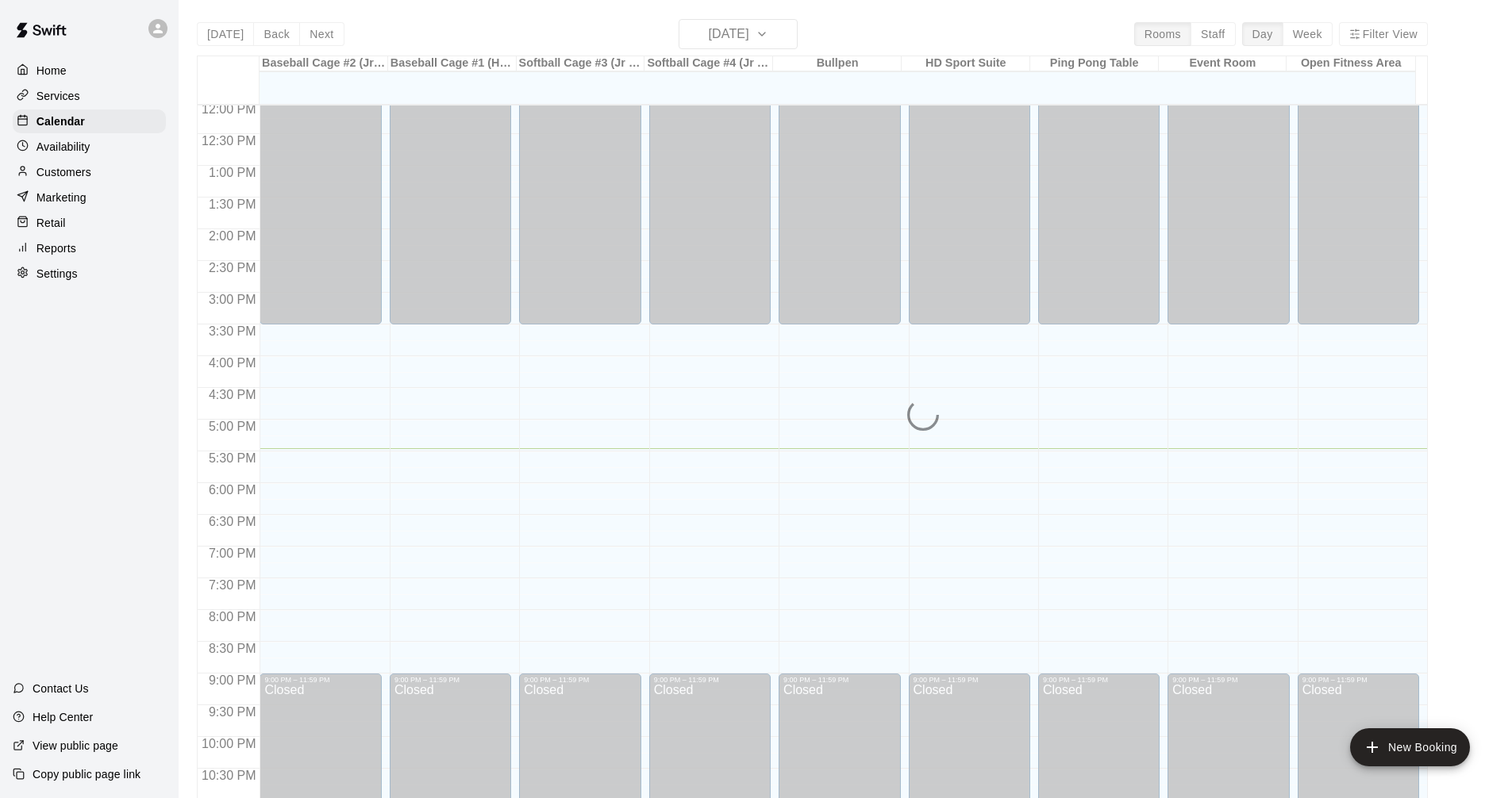
click at [105, 184] on div "Customers" at bounding box center [89, 172] width 153 height 24
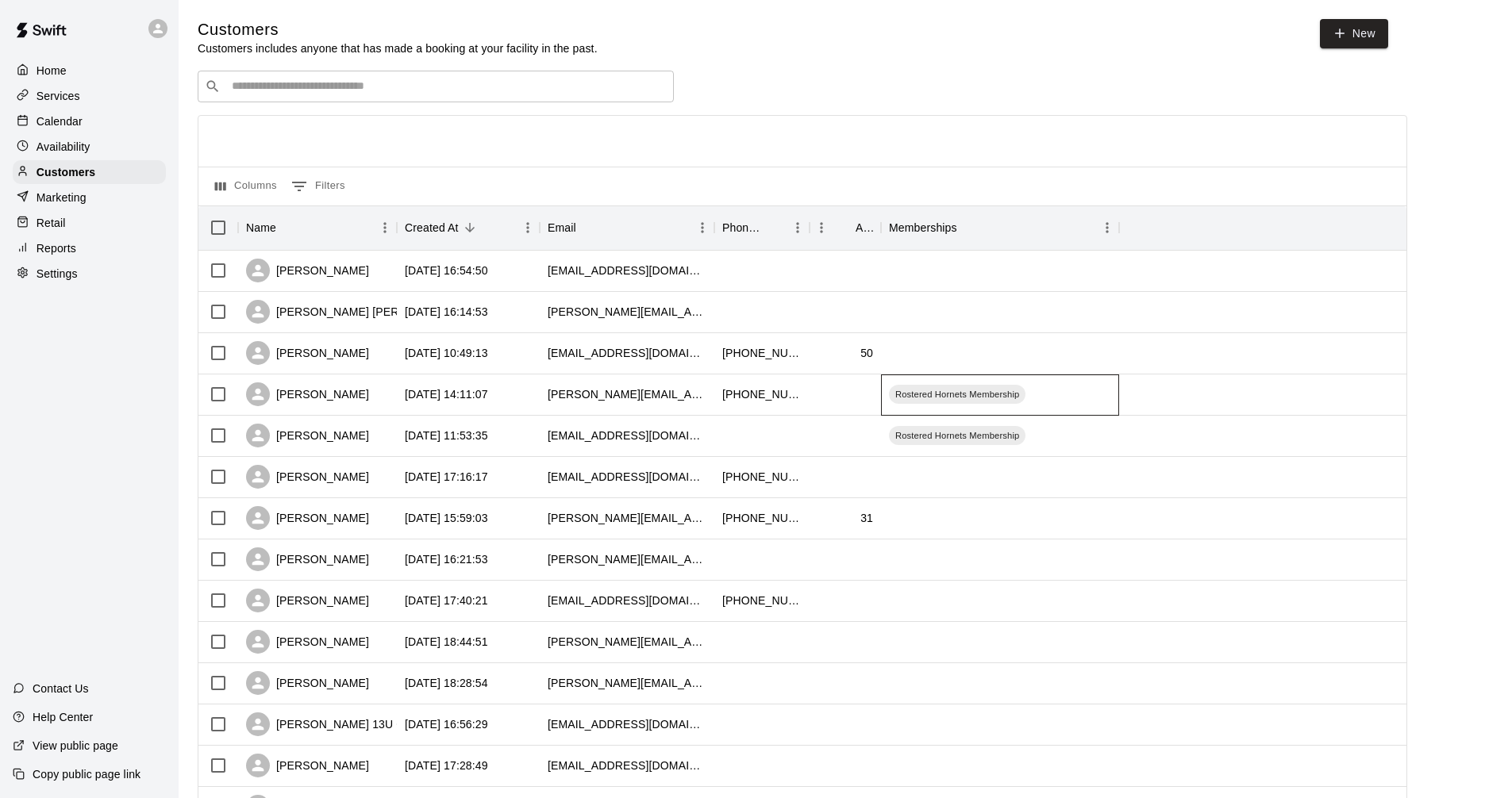
click at [1112, 393] on div "Rostered Hornets Membership" at bounding box center [1000, 395] width 238 height 41
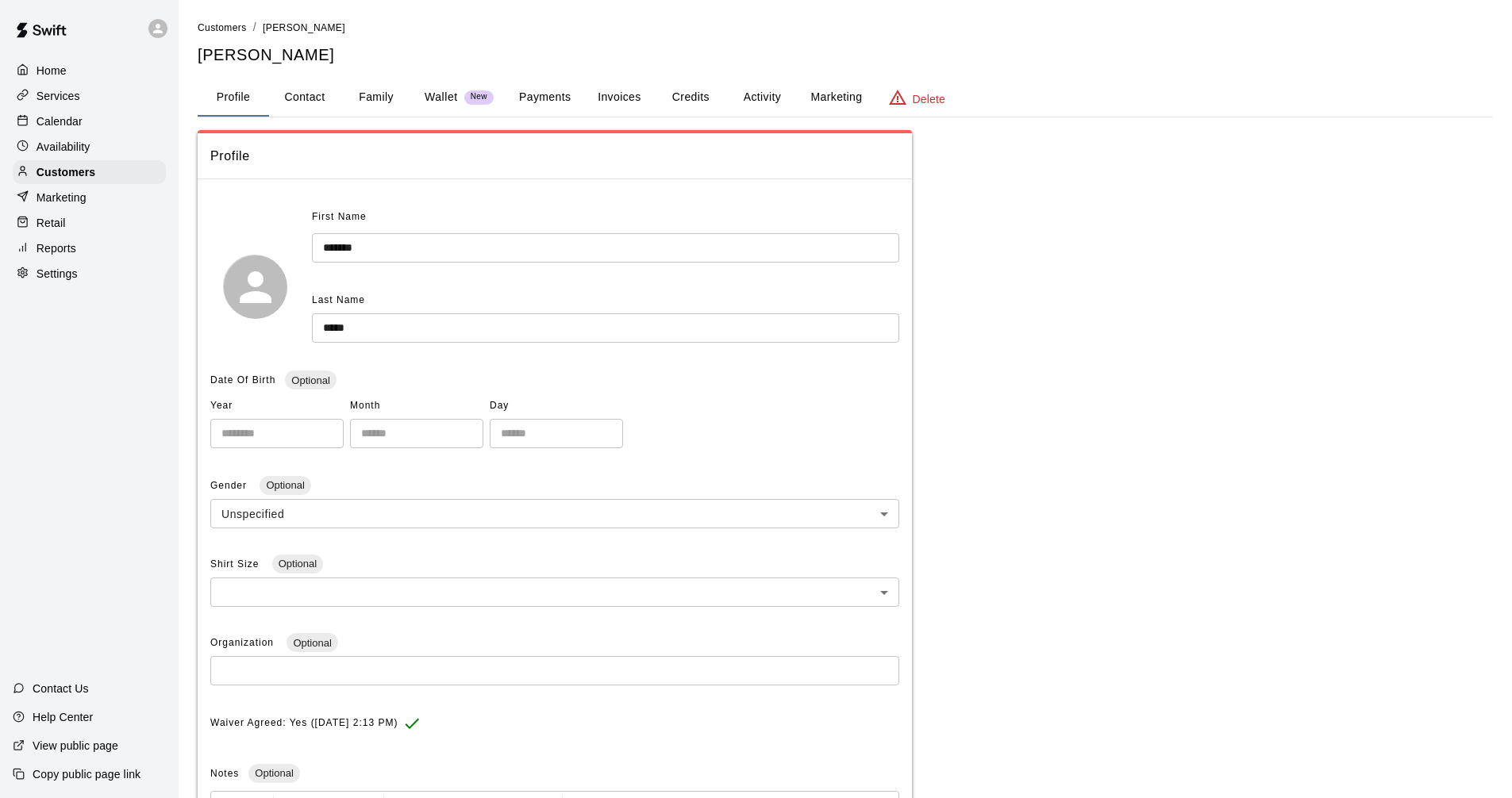
click at [643, 93] on button "Invoices" at bounding box center [620, 98] width 72 height 38
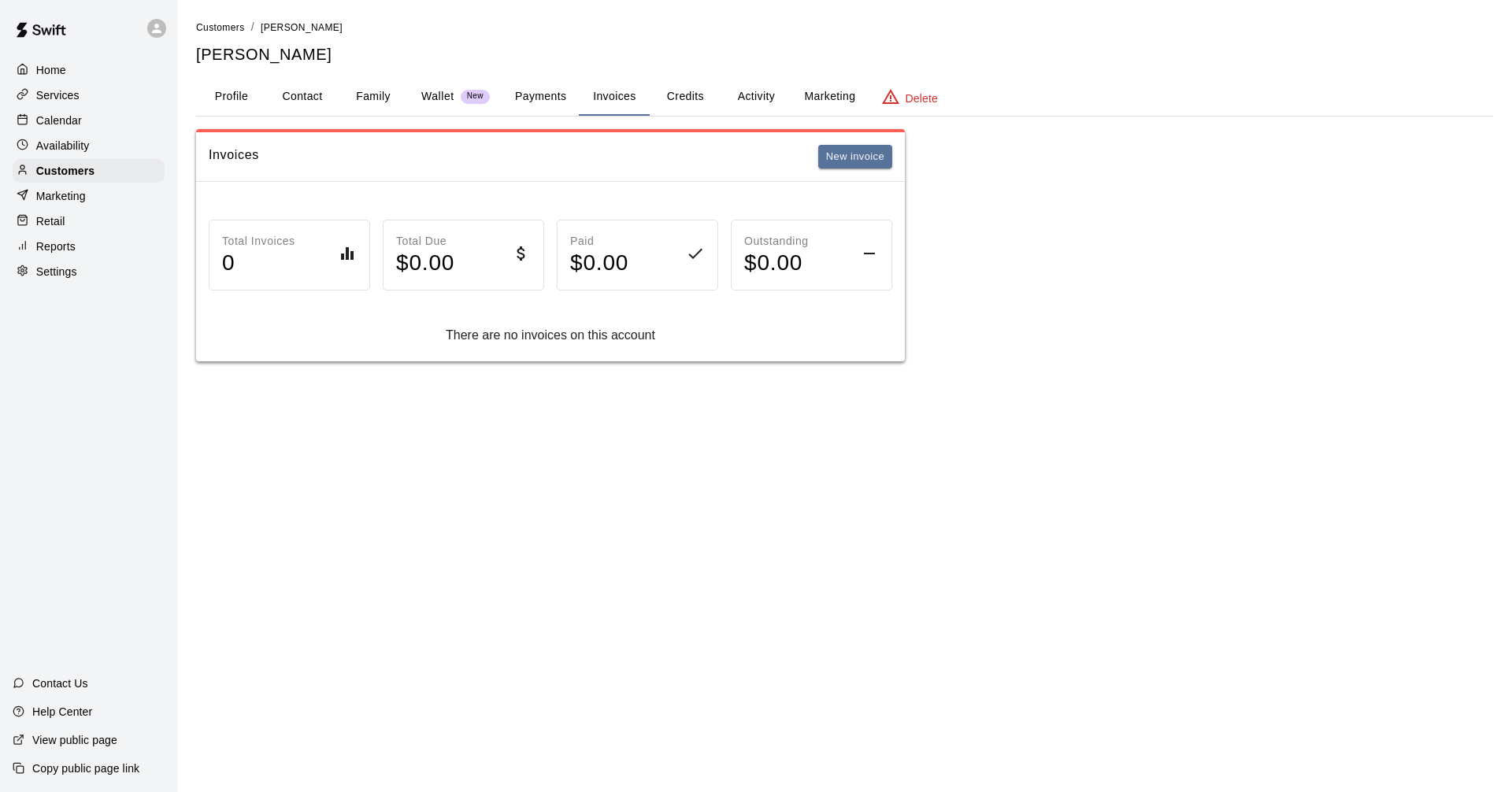
click at [553, 88] on button "Payments" at bounding box center [541, 97] width 76 height 38
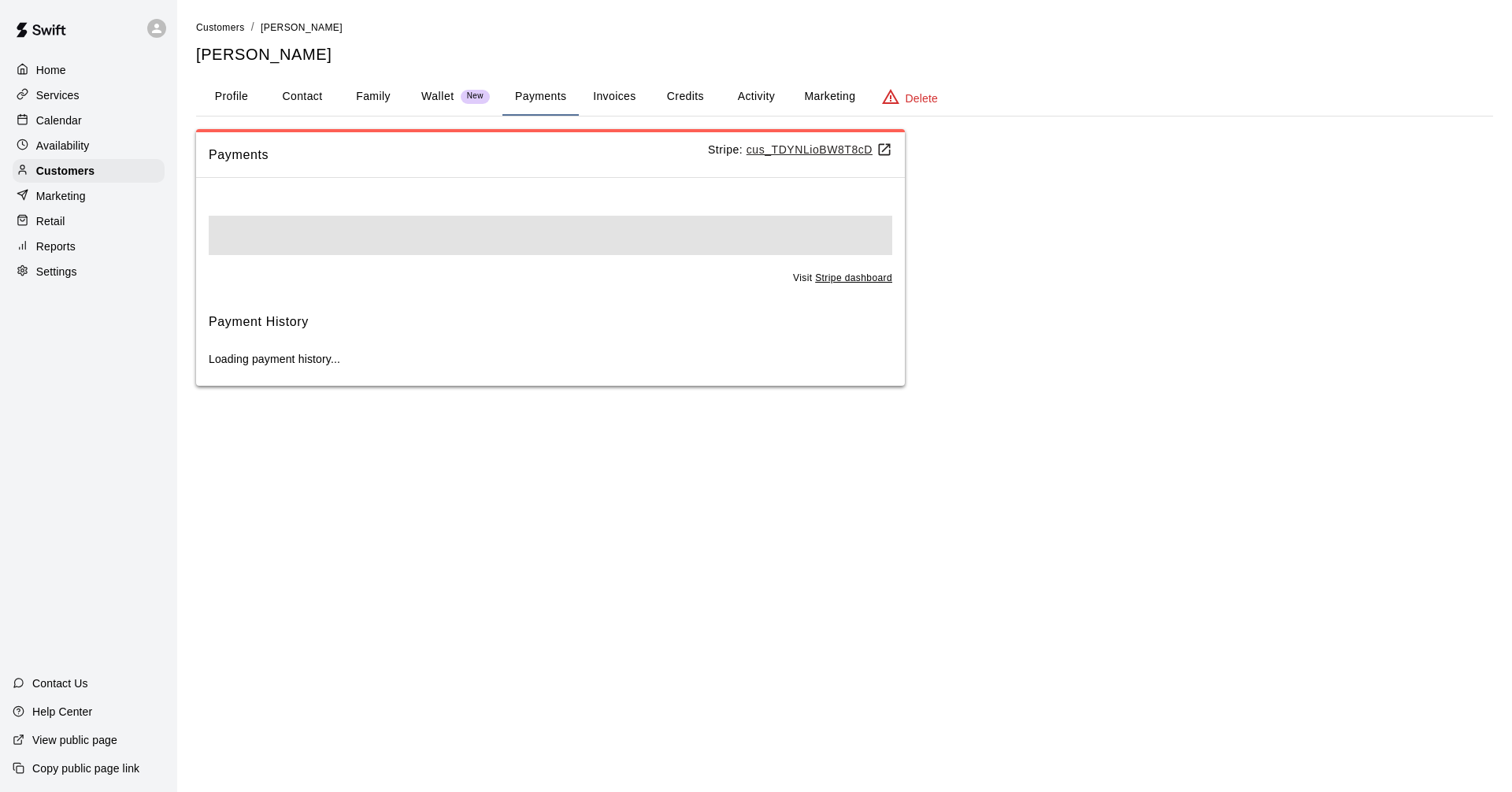
click at [697, 89] on button "Credits" at bounding box center [685, 97] width 71 height 38
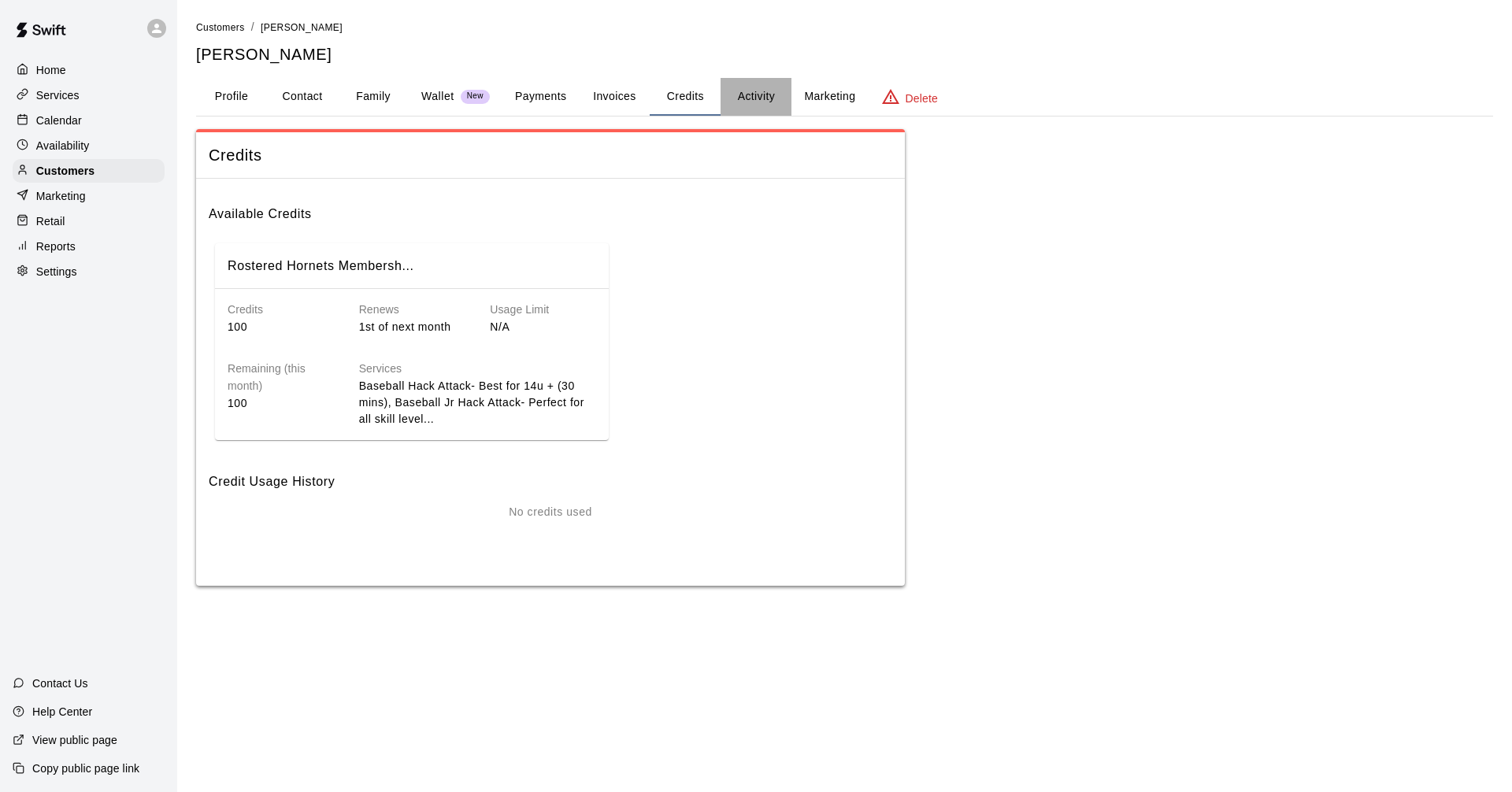
click at [746, 89] on button "Activity" at bounding box center [756, 97] width 71 height 38
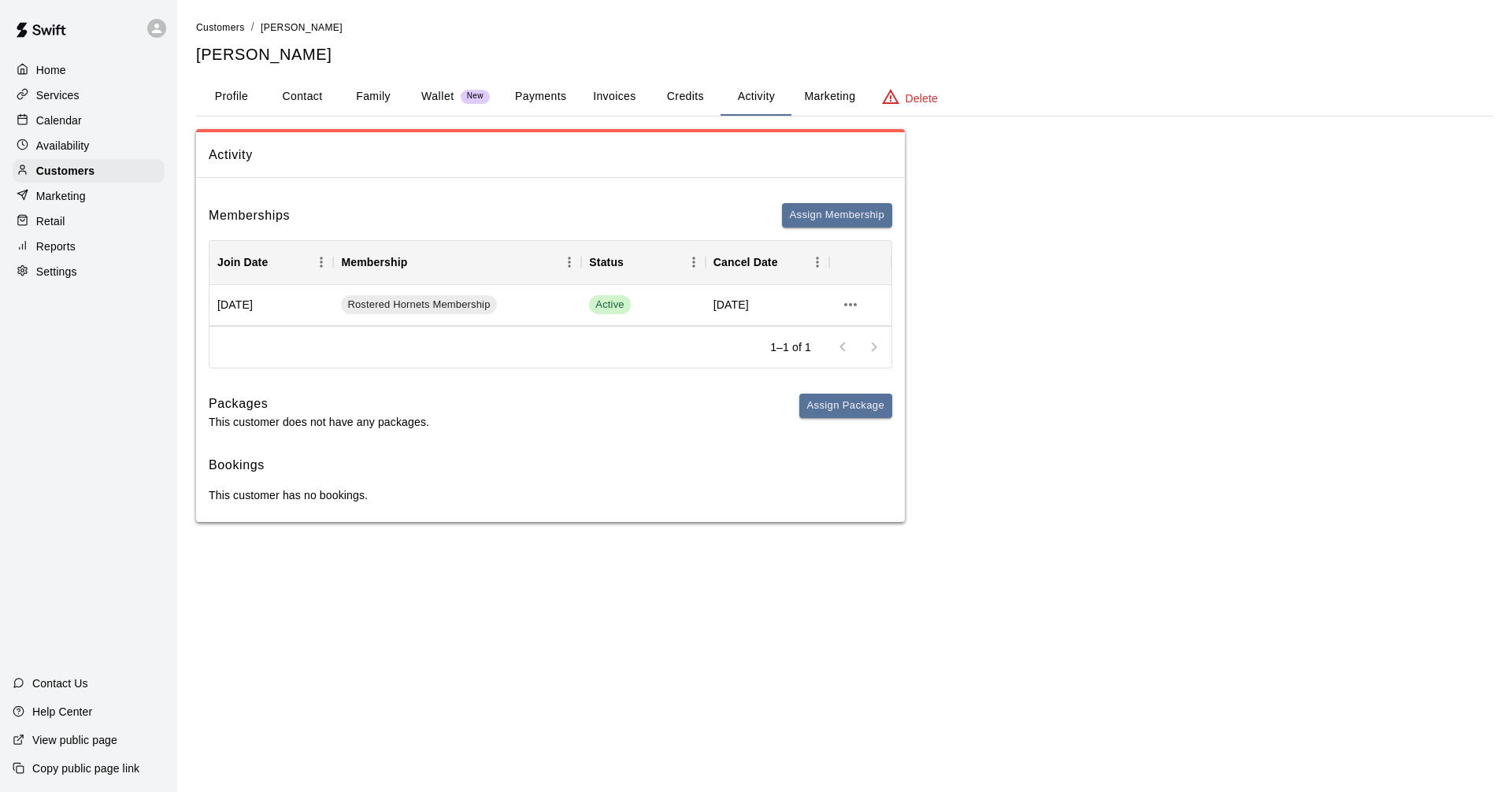
click at [1287, 379] on div "Activity Memberships Assign Membership Join Date Membership Status Cancel Date …" at bounding box center [845, 326] width 1297 height 393
click at [851, 310] on icon "more actions" at bounding box center [851, 305] width 19 height 19
click at [1340, 225] on div at bounding box center [756, 396] width 1512 height 792
click at [121, 175] on div "Customers" at bounding box center [89, 170] width 152 height 23
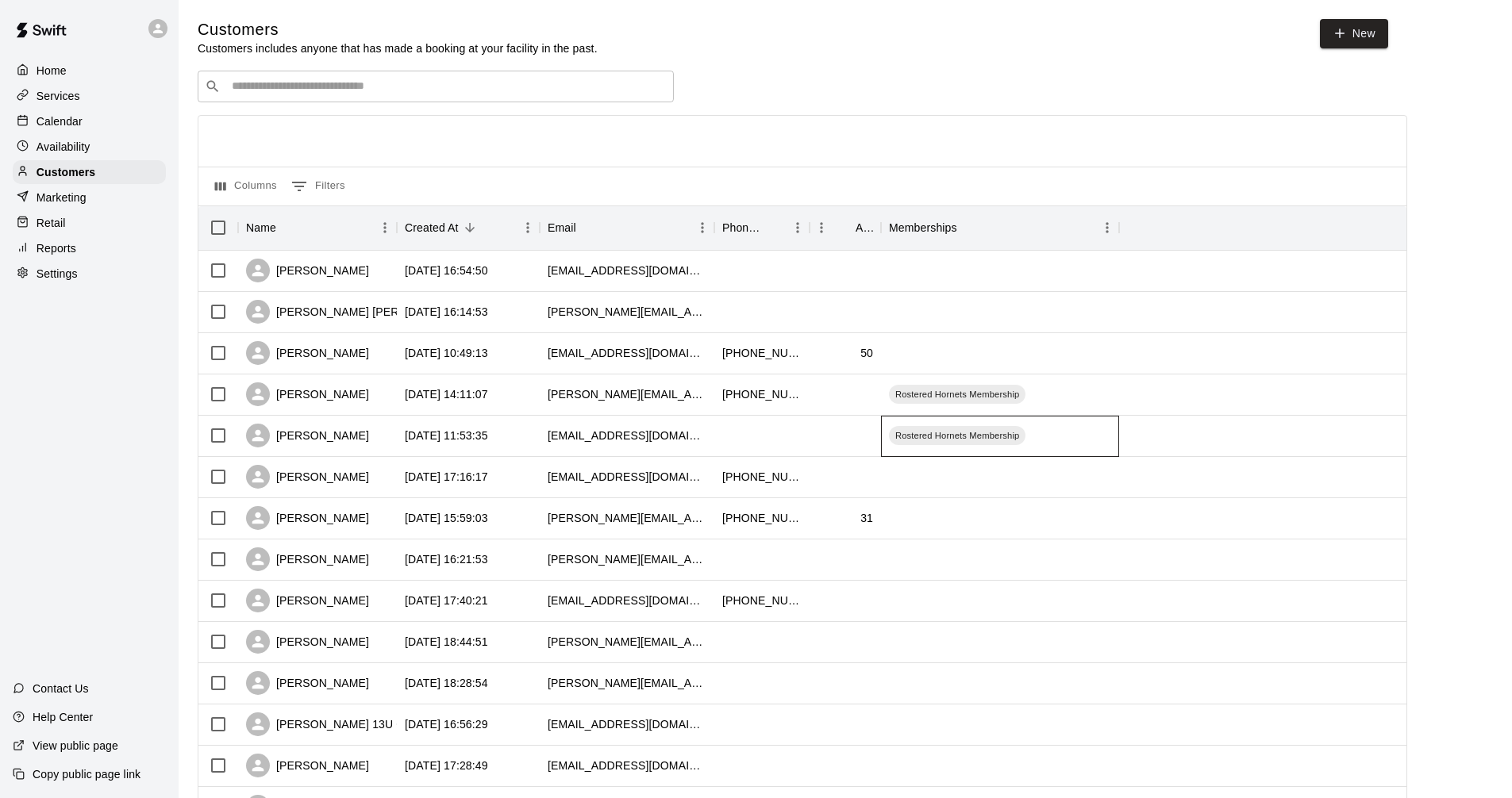
click at [1107, 440] on div "Rostered Hornets Membership" at bounding box center [1000, 436] width 238 height 41
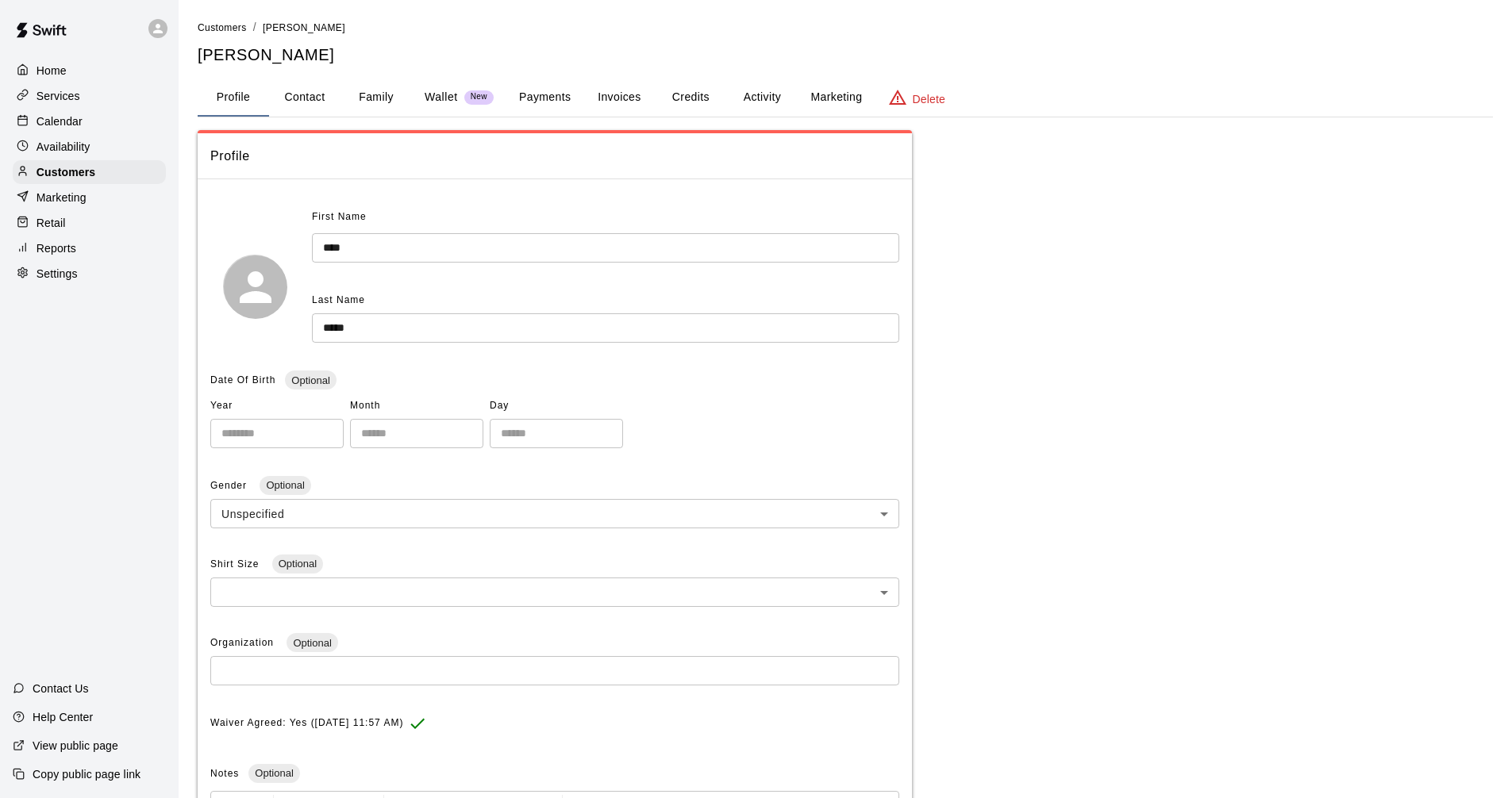
click at [701, 112] on button "Credits" at bounding box center [690, 98] width 72 height 38
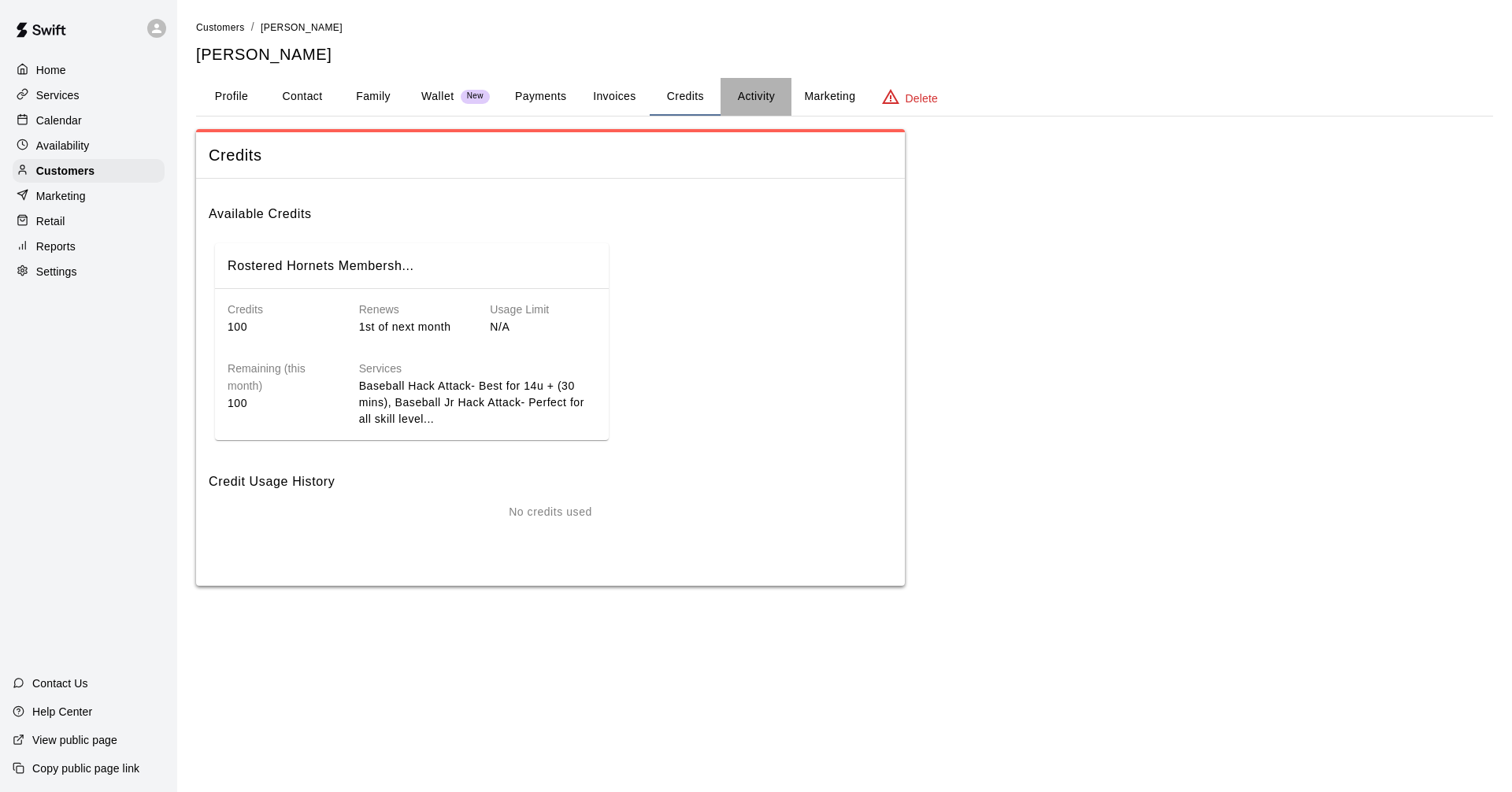
click at [752, 105] on button "Activity" at bounding box center [756, 97] width 71 height 38
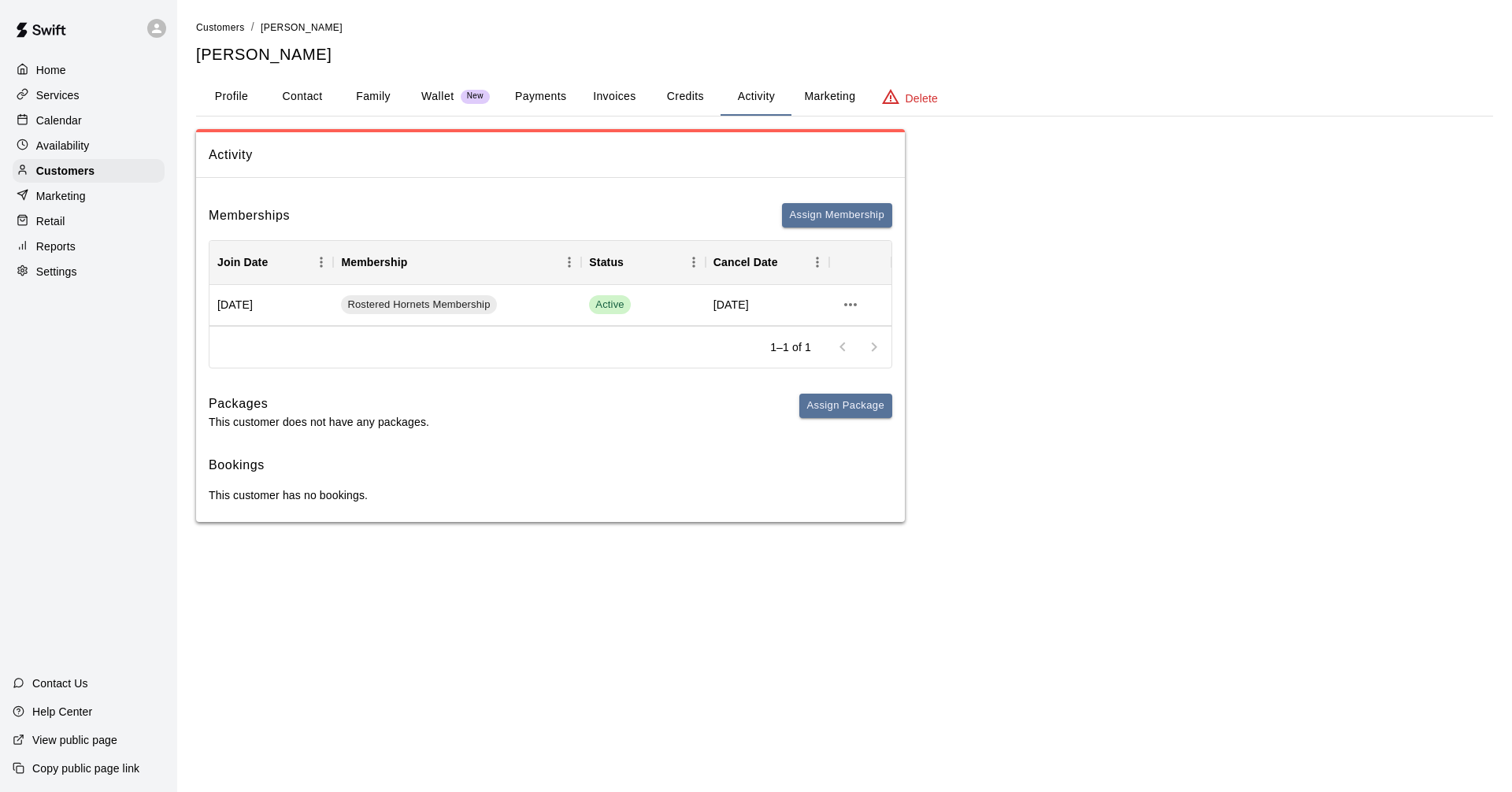
click at [91, 90] on div "Services" at bounding box center [89, 95] width 152 height 23
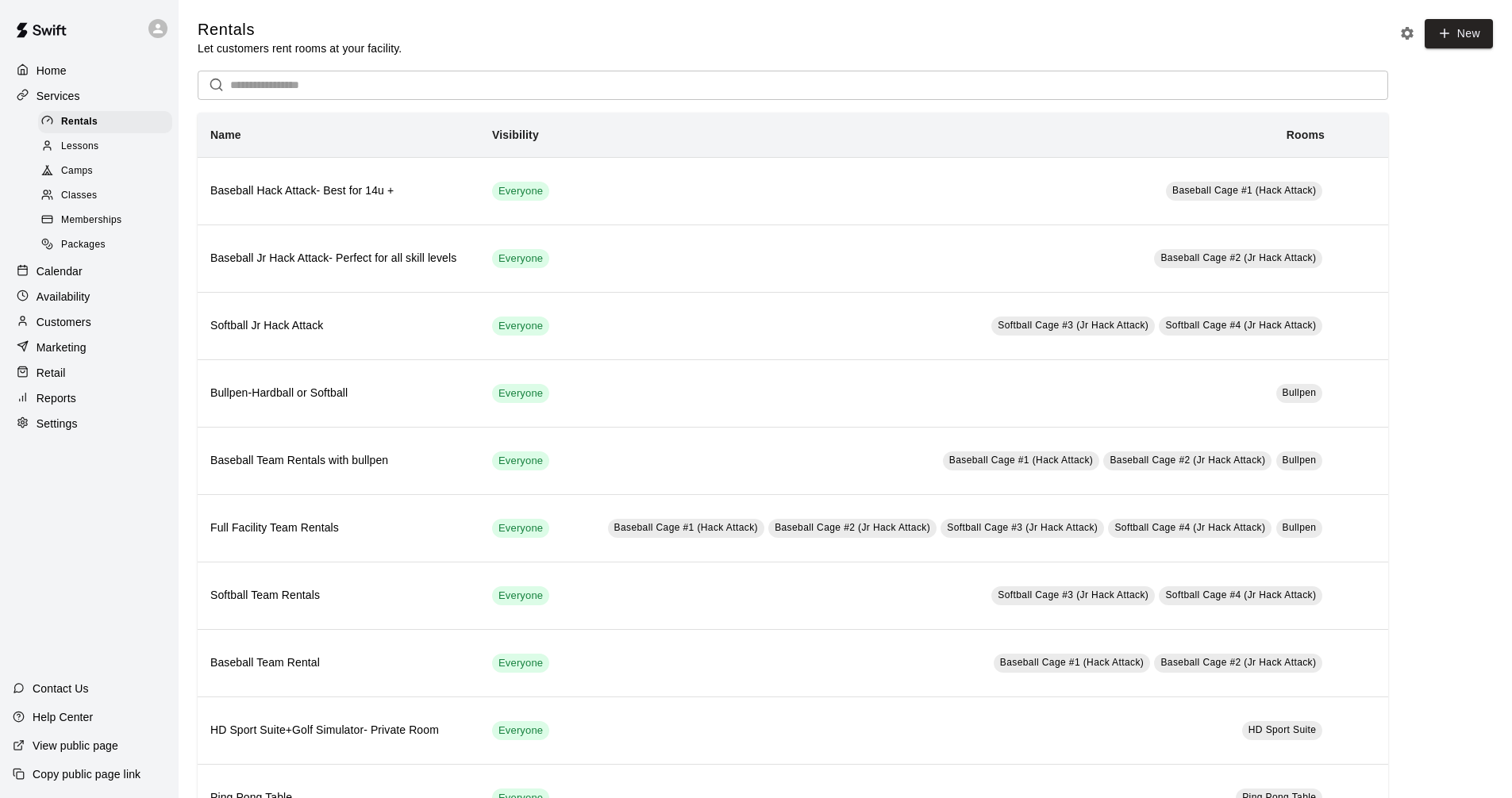
click at [100, 334] on div "Customers" at bounding box center [89, 322] width 153 height 24
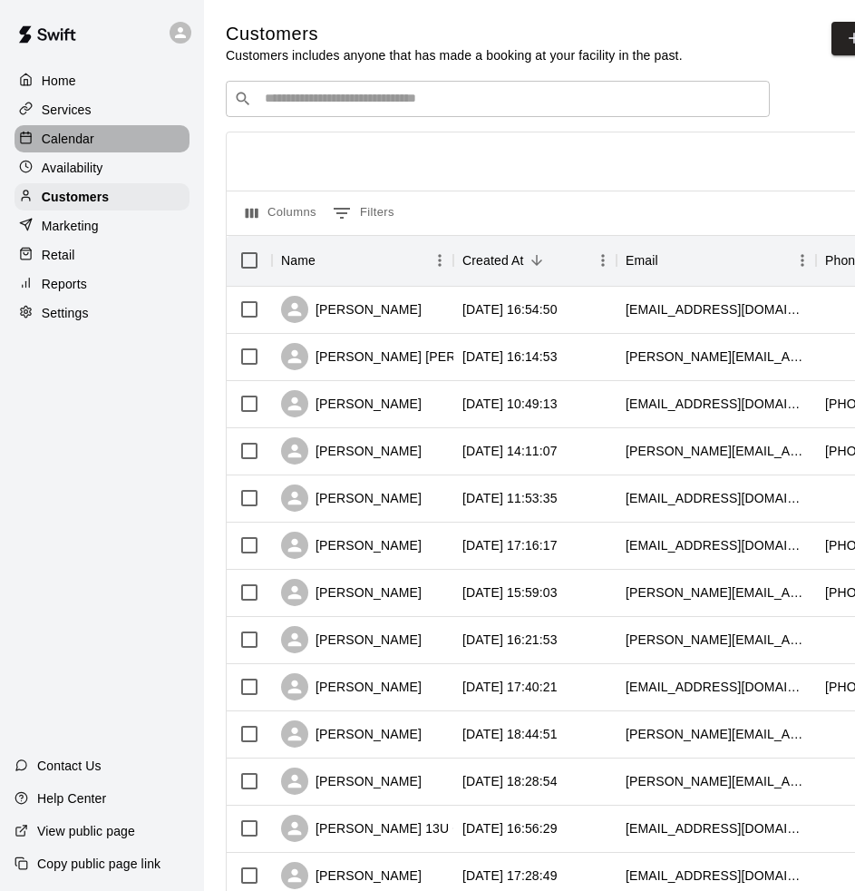
click at [127, 137] on div "Calendar" at bounding box center [102, 138] width 175 height 27
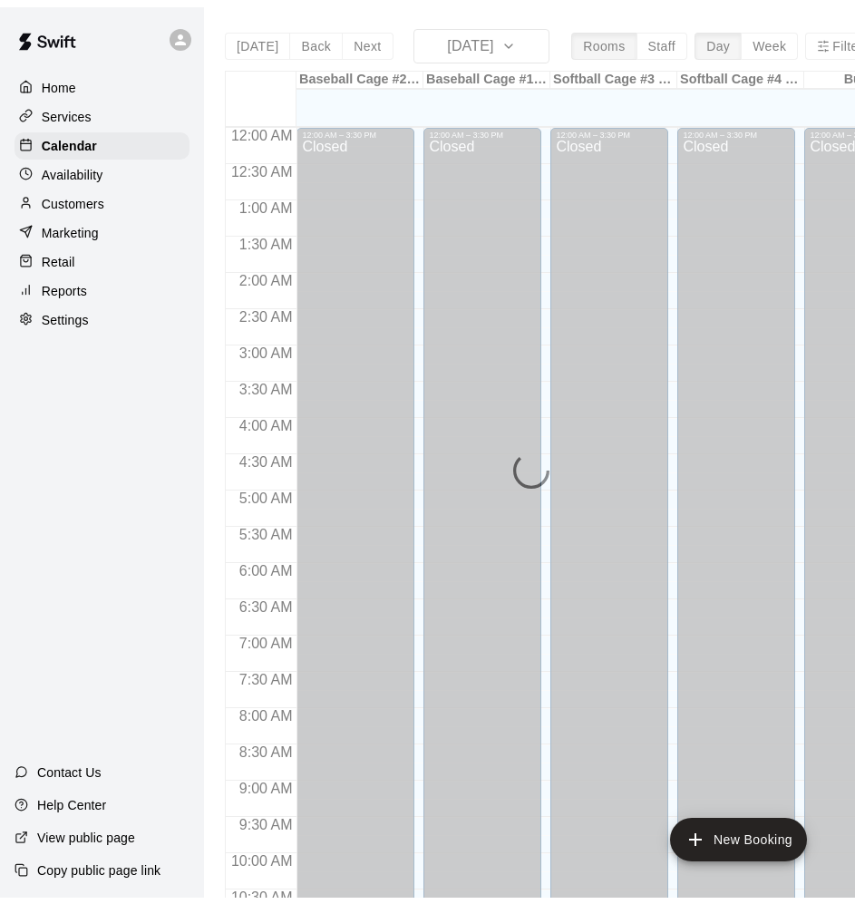
scroll to position [882, 0]
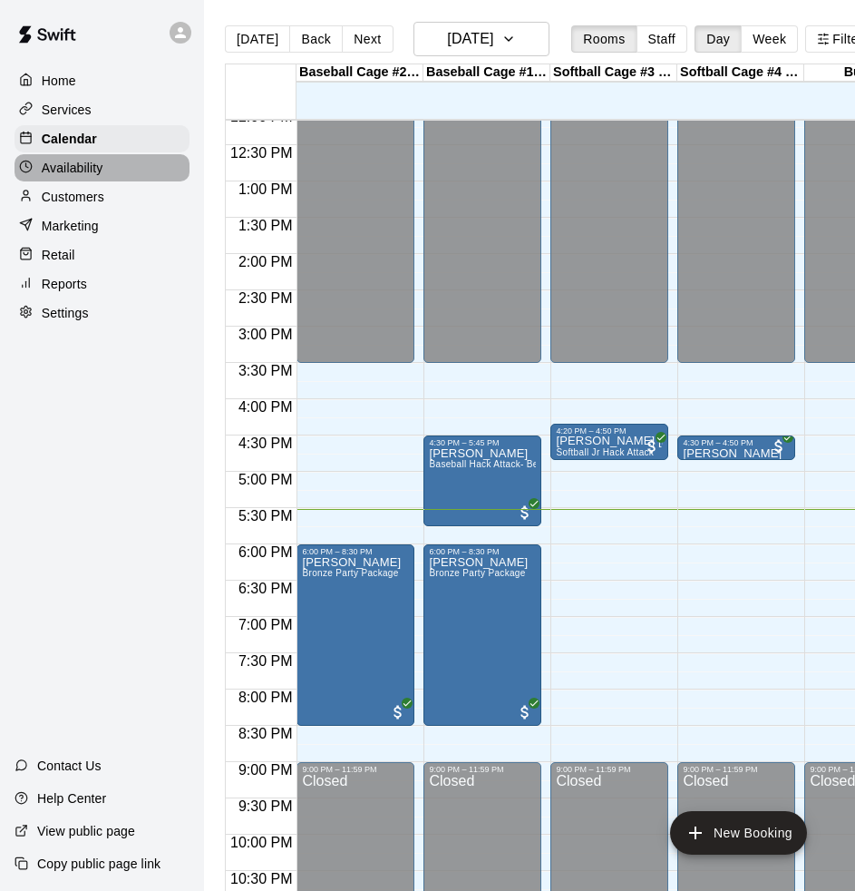
click at [126, 165] on div "Availability" at bounding box center [102, 167] width 175 height 27
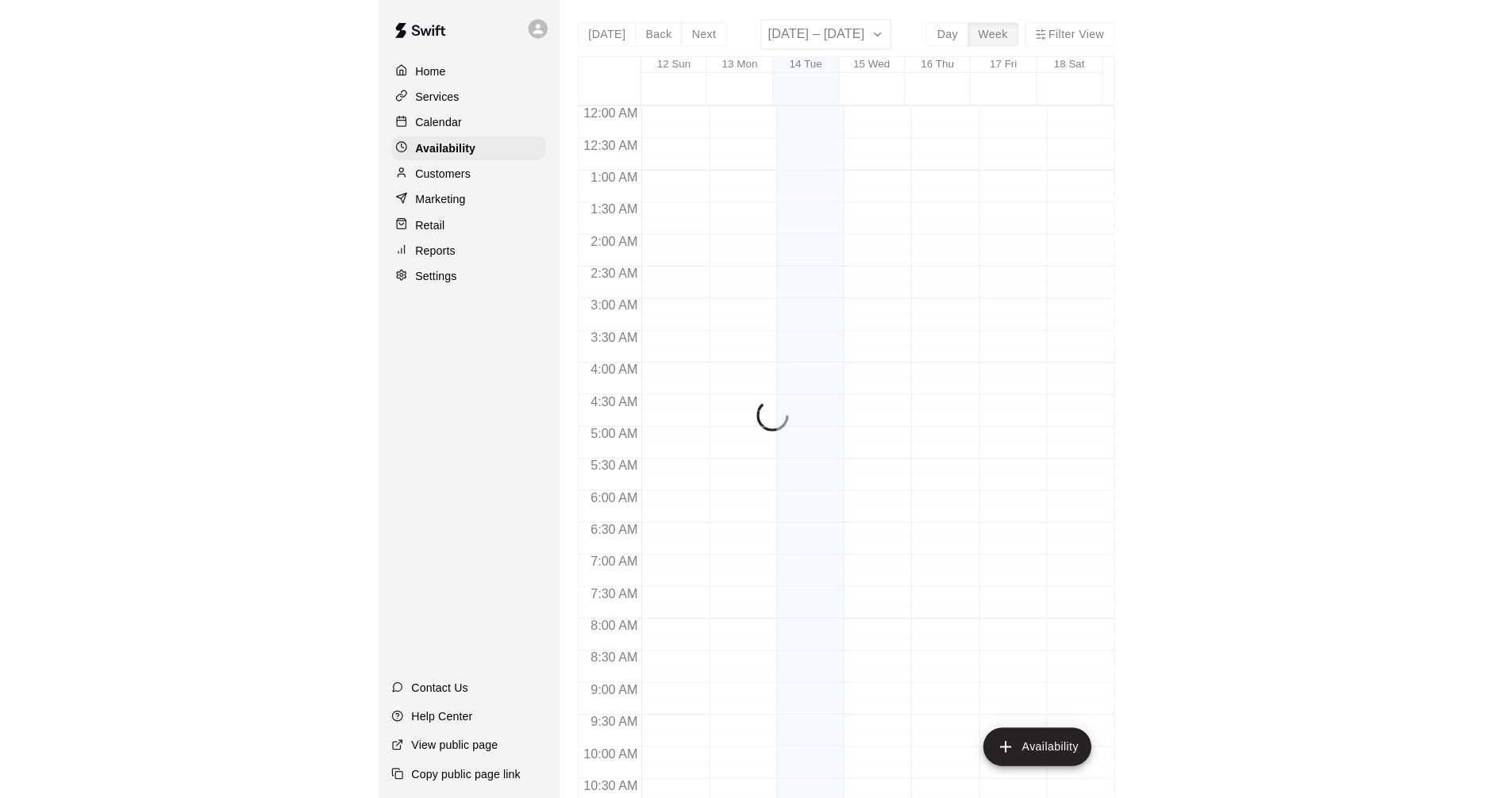
scroll to position [821, 0]
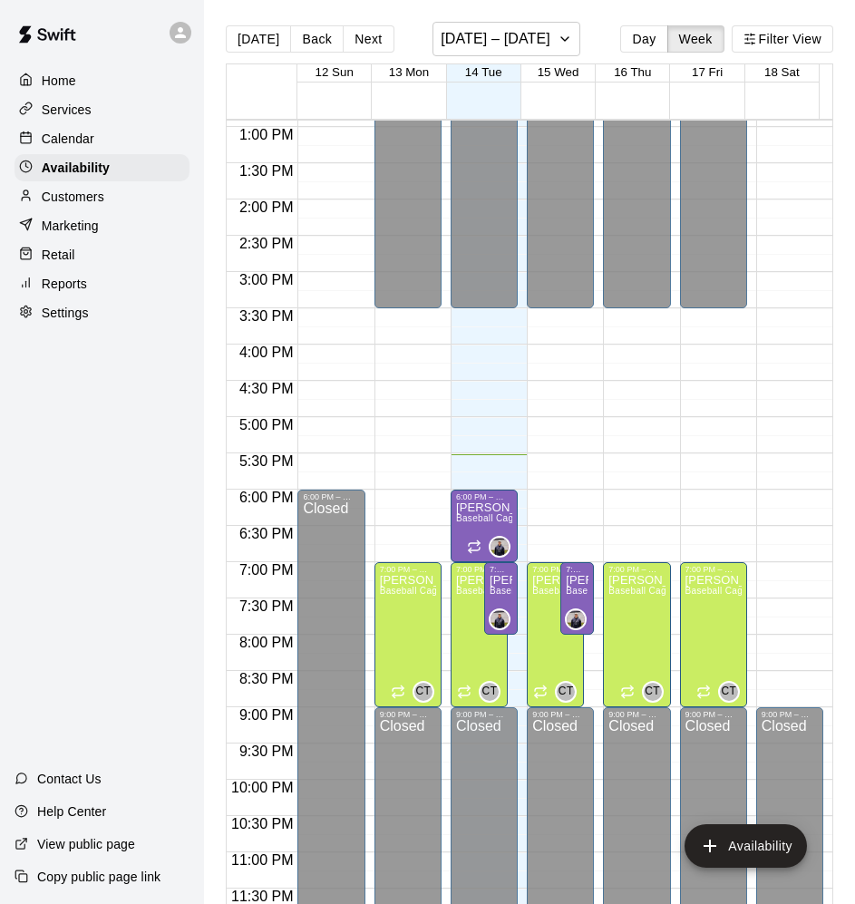
click at [116, 198] on div "Customers" at bounding box center [102, 196] width 175 height 27
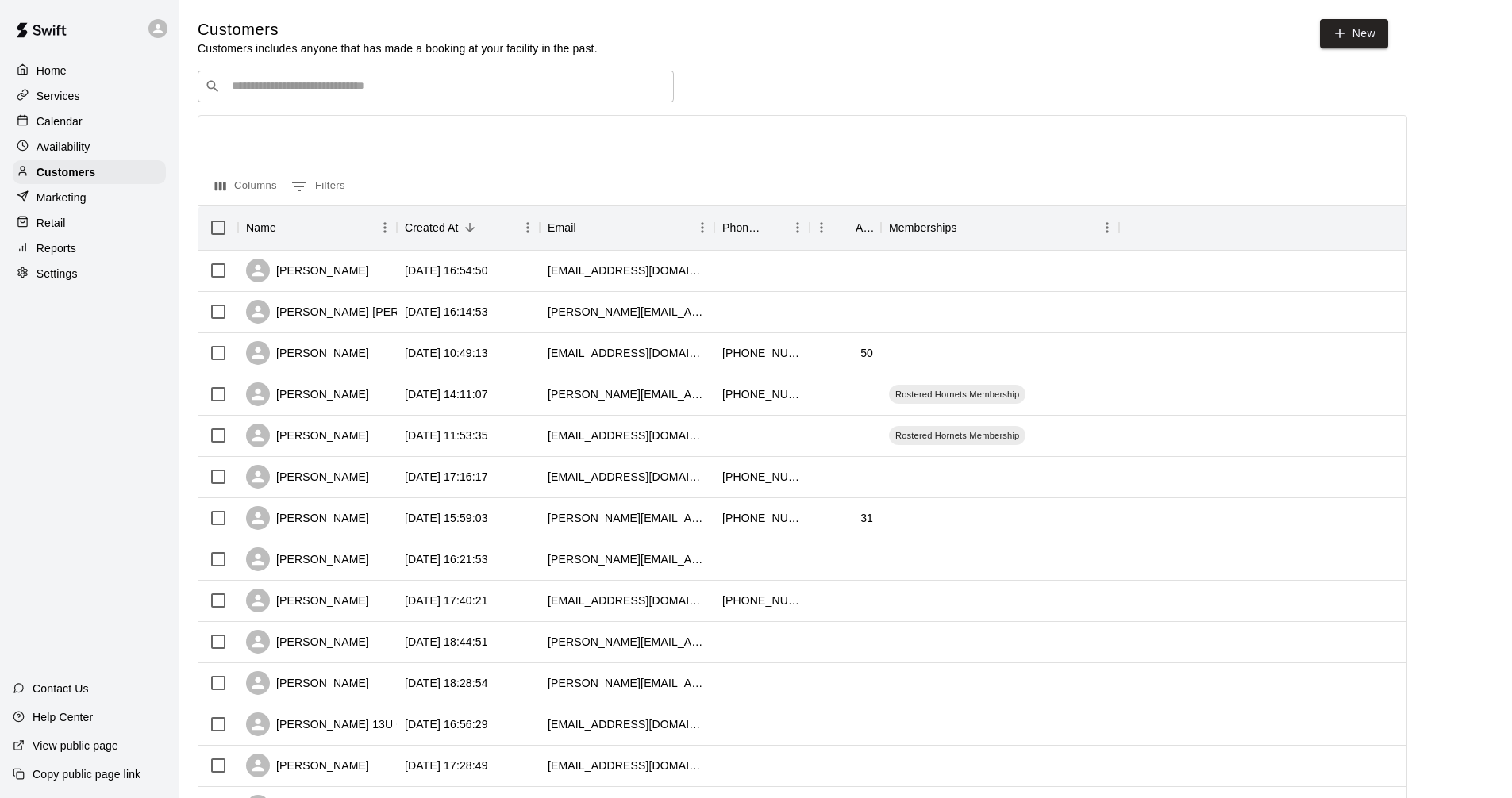
click at [107, 104] on div "Services" at bounding box center [89, 95] width 153 height 24
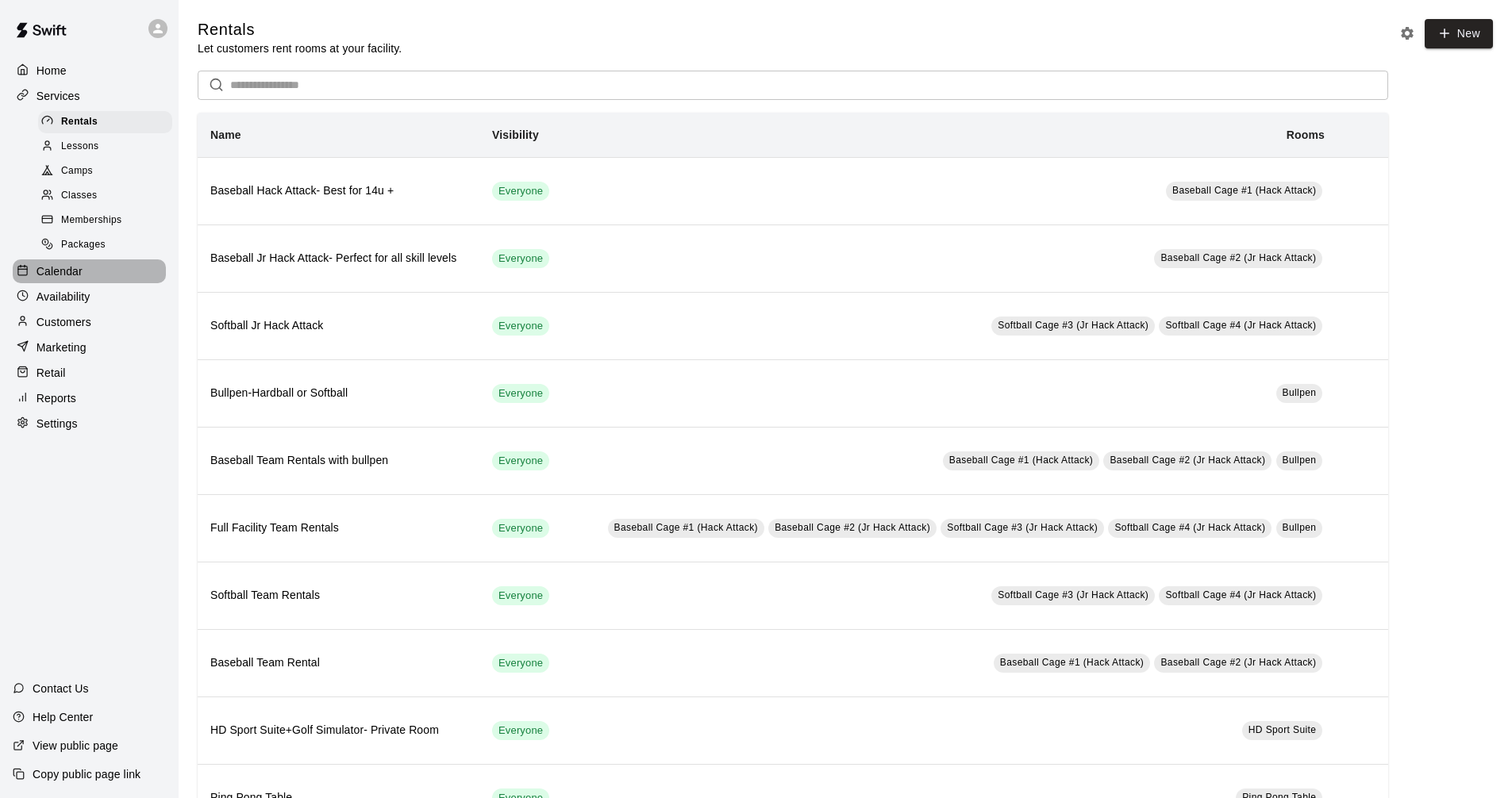
click at [107, 278] on div "Calendar" at bounding box center [89, 271] width 153 height 24
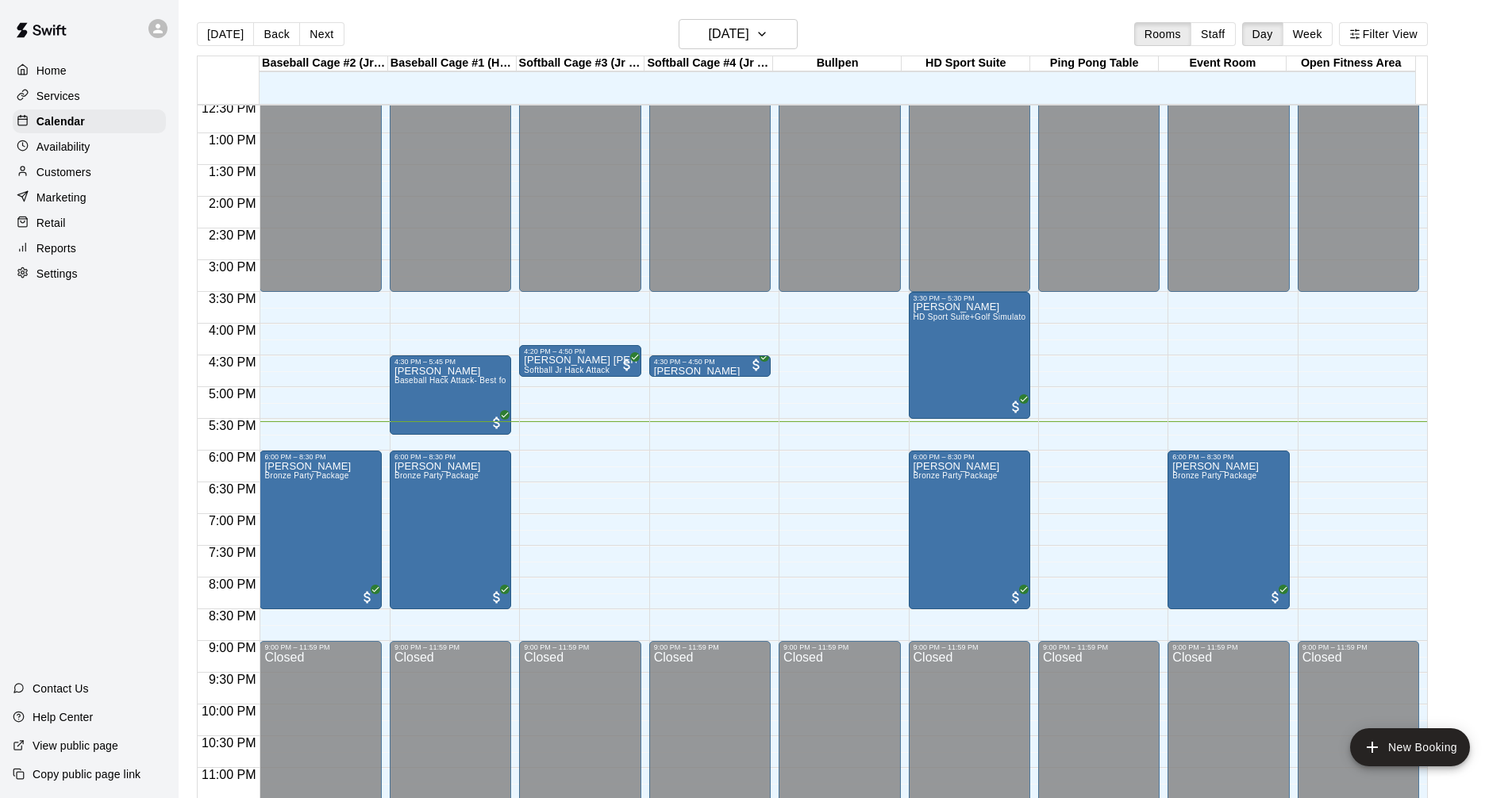
scroll to position [814, 0]
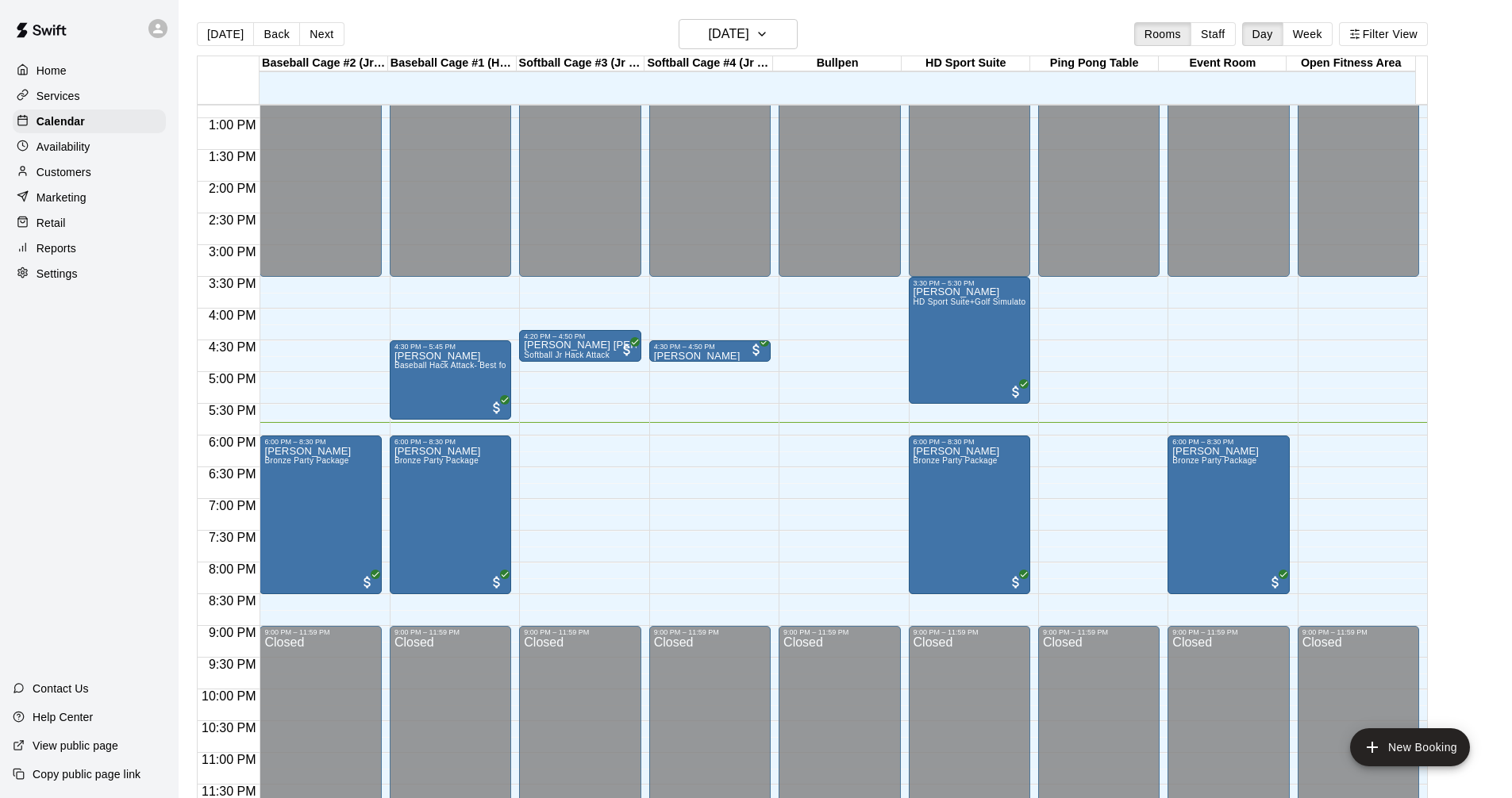
click at [53, 96] on p "Services" at bounding box center [59, 96] width 44 height 16
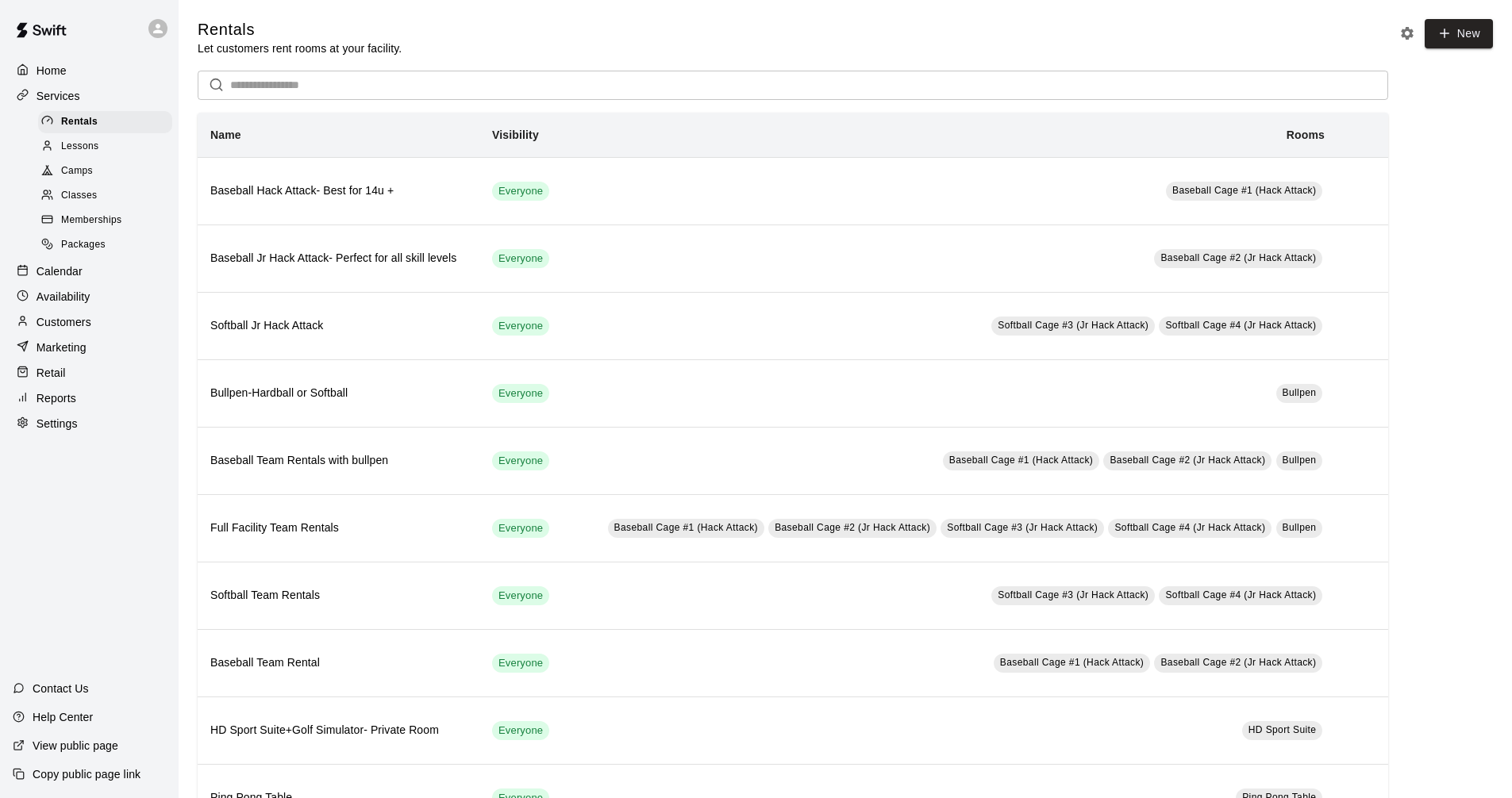
click at [83, 284] on div "Calendar" at bounding box center [89, 271] width 153 height 24
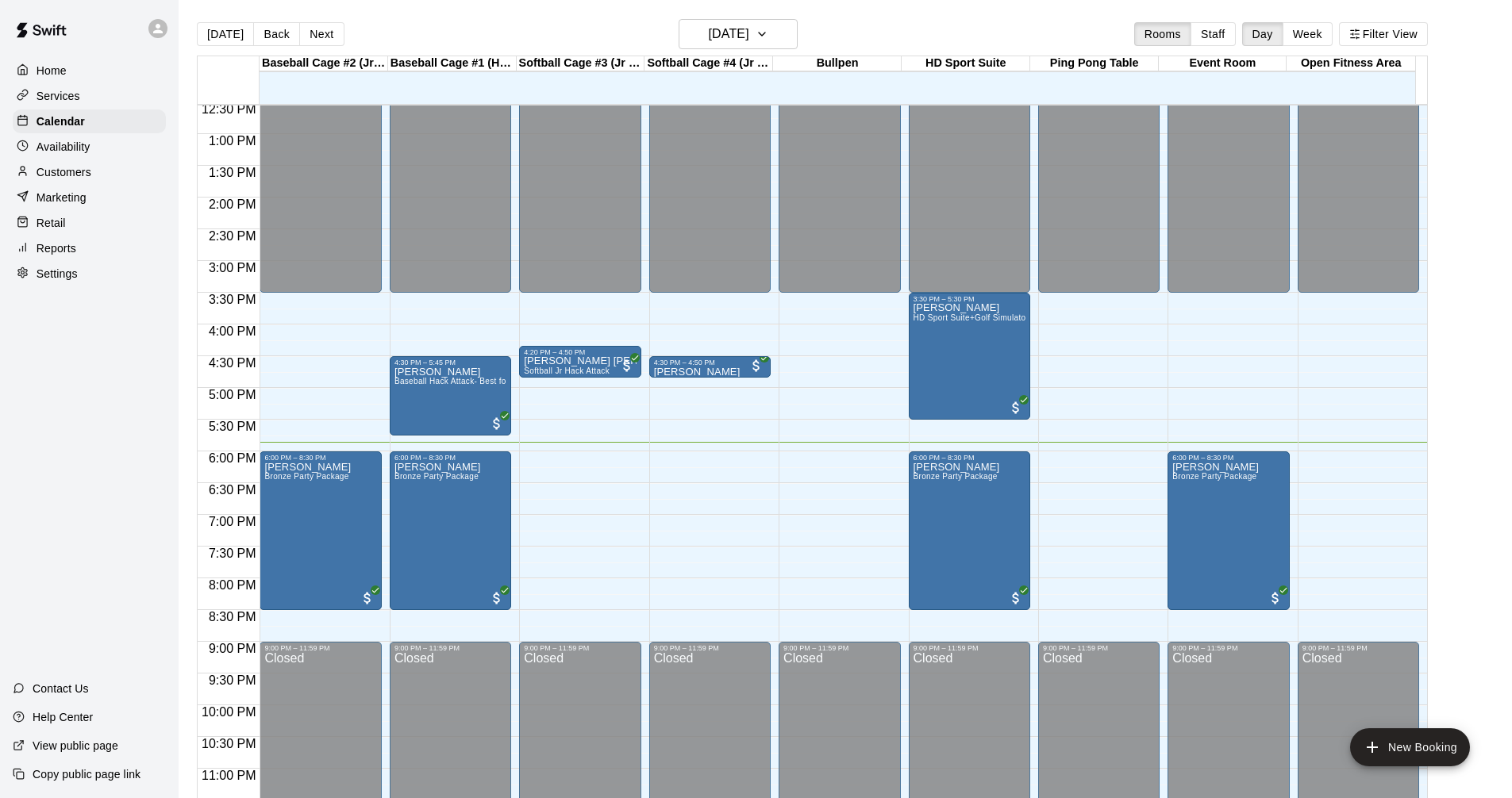
scroll to position [814, 0]
